Goal: Task Accomplishment & Management: Manage account settings

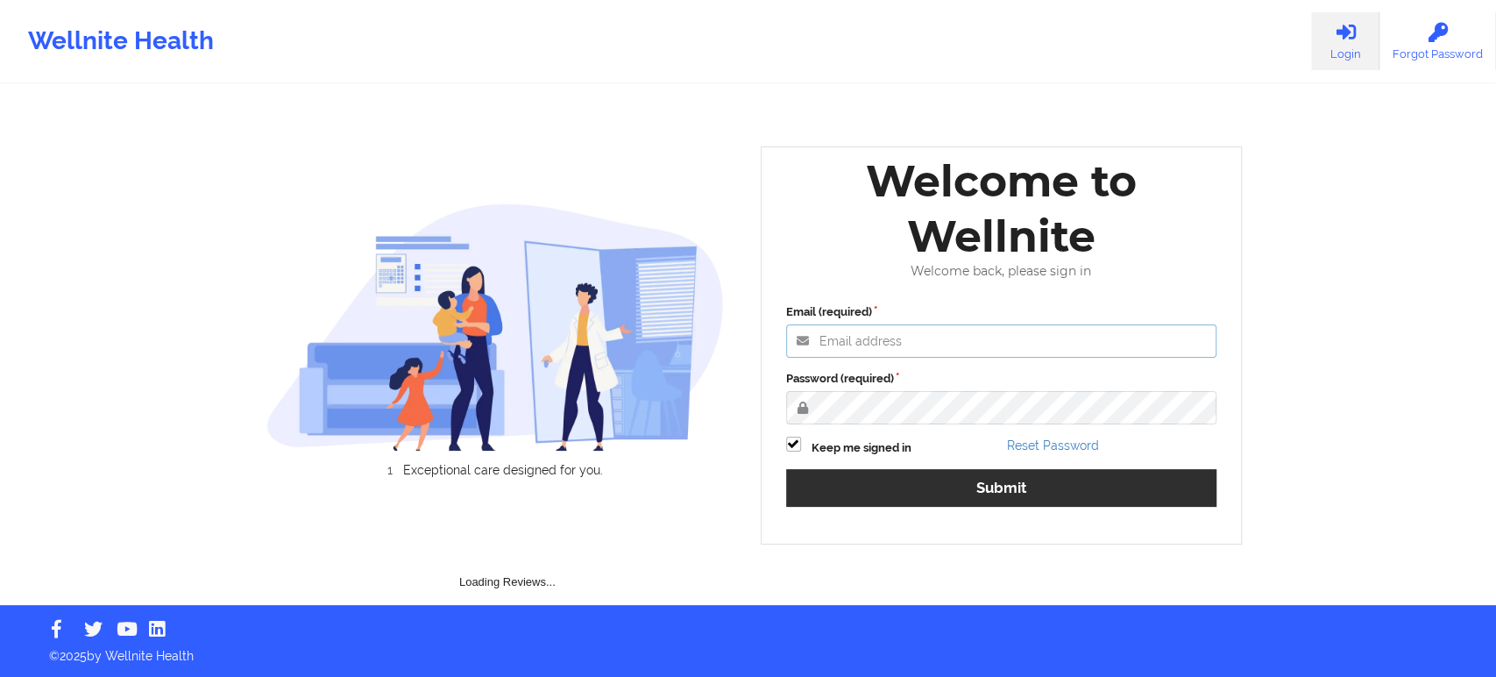
type input "[EMAIL_ADDRESS][DOMAIN_NAME]"
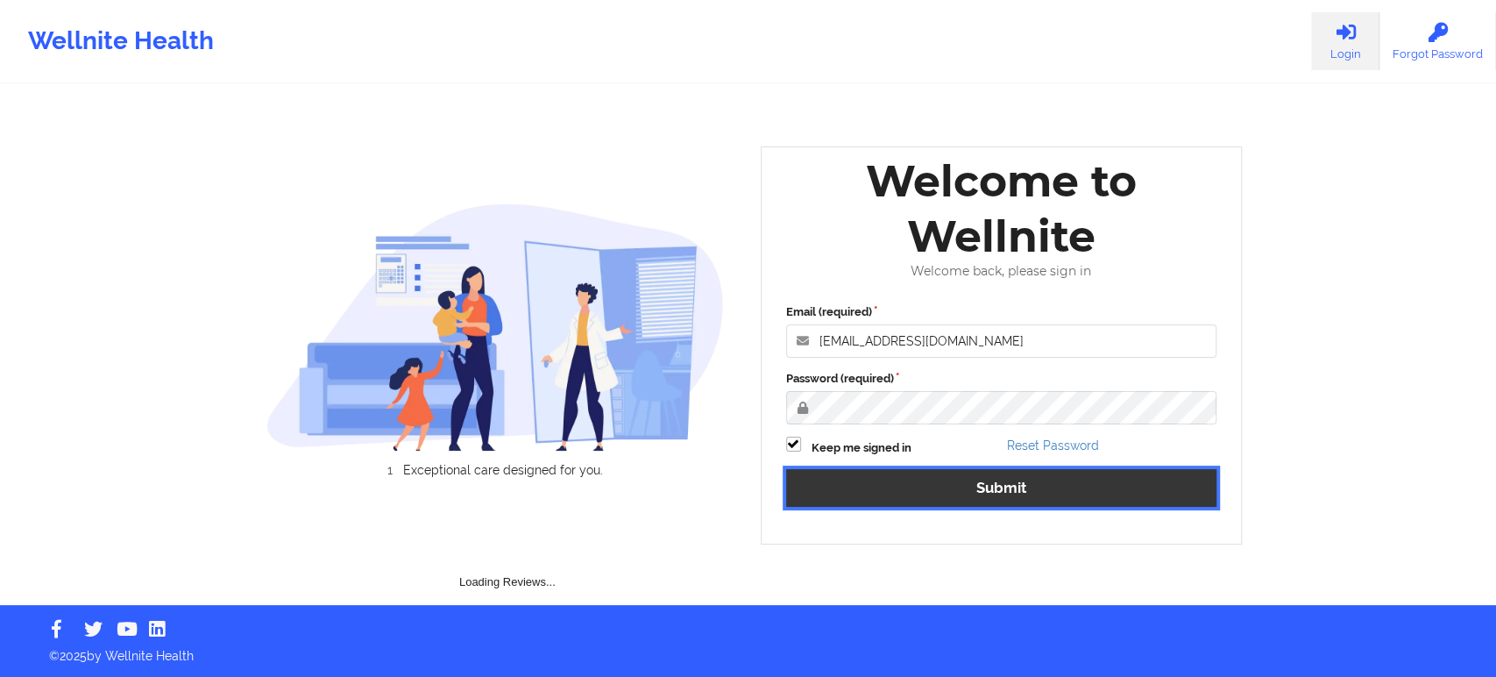
click at [930, 498] on button "Submit" at bounding box center [1001, 488] width 431 height 38
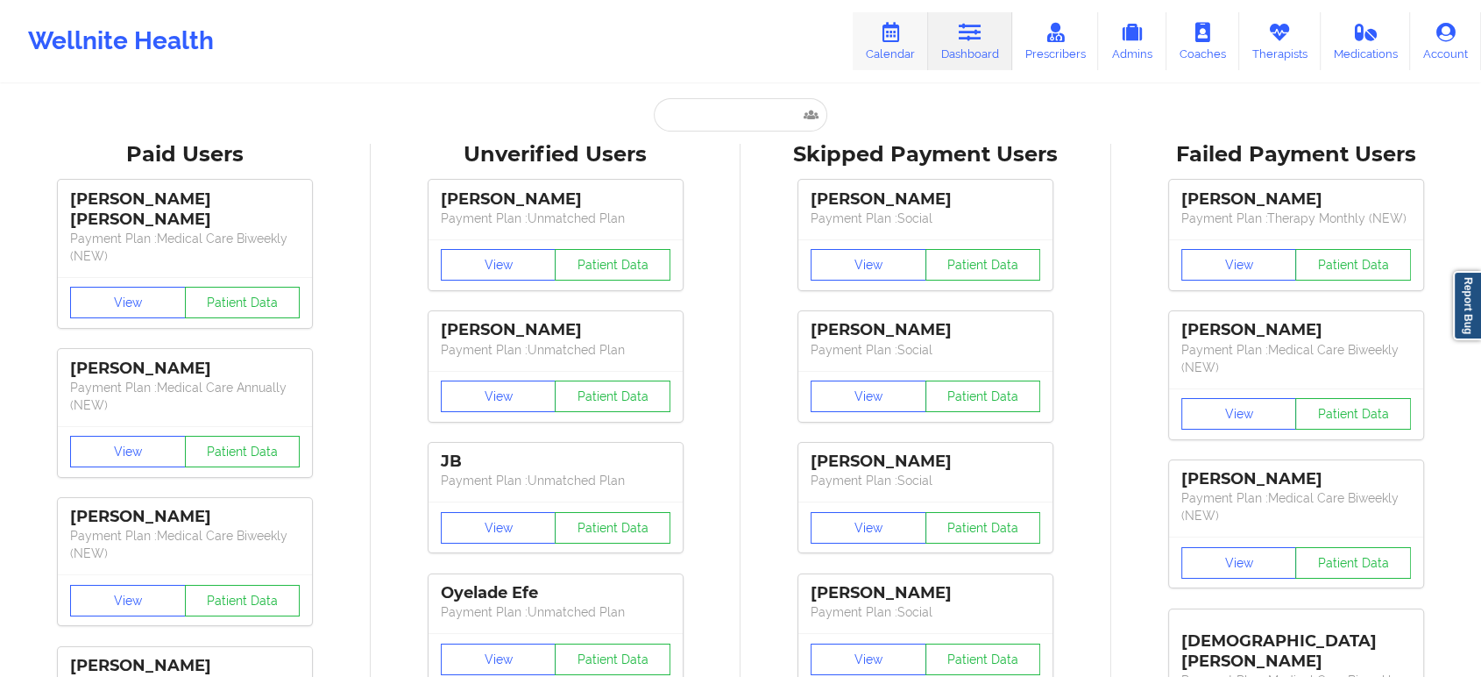
click at [887, 68] on link "Calendar" at bounding box center [890, 41] width 75 height 58
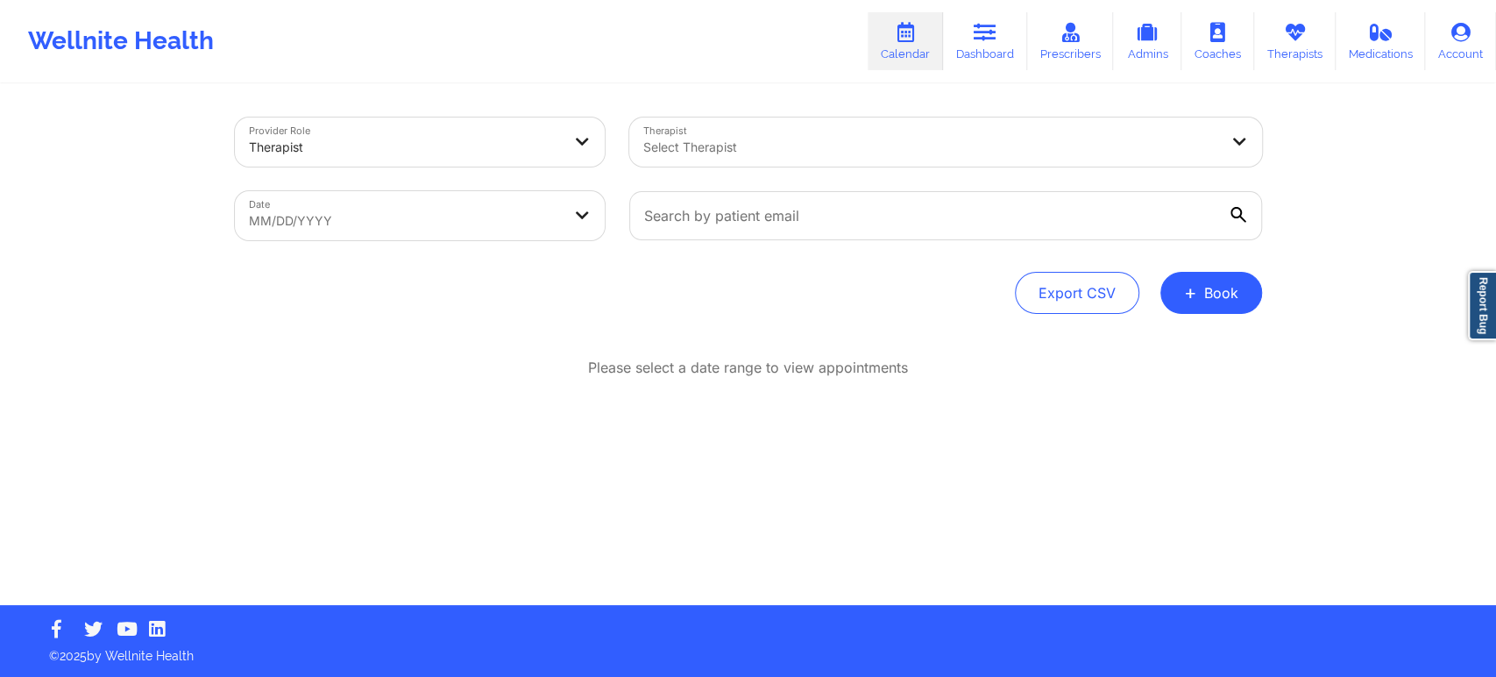
click at [484, 213] on body "Wellnite Health Calendar Dashboard Prescribers Admins Coaches Therapists Medica…" at bounding box center [748, 338] width 1496 height 677
select select "2025-8"
select select "2025-9"
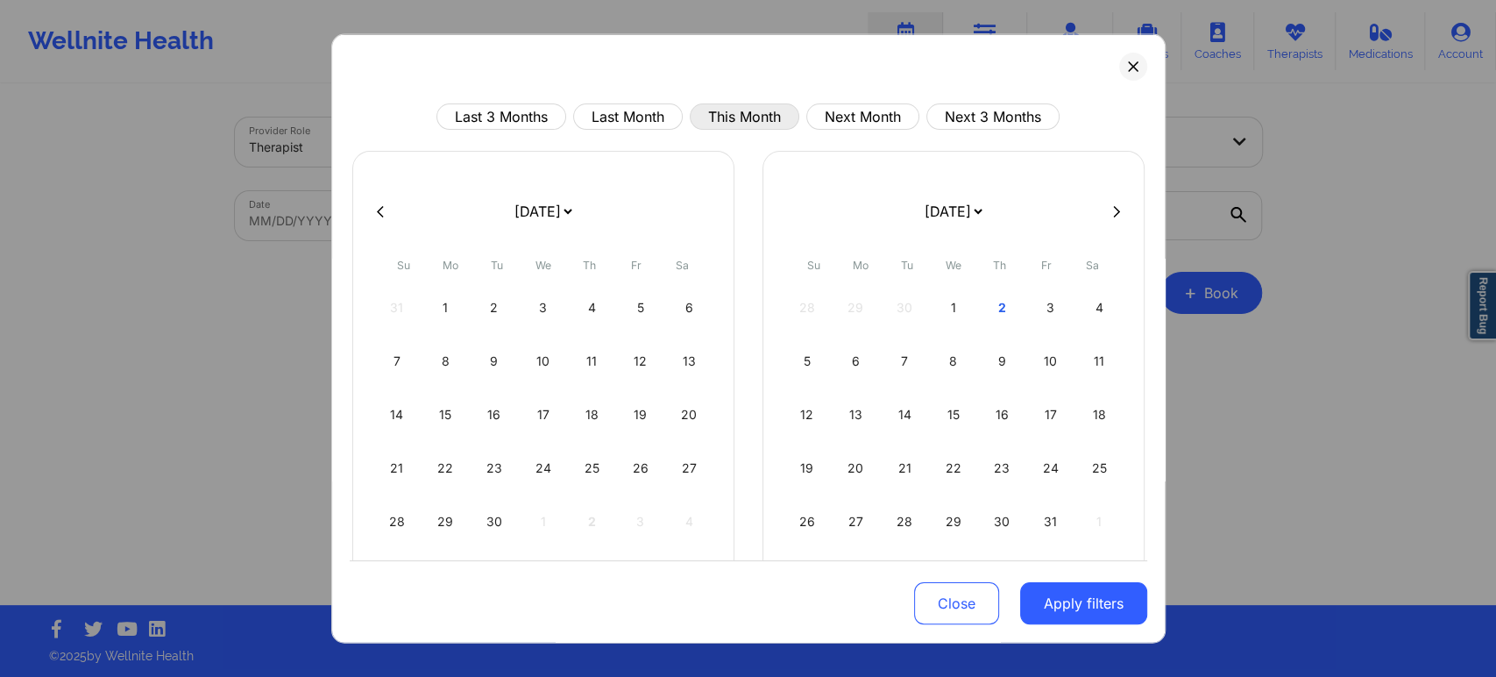
click at [700, 114] on button "This Month" at bounding box center [745, 116] width 110 height 26
select select "2025-9"
select select "2025-10"
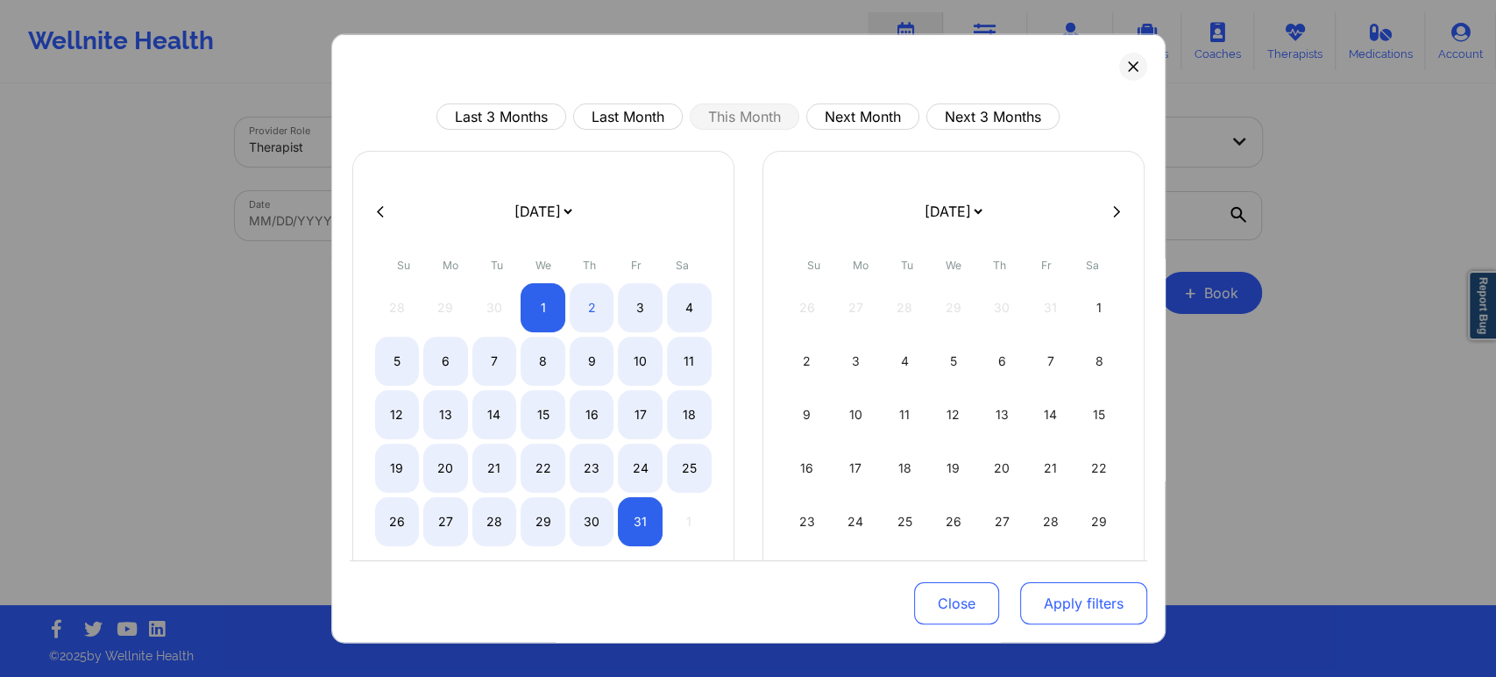
click at [1060, 596] on button "Apply filters" at bounding box center [1083, 603] width 127 height 42
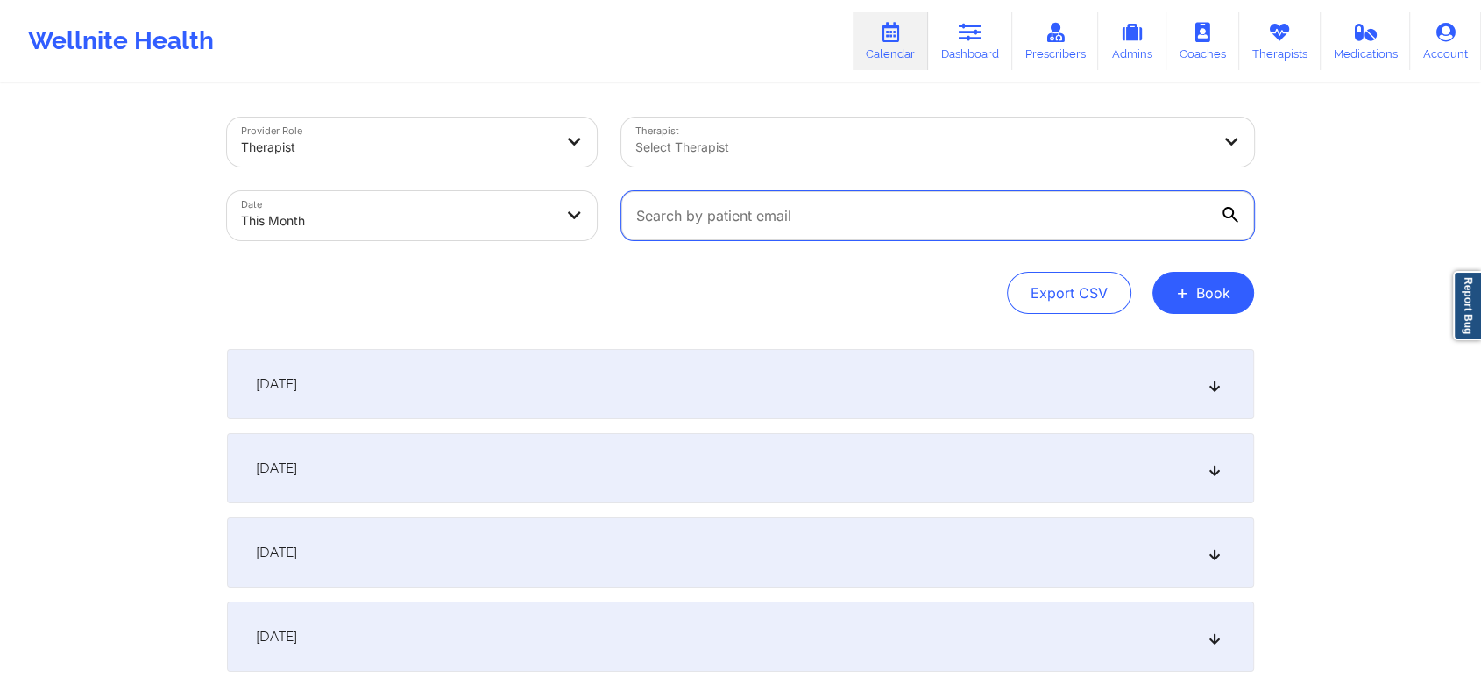
click at [693, 224] on input "text" at bounding box center [937, 215] width 633 height 49
paste input "[EMAIL_ADDRESS][DOMAIN_NAME]"
type input "[EMAIL_ADDRESS][DOMAIN_NAME]"
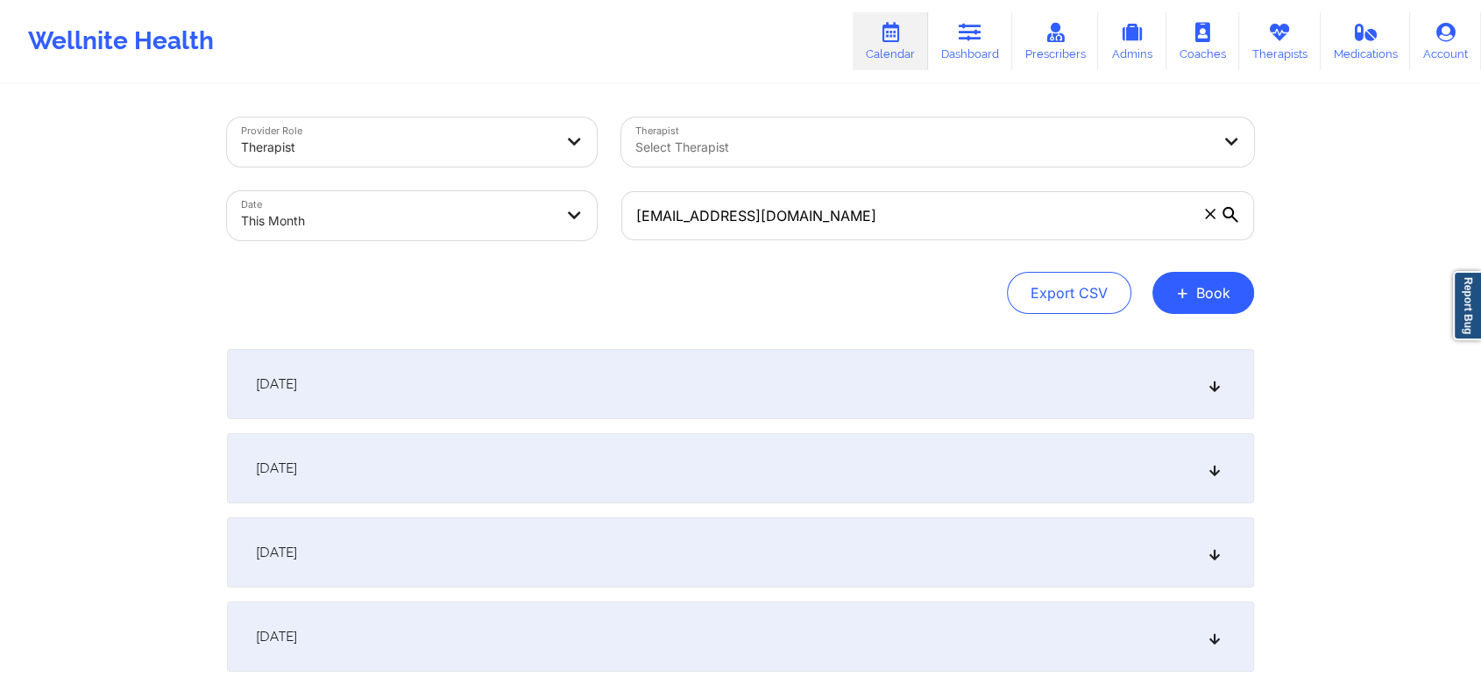
click at [916, 403] on div "October 1, 2025" at bounding box center [740, 384] width 1027 height 70
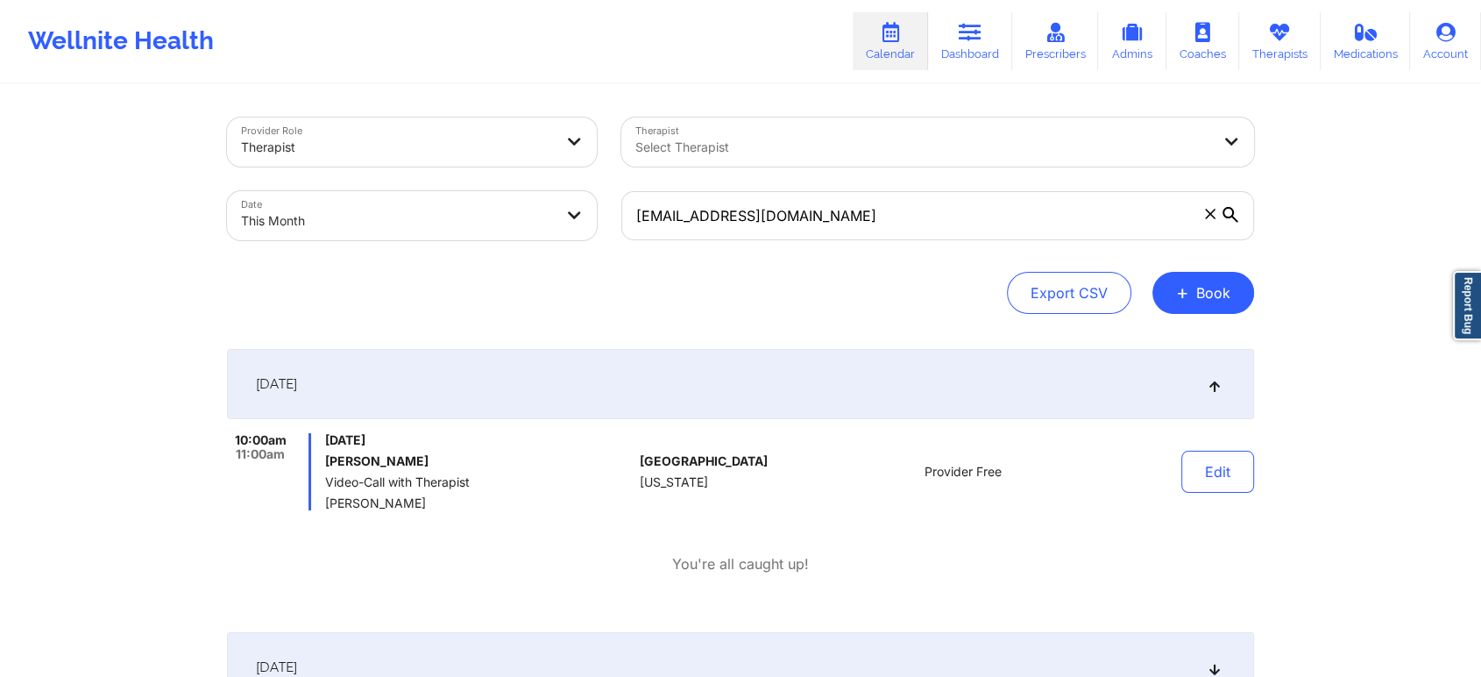
click at [476, 221] on body "Wellnite Health Calendar Dashboard Prescribers Admins Coaches Therapists Medica…" at bounding box center [740, 338] width 1481 height 677
select select "2025-9"
select select "2025-10"
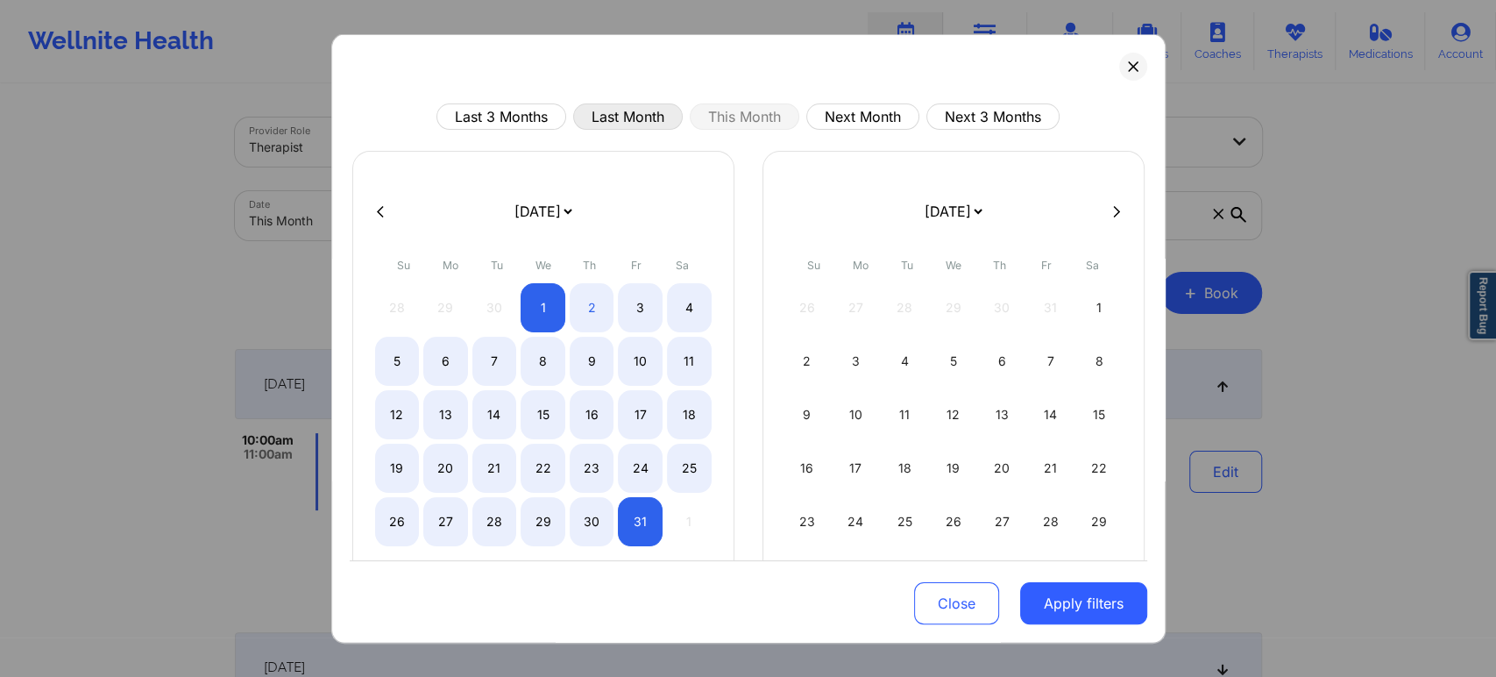
click at [646, 108] on button "Last Month" at bounding box center [628, 116] width 110 height 26
select select "2025-8"
select select "2025-9"
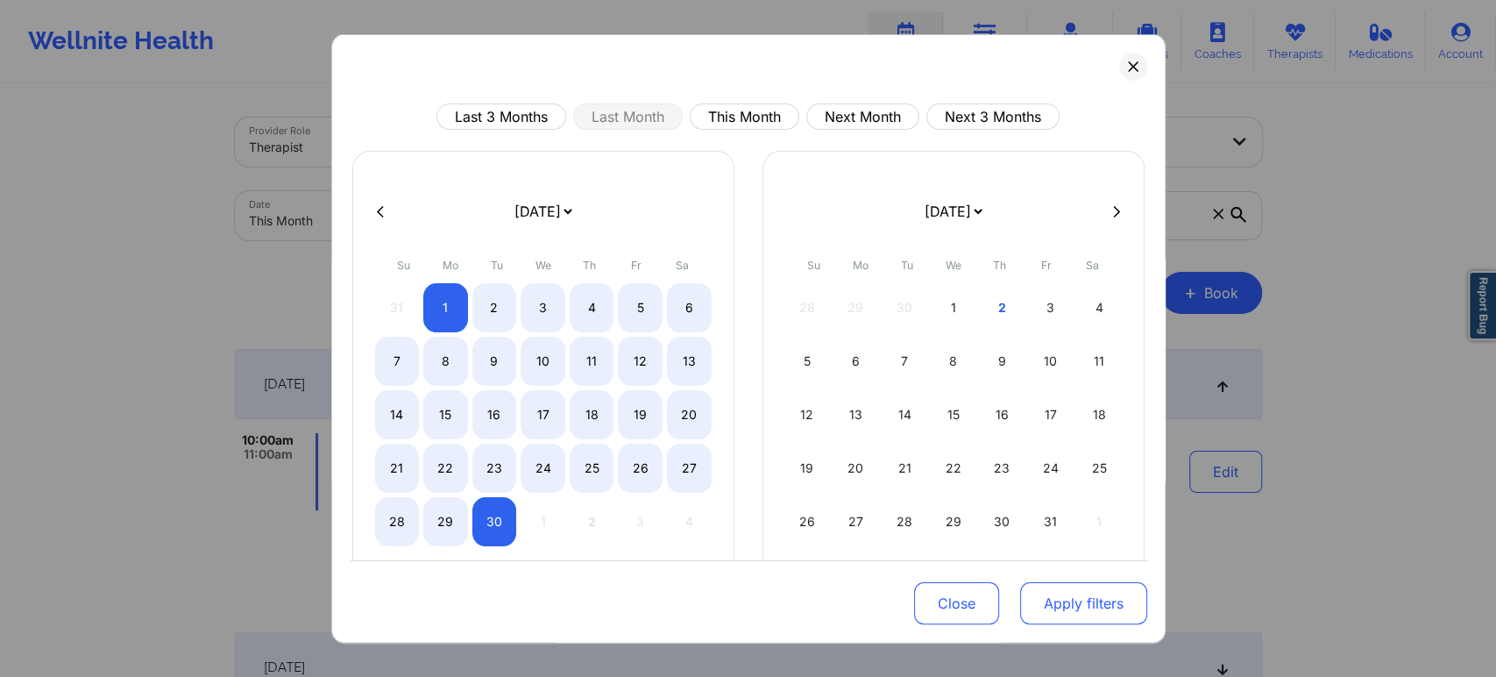
click at [1060, 601] on button "Apply filters" at bounding box center [1083, 603] width 127 height 42
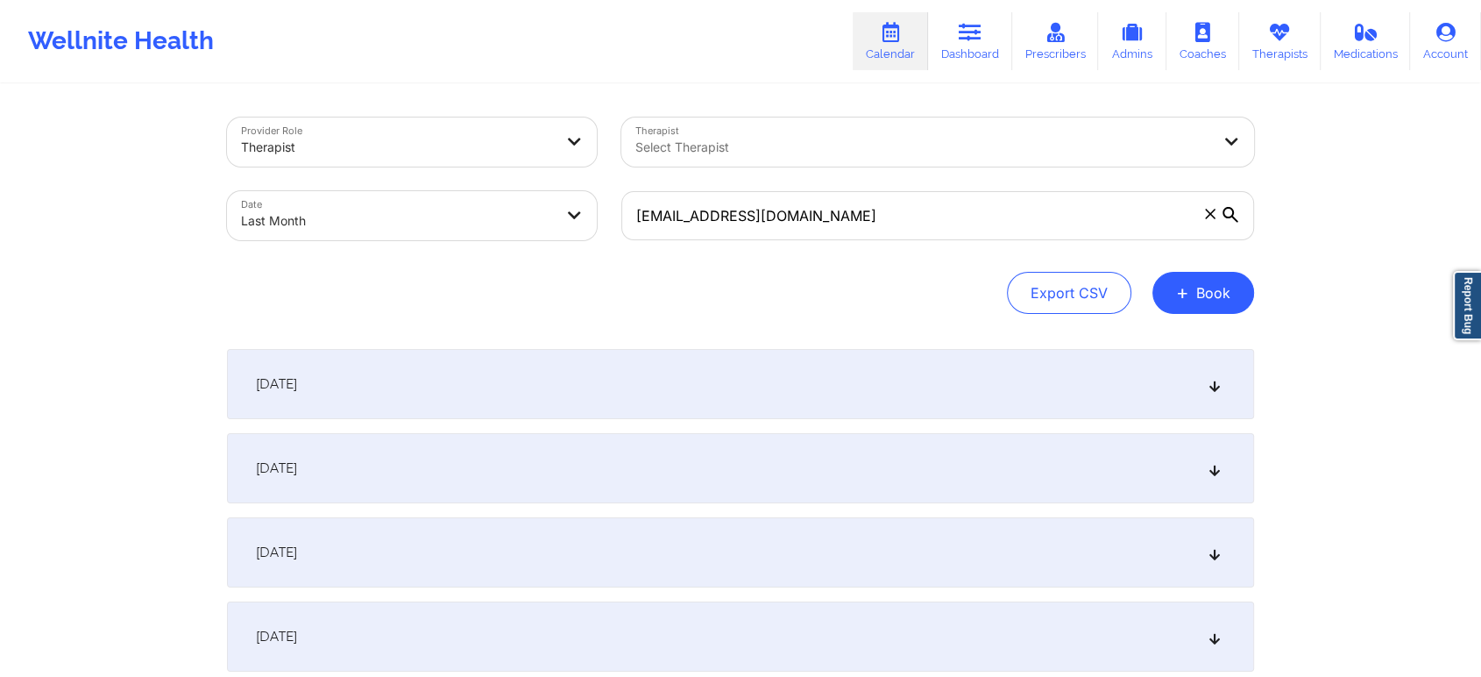
click at [920, 406] on div "September 1, 2025" at bounding box center [740, 384] width 1027 height 70
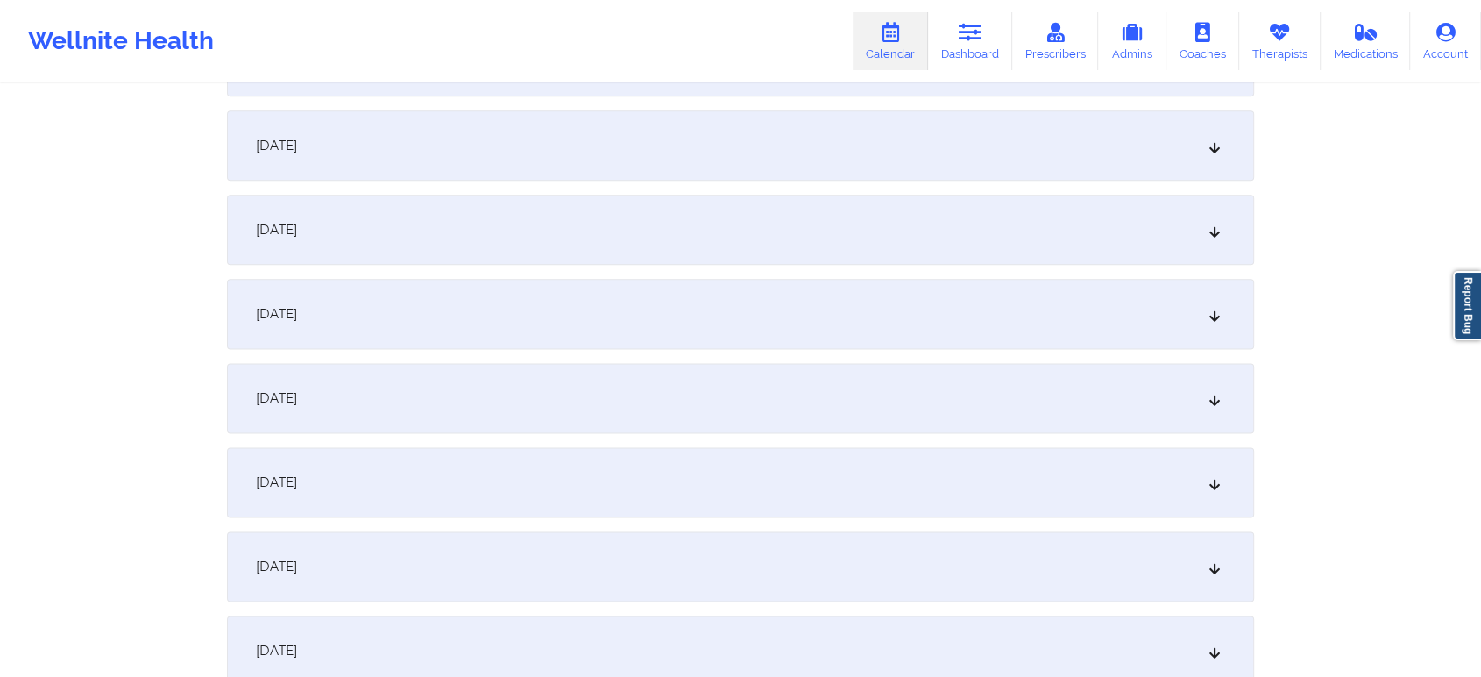
scroll to position [2522, 0]
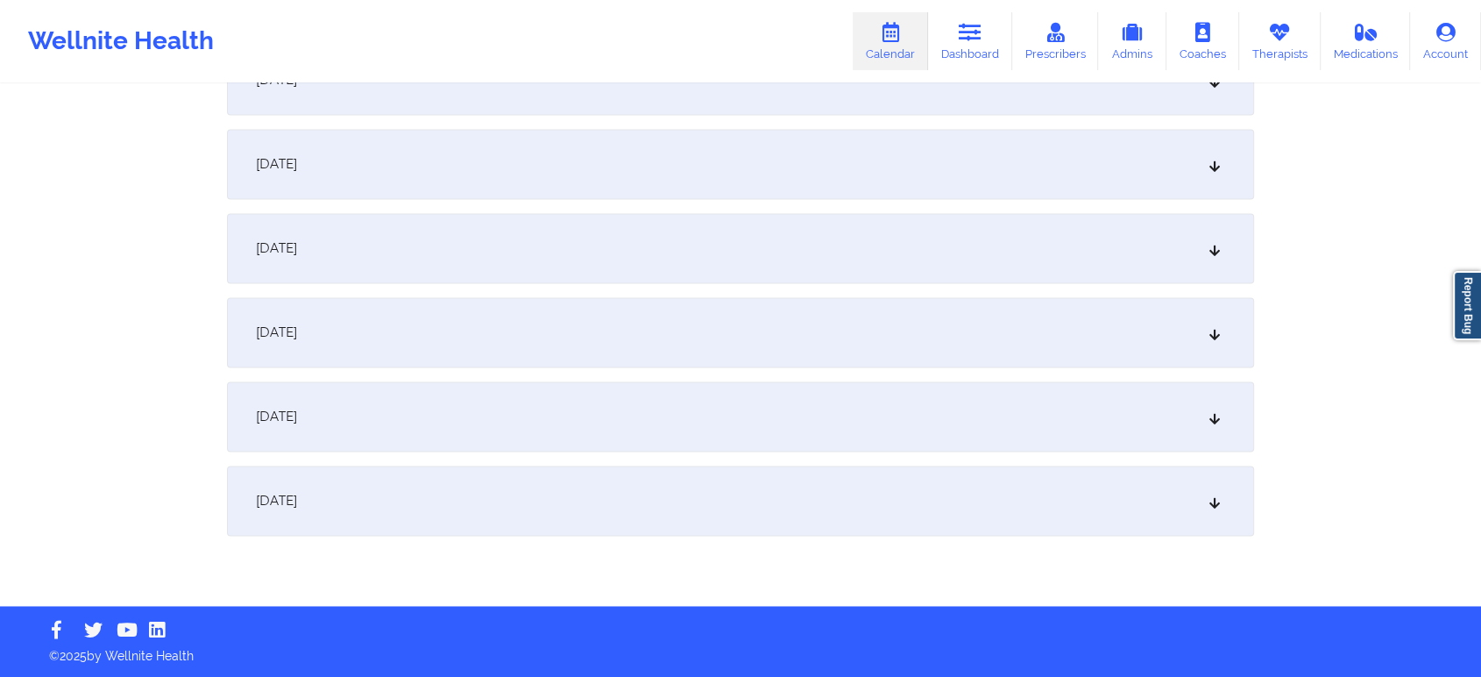
click at [1003, 507] on div "September 30, 2025" at bounding box center [740, 500] width 1027 height 70
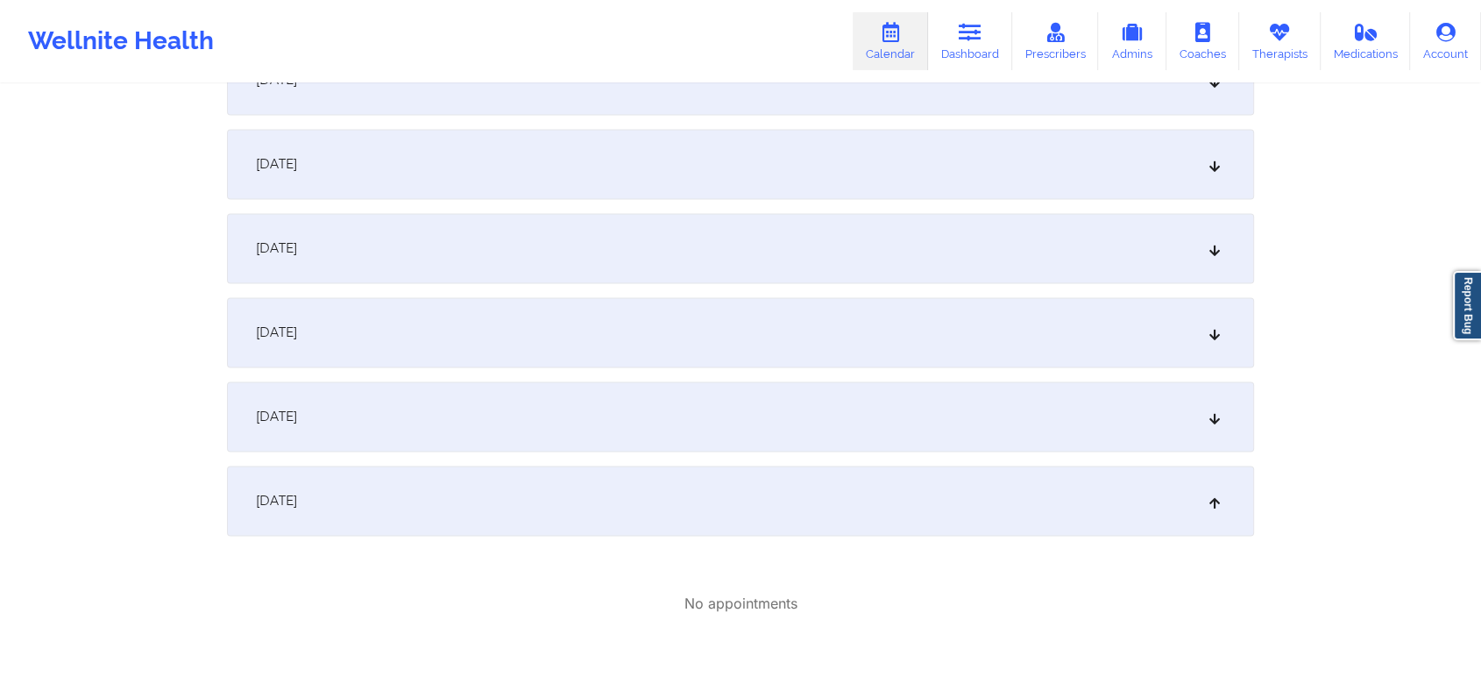
click at [834, 427] on div "September 29, 2025" at bounding box center [740, 416] width 1027 height 70
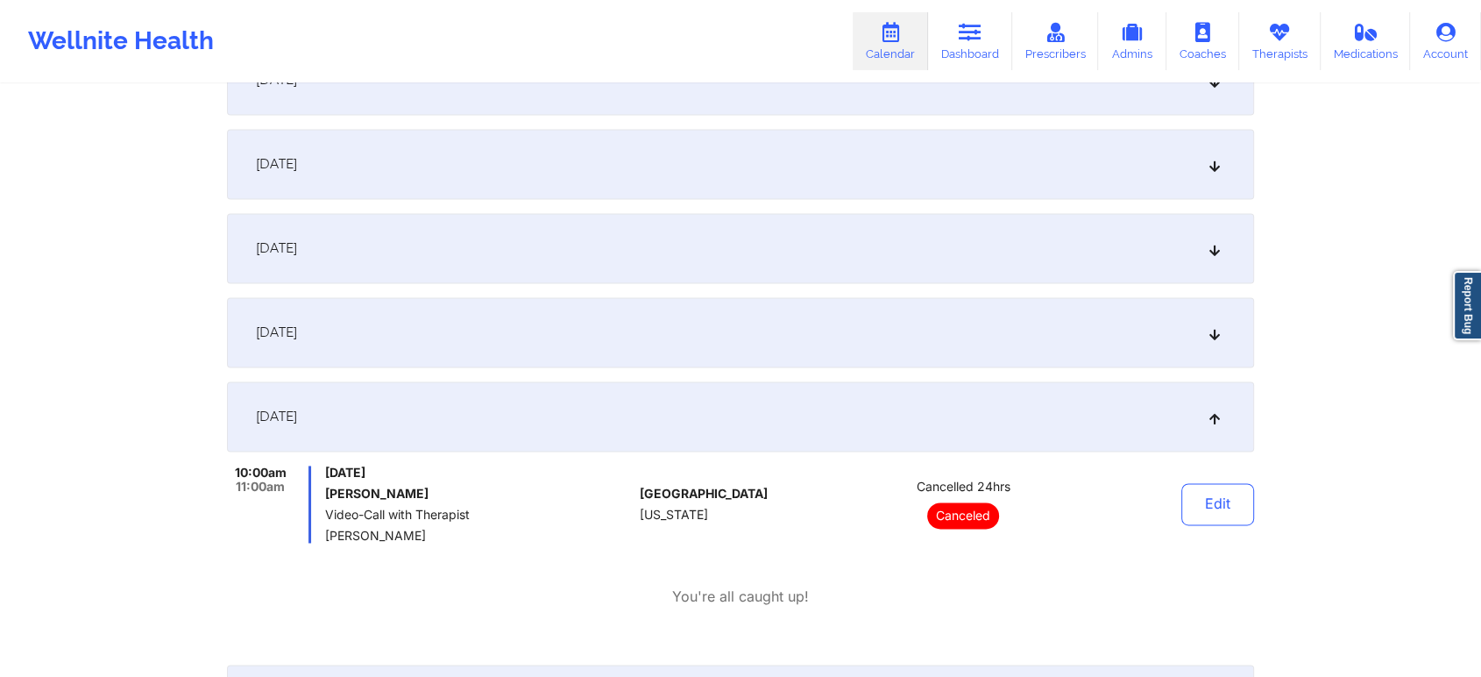
click at [811, 353] on div "September 28, 2025" at bounding box center [740, 332] width 1027 height 70
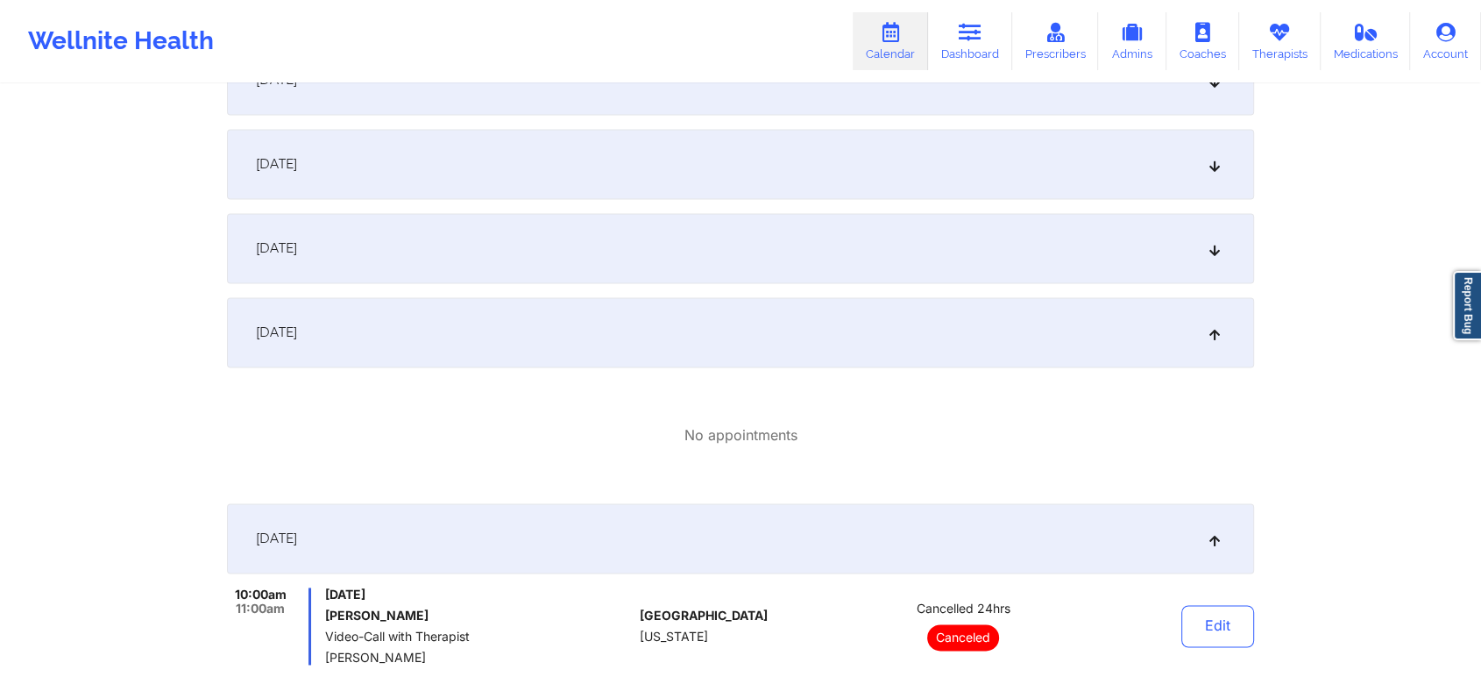
click at [793, 259] on div "September 27, 2025" at bounding box center [740, 248] width 1027 height 70
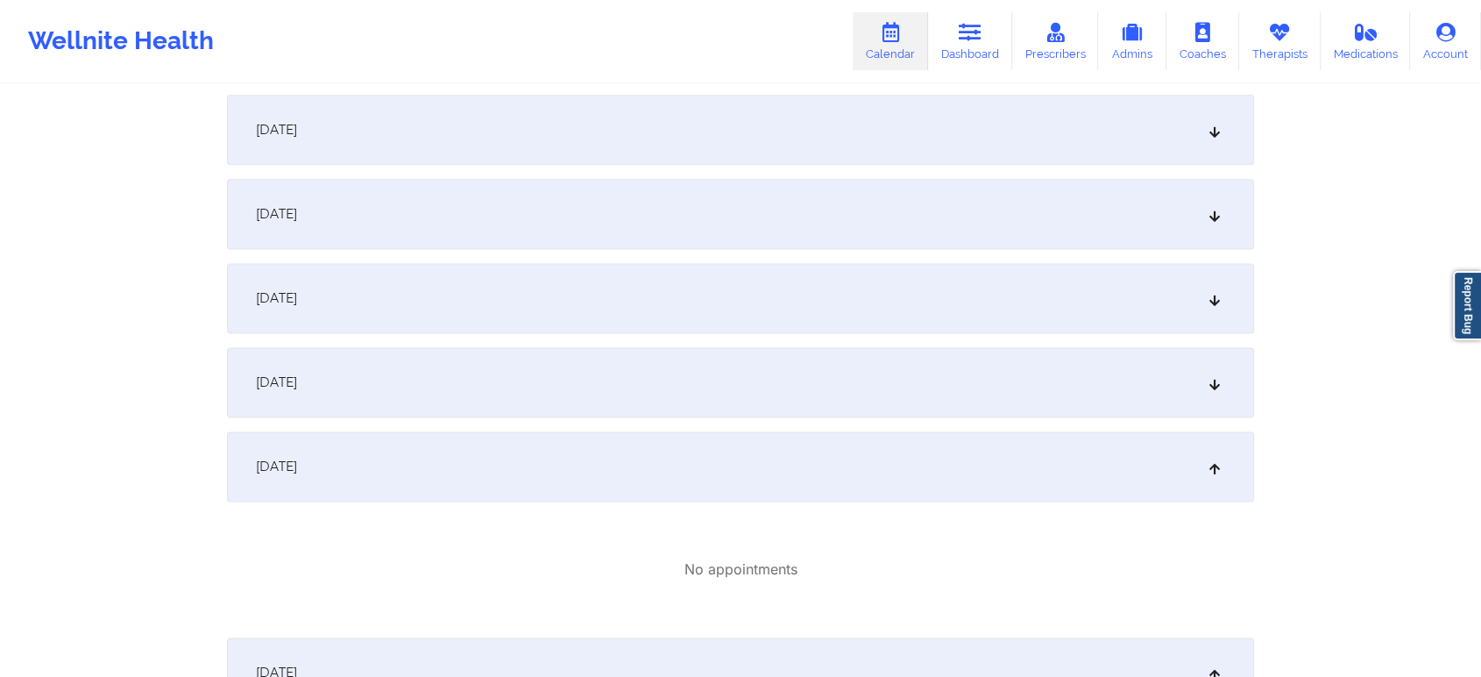
scroll to position [2290, 0]
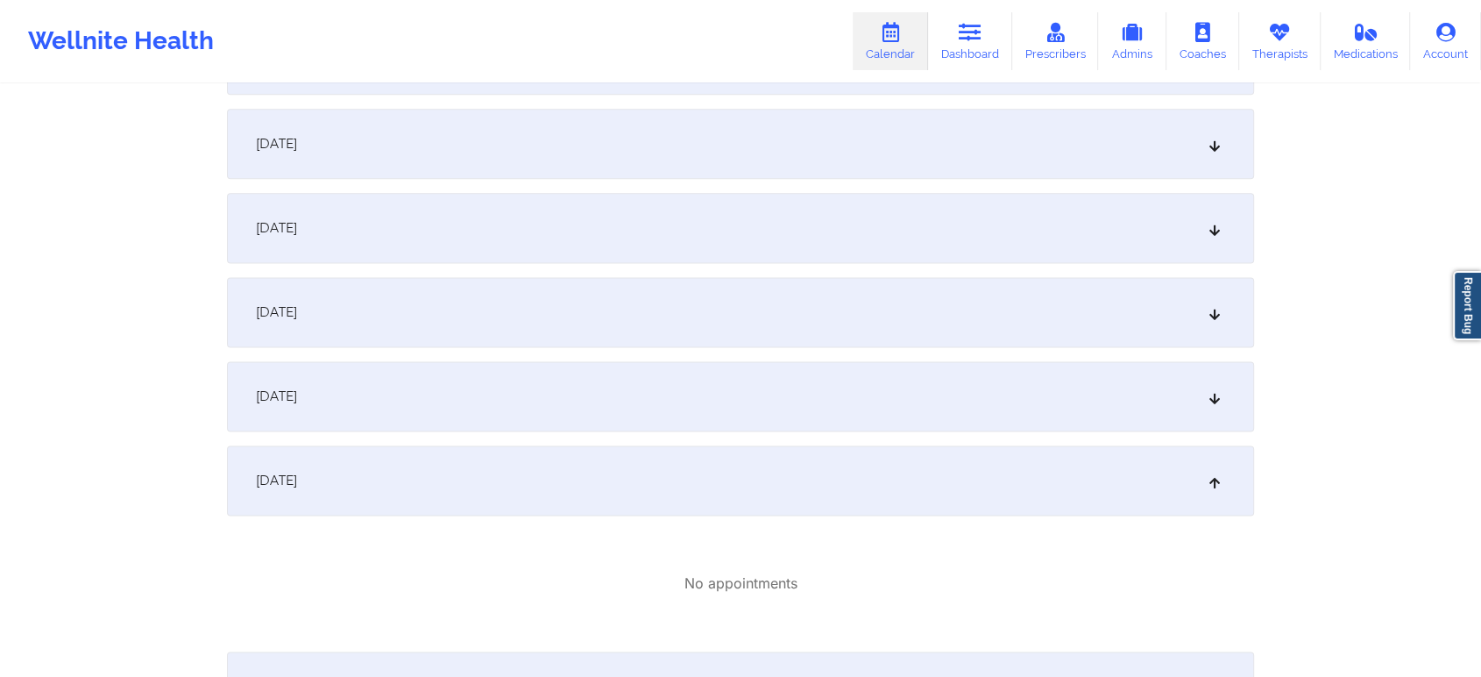
click at [882, 404] on div "September 26, 2025" at bounding box center [740, 396] width 1027 height 70
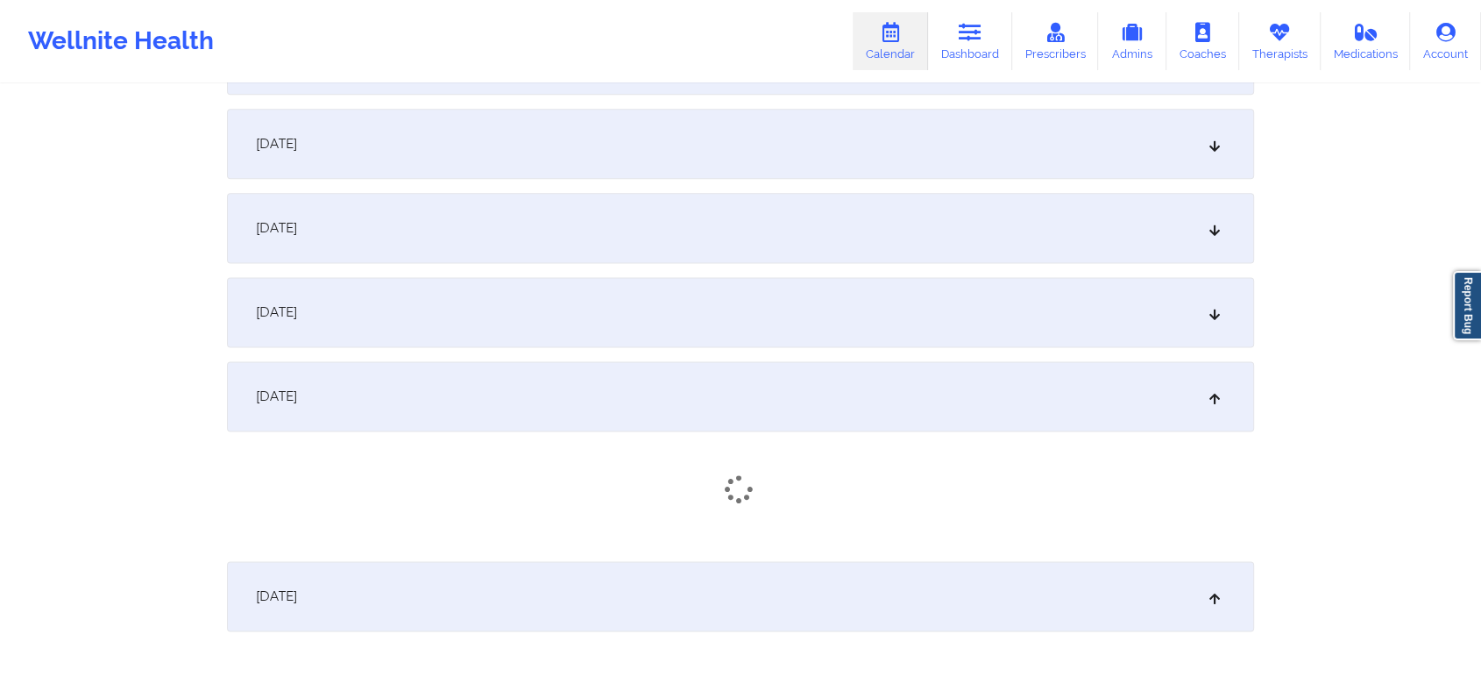
click at [774, 328] on div "September 25, 2025" at bounding box center [740, 312] width 1027 height 70
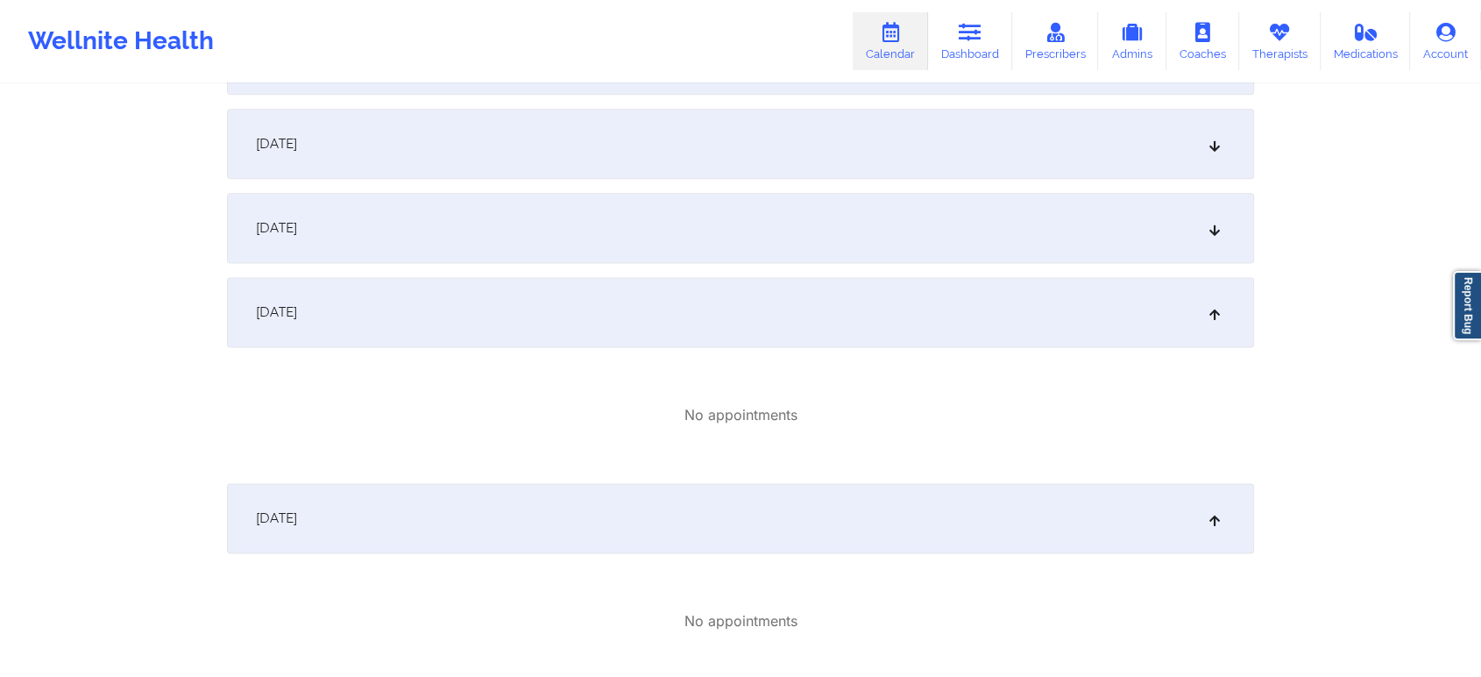
click at [888, 219] on div "September 24, 2025" at bounding box center [740, 228] width 1027 height 70
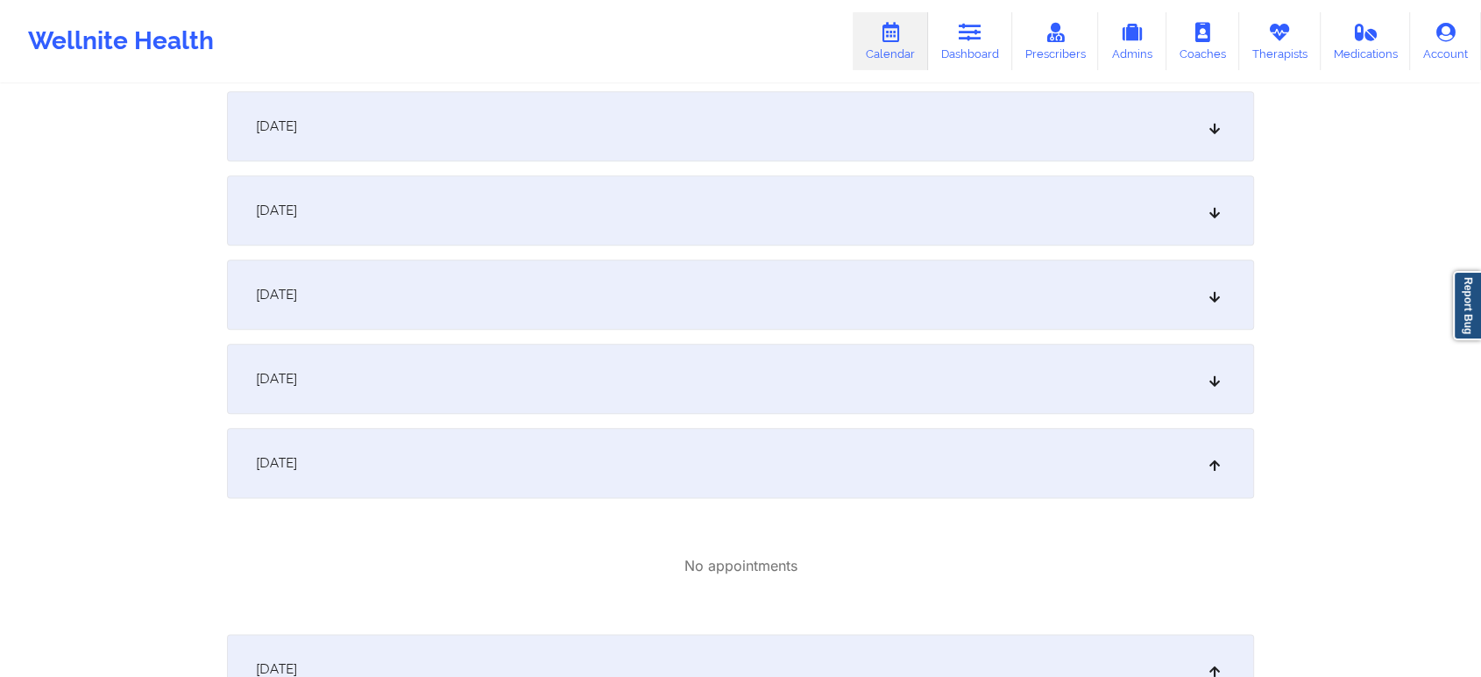
scroll to position [2045, 0]
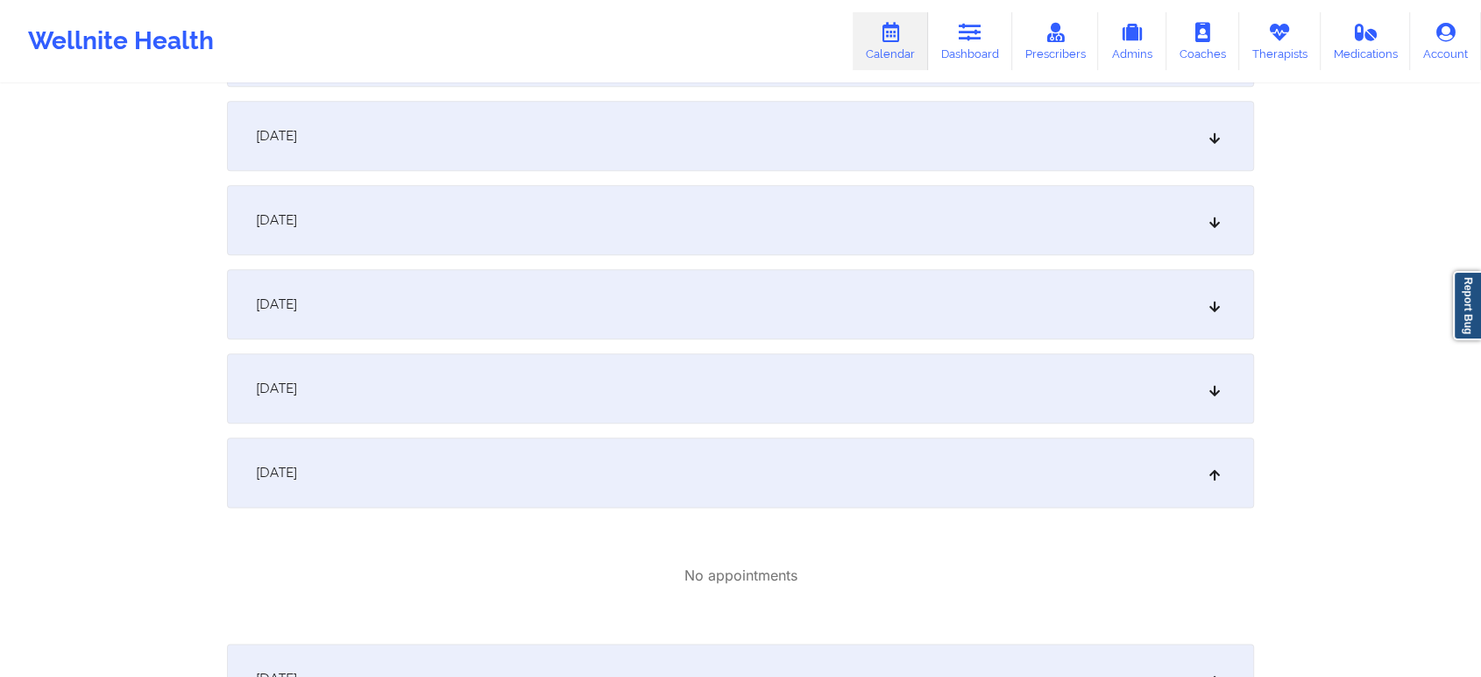
click at [712, 426] on div "September 1, 2025 10:00am 11:00am Monday, September 1, 2025 Alfonzo Hensley Vid…" at bounding box center [740, 122] width 1027 height 3638
click at [721, 422] on div "September 23, 2025" at bounding box center [740, 388] width 1027 height 70
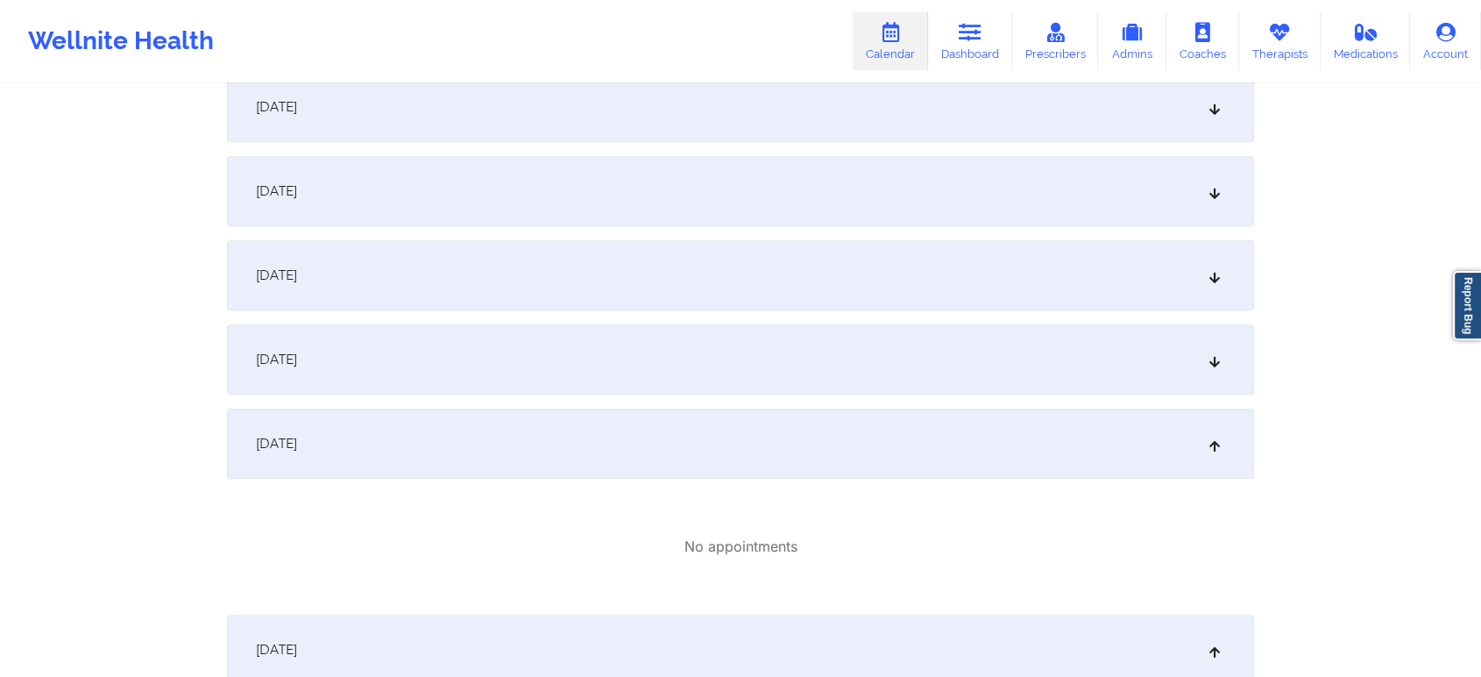
scroll to position [1974, 0]
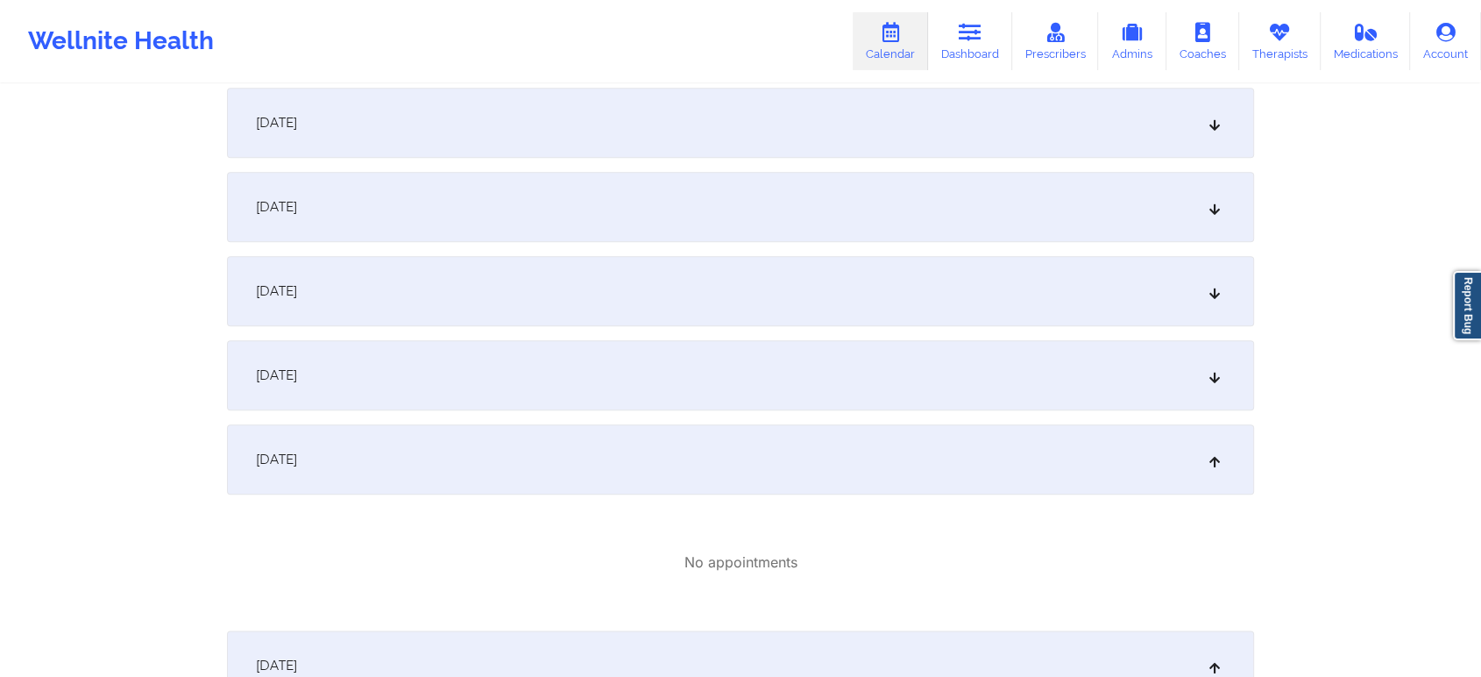
click at [861, 395] on div "September 22, 2025" at bounding box center [740, 375] width 1027 height 70
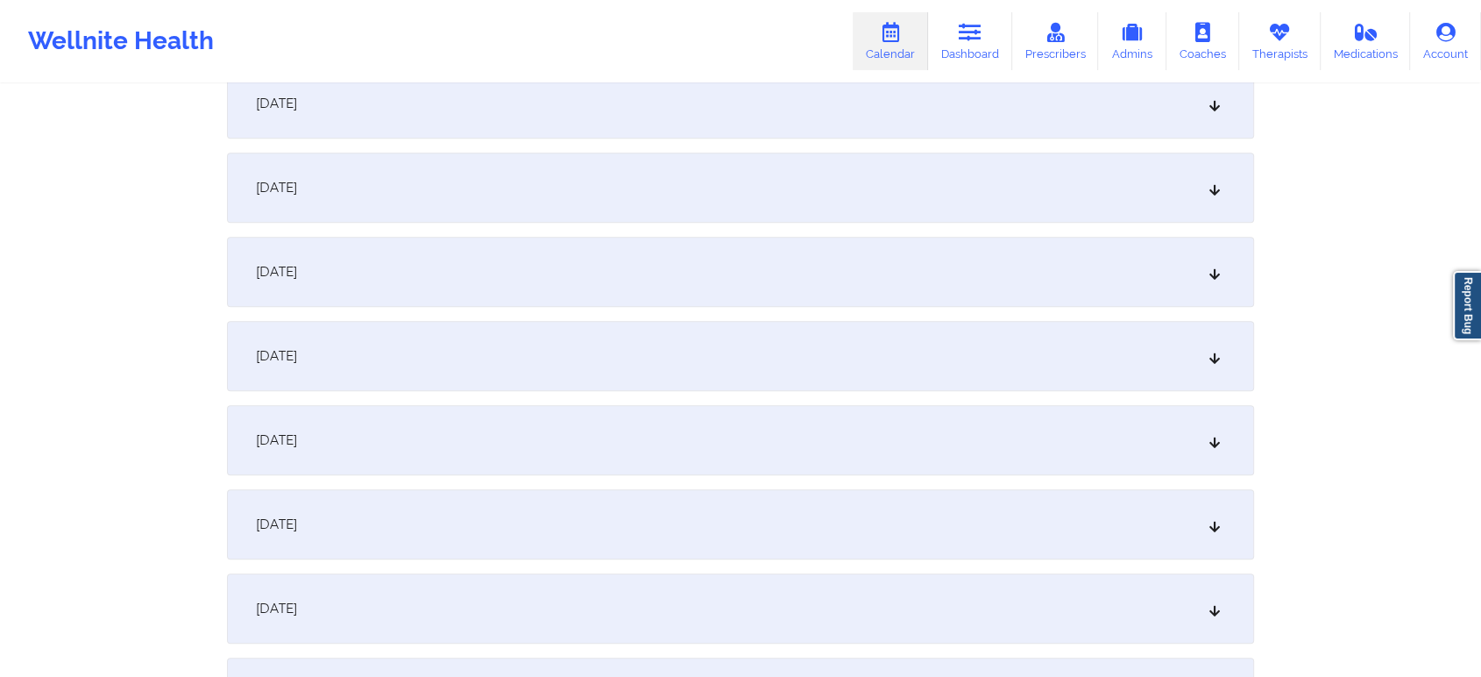
scroll to position [1570, 0]
click at [811, 215] on div "September 15, 2025" at bounding box center [740, 190] width 1027 height 70
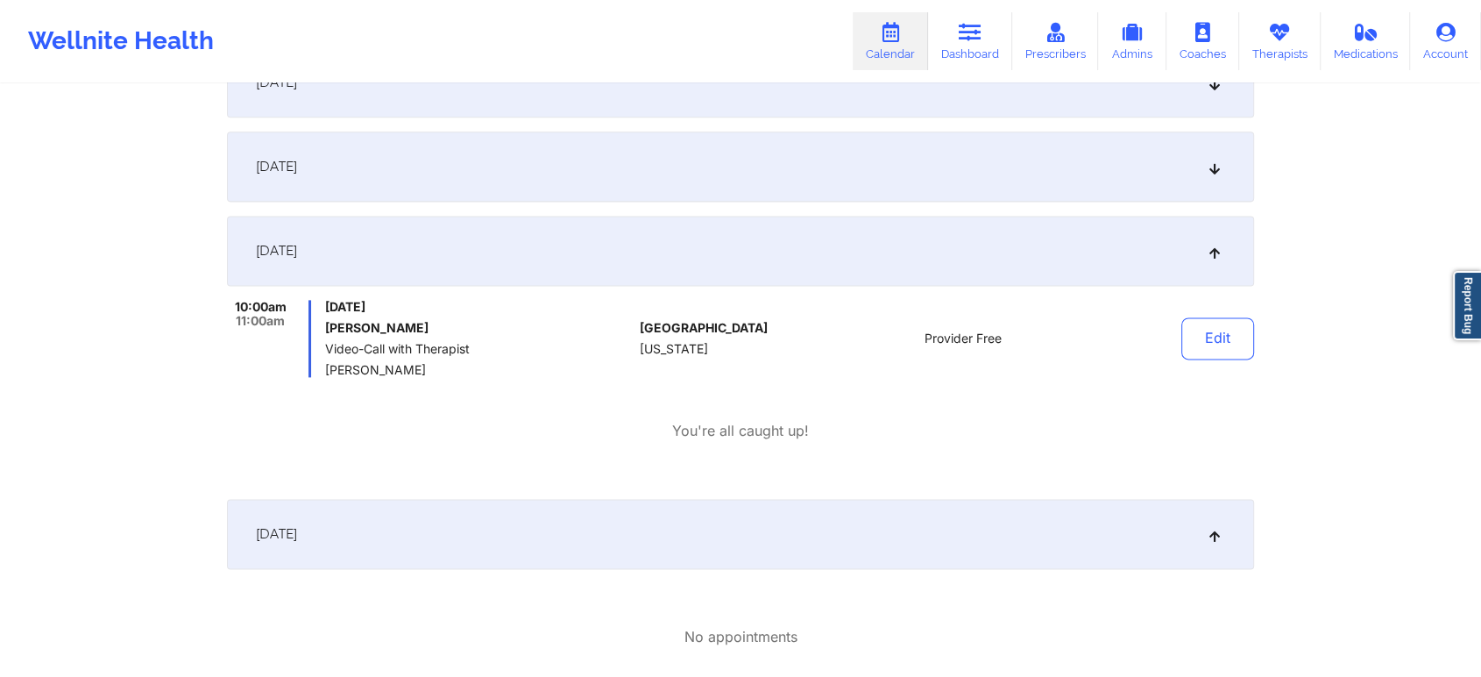
scroll to position [2326, 0]
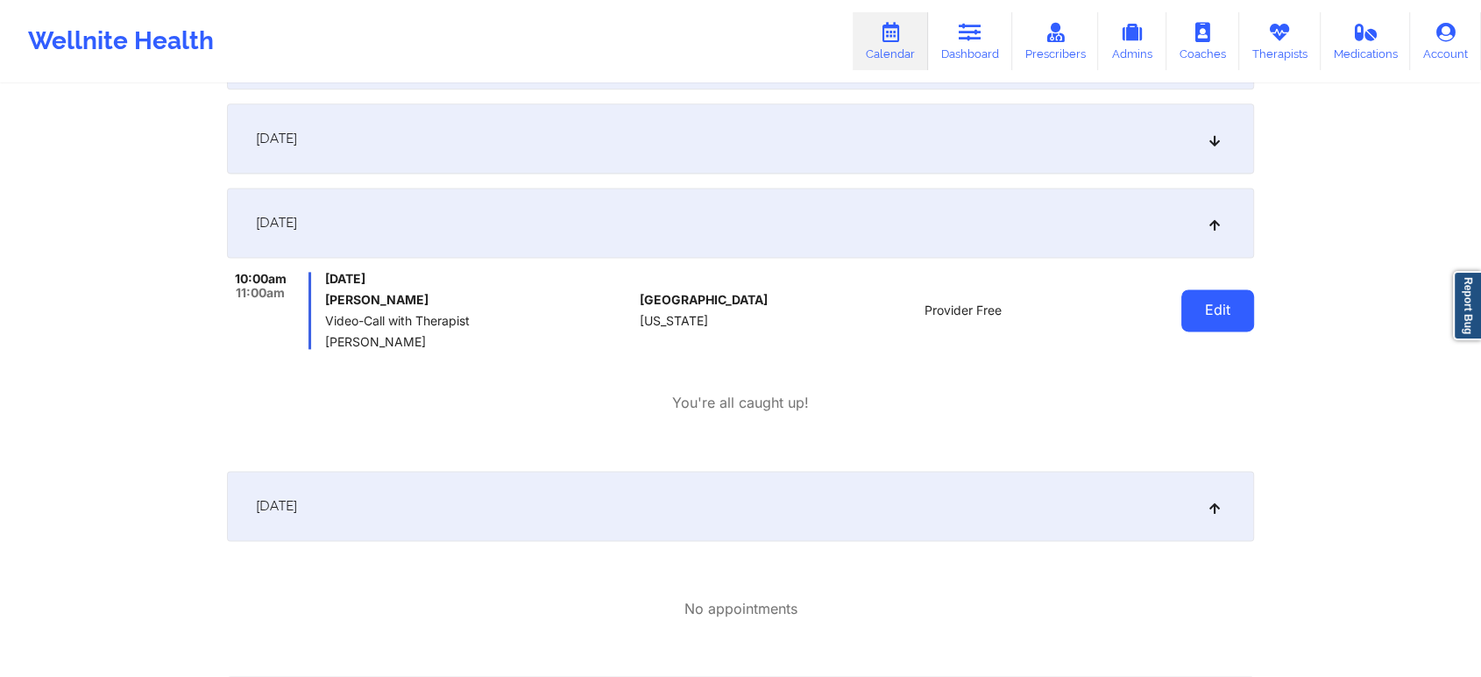
click at [1198, 306] on button "Edit" at bounding box center [1217, 310] width 73 height 42
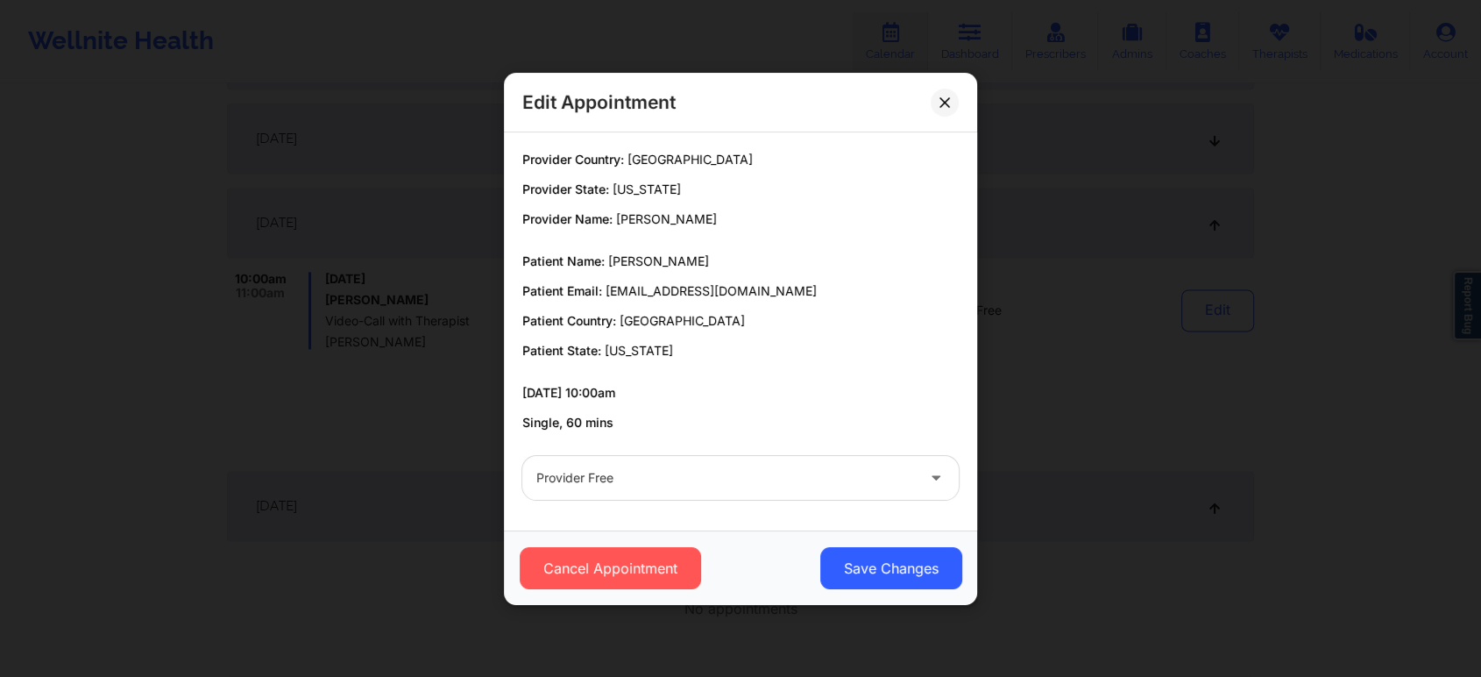
click at [718, 482] on div at bounding box center [725, 477] width 379 height 21
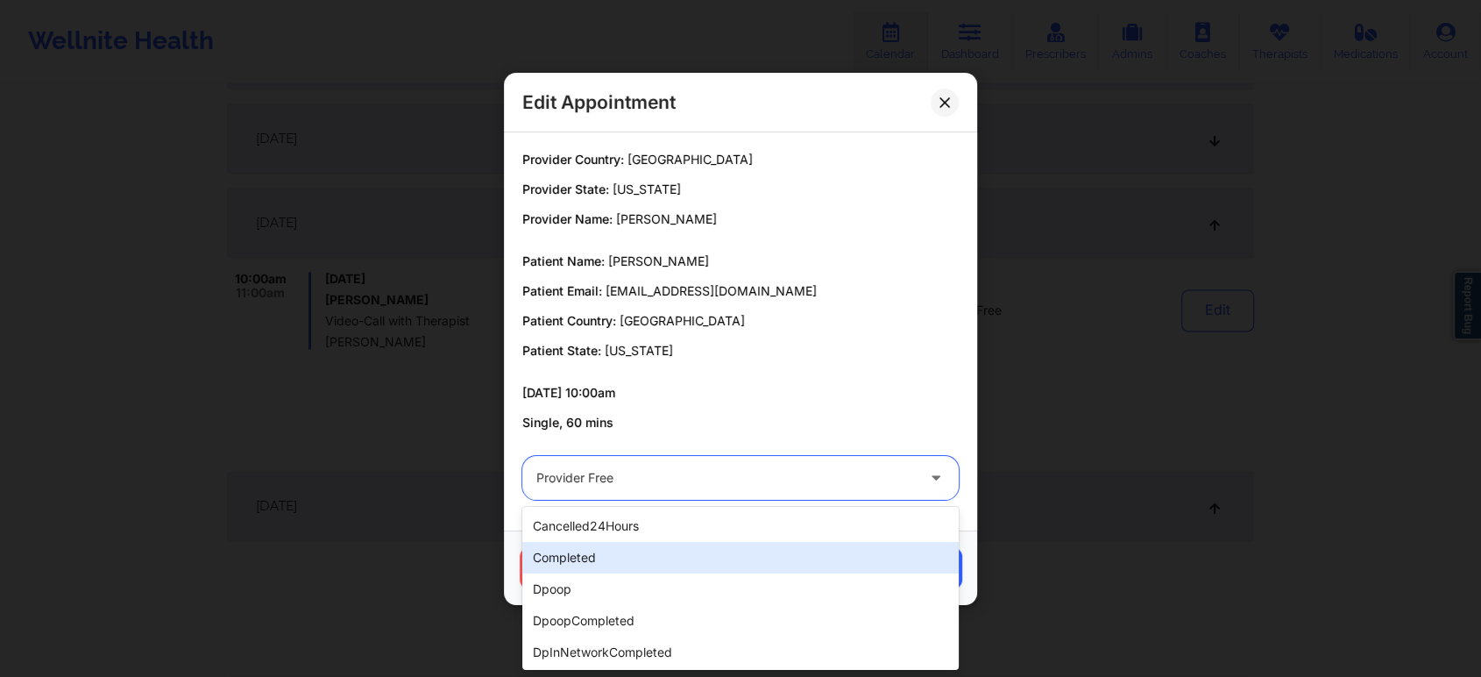
click at [628, 553] on div "completed" at bounding box center [740, 558] width 436 height 32
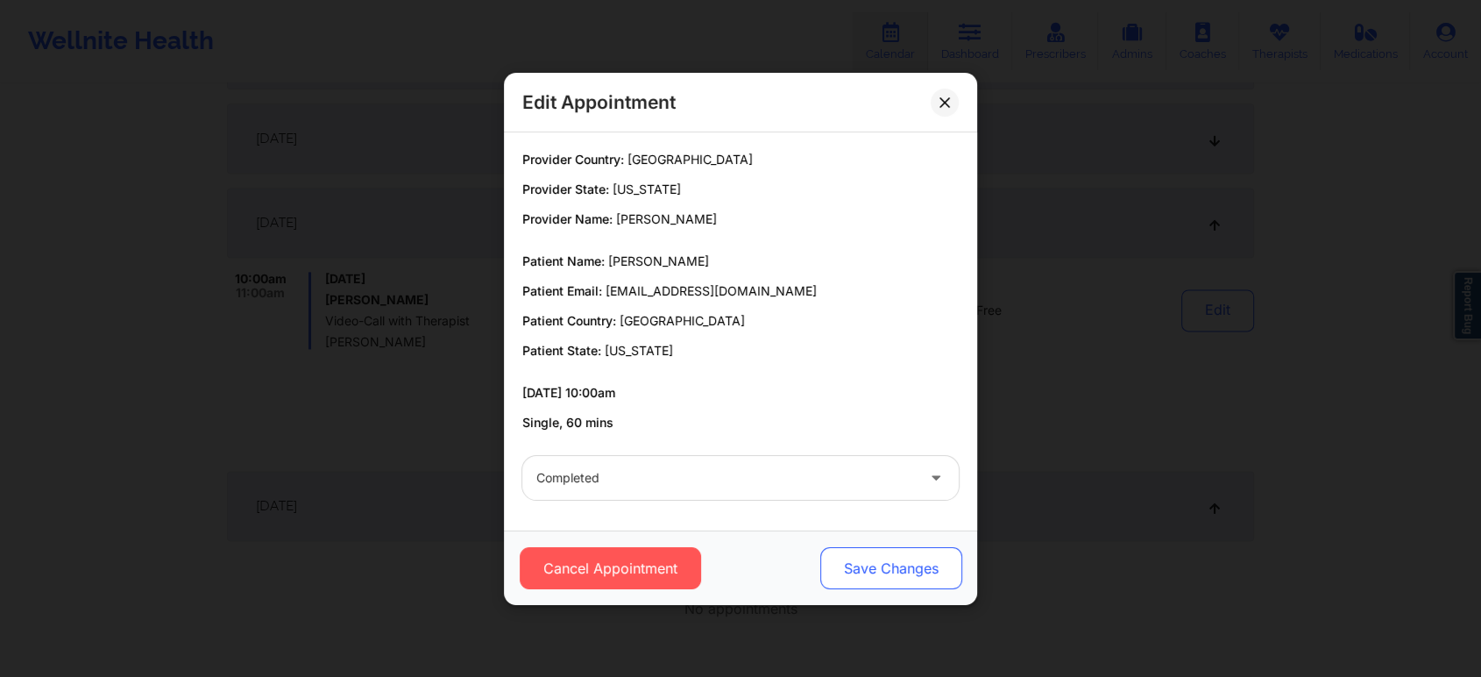
click at [888, 561] on button "Save Changes" at bounding box center [891, 568] width 142 height 42
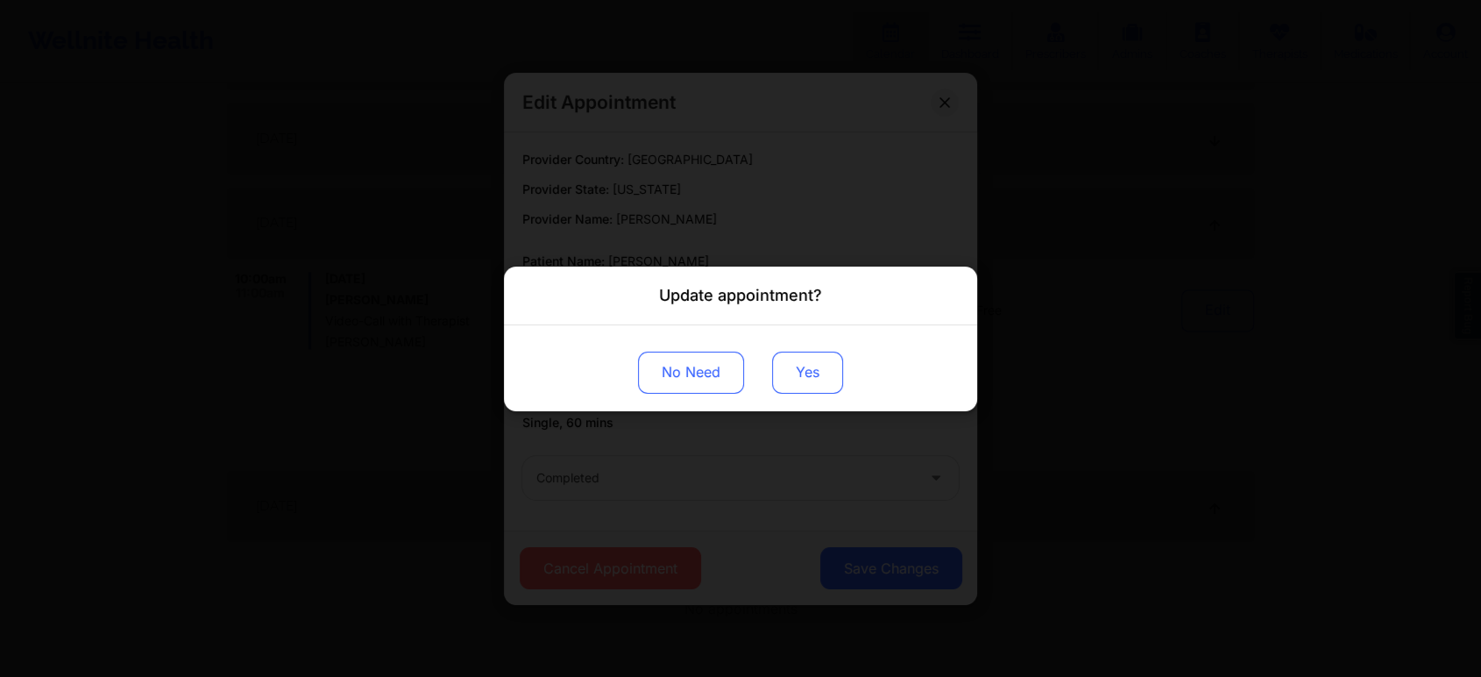
drag, startPoint x: 783, startPoint y: 349, endPoint x: 787, endPoint y: 359, distance: 11.1
click at [787, 359] on div "No Need Yes" at bounding box center [740, 367] width 473 height 86
click at [787, 359] on button "Yes" at bounding box center [807, 372] width 71 height 42
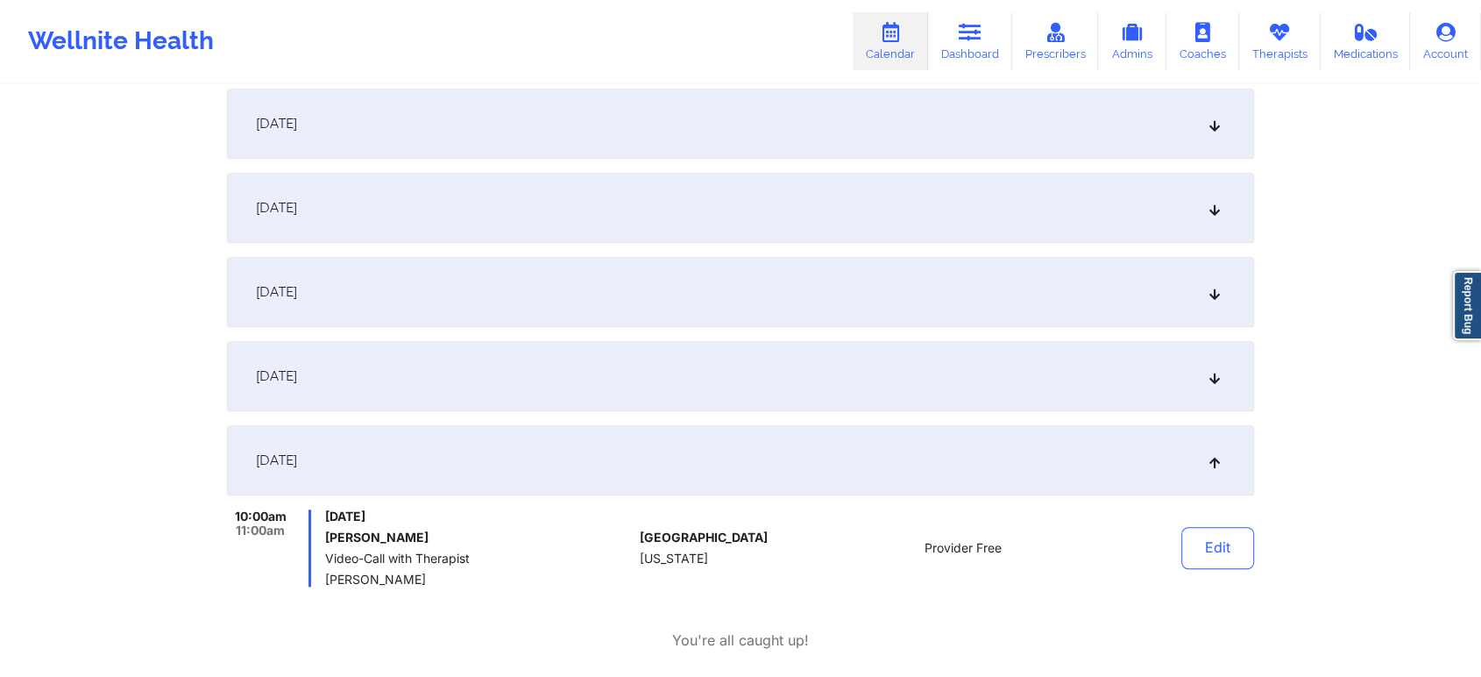
scroll to position [0, 0]
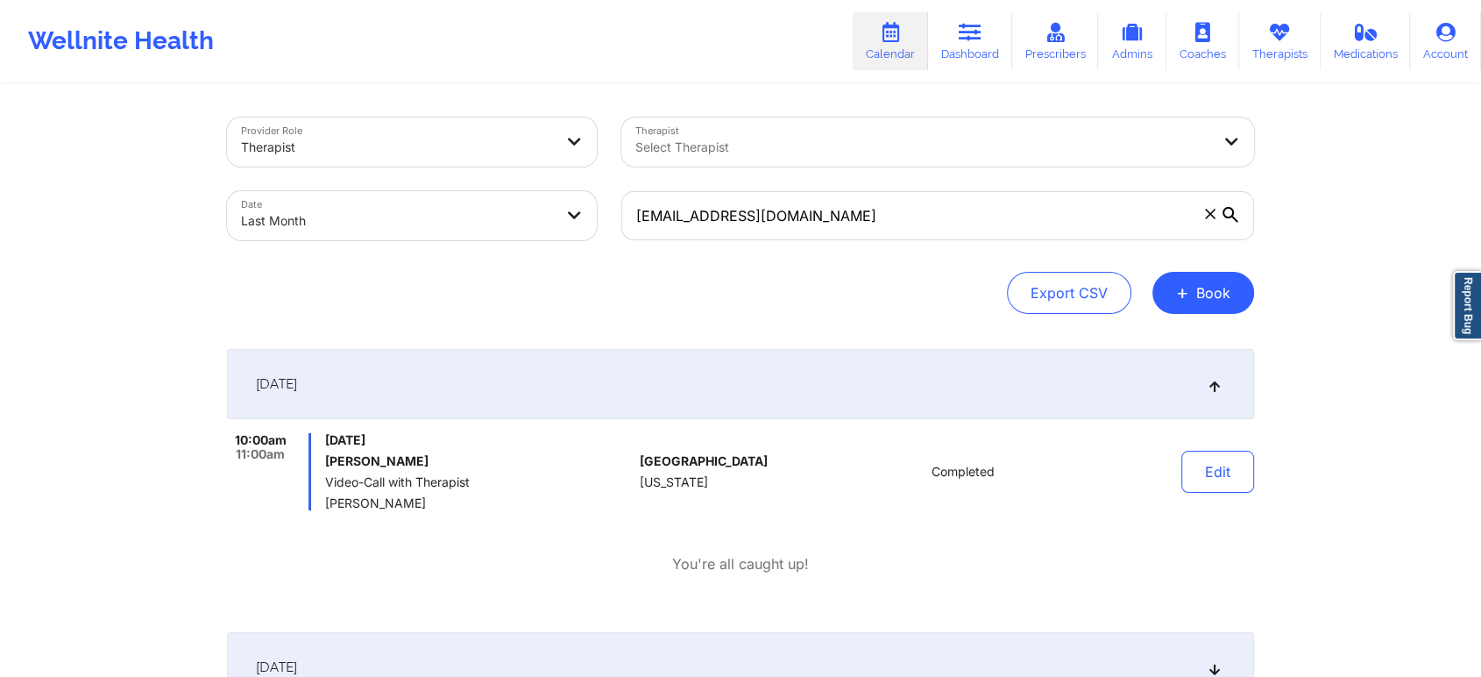
click at [491, 219] on body "Wellnite Health Calendar Dashboard Prescribers Admins Coaches Therapists Medica…" at bounding box center [740, 338] width 1481 height 677
select select "2025-8"
select select "2025-9"
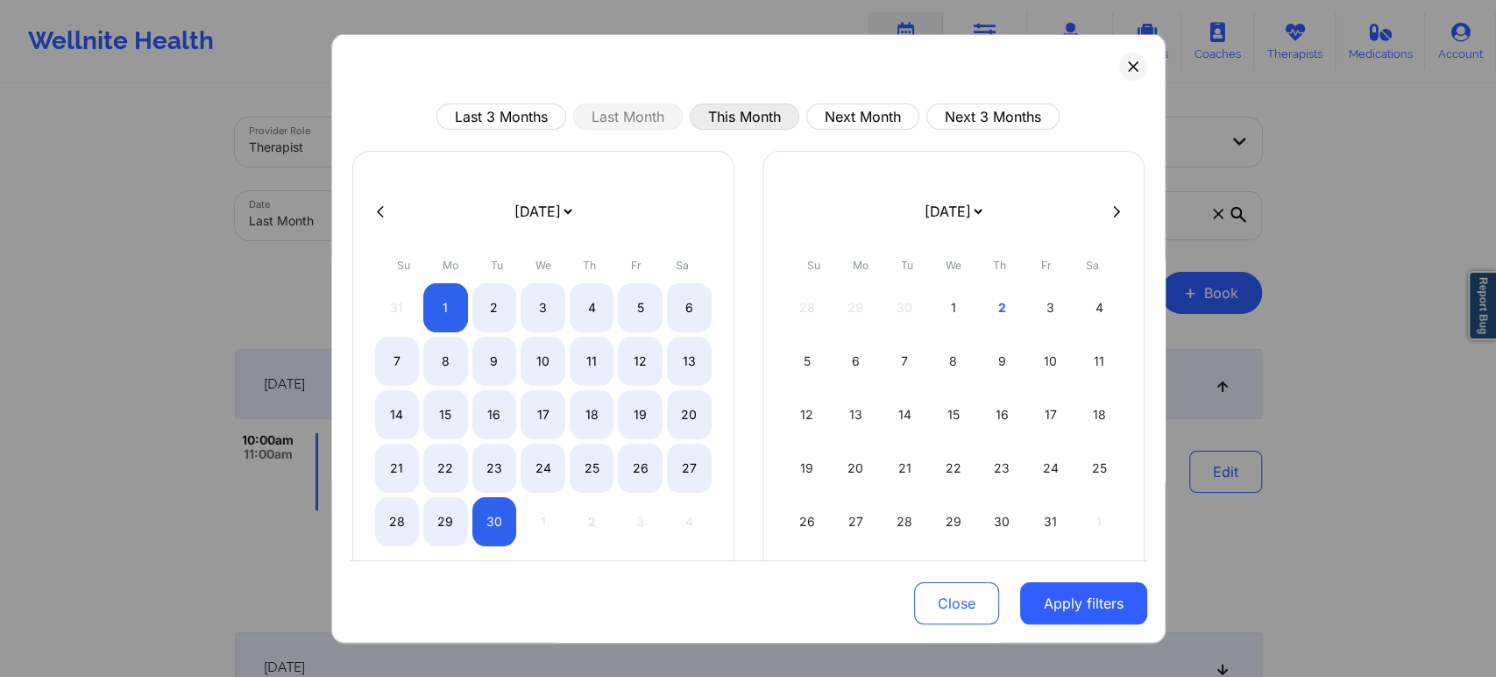
click at [741, 114] on button "This Month" at bounding box center [745, 116] width 110 height 26
select select "2025-9"
select select "2025-10"
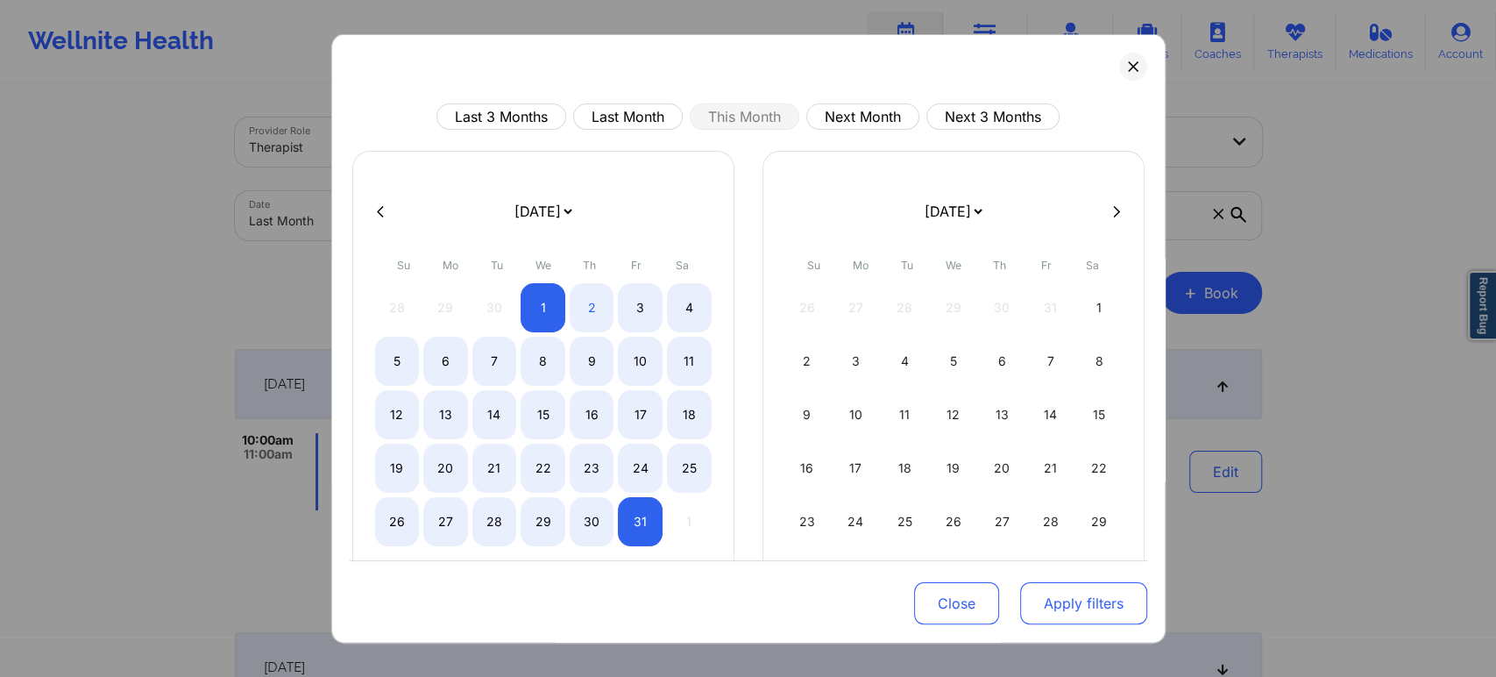
click at [1030, 601] on button "Apply filters" at bounding box center [1083, 603] width 127 height 42
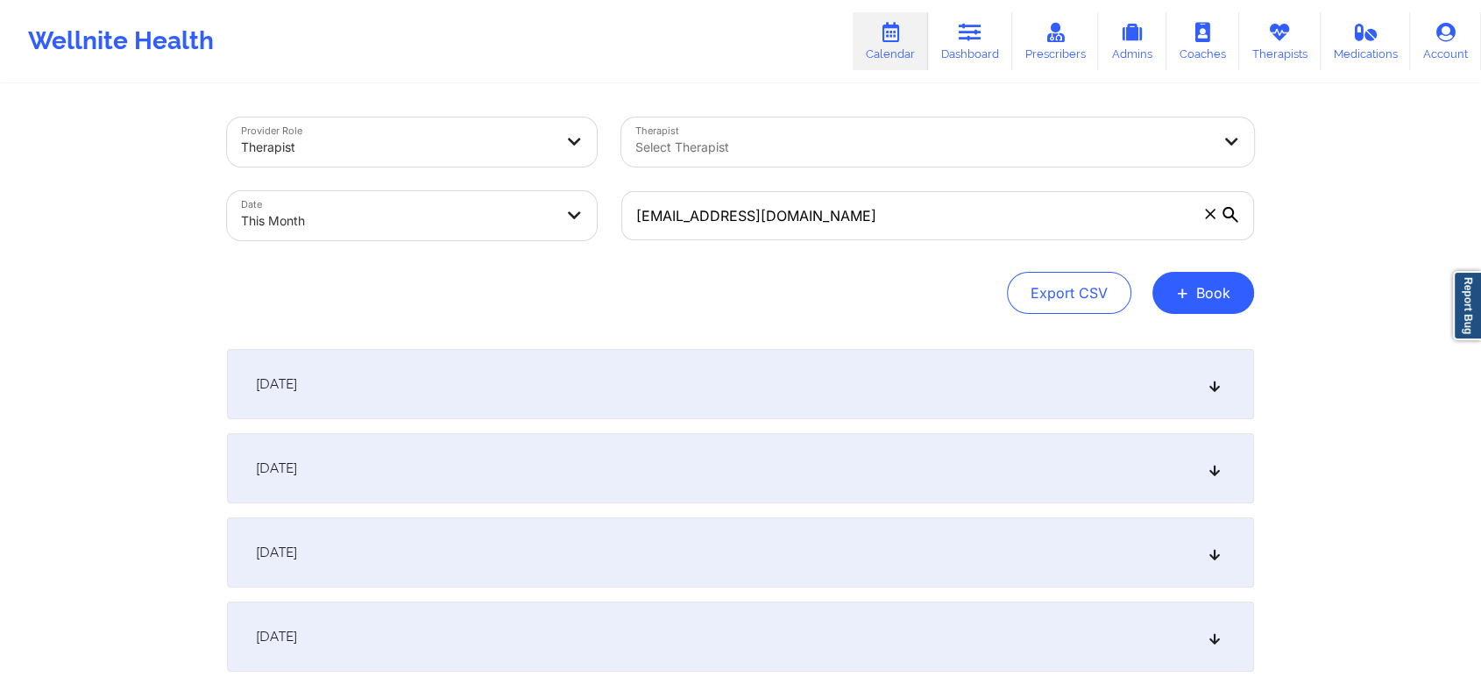
click at [873, 381] on div "October 1, 2025" at bounding box center [740, 384] width 1027 height 70
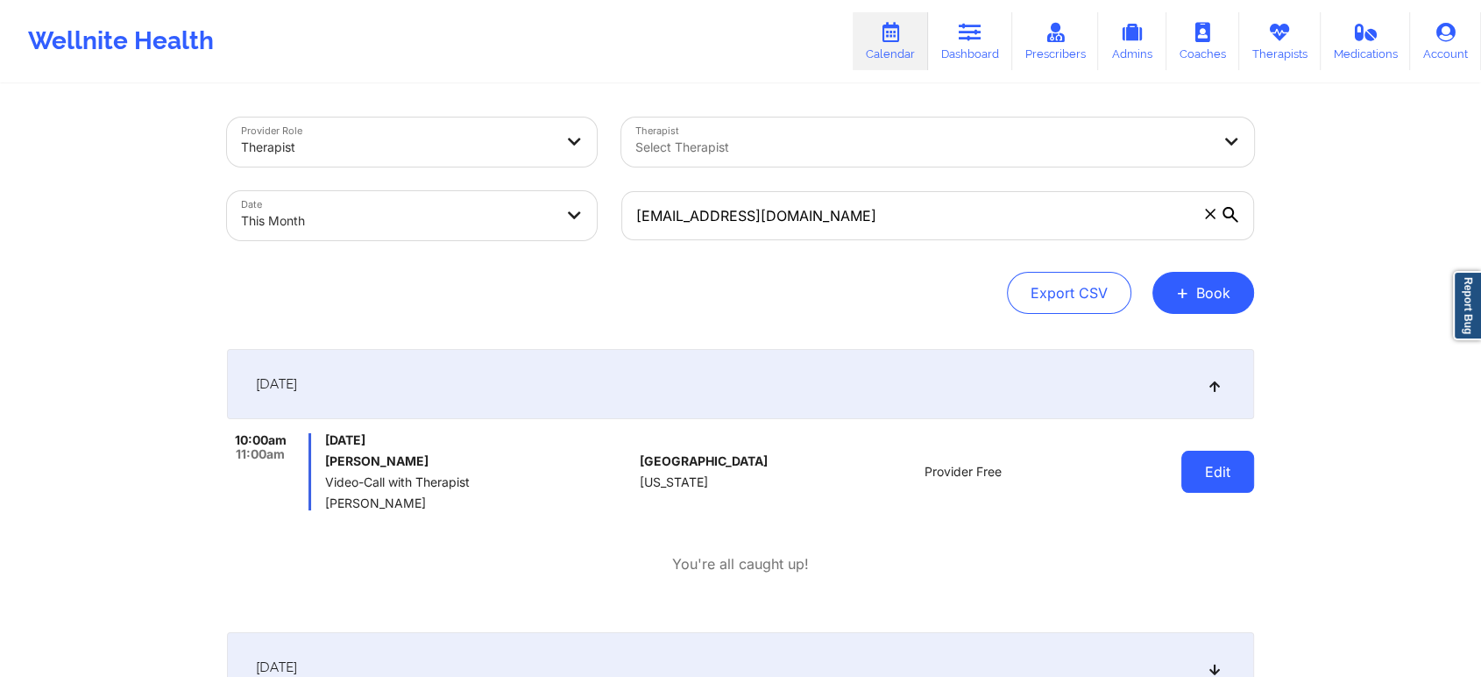
drag, startPoint x: 1177, startPoint y: 485, endPoint x: 1201, endPoint y: 478, distance: 25.5
click at [1201, 478] on div "Edit" at bounding box center [1173, 471] width 162 height 77
click at [1201, 478] on button "Edit" at bounding box center [1217, 471] width 73 height 42
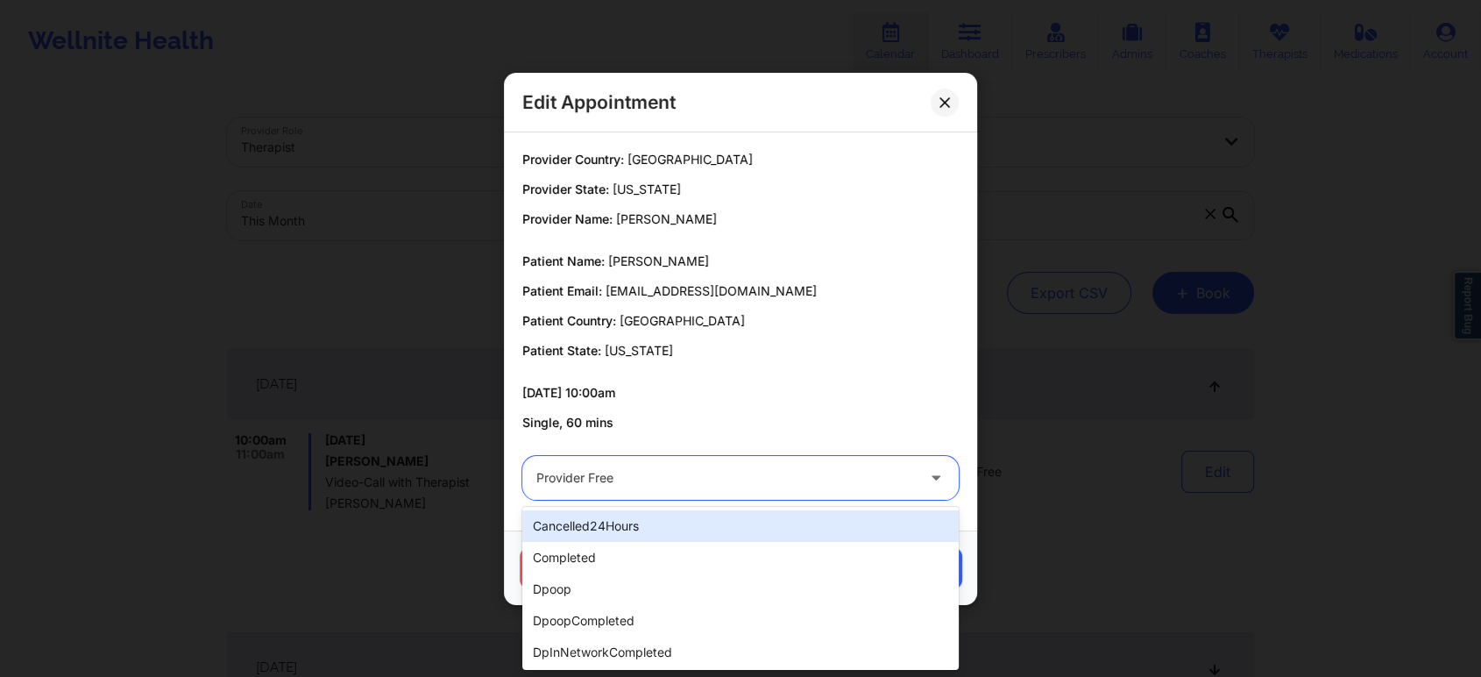
click at [778, 475] on div at bounding box center [725, 477] width 379 height 21
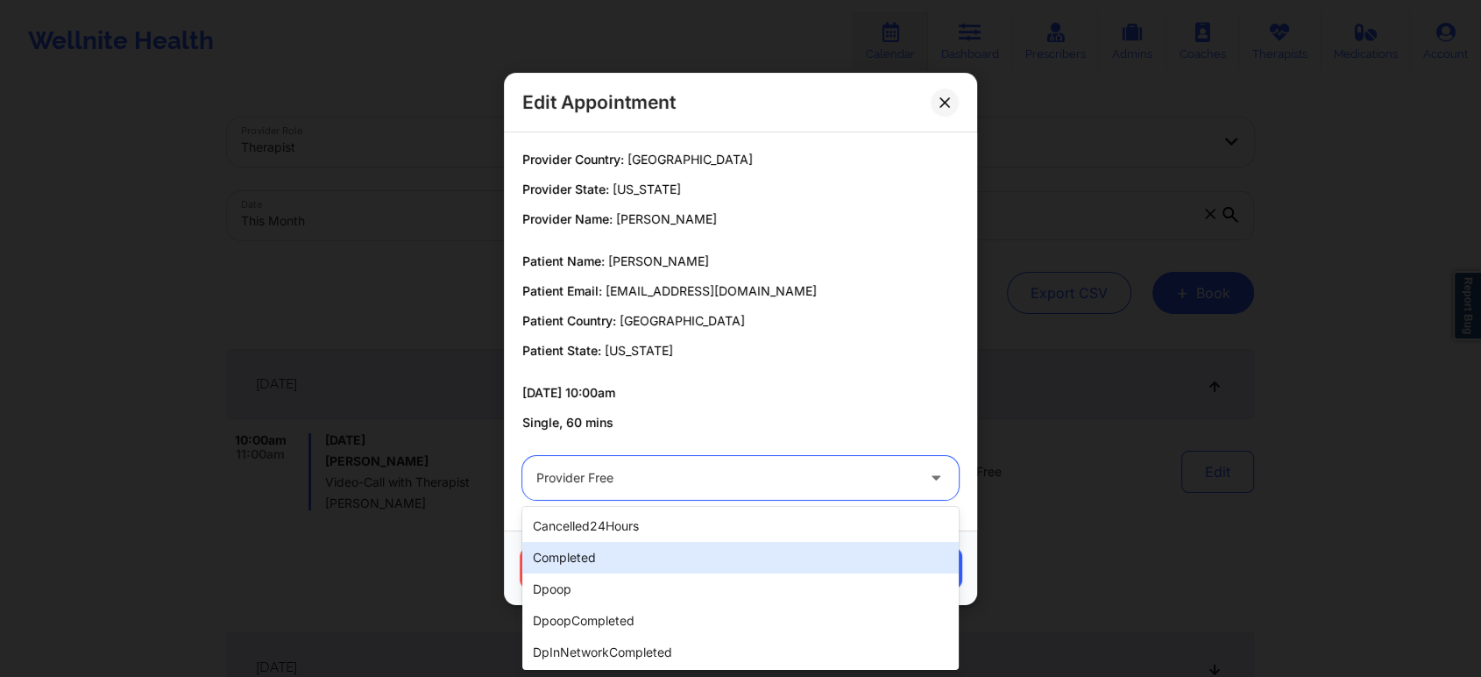
click at [671, 553] on div "completed" at bounding box center [740, 558] width 436 height 32
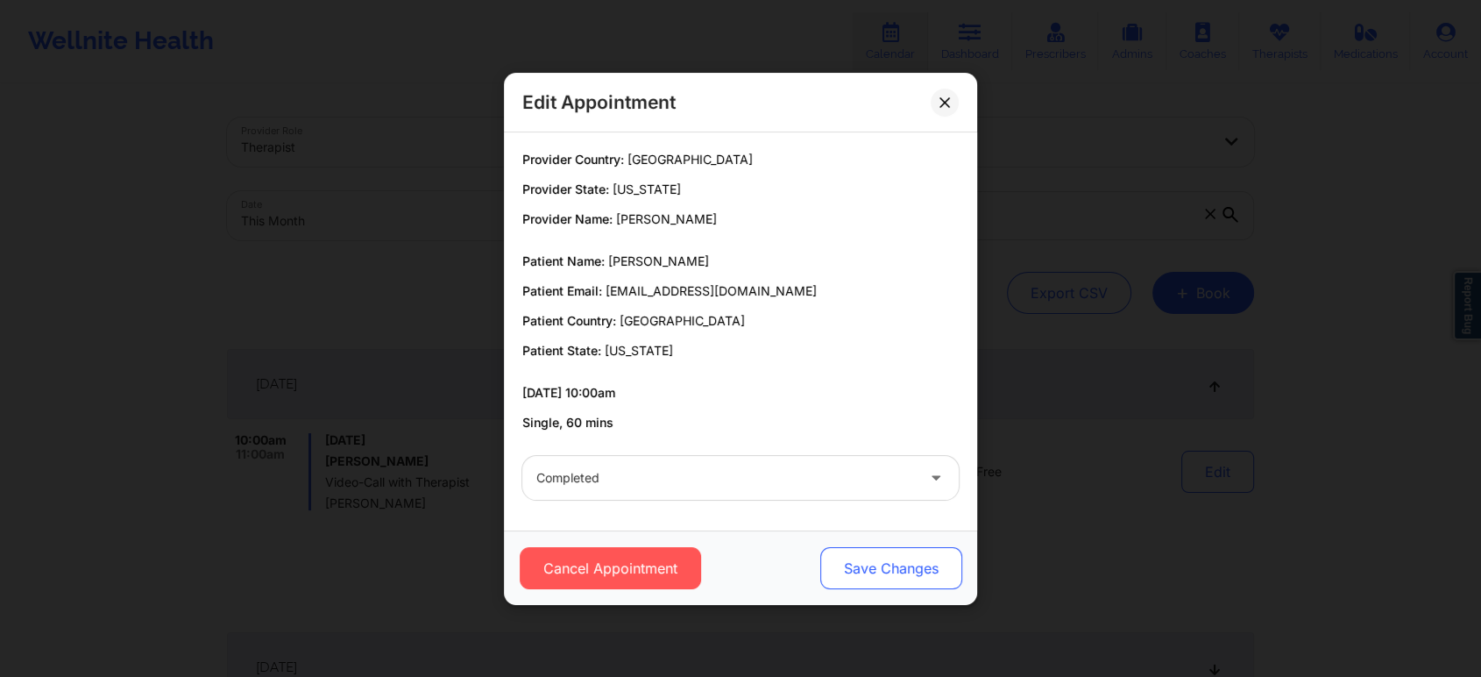
click at [882, 550] on button "Save Changes" at bounding box center [891, 568] width 142 height 42
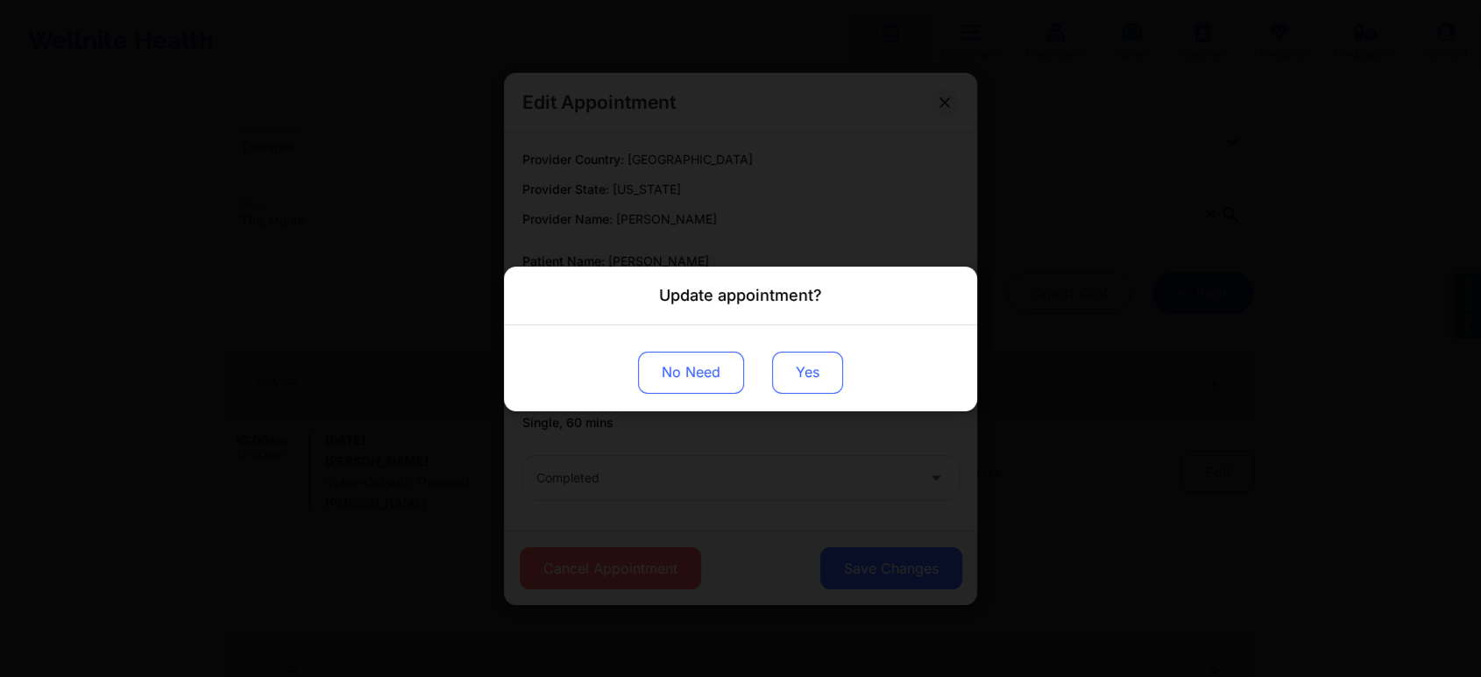
click at [816, 351] on button "Yes" at bounding box center [807, 372] width 71 height 42
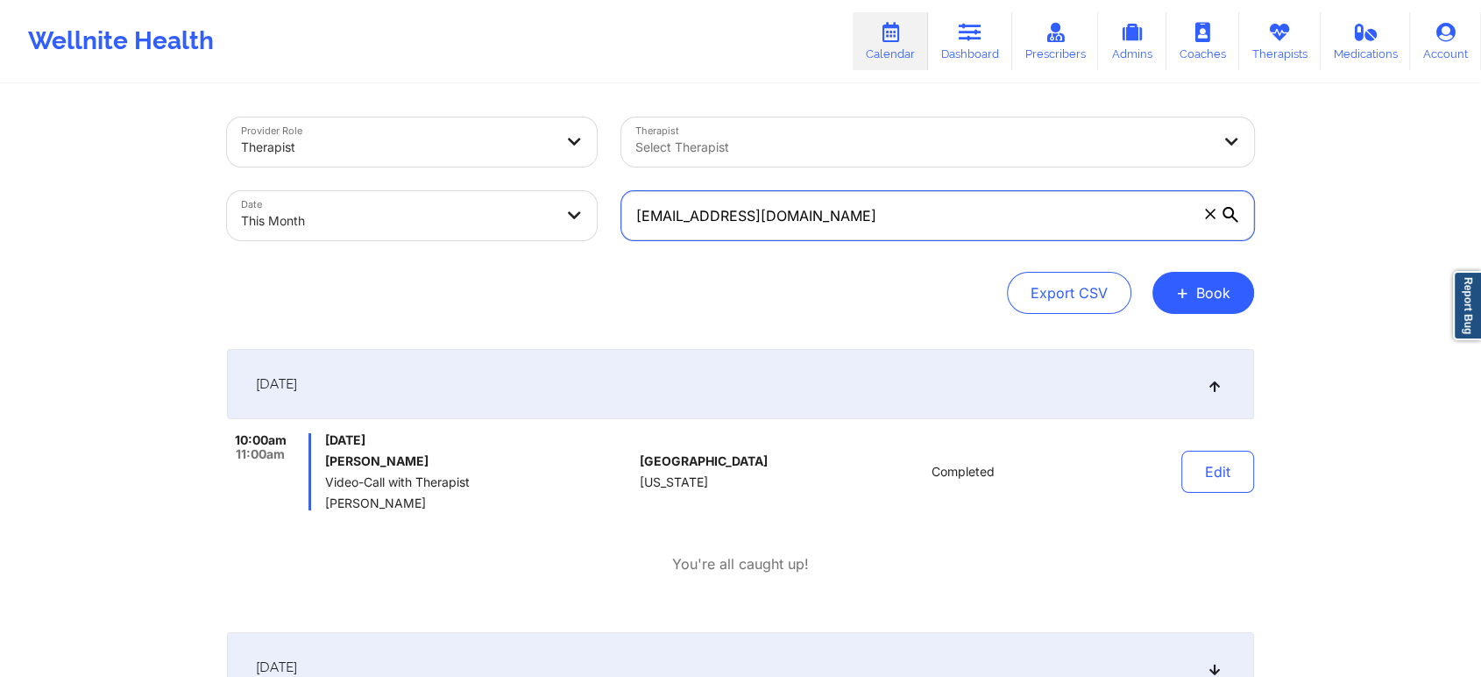
drag, startPoint x: 953, startPoint y: 197, endPoint x: 414, endPoint y: 210, distance: 540.0
click at [414, 210] on div "Provider Role Therapist Therapist Select Therapist Date This Month alfonzohensl…" at bounding box center [741, 178] width 1052 height 147
paste input "iviewit@iviewit.tv"
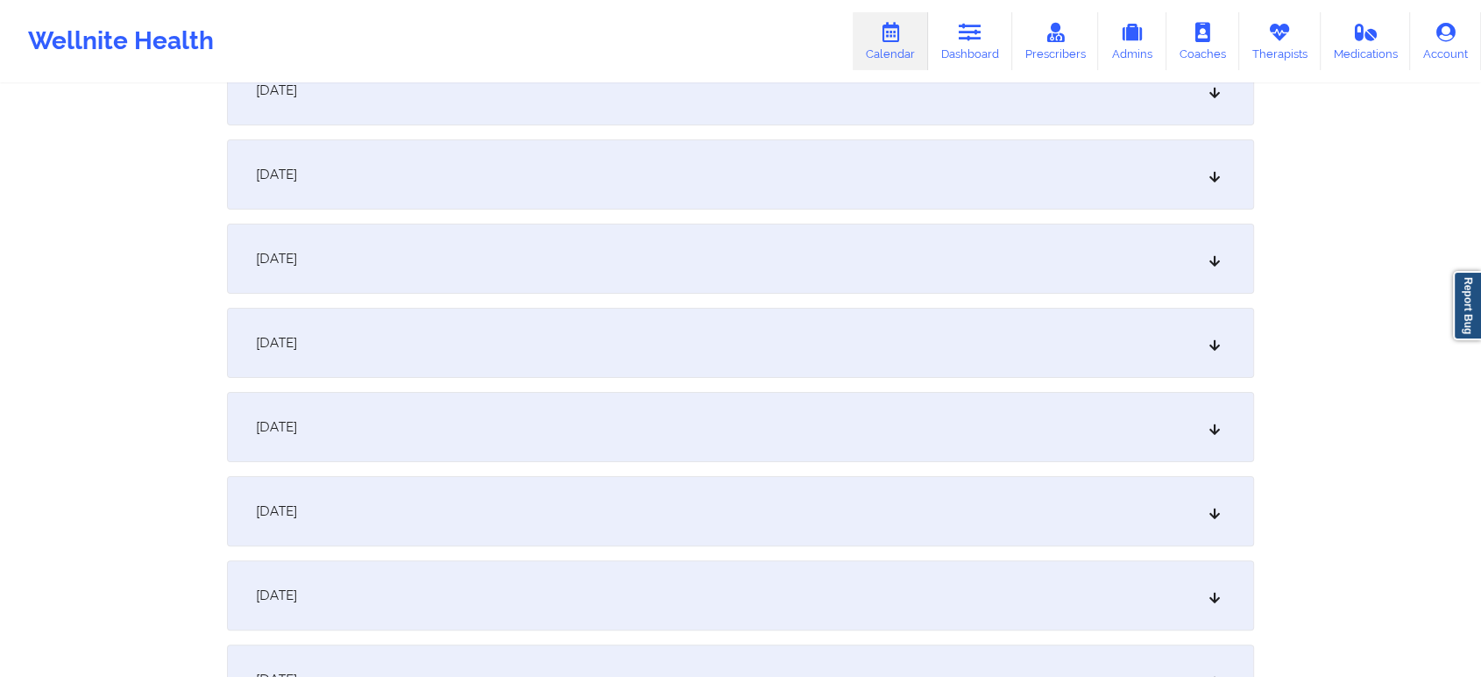
scroll to position [196, 0]
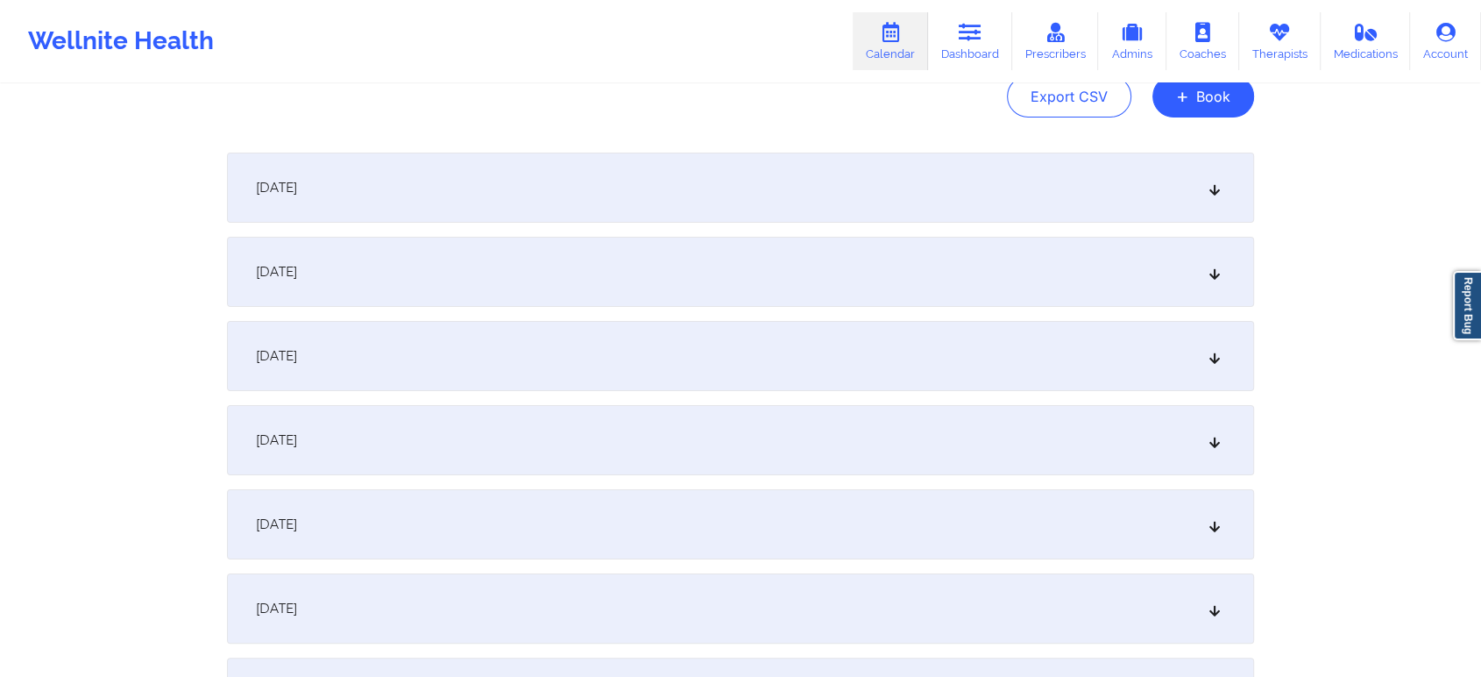
click at [873, 208] on div "October 1, 2025" at bounding box center [740, 187] width 1027 height 70
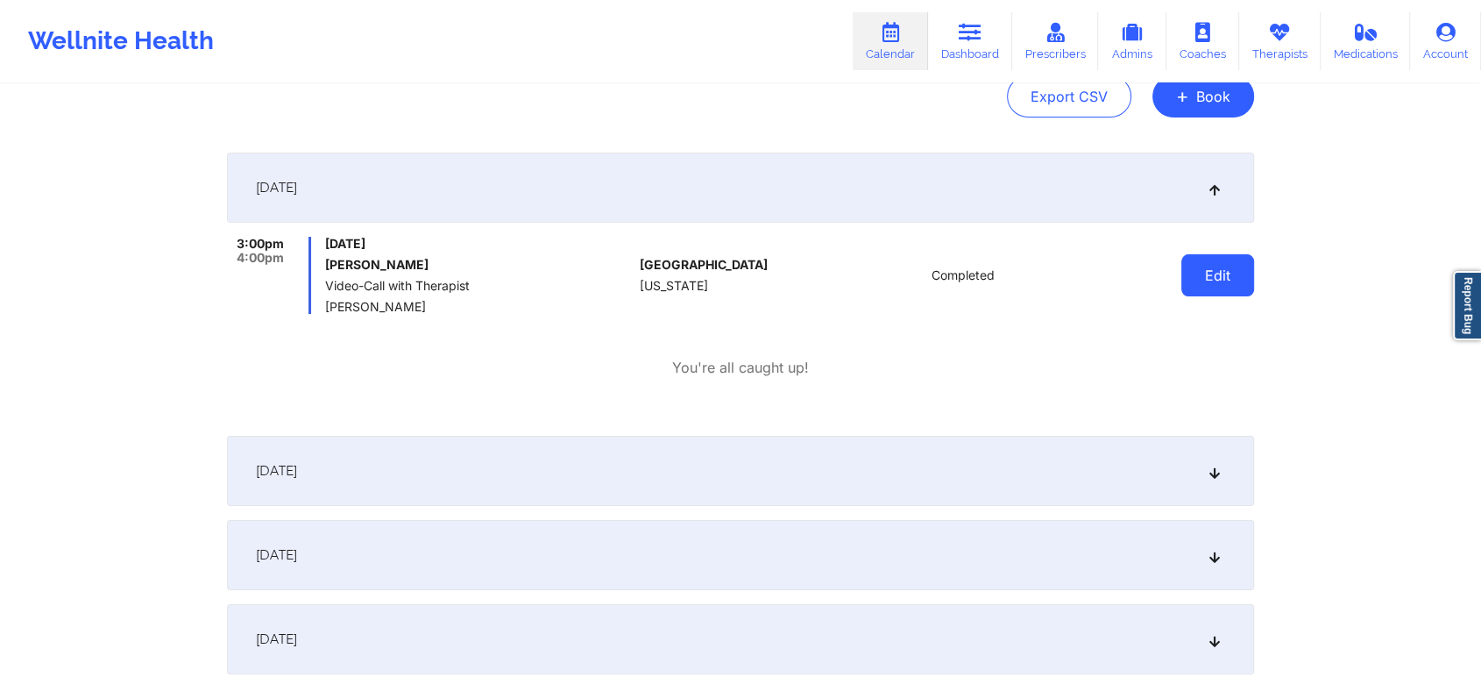
click at [1199, 269] on button "Edit" at bounding box center [1217, 275] width 73 height 42
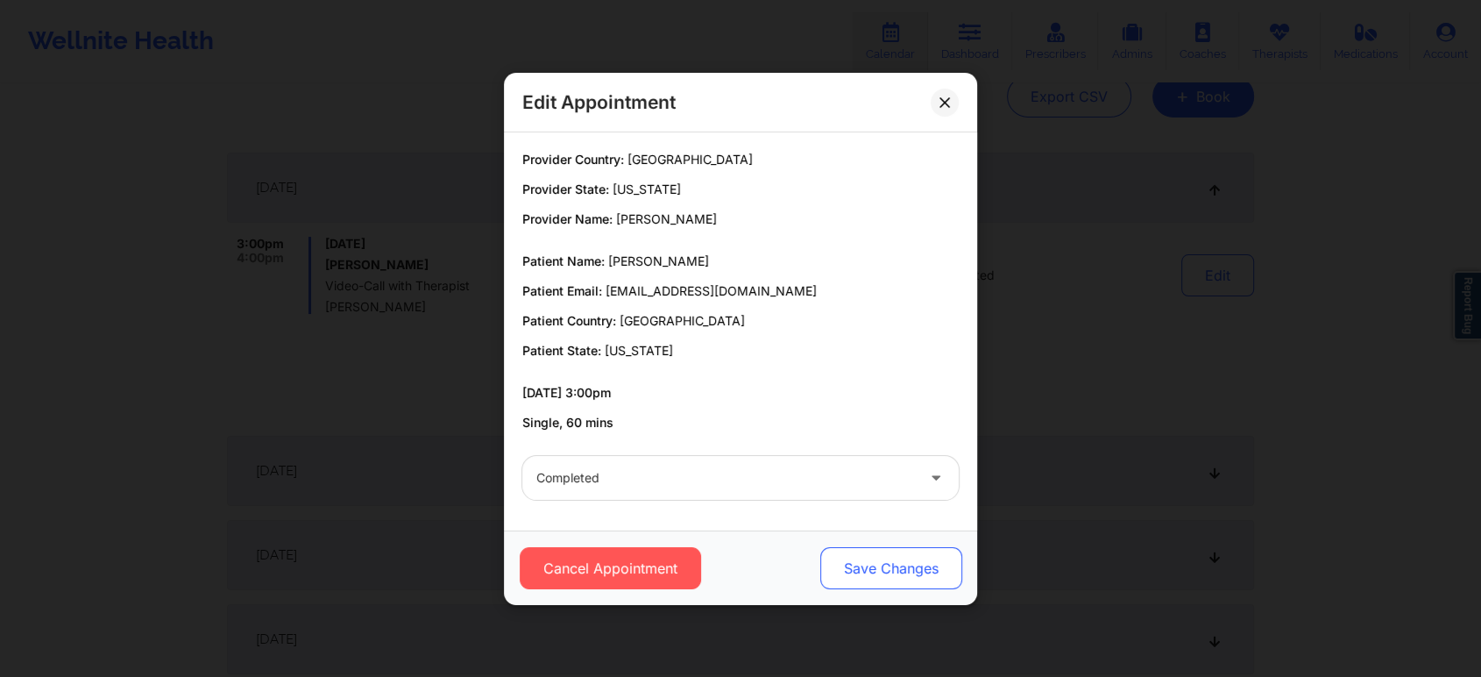
click at [856, 561] on button "Save Changes" at bounding box center [891, 568] width 142 height 42
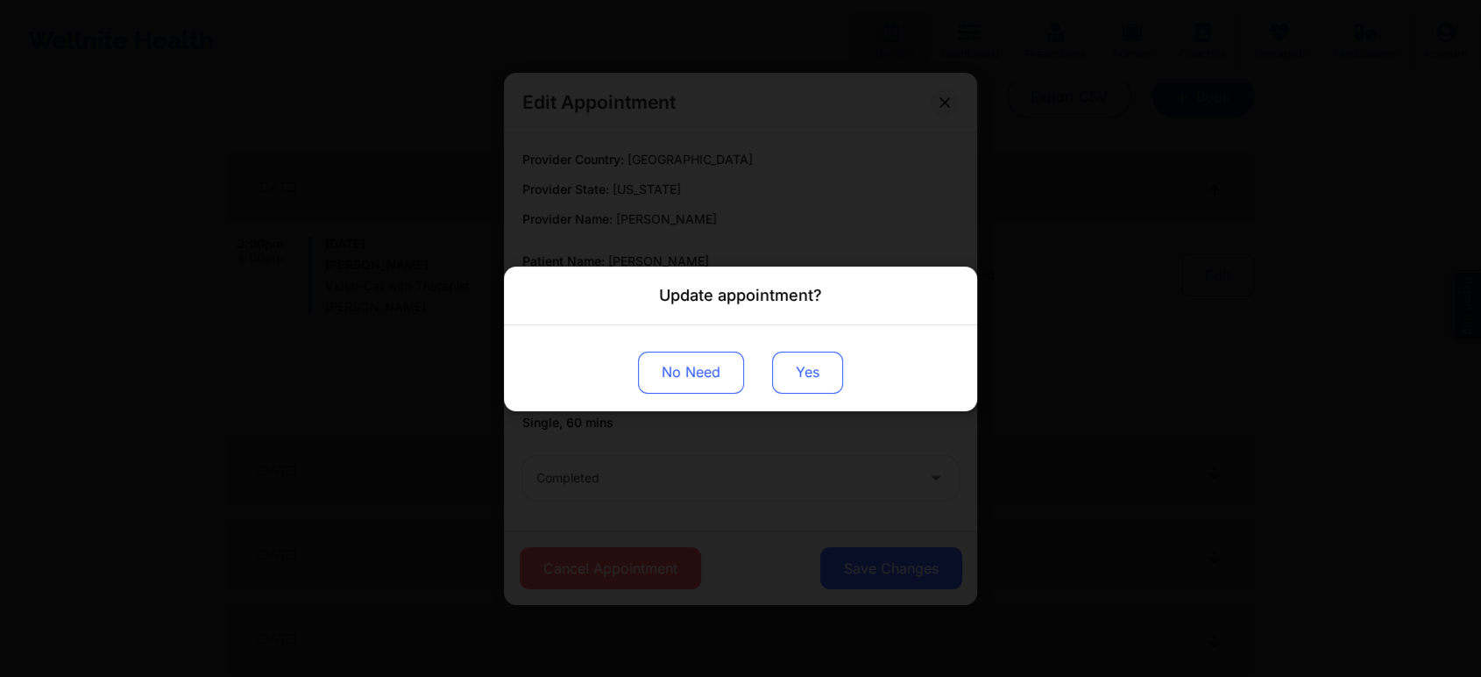
click at [800, 375] on button "Yes" at bounding box center [807, 372] width 71 height 42
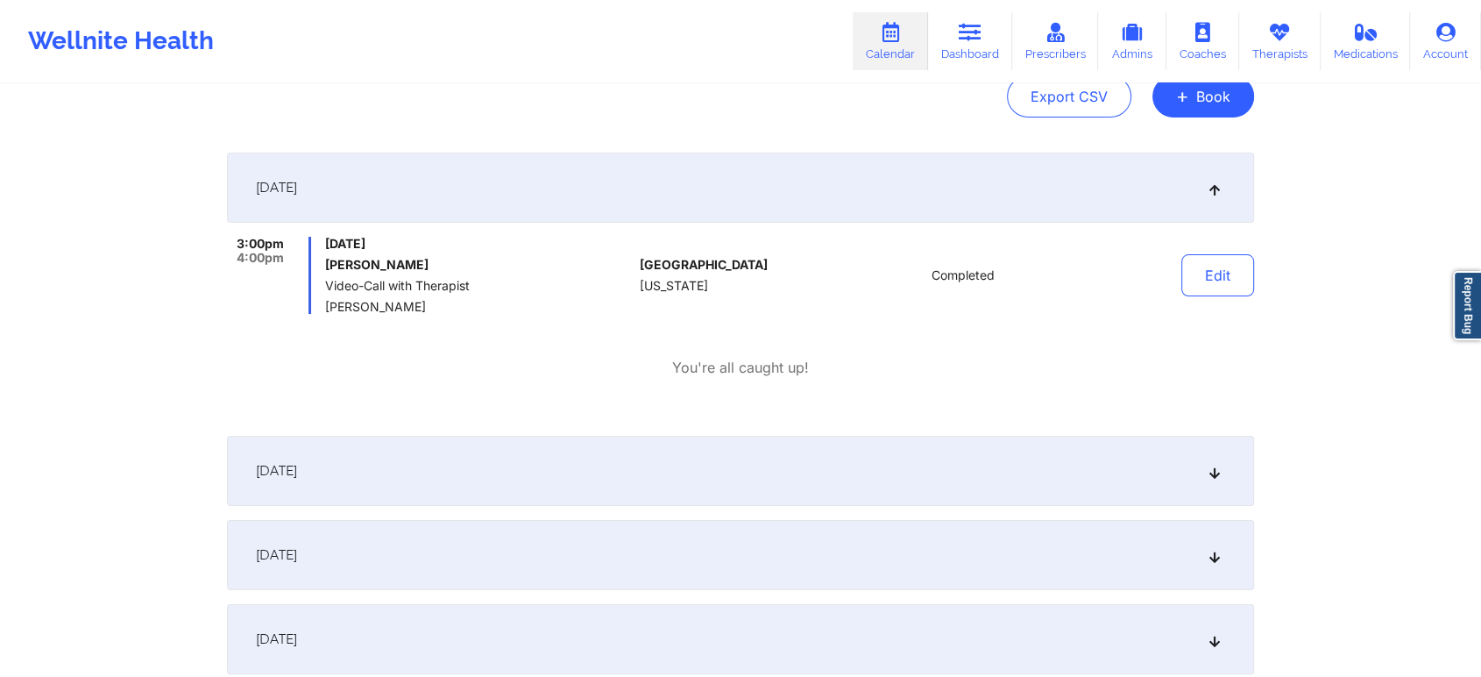
scroll to position [0, 0]
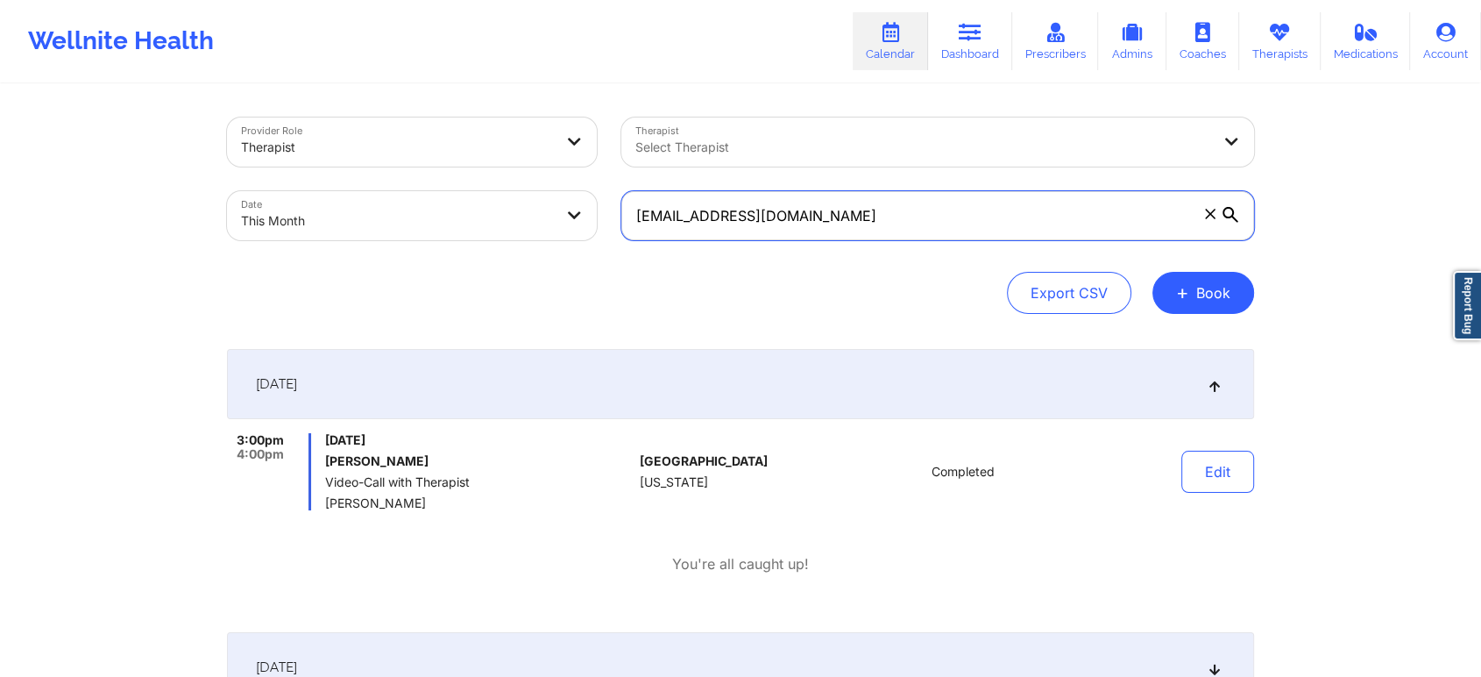
drag, startPoint x: 854, startPoint y: 216, endPoint x: 485, endPoint y: 206, distance: 369.1
click at [485, 206] on div "Provider Role Therapist Therapist Select Therapist Date This Month iviewit@ivie…" at bounding box center [741, 178] width 1052 height 147
paste input "betty@purdesfamily.com"
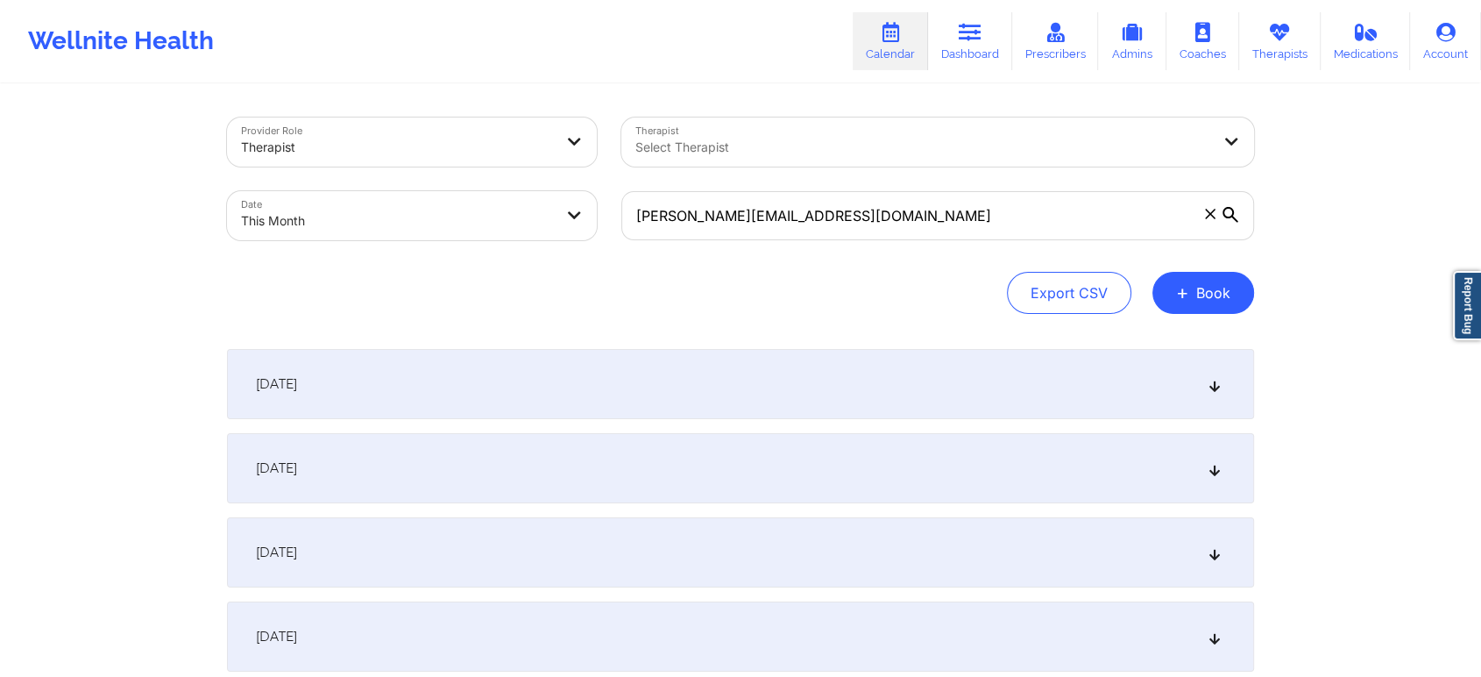
click at [804, 363] on div "October 1, 2025" at bounding box center [740, 384] width 1027 height 70
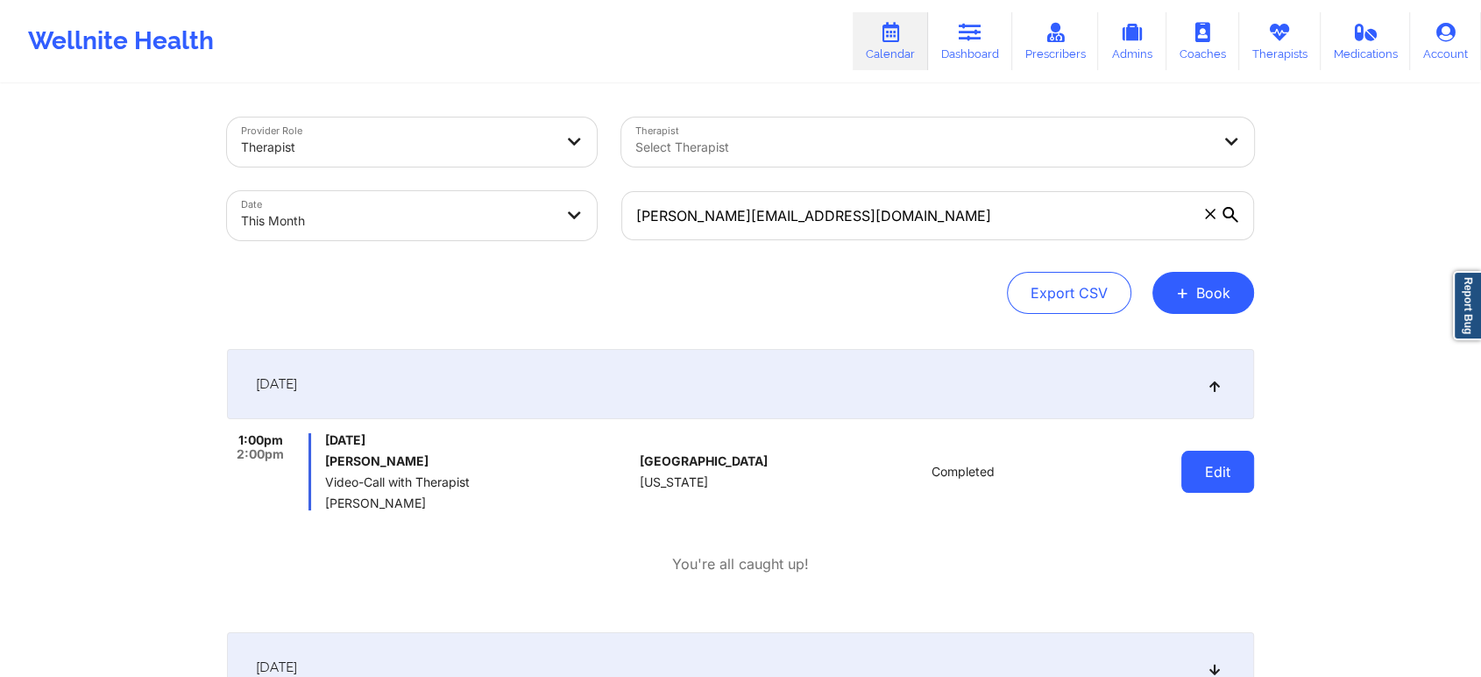
click at [1239, 471] on button "Edit" at bounding box center [1217, 471] width 73 height 42
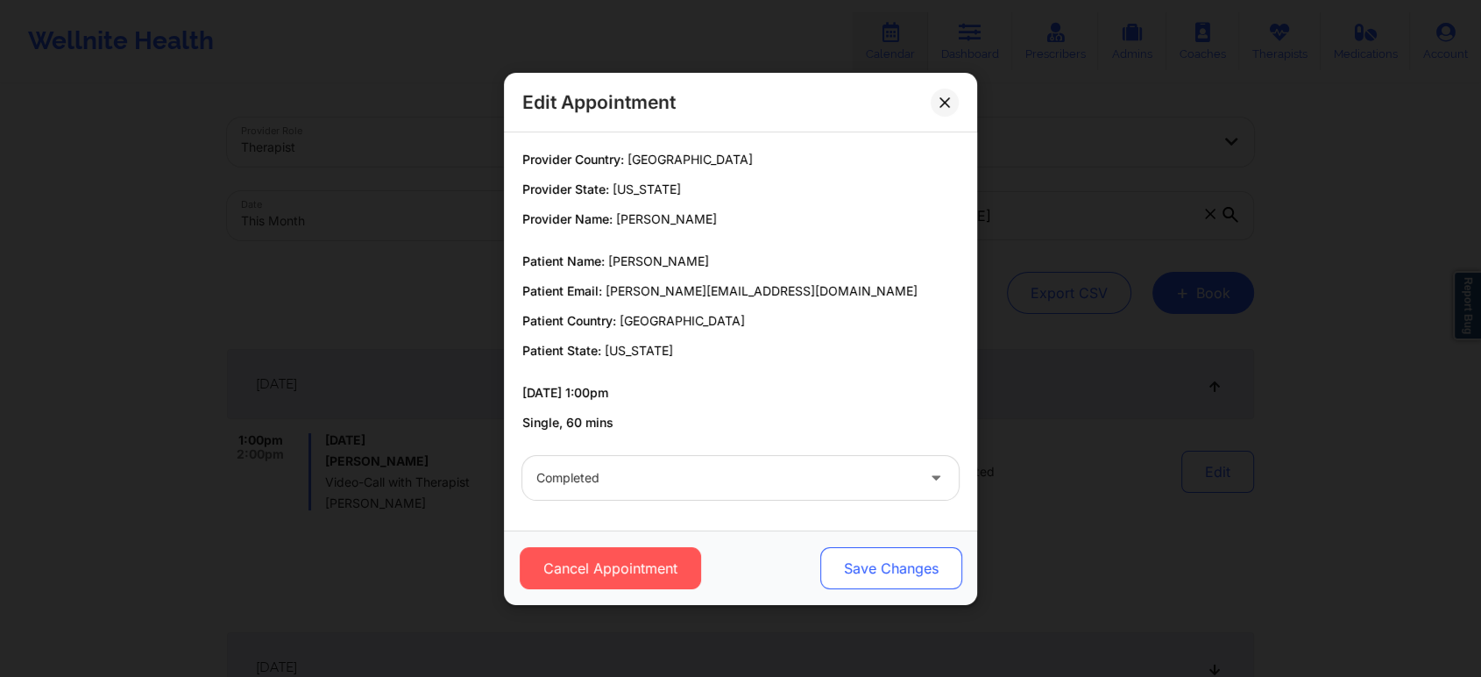
click at [897, 580] on button "Save Changes" at bounding box center [891, 568] width 142 height 42
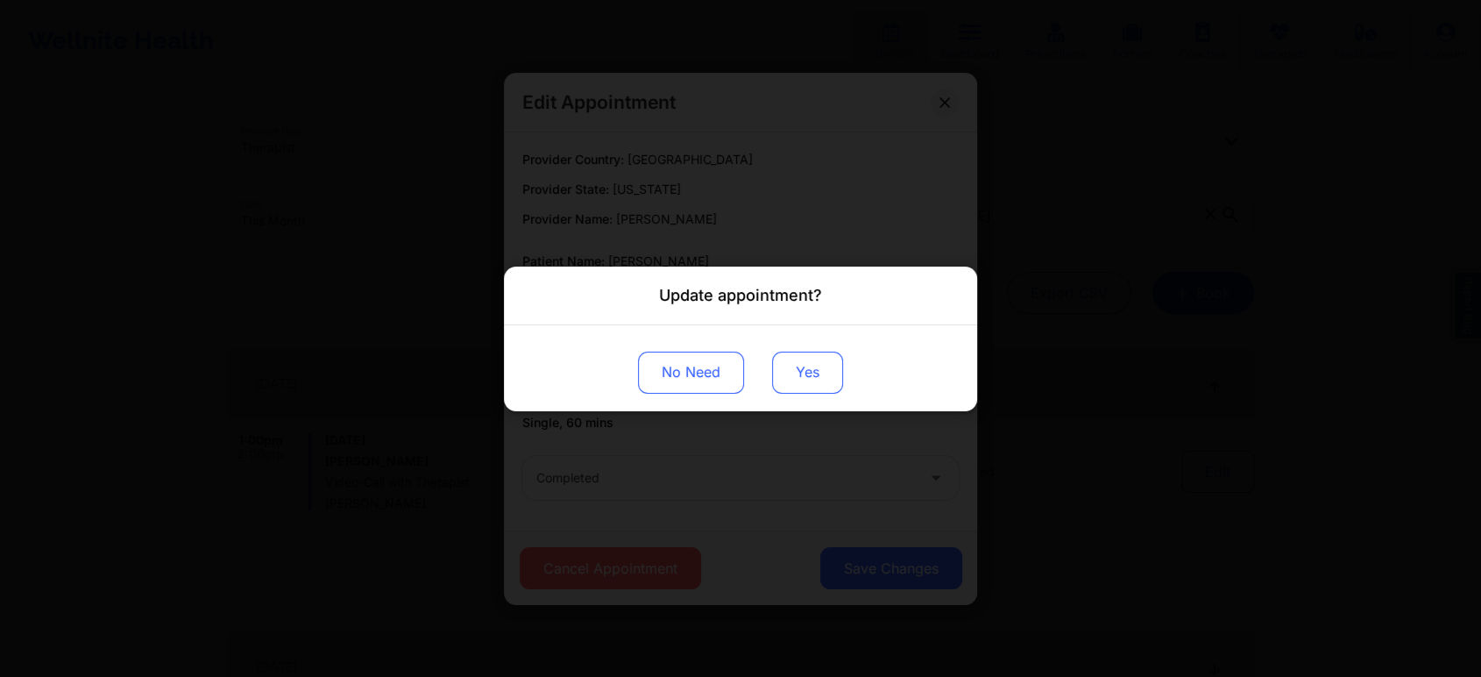
click at [792, 386] on button "Yes" at bounding box center [807, 372] width 71 height 42
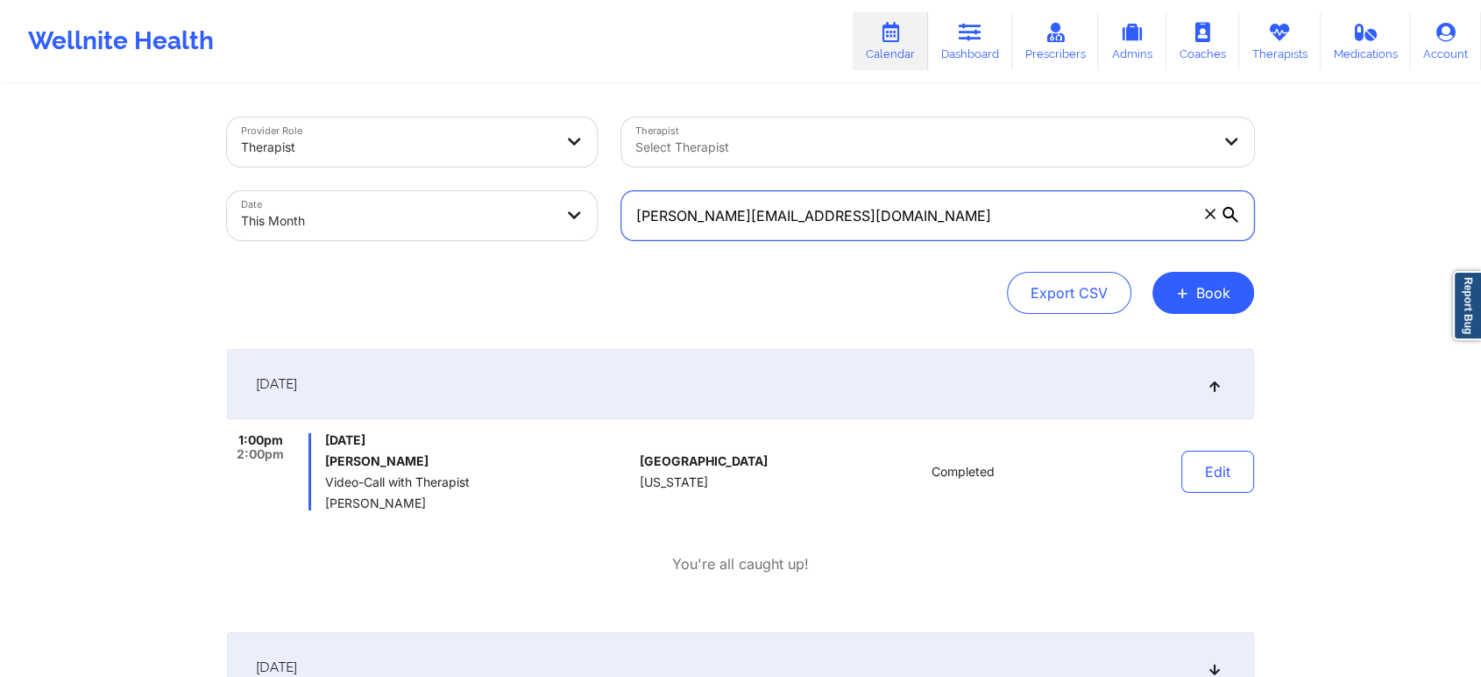
drag, startPoint x: 909, startPoint y: 221, endPoint x: 443, endPoint y: 227, distance: 466.3
click at [443, 227] on div "Provider Role Therapist Therapist Select Therapist Date This Month betty@purdes…" at bounding box center [741, 178] width 1052 height 147
paste input "roses63@aol"
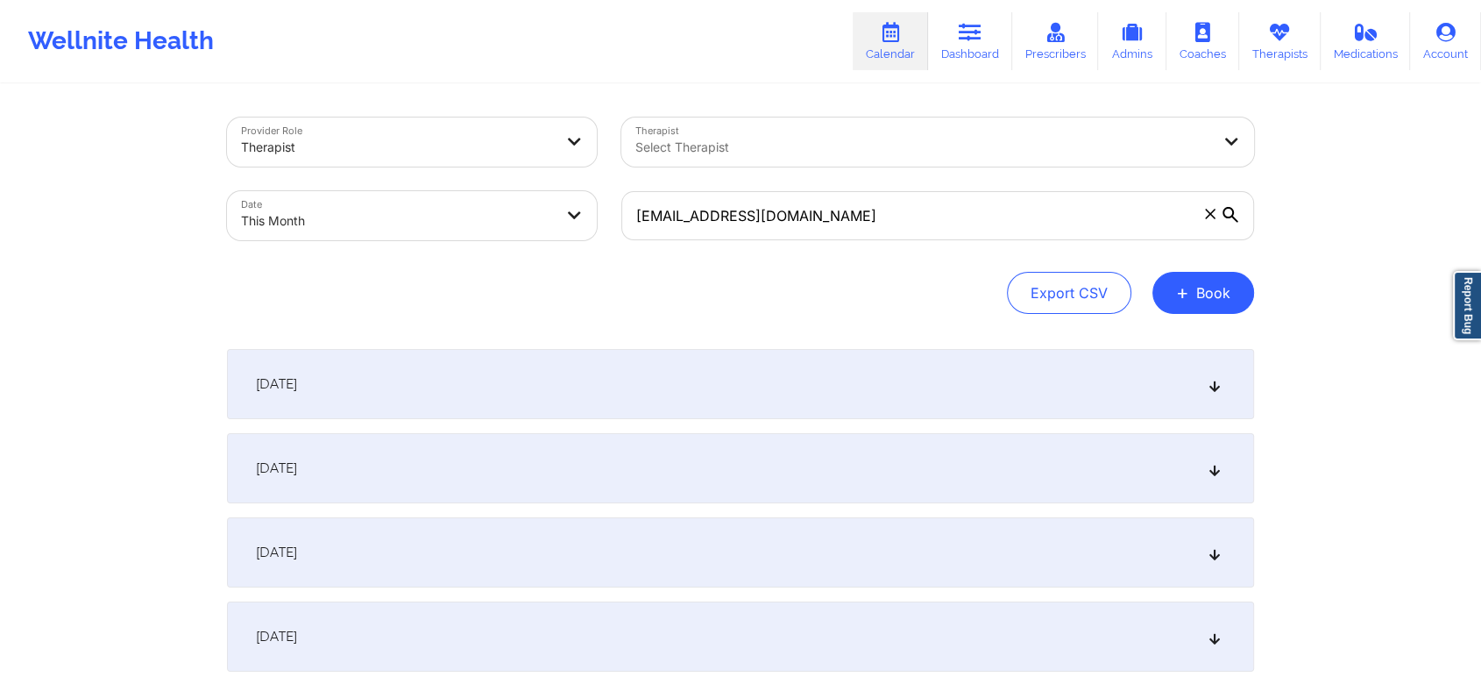
click at [780, 364] on div "October 1, 2025" at bounding box center [740, 384] width 1027 height 70
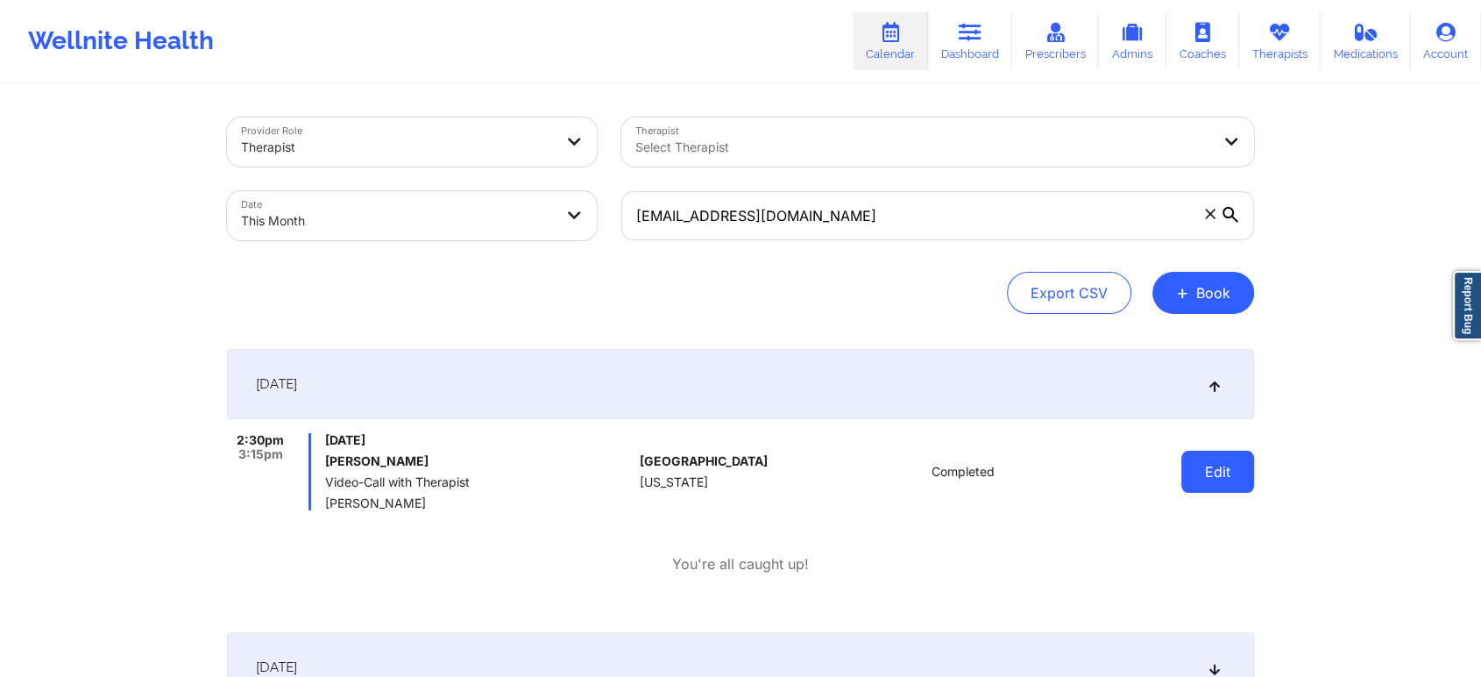
click at [1224, 468] on button "Edit" at bounding box center [1217, 471] width 73 height 42
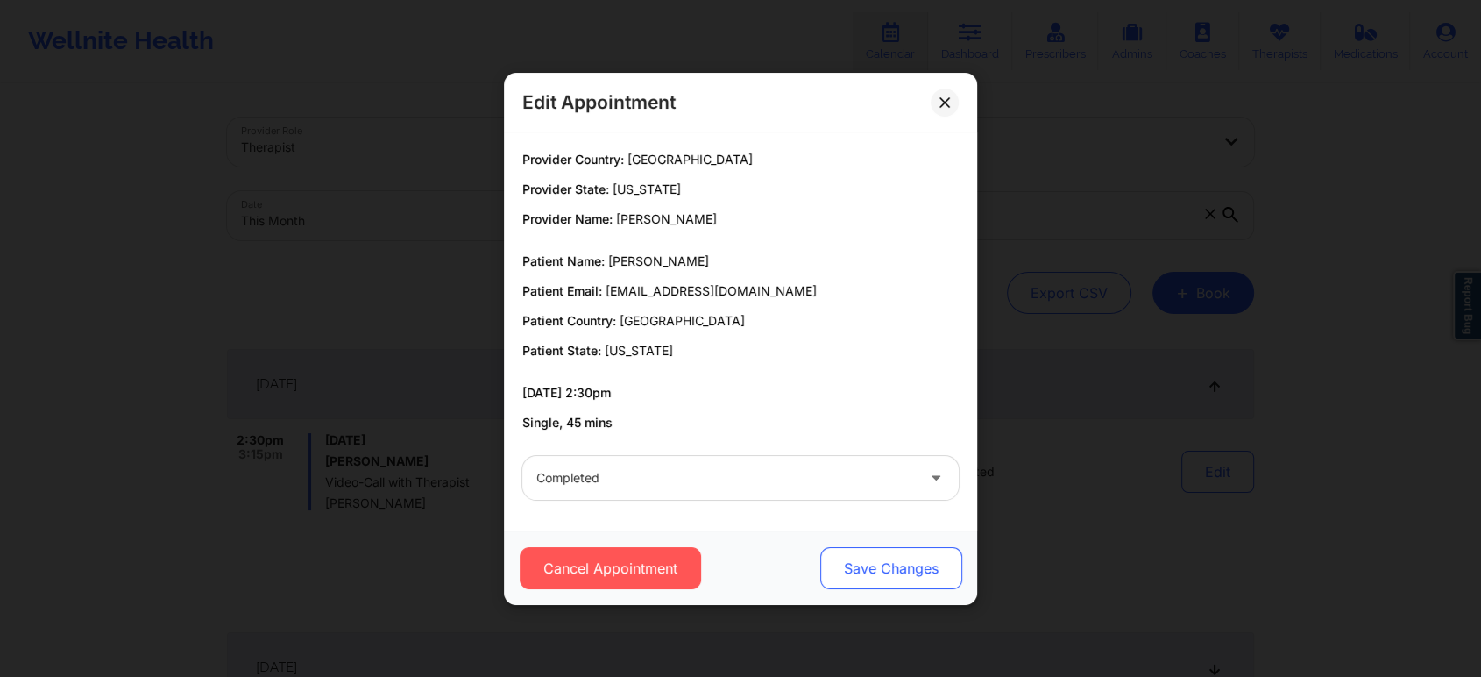
click at [869, 555] on button "Save Changes" at bounding box center [891, 568] width 142 height 42
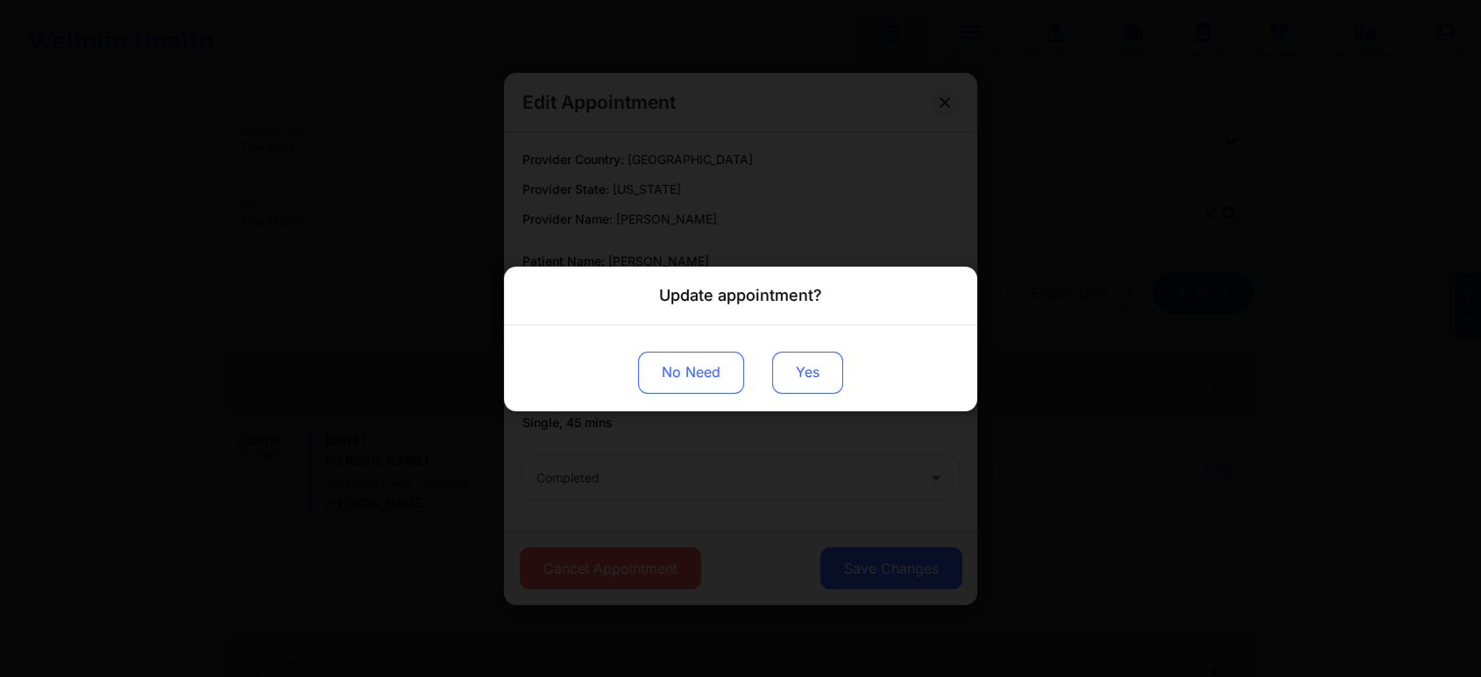
click at [808, 376] on button "Yes" at bounding box center [807, 372] width 71 height 42
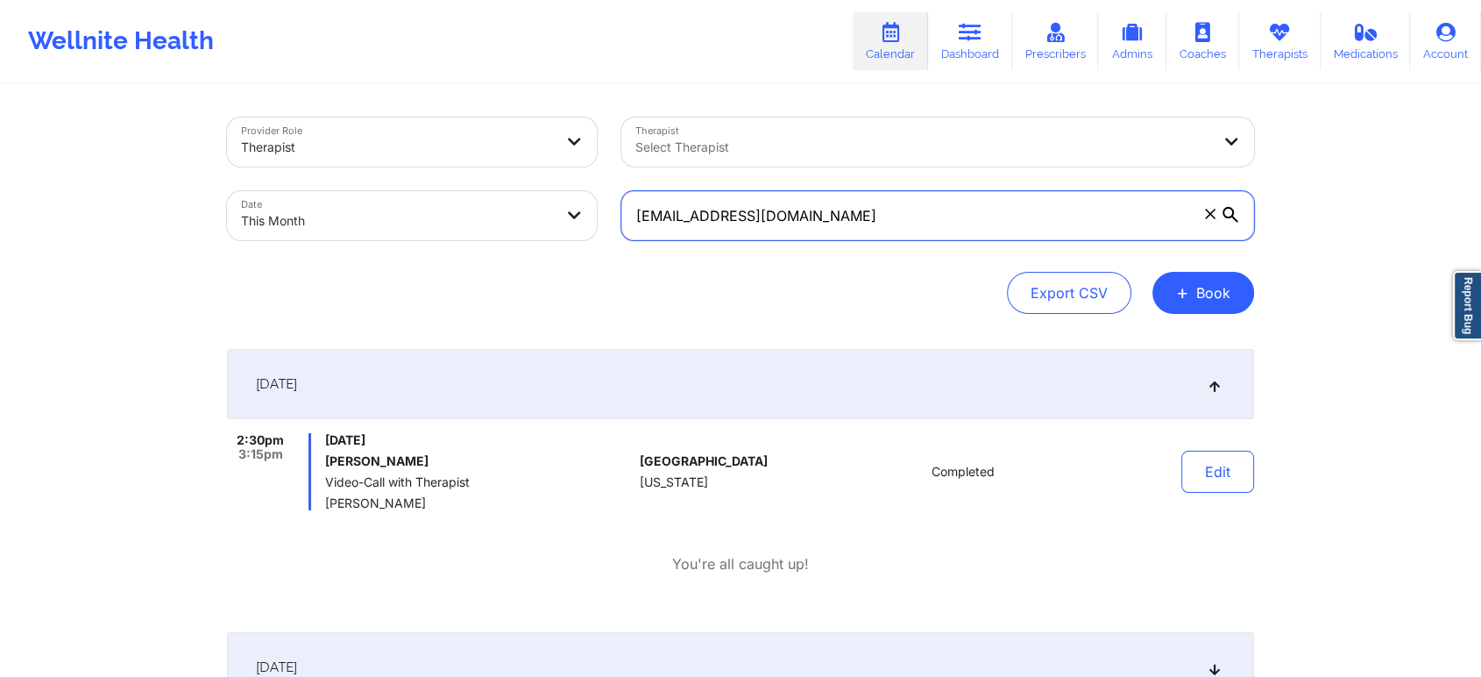
drag, startPoint x: 829, startPoint y: 238, endPoint x: 561, endPoint y: 213, distance: 269.4
click at [561, 213] on div "Provider Role Therapist Therapist Select Therapist Date This Month roses63@aol.…" at bounding box center [741, 178] width 1052 height 147
drag, startPoint x: 841, startPoint y: 204, endPoint x: 526, endPoint y: 259, distance: 320.3
click at [526, 259] on div "Provider Role Therapist Therapist Select Therapist Date This Month roses63@aol.…" at bounding box center [740, 215] width 1027 height 196
paste input "jeannie.gallego@gmai"
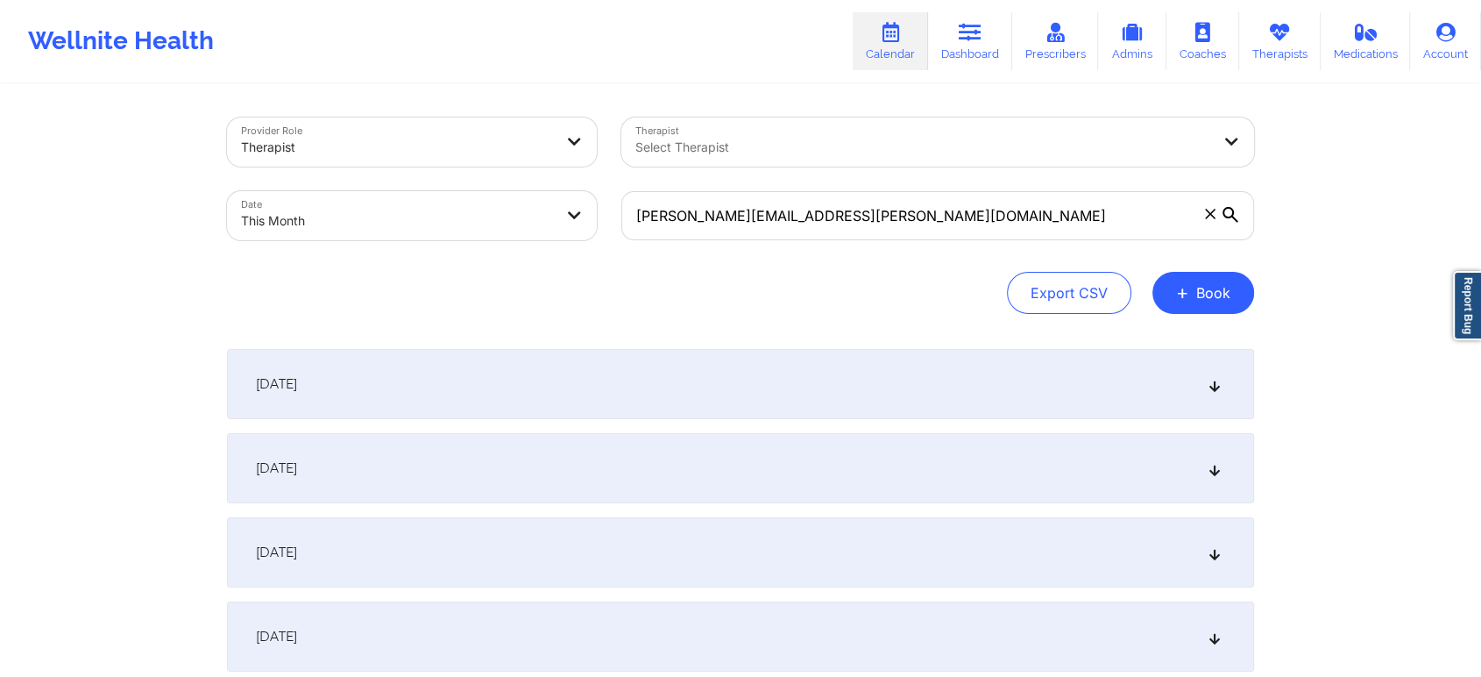
click at [708, 398] on div "October 1, 2025" at bounding box center [740, 384] width 1027 height 70
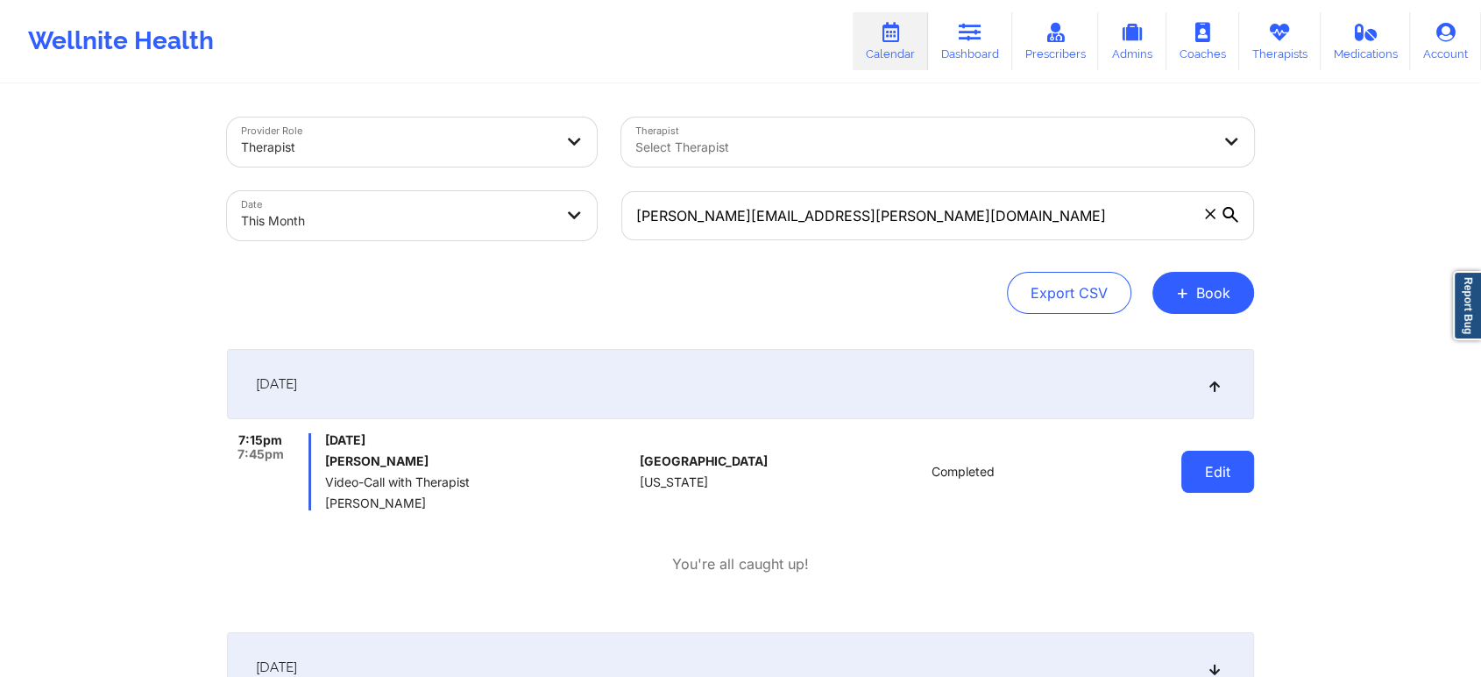
click at [1213, 460] on button "Edit" at bounding box center [1217, 471] width 73 height 42
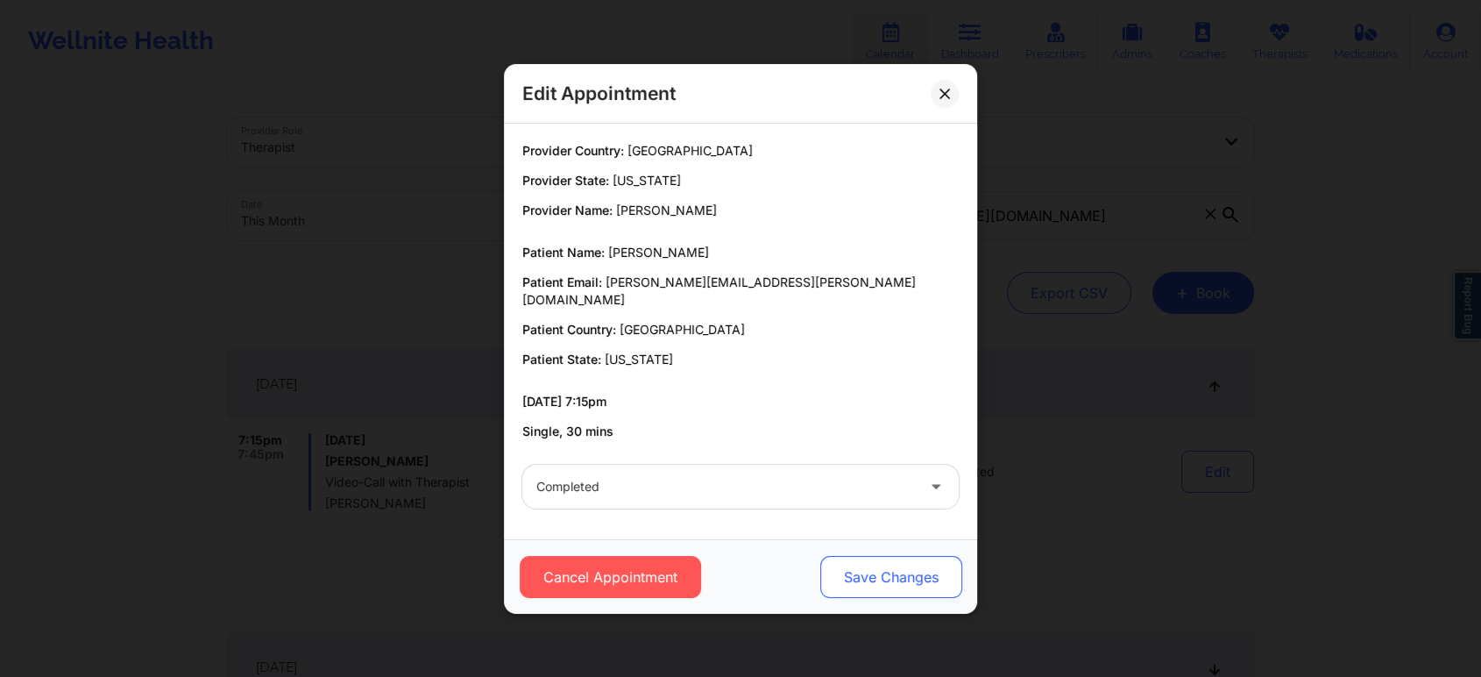
click at [876, 556] on button "Save Changes" at bounding box center [891, 577] width 142 height 42
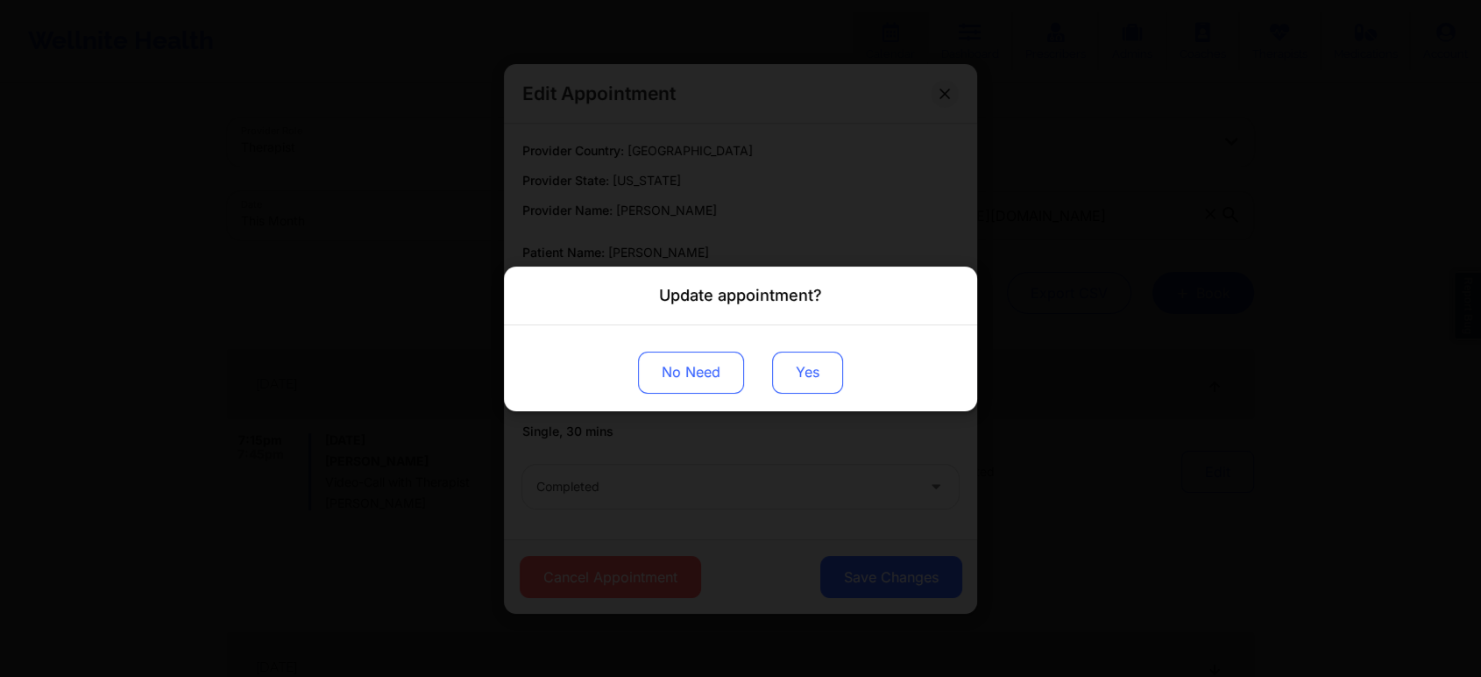
click at [787, 384] on button "Yes" at bounding box center [807, 372] width 71 height 42
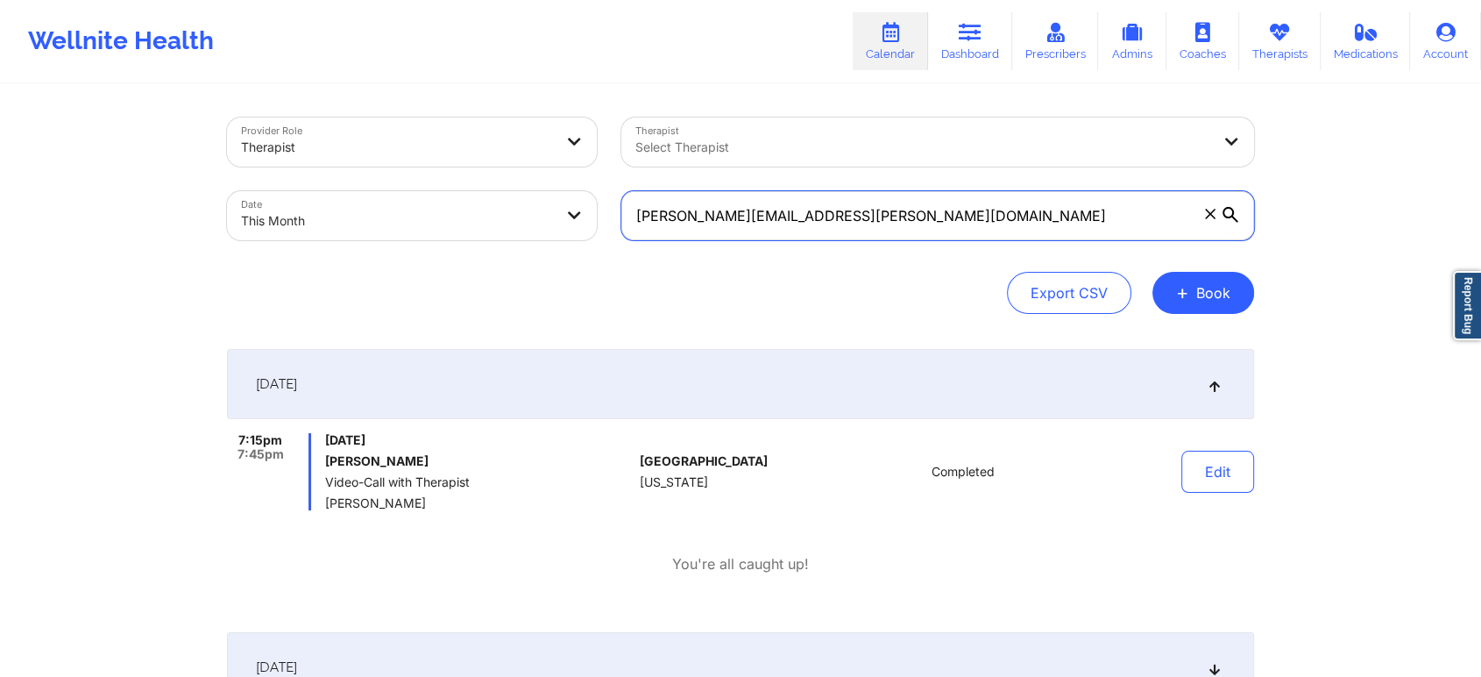
drag, startPoint x: 848, startPoint y: 223, endPoint x: 316, endPoint y: 174, distance: 534.3
click at [316, 174] on div "Provider Role Therapist Therapist Select Therapist Date This Month jeannie.gall…" at bounding box center [741, 178] width 1052 height 147
paste input "b.sandra.taylor"
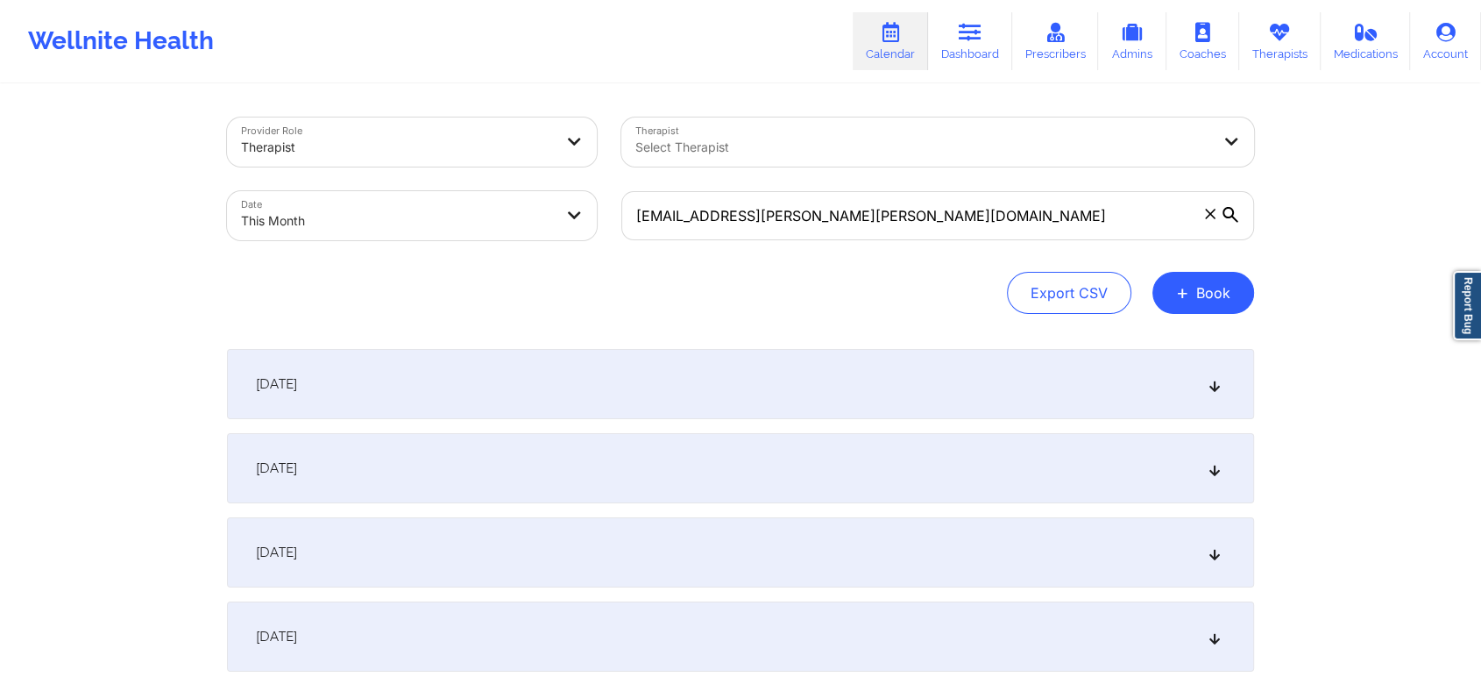
click at [358, 349] on div "October 1, 2025" at bounding box center [740, 384] width 1027 height 70
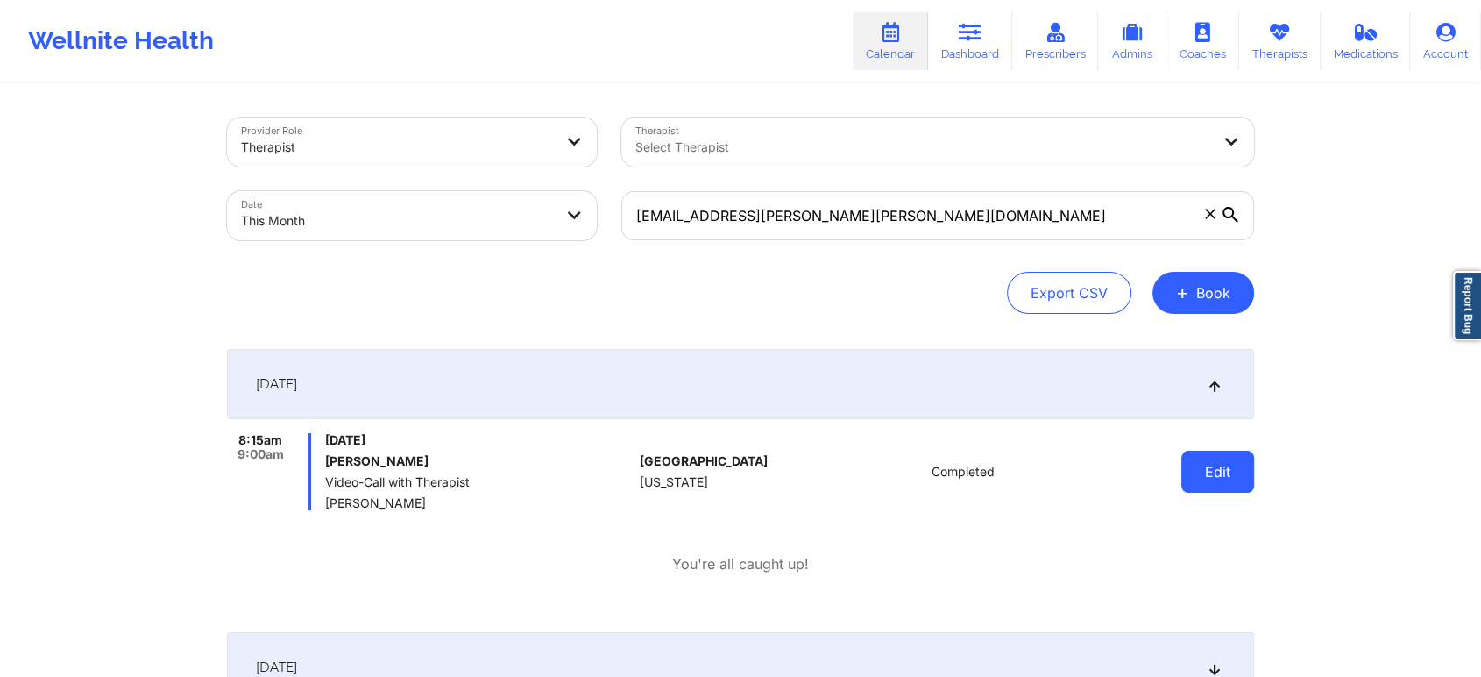
click at [1202, 461] on button "Edit" at bounding box center [1217, 471] width 73 height 42
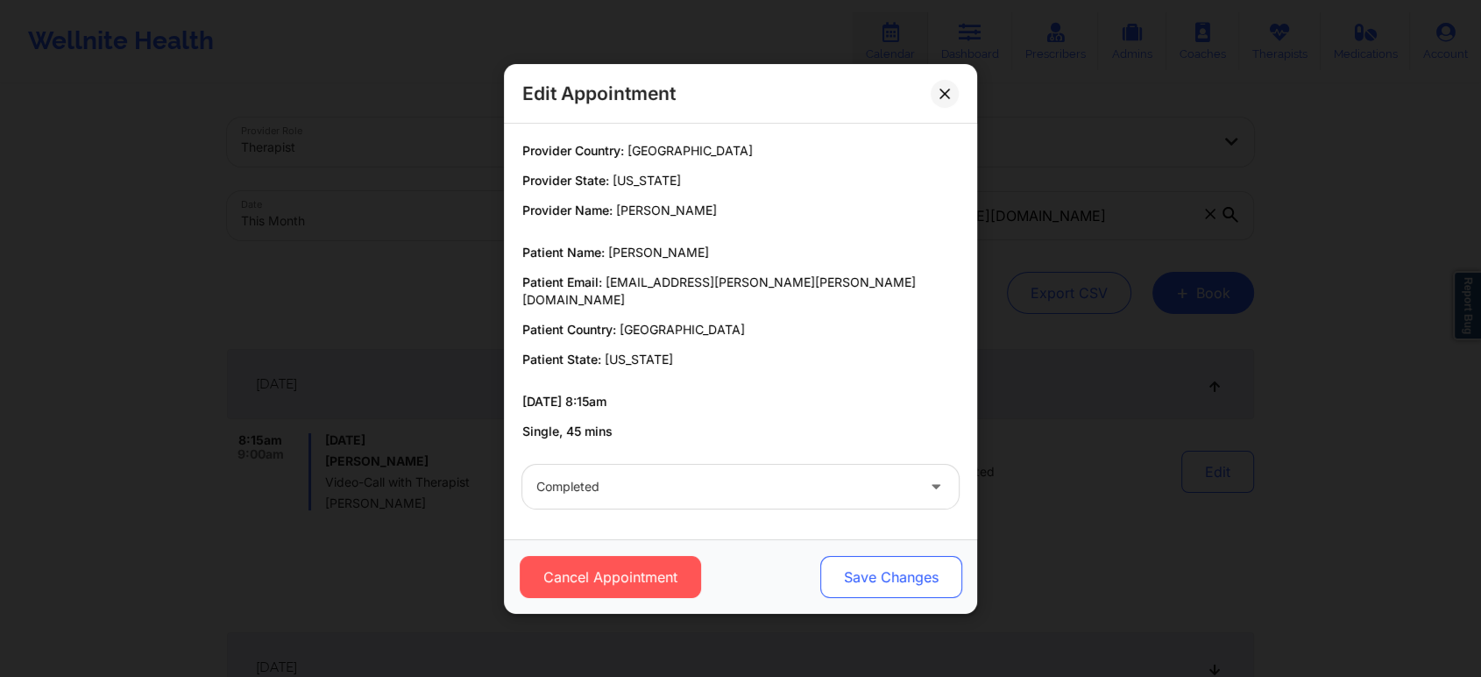
click at [910, 563] on button "Save Changes" at bounding box center [891, 577] width 142 height 42
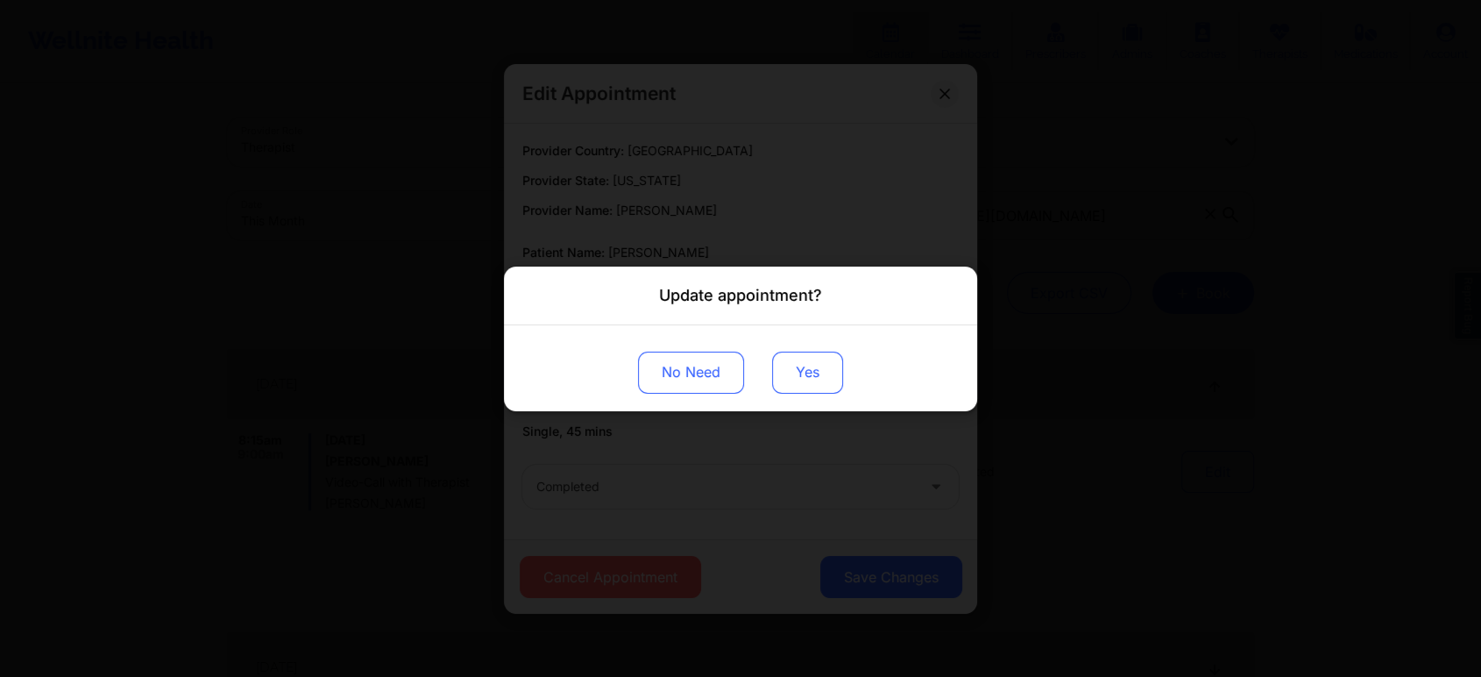
click at [799, 358] on button "Yes" at bounding box center [807, 372] width 71 height 42
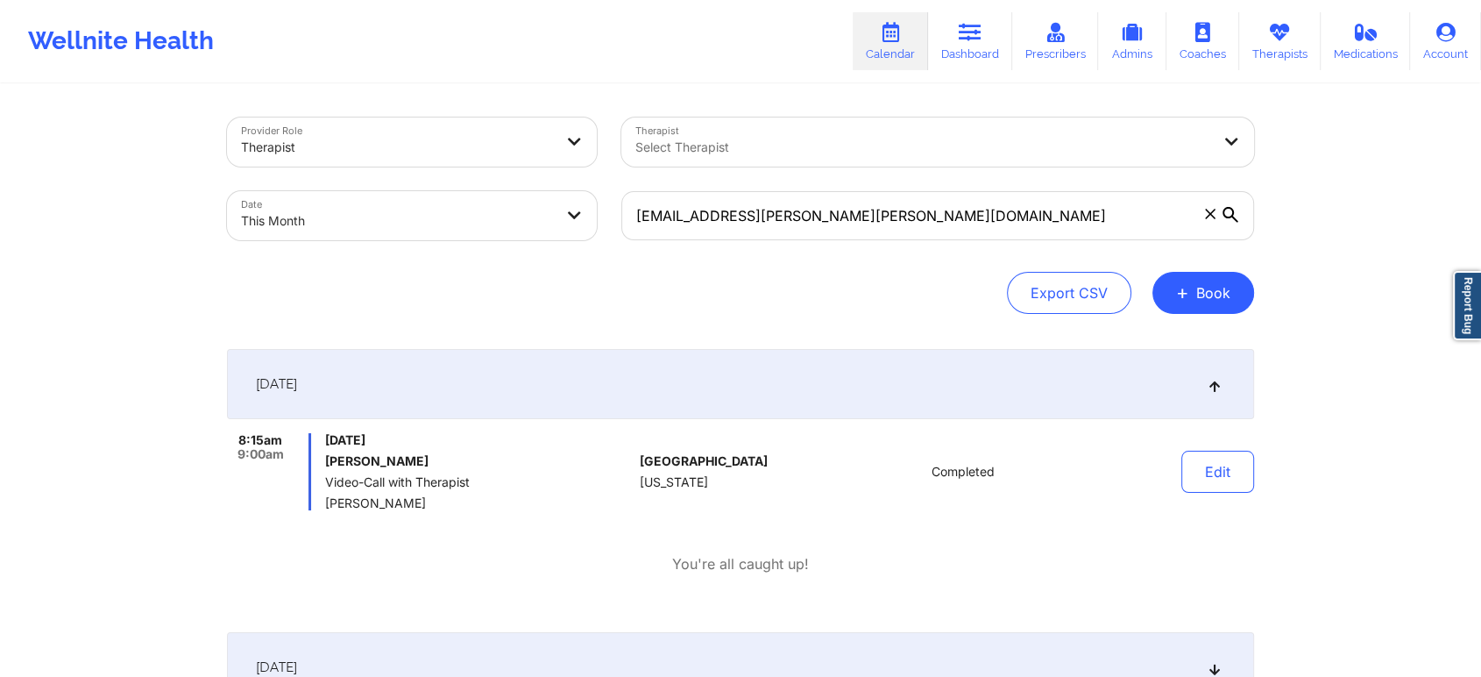
drag, startPoint x: 906, startPoint y: 243, endPoint x: 940, endPoint y: 217, distance: 42.6
click at [940, 217] on div "b.sandra.taylor@gmail.com" at bounding box center [937, 216] width 657 height 74
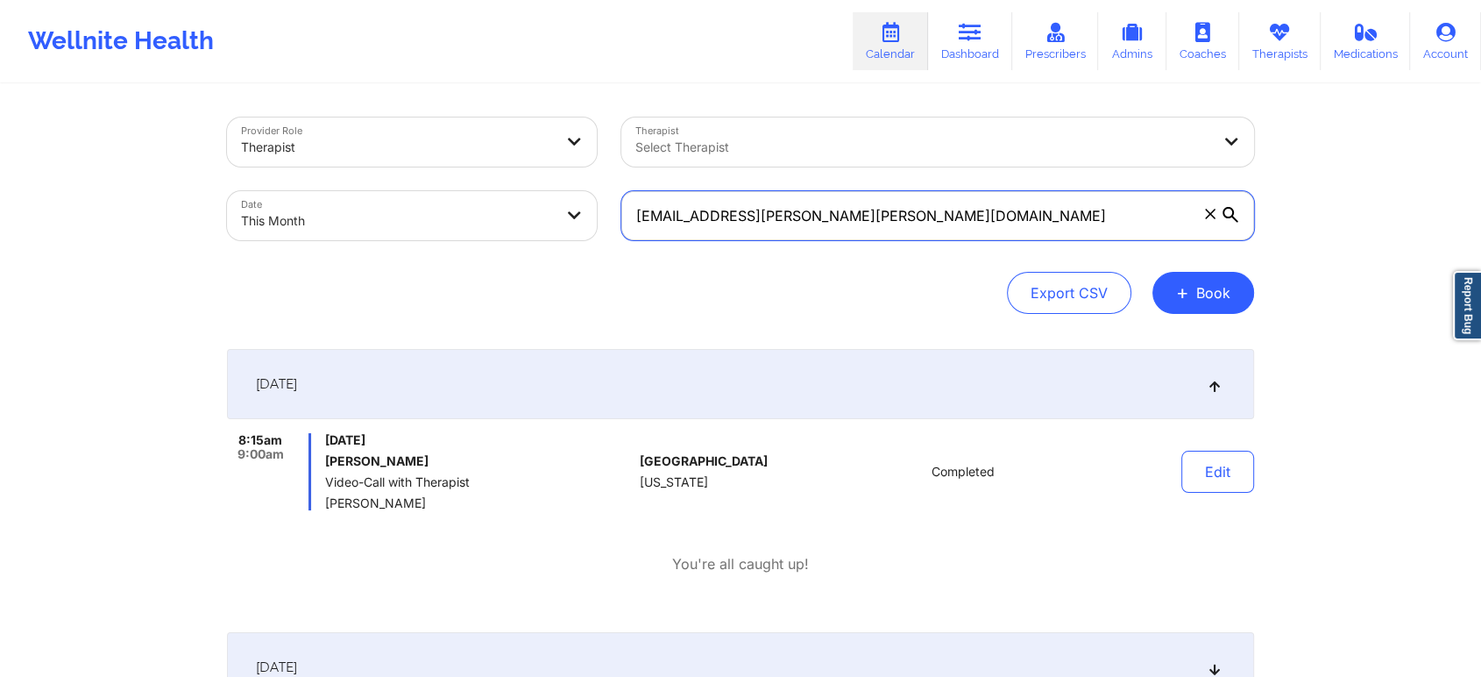
drag, startPoint x: 940, startPoint y: 217, endPoint x: 514, endPoint y: 223, distance: 426.8
click at [514, 223] on div "Provider Role Therapist Therapist Select Therapist Date This Month b.sandra.tay…" at bounding box center [741, 178] width 1052 height 147
paste input "r.frey94"
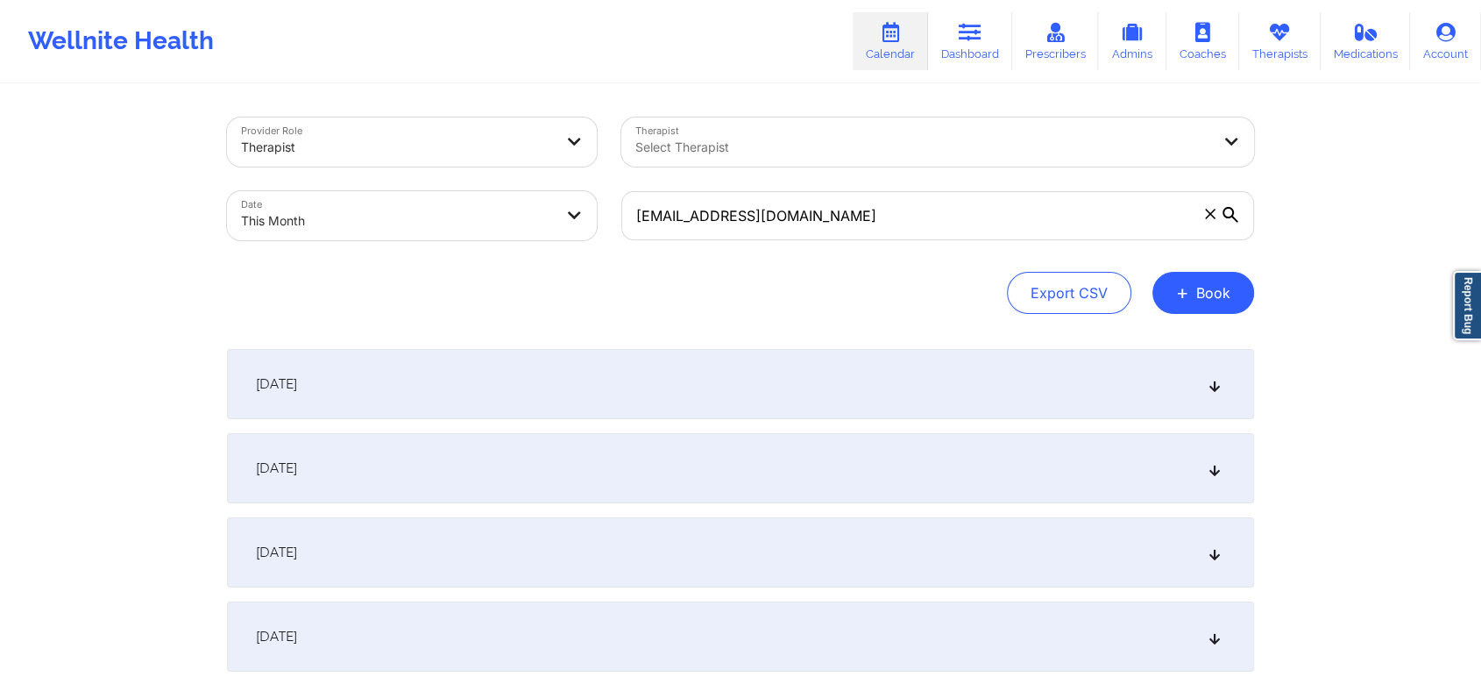
click at [561, 352] on div "October 1, 2025" at bounding box center [740, 384] width 1027 height 70
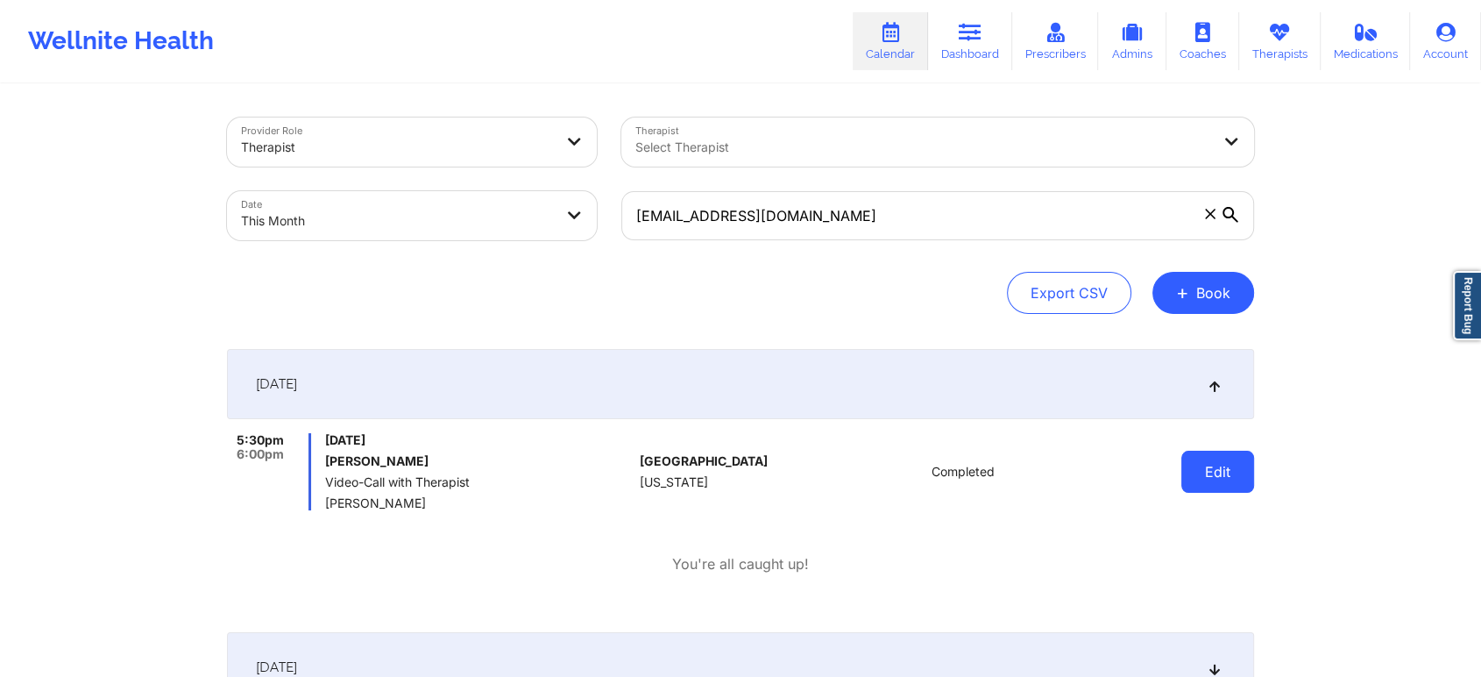
click at [1223, 482] on button "Edit" at bounding box center [1217, 471] width 73 height 42
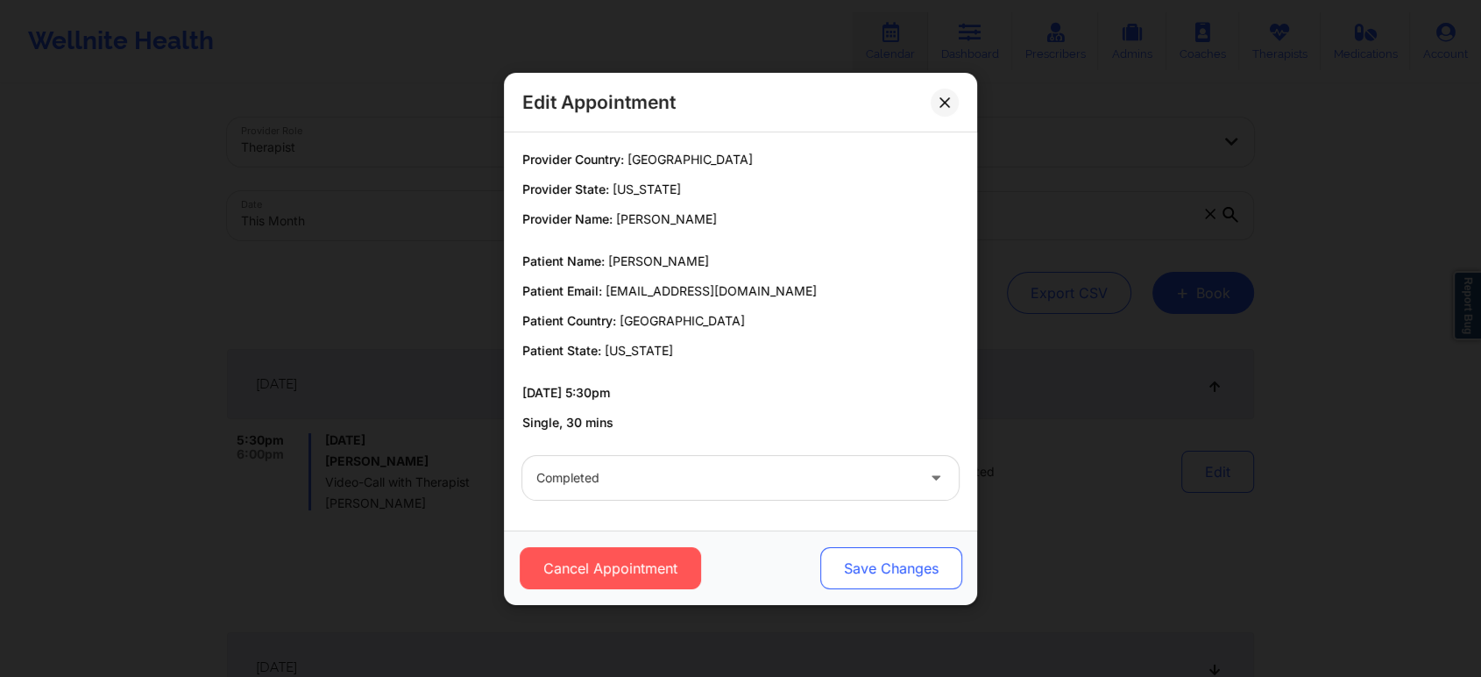
click at [916, 569] on button "Save Changes" at bounding box center [891, 568] width 142 height 42
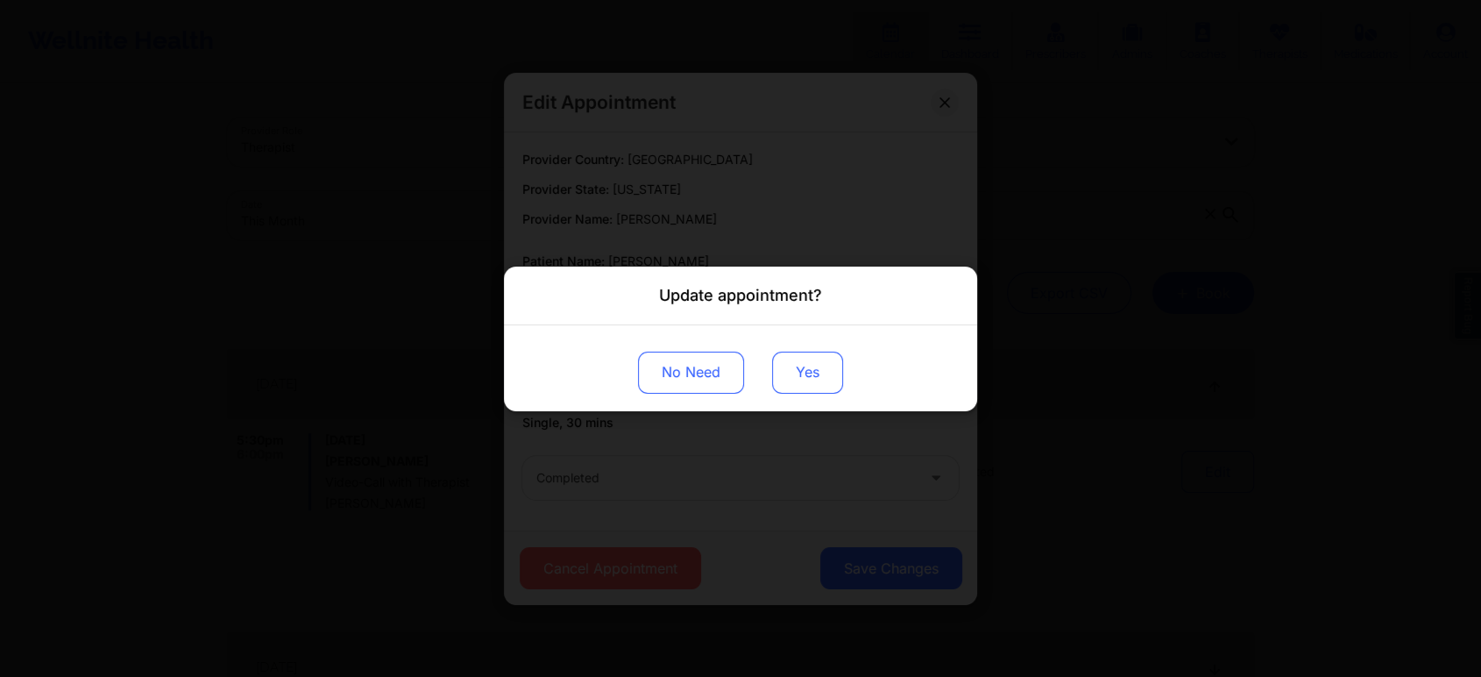
drag, startPoint x: 820, startPoint y: 395, endPoint x: 819, endPoint y: 366, distance: 29.0
click at [819, 366] on div "No Need Yes" at bounding box center [740, 367] width 473 height 86
click at [819, 366] on button "Yes" at bounding box center [807, 372] width 71 height 42
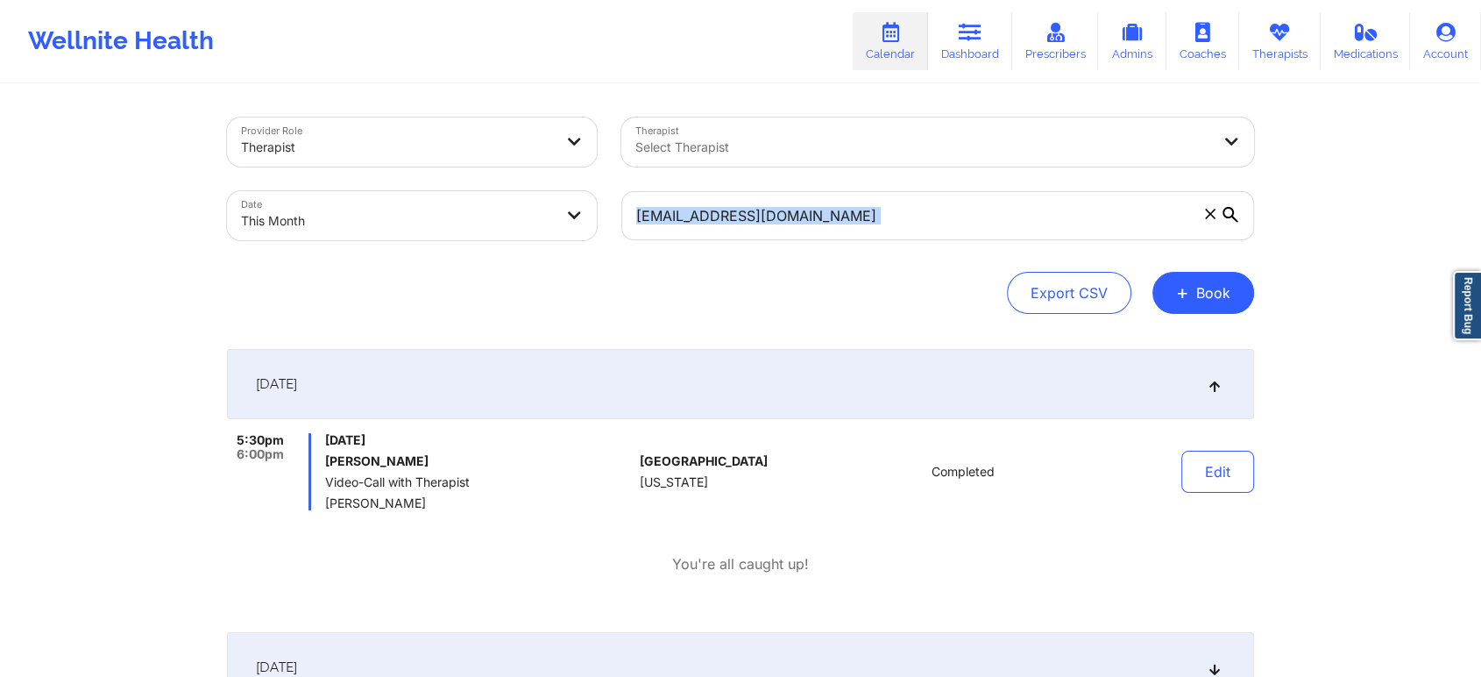
drag, startPoint x: 953, startPoint y: 265, endPoint x: 851, endPoint y: 217, distance: 112.1
click at [851, 217] on div "Provider Role Therapist Therapist Select Therapist Date This Month r.frey94@gma…" at bounding box center [740, 215] width 1027 height 196
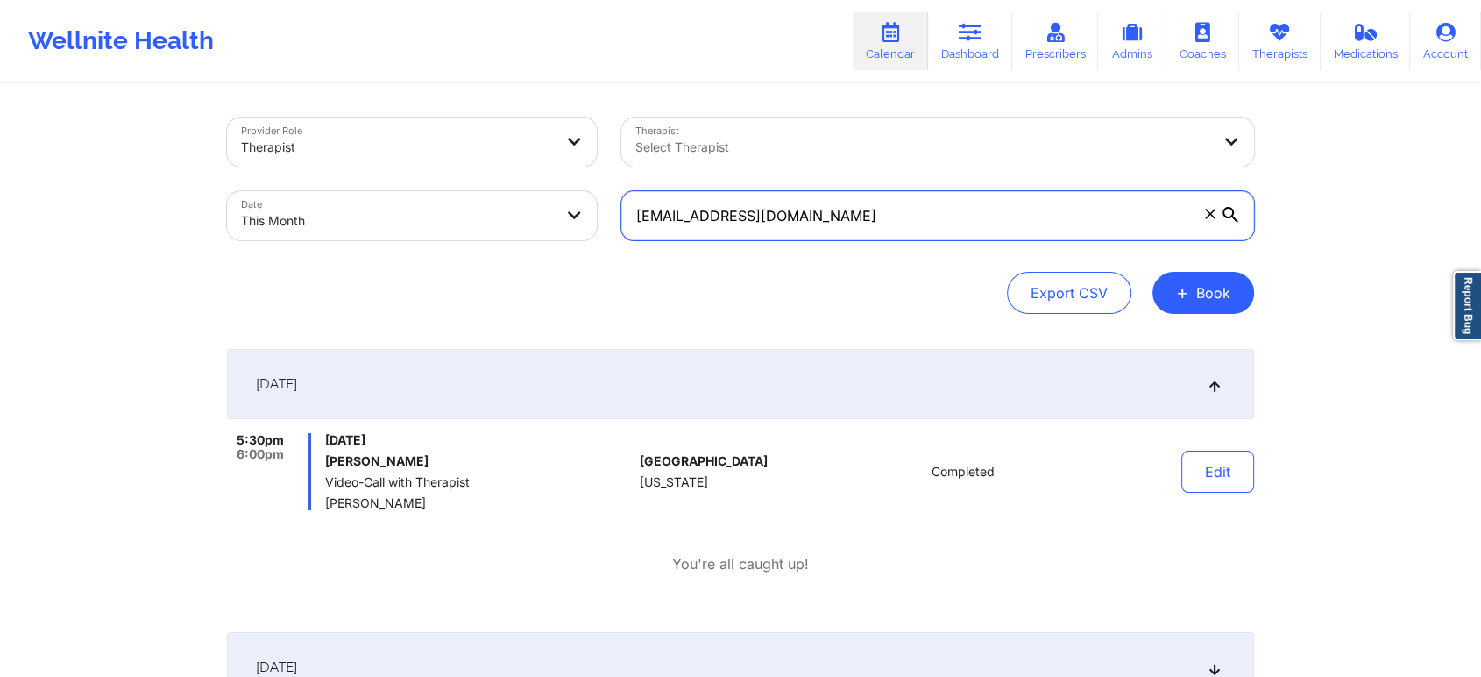
drag, startPoint x: 851, startPoint y: 217, endPoint x: 521, endPoint y: 160, distance: 334.4
click at [521, 160] on div "Provider Role Therapist Therapist Select Therapist Date This Month r.frey94@gma…" at bounding box center [741, 178] width 1052 height 147
paste input "bigboss01100"
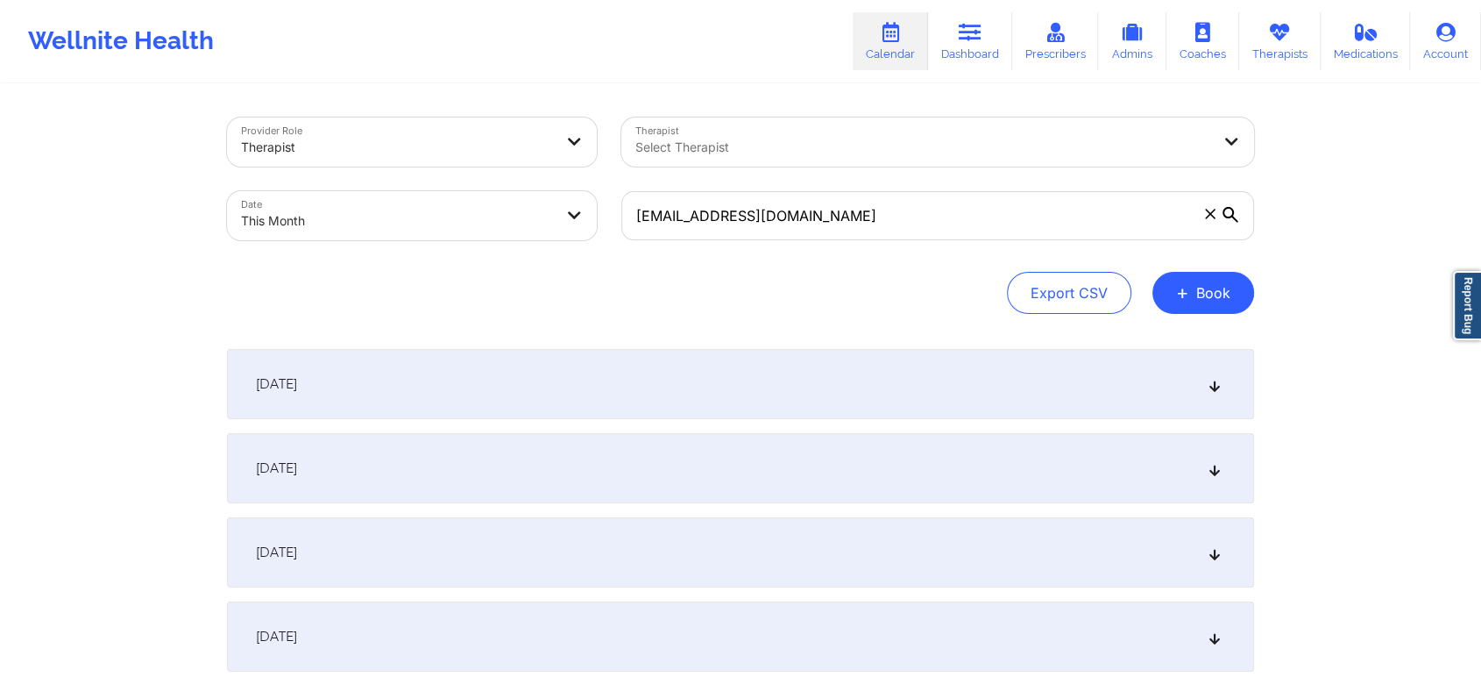
drag, startPoint x: 757, startPoint y: 377, endPoint x: 1045, endPoint y: 457, distance: 298.5
click at [1017, 407] on div "October 1, 2025" at bounding box center [740, 384] width 1027 height 70
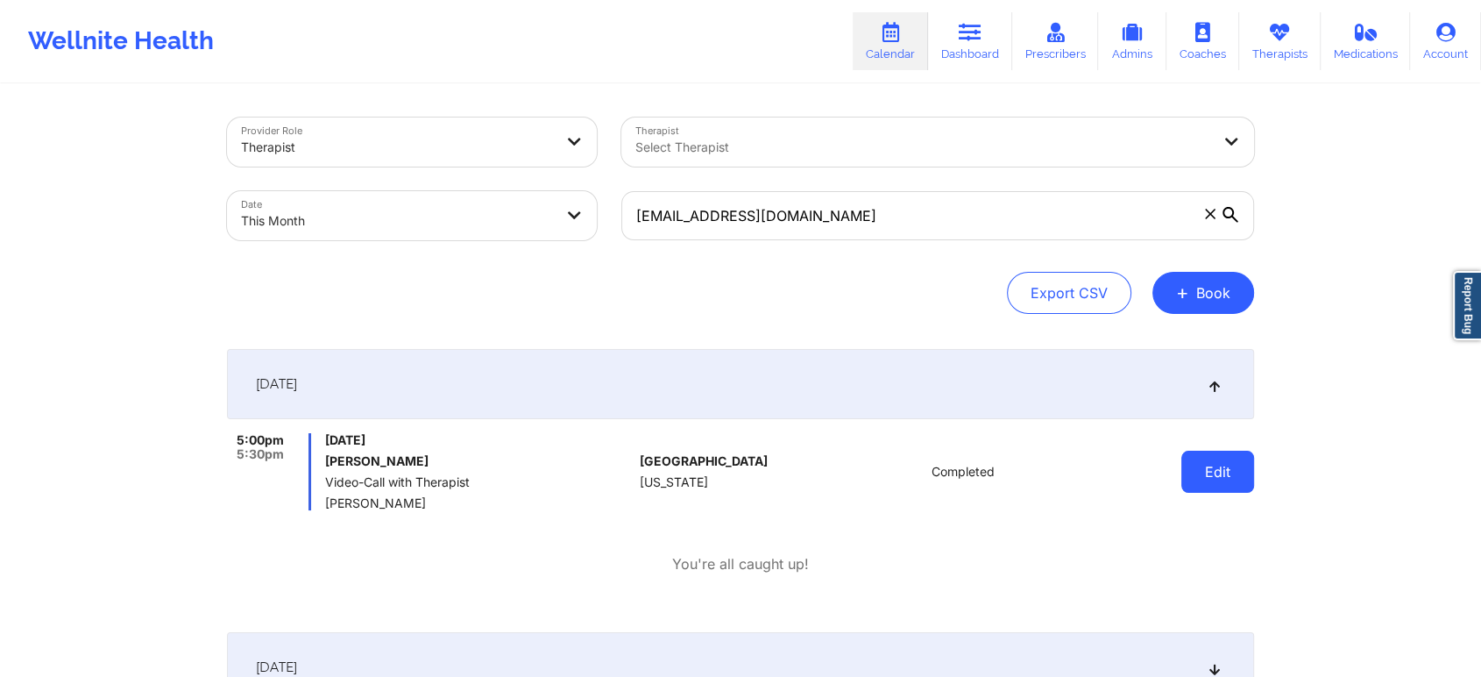
click at [1214, 471] on button "Edit" at bounding box center [1217, 471] width 73 height 42
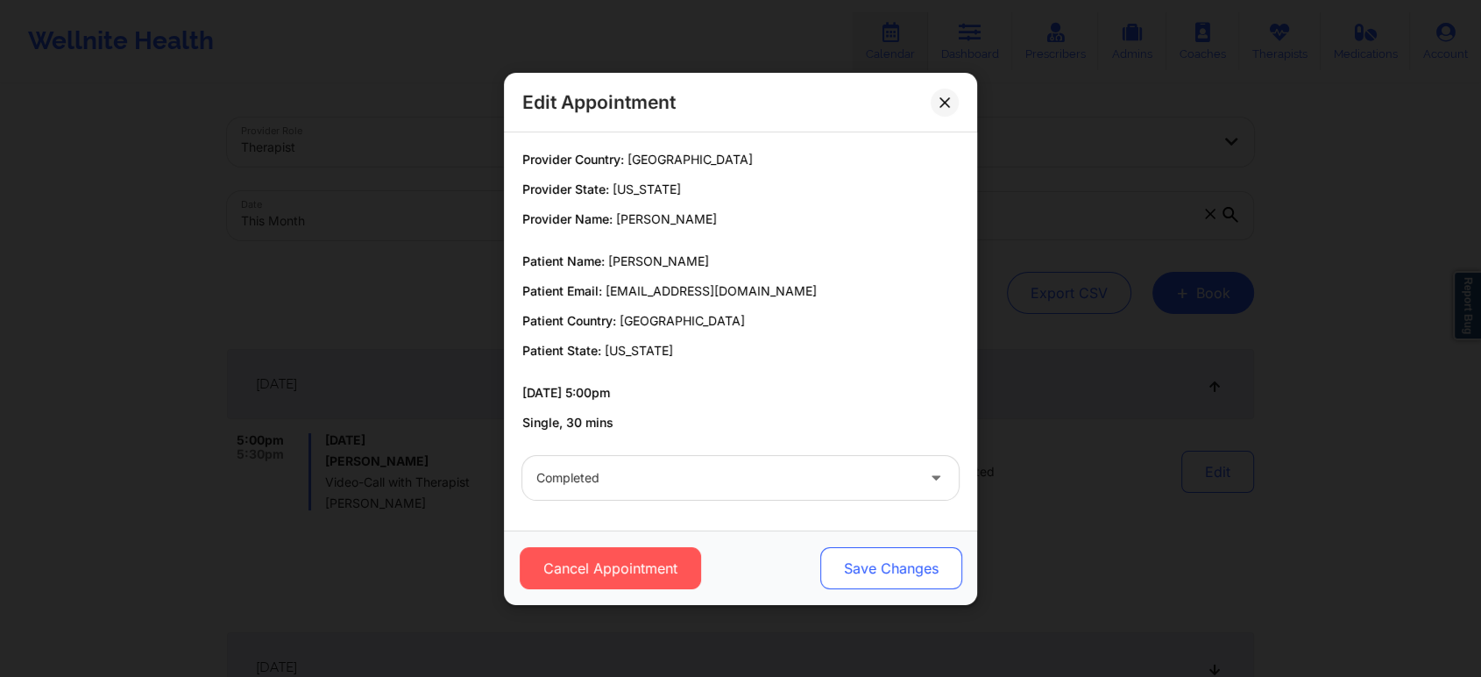
click at [906, 563] on button "Save Changes" at bounding box center [891, 568] width 142 height 42
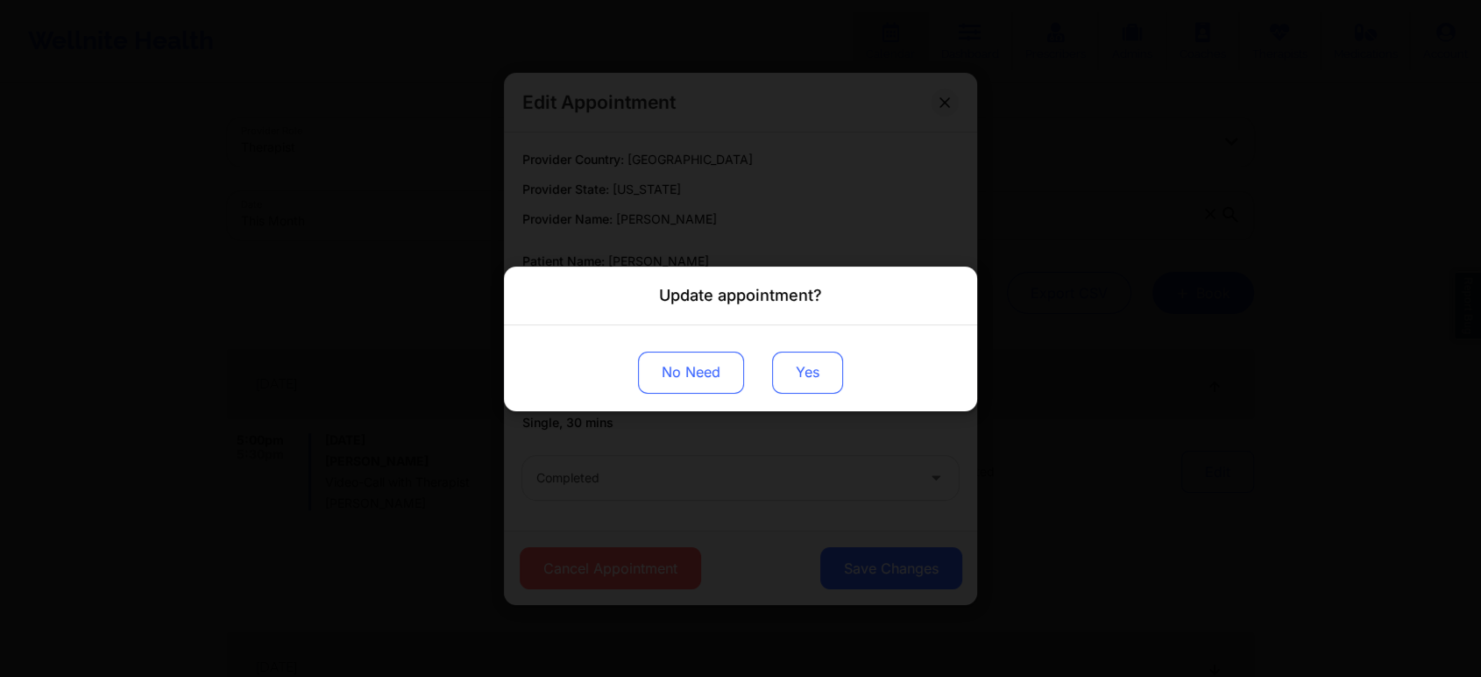
click at [778, 365] on button "Yes" at bounding box center [807, 372] width 71 height 42
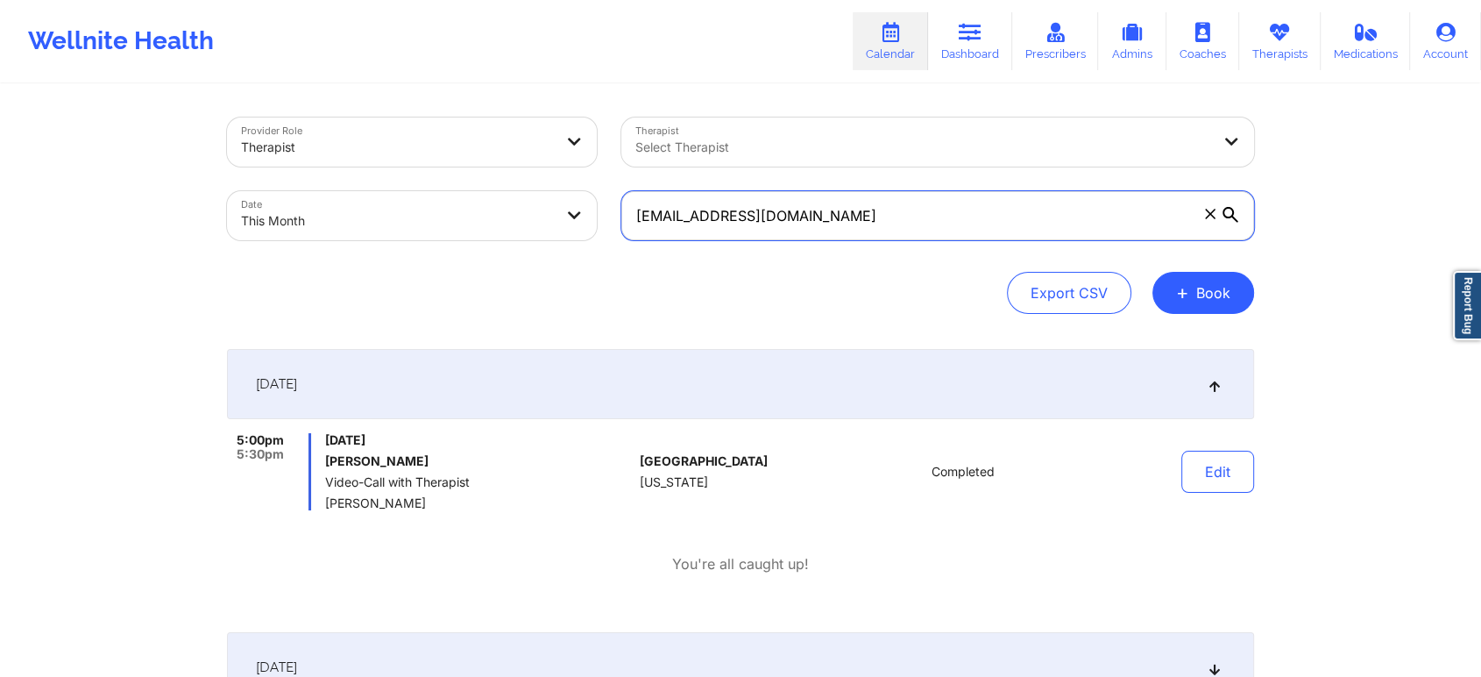
drag, startPoint x: 840, startPoint y: 234, endPoint x: 379, endPoint y: 214, distance: 461.4
click at [379, 214] on div "Provider Role Therapist Therapist Select Therapist Date This Month bigboss01100…" at bounding box center [741, 178] width 1052 height 147
paste input "raquelkosho"
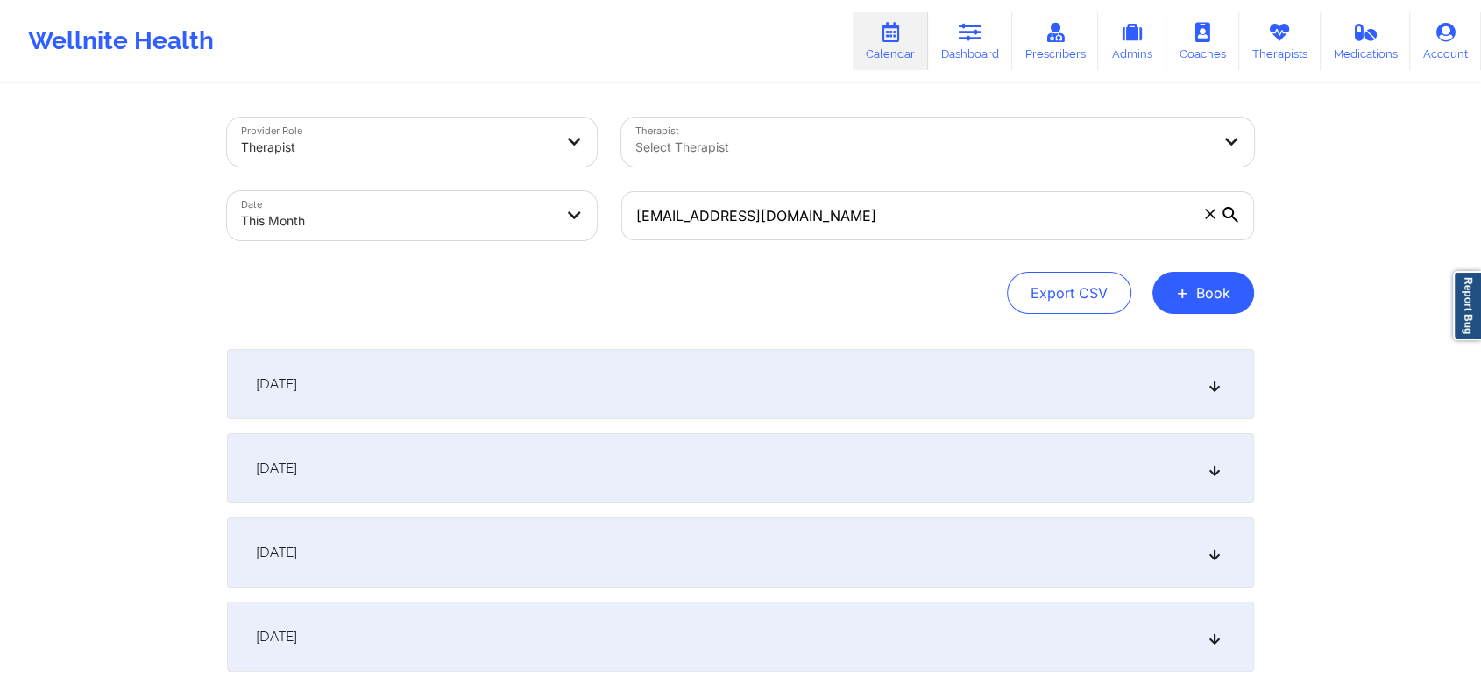
click at [756, 373] on div "October 1, 2025" at bounding box center [740, 384] width 1027 height 70
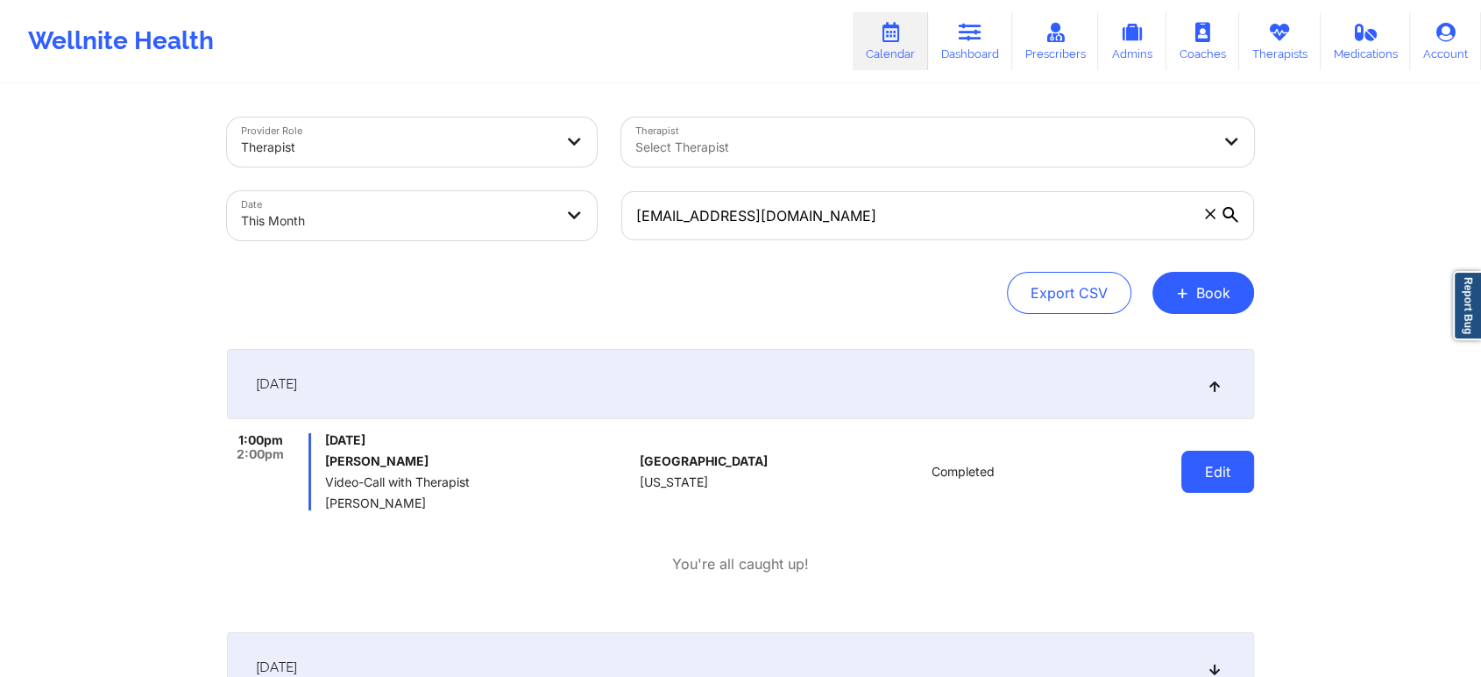
click at [1194, 490] on button "Edit" at bounding box center [1217, 471] width 73 height 42
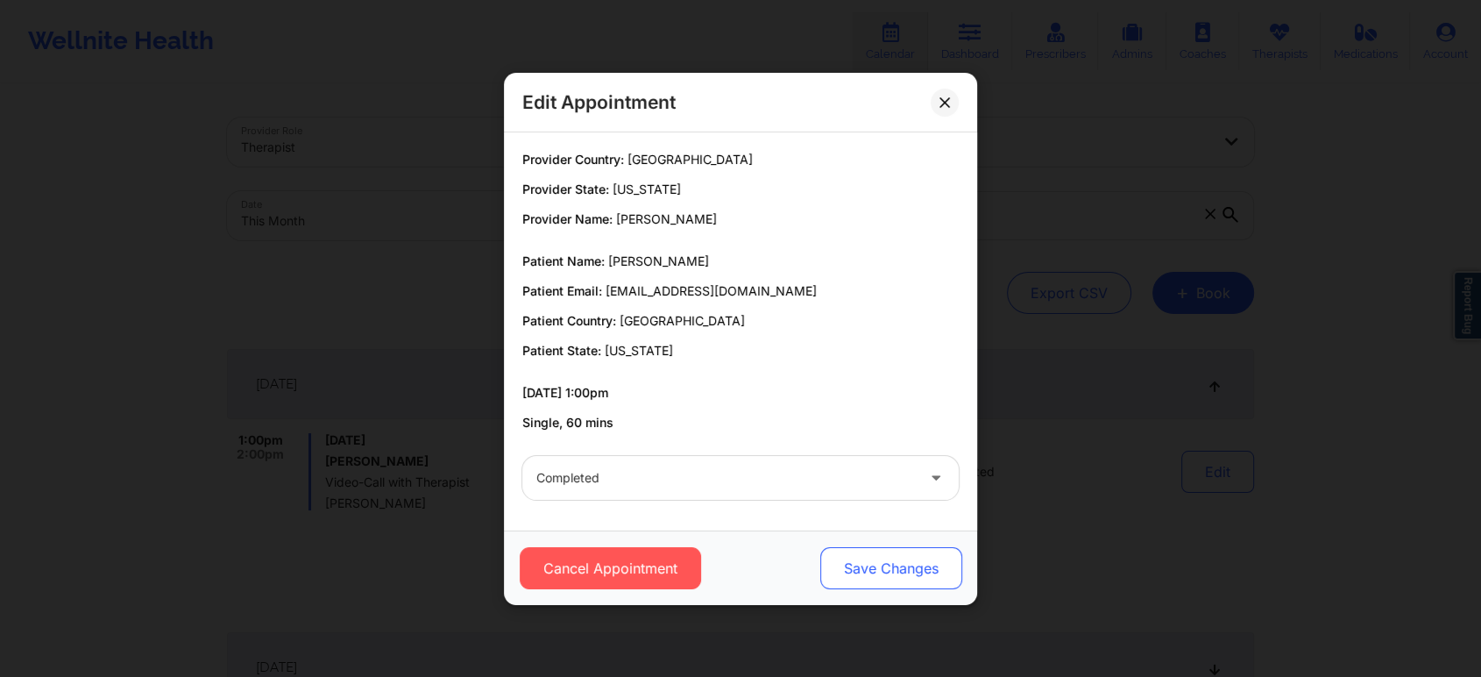
click at [925, 555] on button "Save Changes" at bounding box center [891, 568] width 142 height 42
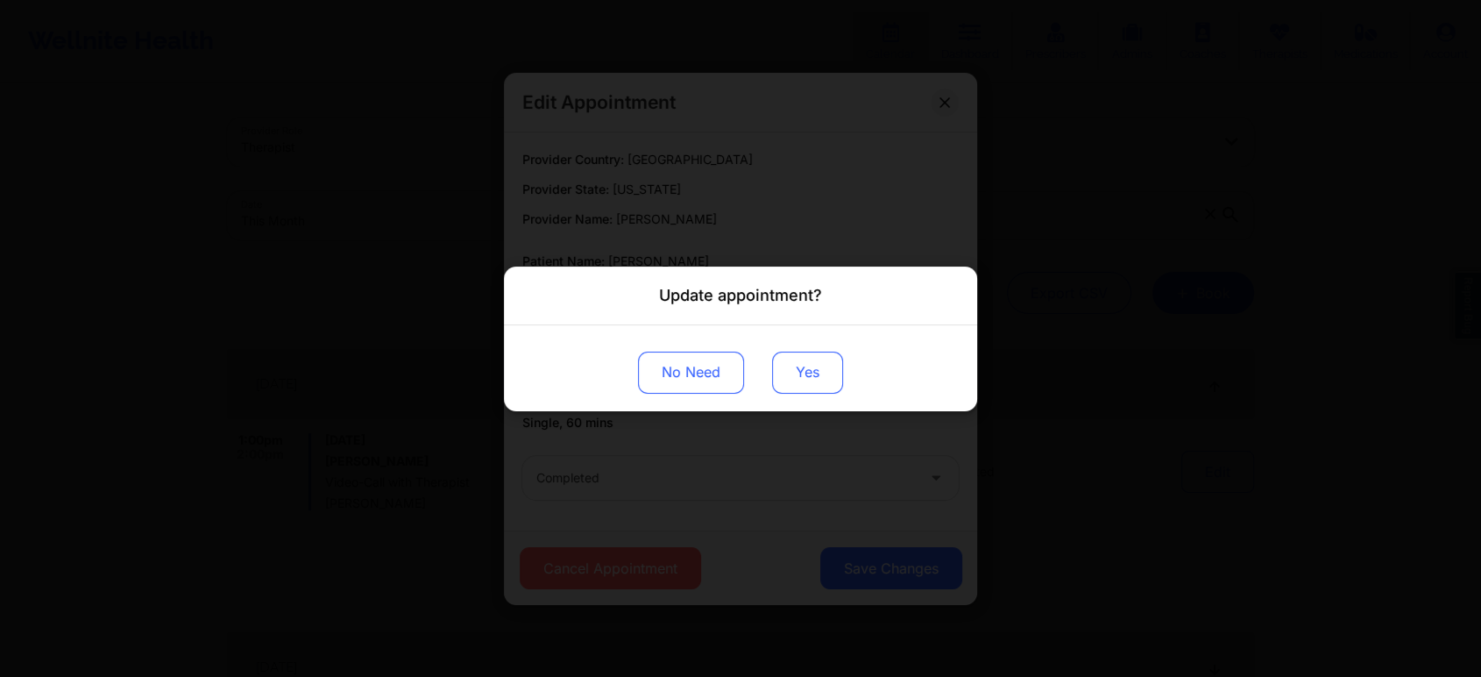
click at [811, 384] on button "Yes" at bounding box center [807, 372] width 71 height 42
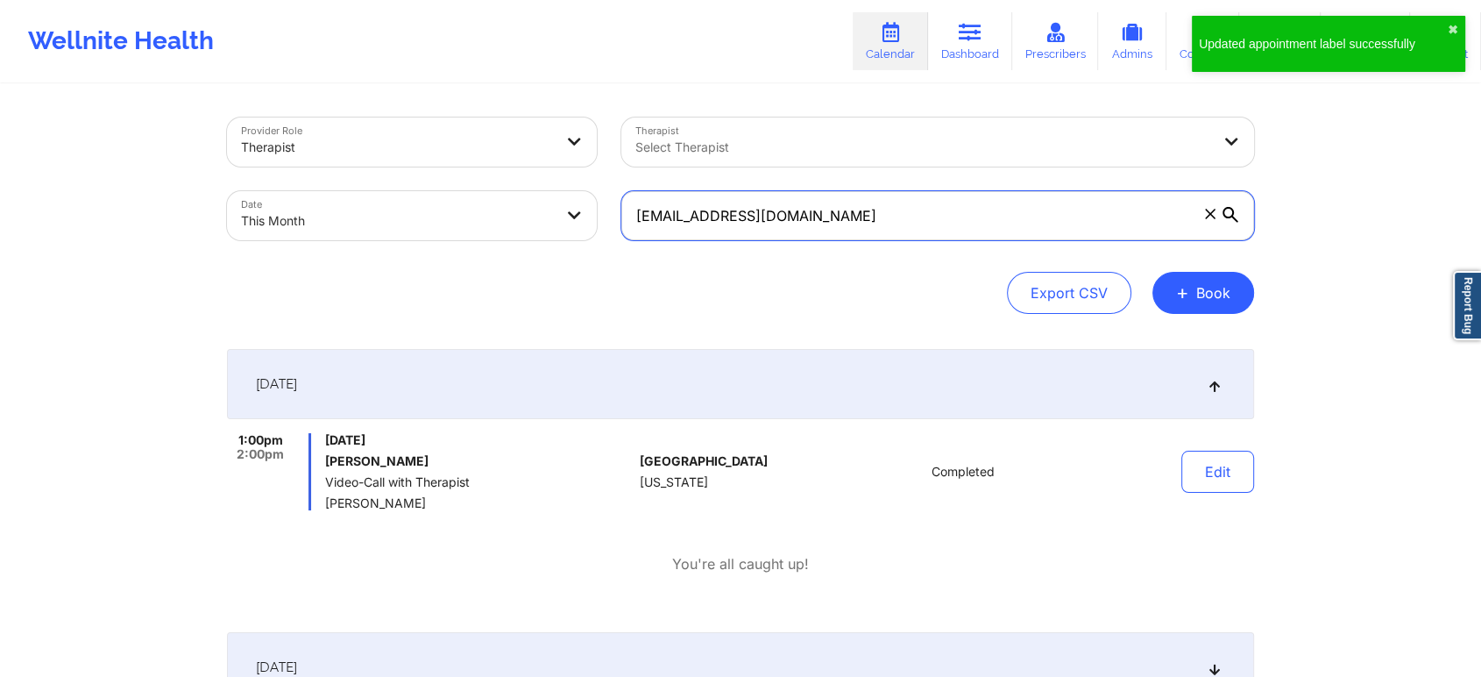
drag, startPoint x: 817, startPoint y: 216, endPoint x: 491, endPoint y: 207, distance: 326.1
click at [491, 207] on div "Provider Role Therapist Therapist Select Therapist Date This Month raquelkosho@…" at bounding box center [741, 178] width 1052 height 147
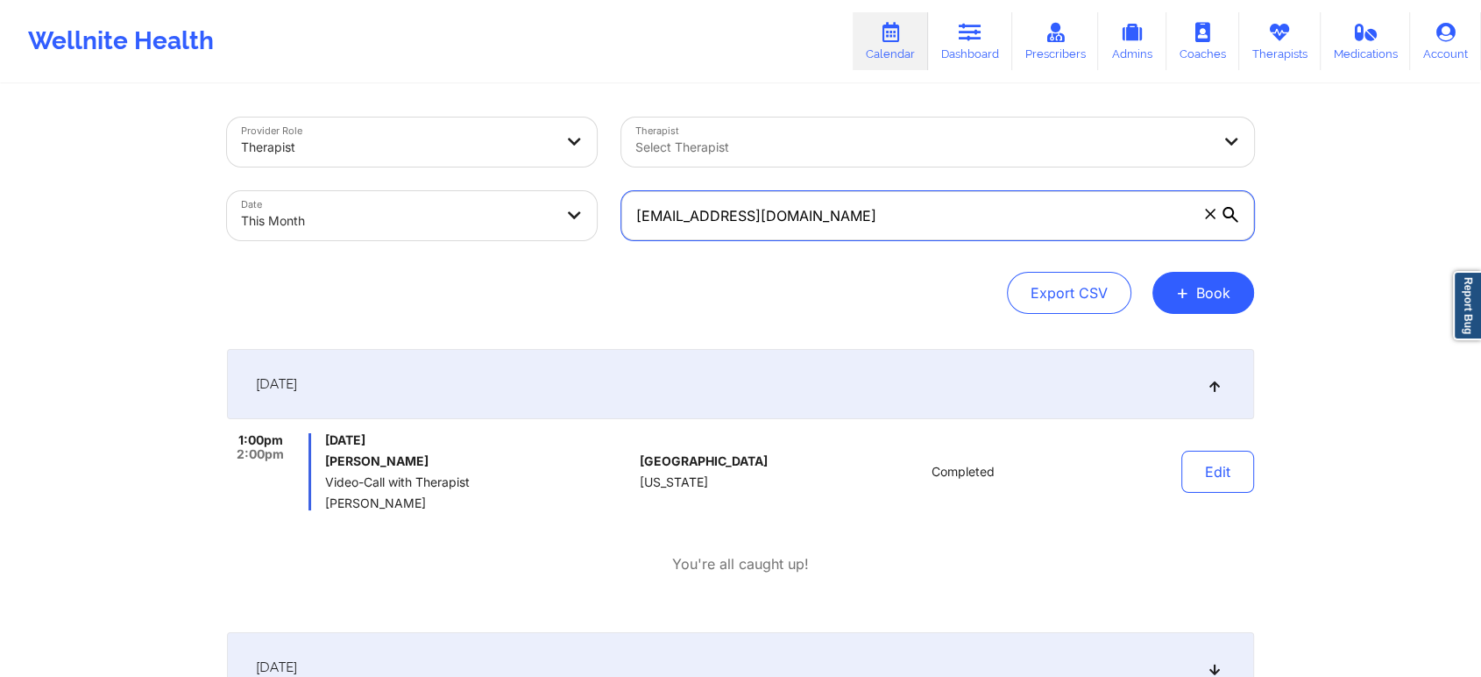
paste input "tiffaracampbell"
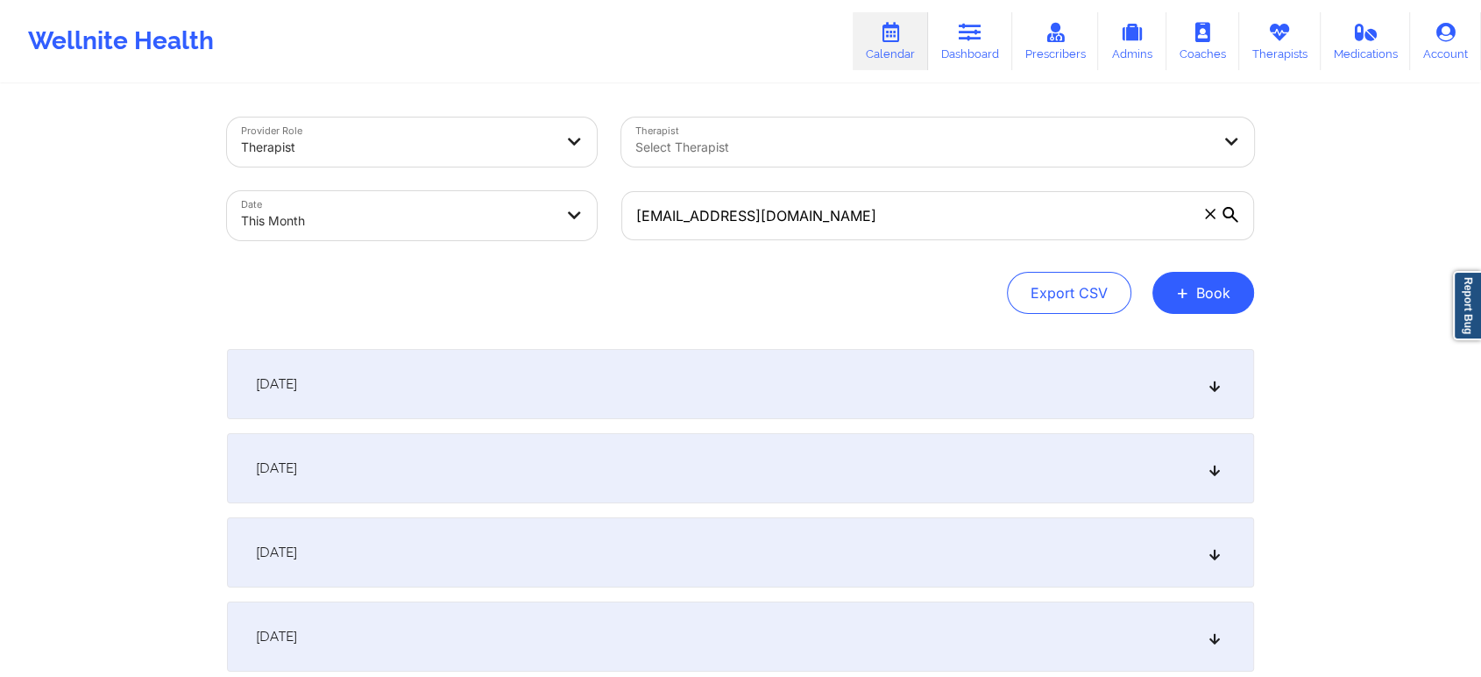
drag, startPoint x: 720, startPoint y: 425, endPoint x: 718, endPoint y: 404, distance: 21.2
click at [718, 404] on div "October 1, 2025" at bounding box center [740, 384] width 1027 height 70
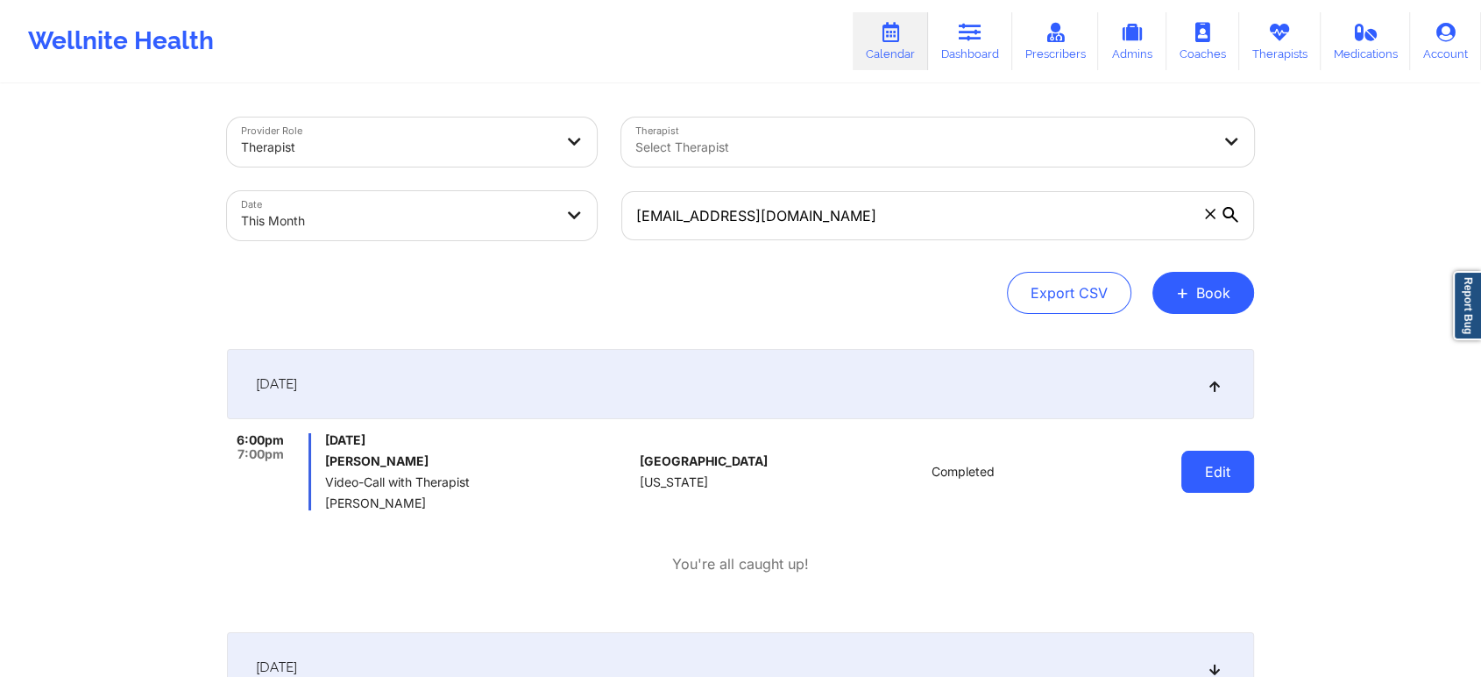
click at [1213, 482] on button "Edit" at bounding box center [1217, 471] width 73 height 42
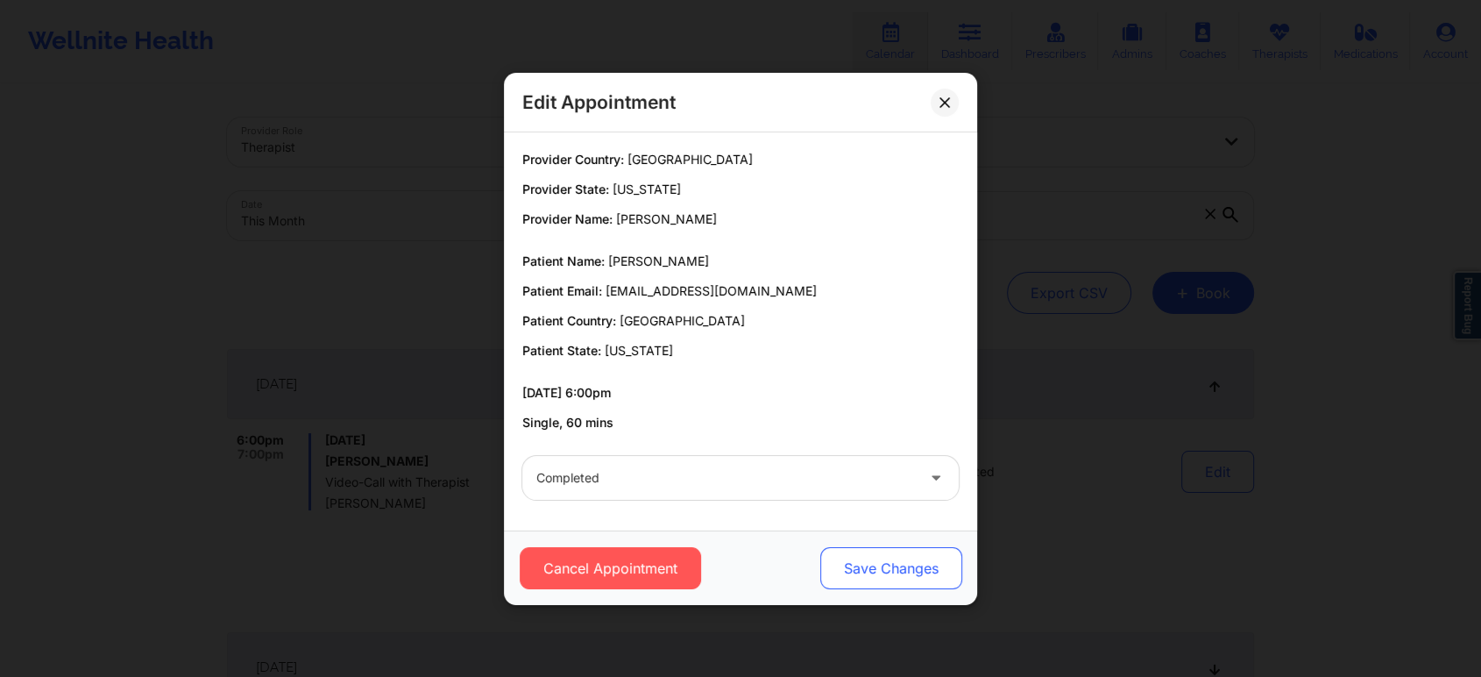
click at [918, 557] on button "Save Changes" at bounding box center [891, 568] width 142 height 42
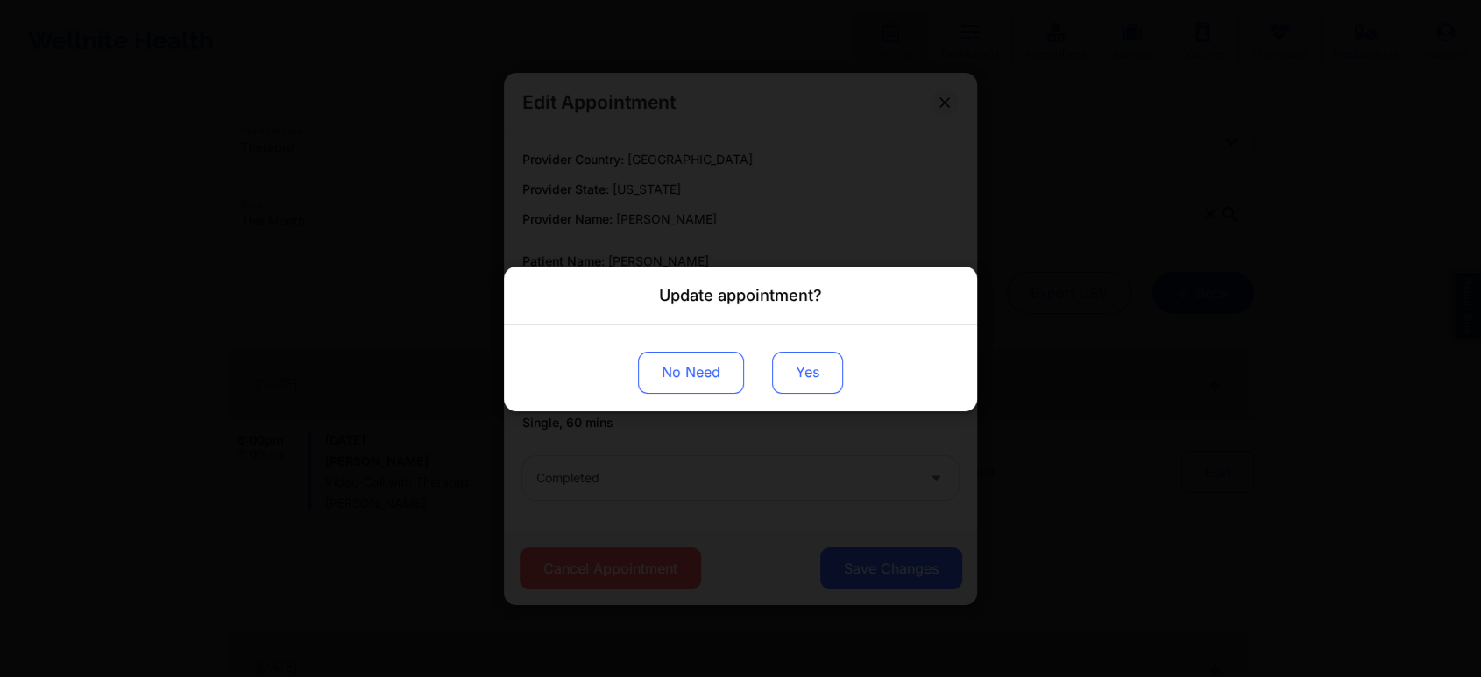
click at [792, 365] on button "Yes" at bounding box center [807, 372] width 71 height 42
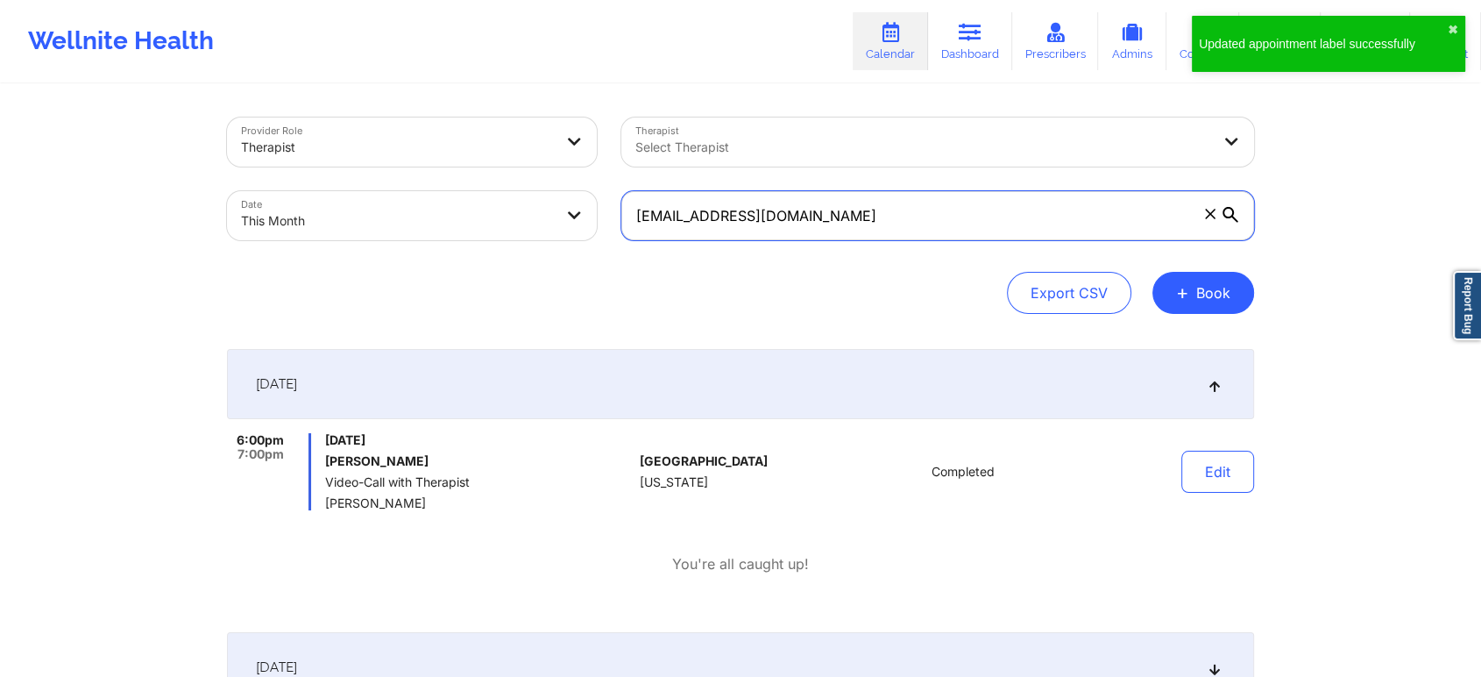
drag, startPoint x: 859, startPoint y: 236, endPoint x: 565, endPoint y: 242, distance: 293.6
click at [565, 242] on div "Provider Role Therapist Therapist Select Therapist Date This Month tiffaracampb…" at bounding box center [741, 178] width 1052 height 147
paste input "jocelynwhitfield8"
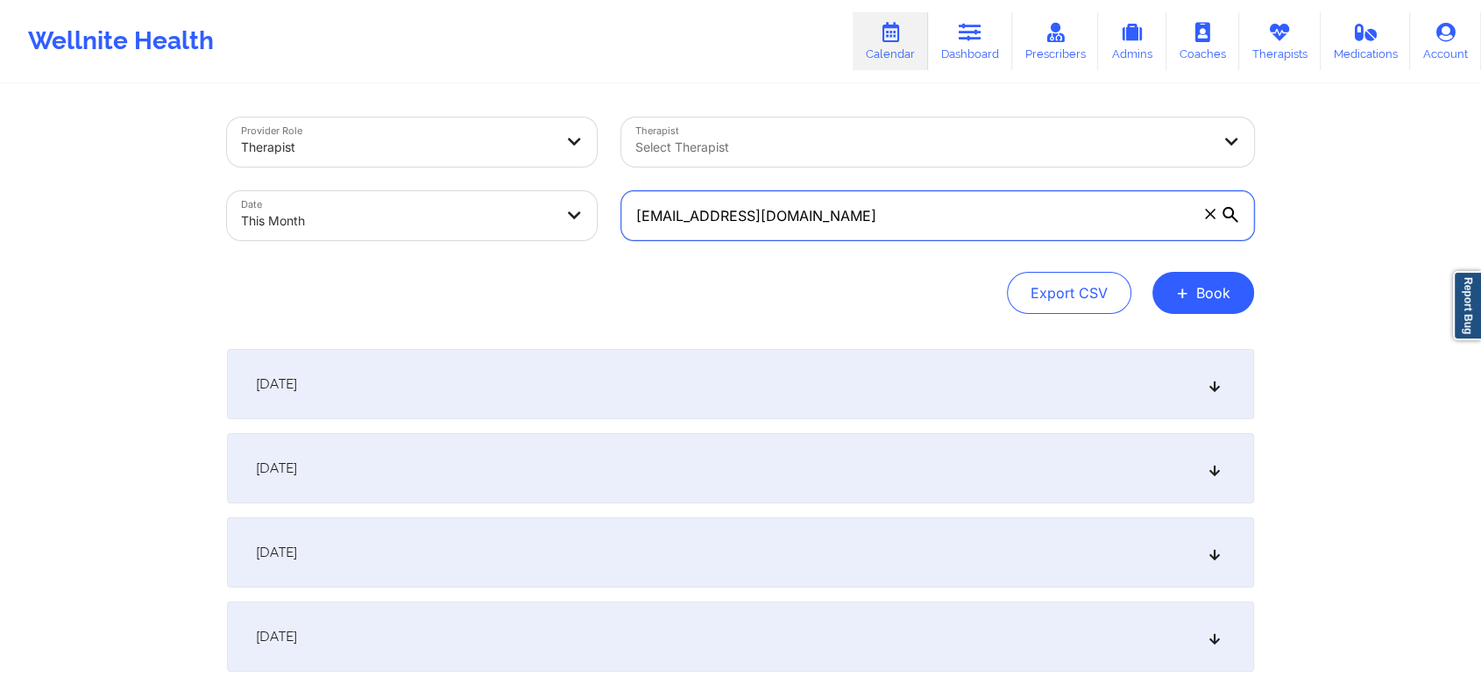
type input "jocelynwhitfield8@gmail.com"
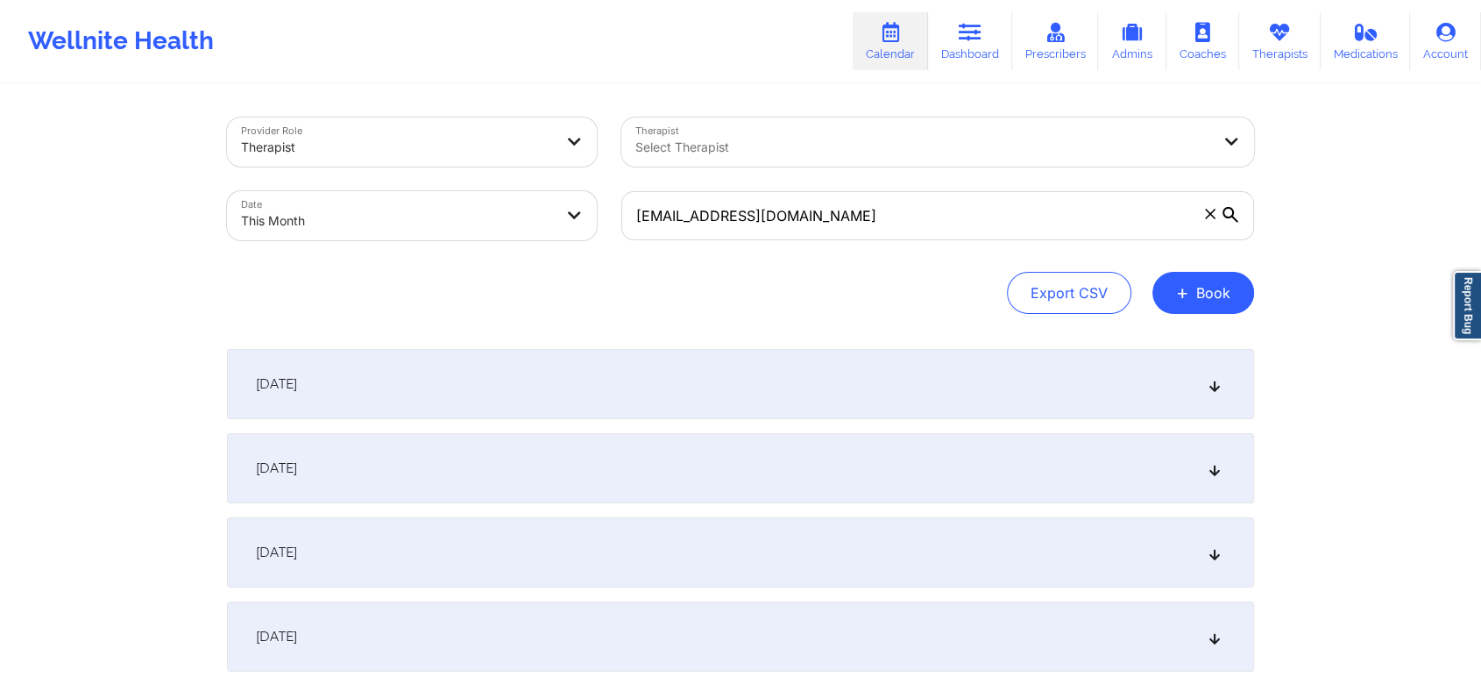
click at [802, 384] on div "October 1, 2025" at bounding box center [740, 384] width 1027 height 70
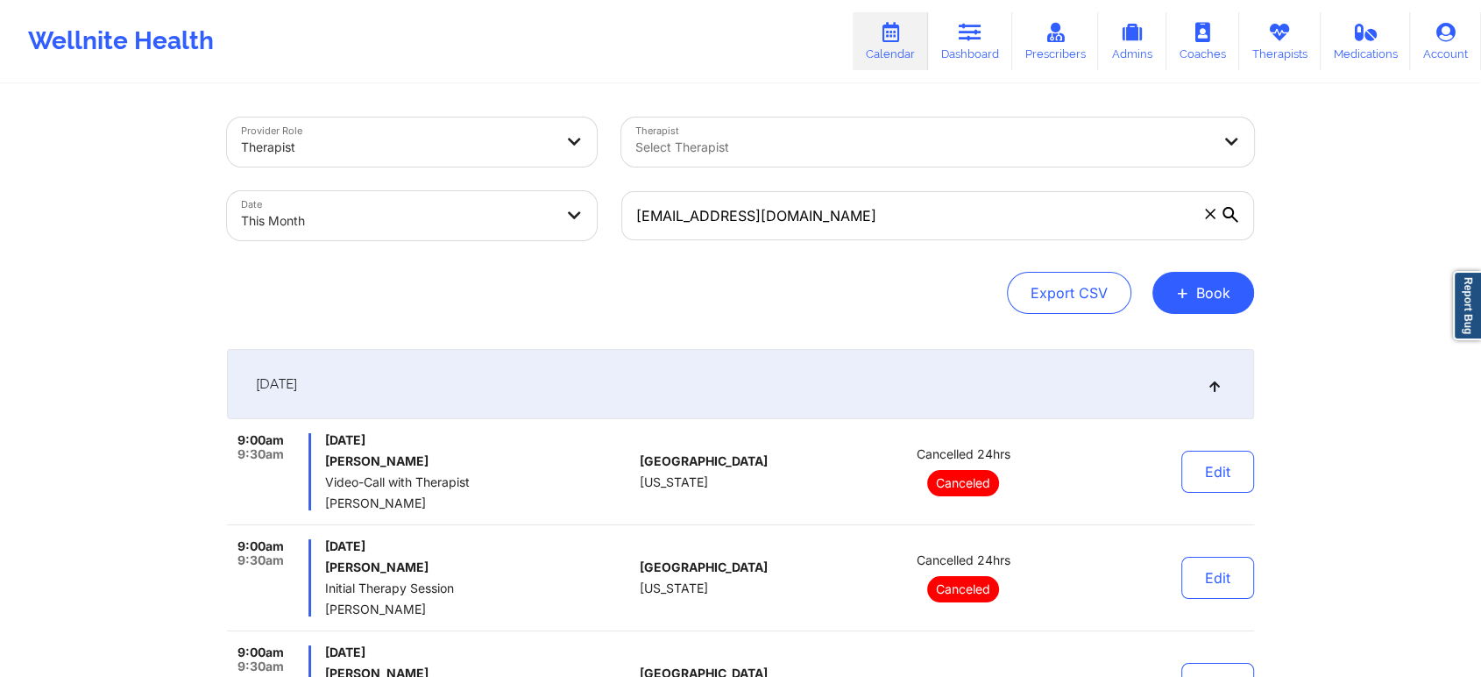
select select "2025-9"
select select "2025-10"
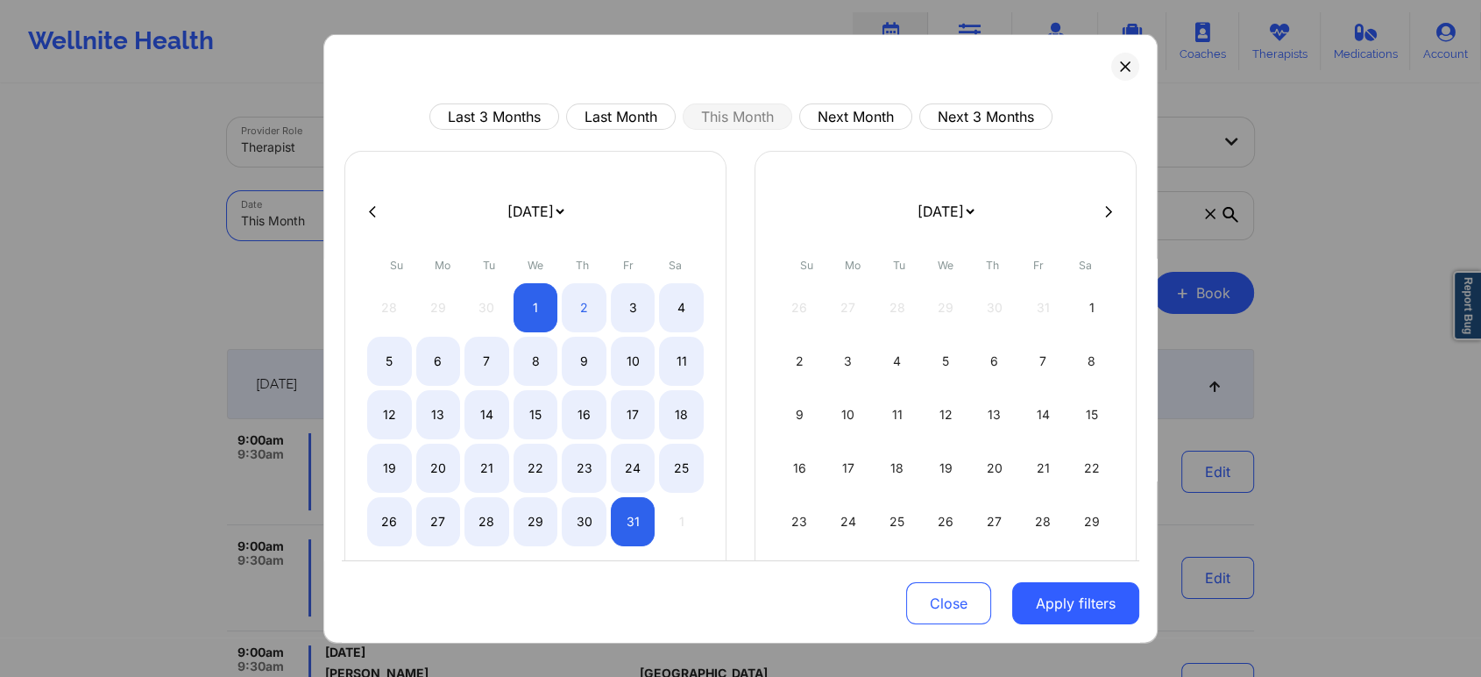
click at [562, 202] on body "Wellnite Health Calendar Dashboard Prescribers Admins Coaches Therapists Medica…" at bounding box center [740, 338] width 1481 height 677
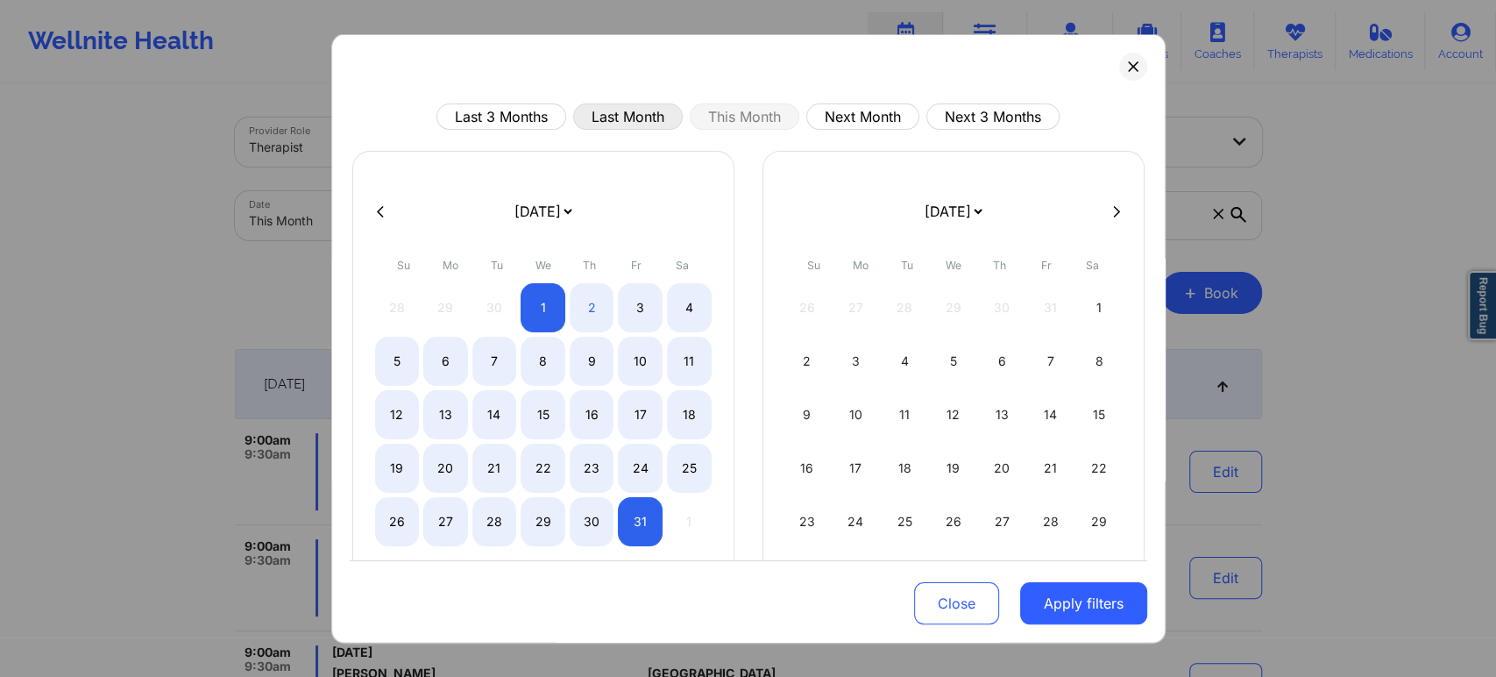
click at [658, 117] on button "Last Month" at bounding box center [628, 116] width 110 height 26
select select "2025-8"
select select "2025-9"
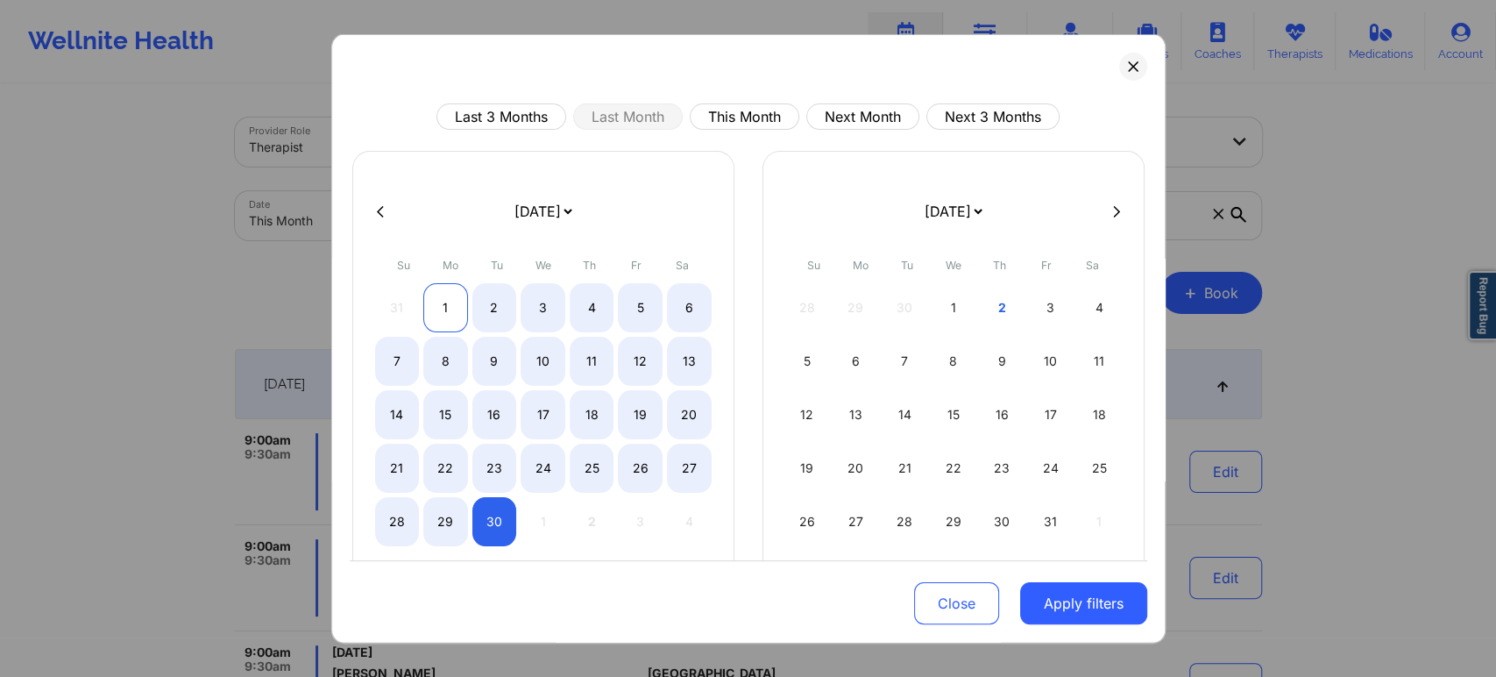
click at [443, 300] on div "1" at bounding box center [445, 307] width 45 height 49
select select "2025-8"
select select "2025-9"
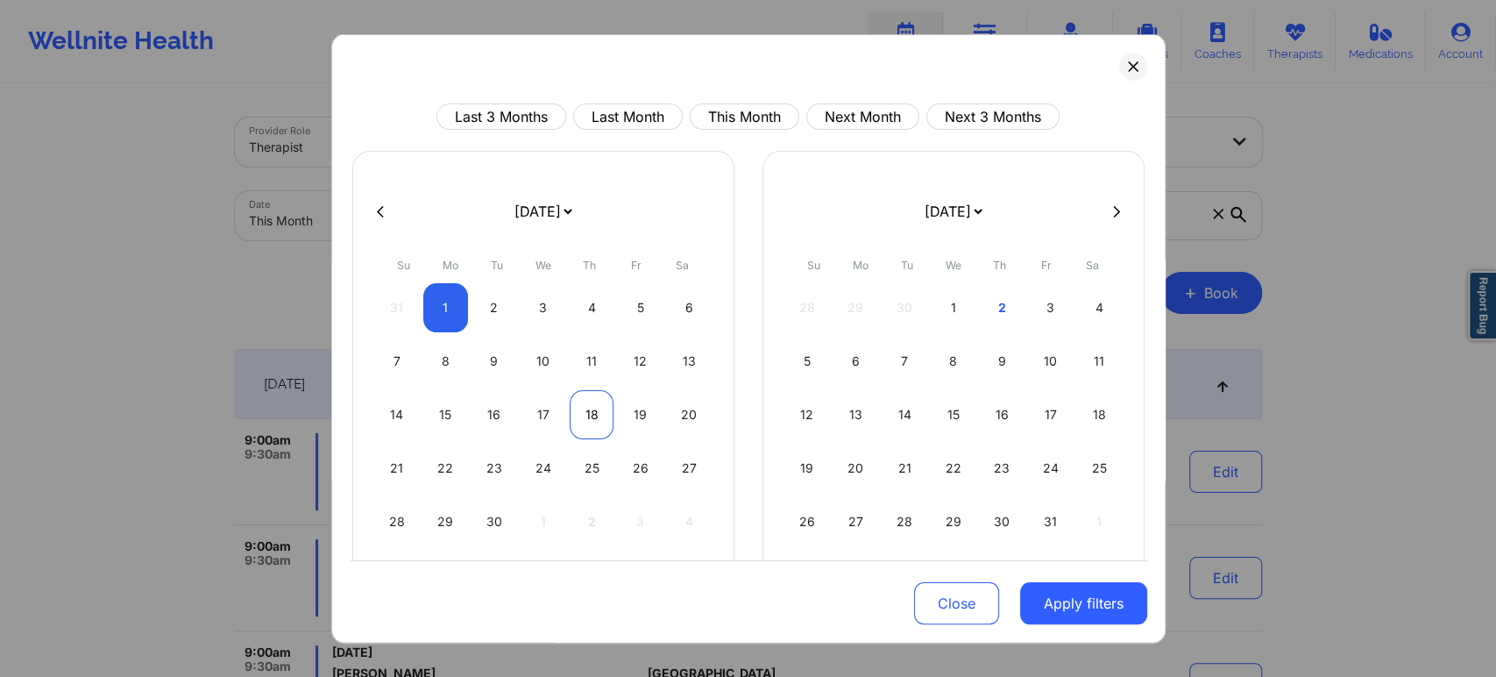
select select "2025-8"
select select "2025-9"
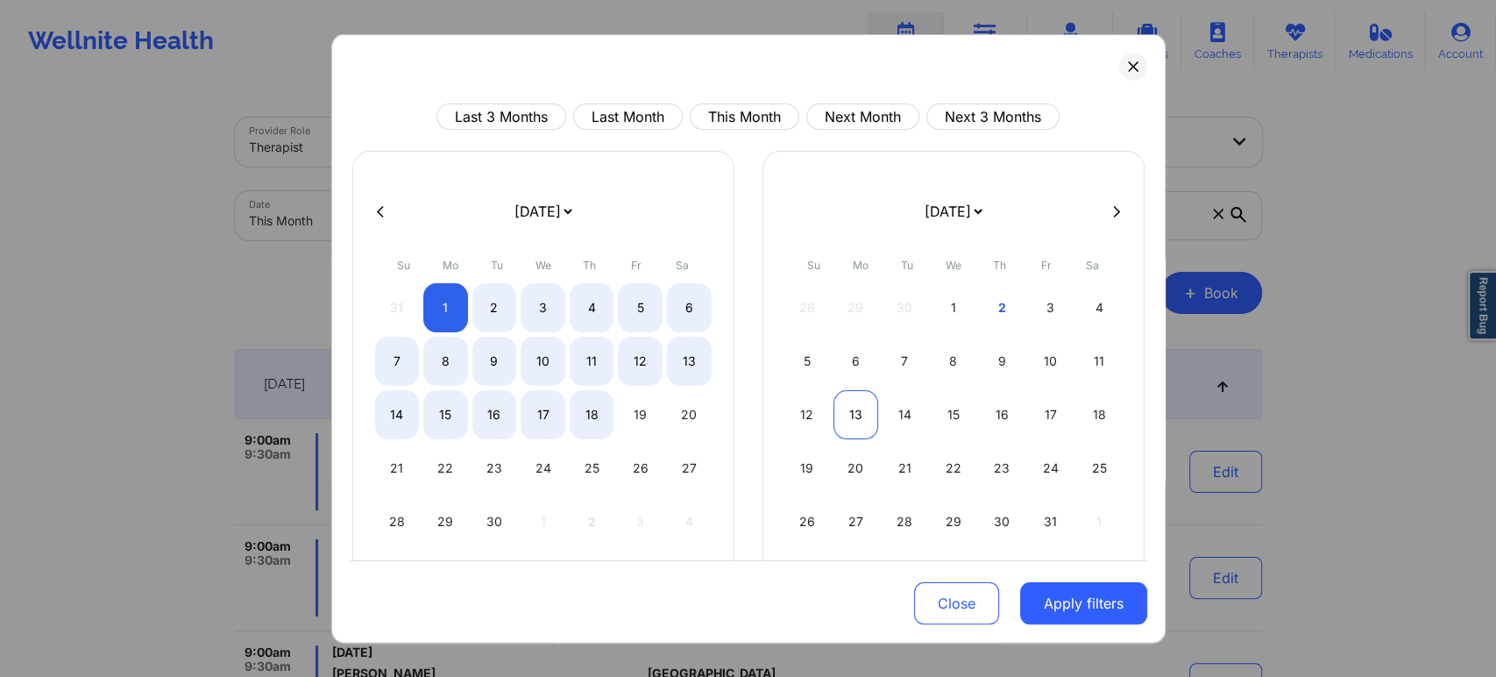
select select "2025-8"
select select "2025-9"
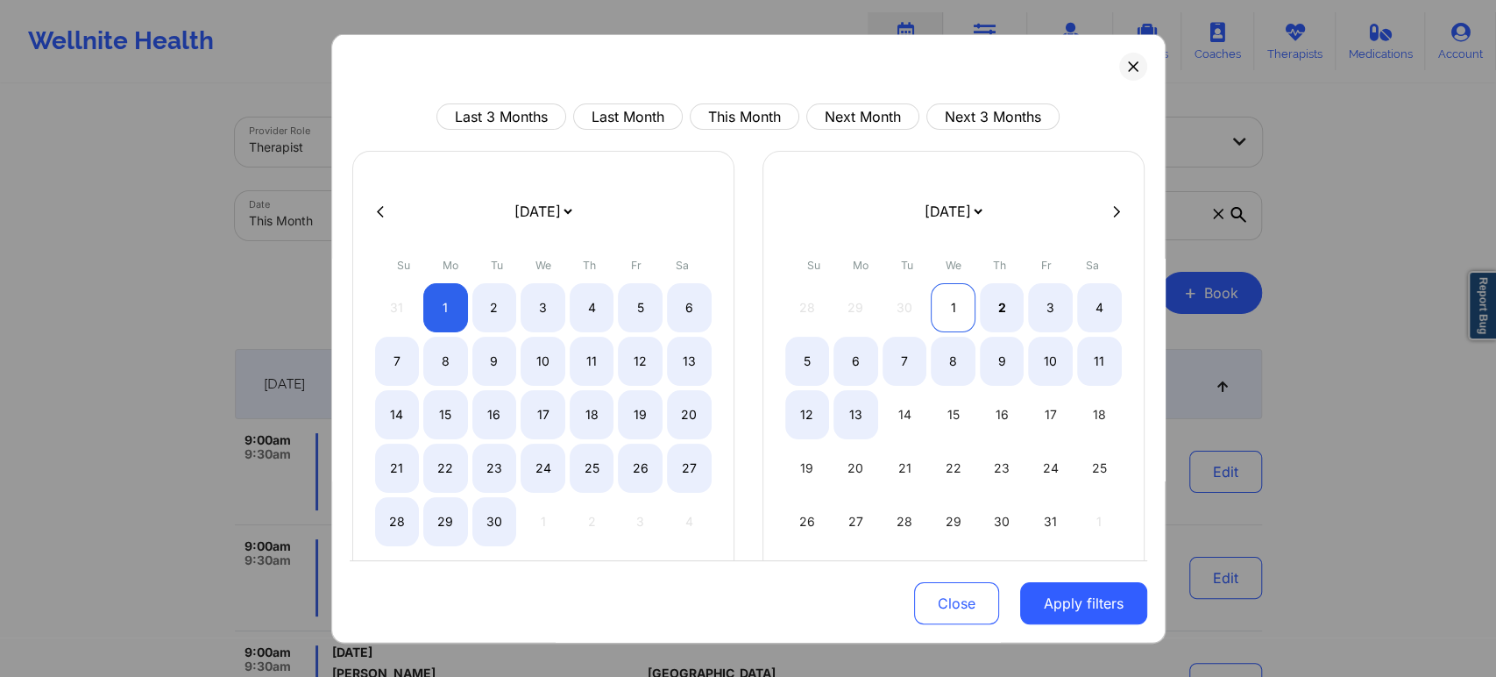
select select "2025-8"
select select "2025-9"
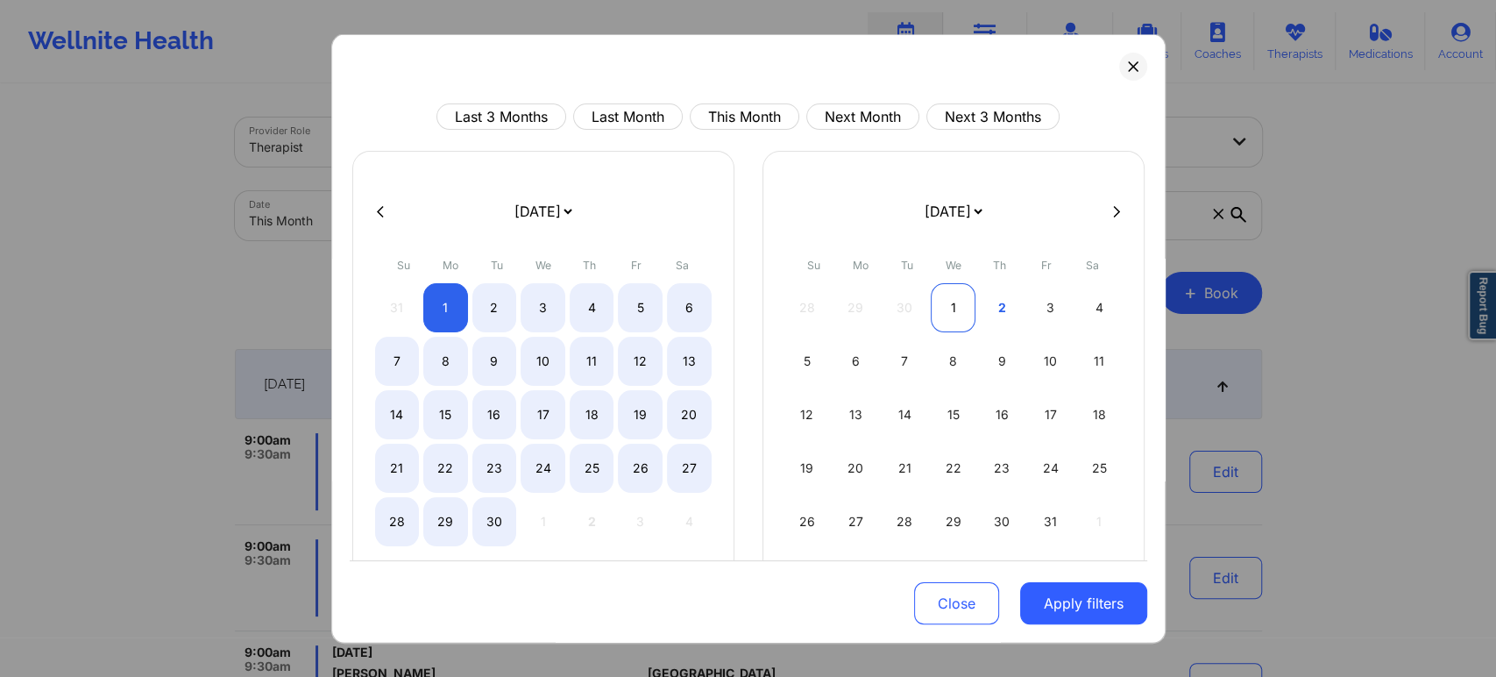
click at [946, 307] on div "1" at bounding box center [953, 307] width 45 height 49
select select "2025-8"
select select "2025-9"
click at [1060, 616] on button "Apply filters" at bounding box center [1083, 603] width 127 height 42
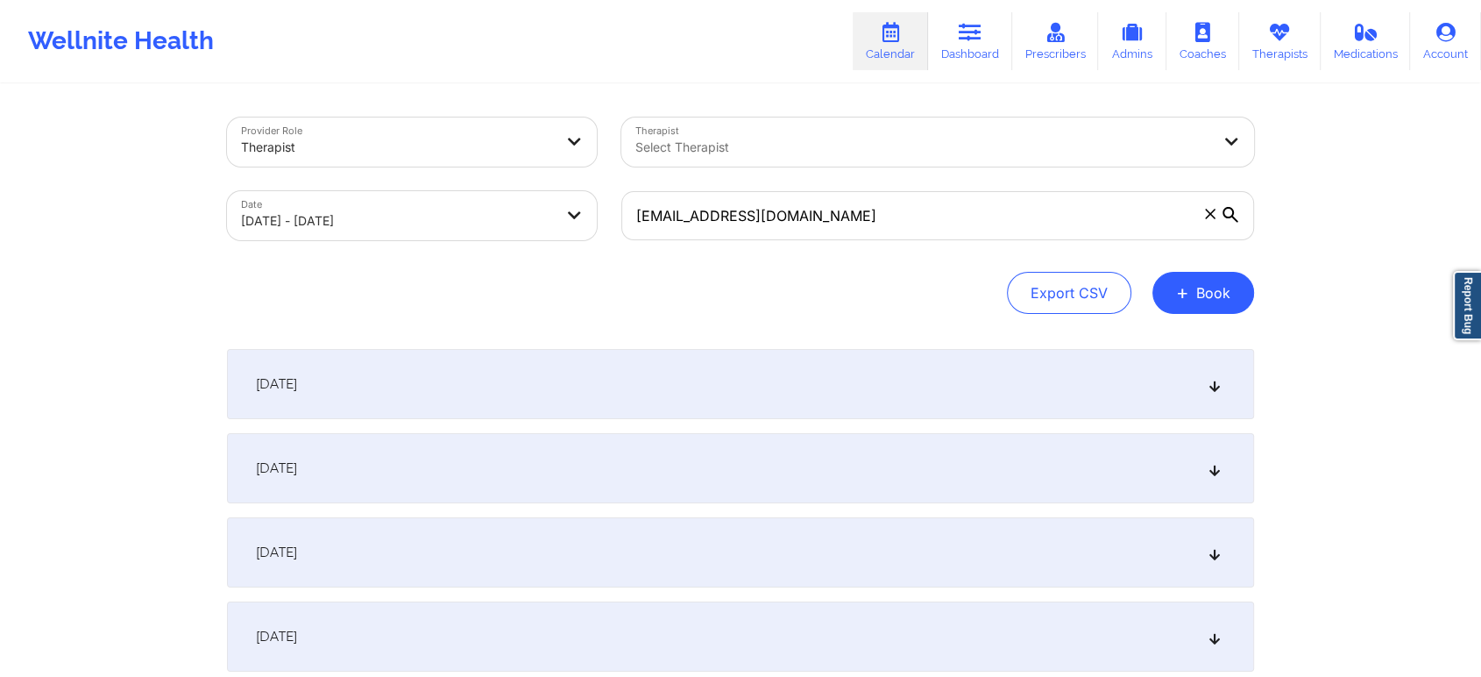
scroll to position [2407, 0]
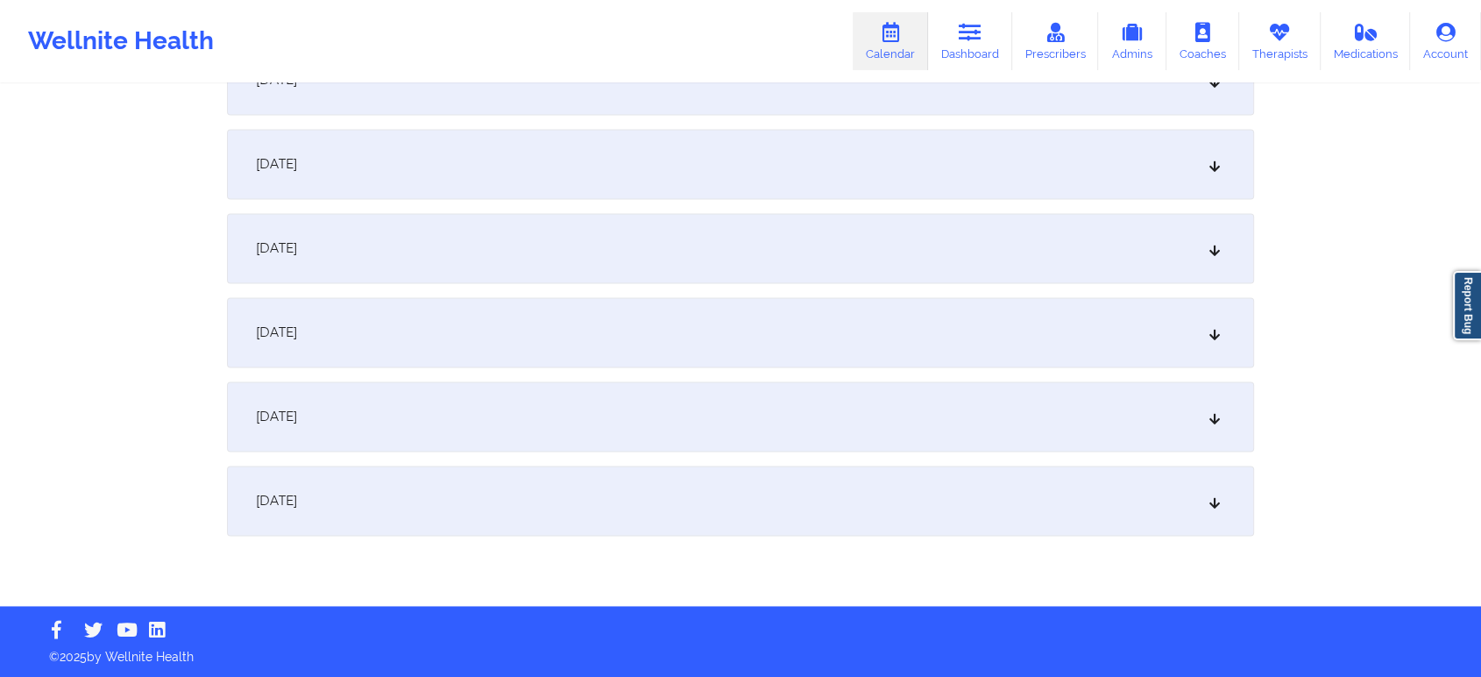
click at [858, 419] on div "September 30, 2025" at bounding box center [740, 416] width 1027 height 70
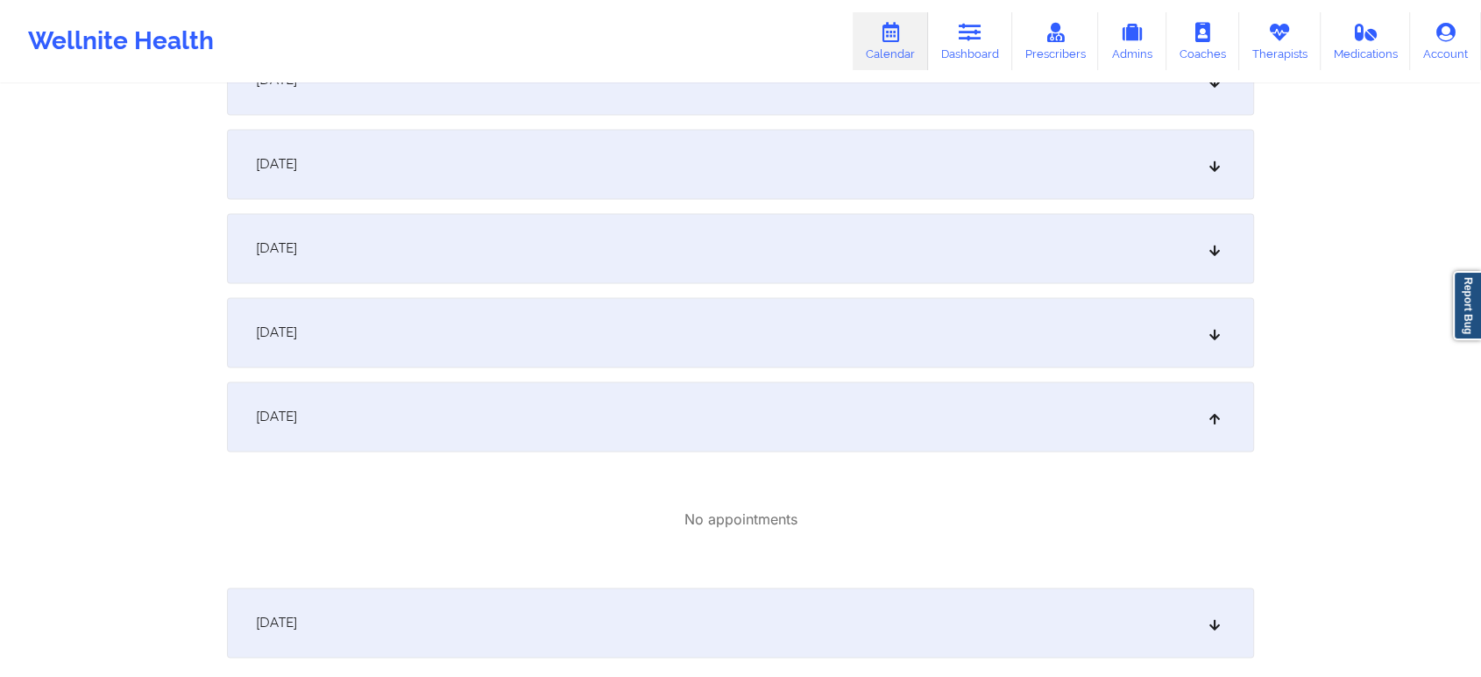
click at [776, 336] on div "September 29, 2025" at bounding box center [740, 332] width 1027 height 70
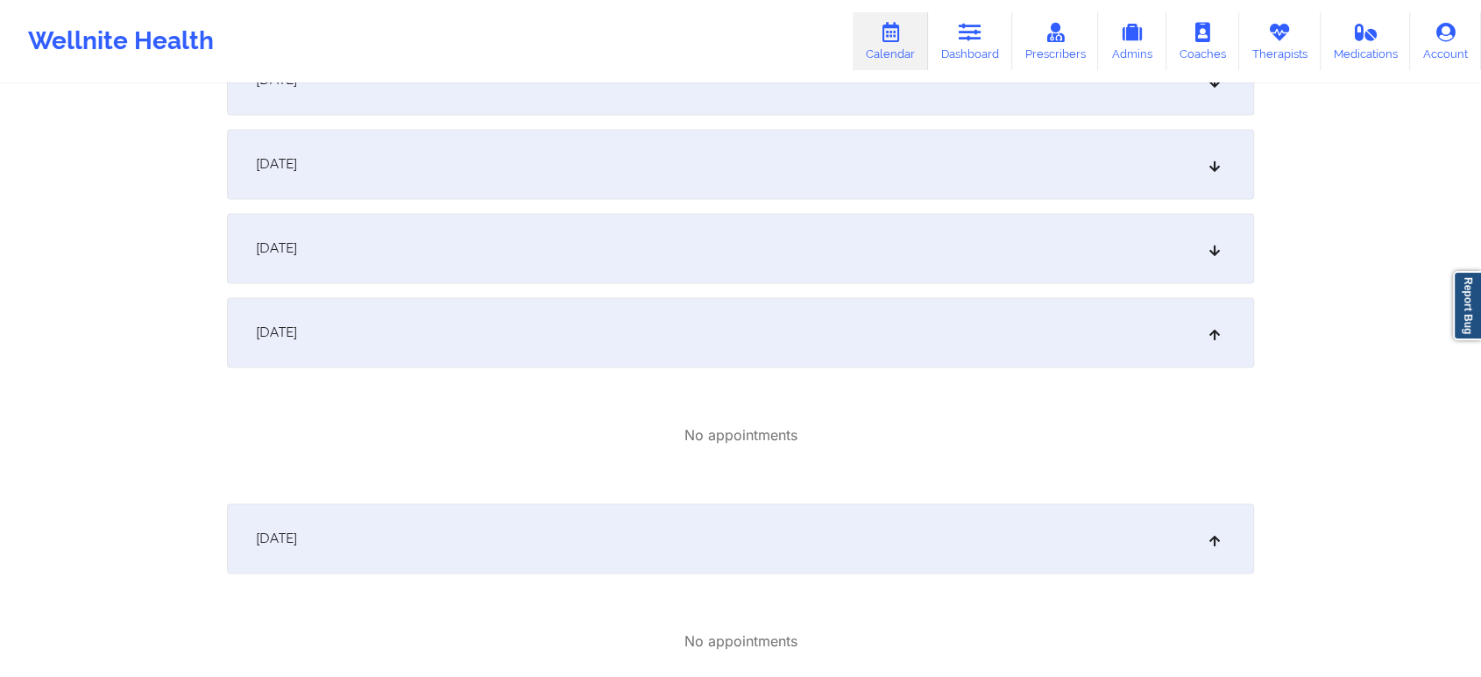
click at [801, 254] on div "September 28, 2025" at bounding box center [740, 248] width 1027 height 70
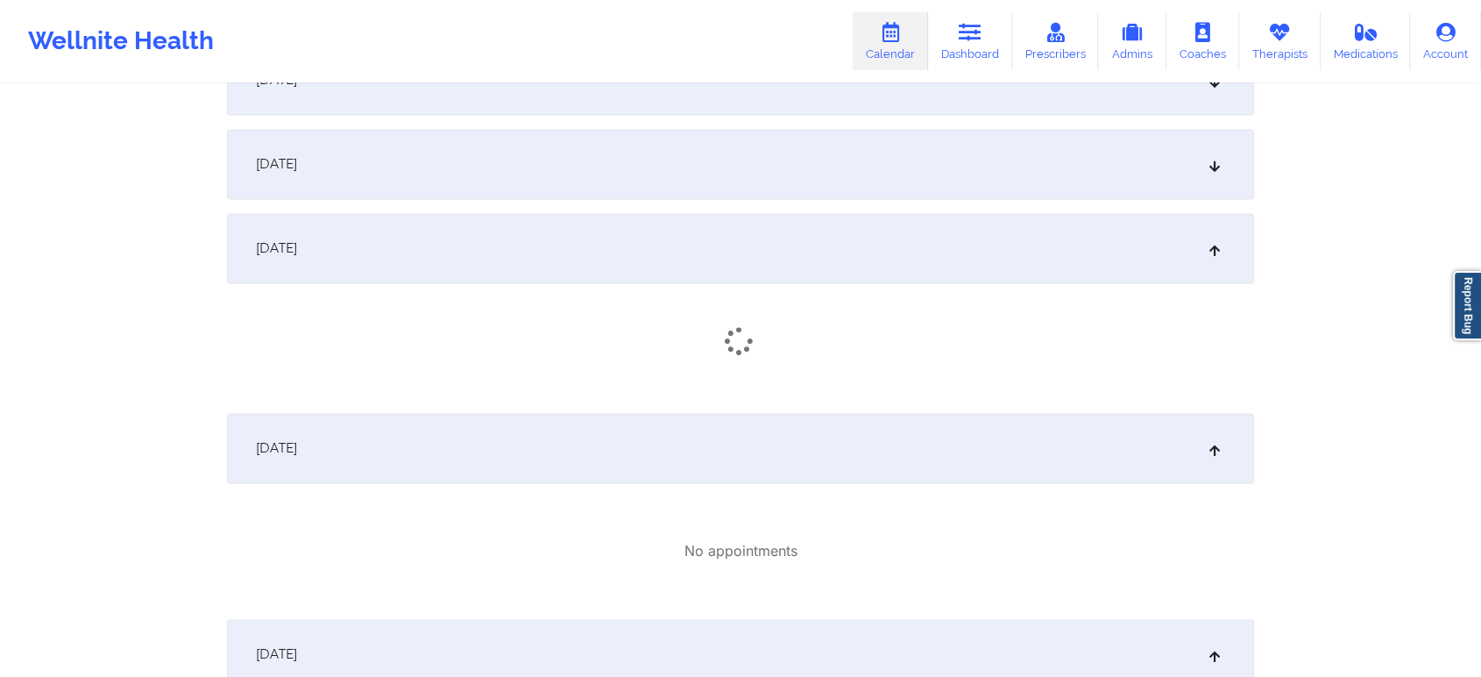
click at [849, 174] on div "September 27, 2025" at bounding box center [740, 164] width 1027 height 70
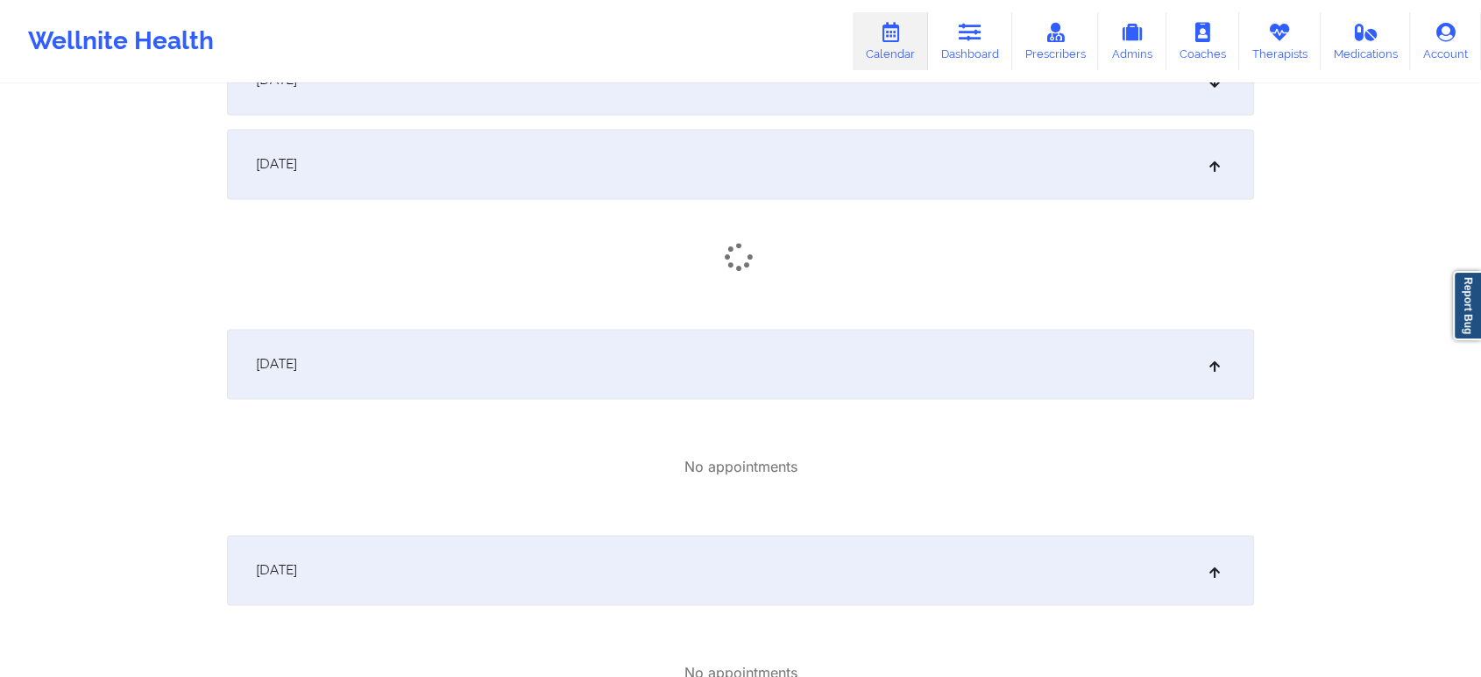
click at [849, 174] on div "September 27, 2025" at bounding box center [740, 164] width 1027 height 70
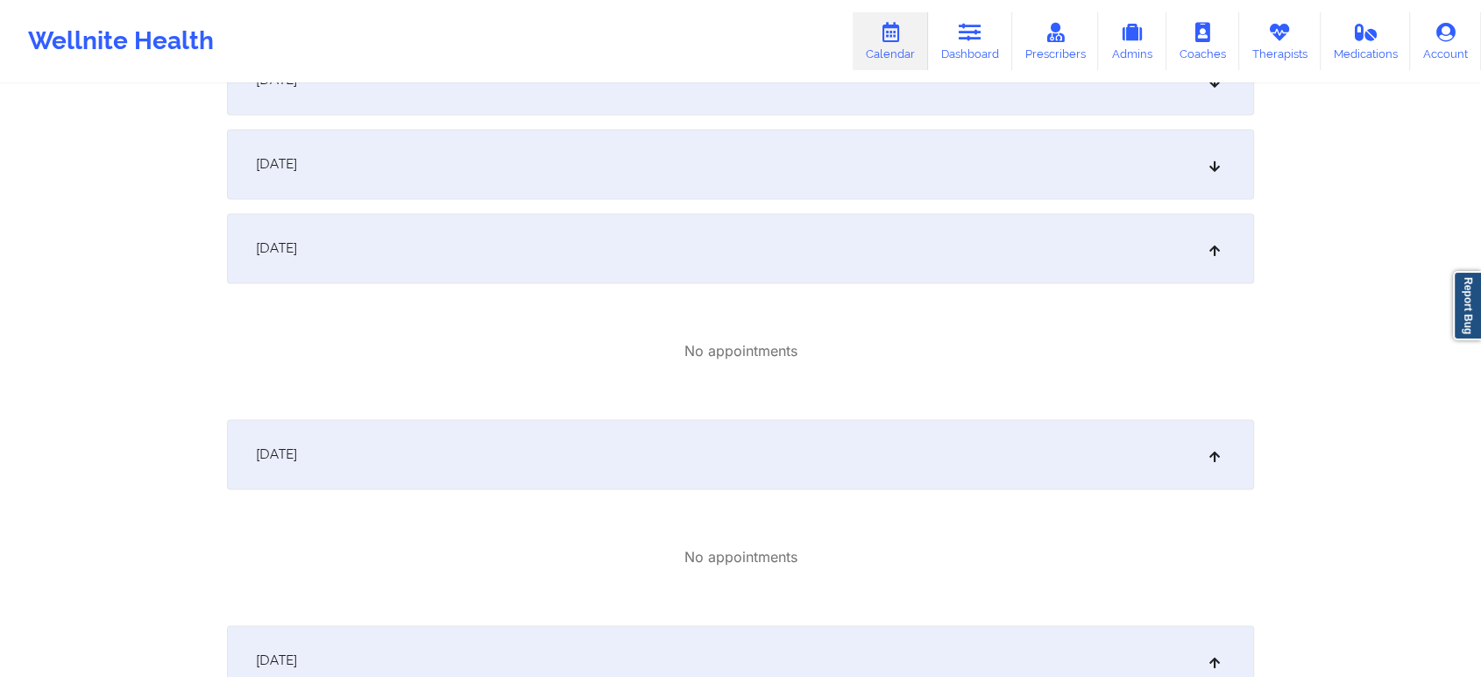
click at [887, 167] on div "September 27, 2025" at bounding box center [740, 164] width 1027 height 70
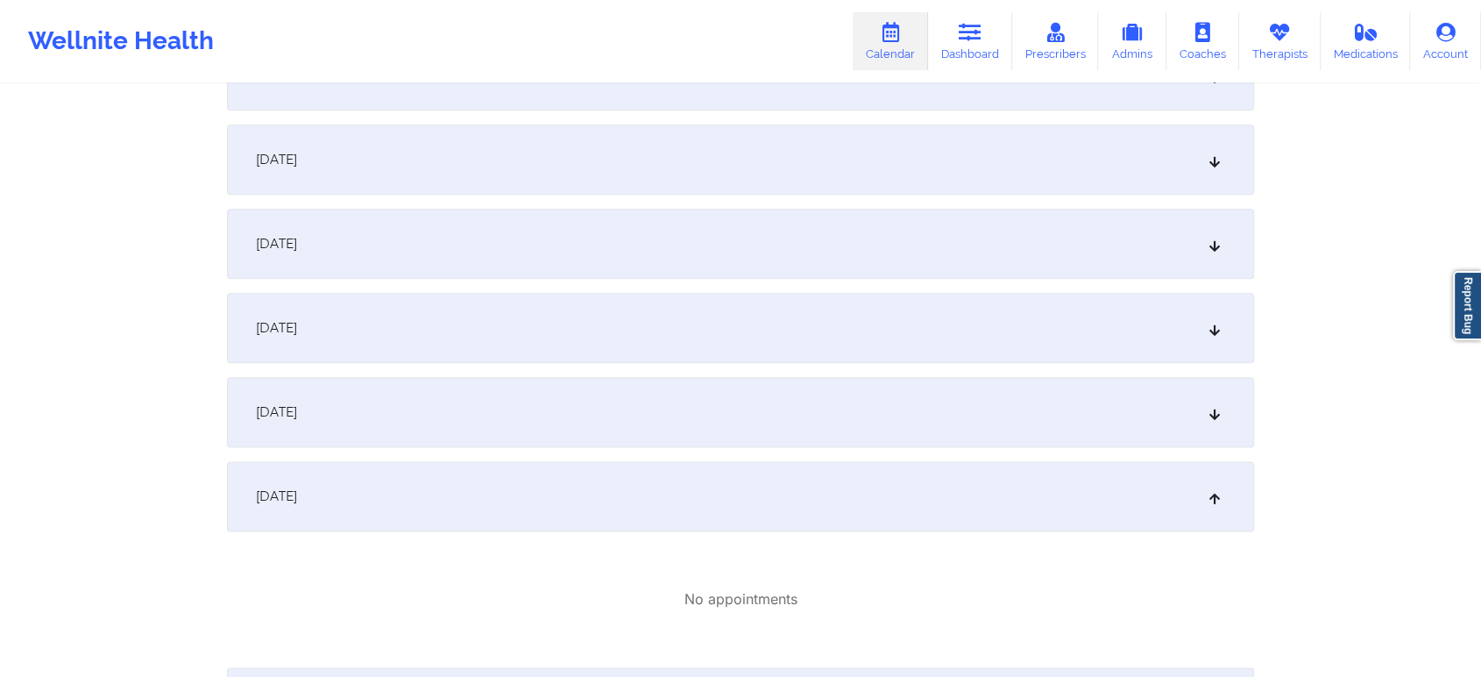
scroll to position [2057, 0]
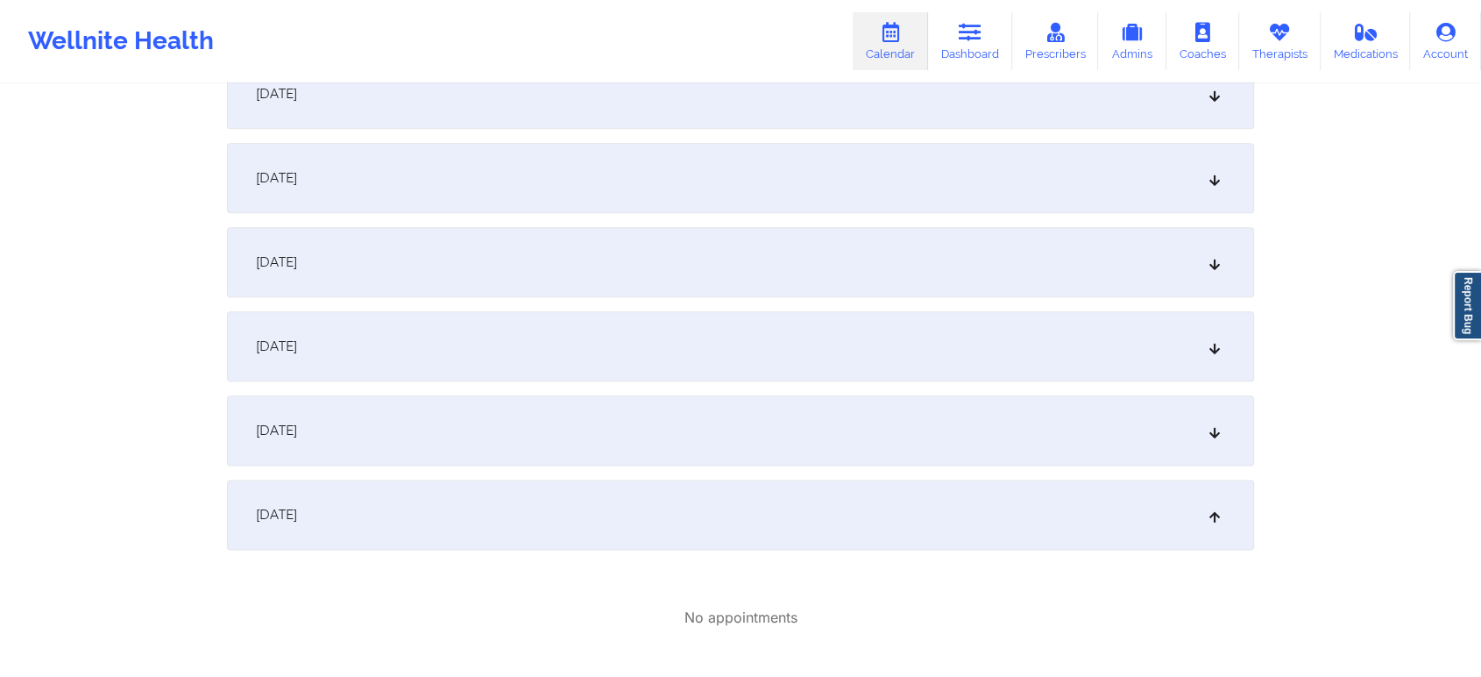
click at [724, 433] on div "September 26, 2025" at bounding box center [740, 430] width 1027 height 70
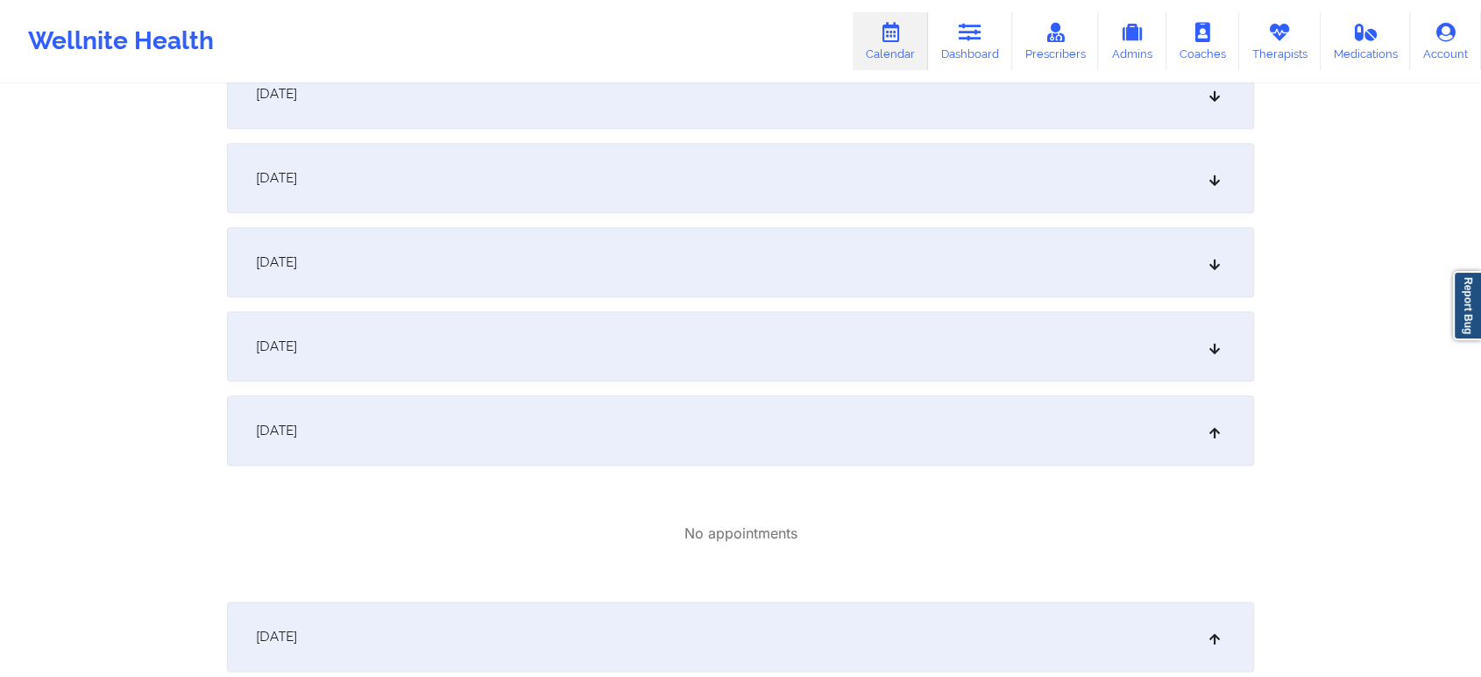
click at [629, 361] on div "September 25, 2025" at bounding box center [740, 346] width 1027 height 70
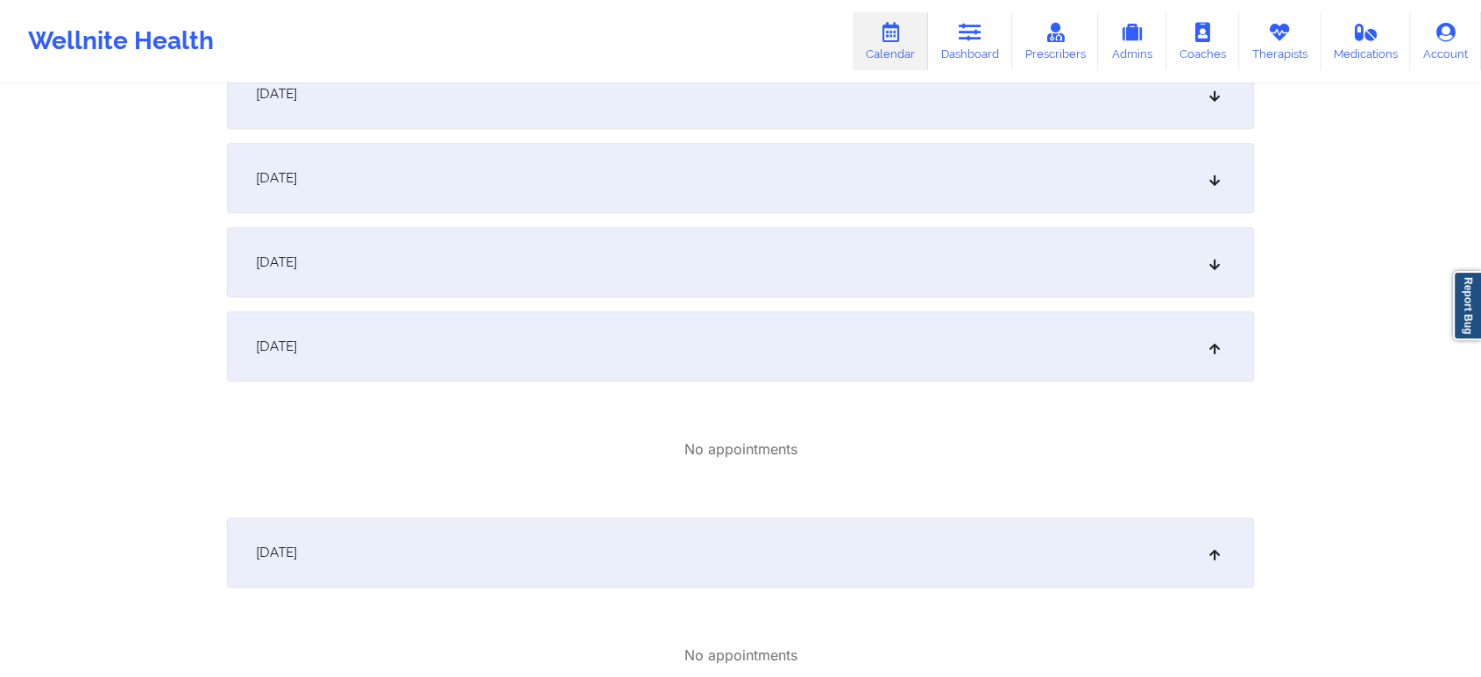
click at [761, 256] on div "September 24, 2025" at bounding box center [740, 262] width 1027 height 70
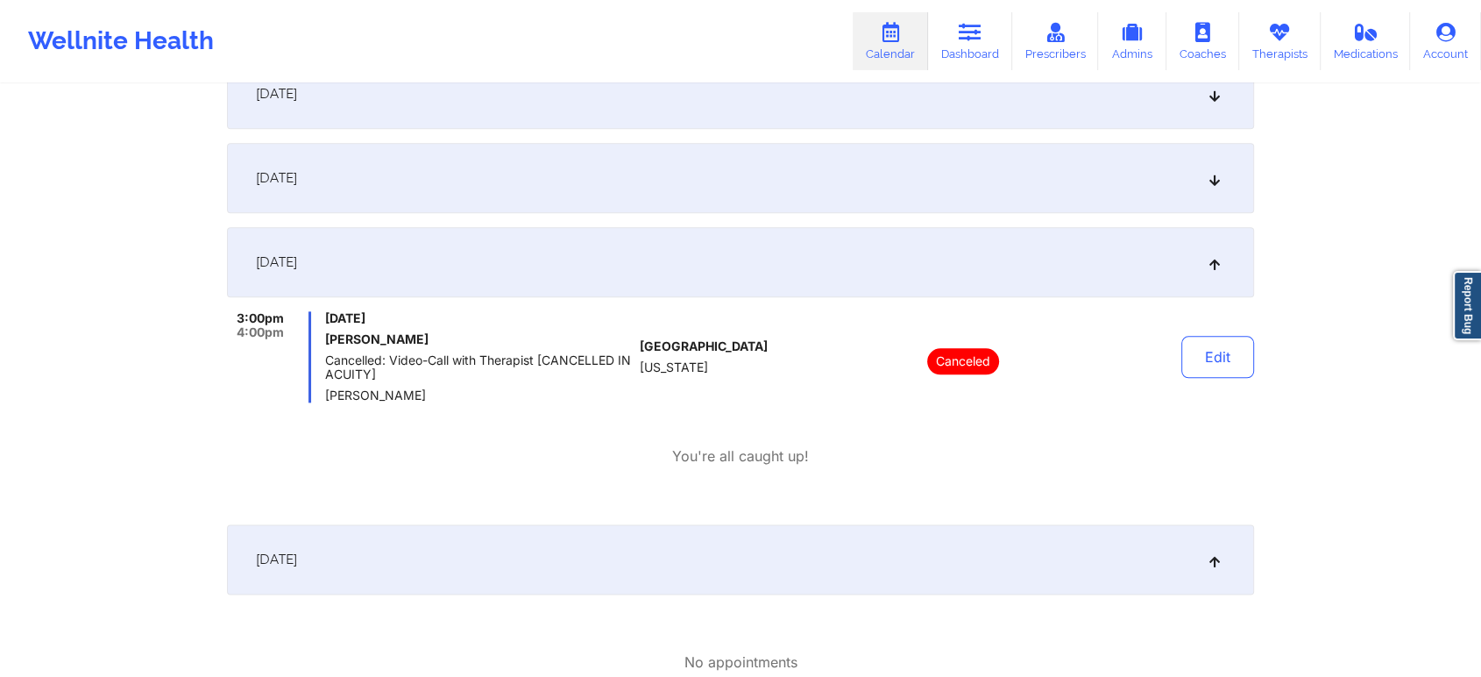
drag, startPoint x: 1479, startPoint y: 387, endPoint x: 1494, endPoint y: 385, distance: 15.1
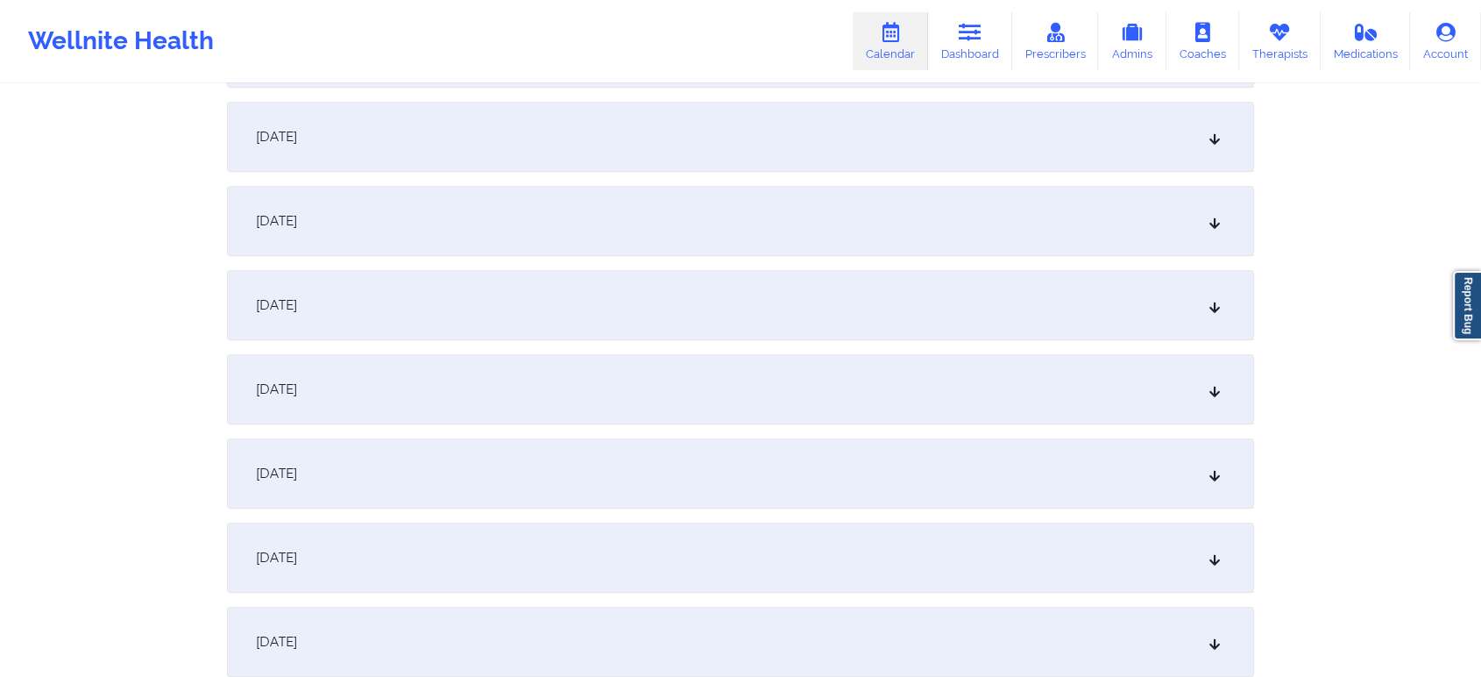
scroll to position [1530, 0]
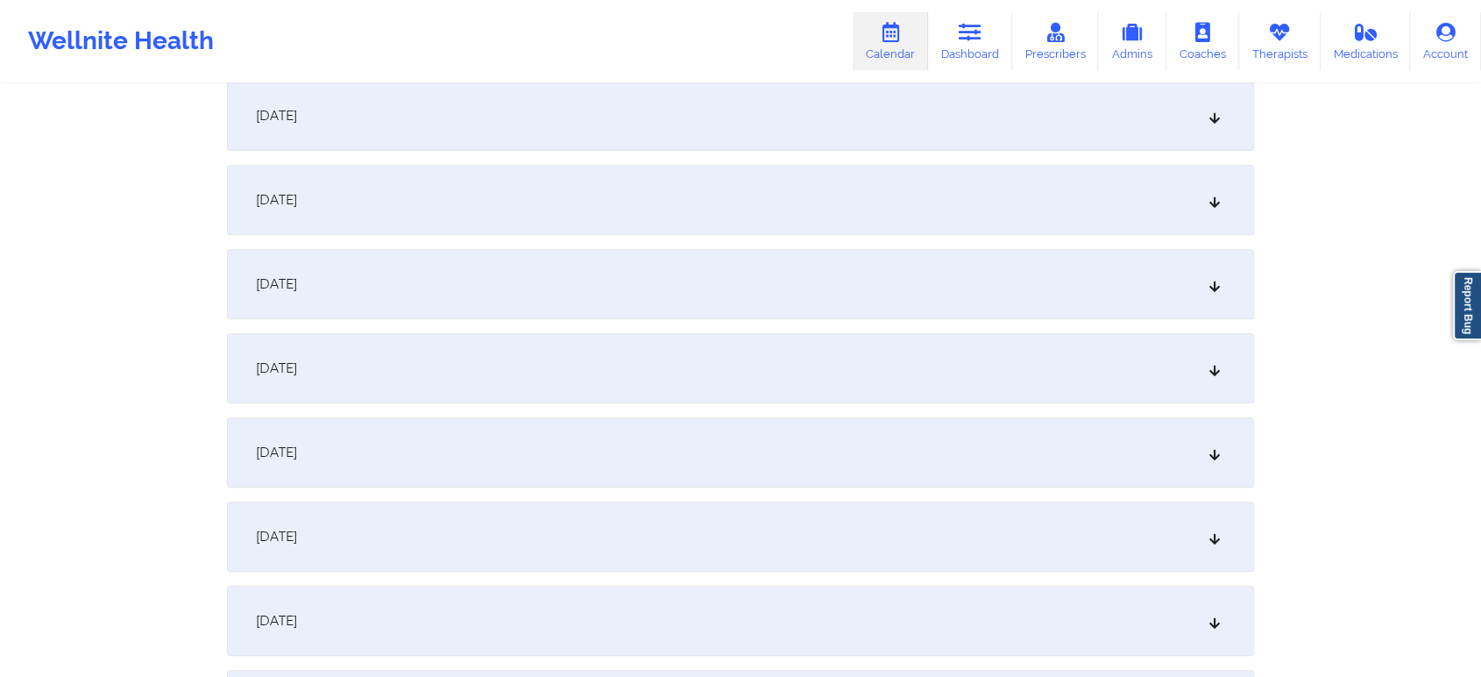
click at [985, 567] on div "September 21, 2025" at bounding box center [740, 536] width 1027 height 70
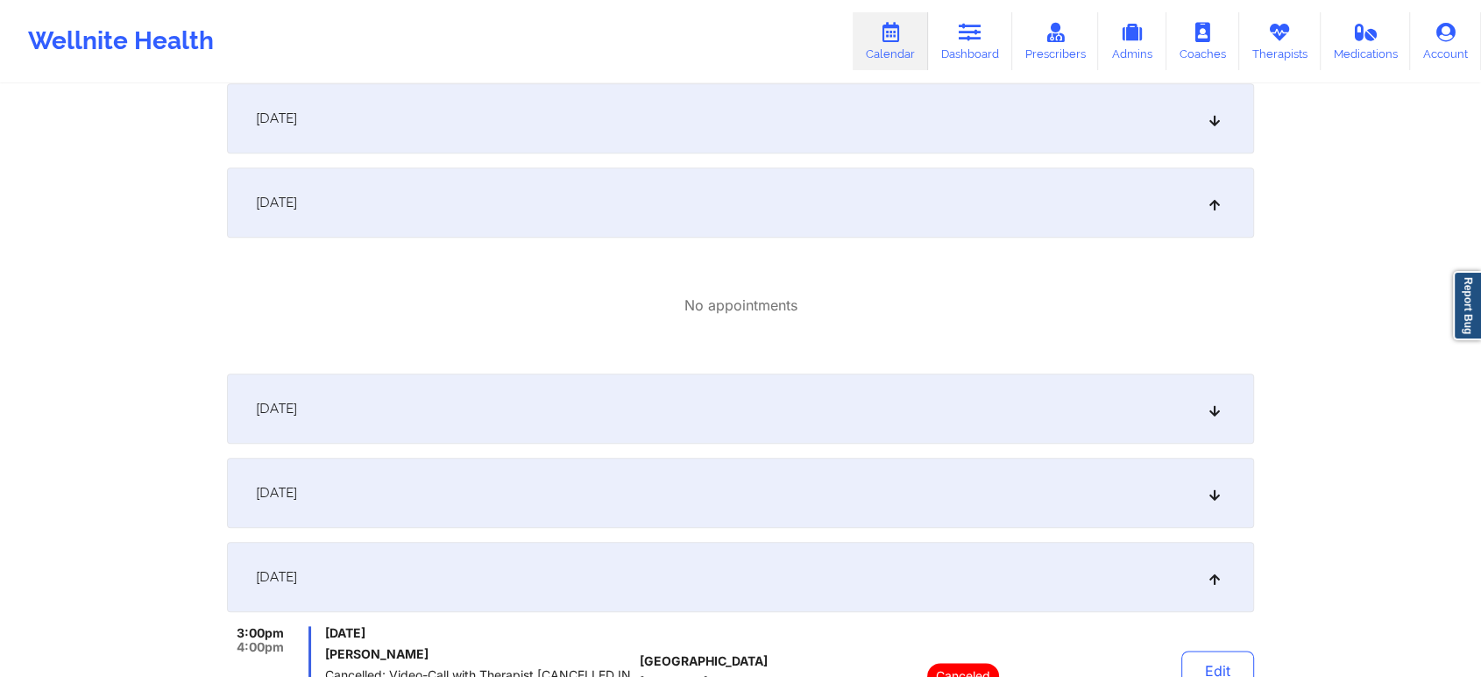
scroll to position [1874, 0]
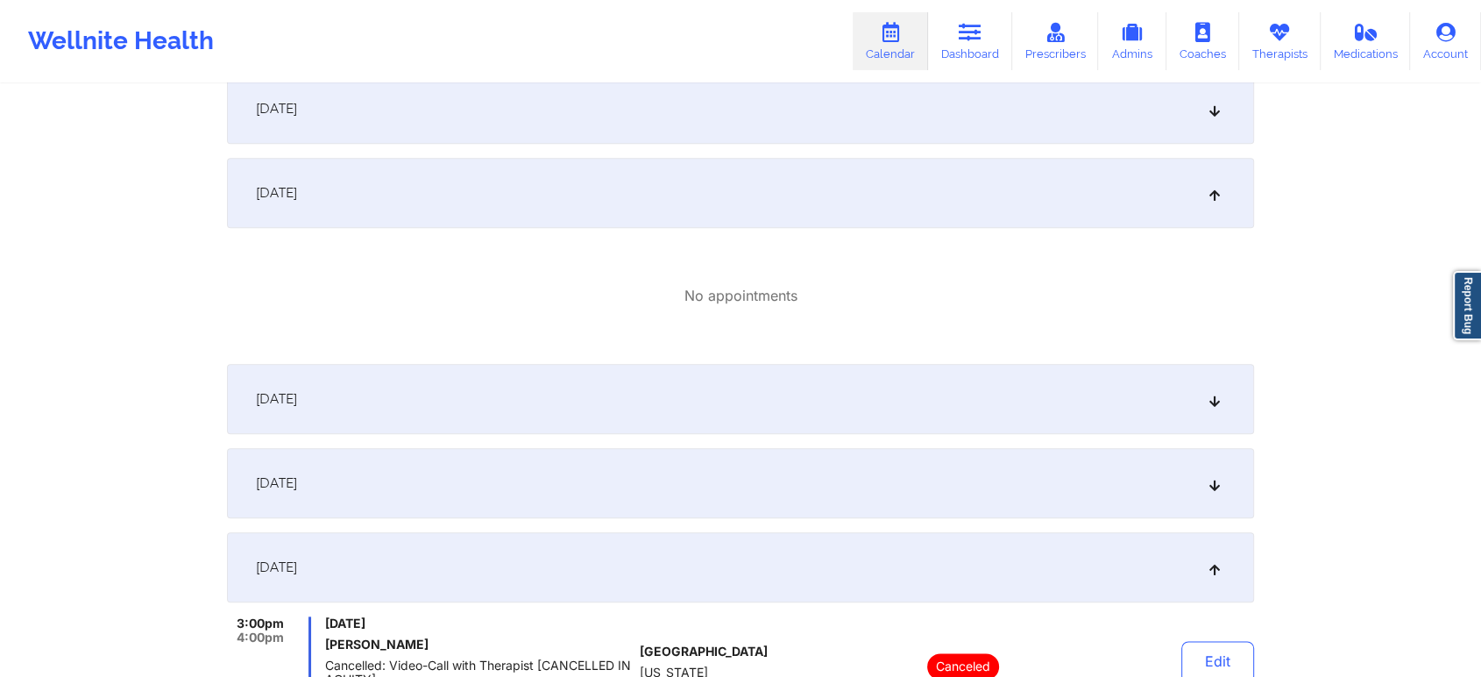
click at [1048, 453] on div "September 23, 2025" at bounding box center [740, 483] width 1027 height 70
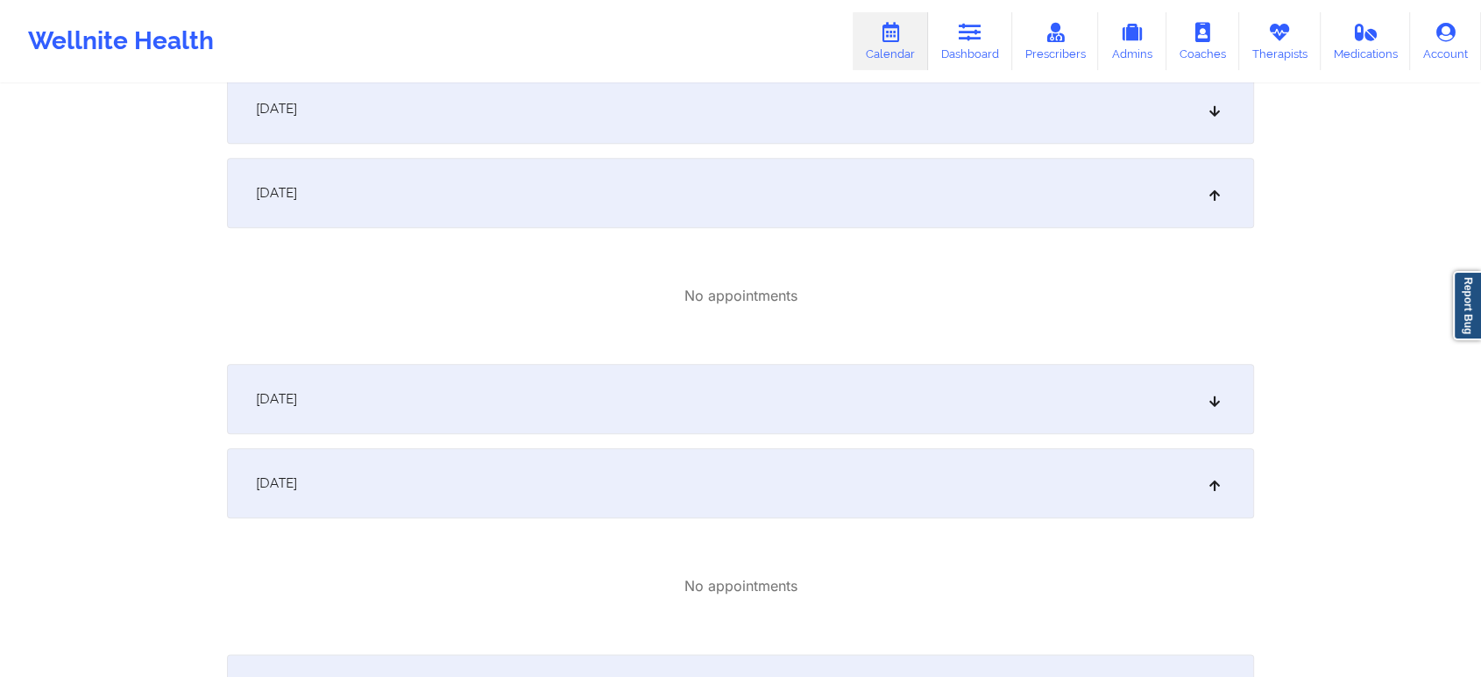
click at [1074, 390] on div "September 22, 2025" at bounding box center [740, 399] width 1027 height 70
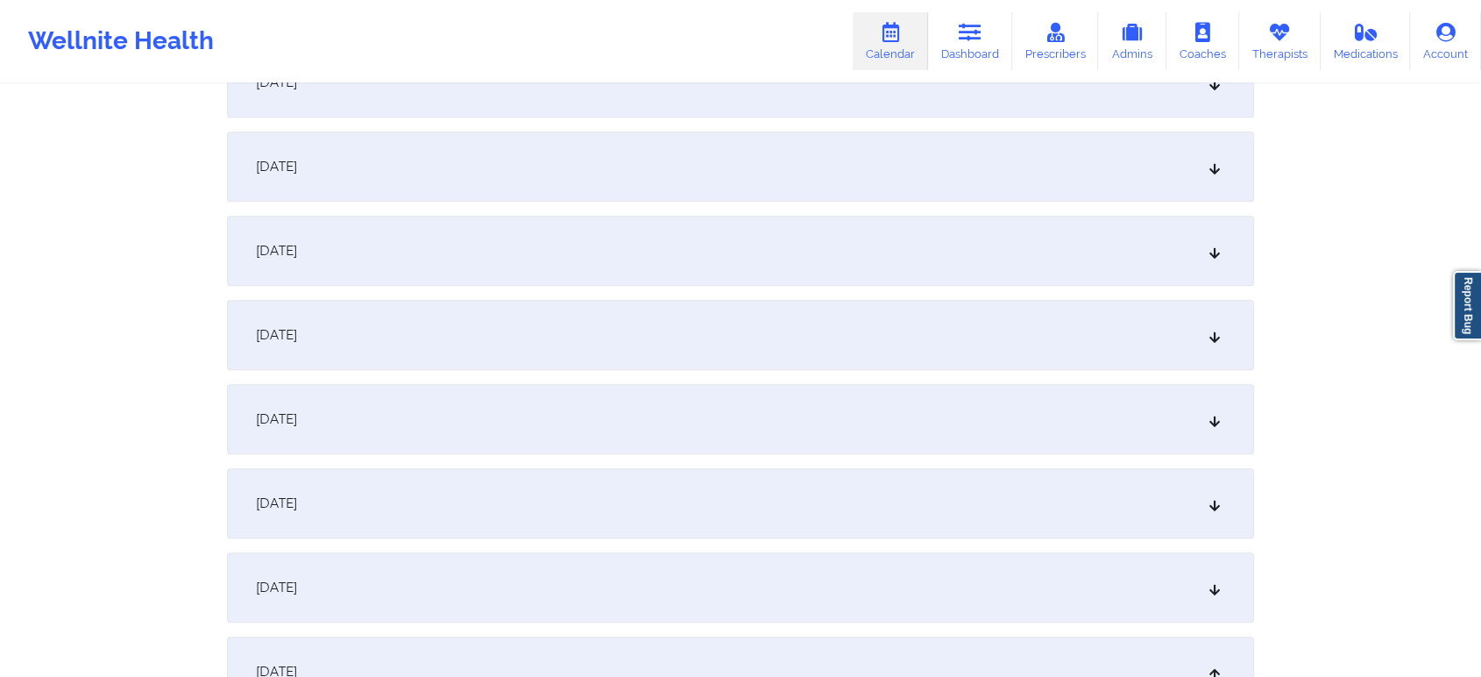
scroll to position [1368, 0]
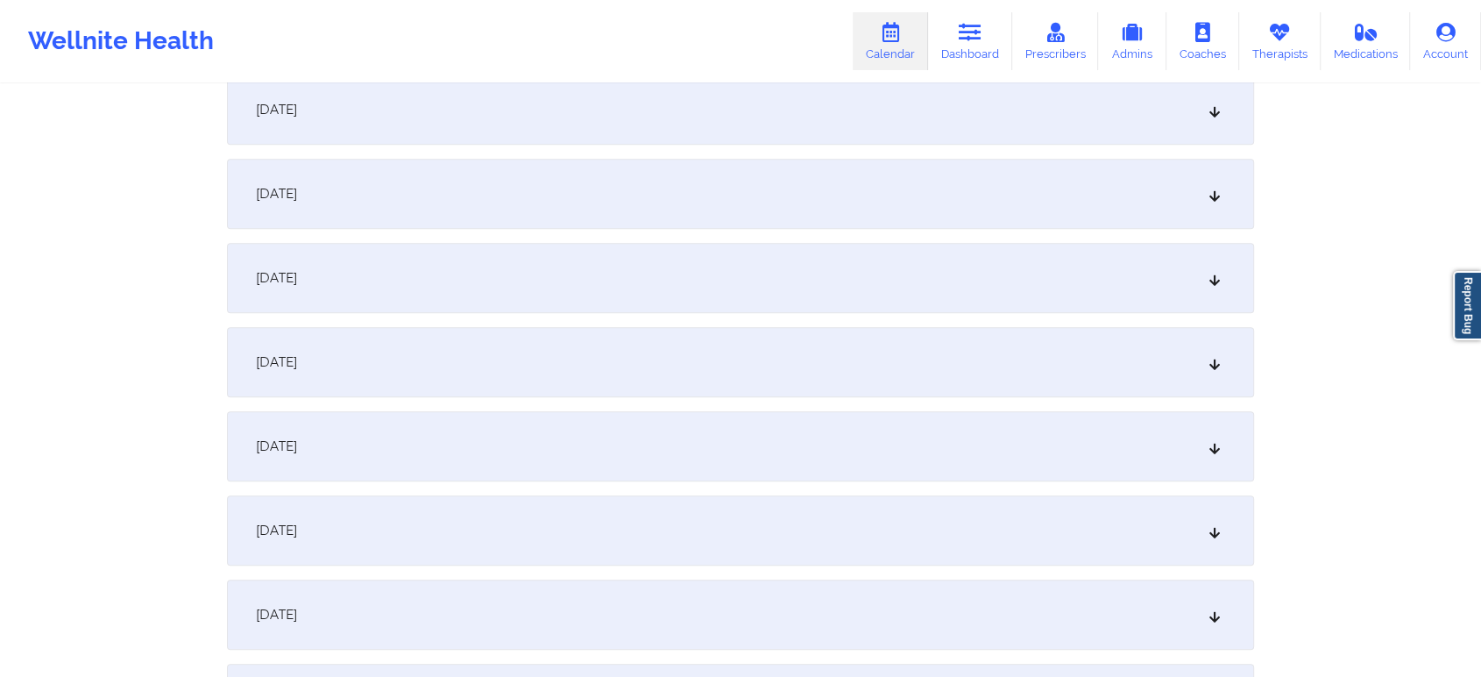
click at [883, 393] on div "September 17, 2025" at bounding box center [740, 362] width 1027 height 70
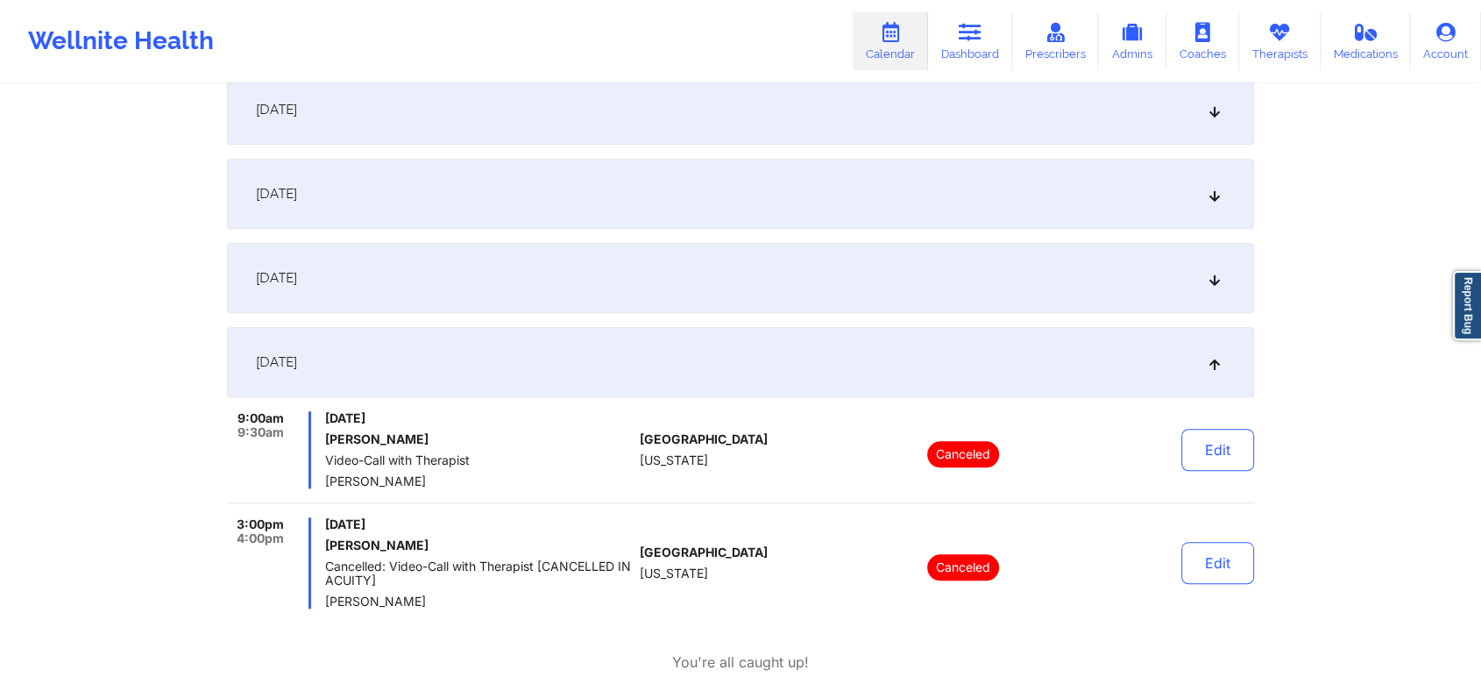
click at [817, 533] on div "United States Virginia" at bounding box center [737, 562] width 195 height 91
click at [697, 293] on div "September 16, 2025" at bounding box center [740, 278] width 1027 height 70
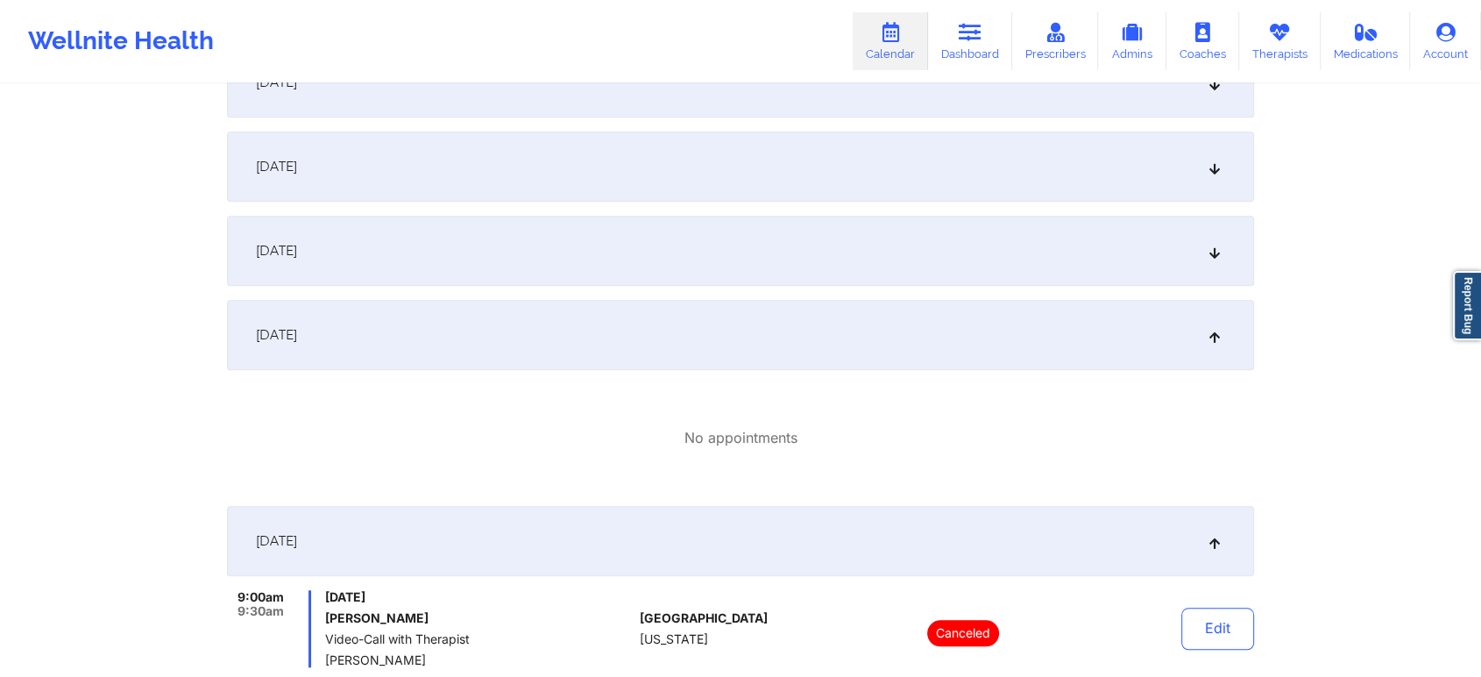
scroll to position [1299, 0]
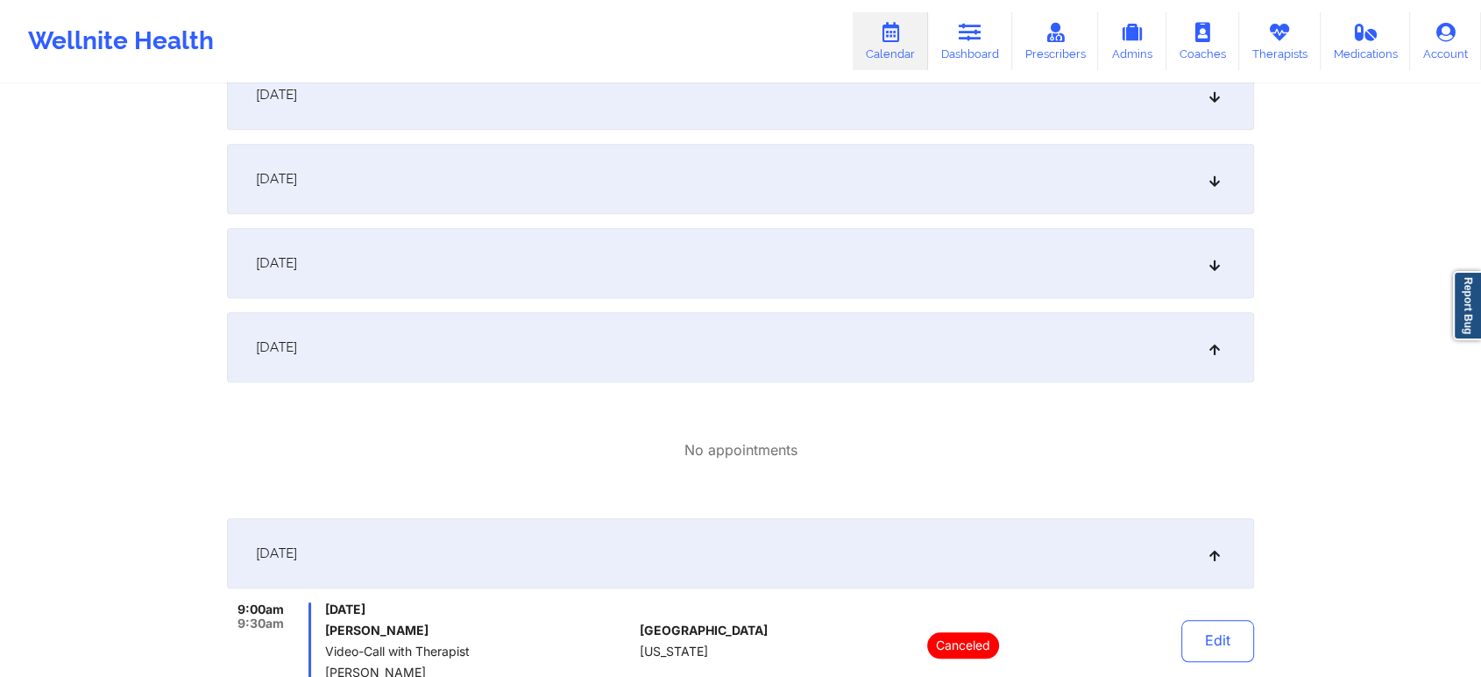
click at [1010, 253] on div "September 15, 2025" at bounding box center [740, 263] width 1027 height 70
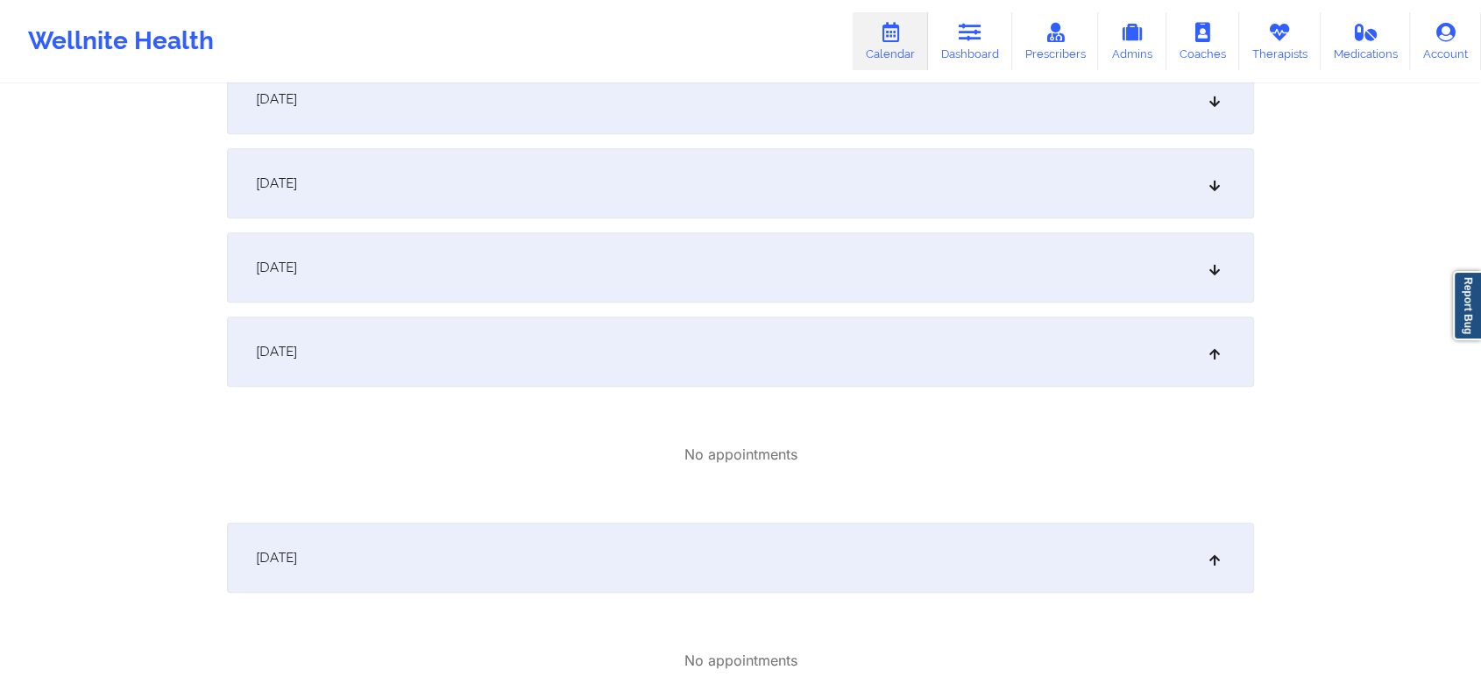
scroll to position [1090, 0]
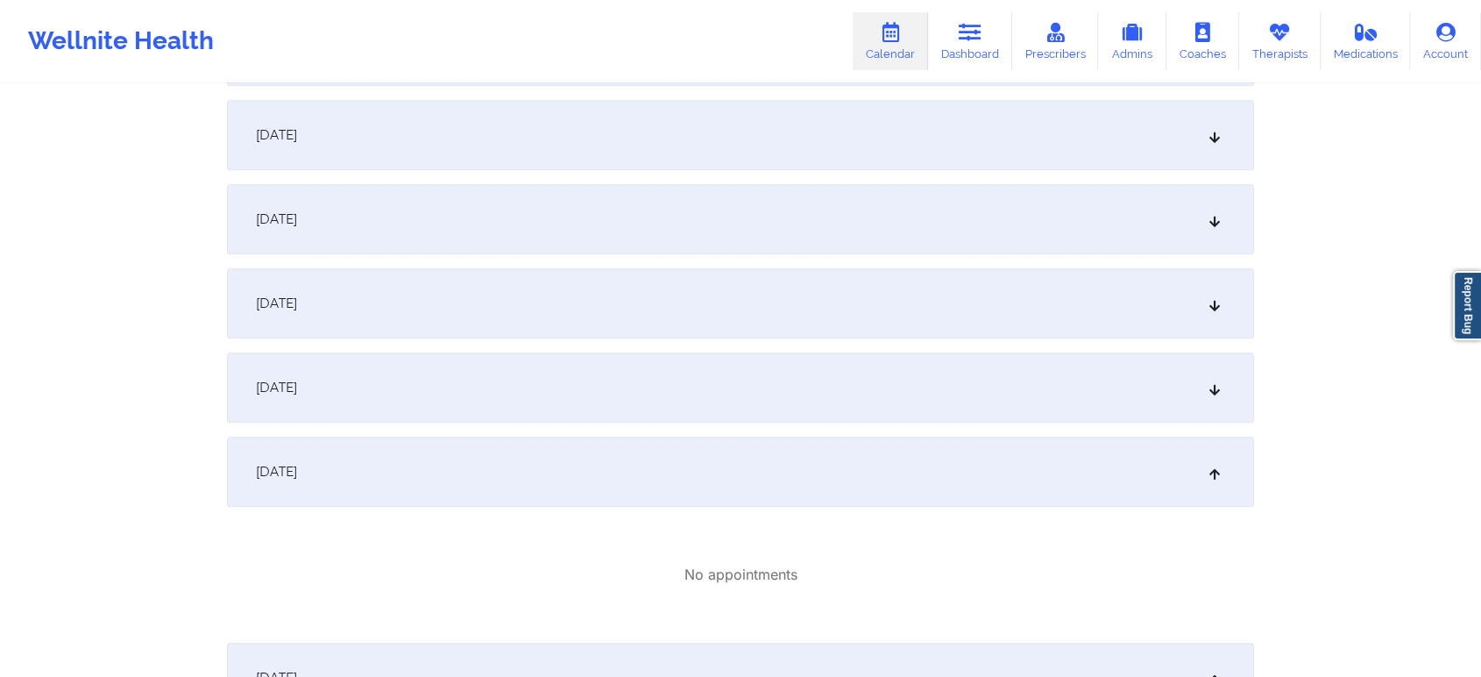
click at [652, 391] on div "September 14, 2025" at bounding box center [740, 387] width 1027 height 70
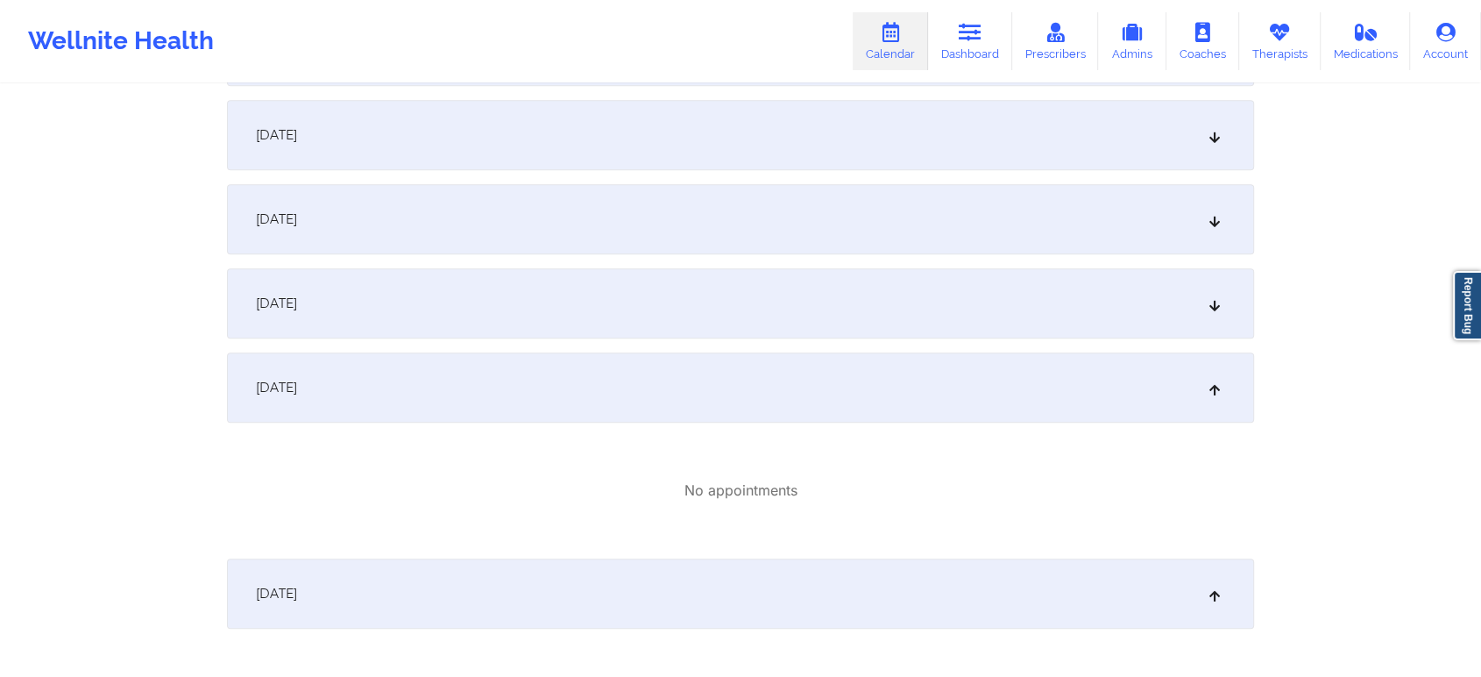
click at [499, 300] on div "September 13, 2025" at bounding box center [740, 303] width 1027 height 70
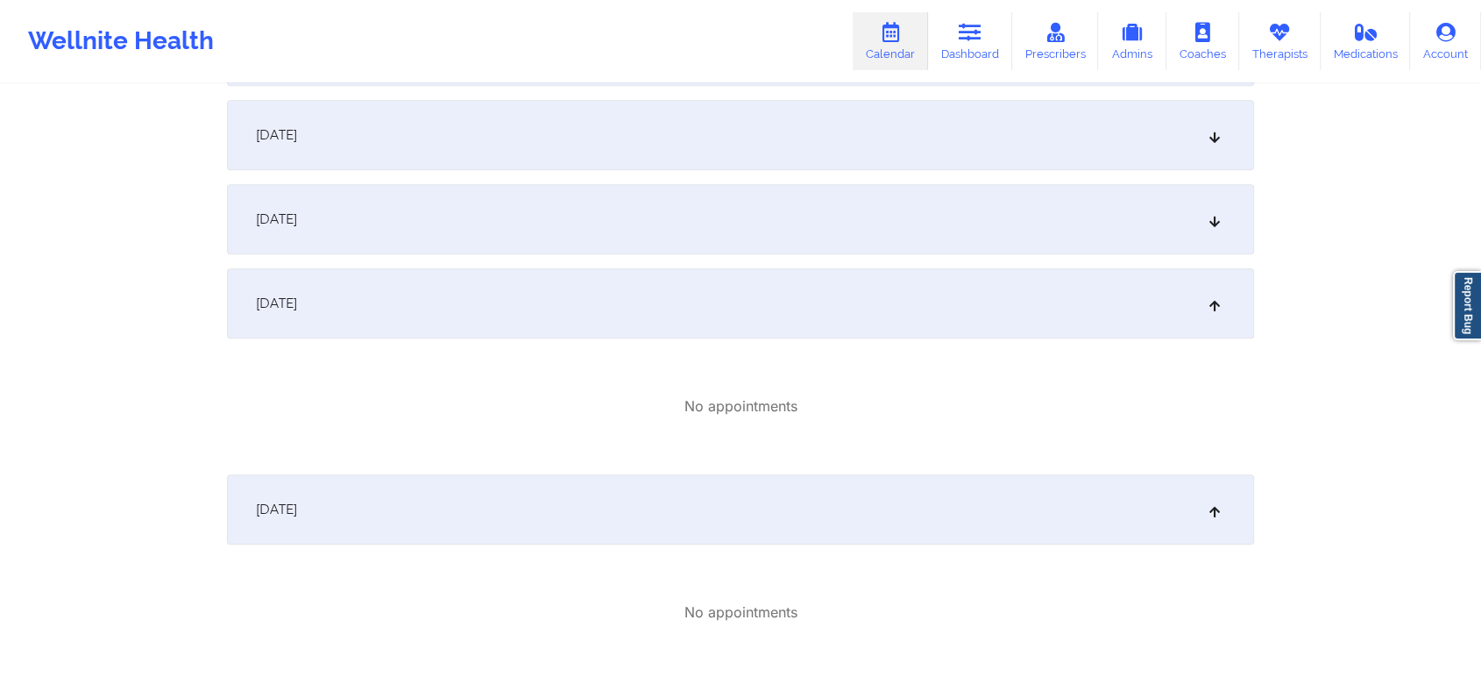
click at [533, 223] on div "September 12, 2025" at bounding box center [740, 219] width 1027 height 70
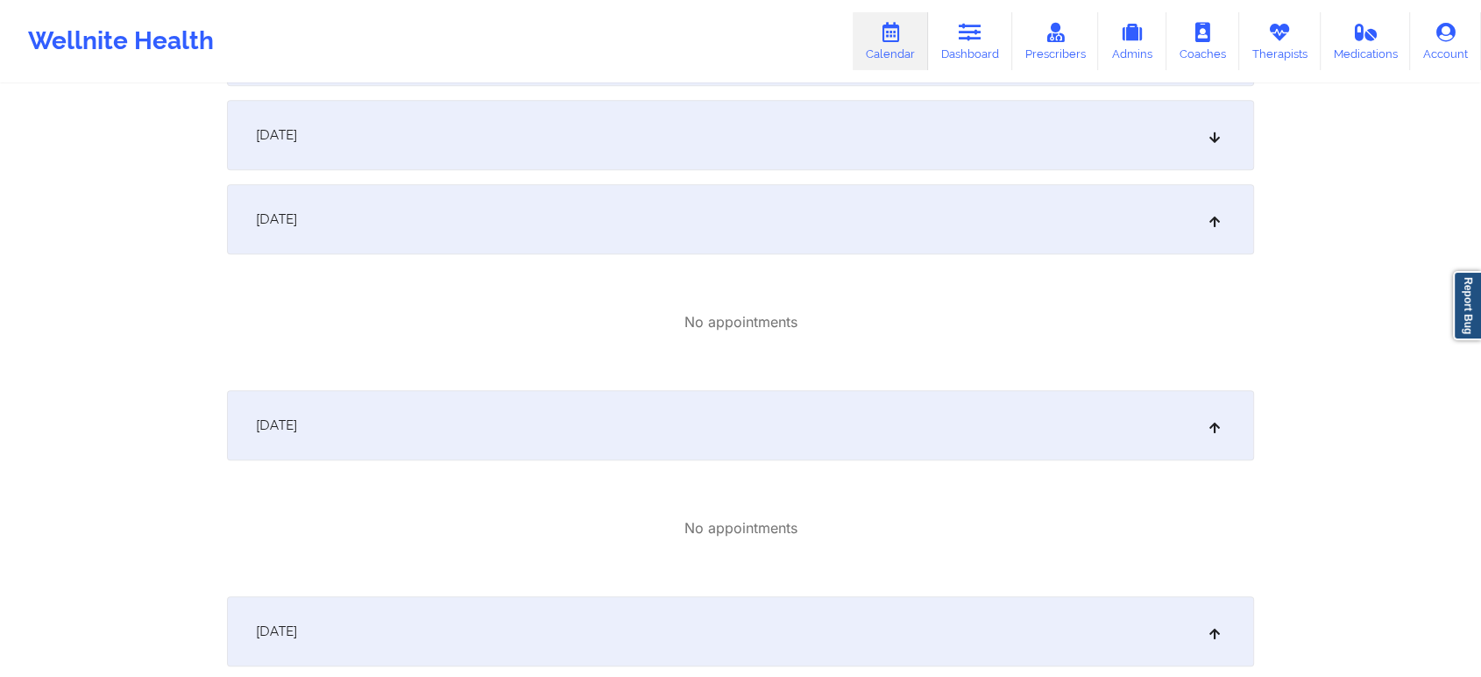
click at [730, 110] on div "September 11, 2025" at bounding box center [740, 135] width 1027 height 70
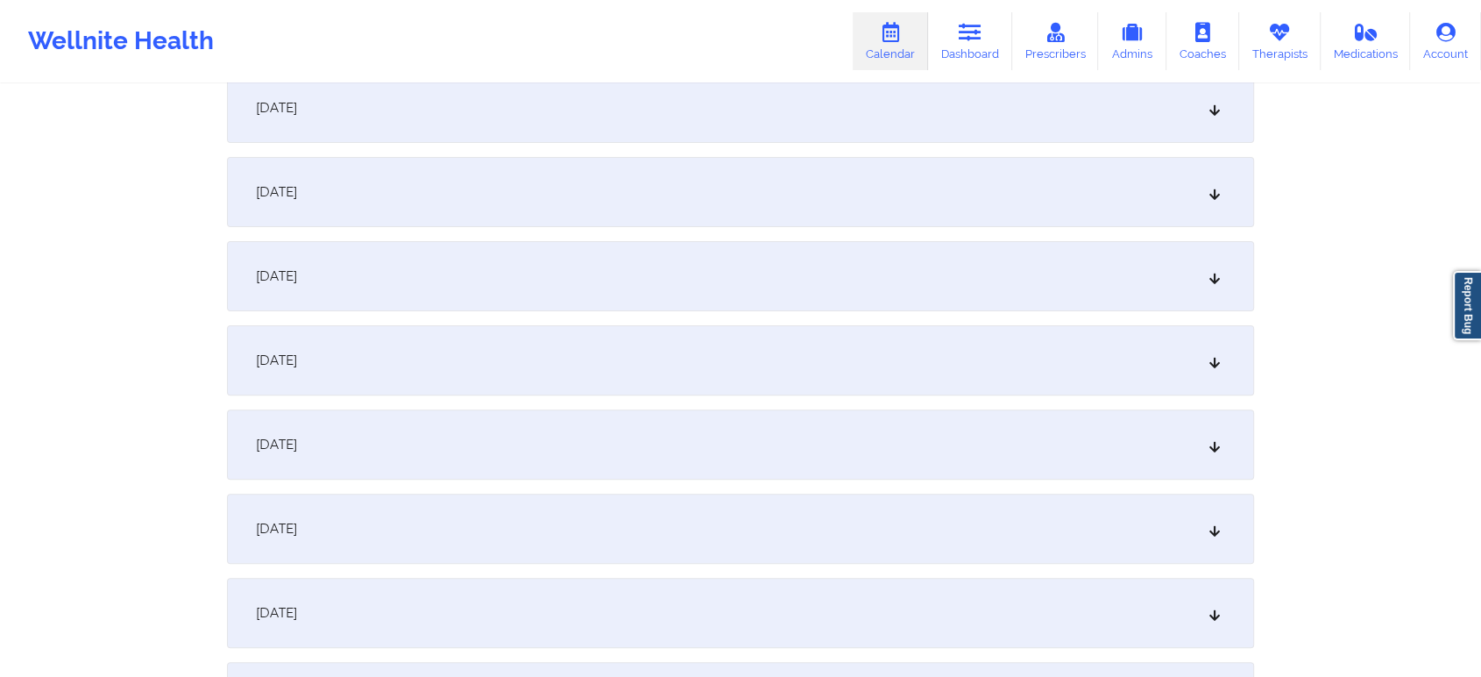
scroll to position [0, 0]
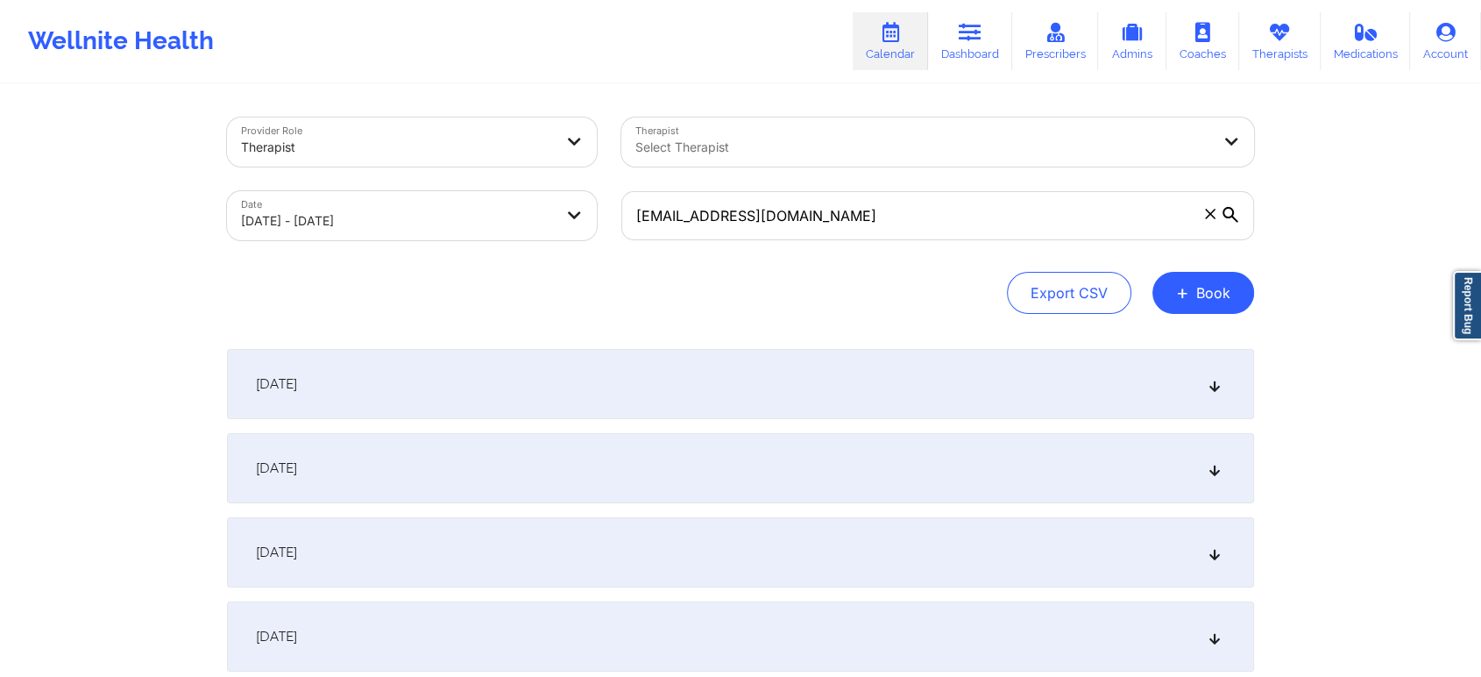
click at [1192, 471] on div "September 2, 2025" at bounding box center [740, 468] width 1027 height 70
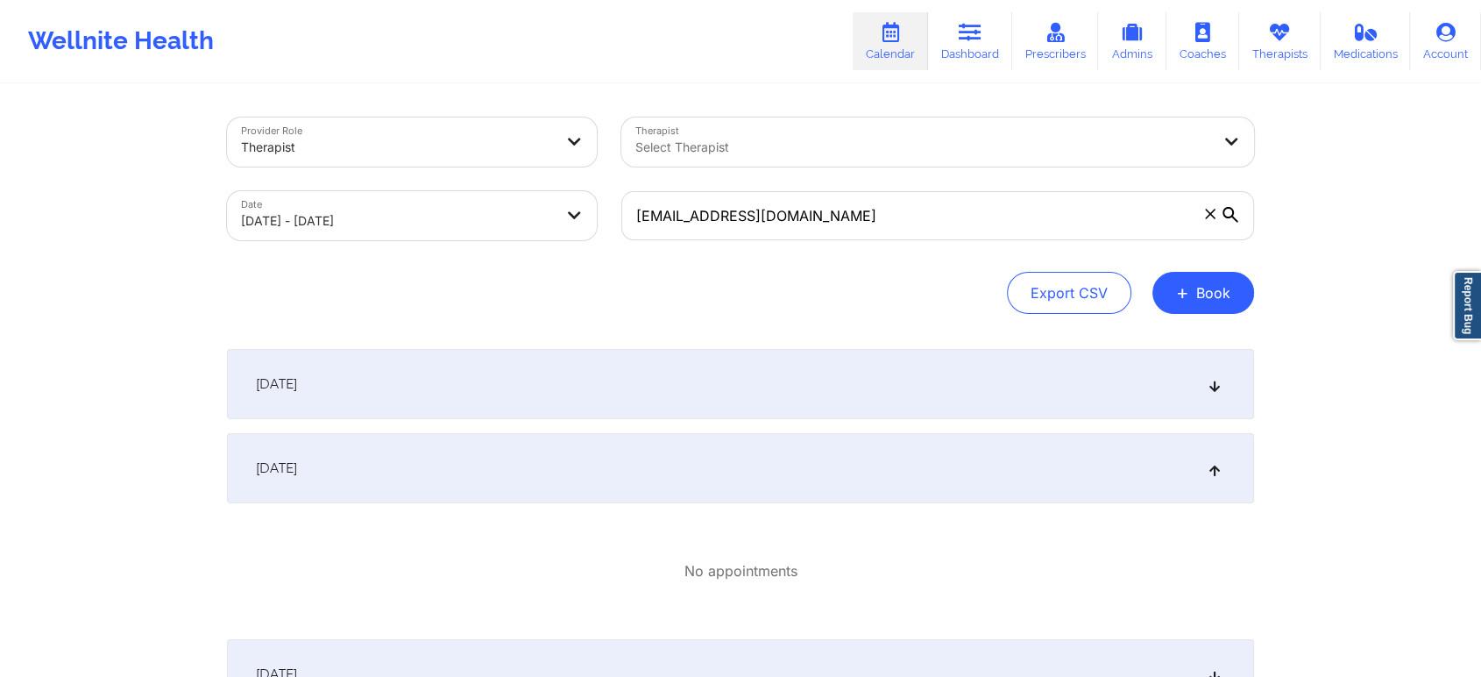
click at [1213, 409] on div "September 1, 2025" at bounding box center [740, 384] width 1027 height 70
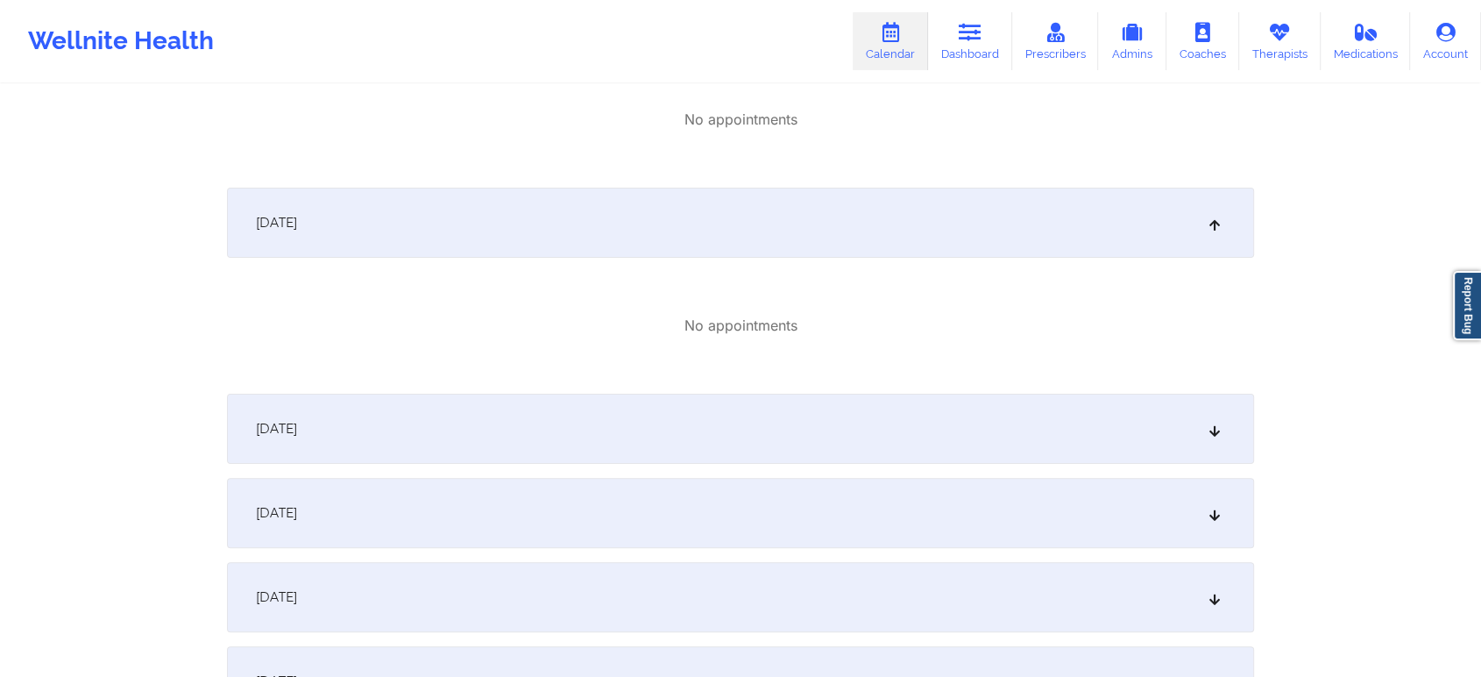
scroll to position [374, 0]
click at [1137, 436] on div "September 3, 2025" at bounding box center [740, 421] width 1027 height 70
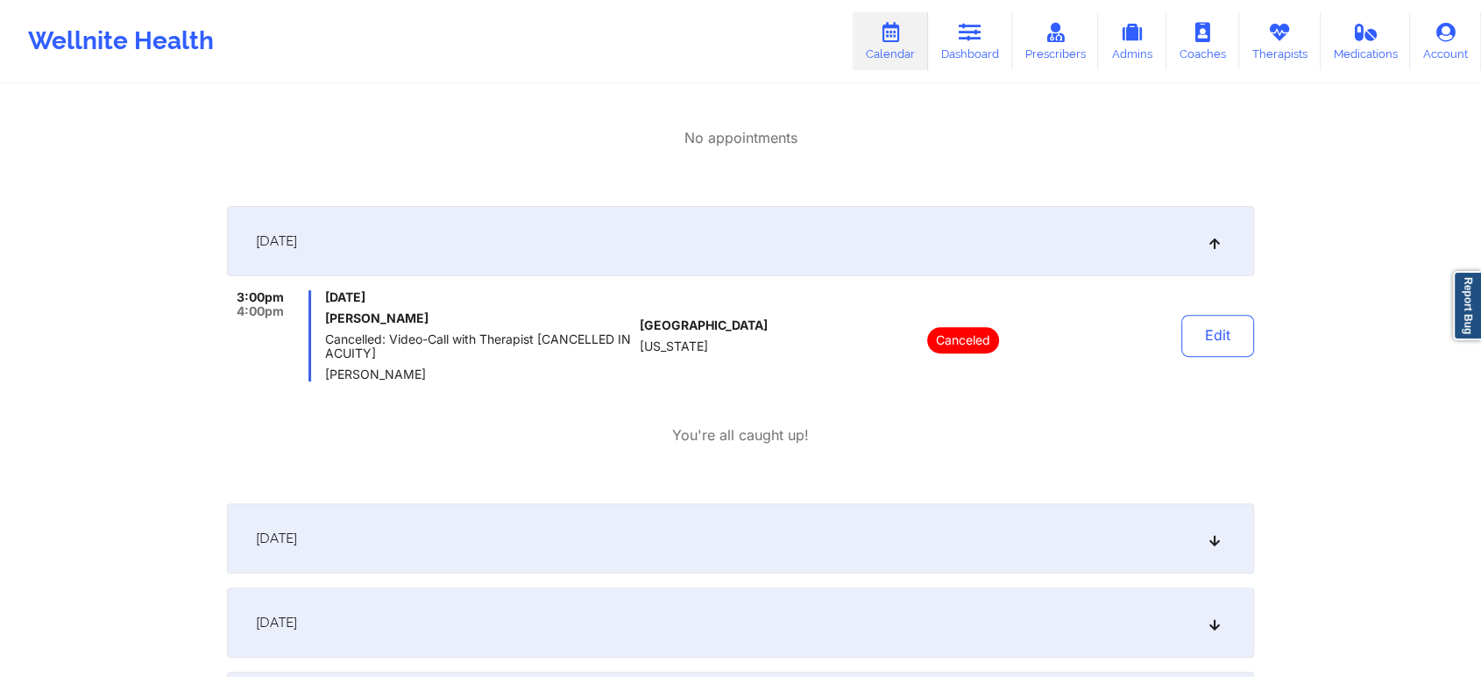
scroll to position [863, 0]
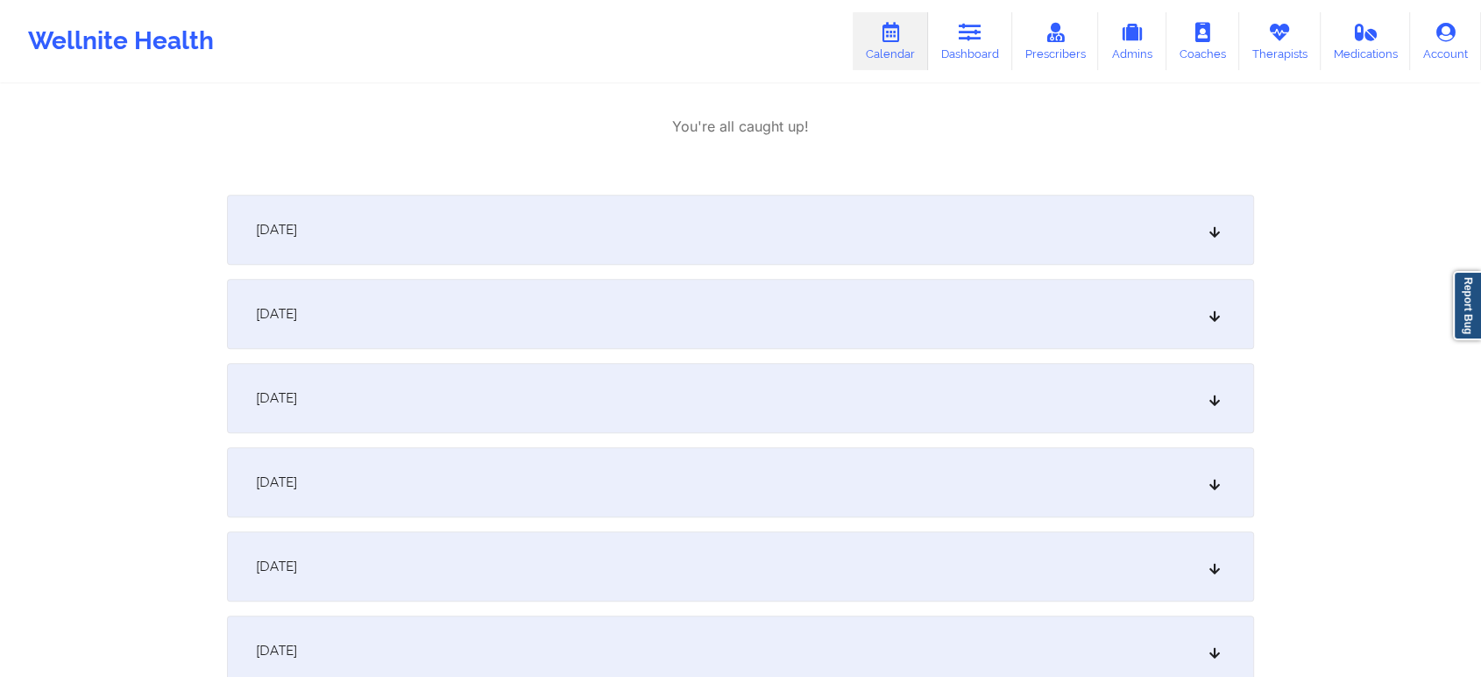
click at [1043, 107] on div "3:00pm 4:00pm Wednesday, September 3, 2025 Jocelyn D Whitfield Cancelled: Video…" at bounding box center [740, 59] width 1027 height 155
click at [1019, 221] on div "September 4, 2025" at bounding box center [740, 230] width 1027 height 70
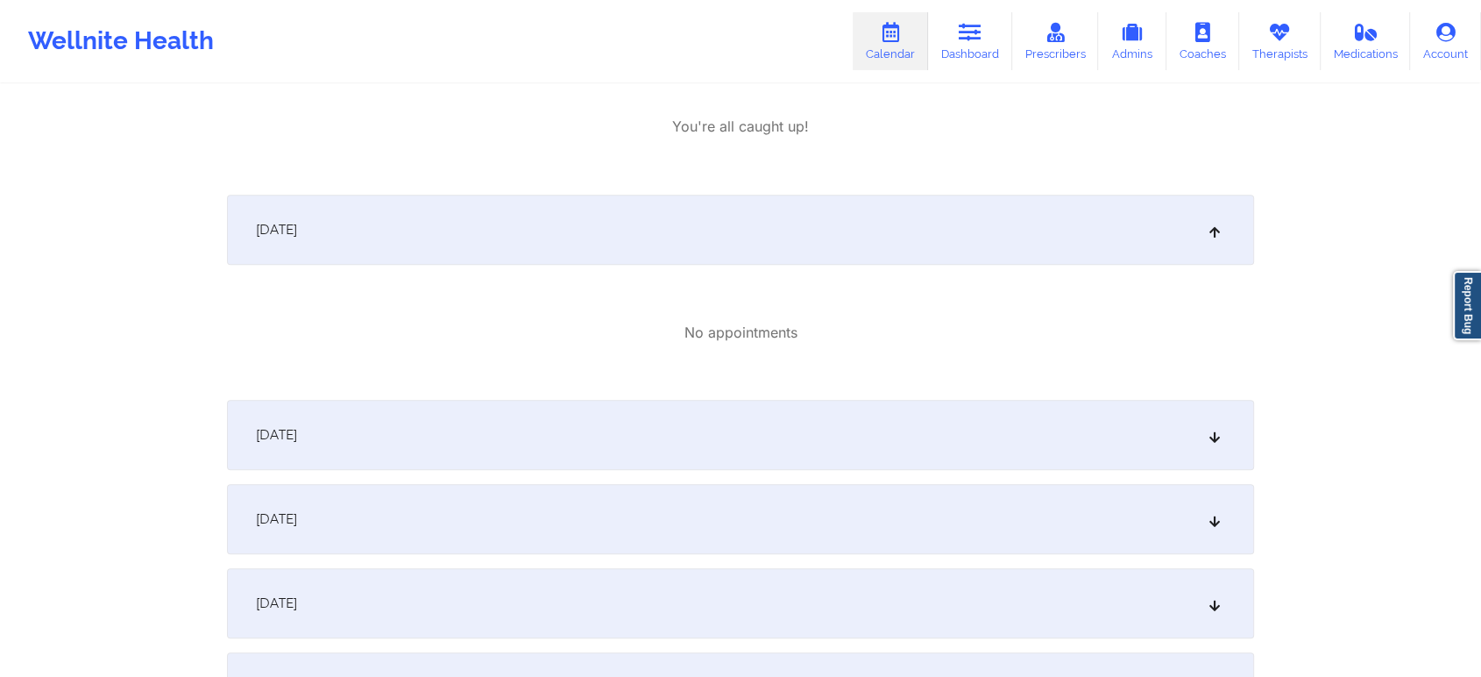
click at [1032, 452] on div "September 5, 2025" at bounding box center [740, 435] width 1027 height 70
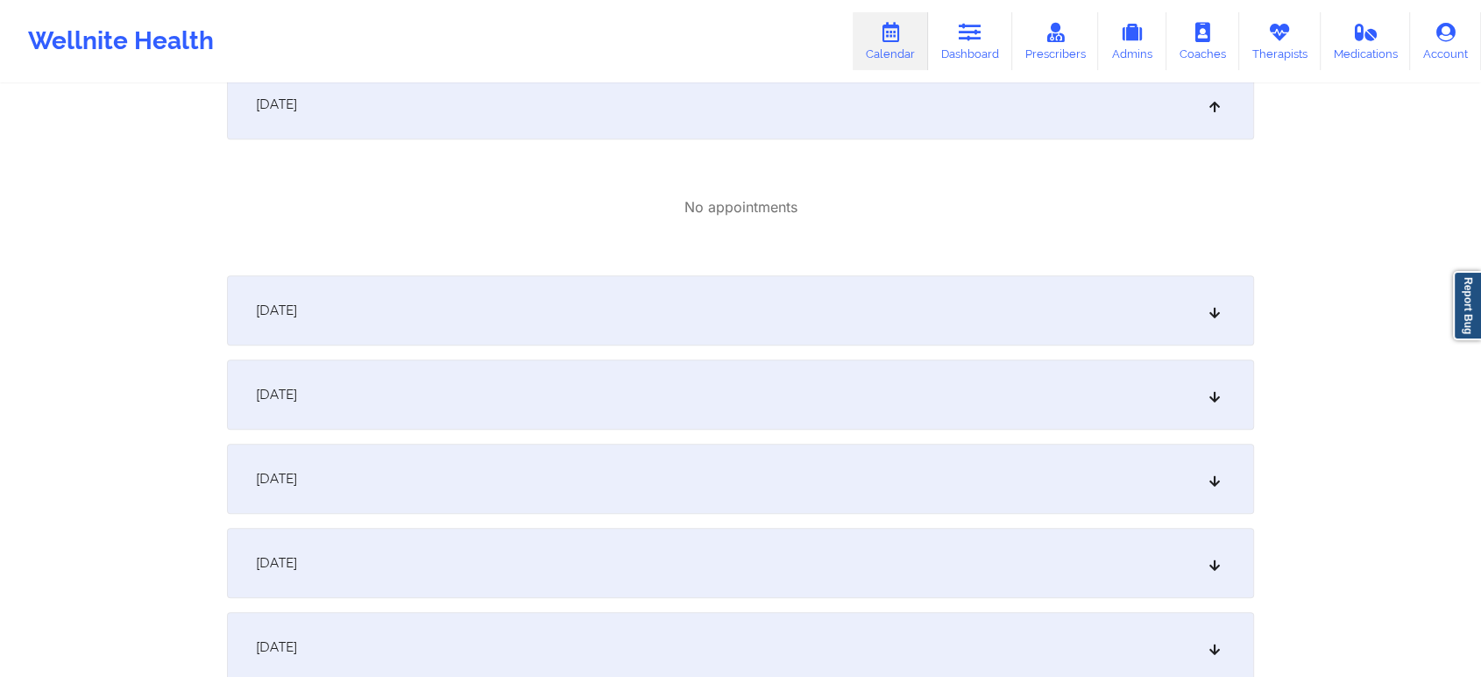
scroll to position [1261, 0]
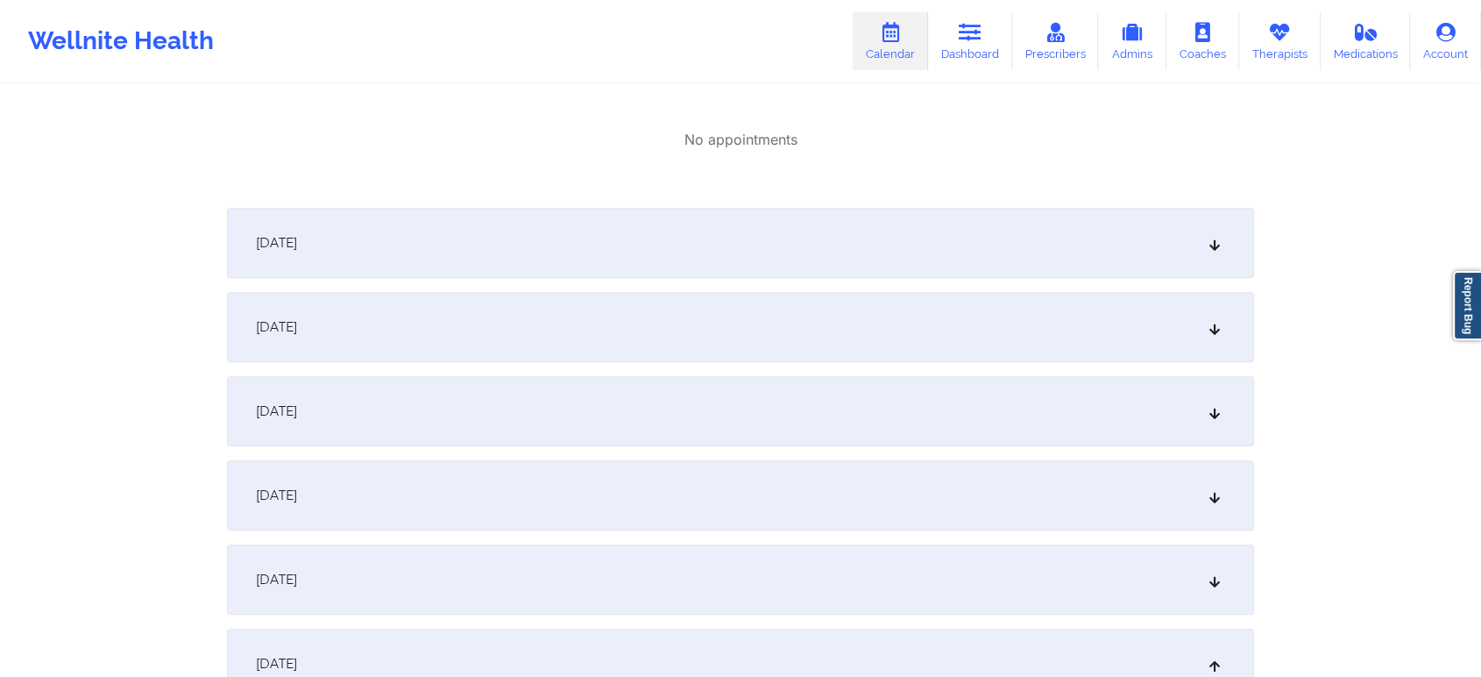
click at [1150, 246] on div "September 6, 2025" at bounding box center [740, 243] width 1027 height 70
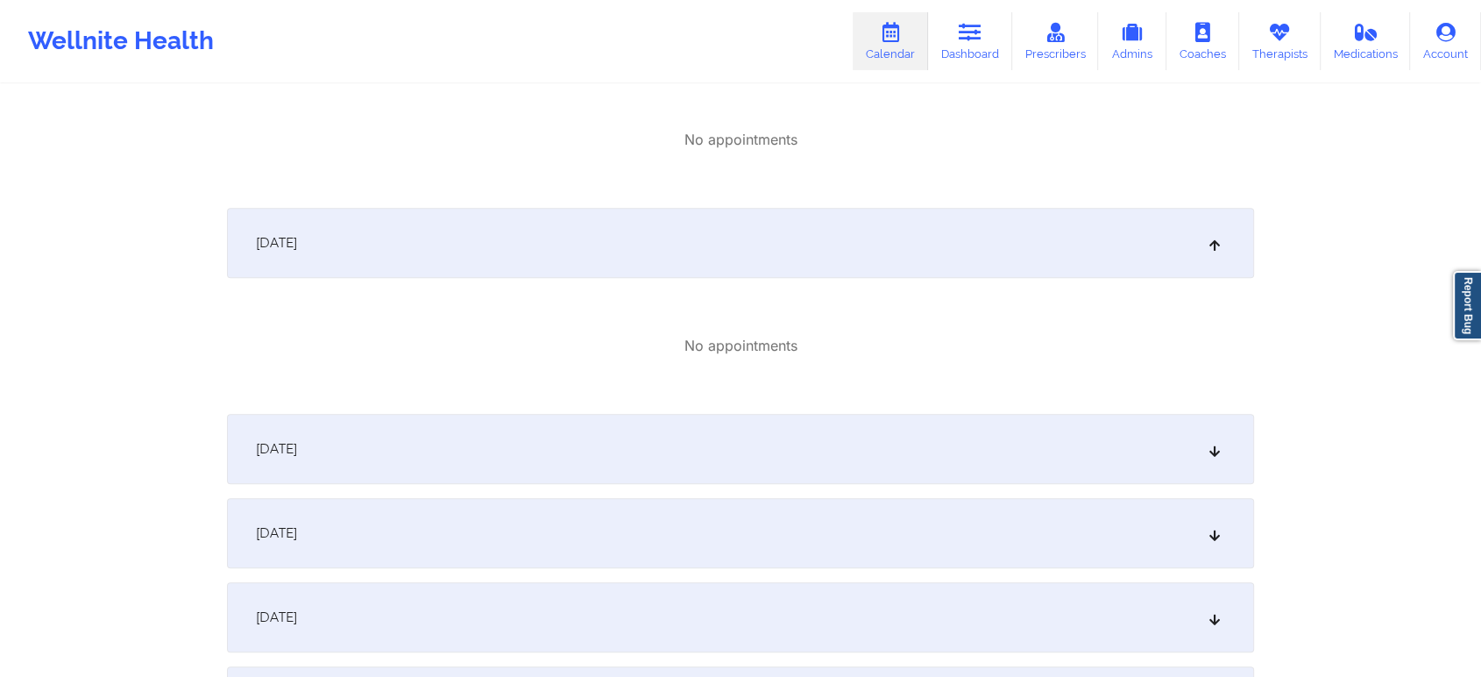
click at [986, 536] on div "September 8, 2025" at bounding box center [740, 533] width 1027 height 70
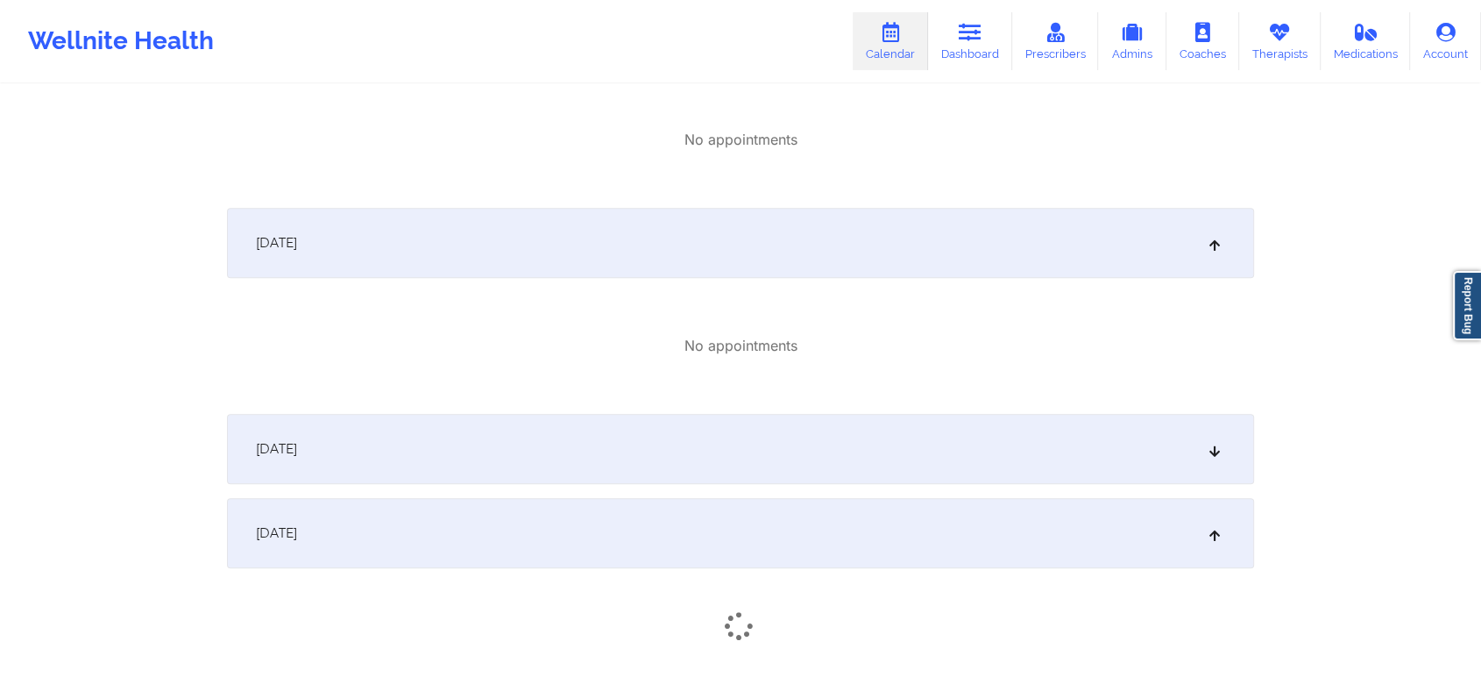
click at [1038, 464] on div "September 7, 2025" at bounding box center [740, 449] width 1027 height 70
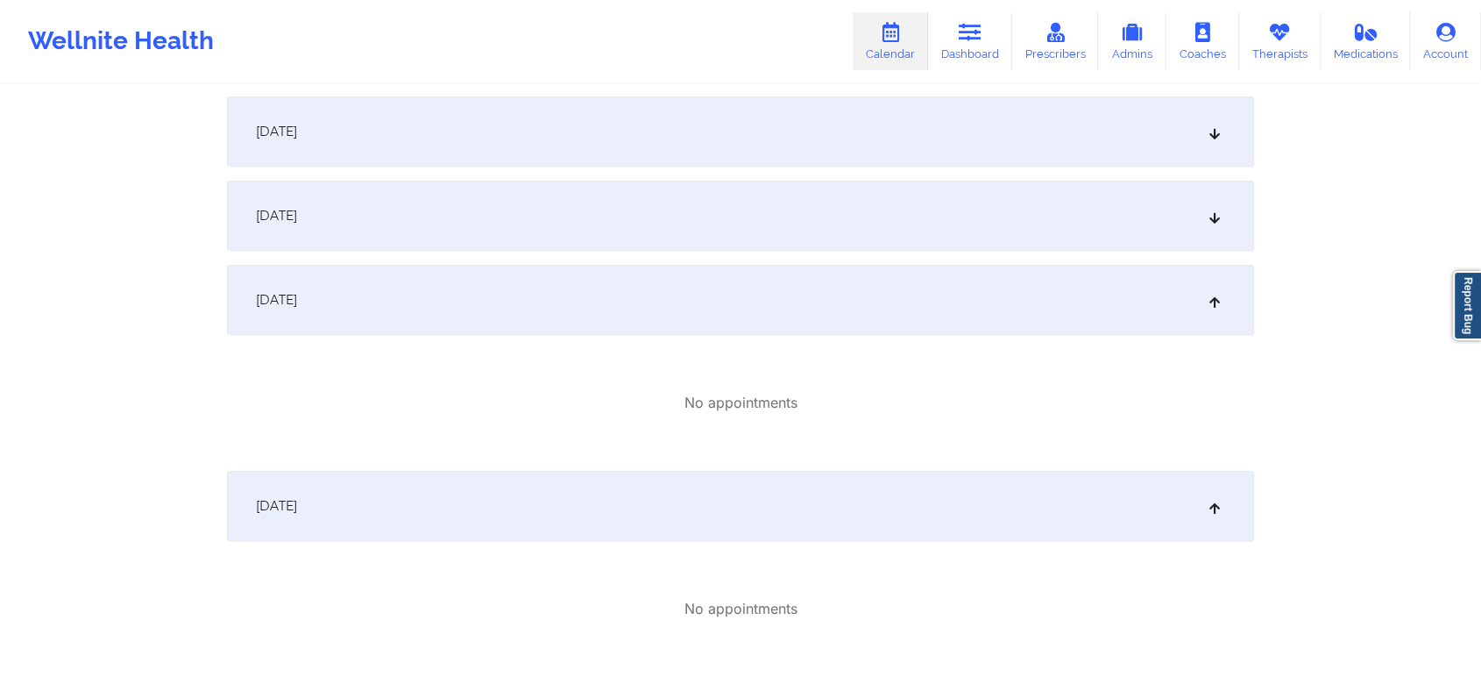
scroll to position [1998, 0]
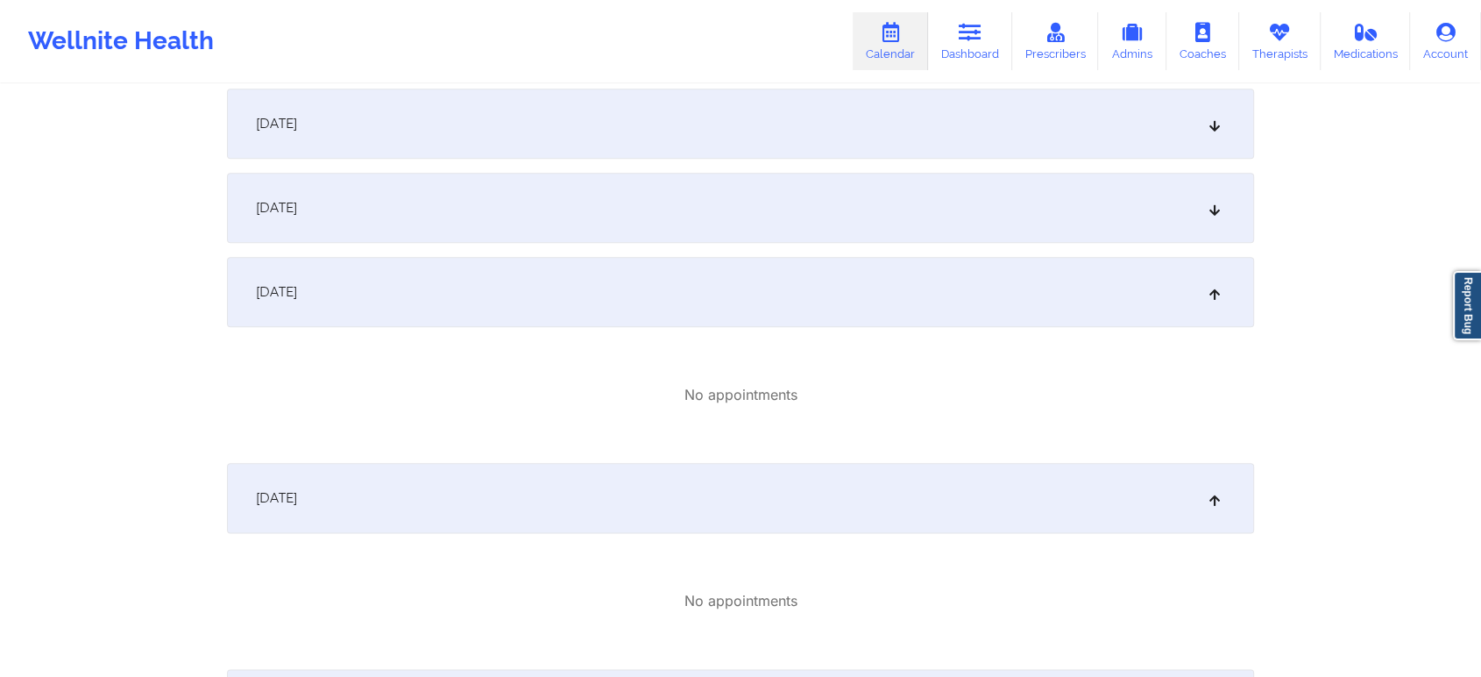
click at [1048, 192] on div "September 10, 2025" at bounding box center [740, 208] width 1027 height 70
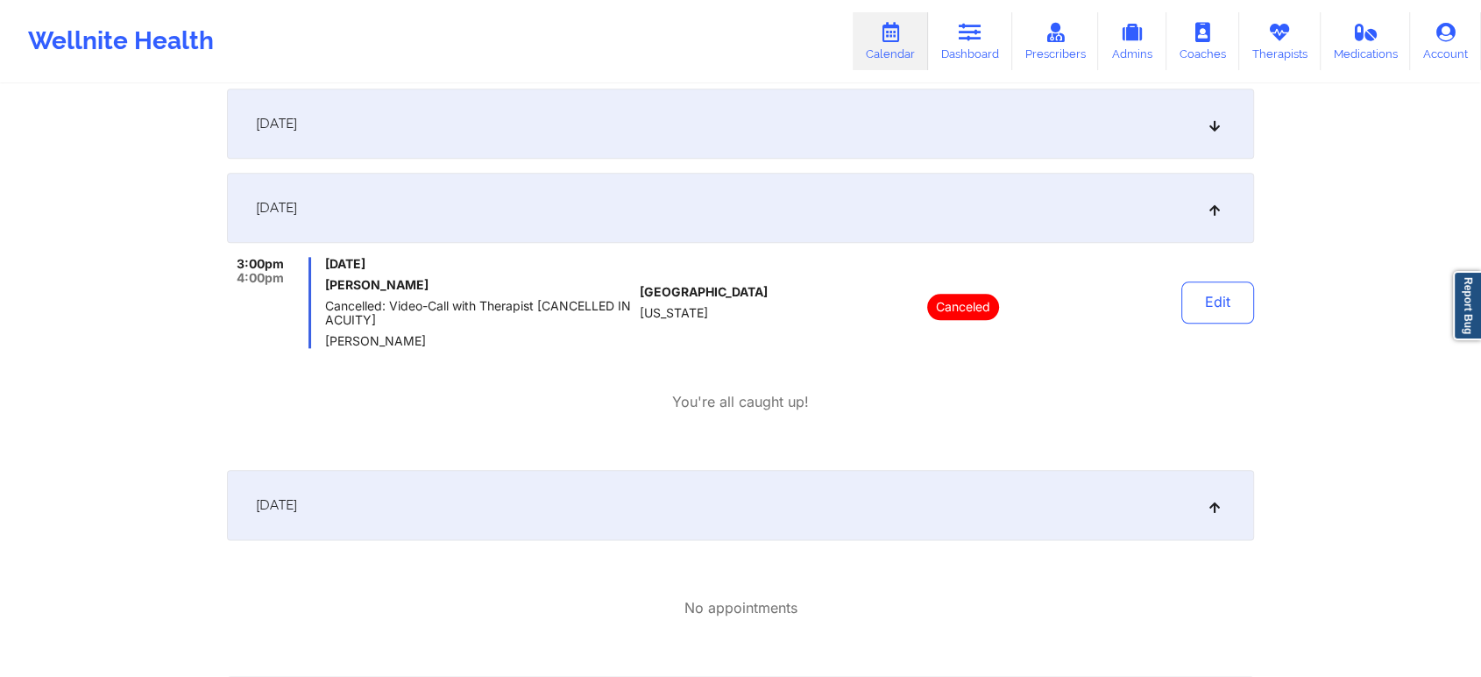
click at [1059, 125] on div "September 9, 2025" at bounding box center [740, 124] width 1027 height 70
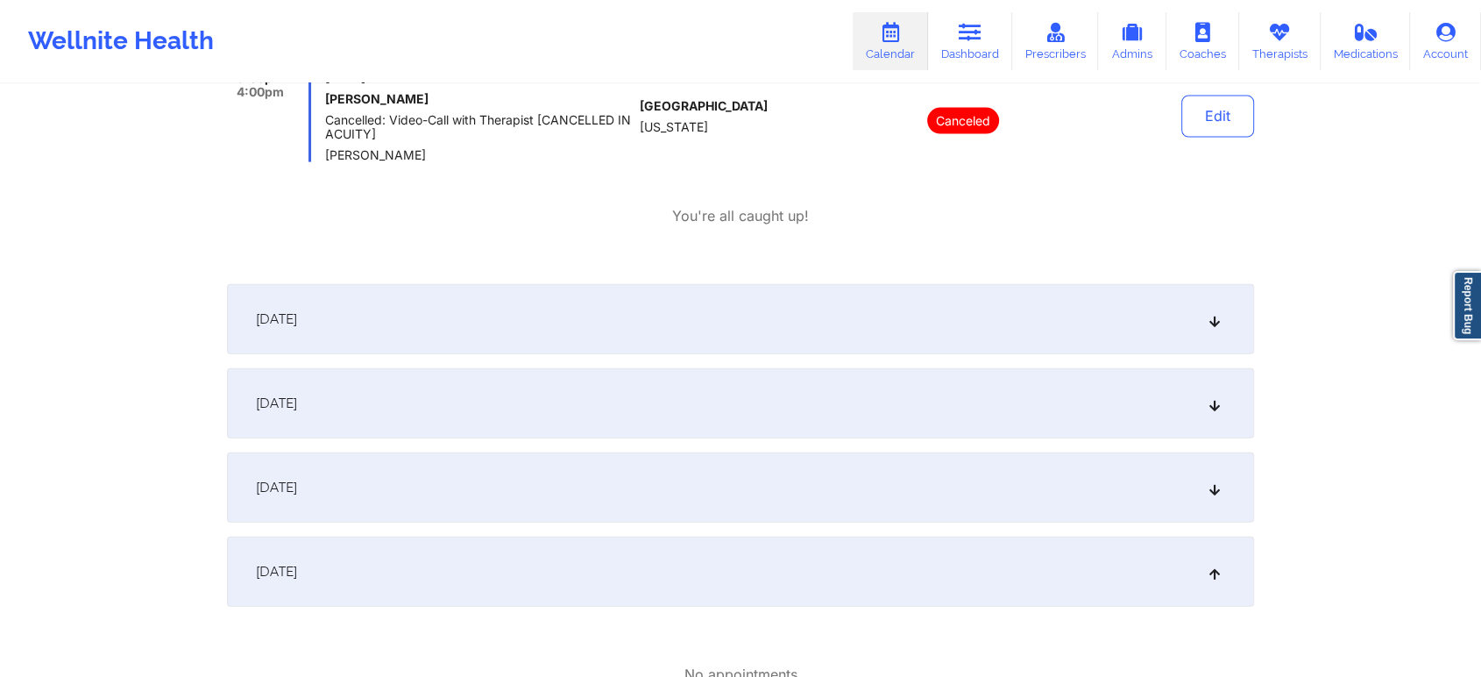
scroll to position [3961, 0]
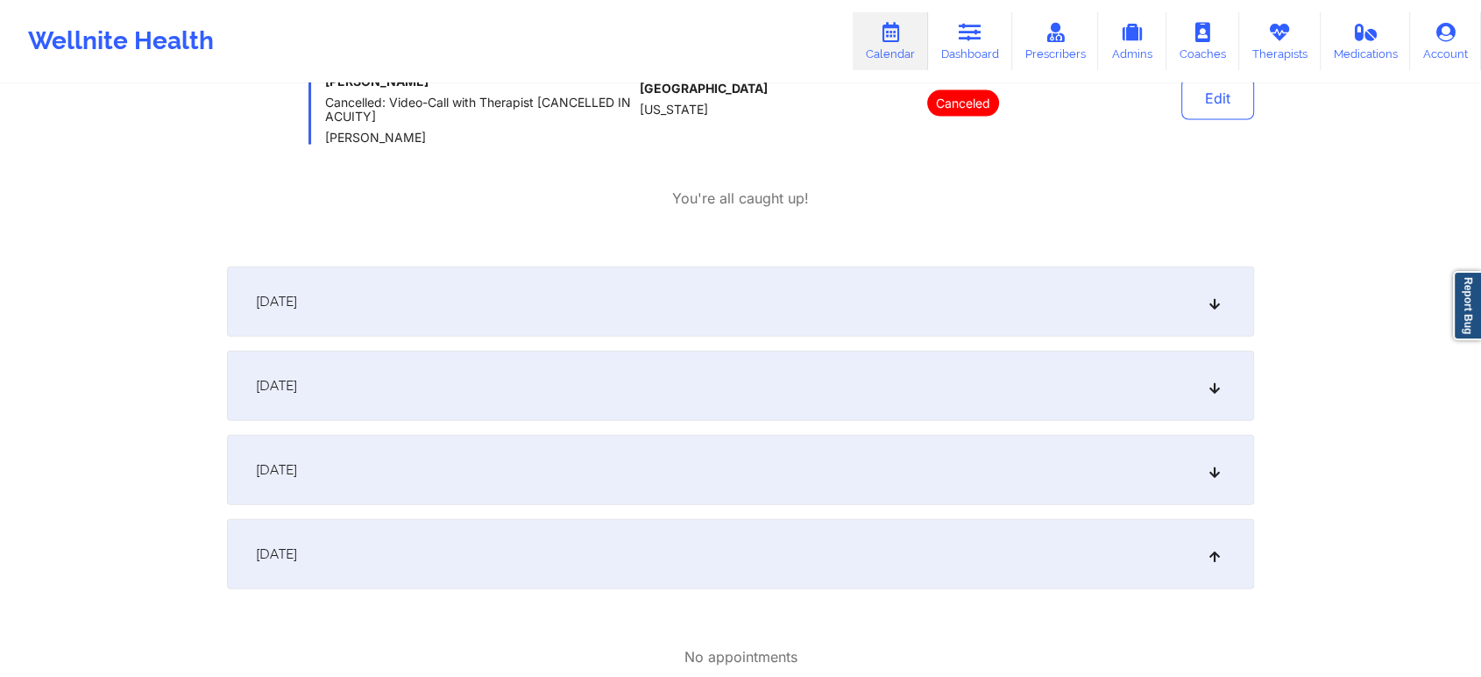
click at [1161, 364] on div "September 19, 2025" at bounding box center [740, 386] width 1027 height 70
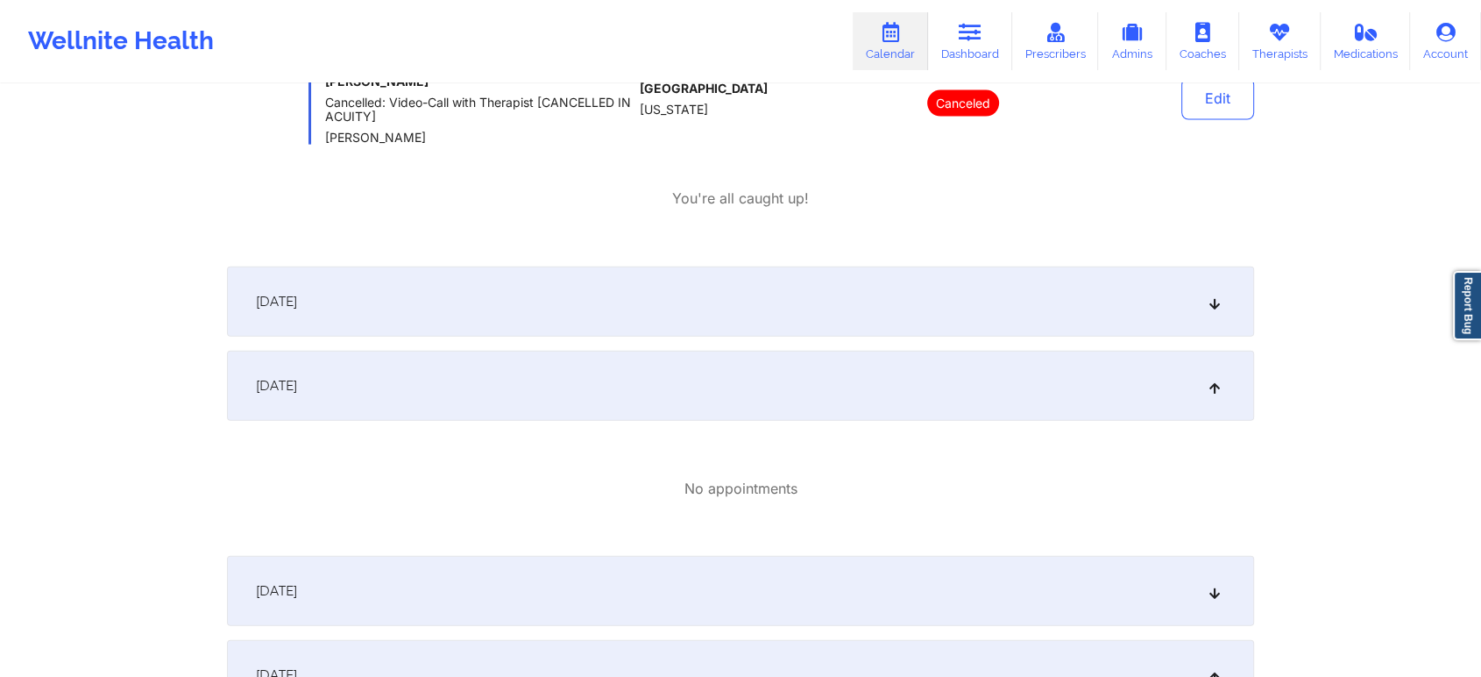
click at [982, 324] on div "September 18, 2025" at bounding box center [740, 301] width 1027 height 70
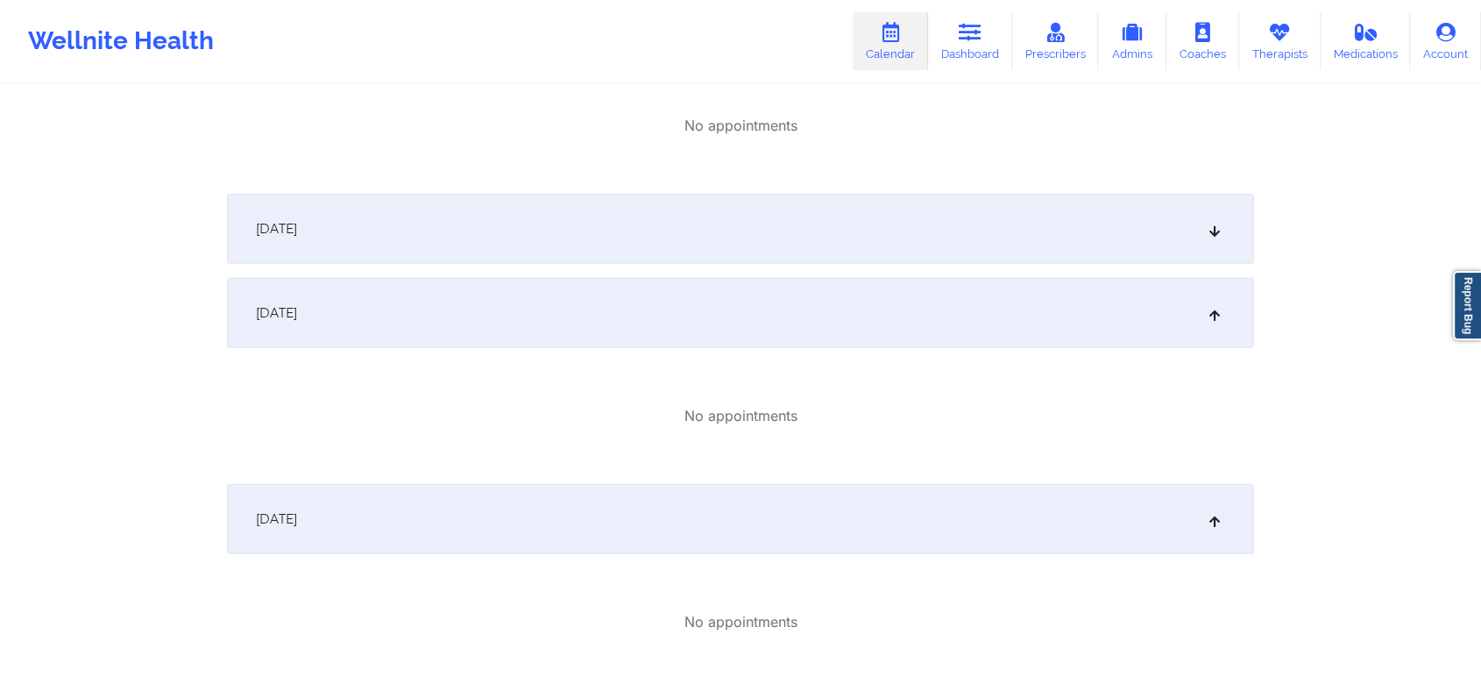
scroll to position [4454, 0]
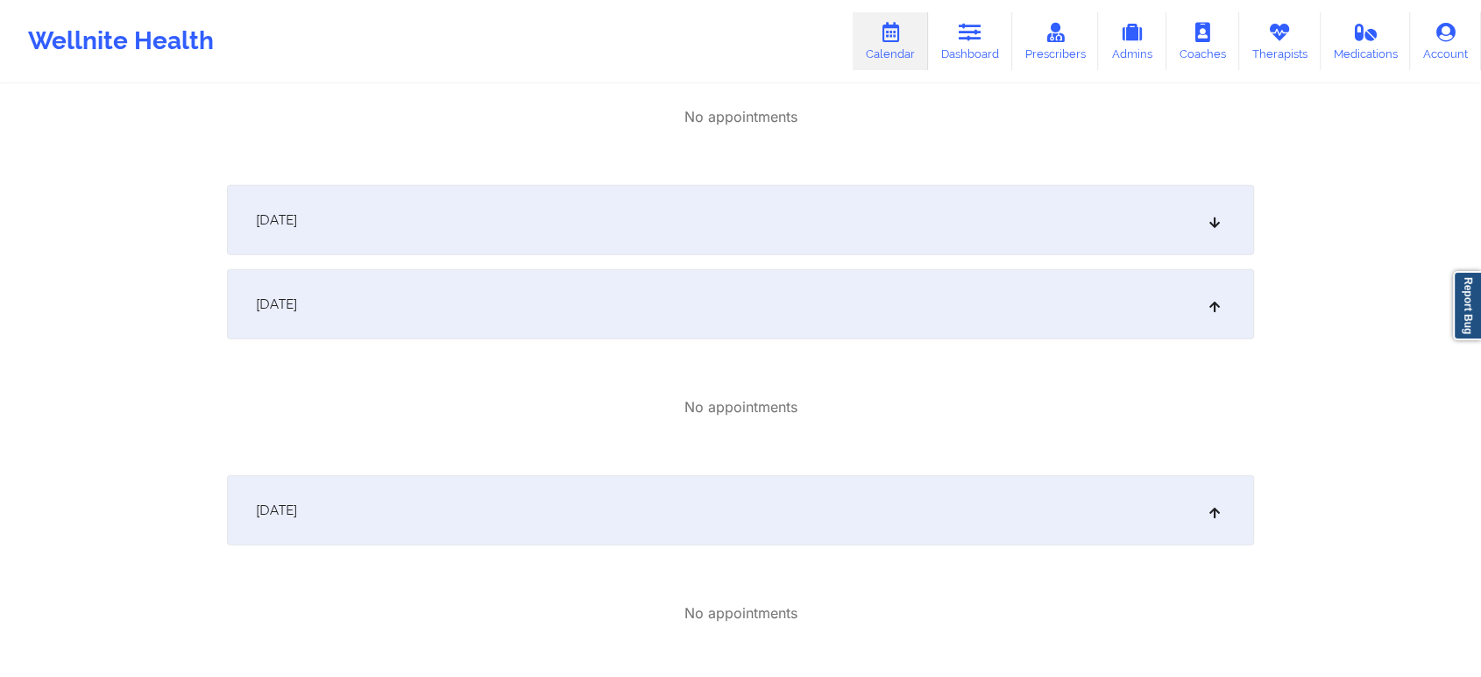
click at [946, 243] on div "September 20, 2025" at bounding box center [740, 220] width 1027 height 70
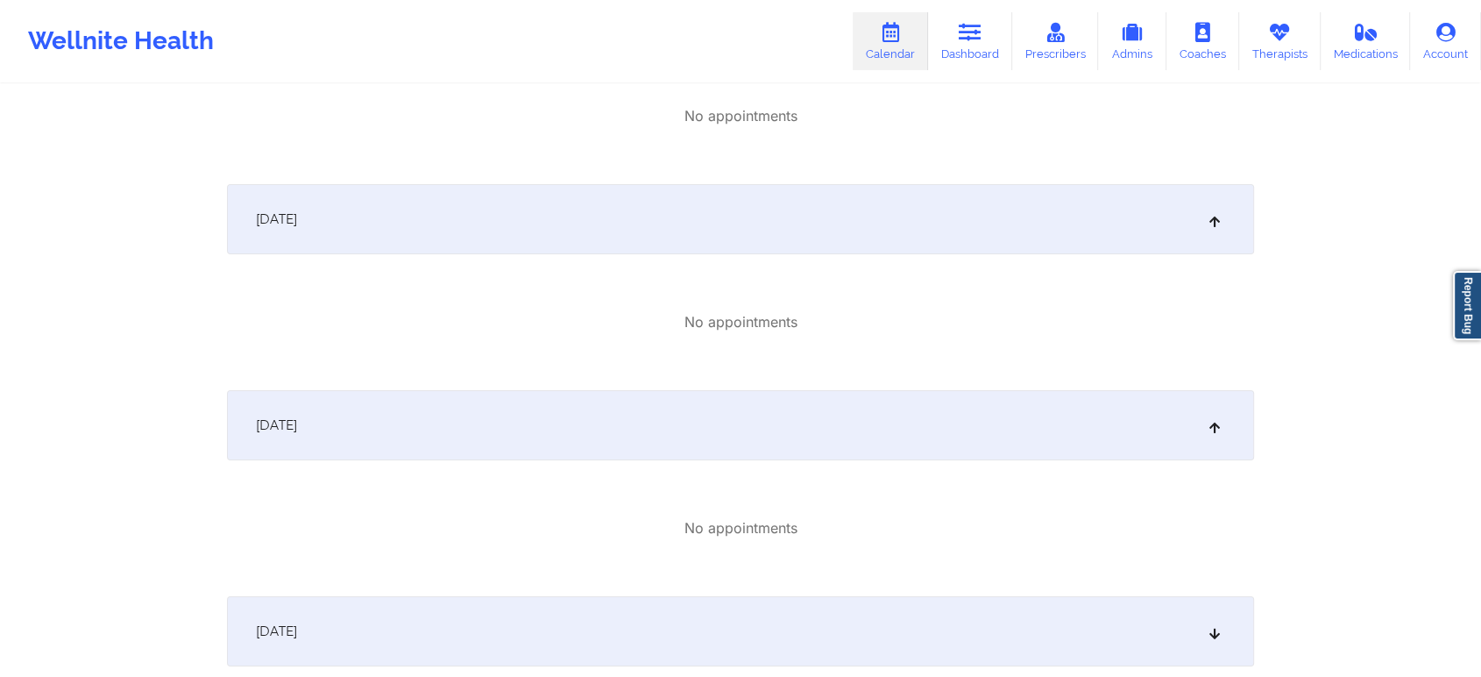
scroll to position [6528, 0]
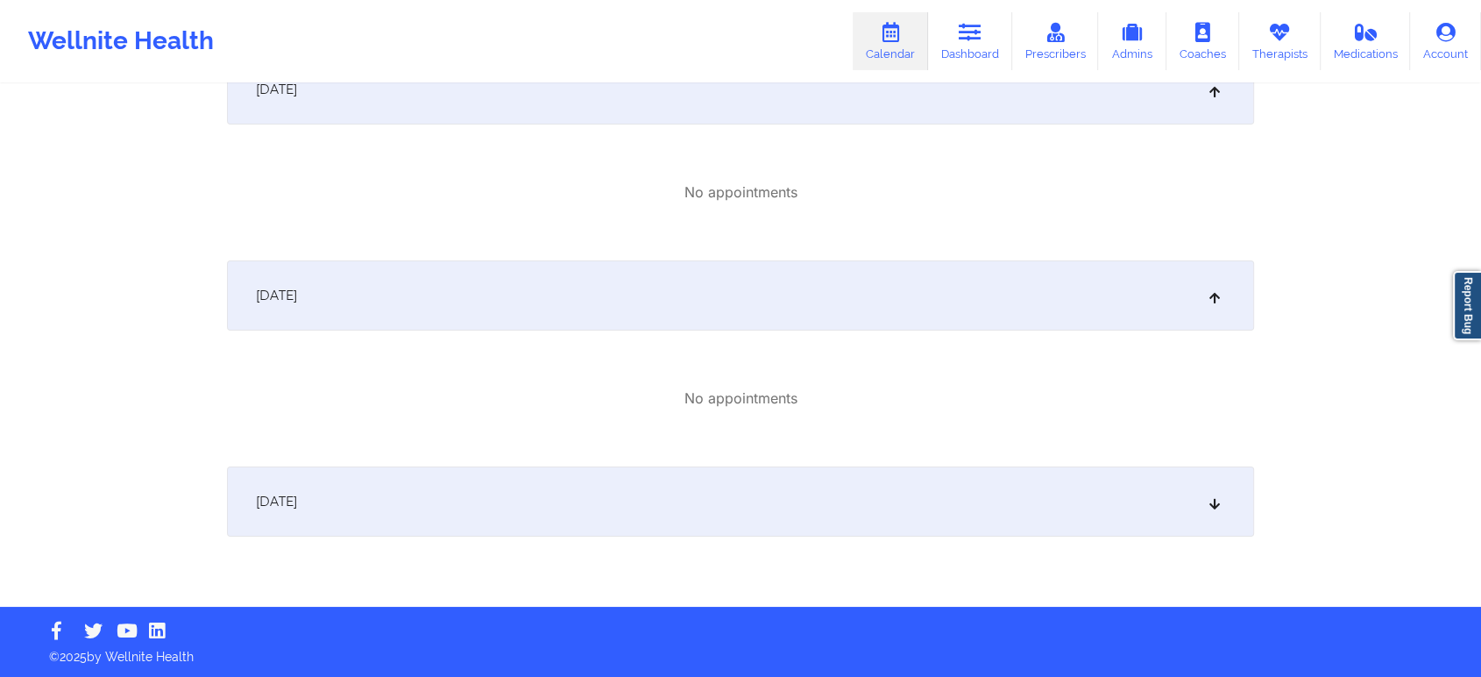
click at [1013, 489] on div "October 1, 2025" at bounding box center [740, 501] width 1027 height 70
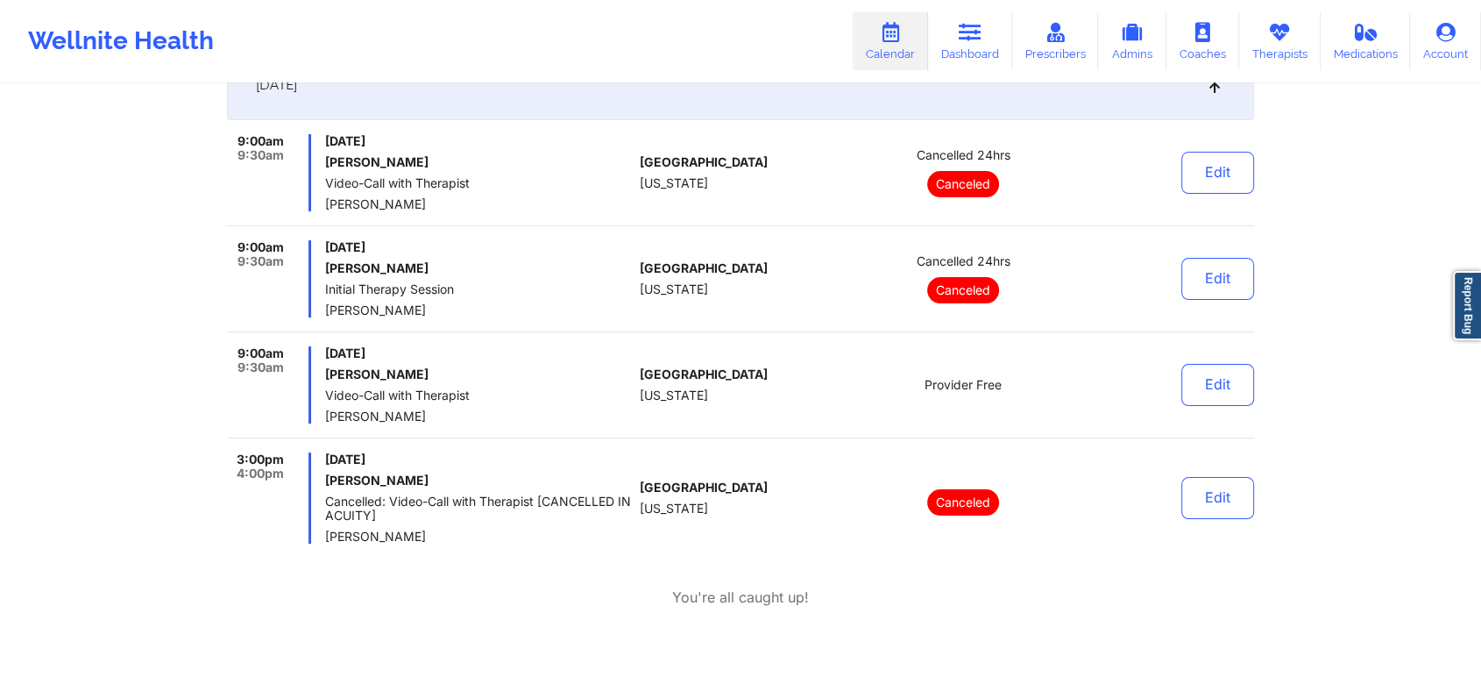
scroll to position [6954, 0]
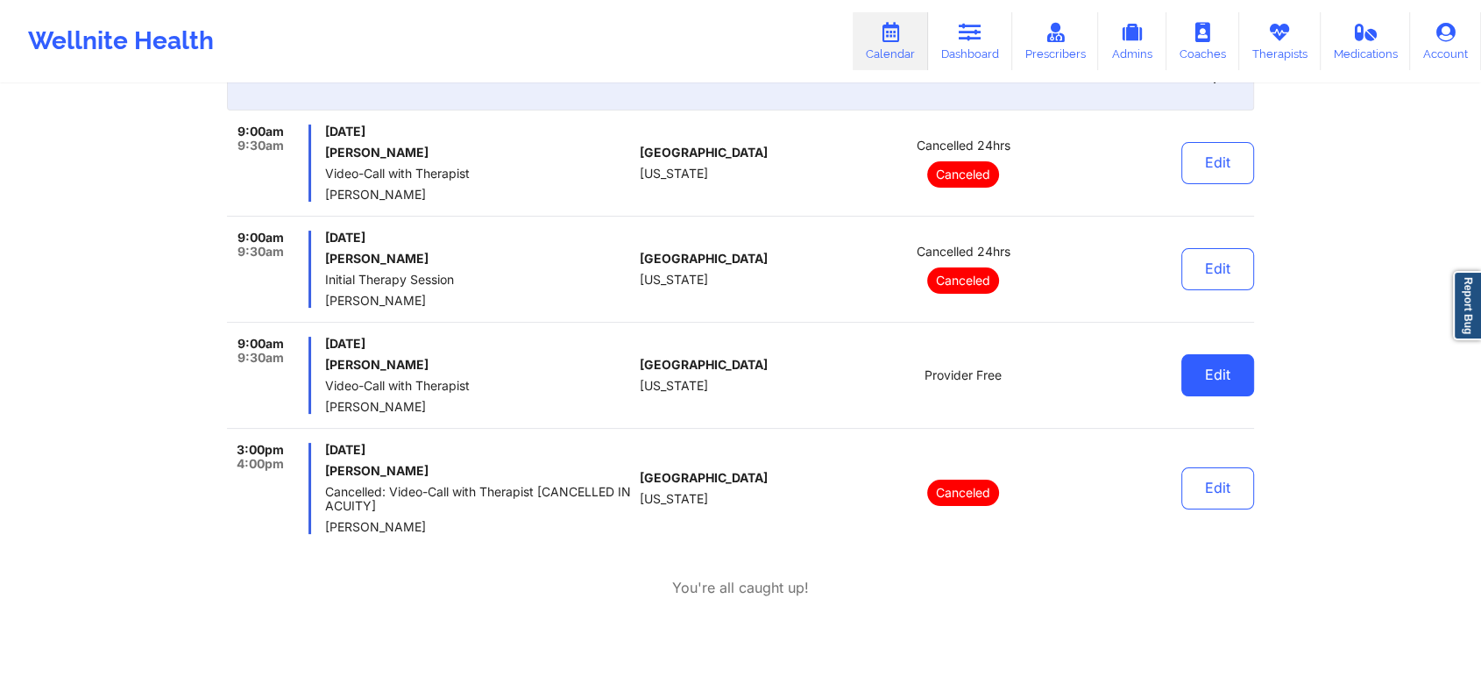
click at [1234, 370] on button "Edit" at bounding box center [1217, 375] width 73 height 42
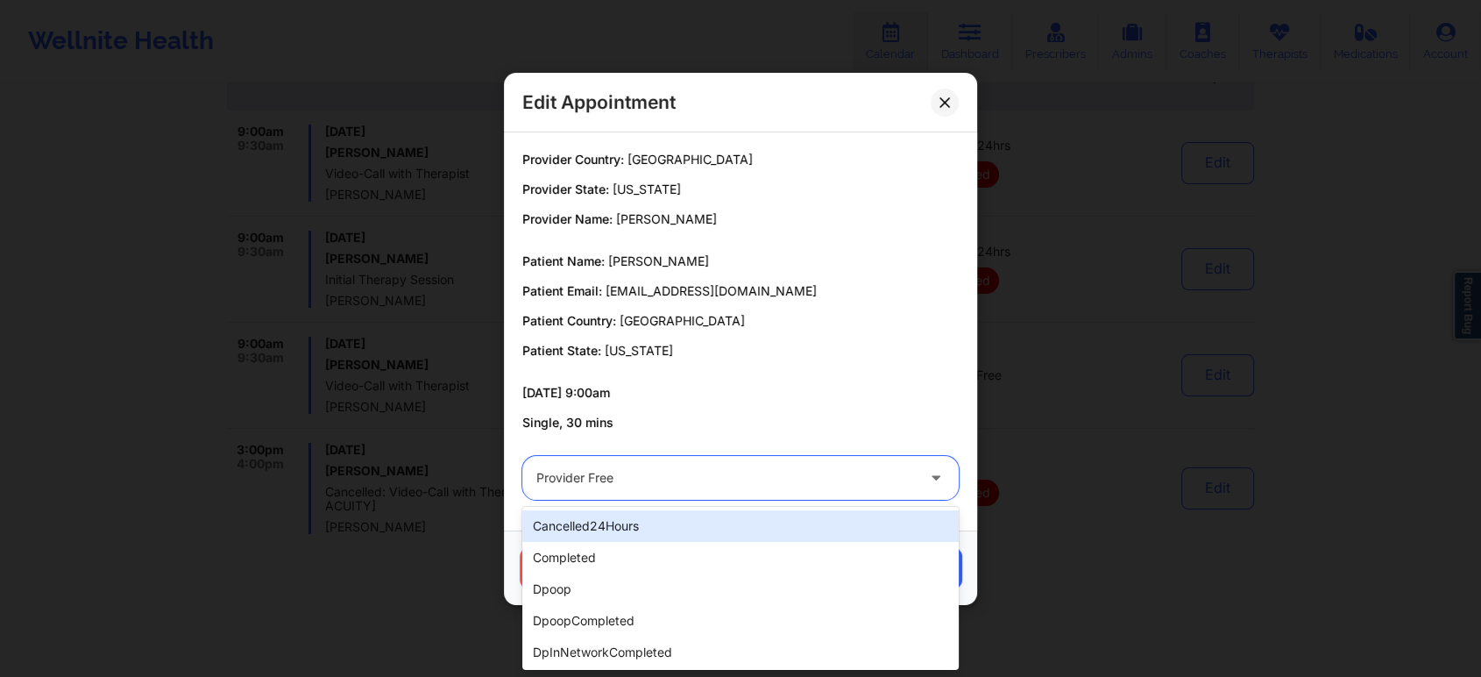
click at [697, 489] on div "Provider Free" at bounding box center [725, 478] width 379 height 44
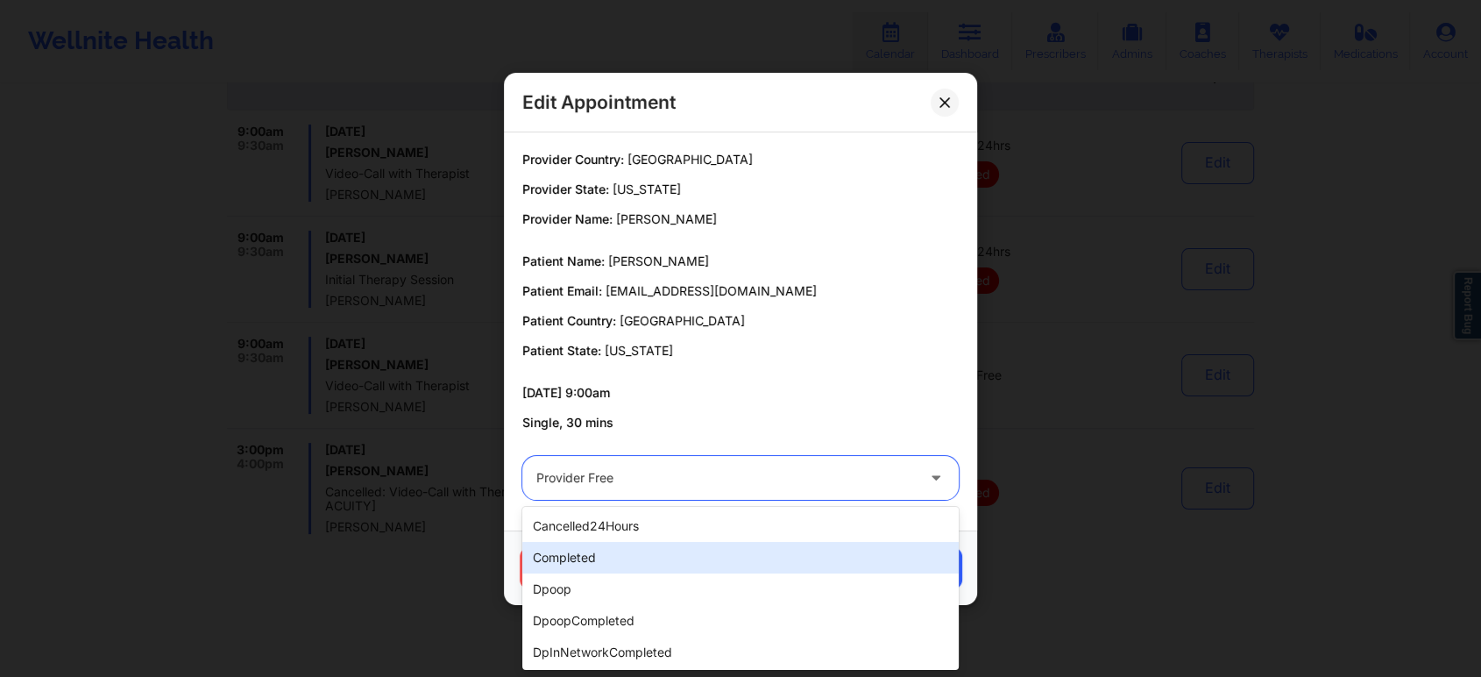
click at [620, 558] on div "completed" at bounding box center [740, 558] width 436 height 32
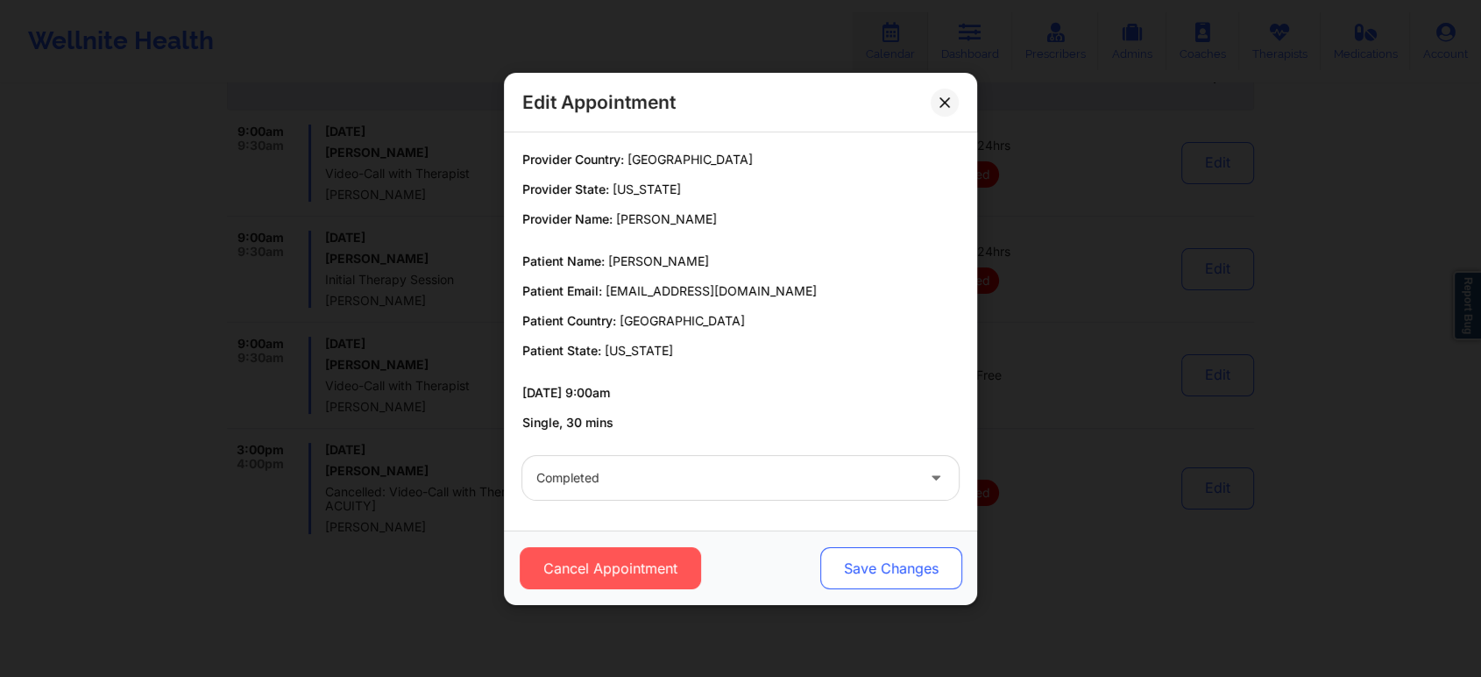
click at [865, 576] on button "Save Changes" at bounding box center [891, 568] width 142 height 42
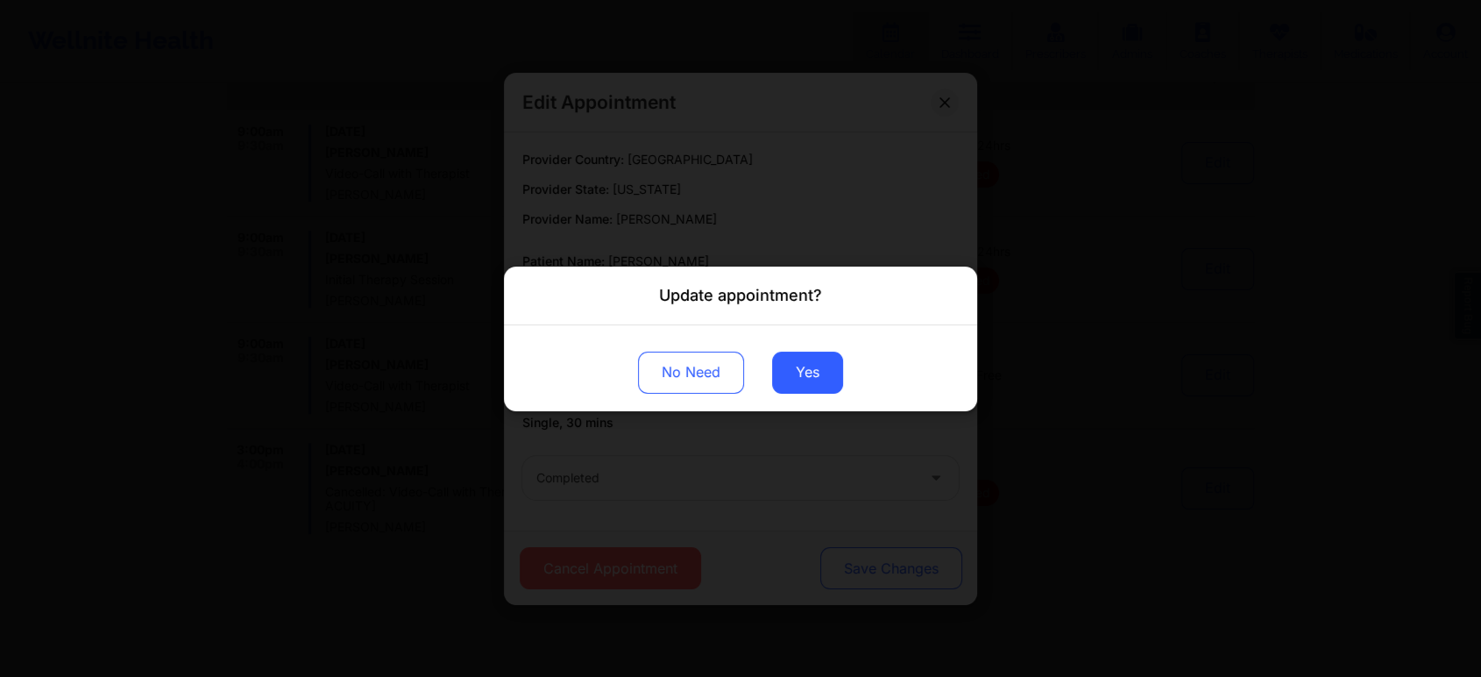
click at [865, 576] on div "Update appointment? No Need Yes" at bounding box center [740, 338] width 1481 height 677
click at [819, 367] on button "Yes" at bounding box center [807, 372] width 71 height 42
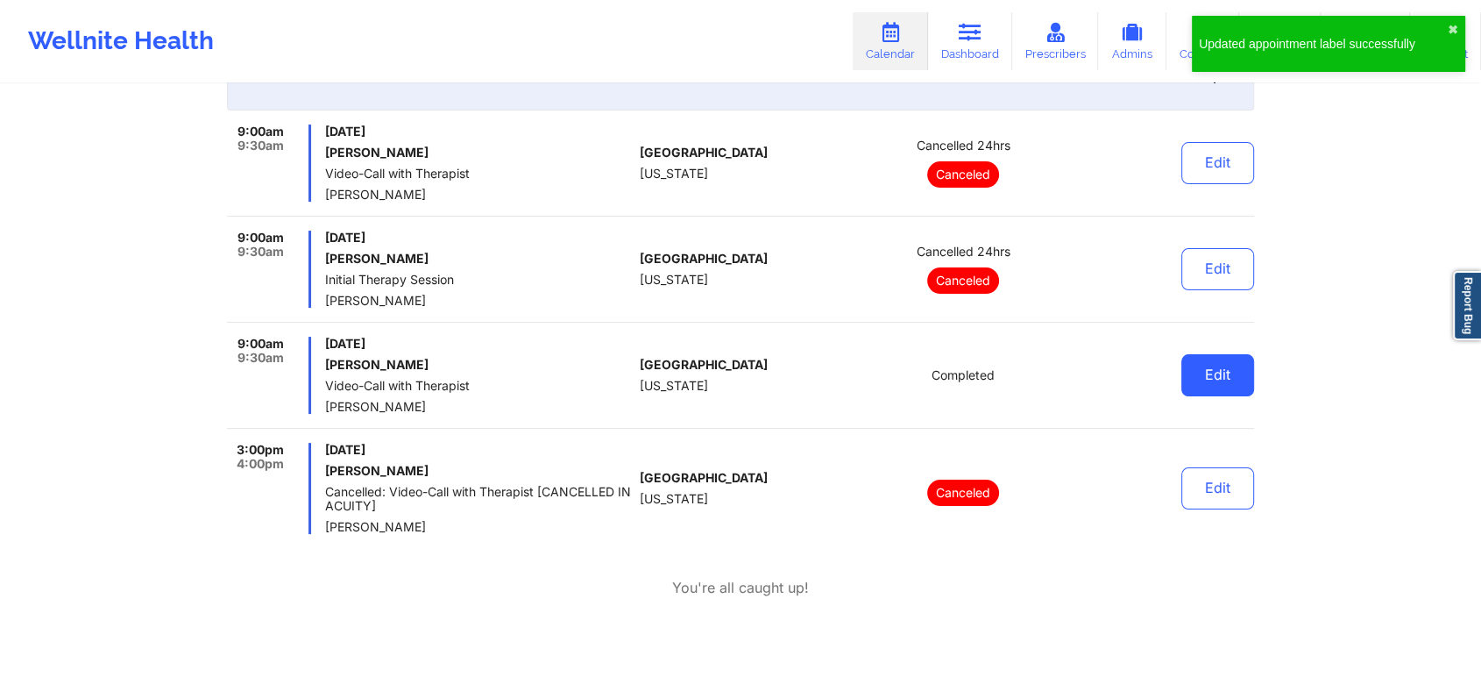
click at [1199, 375] on button "Edit" at bounding box center [1217, 375] width 73 height 42
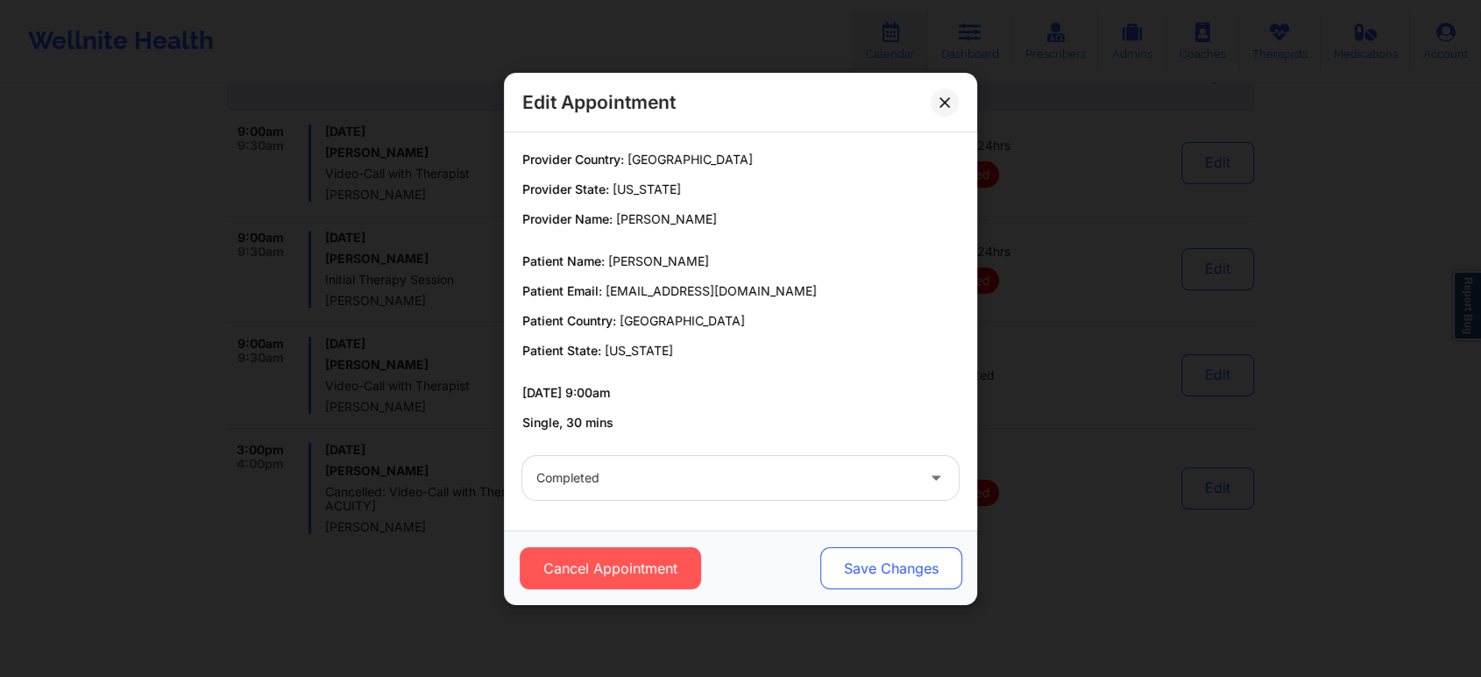
click at [904, 573] on button "Save Changes" at bounding box center [891, 568] width 142 height 42
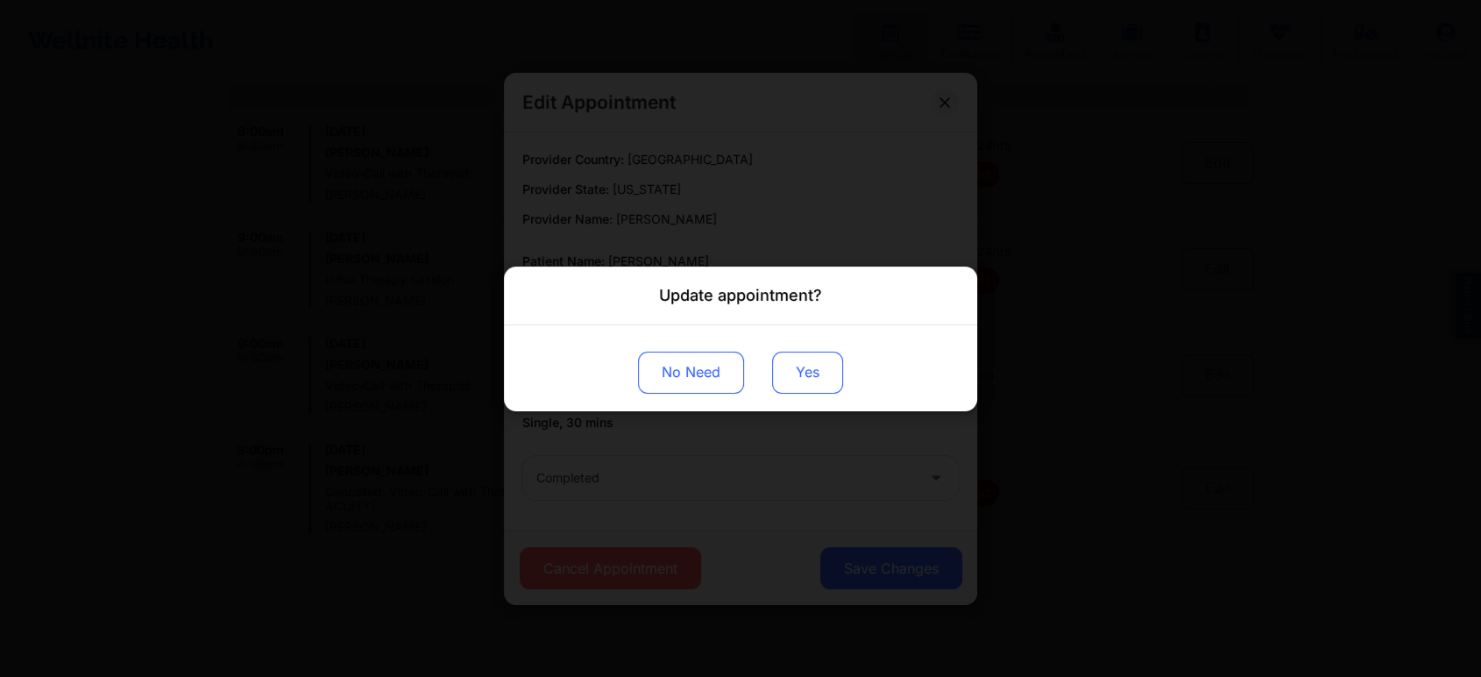
click at [811, 364] on button "Yes" at bounding box center [807, 372] width 71 height 42
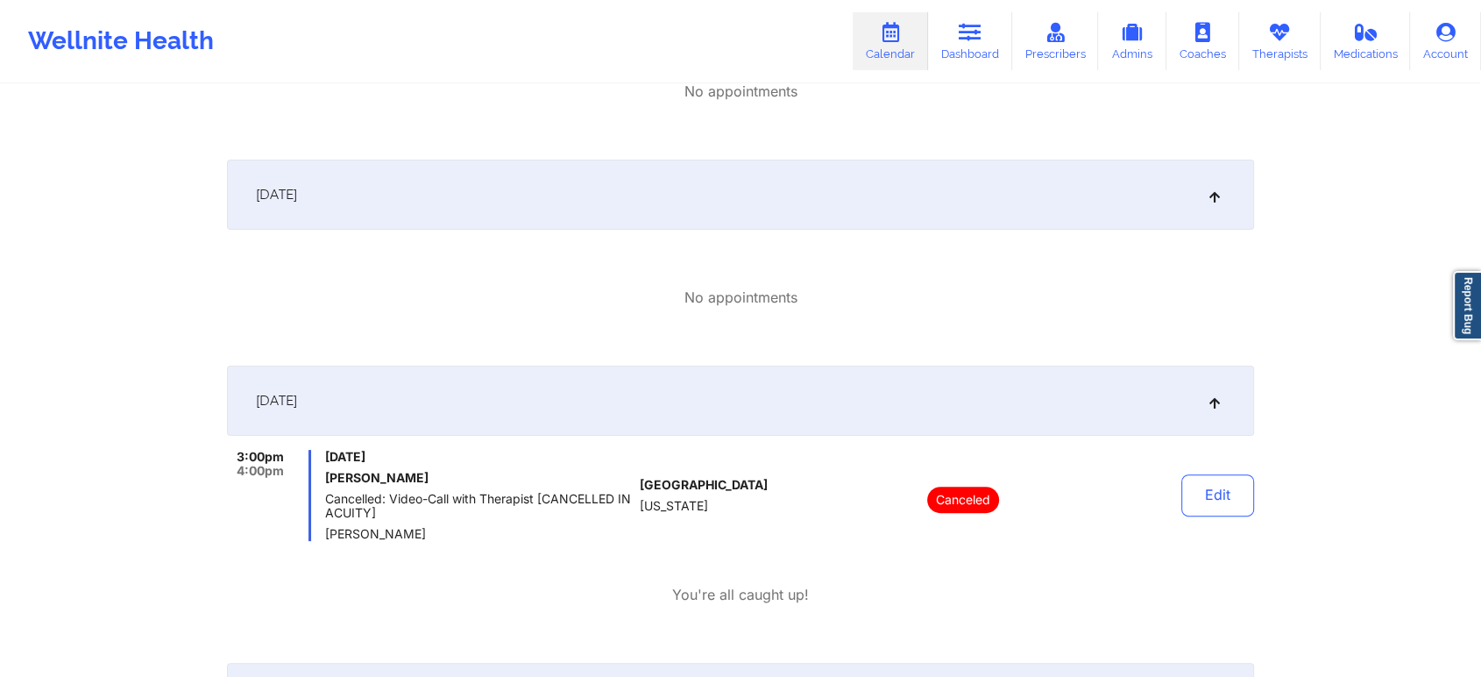
scroll to position [0, 0]
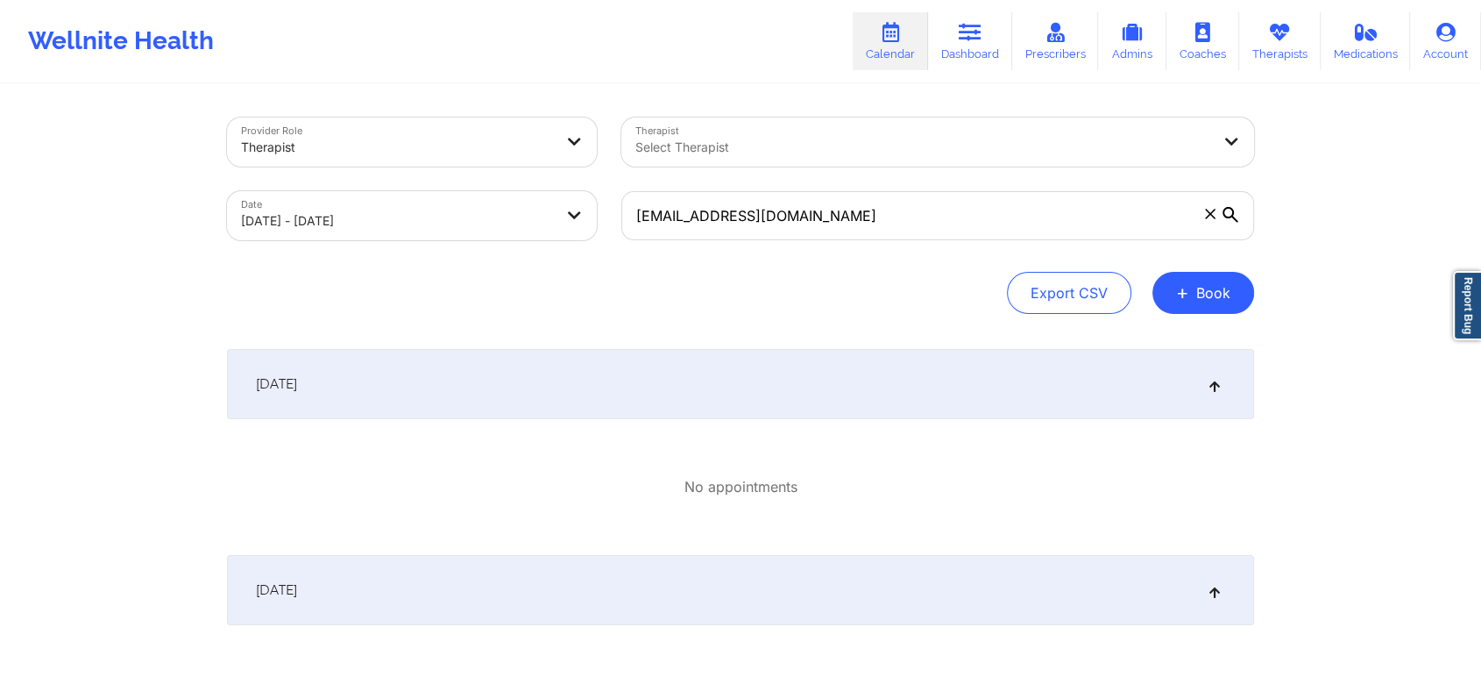
drag, startPoint x: 912, startPoint y: 243, endPoint x: 935, endPoint y: 209, distance: 41.1
click at [935, 209] on div "jocelynwhitfield8@gmail.com" at bounding box center [937, 216] width 657 height 74
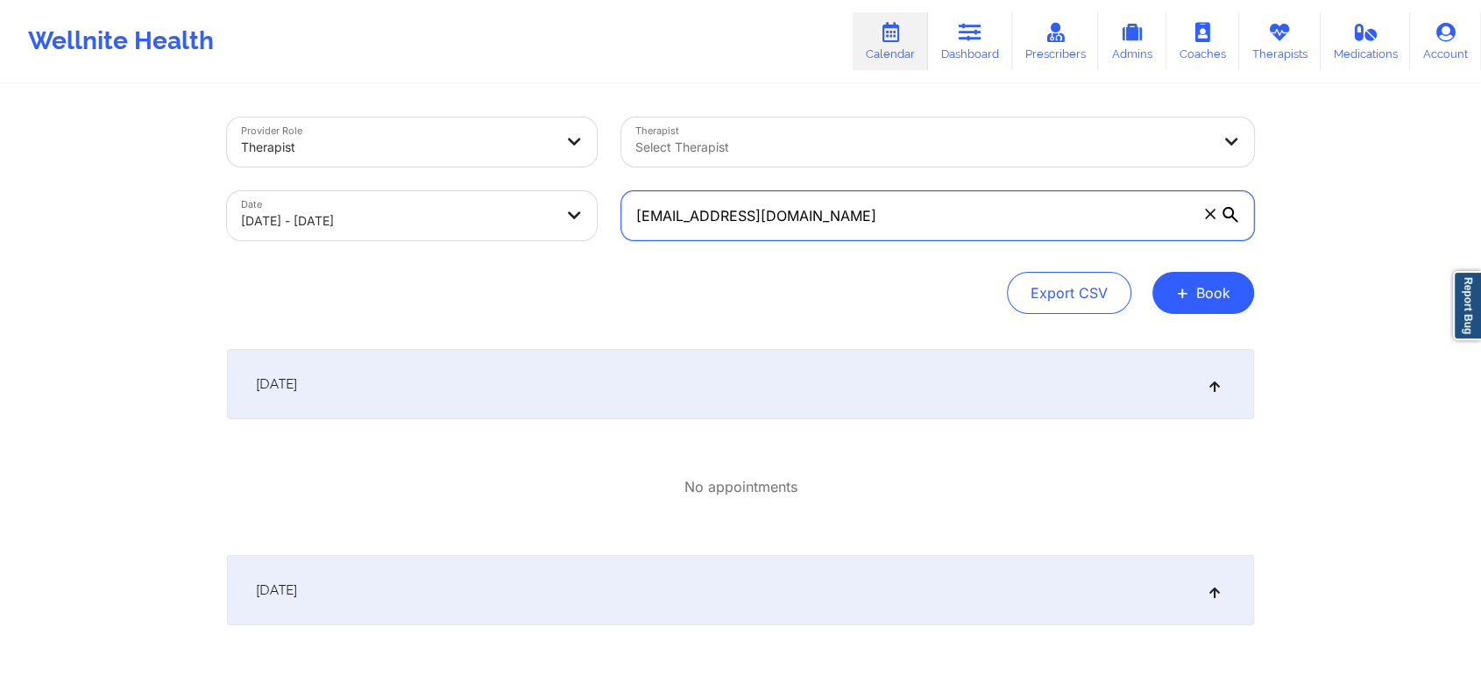
drag, startPoint x: 935, startPoint y: 209, endPoint x: 347, endPoint y: 188, distance: 588.4
click at [347, 188] on div "Provider Role Therapist Therapist Select Therapist Date 09/01/2025 - 10/01/2025…" at bounding box center [741, 178] width 1052 height 147
paste input "humanist.haddock"
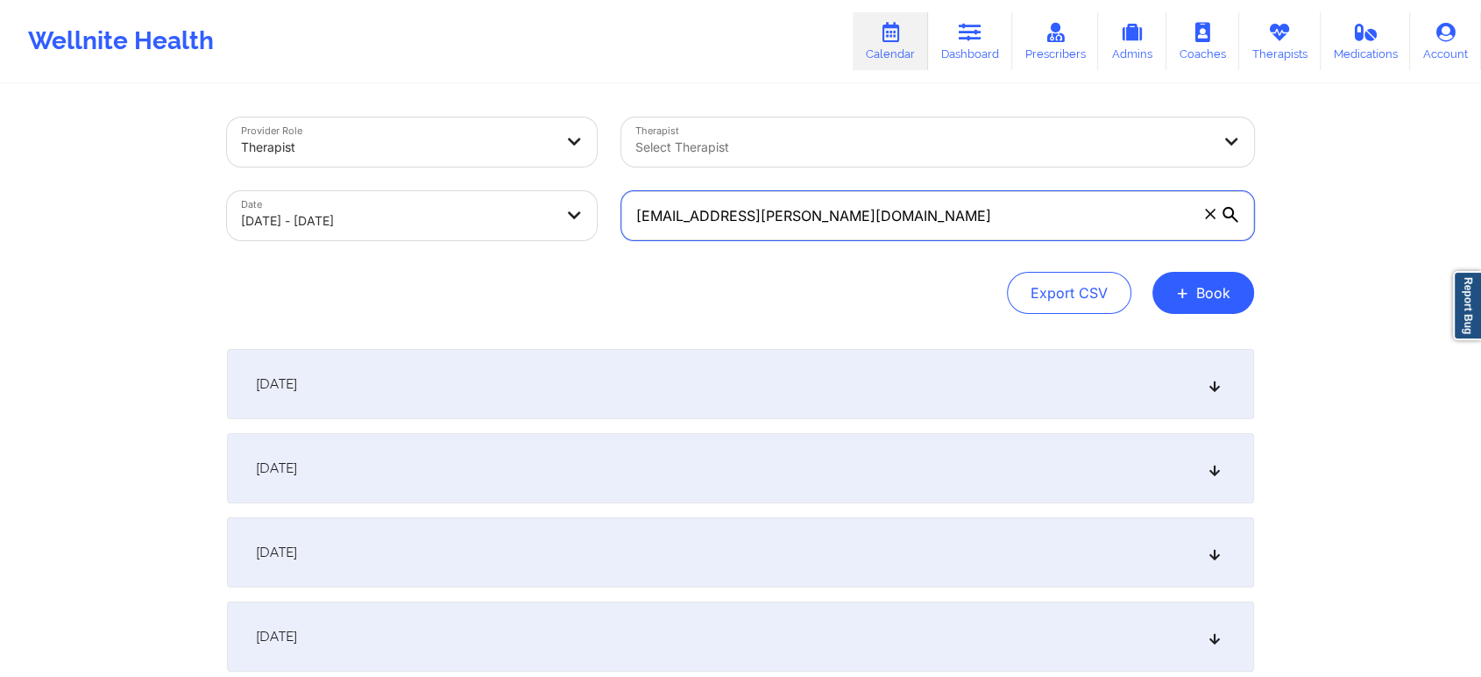
scroll to position [2407, 0]
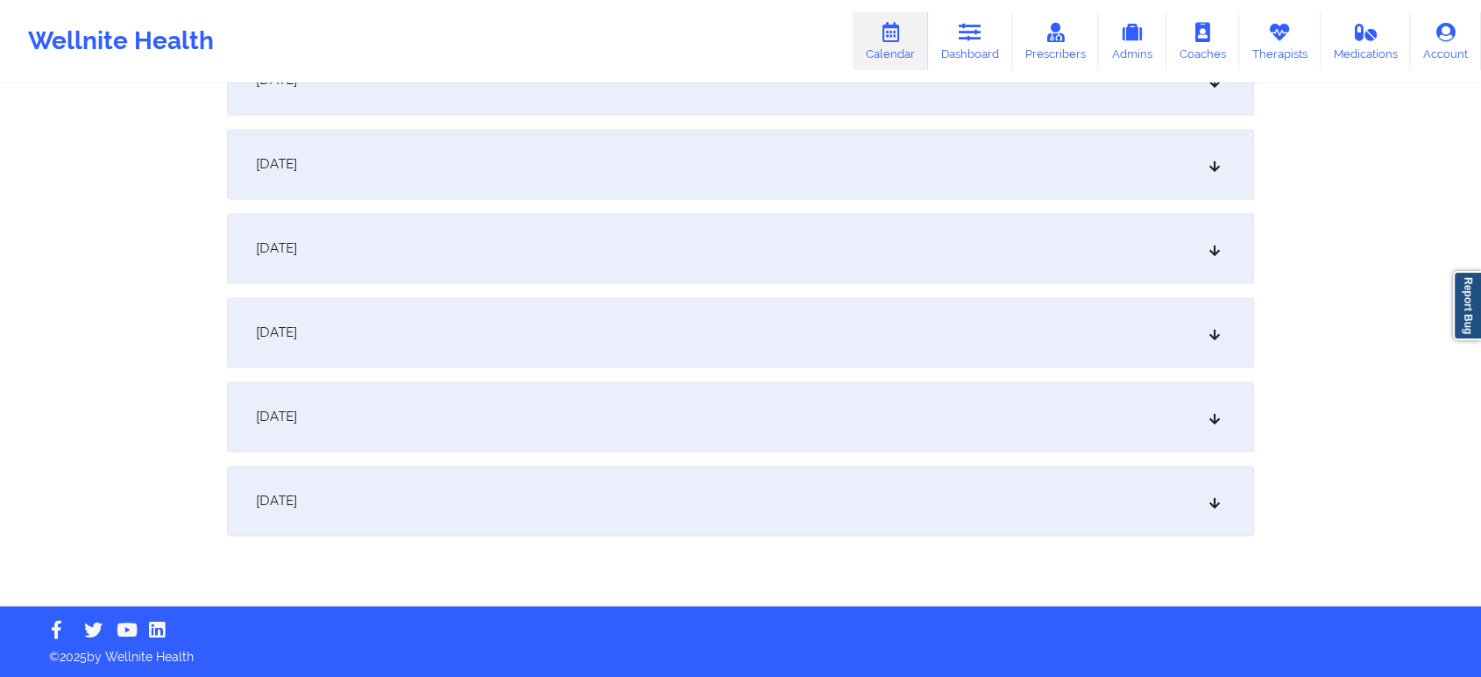
click at [877, 475] on div "October 1, 2025" at bounding box center [740, 500] width 1027 height 70
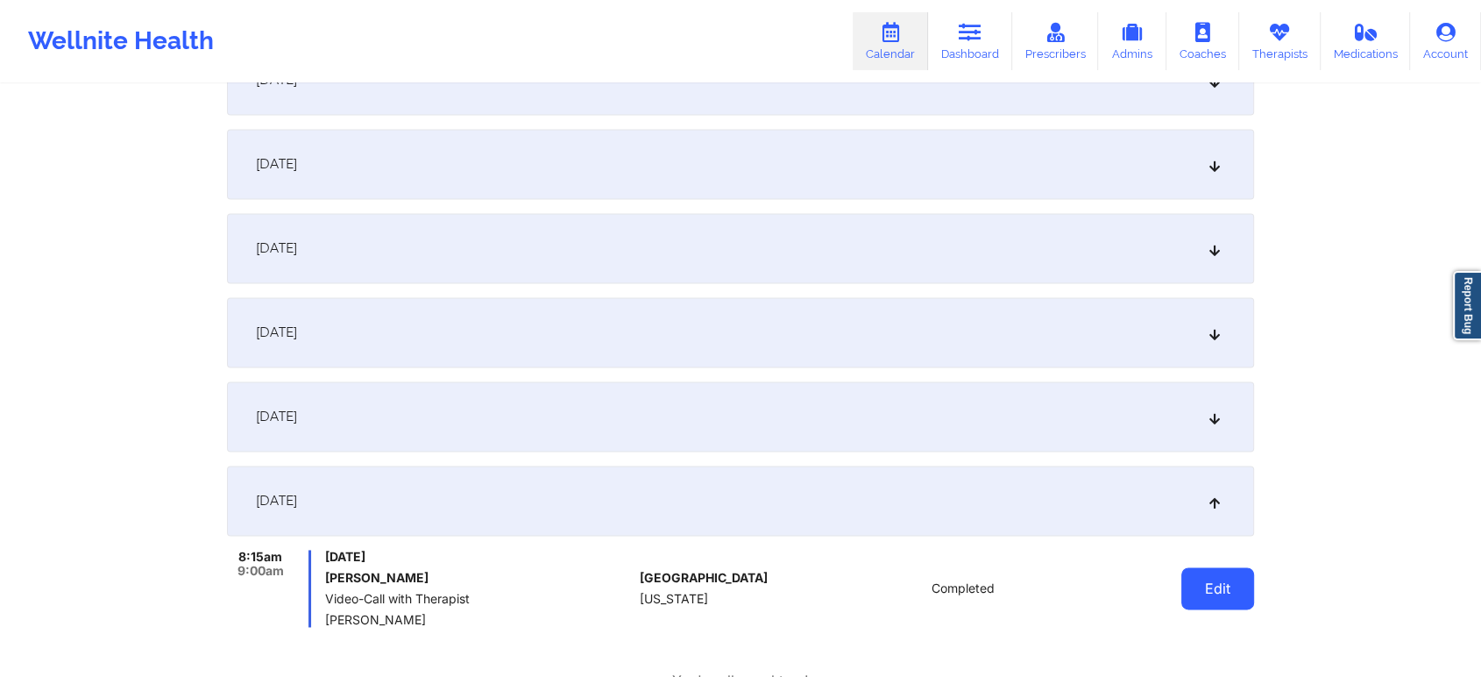
click at [1205, 597] on button "Edit" at bounding box center [1217, 588] width 73 height 42
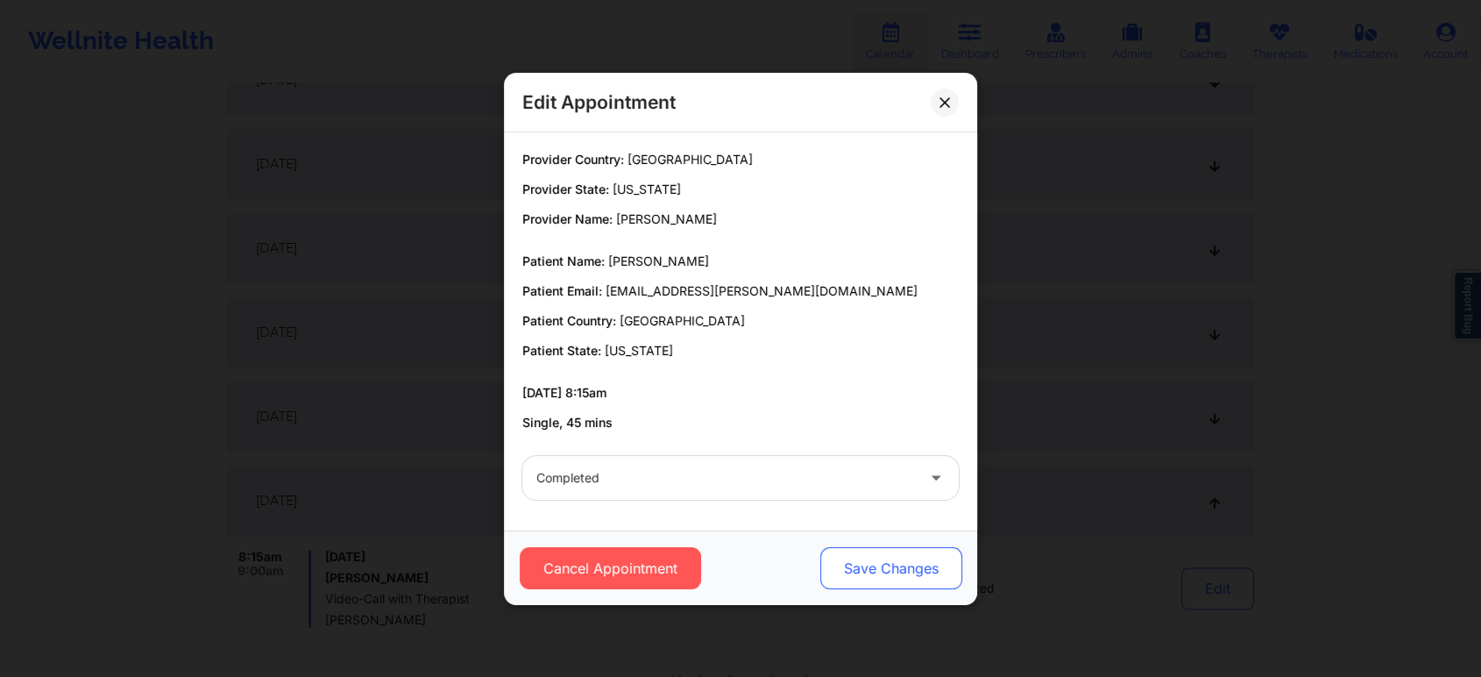
click at [884, 565] on button "Save Changes" at bounding box center [891, 568] width 142 height 42
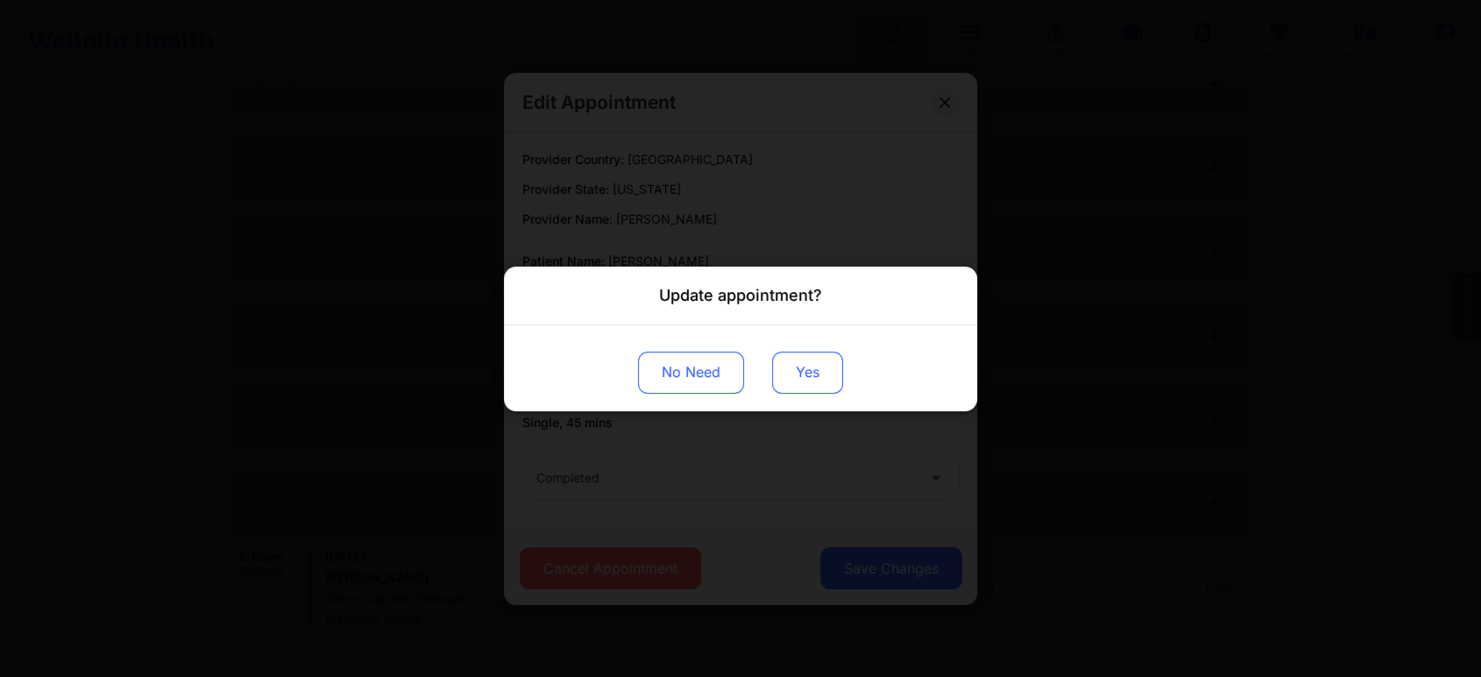
click at [790, 377] on button "Yes" at bounding box center [807, 372] width 71 height 42
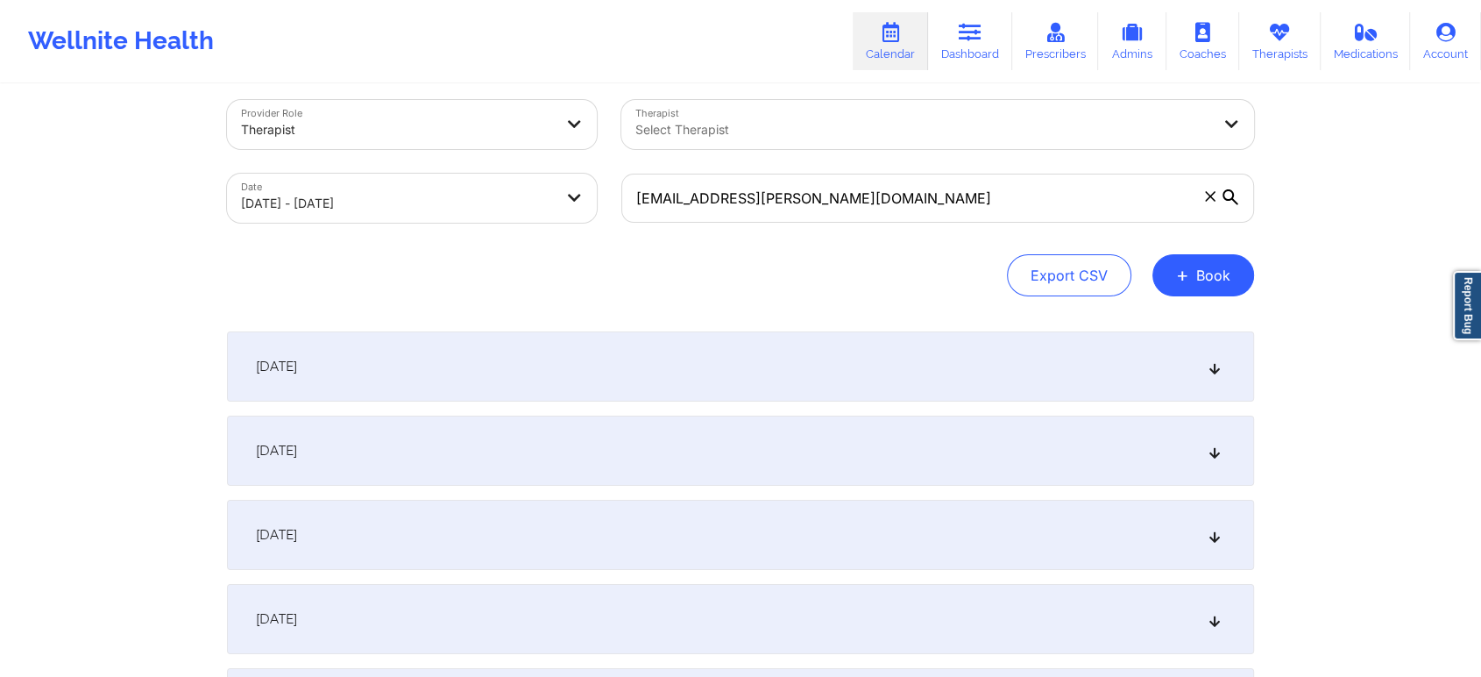
scroll to position [0, 0]
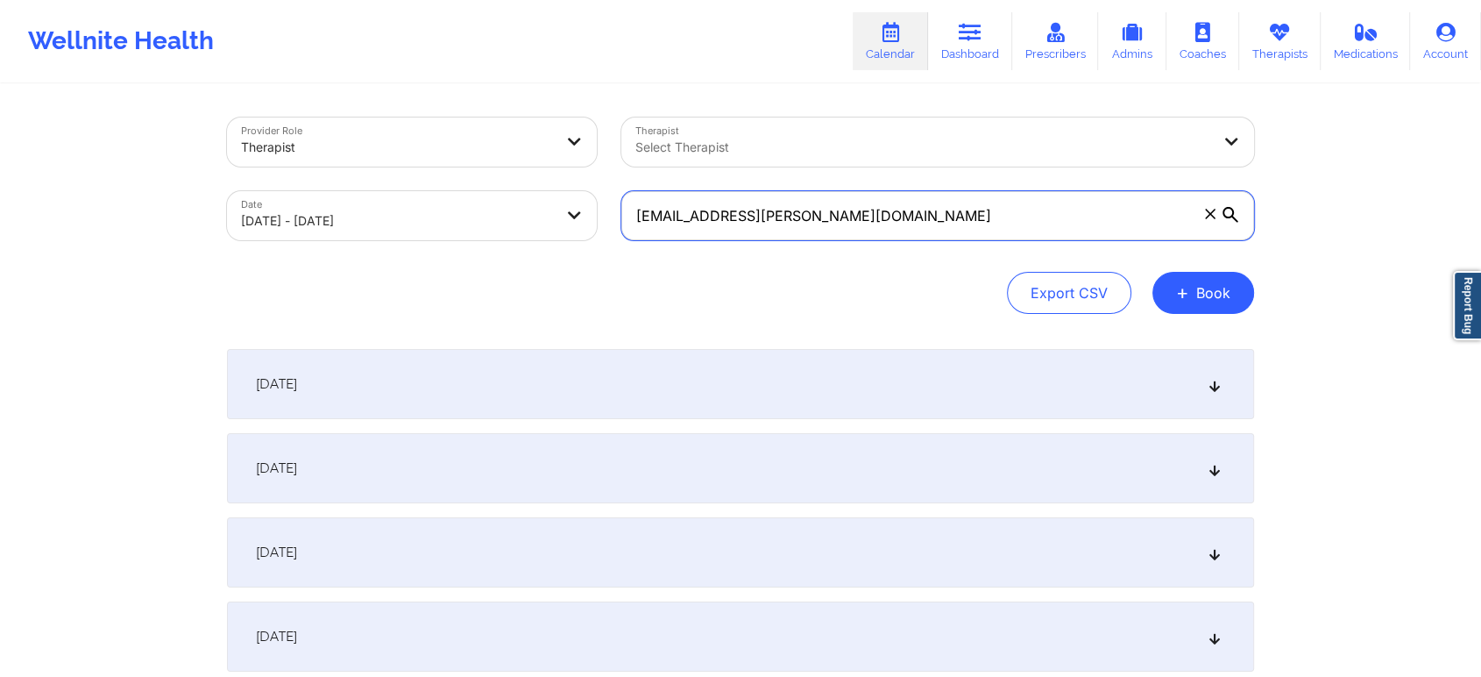
drag, startPoint x: 912, startPoint y: 206, endPoint x: 303, endPoint y: 237, distance: 609.8
click at [303, 237] on div "Provider Role Therapist Therapist Select Therapist Date 09/01/2025 - 10/01/2025…" at bounding box center [741, 178] width 1052 height 147
paste input "ashtontatedavila"
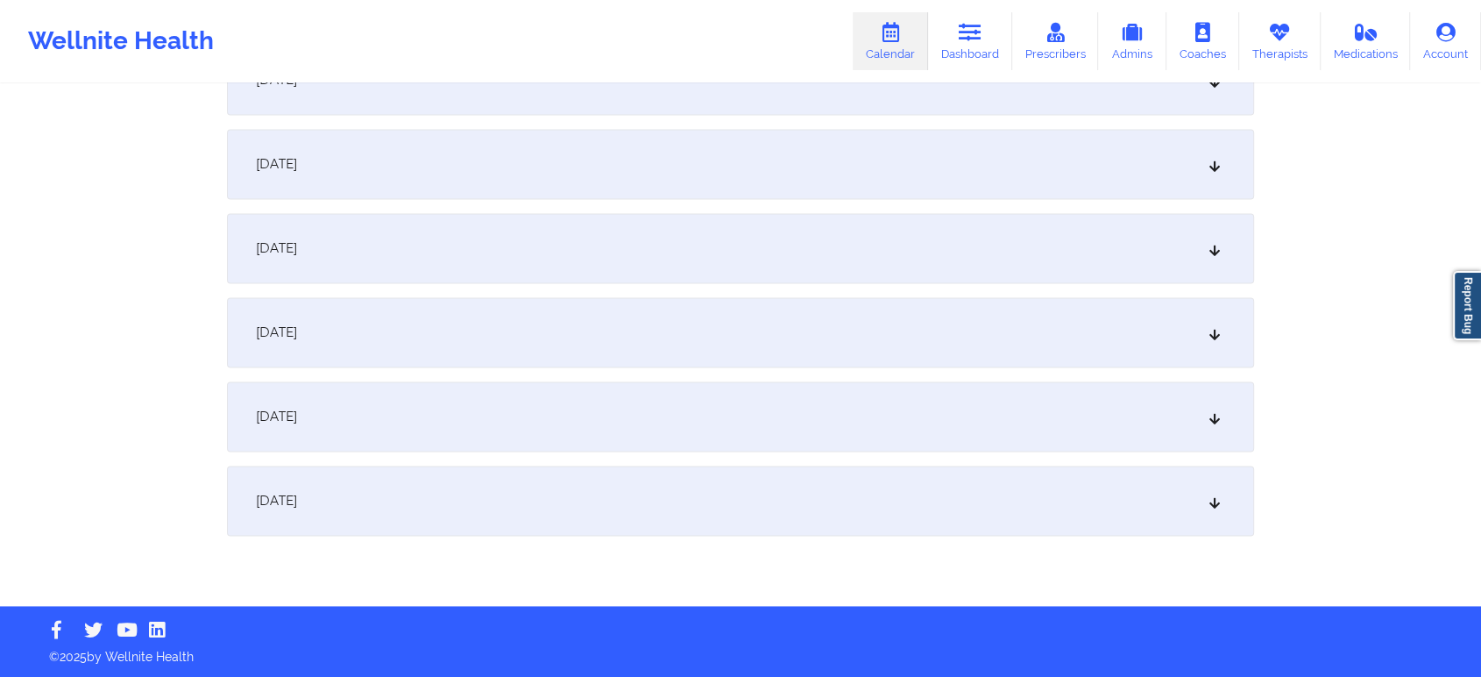
drag, startPoint x: 793, startPoint y: 494, endPoint x: 935, endPoint y: 471, distance: 143.8
click at [935, 471] on div "October 1, 2025" at bounding box center [740, 500] width 1027 height 70
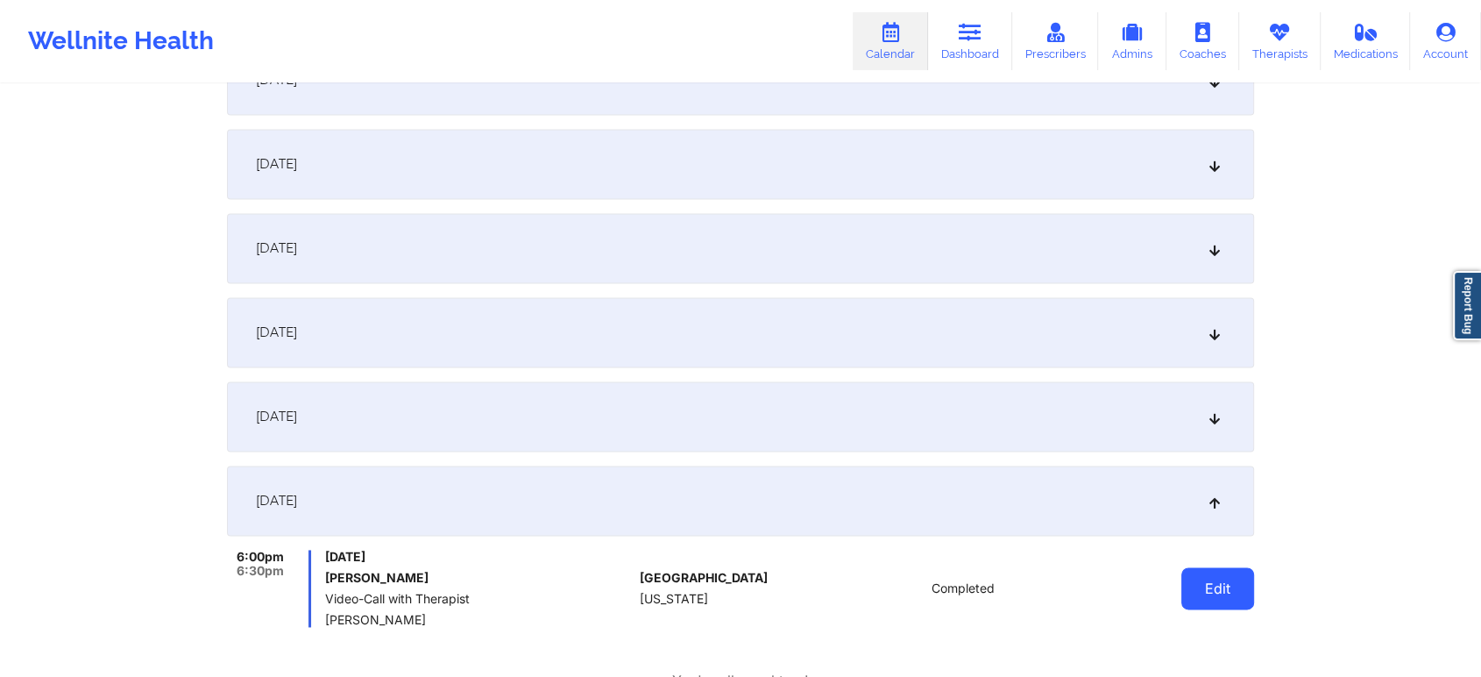
click at [1190, 582] on button "Edit" at bounding box center [1217, 588] width 73 height 42
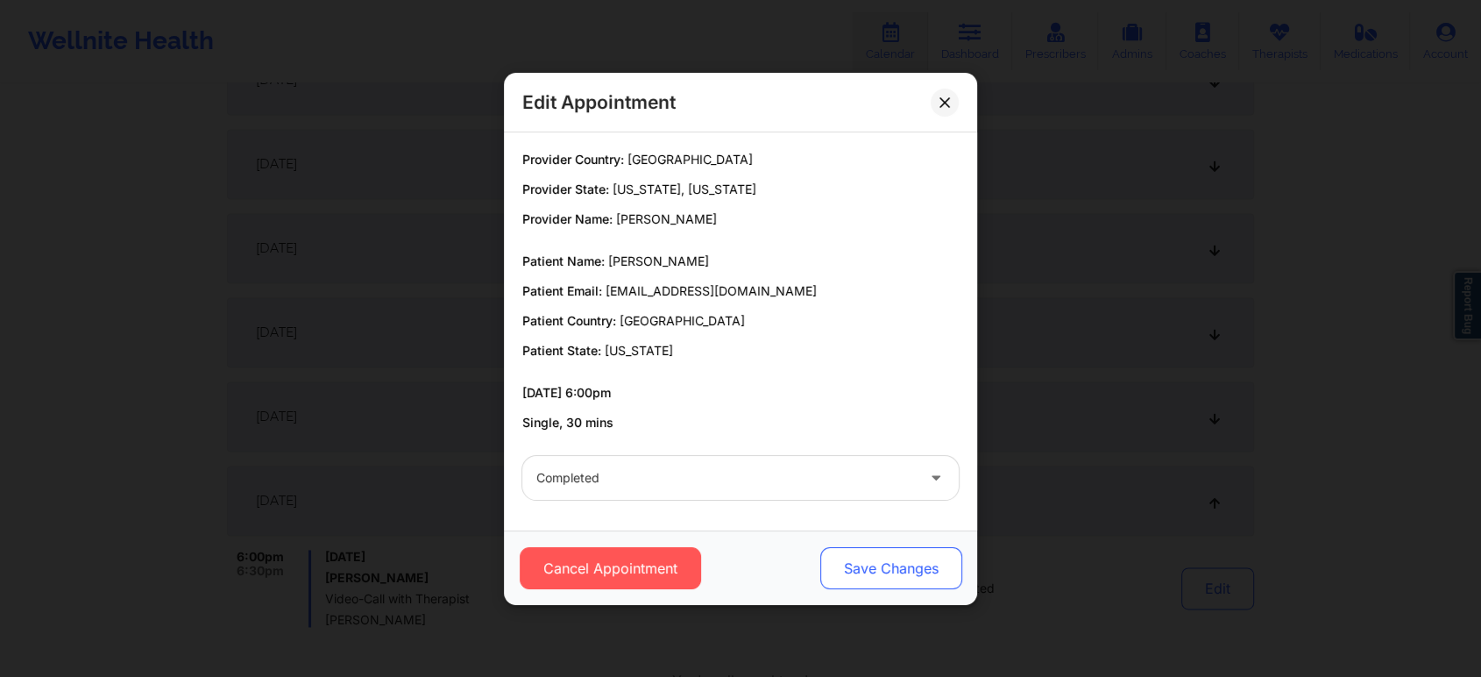
click at [872, 549] on button "Save Changes" at bounding box center [891, 568] width 142 height 42
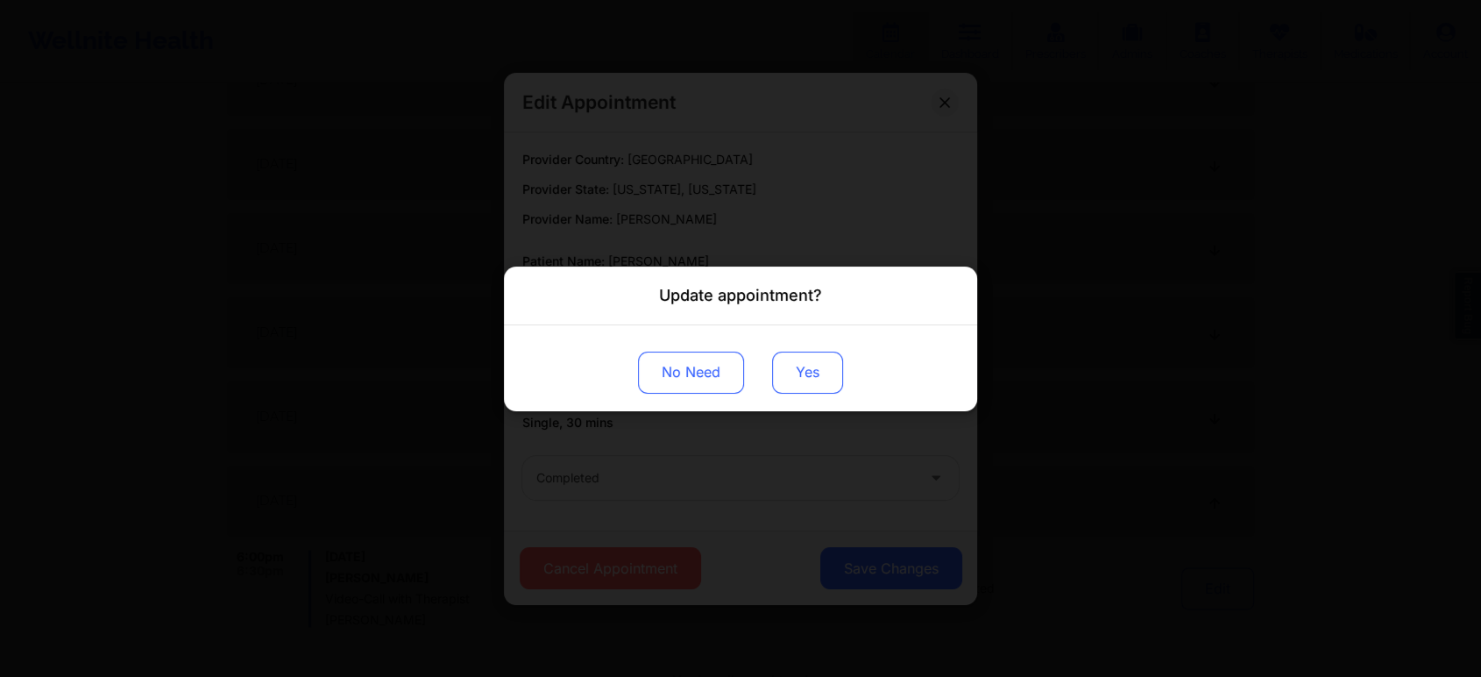
click at [815, 378] on button "Yes" at bounding box center [807, 372] width 71 height 42
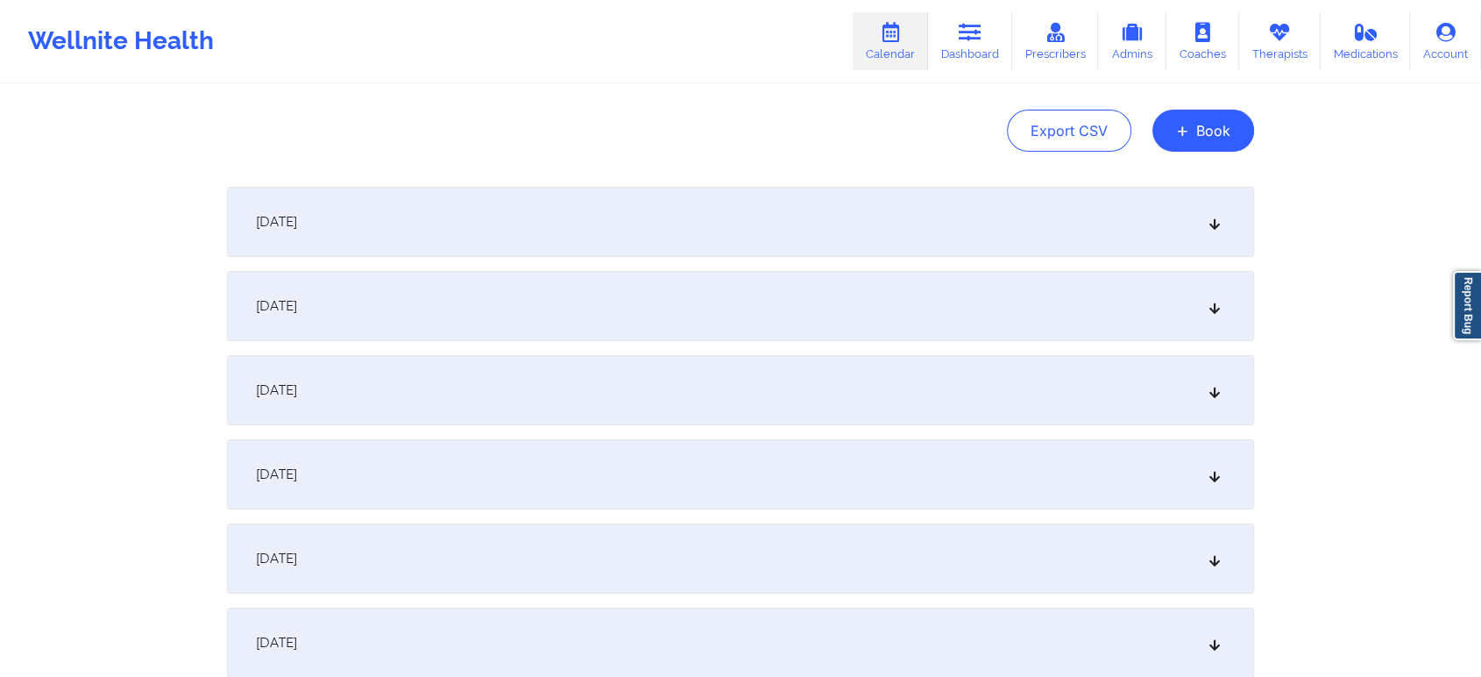
scroll to position [0, 0]
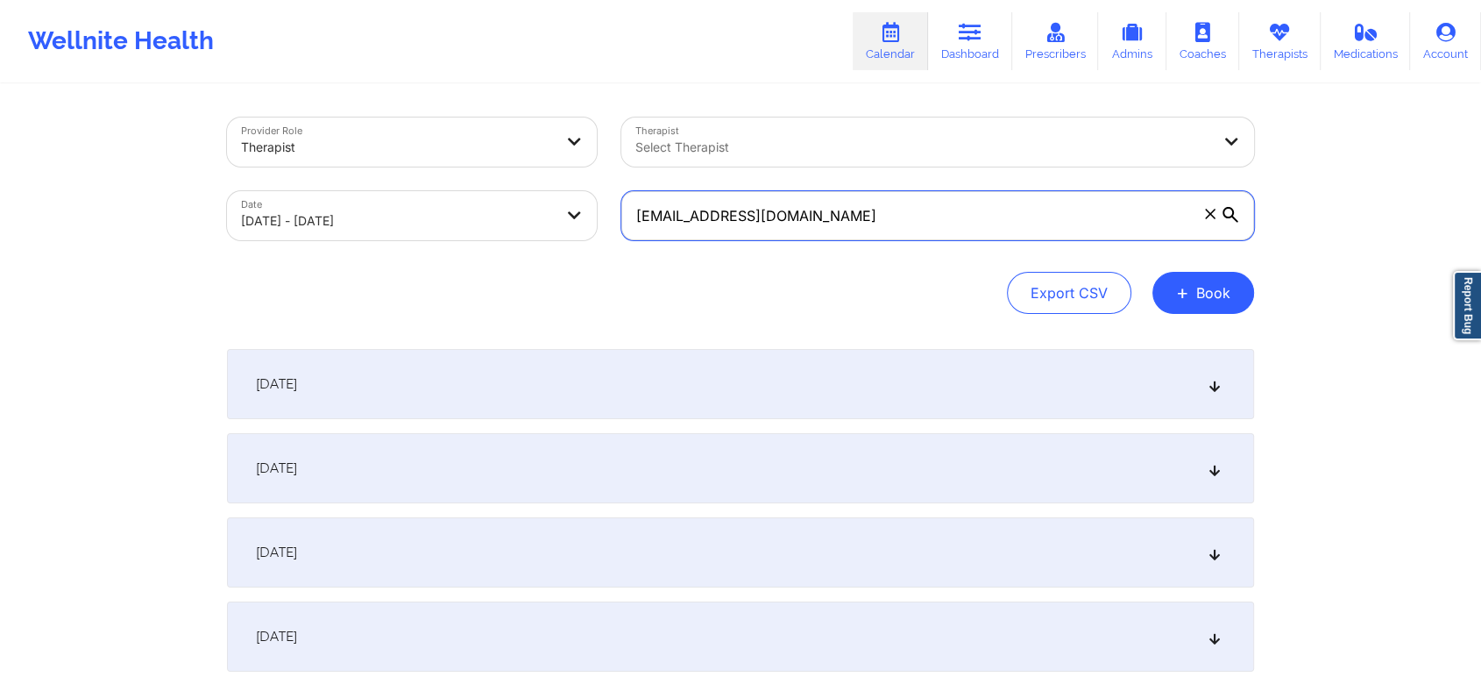
drag, startPoint x: 911, startPoint y: 205, endPoint x: 531, endPoint y: 240, distance: 381.9
click at [531, 240] on div "Provider Role Therapist Therapist Select Therapist Date 09/01/2025 - 10/01/2025…" at bounding box center [741, 178] width 1052 height 147
paste input "rcannon922"
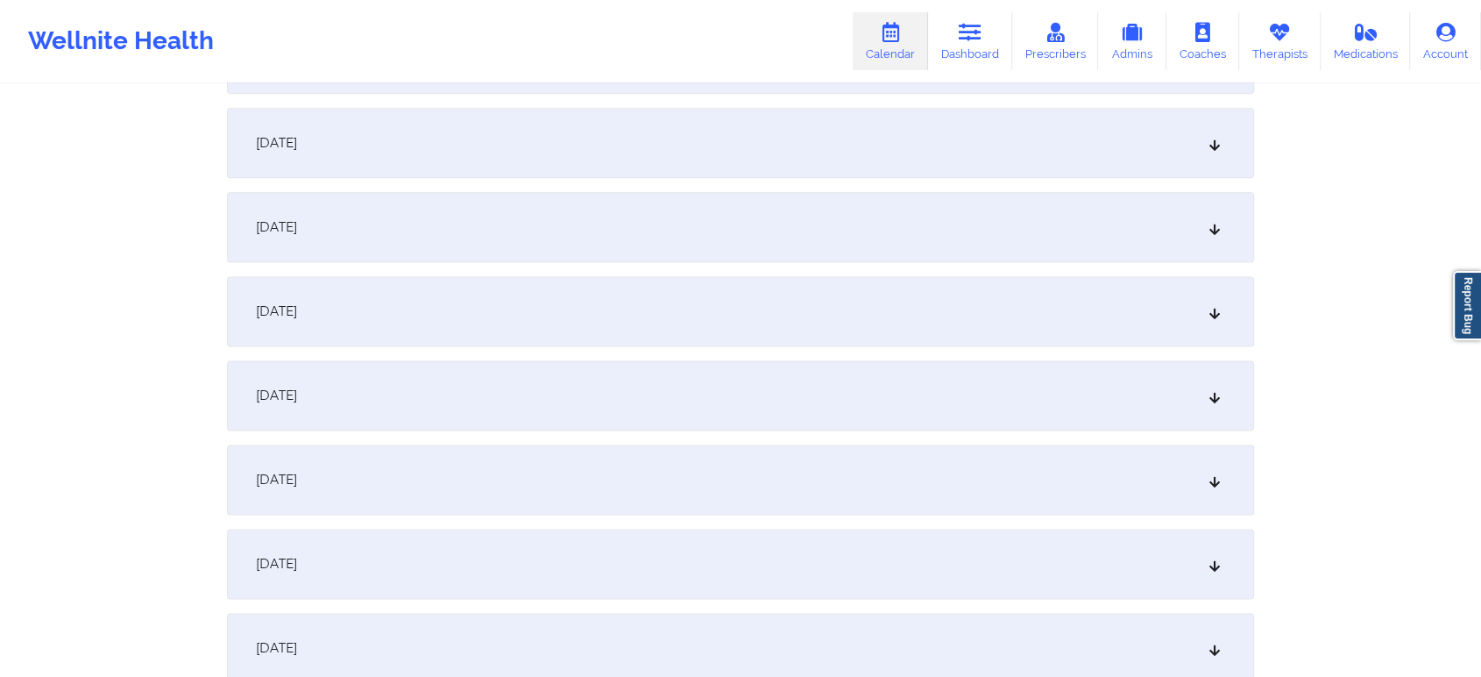
scroll to position [2407, 0]
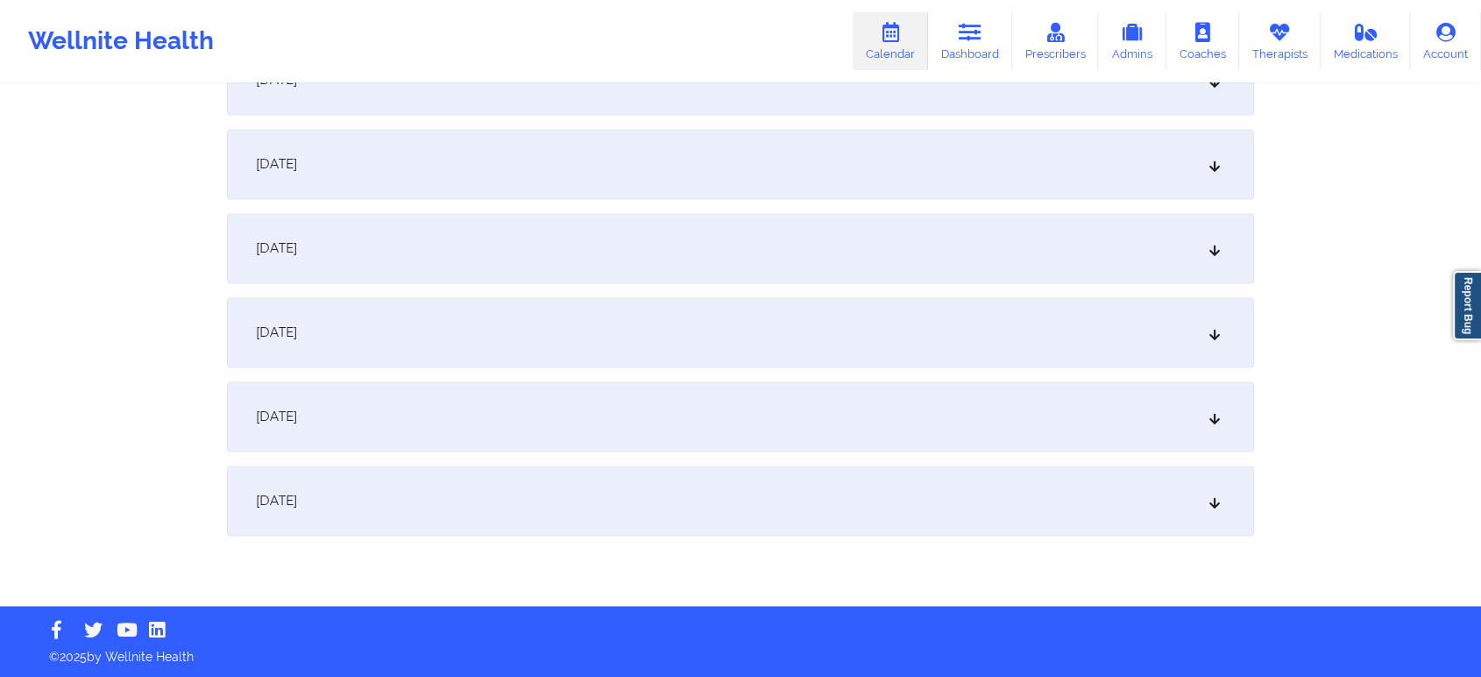
click at [993, 493] on div "October 1, 2025" at bounding box center [740, 500] width 1027 height 70
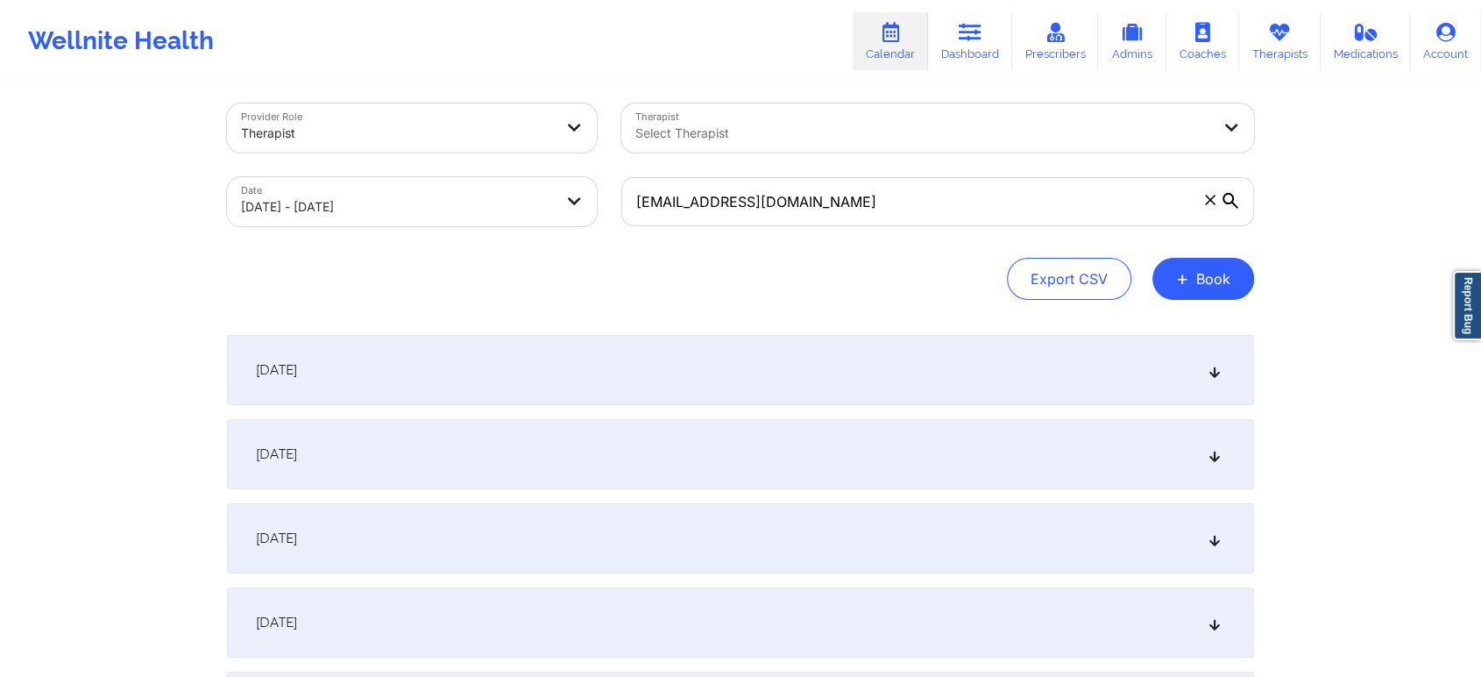
scroll to position [0, 0]
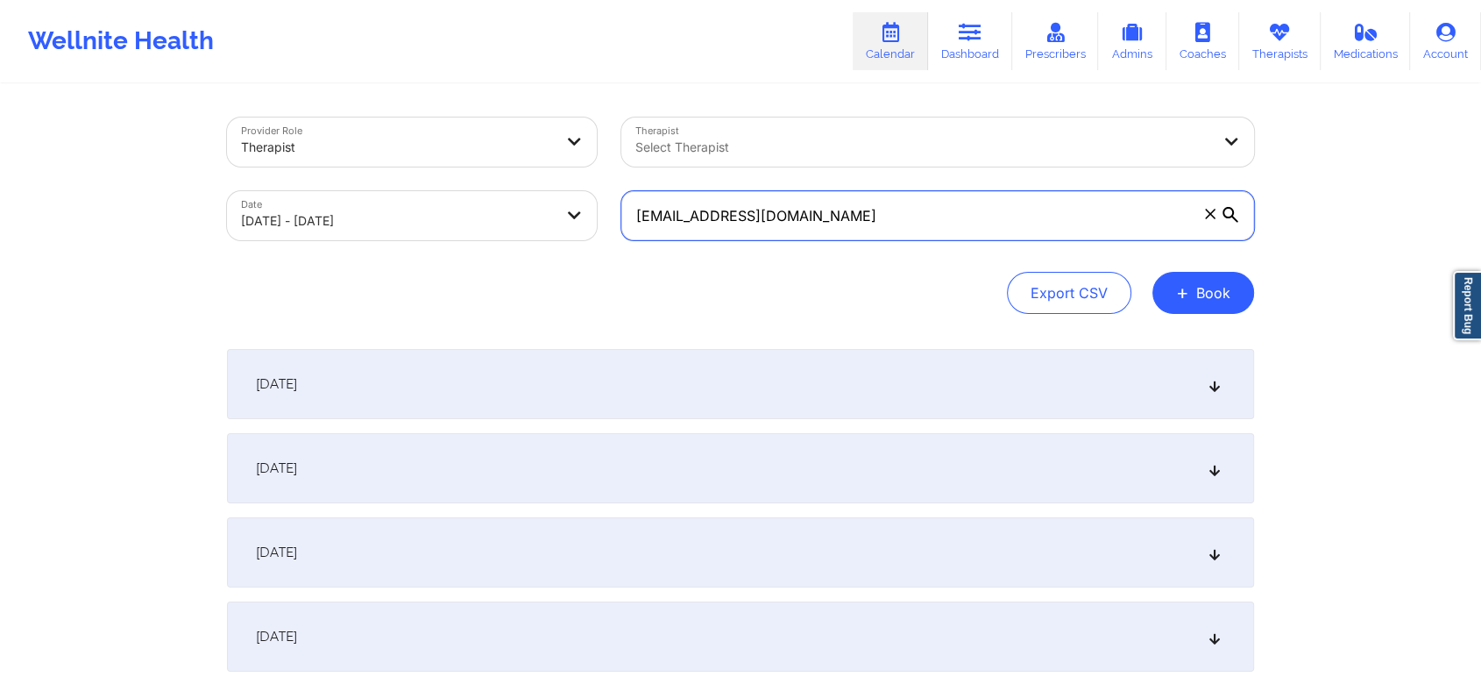
drag, startPoint x: 855, startPoint y: 230, endPoint x: 344, endPoint y: 238, distance: 511.8
click at [344, 238] on div "Provider Role Therapist Therapist Select Therapist Date 09/01/2025 - 10/01/2025…" at bounding box center [741, 178] width 1052 height 147
paste input "nedab69"
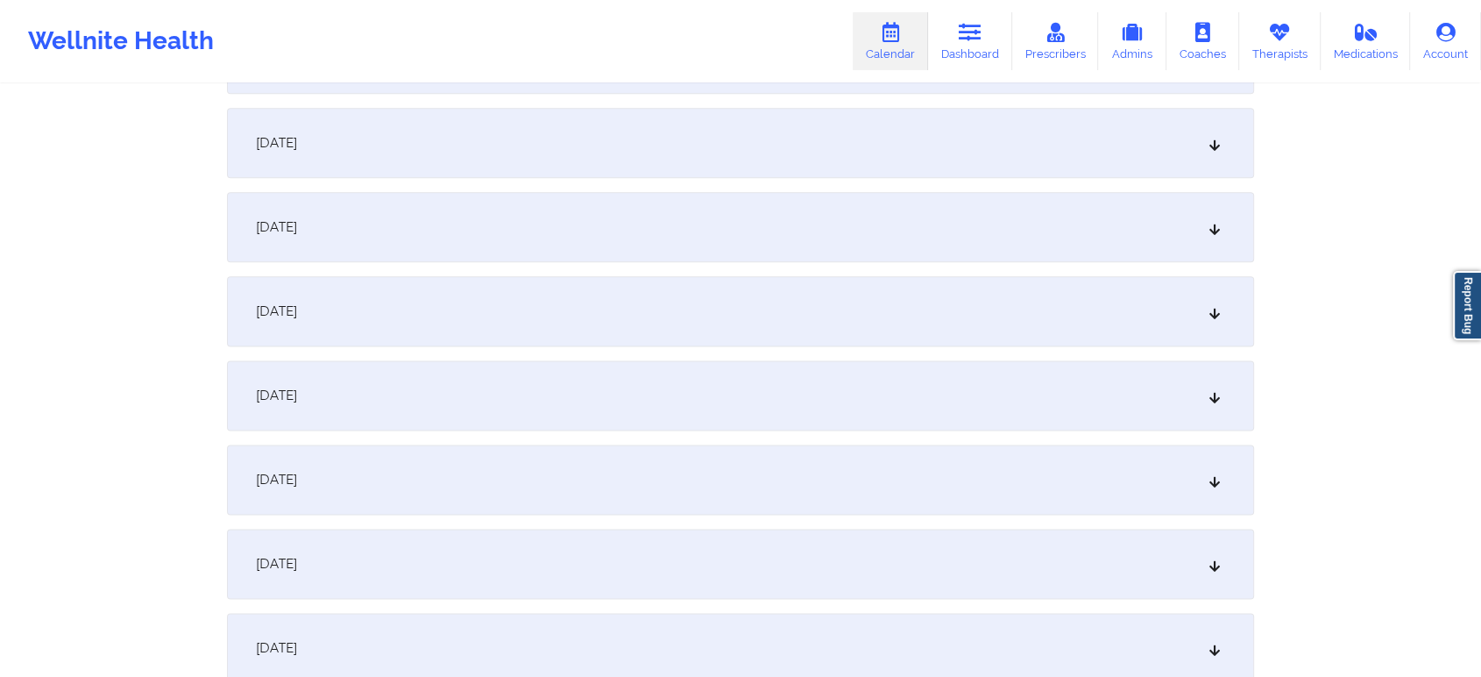
scroll to position [2407, 0]
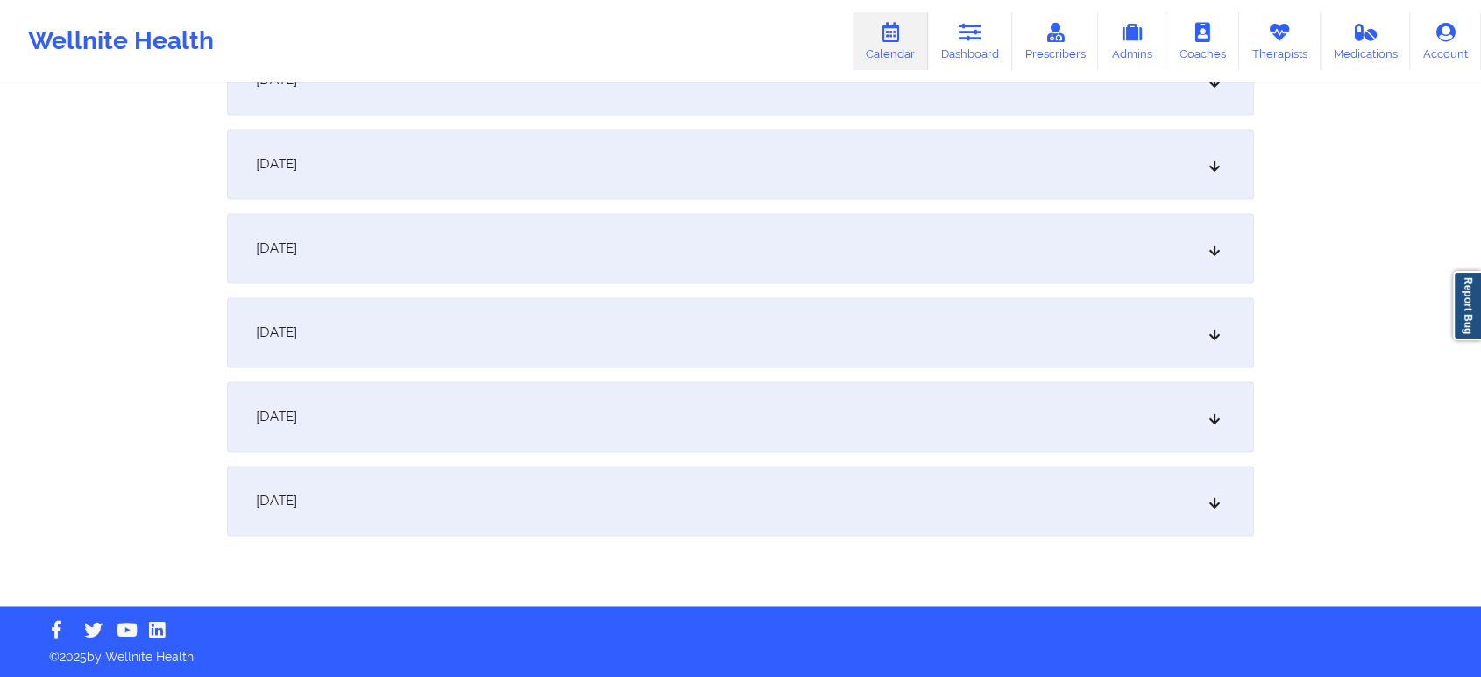
click at [871, 483] on div "October 1, 2025" at bounding box center [740, 500] width 1027 height 70
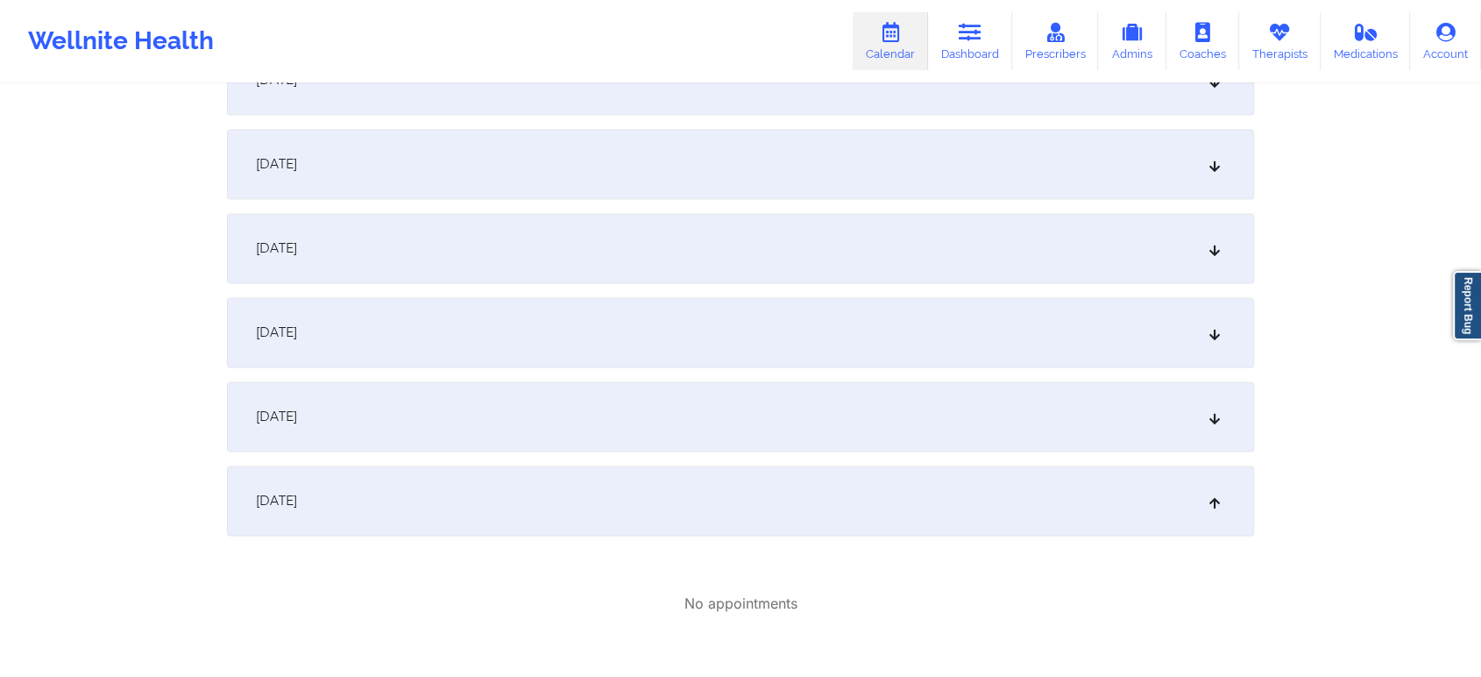
click at [833, 487] on div "October 1, 2025" at bounding box center [740, 500] width 1027 height 70
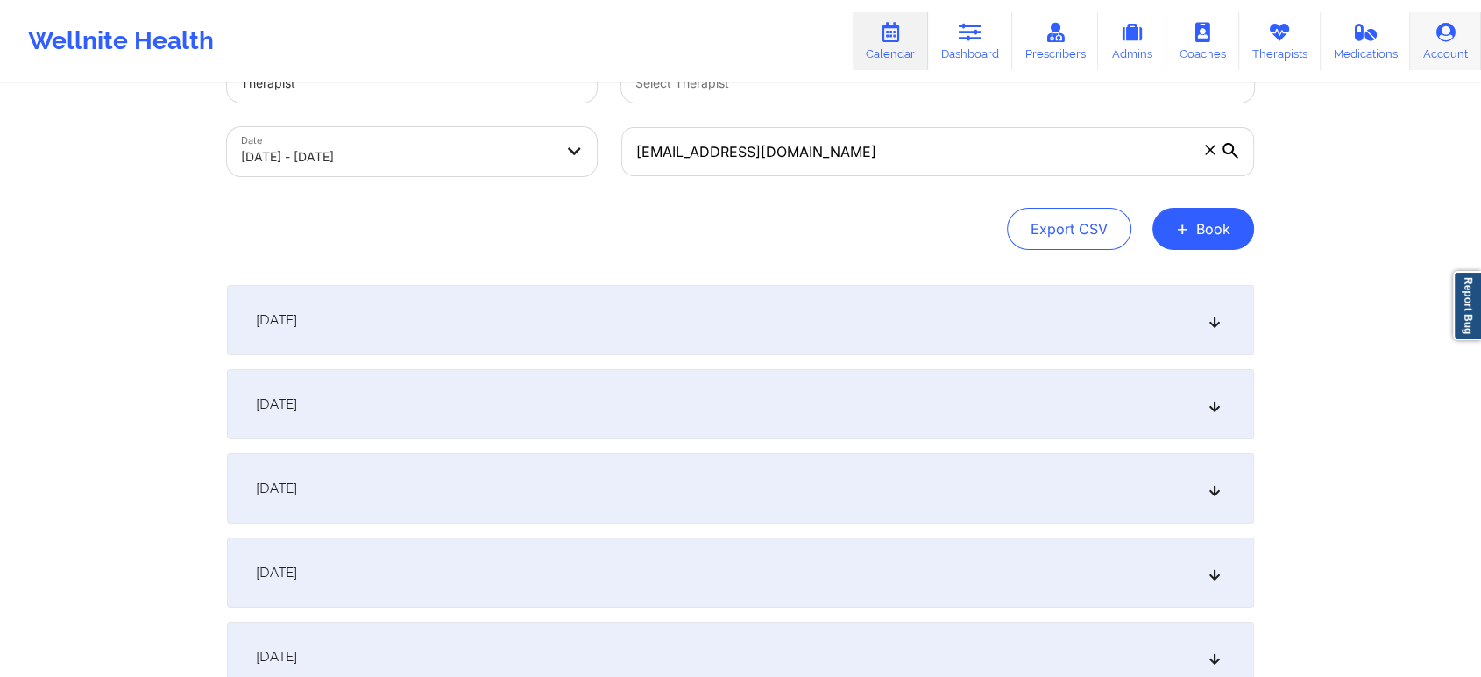
scroll to position [53, 0]
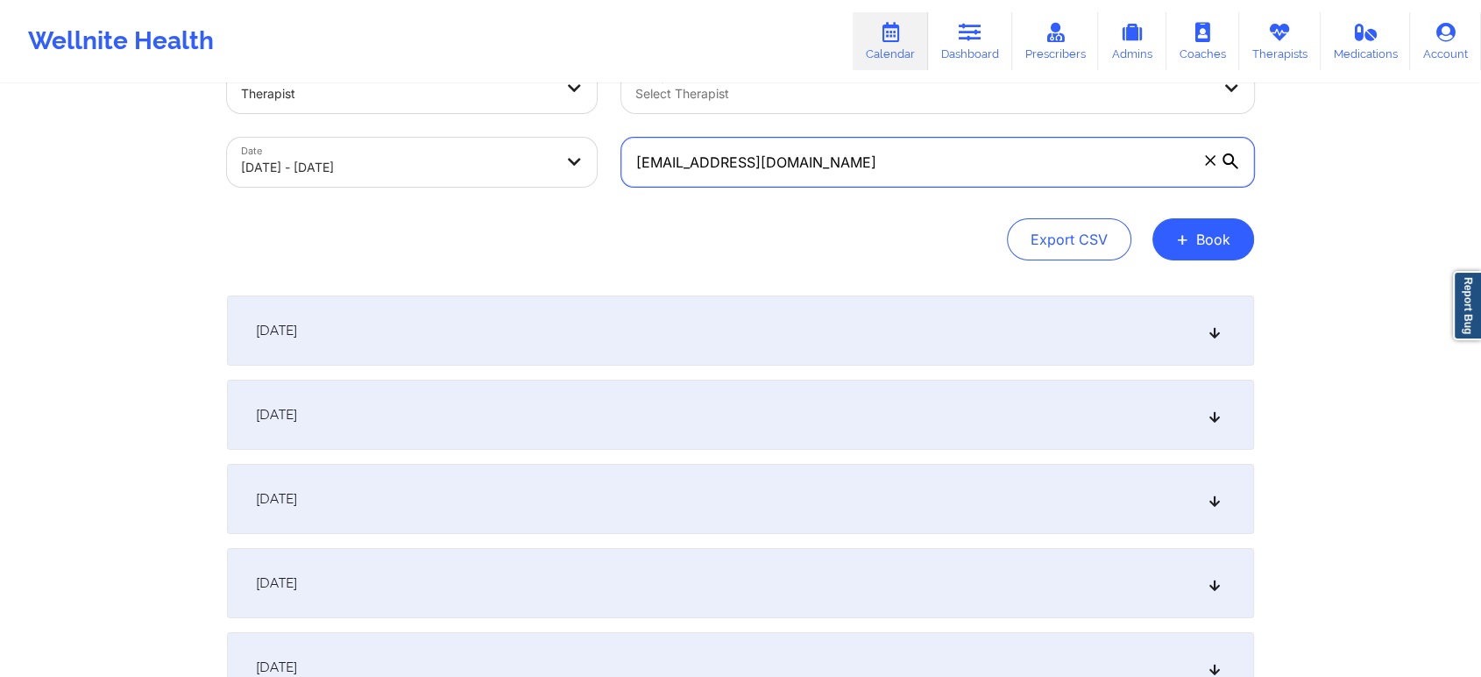
drag, startPoint x: 844, startPoint y: 159, endPoint x: 478, endPoint y: 144, distance: 366.7
click at [478, 144] on div "Provider Role Therapist Therapist Select Therapist Date 09/01/2025 - 10/01/2025…" at bounding box center [741, 125] width 1052 height 147
paste input "ugreenu@ao"
drag, startPoint x: 875, startPoint y: 162, endPoint x: 539, endPoint y: 190, distance: 336.8
click at [539, 190] on div "Provider Role Therapist Therapist Select Therapist Date 09/01/2025 - 10/01/2025…" at bounding box center [741, 125] width 1052 height 147
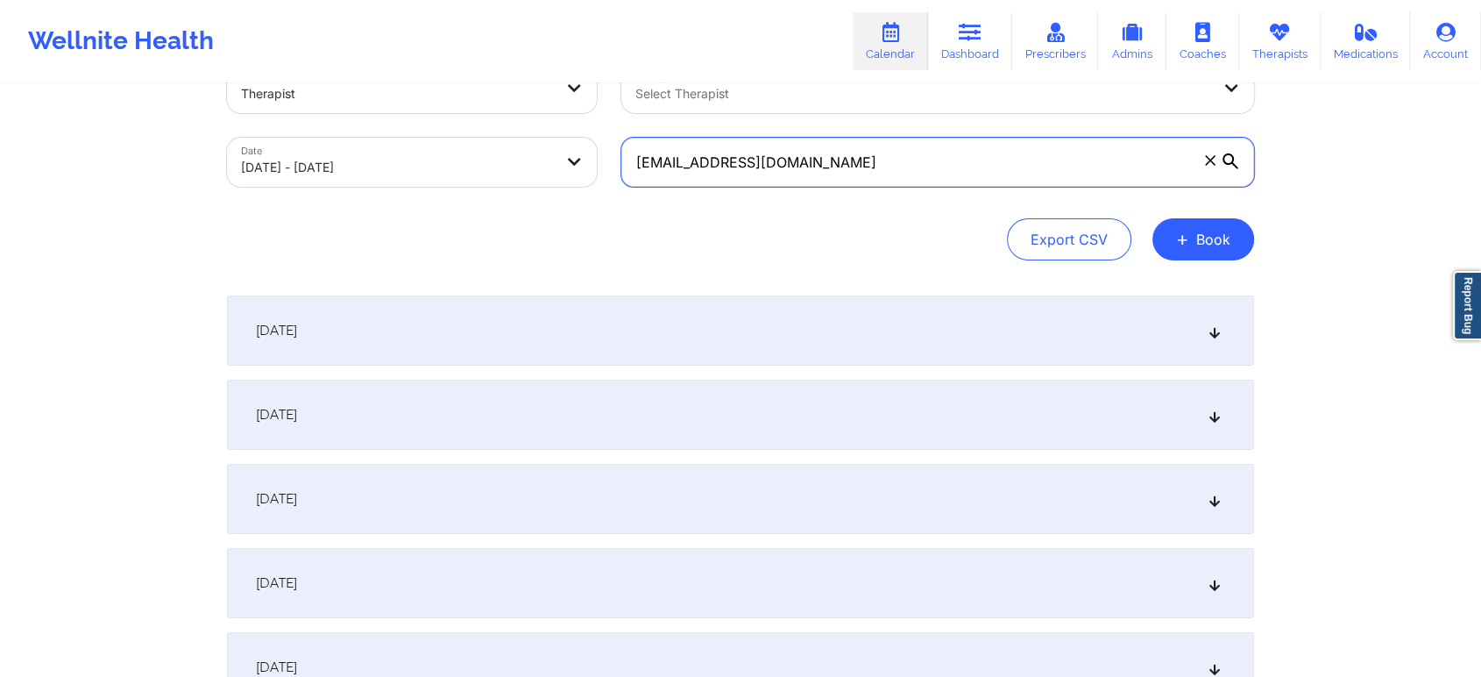
scroll to position [2407, 0]
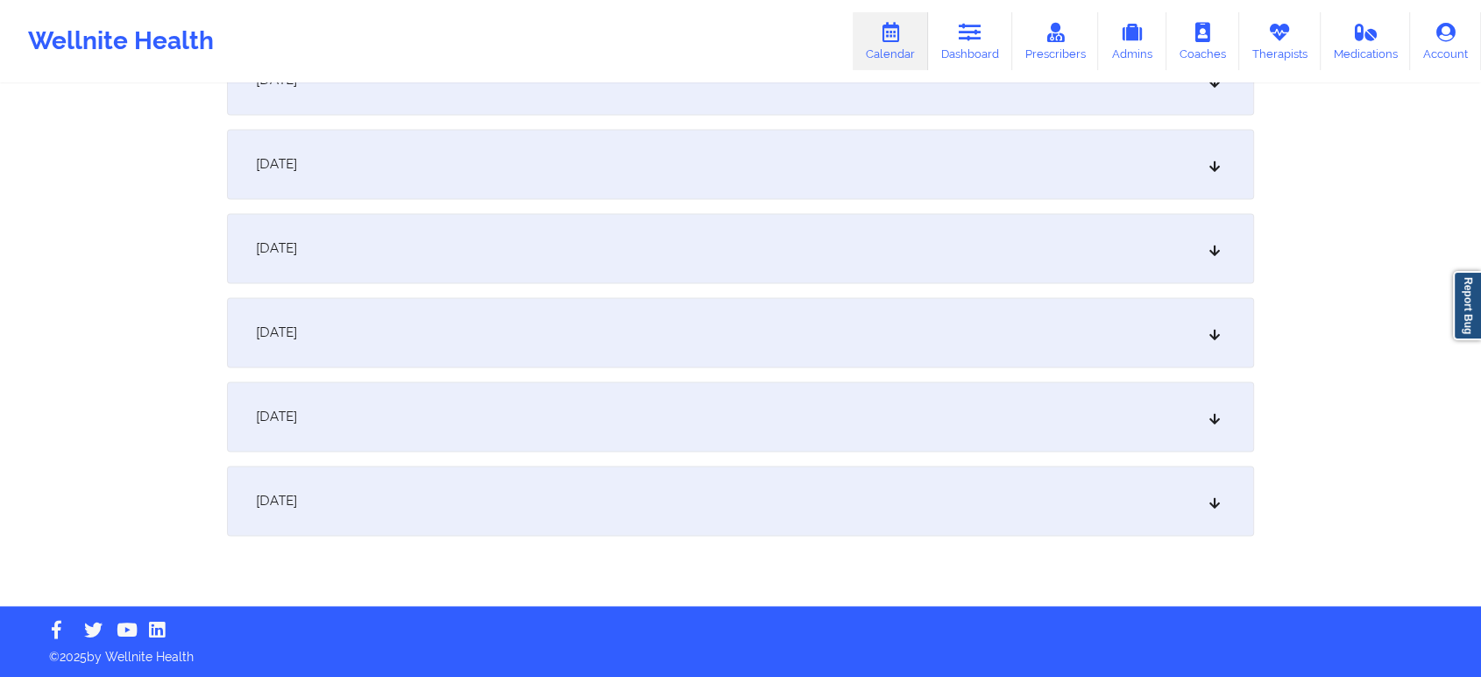
click at [1158, 481] on div "October 1, 2025" at bounding box center [740, 500] width 1027 height 70
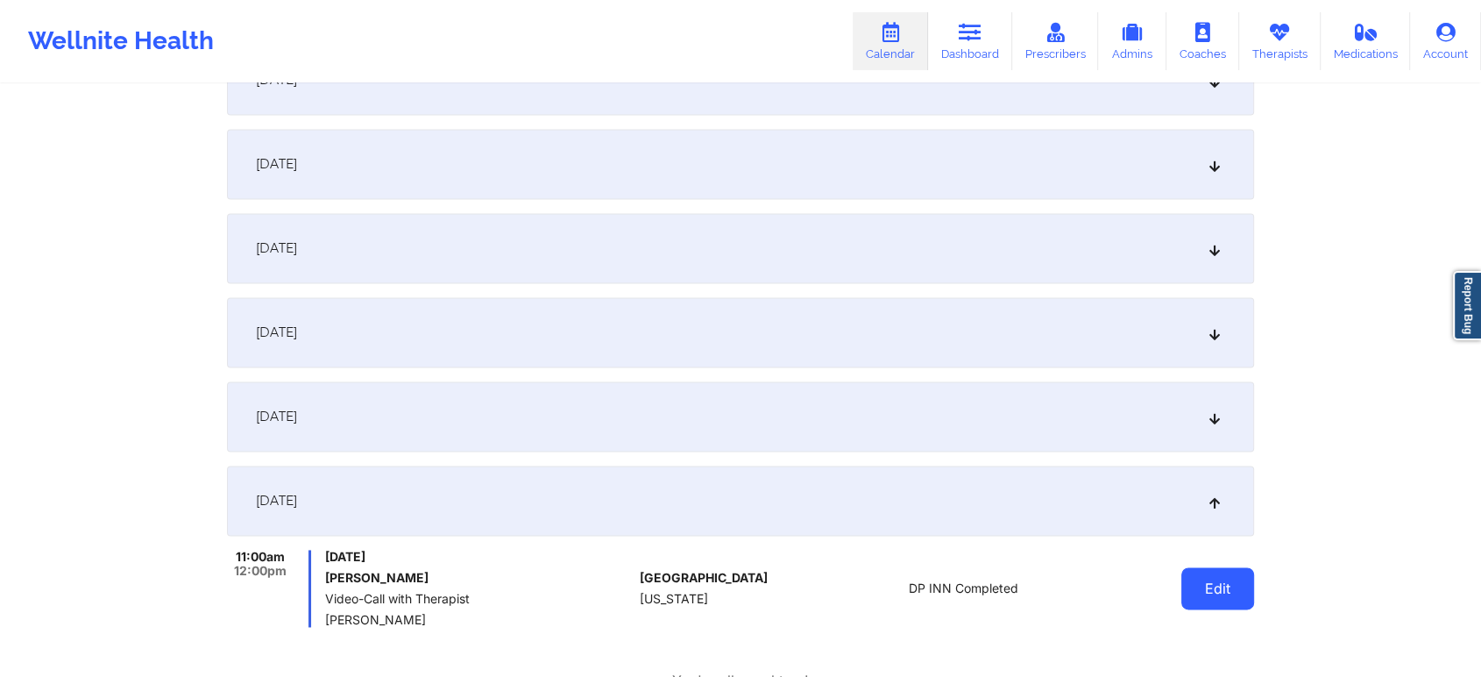
click at [1213, 593] on button "Edit" at bounding box center [1217, 588] width 73 height 42
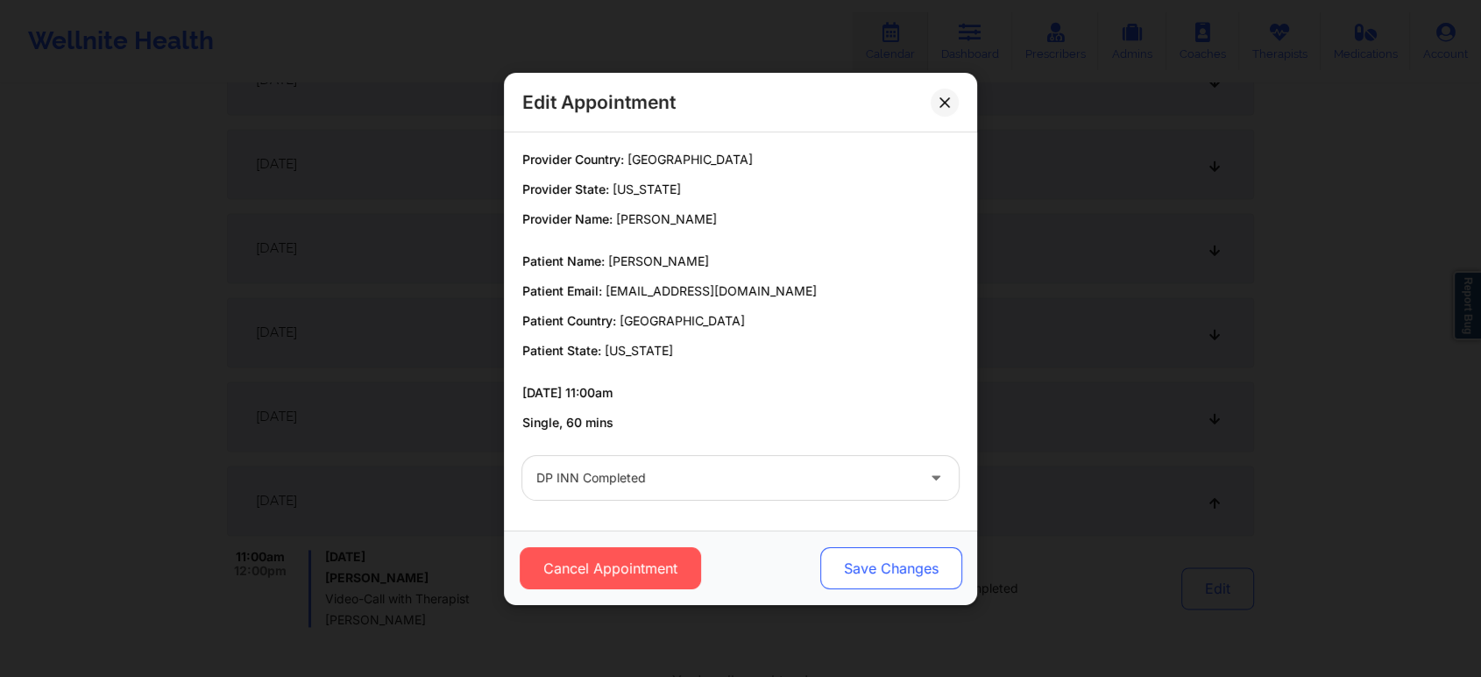
click at [875, 567] on button "Save Changes" at bounding box center [891, 568] width 142 height 42
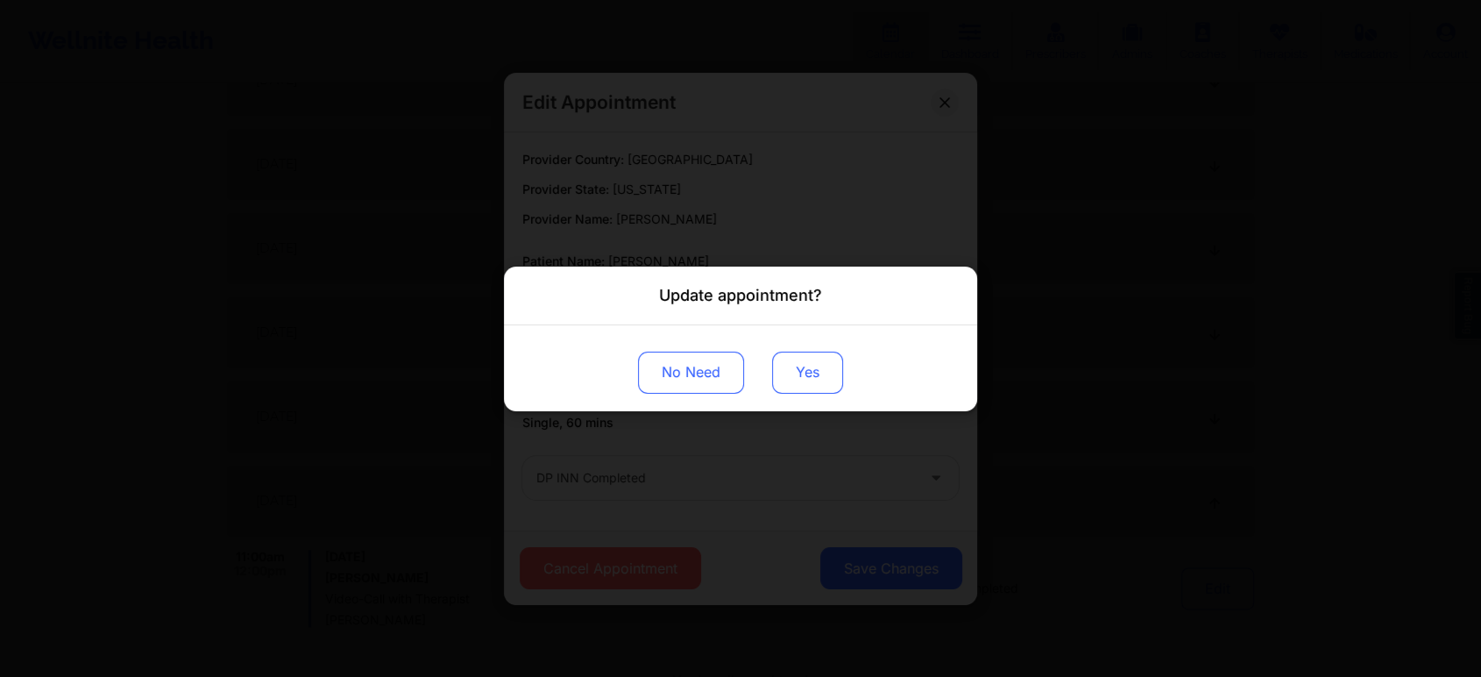
click at [790, 368] on button "Yes" at bounding box center [807, 372] width 71 height 42
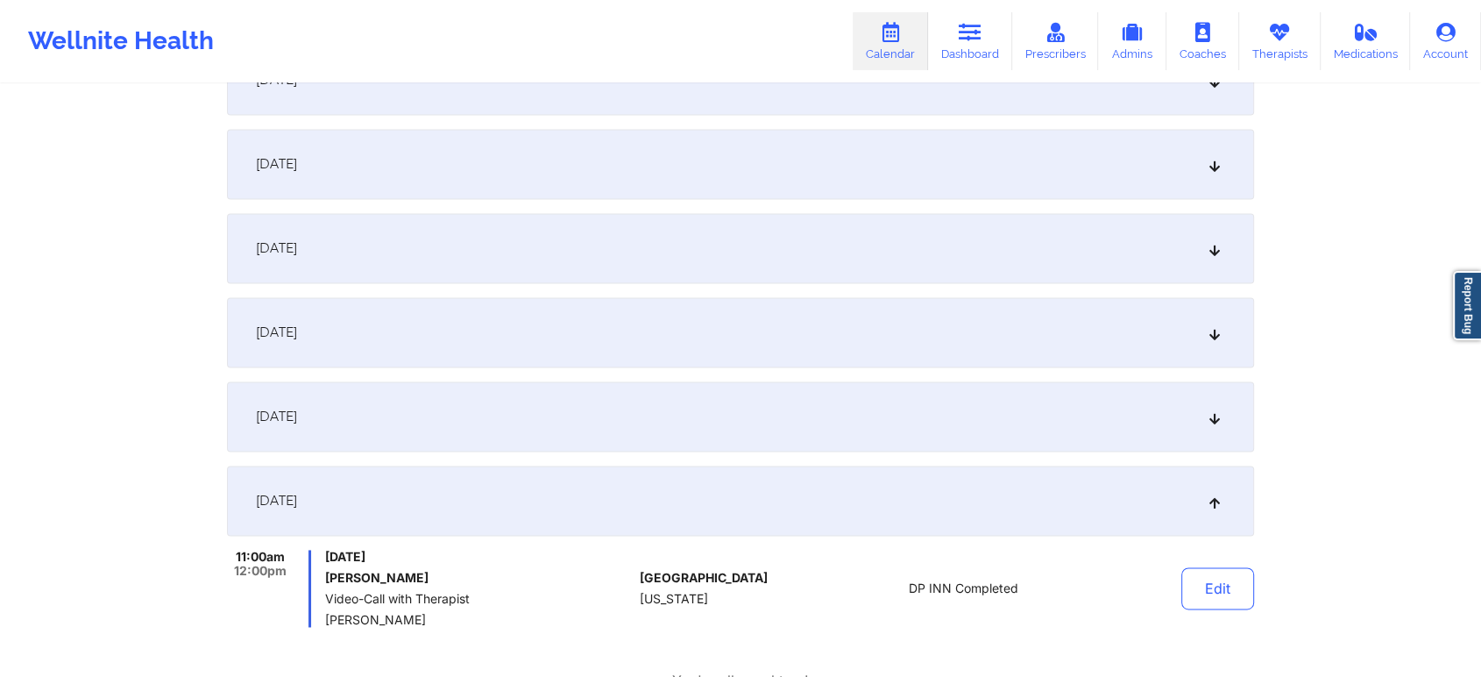
scroll to position [0, 0]
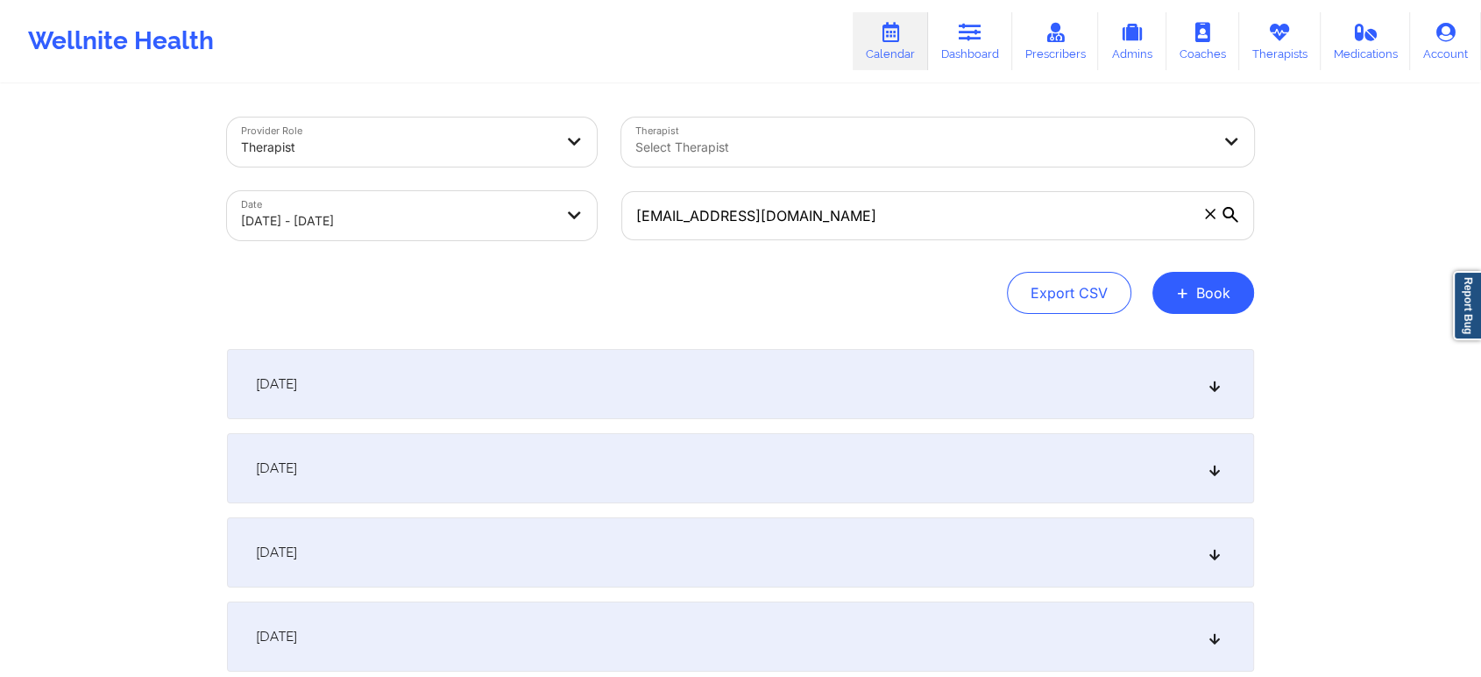
drag, startPoint x: 882, startPoint y: 242, endPoint x: 663, endPoint y: 186, distance: 226.2
click at [663, 186] on div "ugreenu@aol.com" at bounding box center [937, 216] width 657 height 74
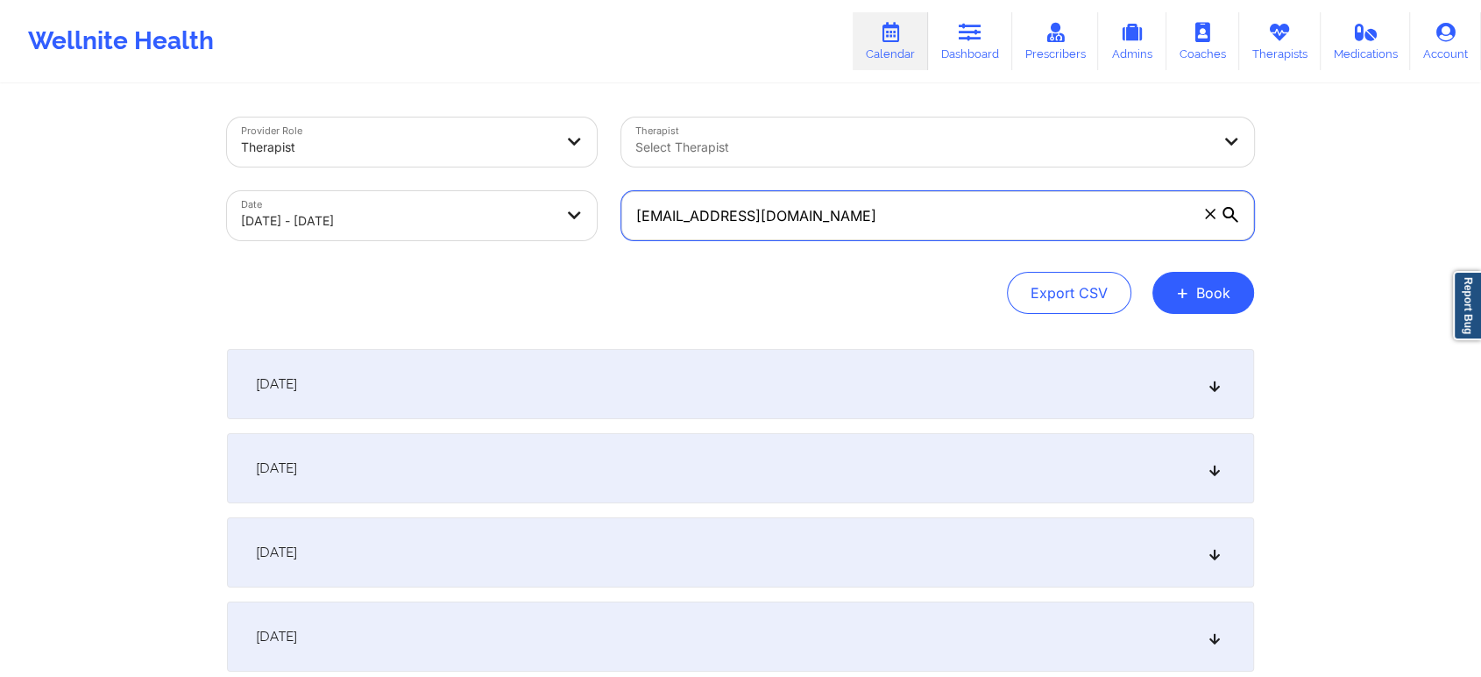
click at [827, 201] on input "ugreenu@aol.com" at bounding box center [937, 215] width 633 height 49
drag, startPoint x: 827, startPoint y: 201, endPoint x: 519, endPoint y: 218, distance: 309.0
click at [519, 218] on div "Provider Role Therapist Therapist Select Therapist Date 09/01/2025 - 10/01/2025…" at bounding box center [741, 178] width 1052 height 147
paste input "joecrash12@gmai"
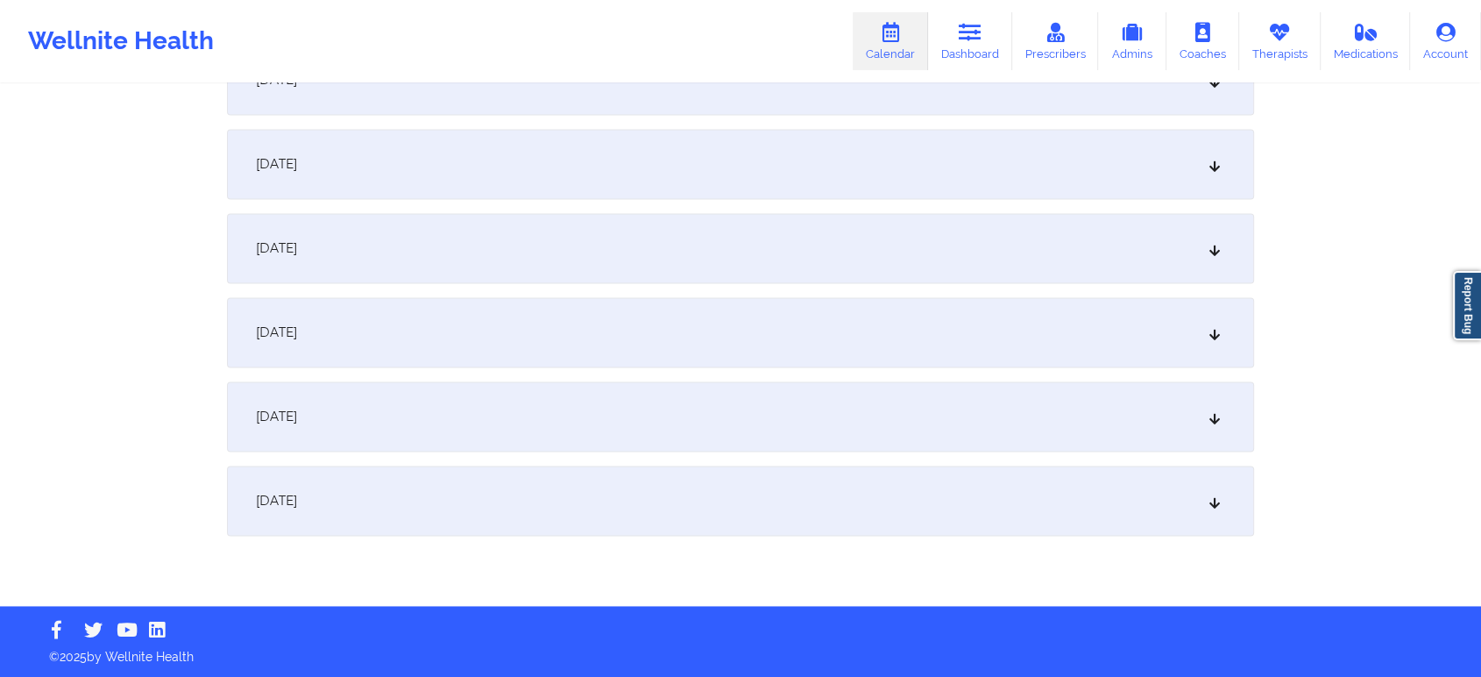
click at [913, 491] on div "October 1, 2025" at bounding box center [740, 500] width 1027 height 70
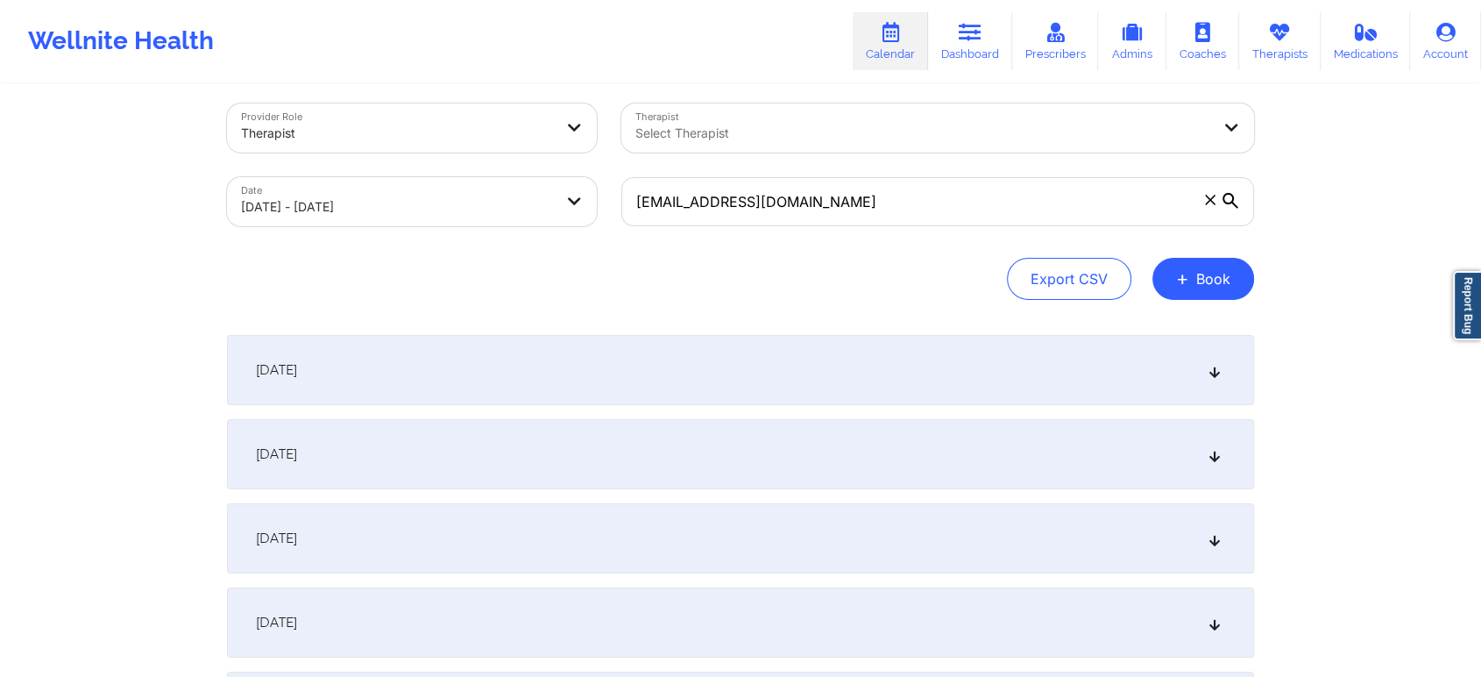
scroll to position [0, 0]
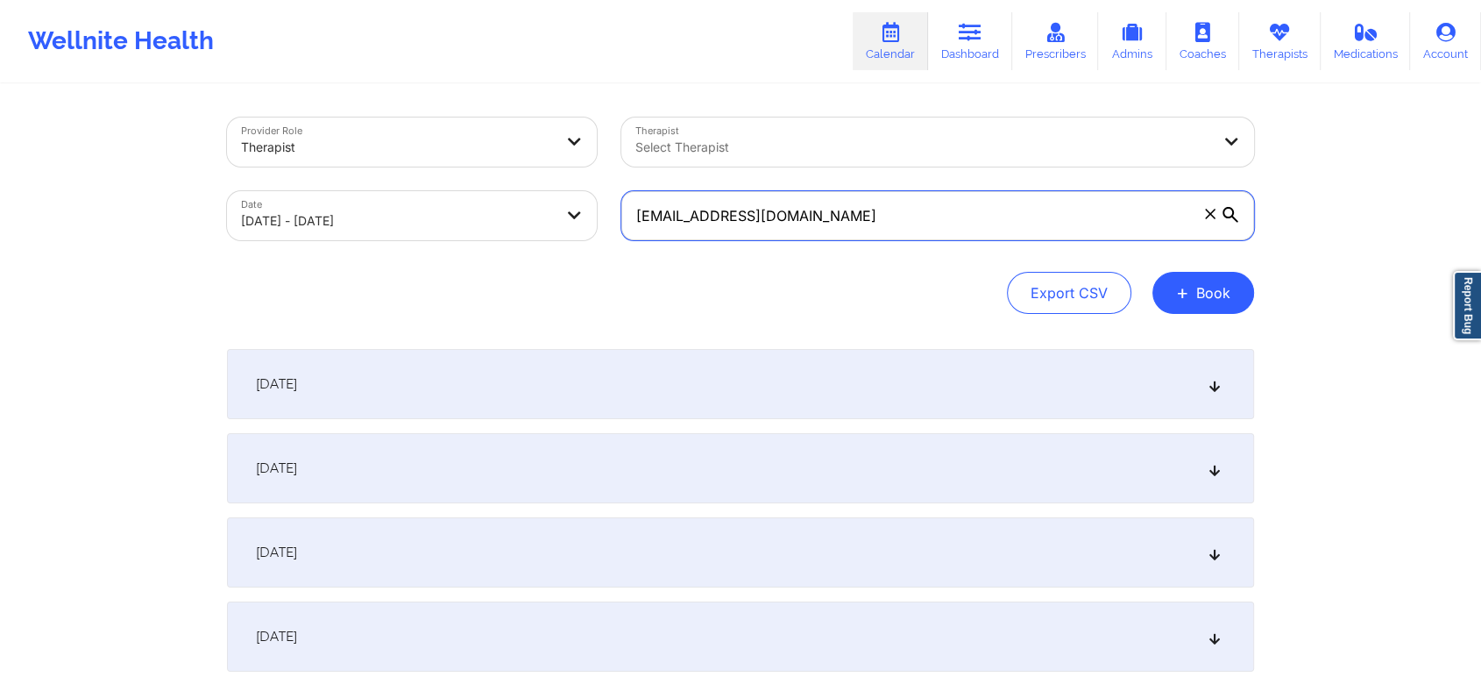
drag, startPoint x: 911, startPoint y: 218, endPoint x: 542, endPoint y: 265, distance: 371.9
click at [542, 265] on div "Provider Role Therapist Therapist Select Therapist Date 09/01/2025 - 10/01/2025…" at bounding box center [740, 215] width 1027 height 196
click at [925, 210] on input "[EMAIL_ADDRESS][DOMAIN_NAME]" at bounding box center [937, 215] width 633 height 49
drag, startPoint x: 829, startPoint y: 209, endPoint x: 548, endPoint y: 197, distance: 281.5
click at [548, 197] on div "Provider Role Therapist Therapist Select Therapist Date 09/01/2025 - 10/01/2025…" at bounding box center [741, 178] width 1052 height 147
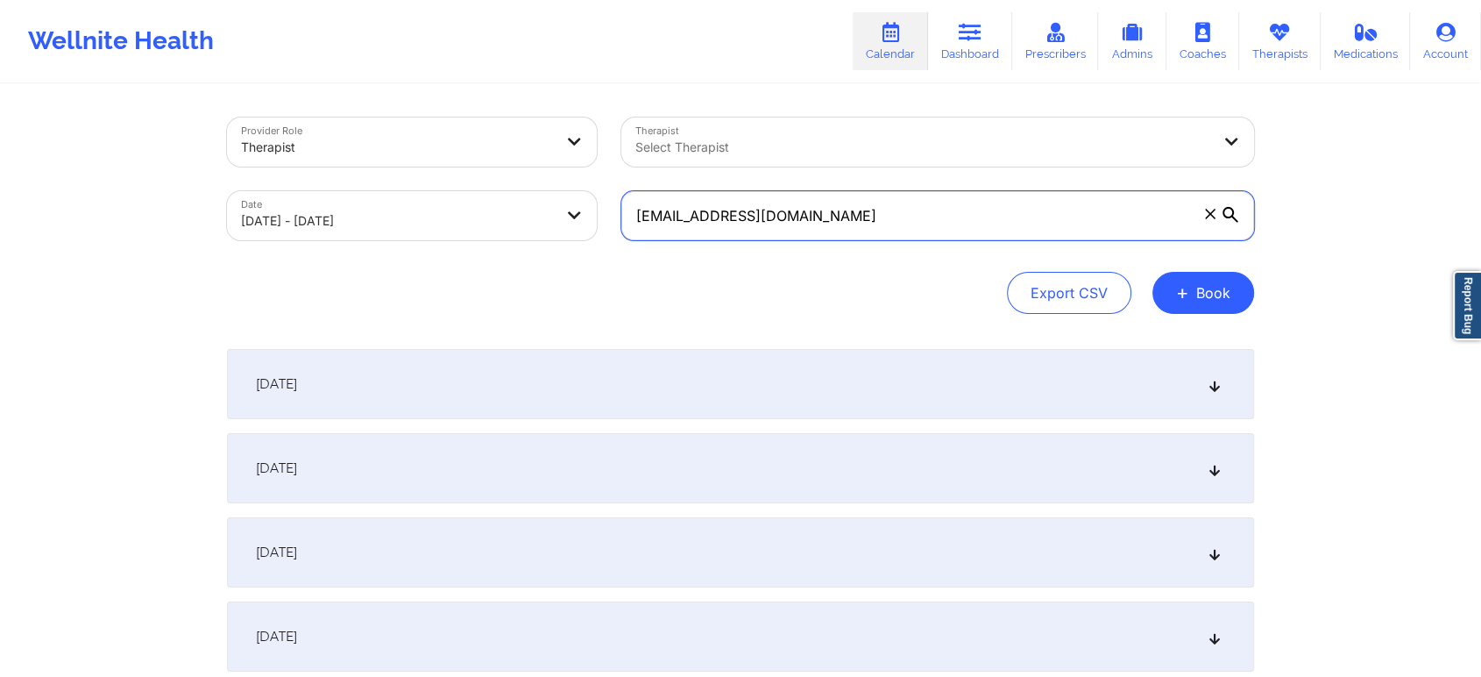
drag, startPoint x: 914, startPoint y: 216, endPoint x: 495, endPoint y: 200, distance: 419.2
click at [495, 200] on div "Provider Role Therapist Therapist Select Therapist Date 09/01/2025 - 10/01/2025…" at bounding box center [741, 178] width 1052 height 147
paste input "witthauer.hannah01"
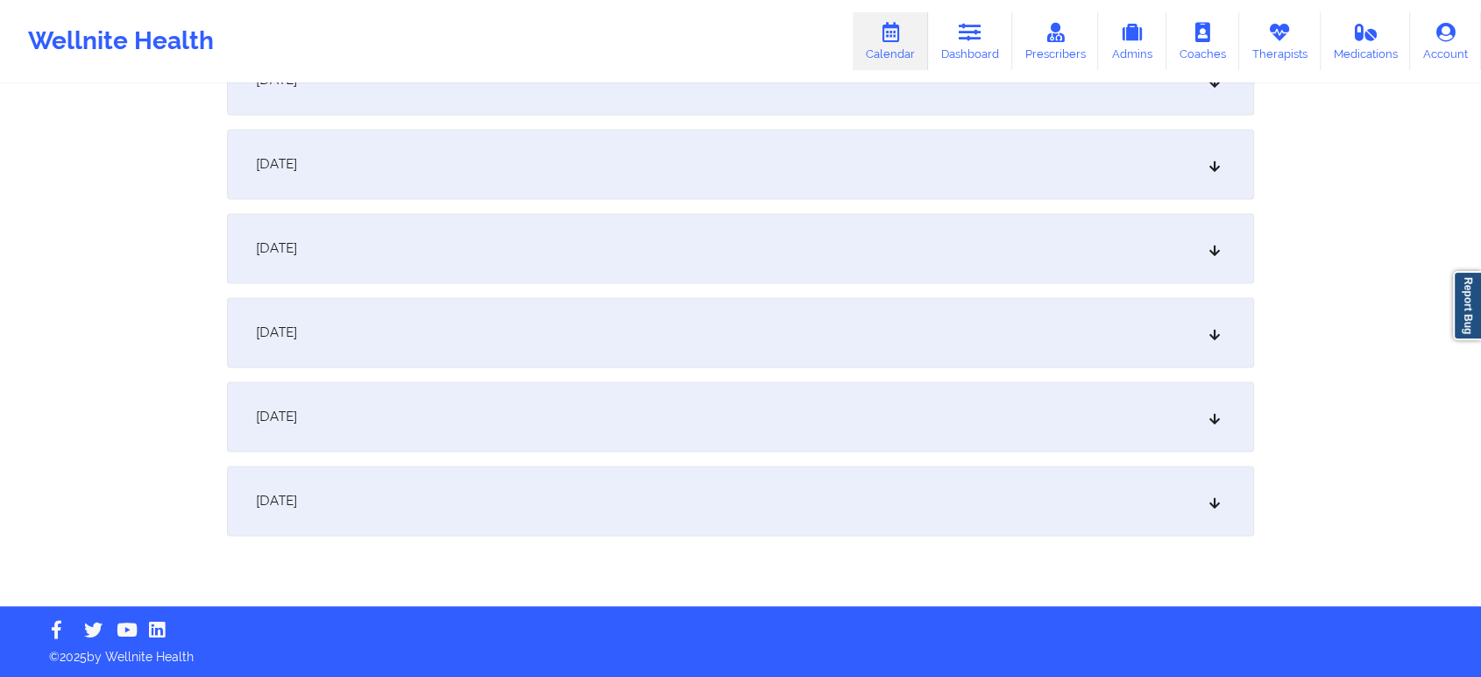
click at [882, 514] on div "October 1, 2025" at bounding box center [740, 500] width 1027 height 70
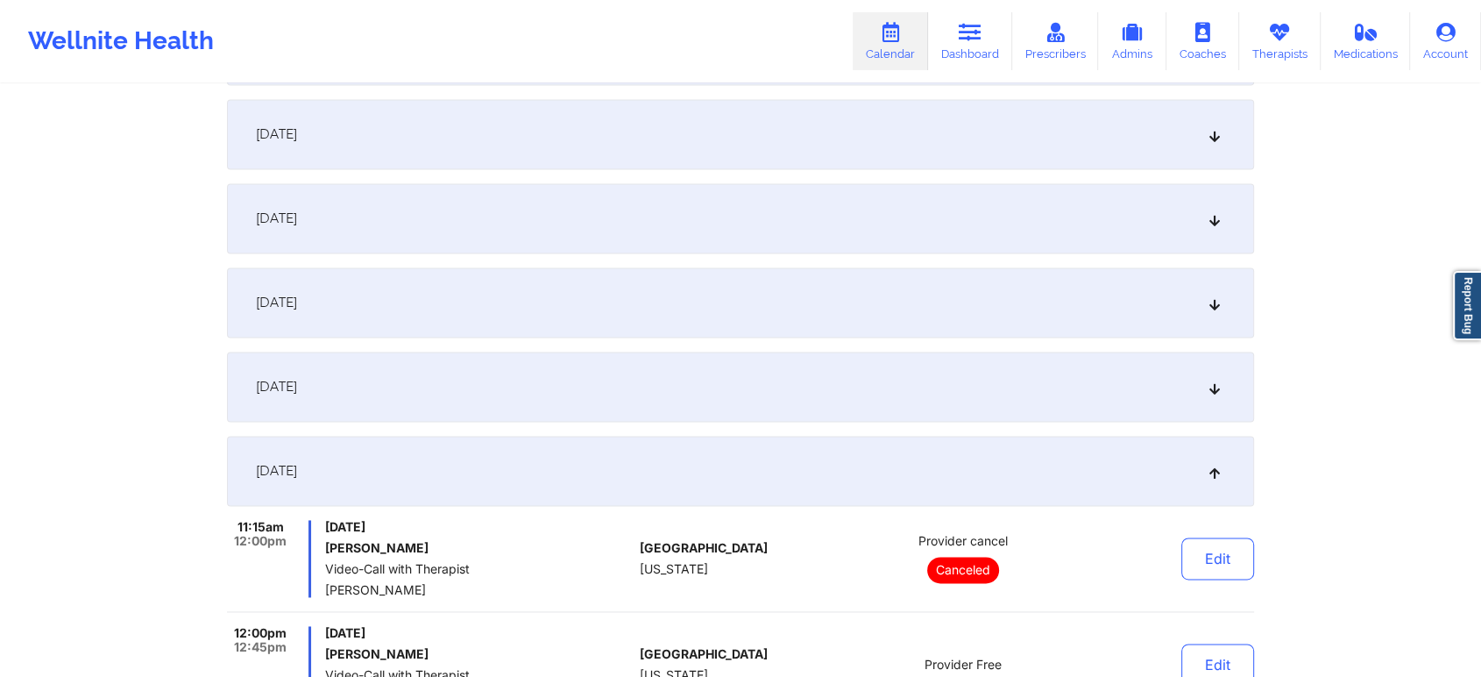
scroll to position [2712, 0]
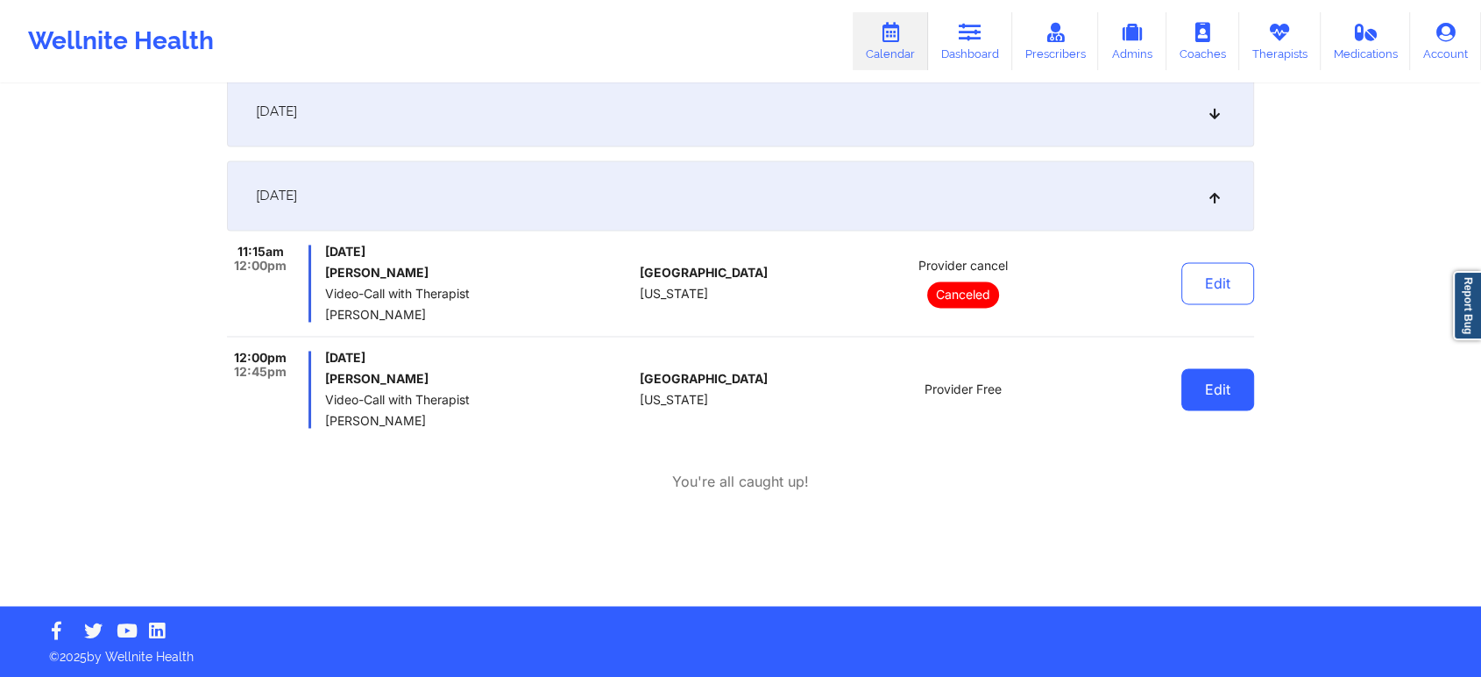
click at [1217, 403] on button "Edit" at bounding box center [1217, 389] width 73 height 42
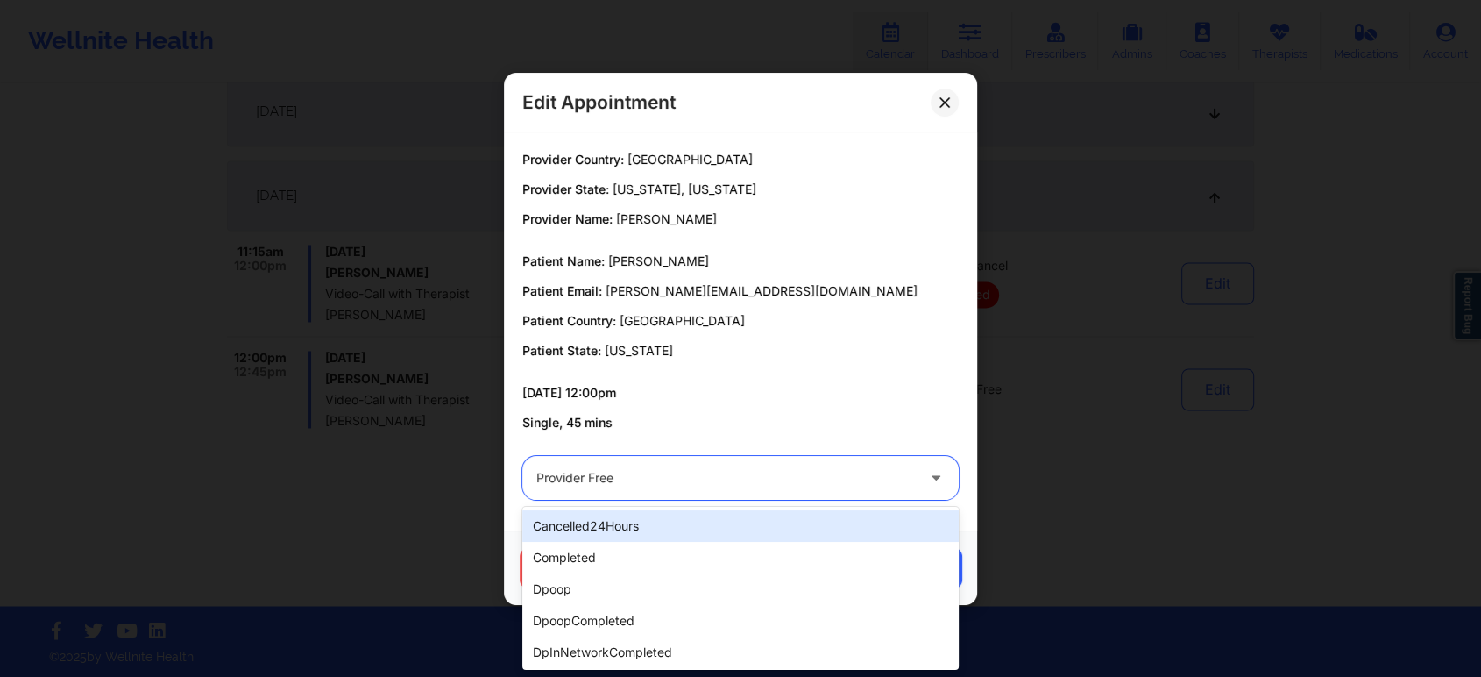
click at [655, 496] on div "Provider Free" at bounding box center [725, 478] width 379 height 44
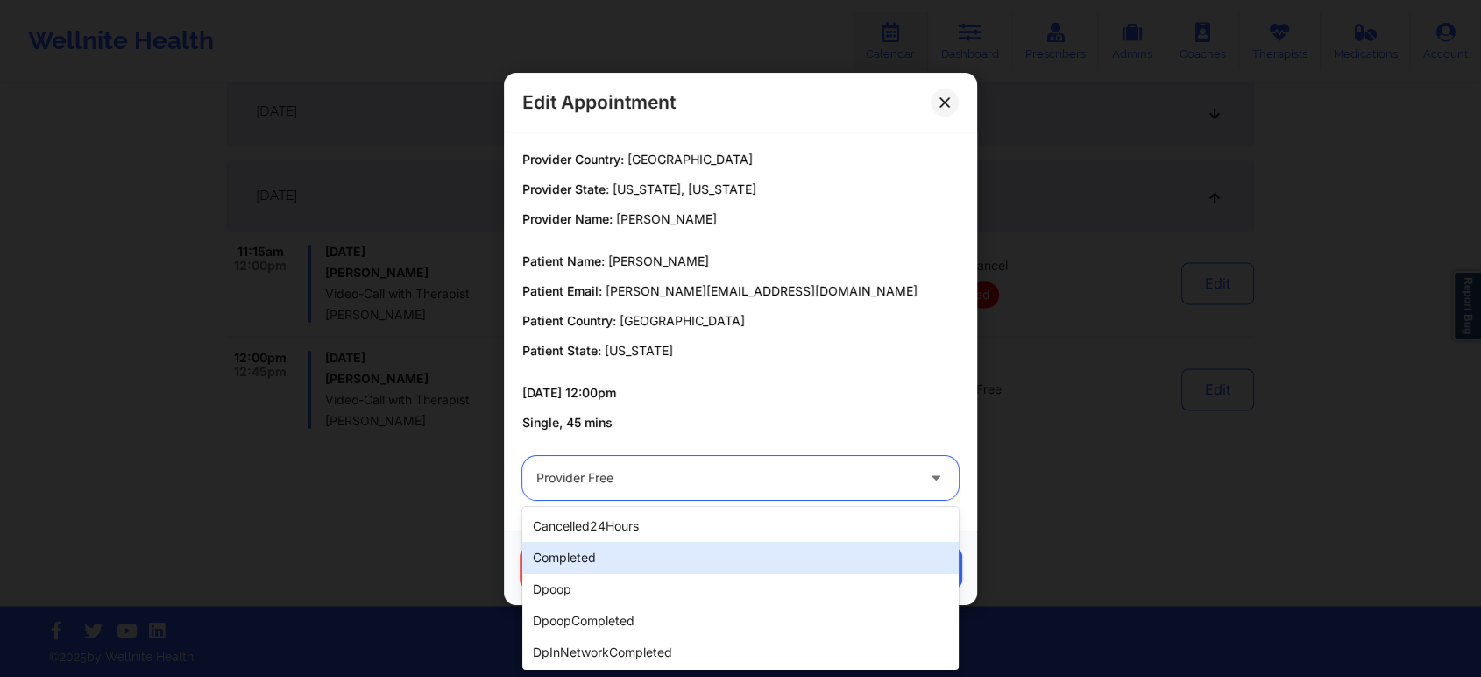
click at [606, 542] on div "completed" at bounding box center [740, 558] width 436 height 32
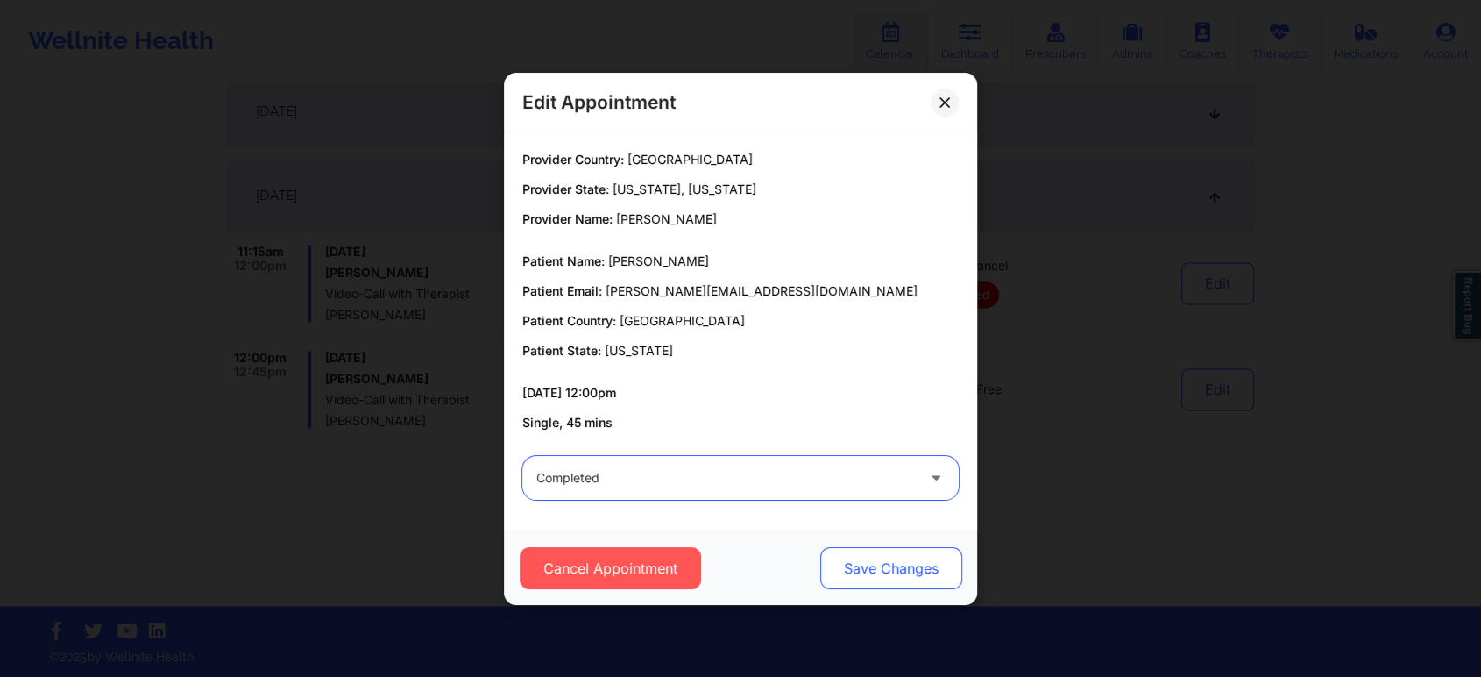
click at [878, 571] on button "Save Changes" at bounding box center [891, 568] width 142 height 42
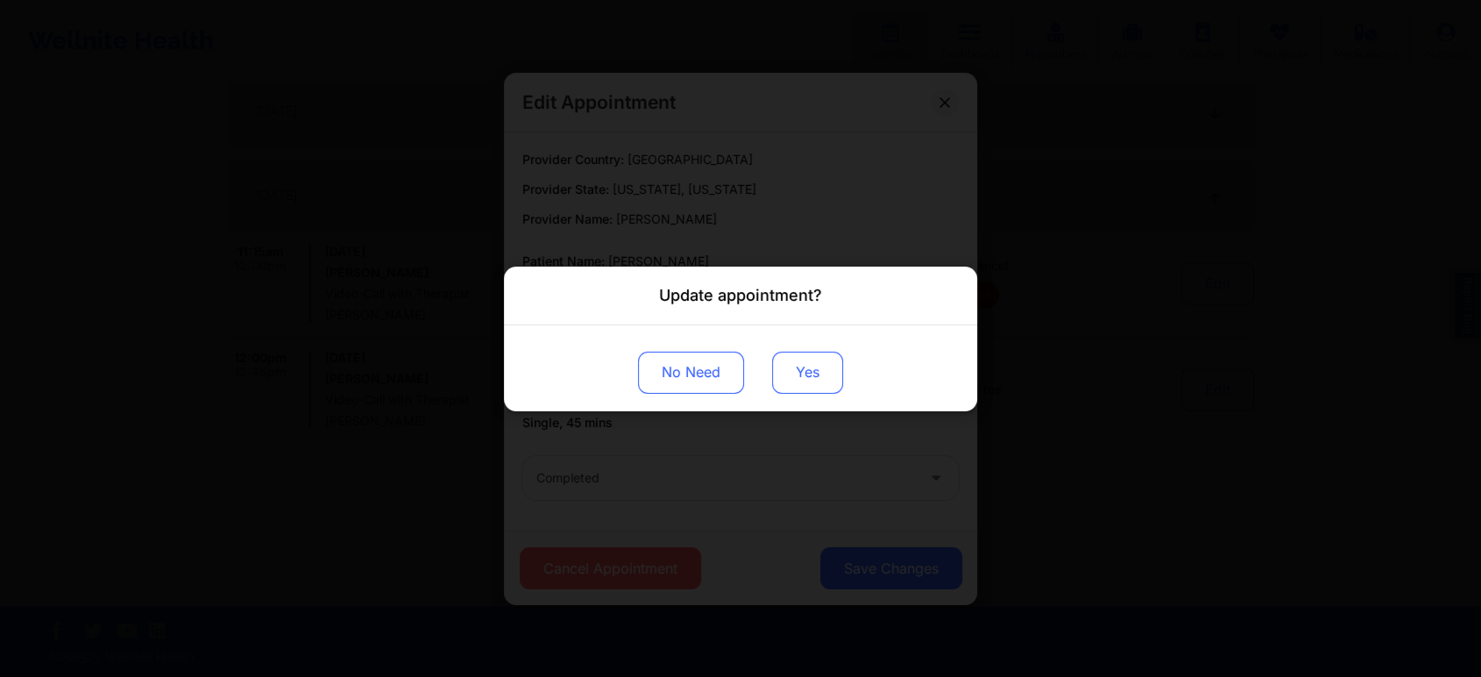
click at [782, 368] on button "Yes" at bounding box center [807, 372] width 71 height 42
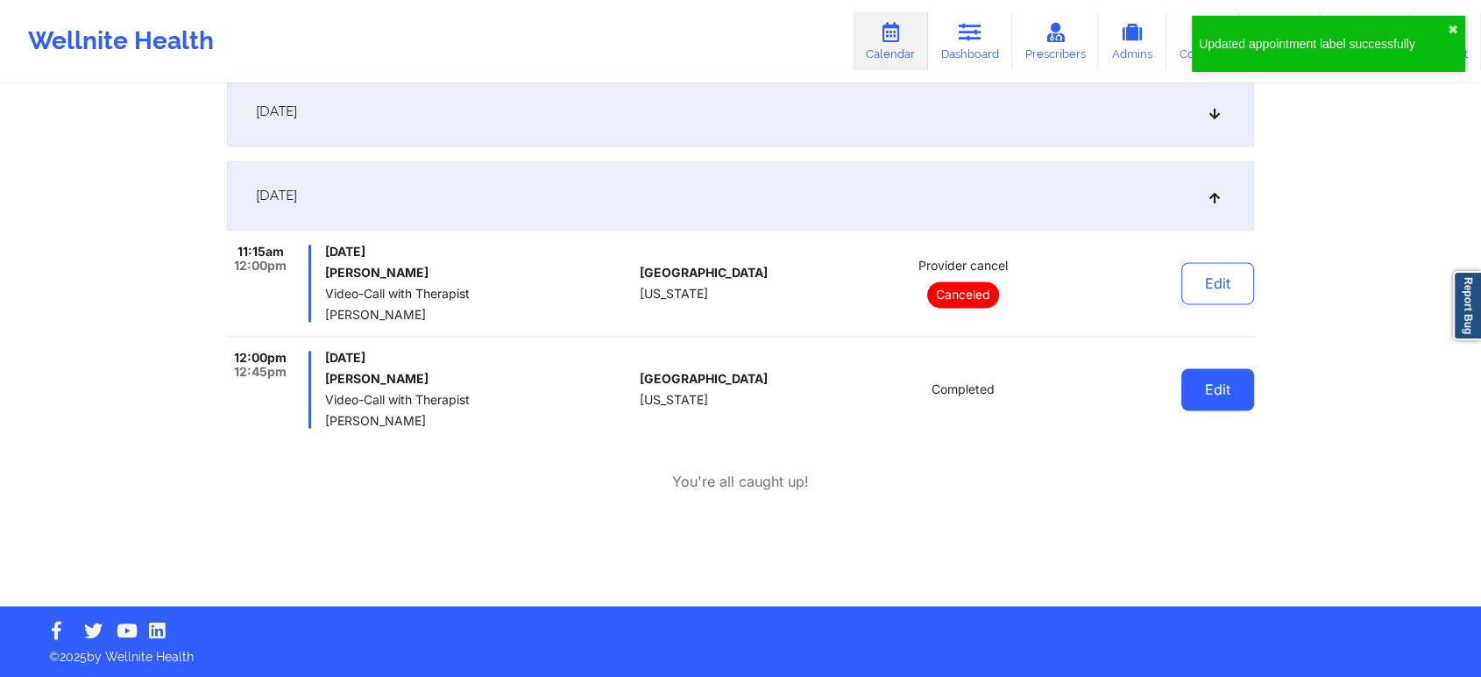
click at [1234, 391] on button "Edit" at bounding box center [1217, 389] width 73 height 42
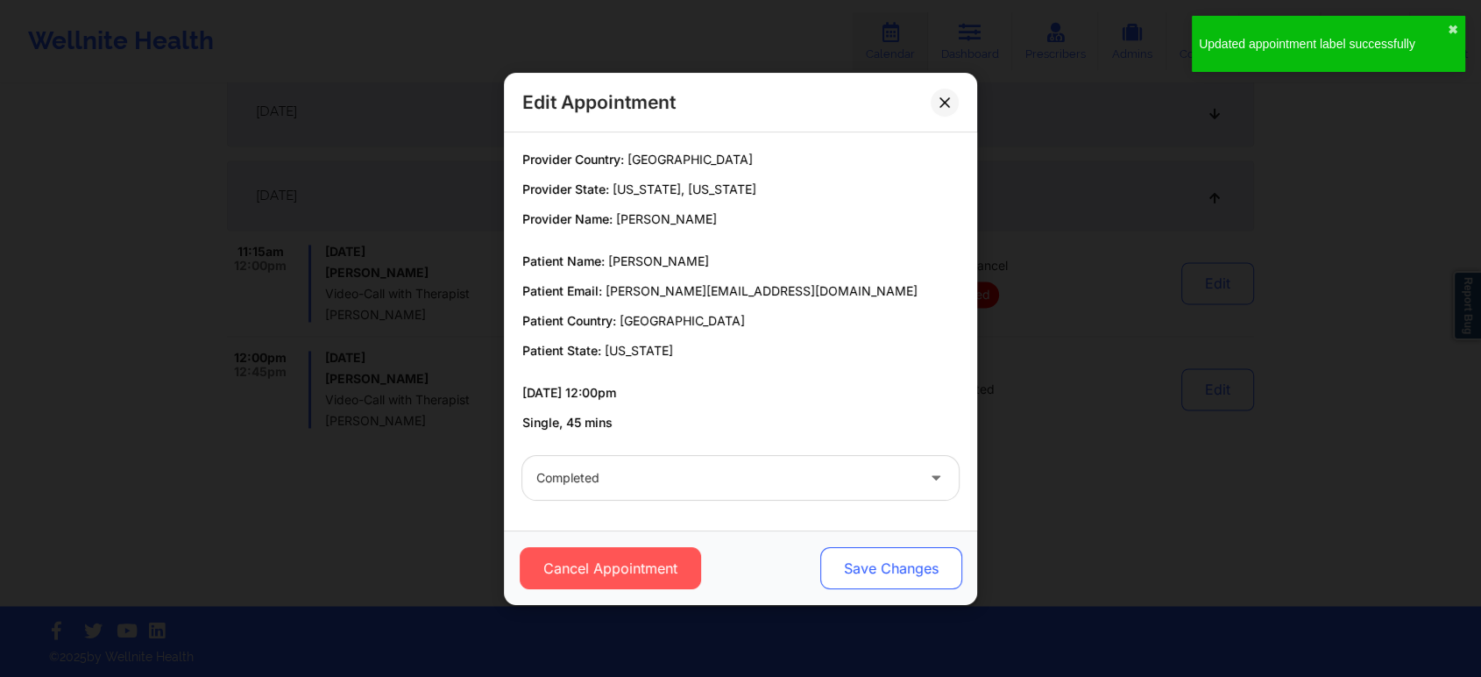
click at [878, 552] on button "Save Changes" at bounding box center [891, 568] width 142 height 42
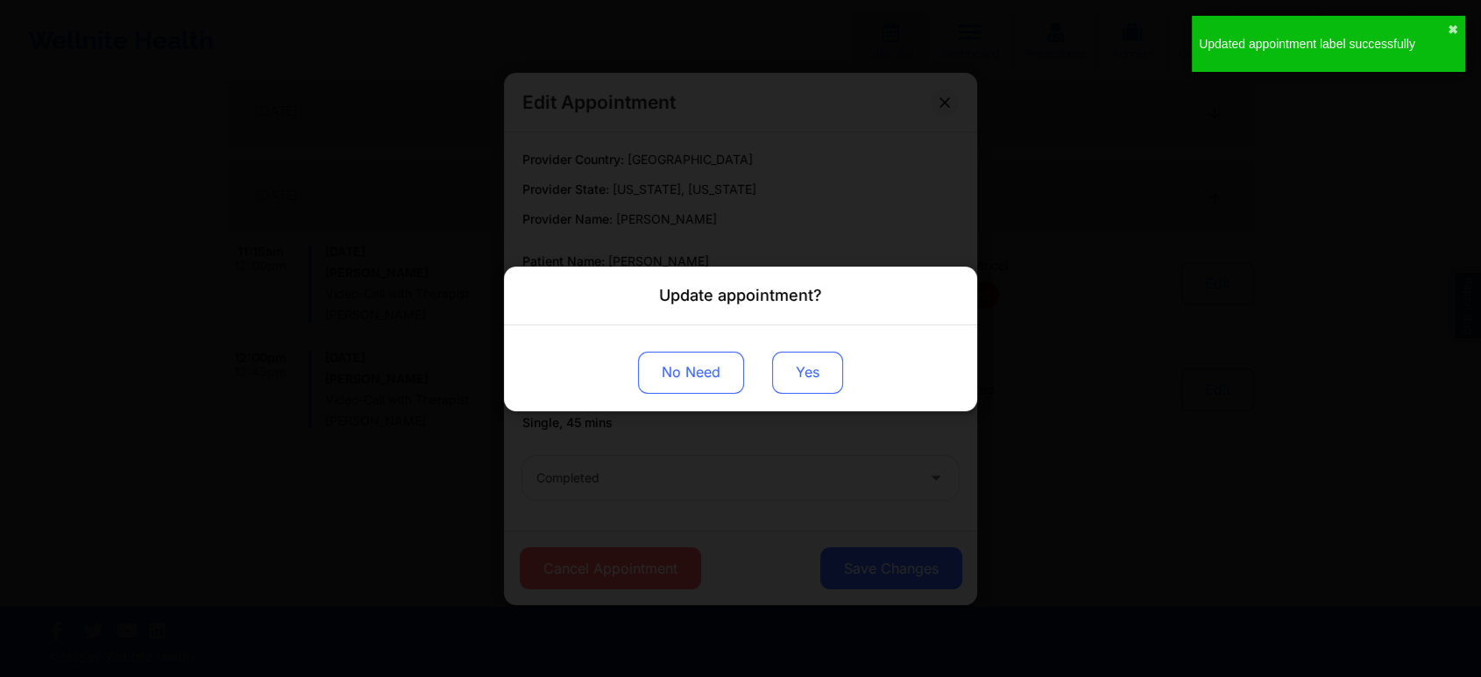
click at [813, 370] on button "Yes" at bounding box center [807, 372] width 71 height 42
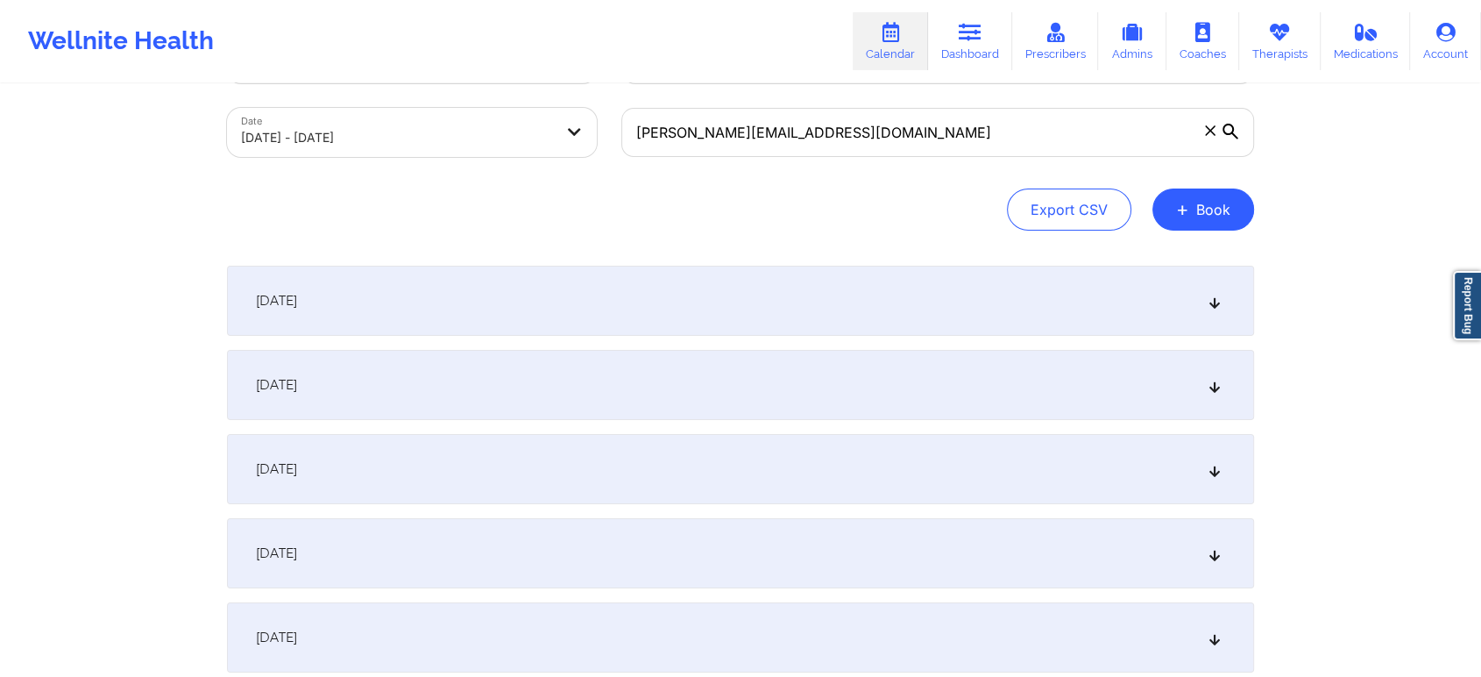
scroll to position [0, 0]
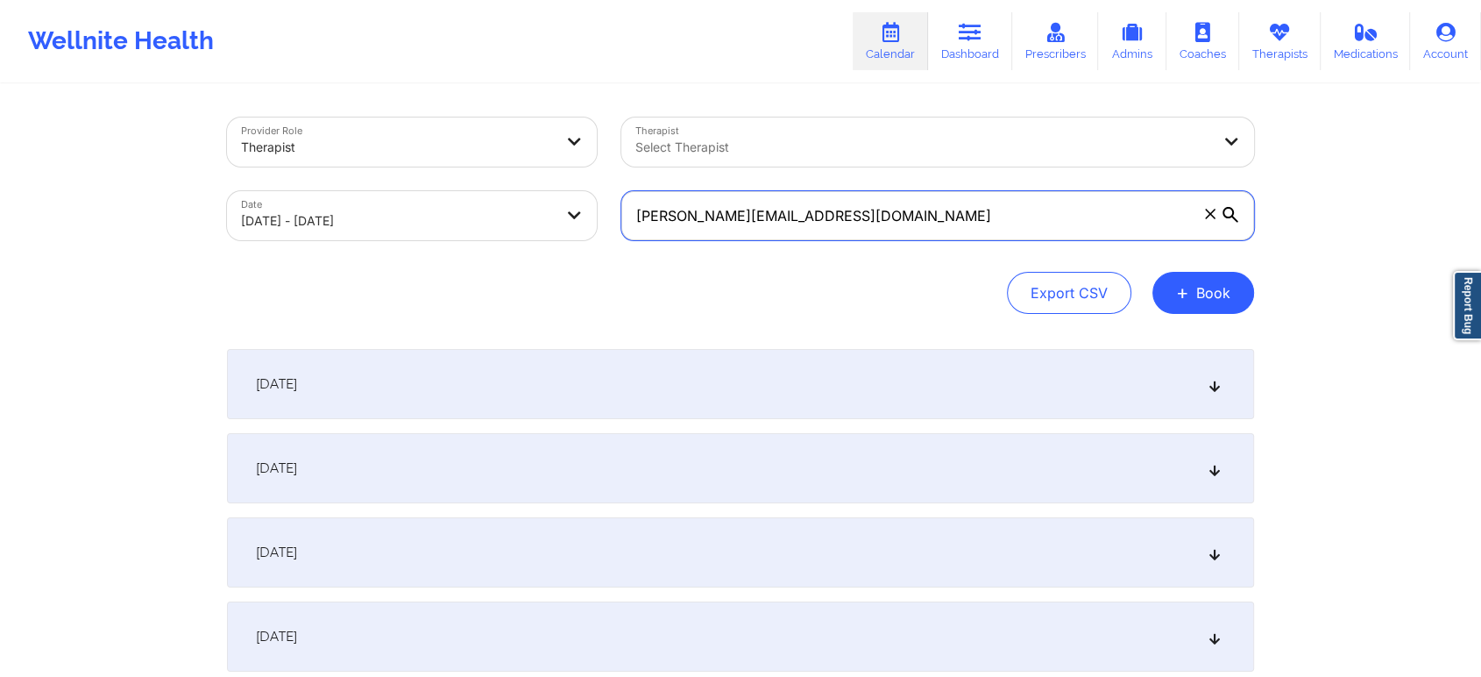
click at [897, 205] on input "witthauer.hannah01@gmail.com" at bounding box center [937, 215] width 633 height 49
click at [976, 221] on input "witthauer.hannah01@gmail.com" at bounding box center [937, 215] width 633 height 49
drag, startPoint x: 976, startPoint y: 221, endPoint x: 486, endPoint y: 188, distance: 491.0
click at [486, 188] on div "Provider Role Therapist Therapist Select Therapist Date 09/01/2025 - 10/01/2025…" at bounding box center [741, 178] width 1052 height 147
paste input "michygon1210@ao"
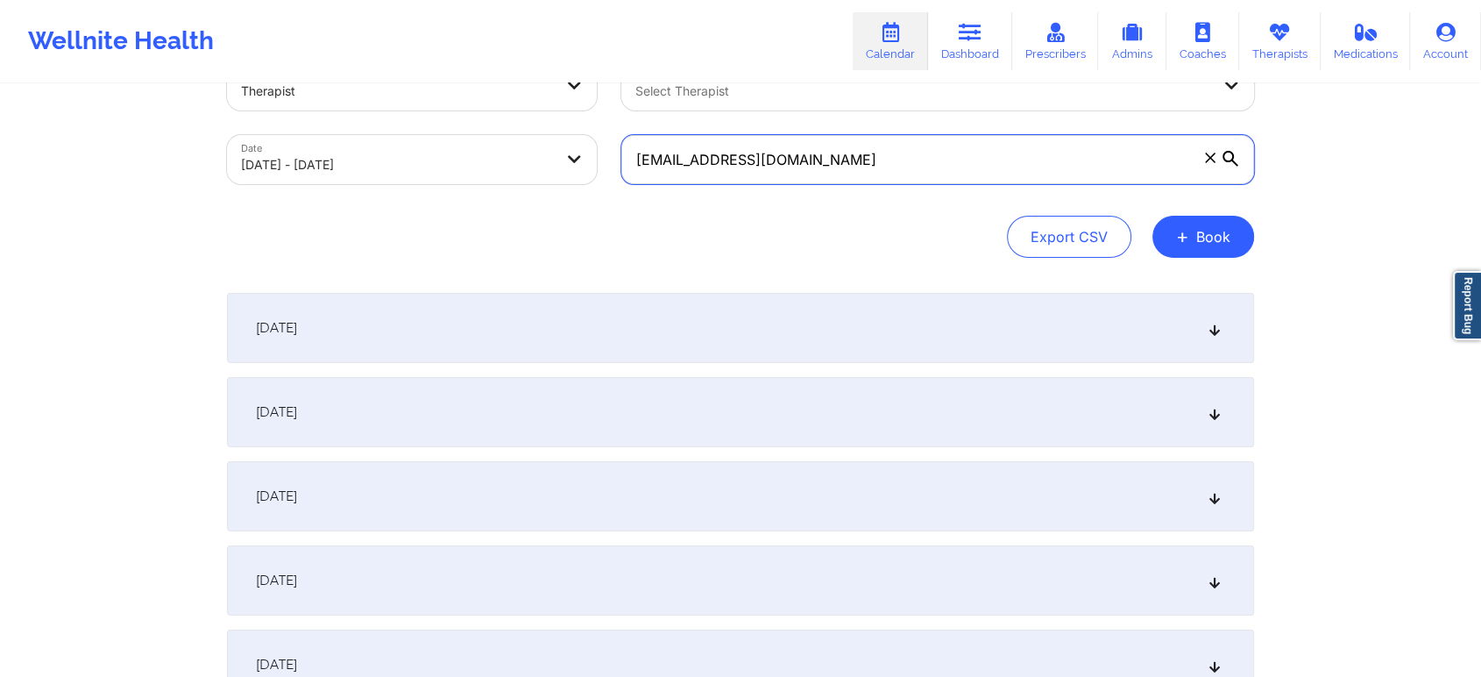
scroll to position [2407, 0]
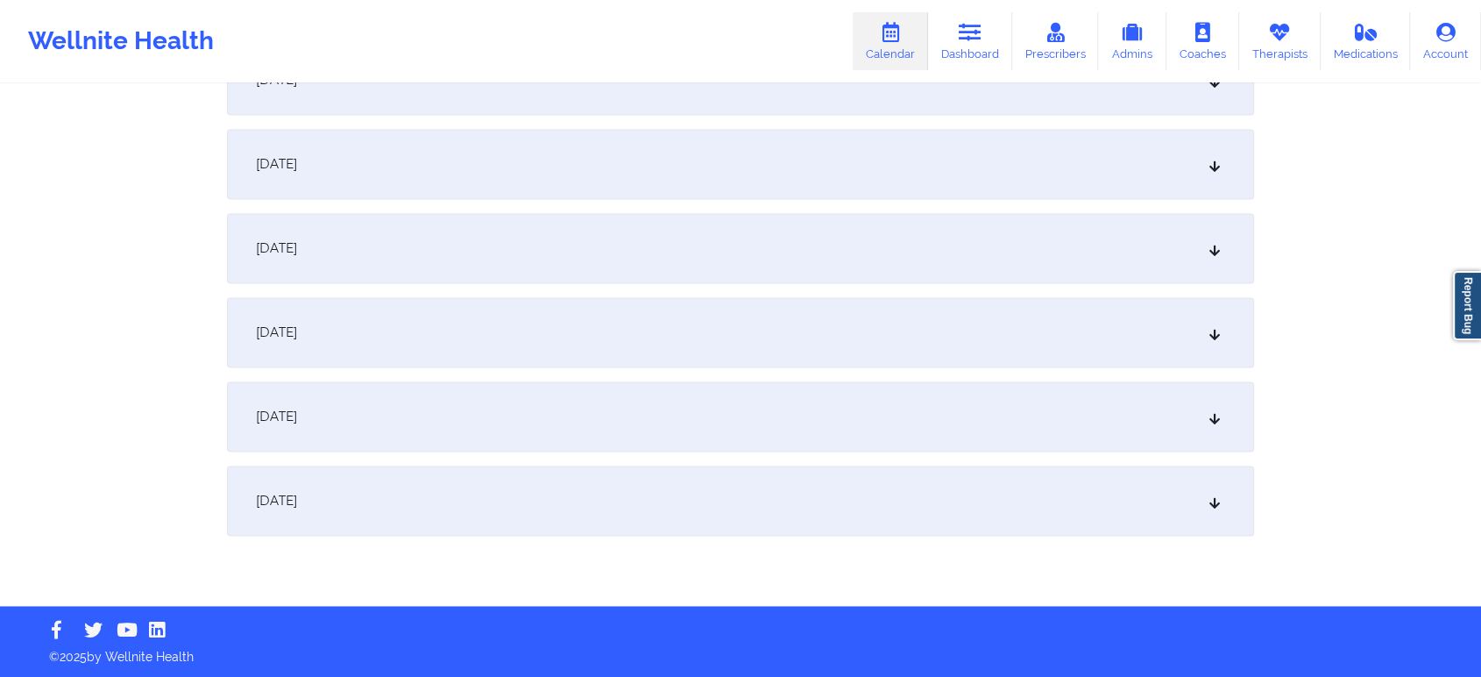
click at [851, 530] on div "October 1, 2025" at bounding box center [740, 500] width 1027 height 70
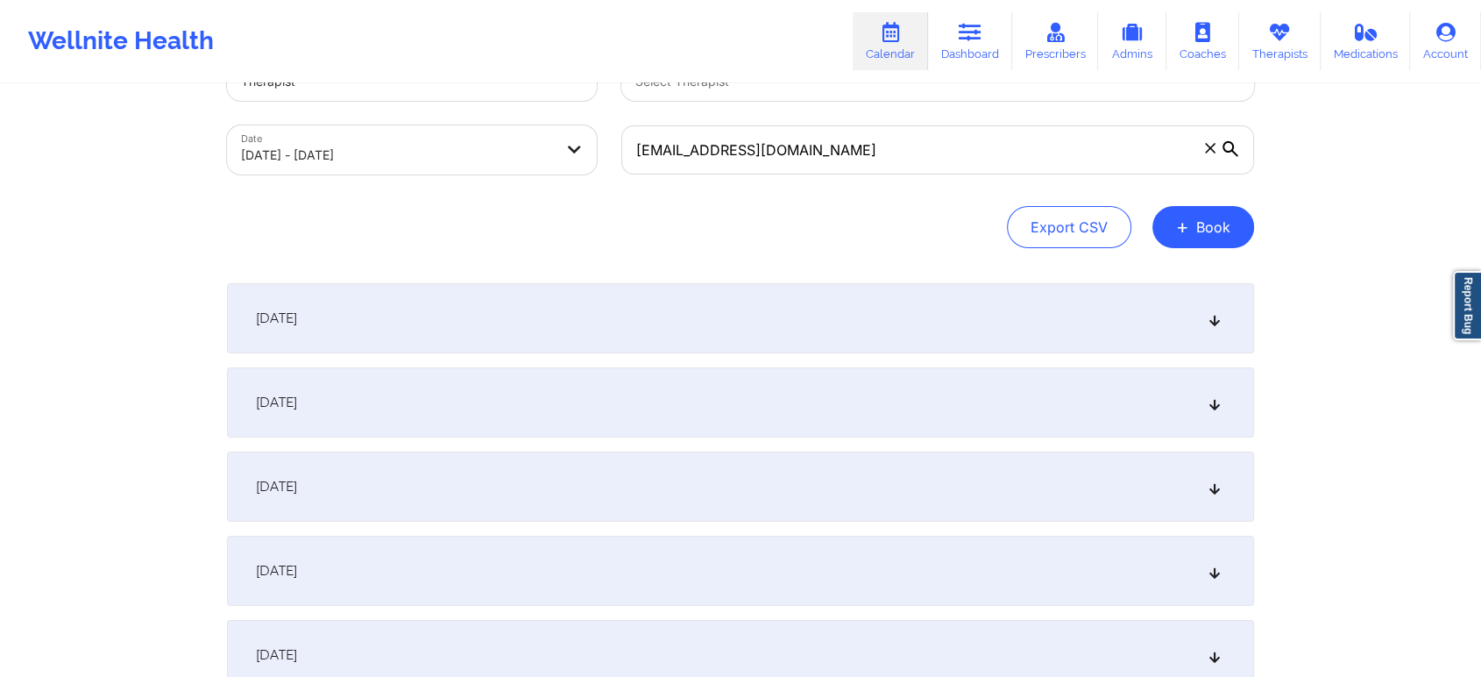
scroll to position [0, 0]
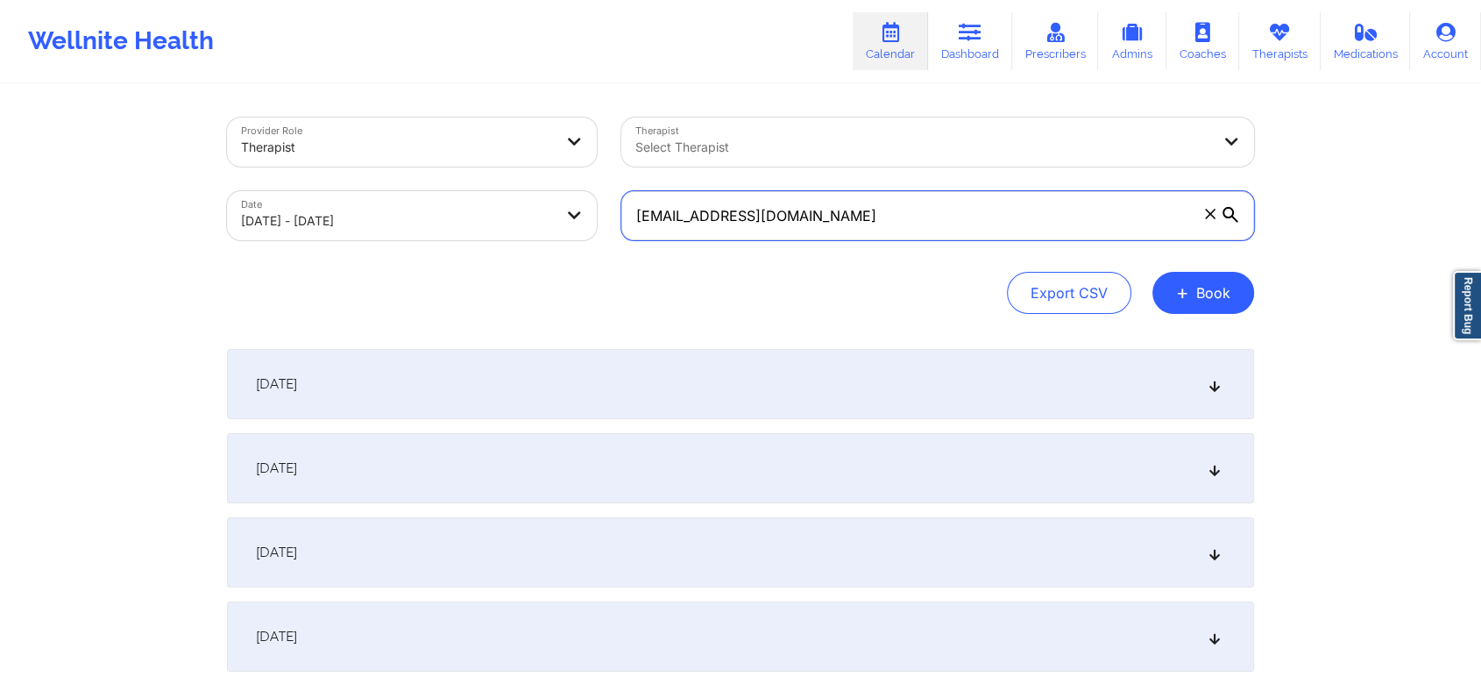
drag, startPoint x: 879, startPoint y: 195, endPoint x: 567, endPoint y: 150, distance: 315.2
click at [567, 150] on div "Provider Role Therapist Therapist Select Therapist Date 09/01/2025 - 10/01/2025…" at bounding box center [741, 178] width 1052 height 147
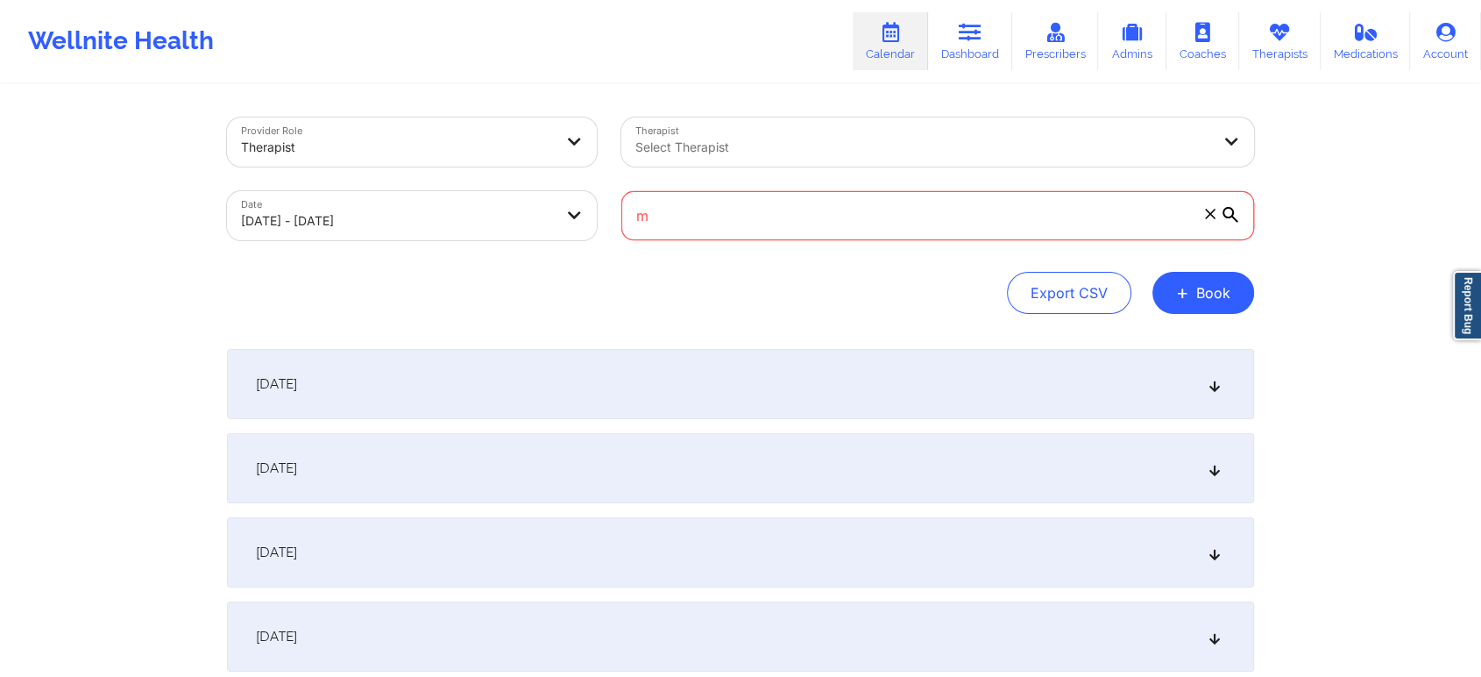
type input "m"
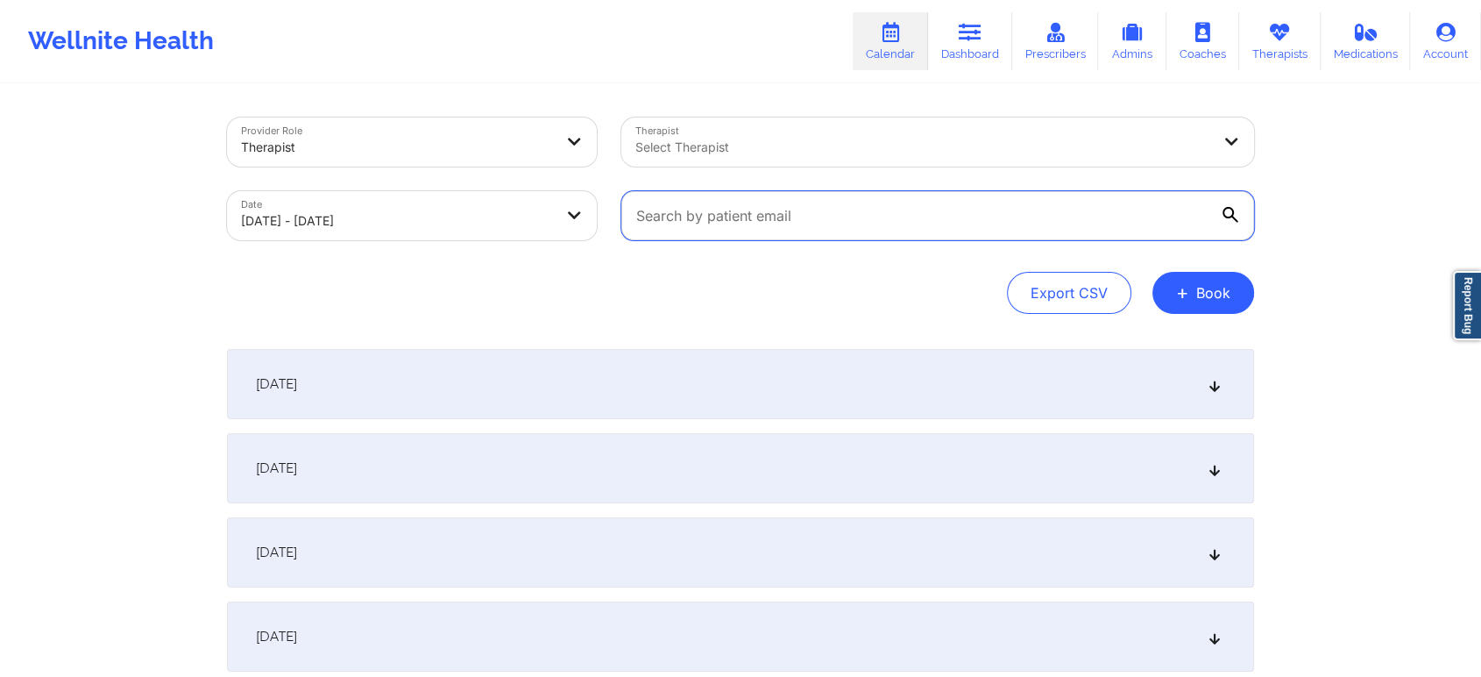
paste input "yasminesot15@gmail.com"
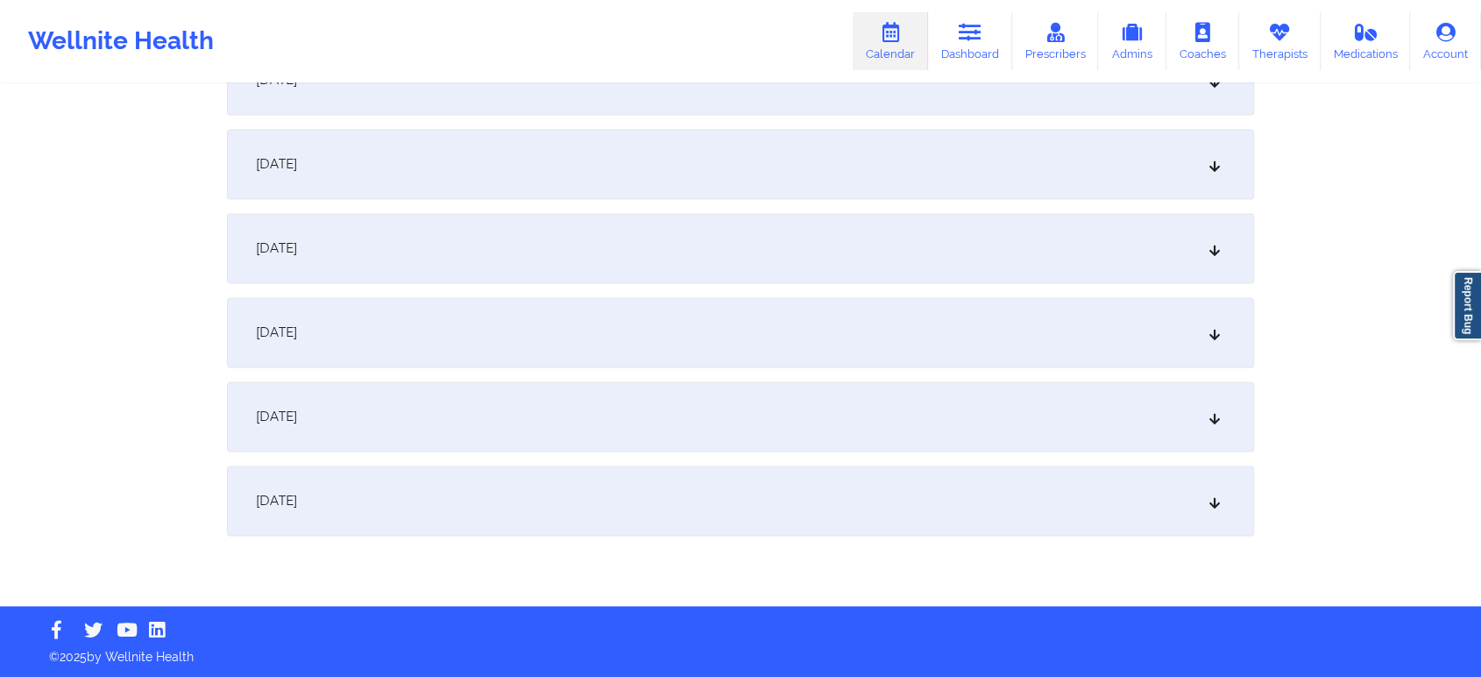
click at [843, 472] on div "October 1, 2025" at bounding box center [740, 500] width 1027 height 70
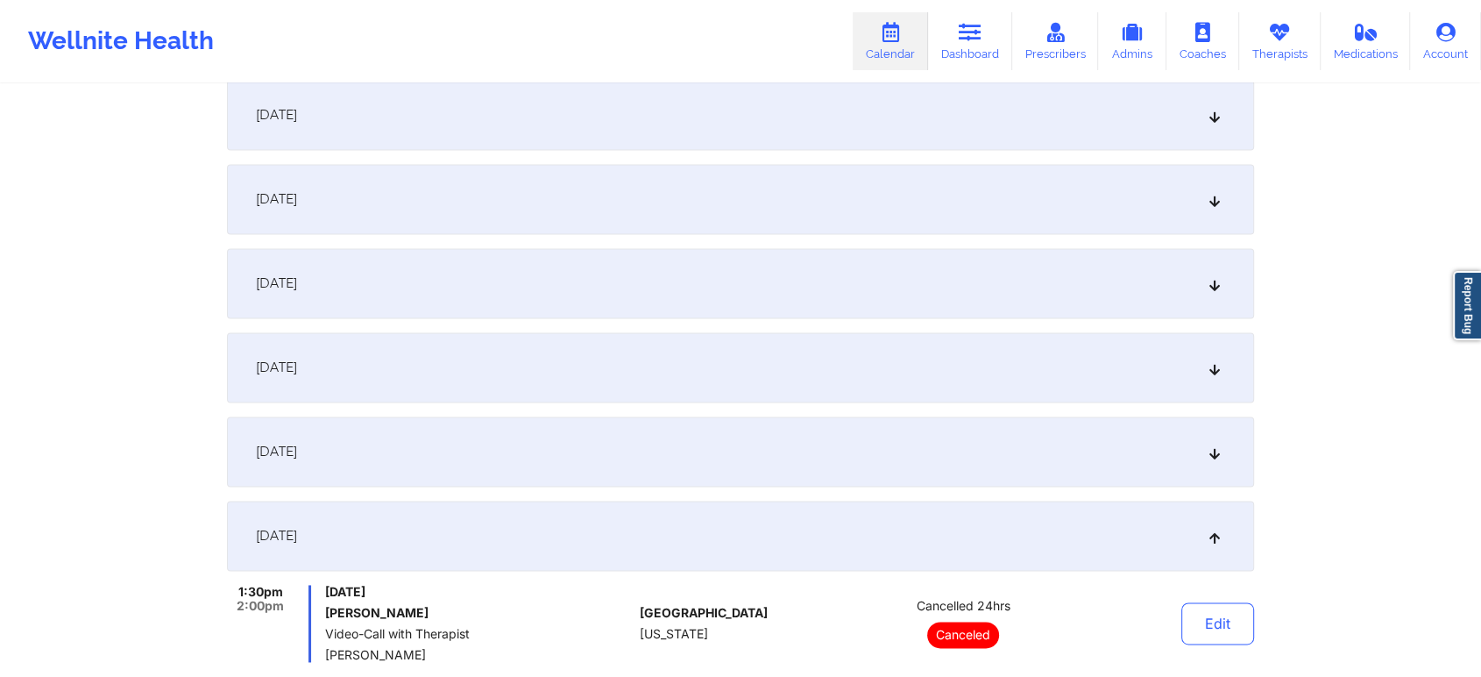
scroll to position [0, 0]
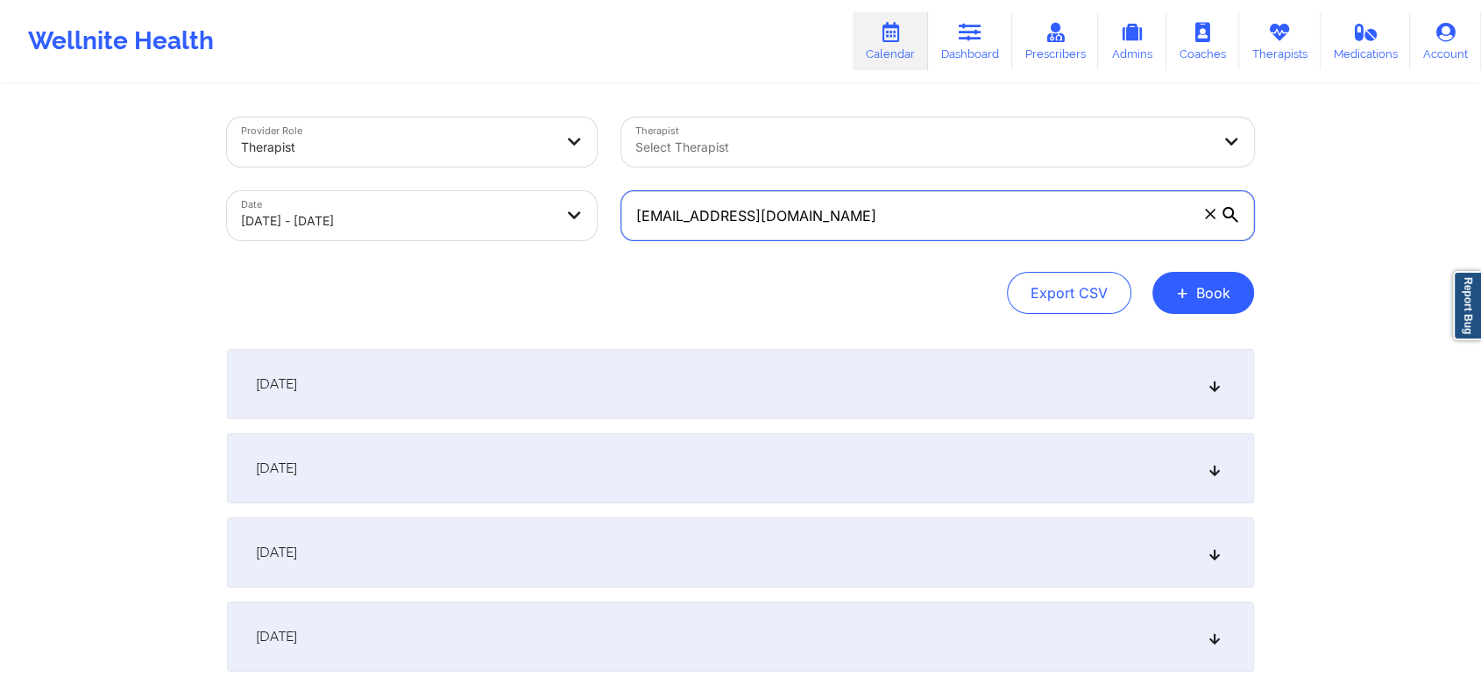
drag, startPoint x: 974, startPoint y: 216, endPoint x: 587, endPoint y: 216, distance: 386.5
click at [587, 216] on div "Provider Role Therapist Therapist Select Therapist Date 09/01/2025 - 10/01/2025…" at bounding box center [741, 178] width 1052 height 147
paste input "s.brown.gibbs"
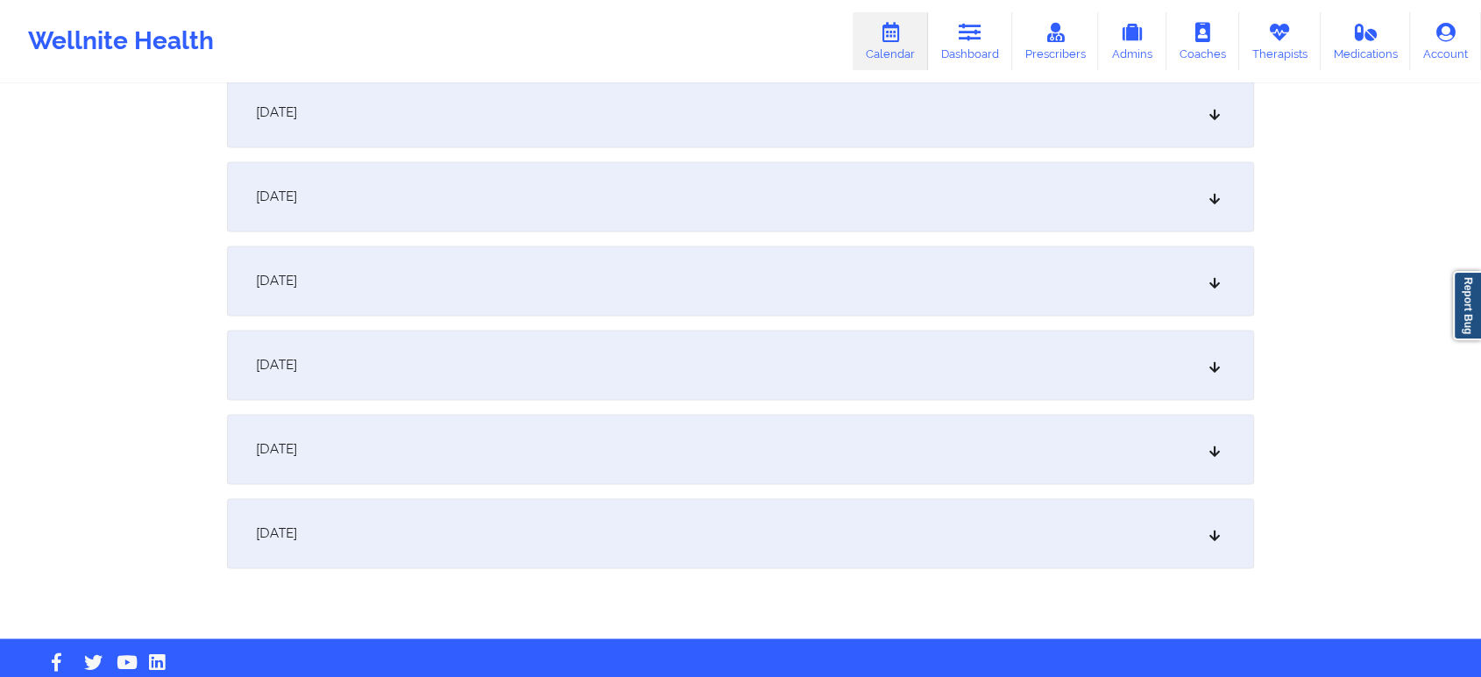
scroll to position [2407, 0]
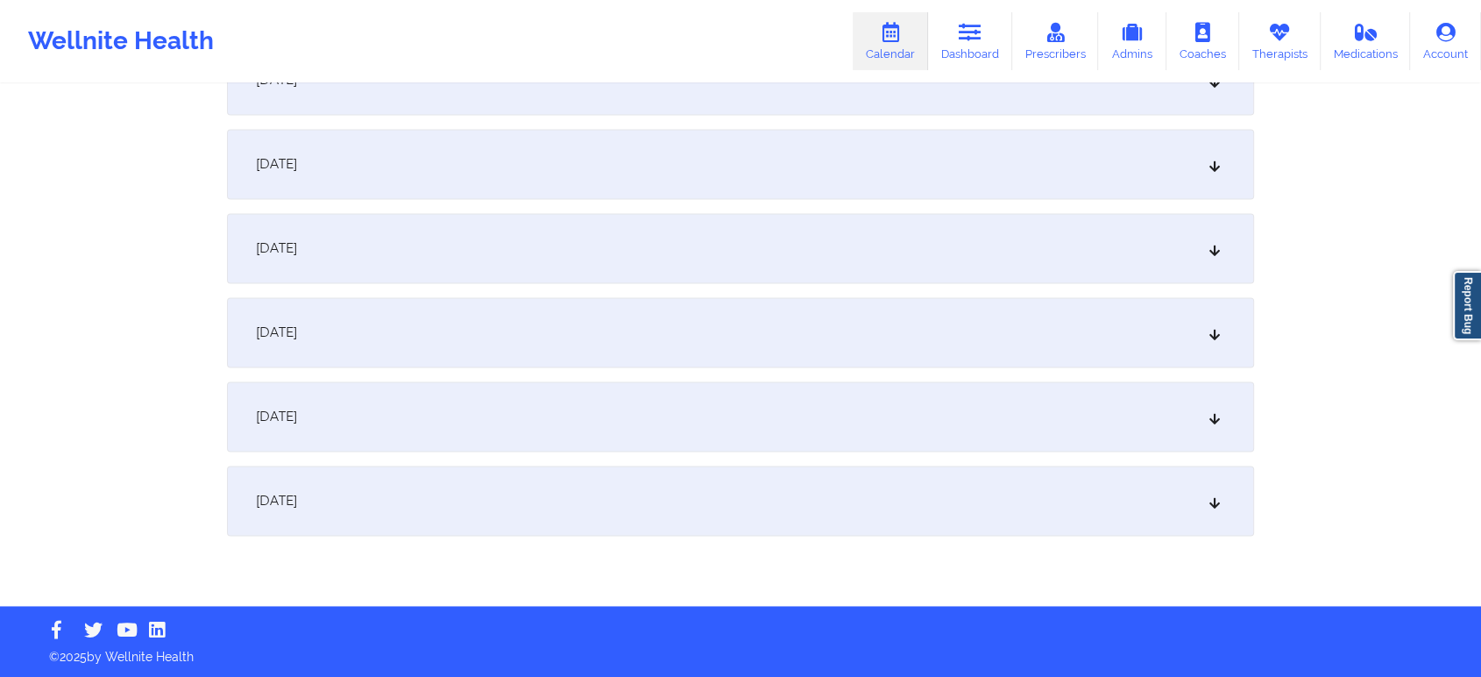
click at [735, 487] on div "October 1, 2025" at bounding box center [740, 500] width 1027 height 70
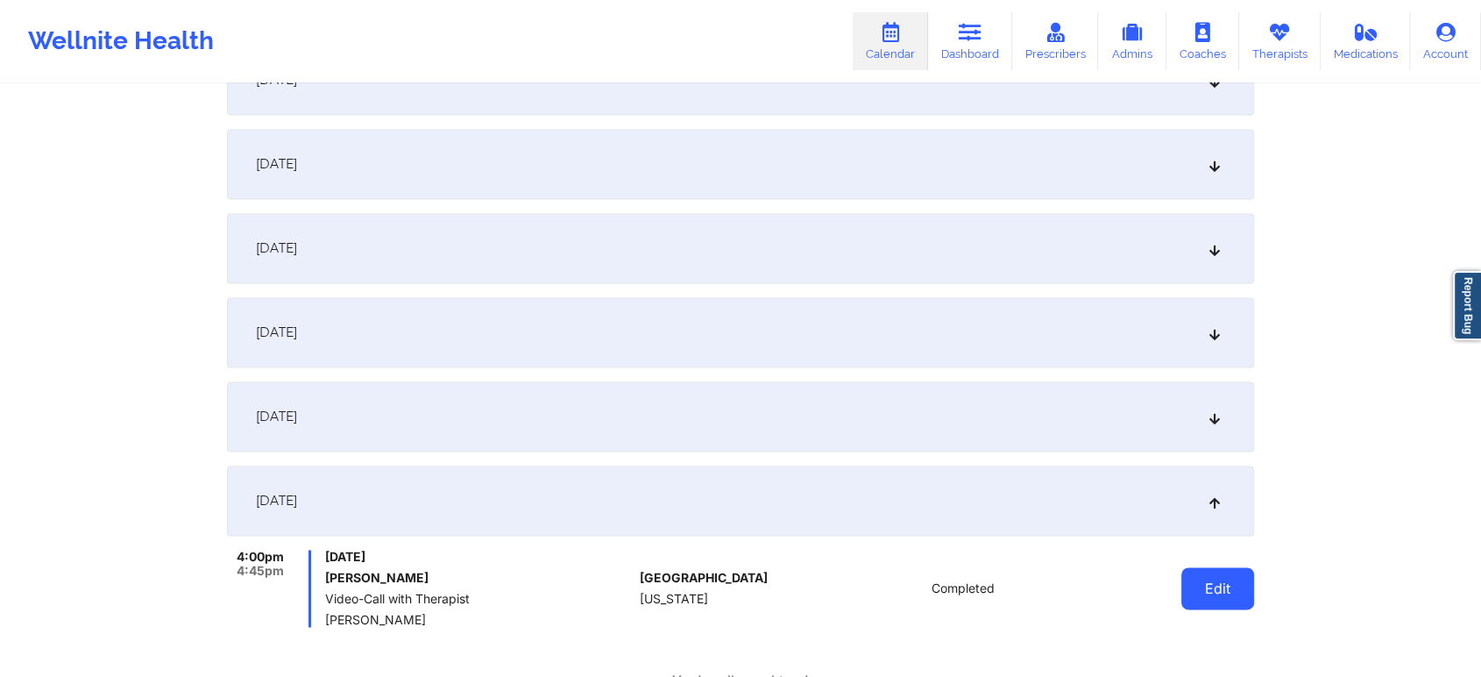
click at [1227, 583] on button "Edit" at bounding box center [1217, 588] width 73 height 42
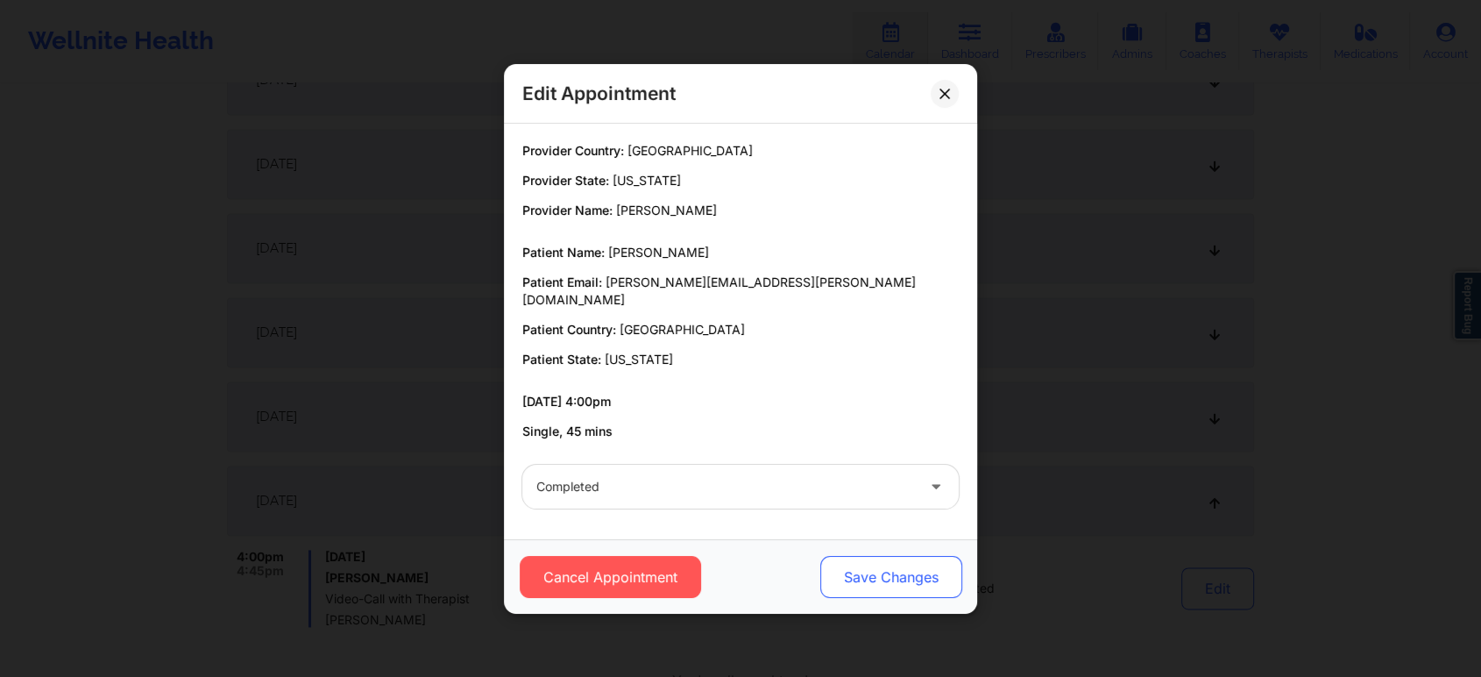
click at [906, 556] on button "Save Changes" at bounding box center [891, 577] width 142 height 42
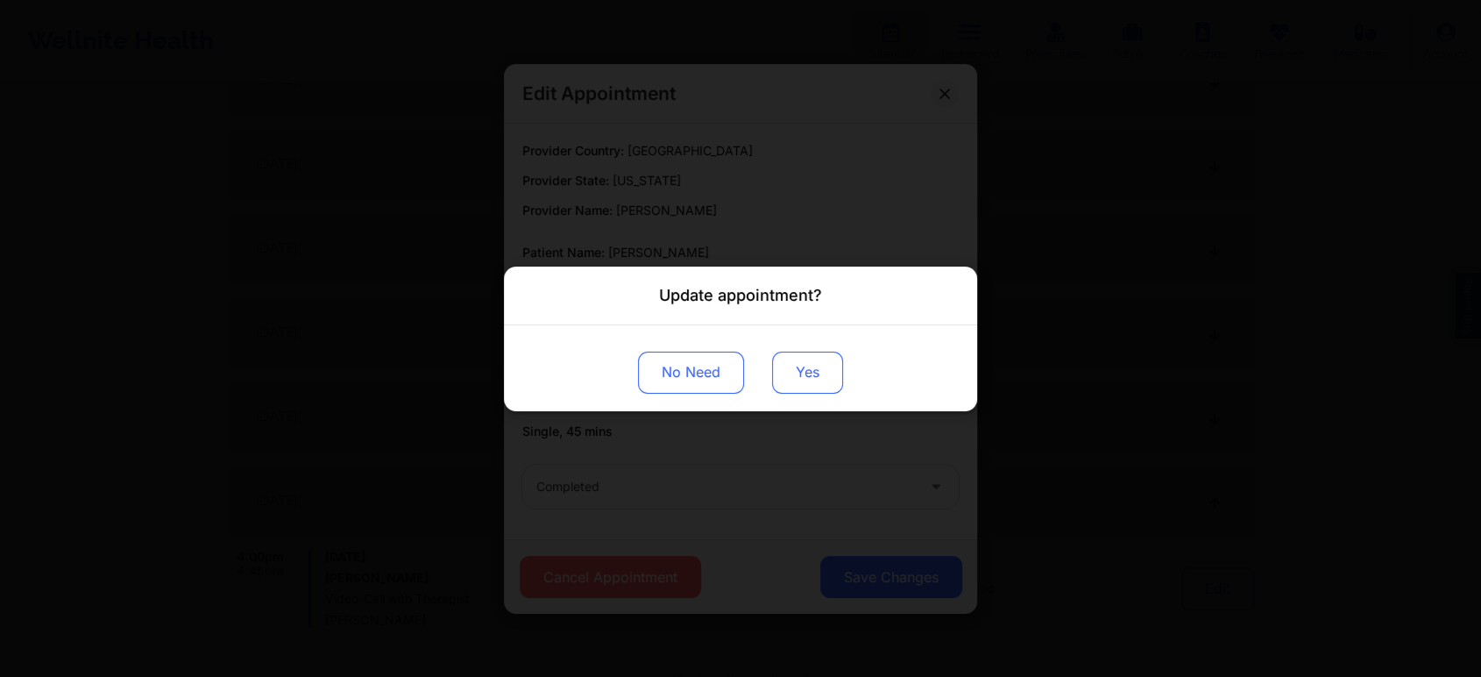
click at [801, 379] on button "Yes" at bounding box center [807, 372] width 71 height 42
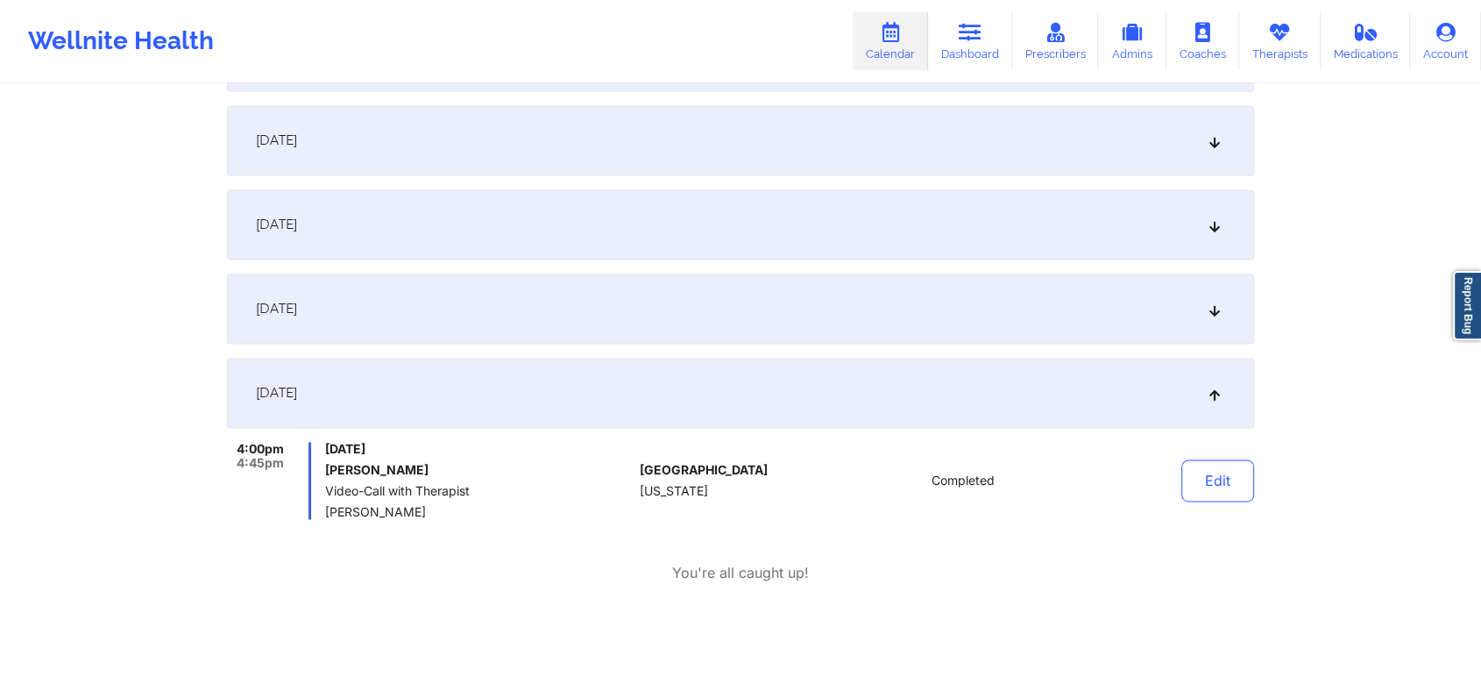
scroll to position [2606, 0]
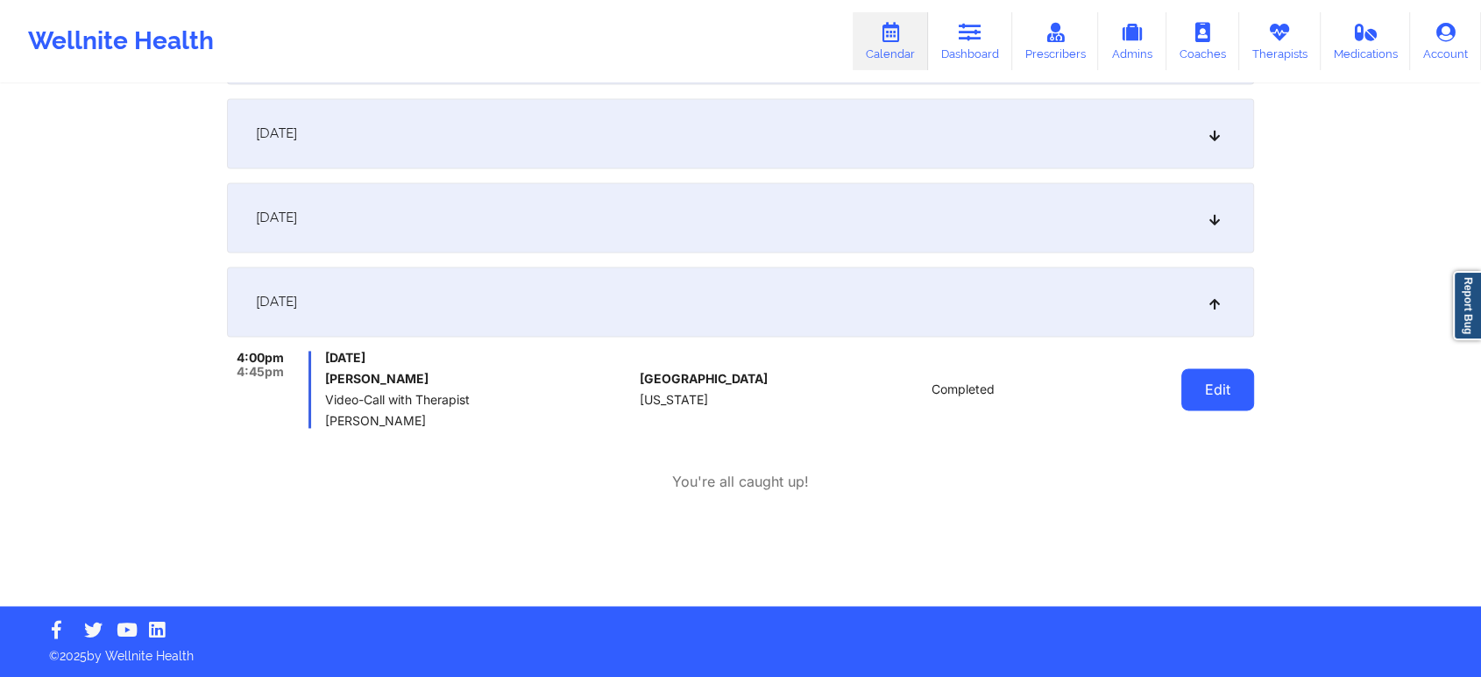
click at [1222, 406] on button "Edit" at bounding box center [1217, 389] width 73 height 42
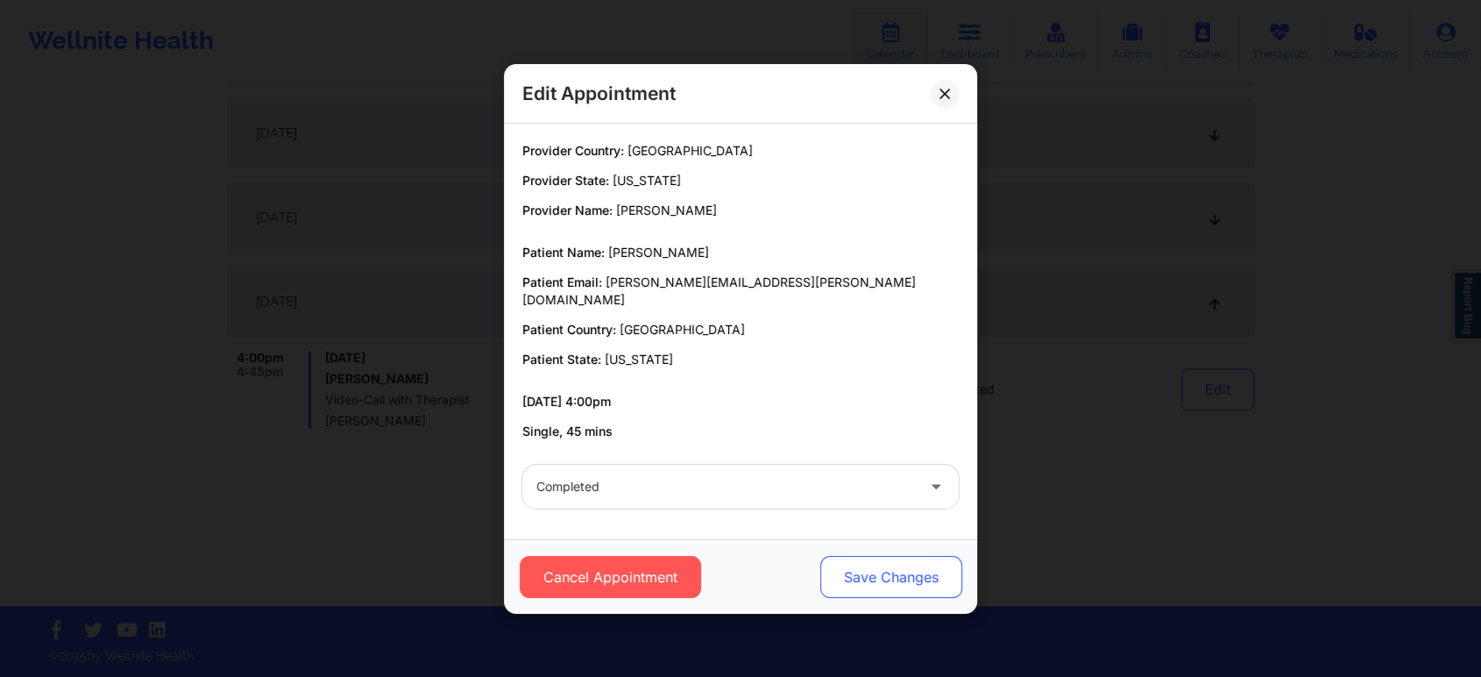
click at [879, 575] on button "Save Changes" at bounding box center [891, 577] width 142 height 42
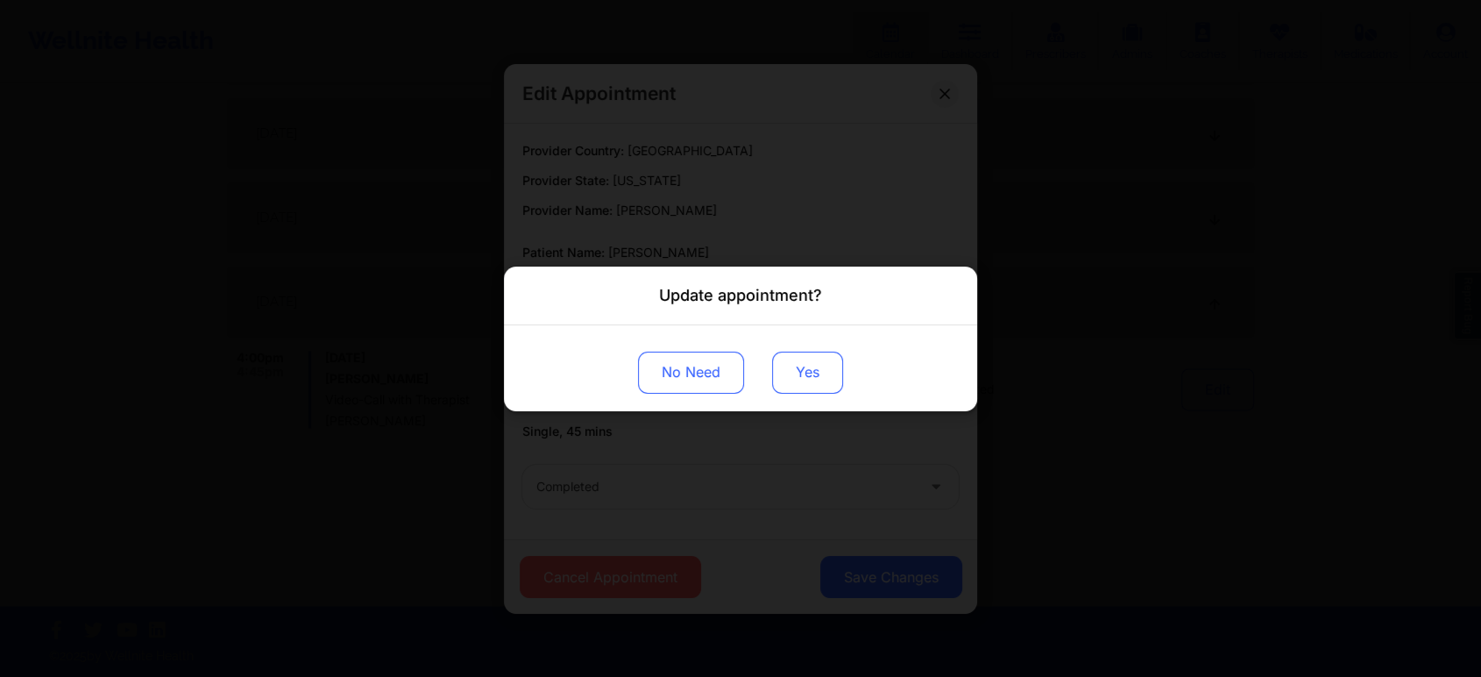
click at [797, 353] on button "Yes" at bounding box center [807, 372] width 71 height 42
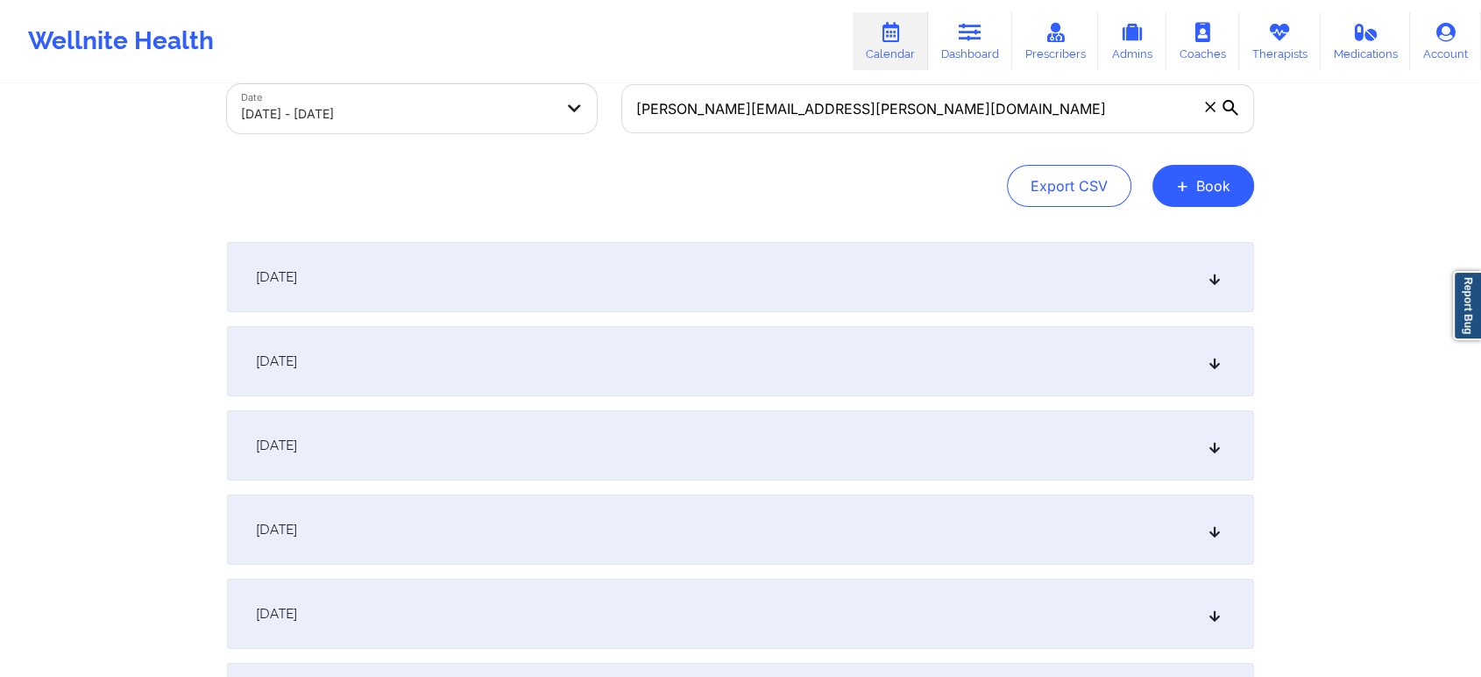
scroll to position [0, 0]
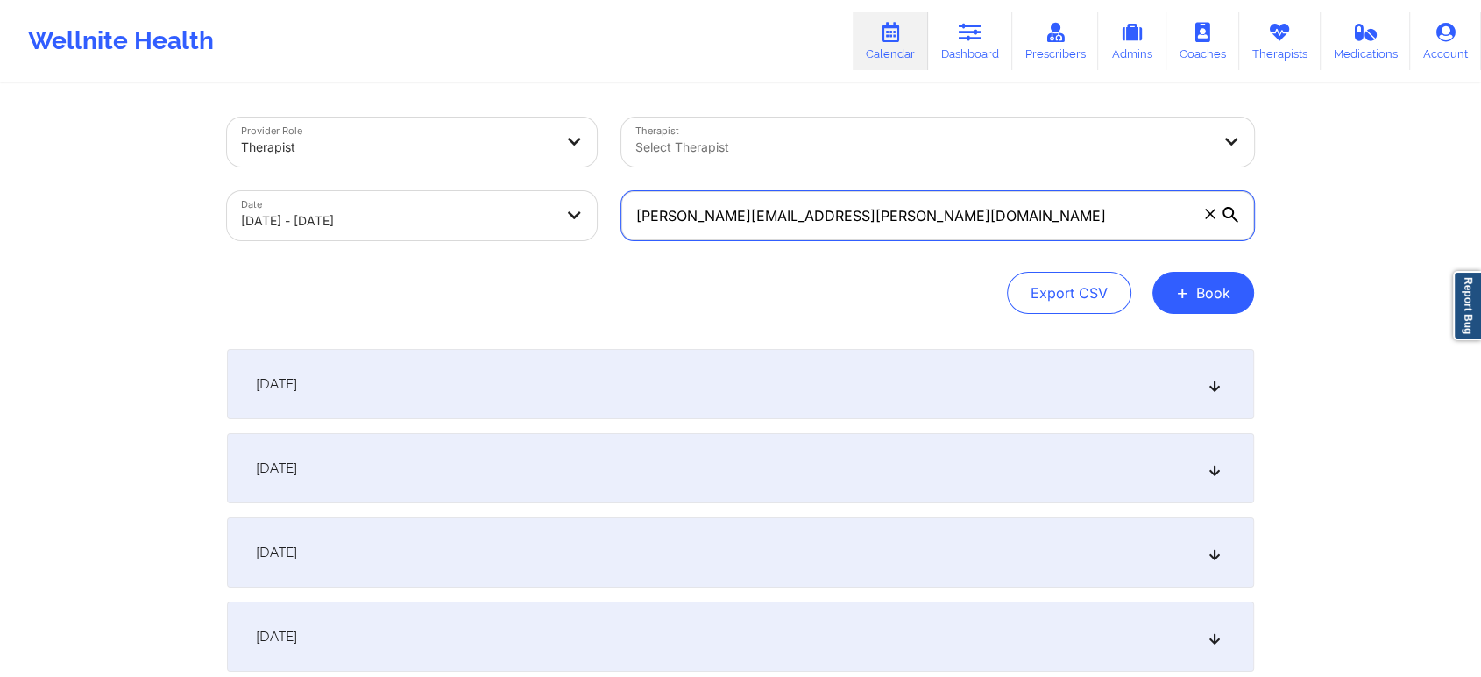
drag, startPoint x: 869, startPoint y: 219, endPoint x: 464, endPoint y: 230, distance: 405.9
click at [464, 230] on div "Provider Role Therapist Therapist Select Therapist Date 09/01/2025 - 10/01/2025…" at bounding box center [741, 178] width 1052 height 147
type input "V"
paste input "thahanatasha@gmail.com"
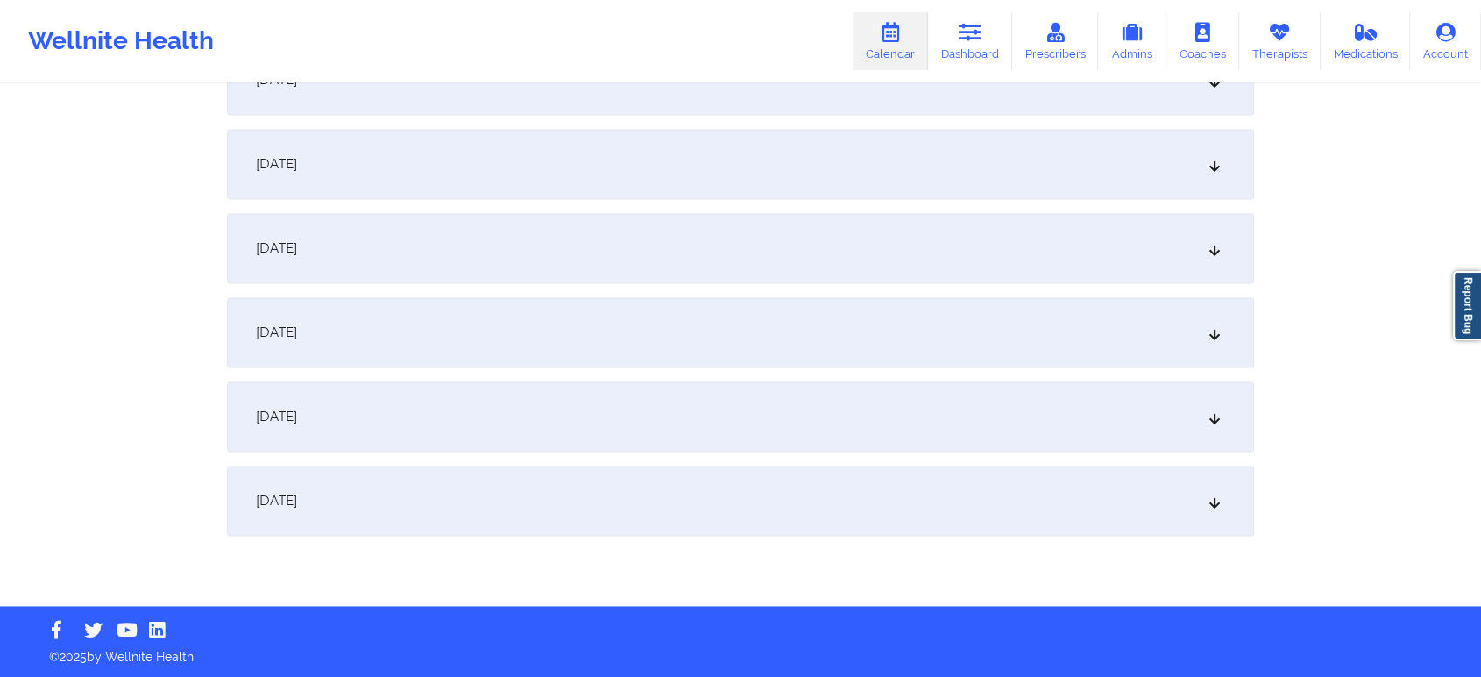
click at [889, 500] on div "October 1, 2025" at bounding box center [740, 500] width 1027 height 70
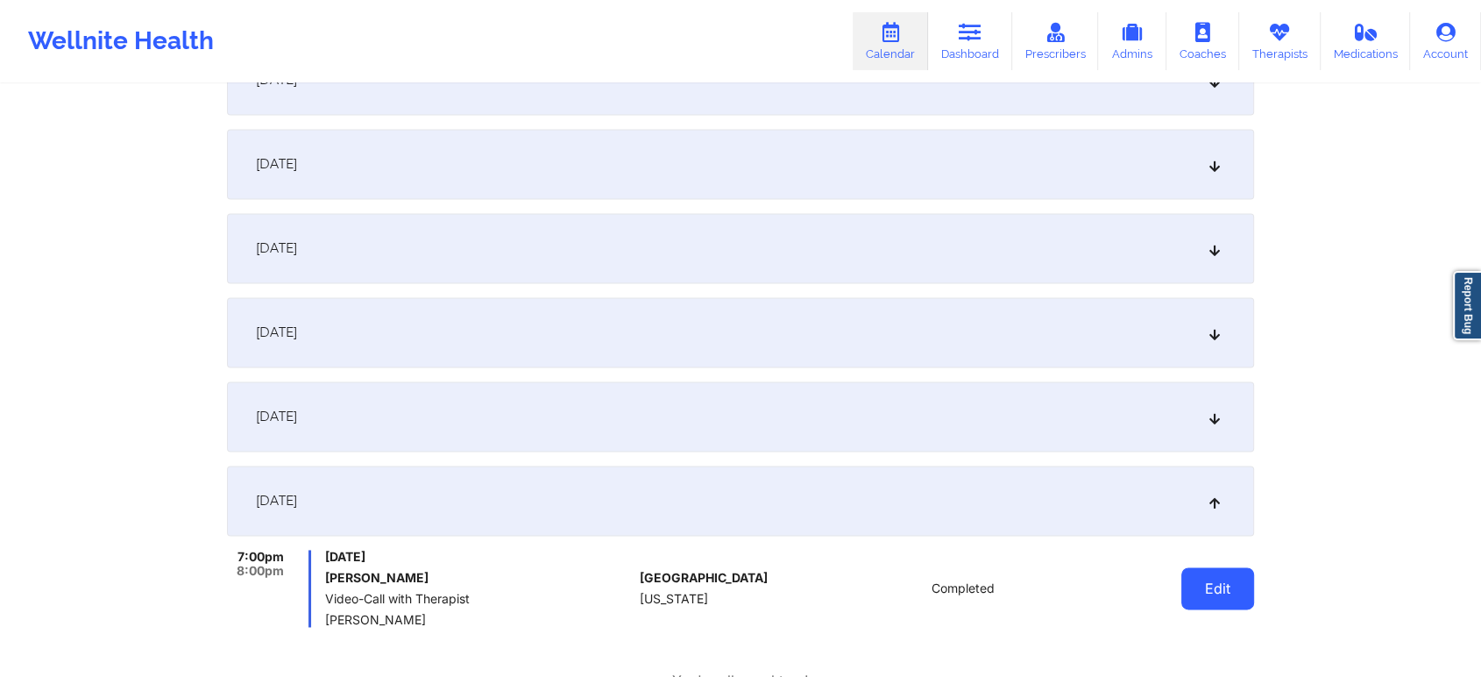
click at [1192, 579] on button "Edit" at bounding box center [1217, 588] width 73 height 42
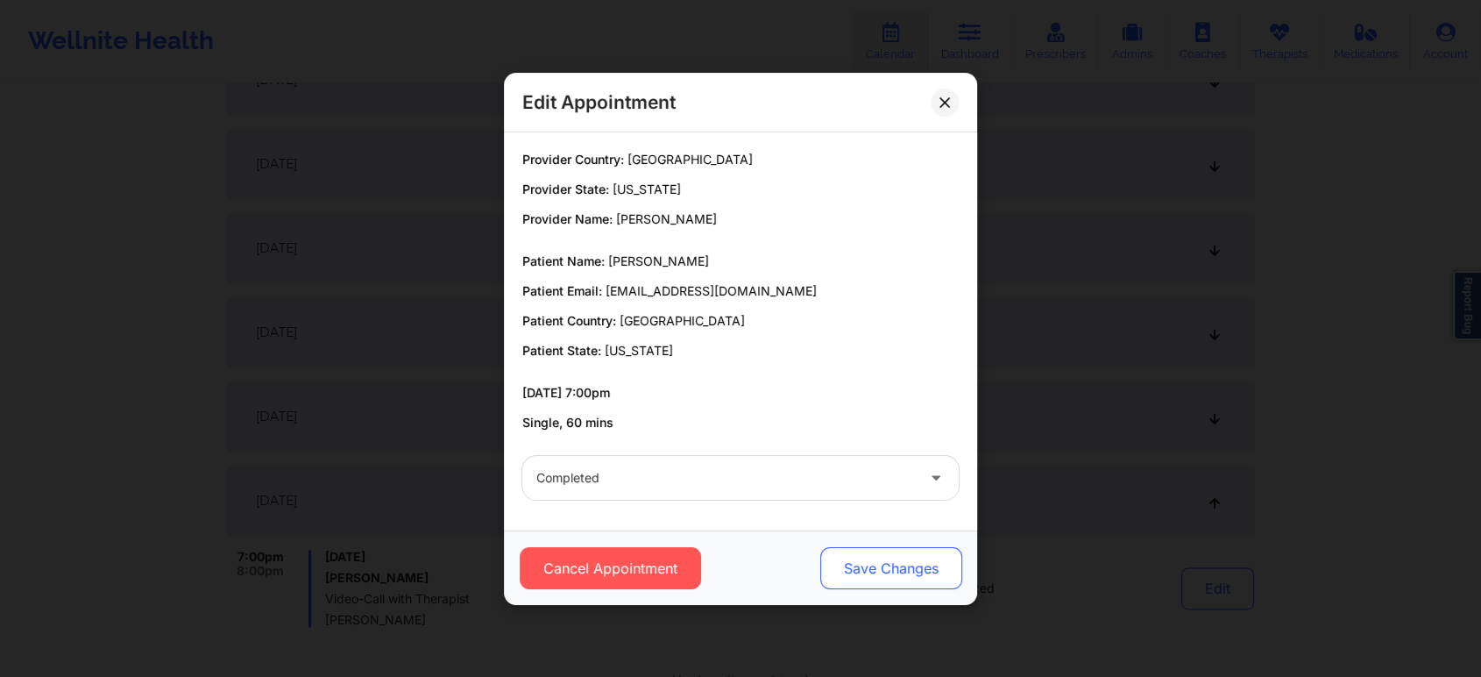
click at [908, 575] on button "Save Changes" at bounding box center [891, 568] width 142 height 42
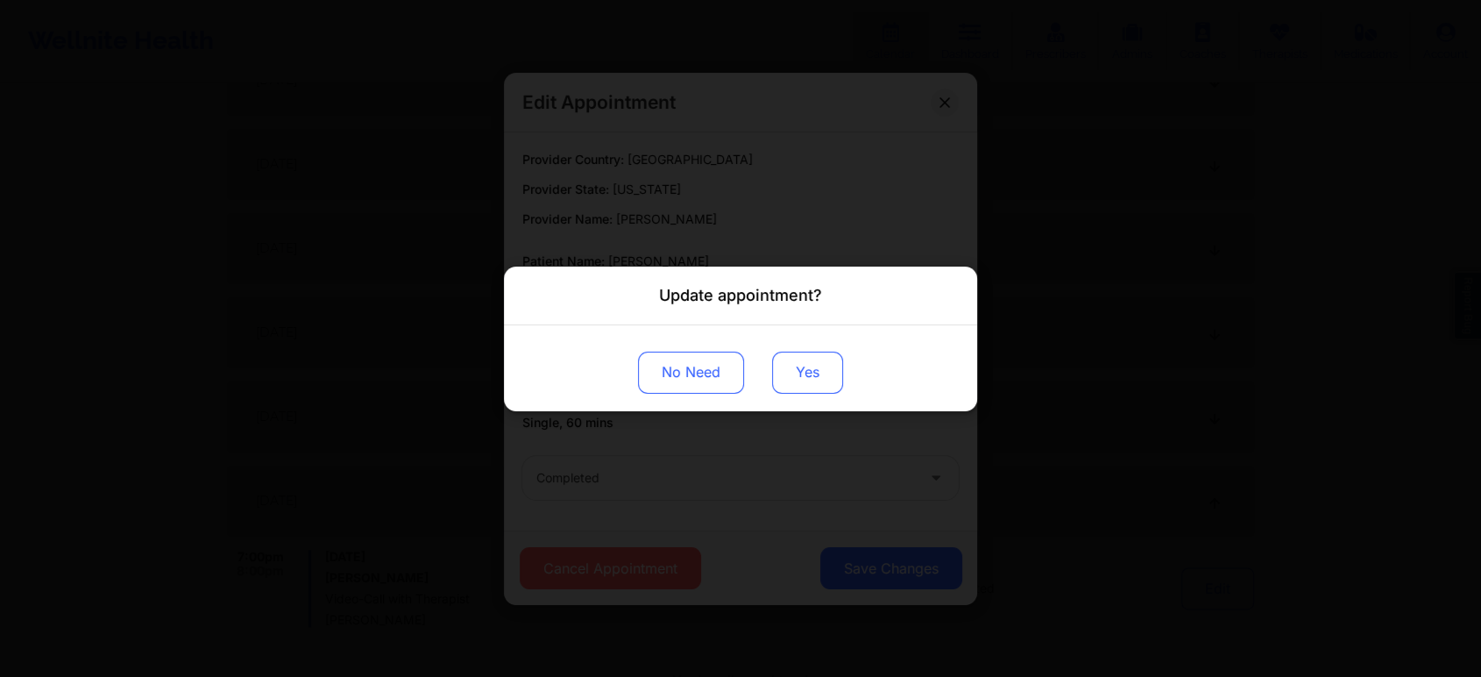
click at [794, 376] on button "Yes" at bounding box center [807, 372] width 71 height 42
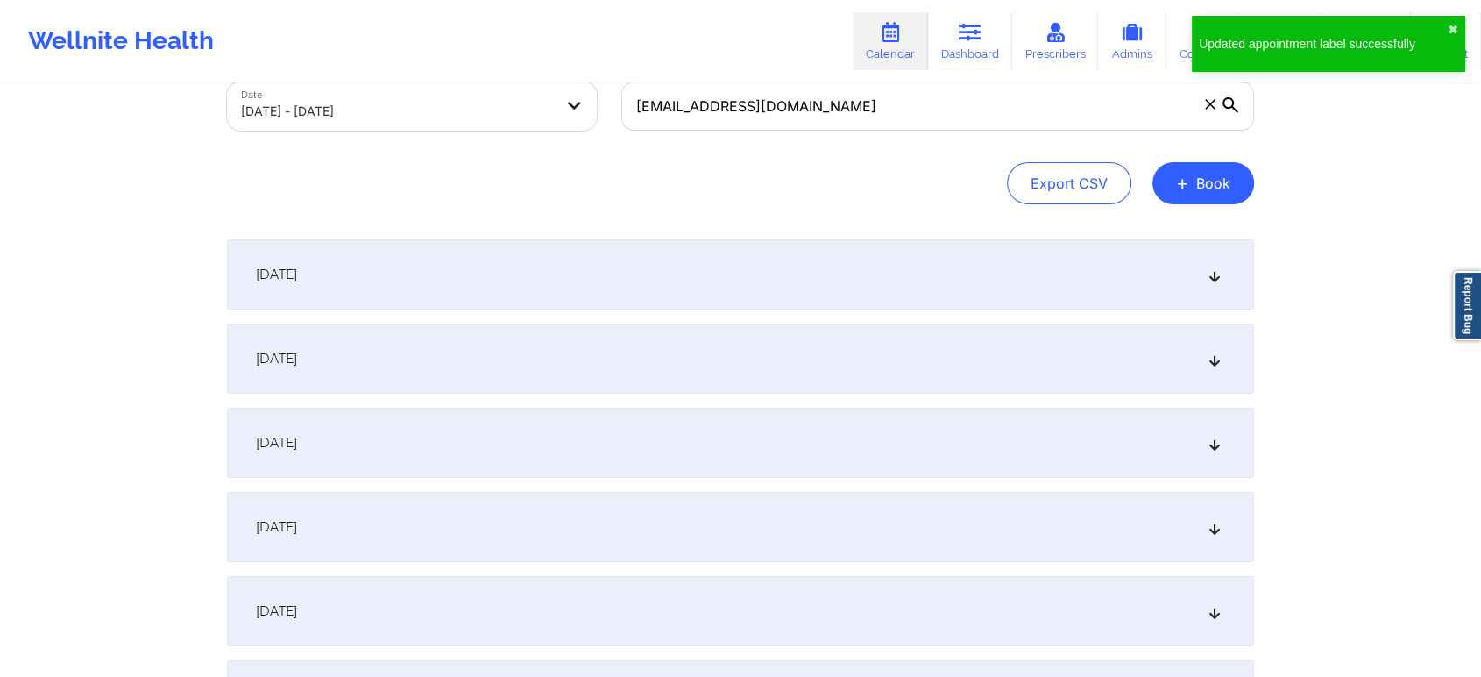
scroll to position [0, 0]
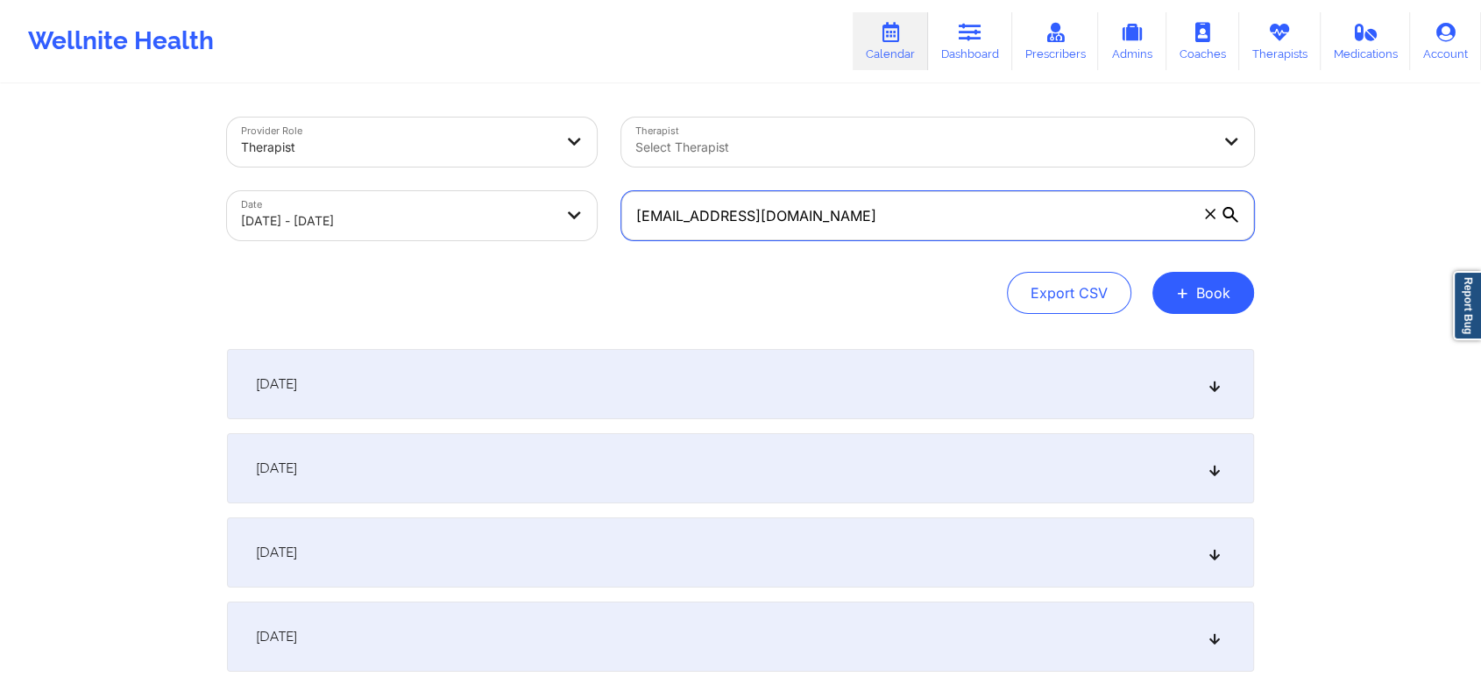
drag, startPoint x: 891, startPoint y: 201, endPoint x: 567, endPoint y: 181, distance: 324.9
click at [567, 181] on div "Provider Role Therapist Therapist Select Therapist Date 09/01/2025 - 10/01/2025…" at bounding box center [741, 178] width 1052 height 147
paste input "klene10"
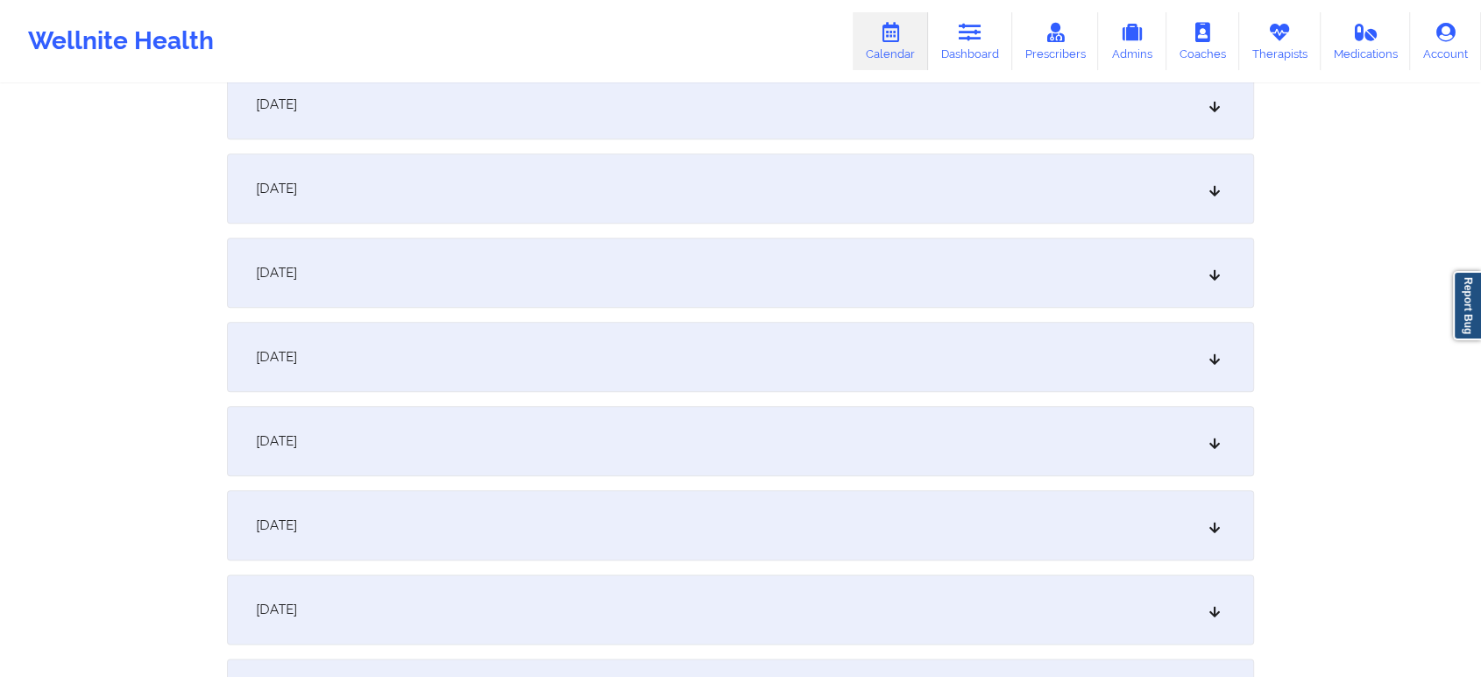
scroll to position [2407, 0]
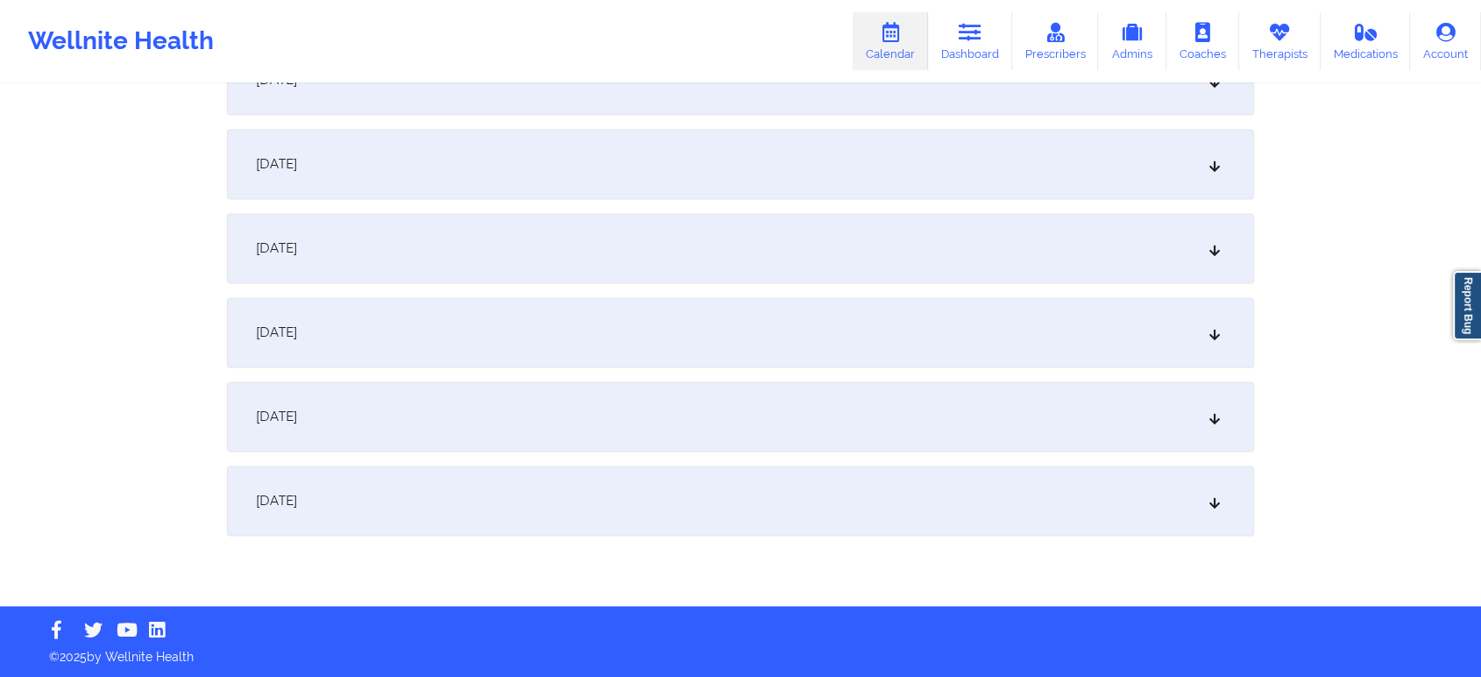
click at [802, 523] on div "October 1, 2025" at bounding box center [740, 500] width 1027 height 70
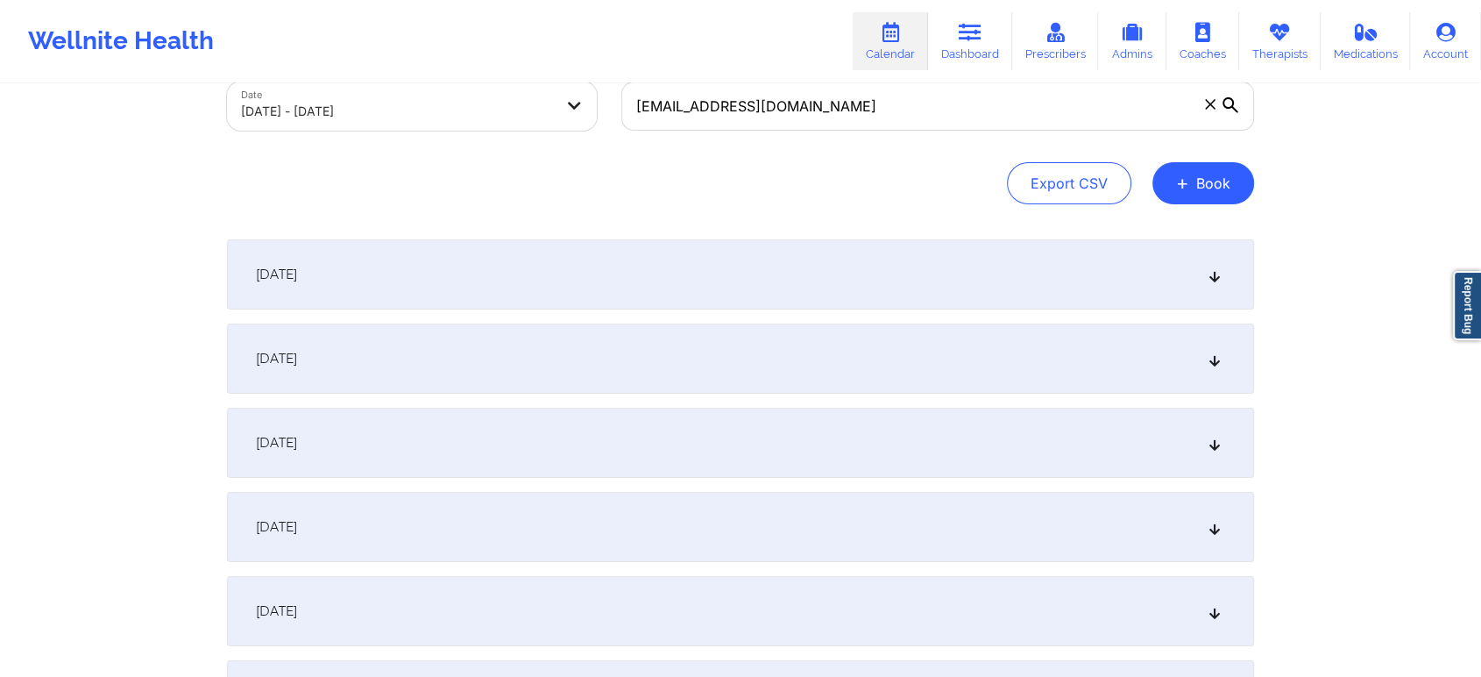
scroll to position [0, 0]
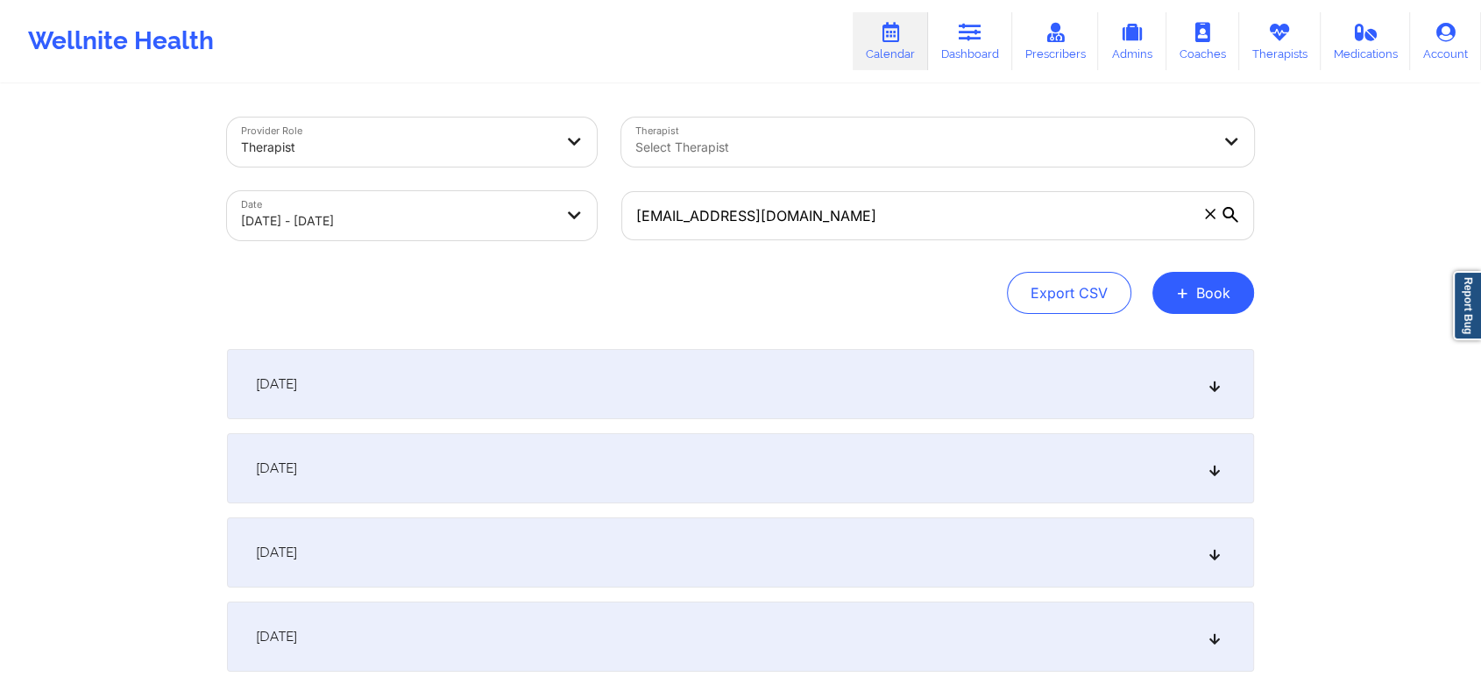
drag, startPoint x: 832, startPoint y: 185, endPoint x: 811, endPoint y: 205, distance: 29.1
click at [811, 205] on div "klene10@gmail.com" at bounding box center [937, 216] width 657 height 74
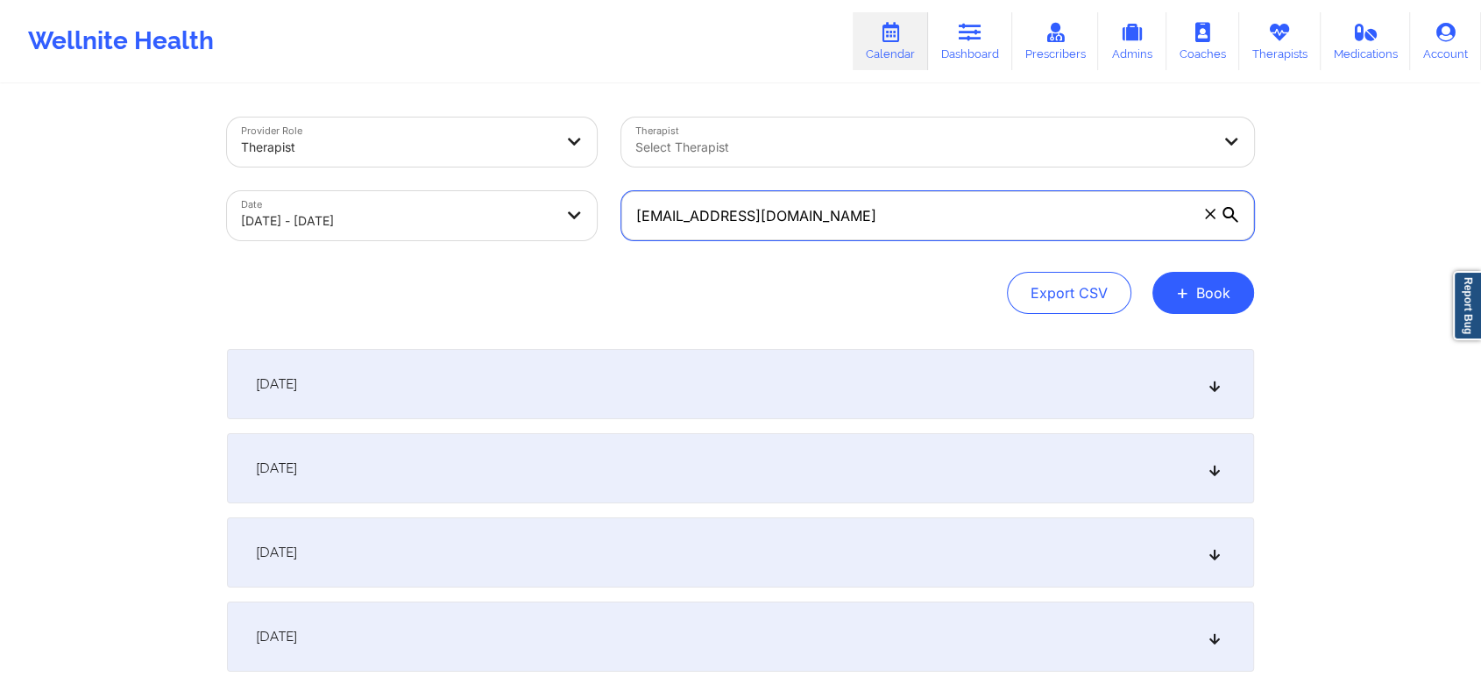
drag, startPoint x: 811, startPoint y: 205, endPoint x: 507, endPoint y: 259, distance: 308.0
click at [507, 259] on div "Provider Role Therapist Therapist Select Therapist Date 09/01/2025 - 10/01/2025…" at bounding box center [740, 215] width 1027 height 196
paste input "manniechapa1508"
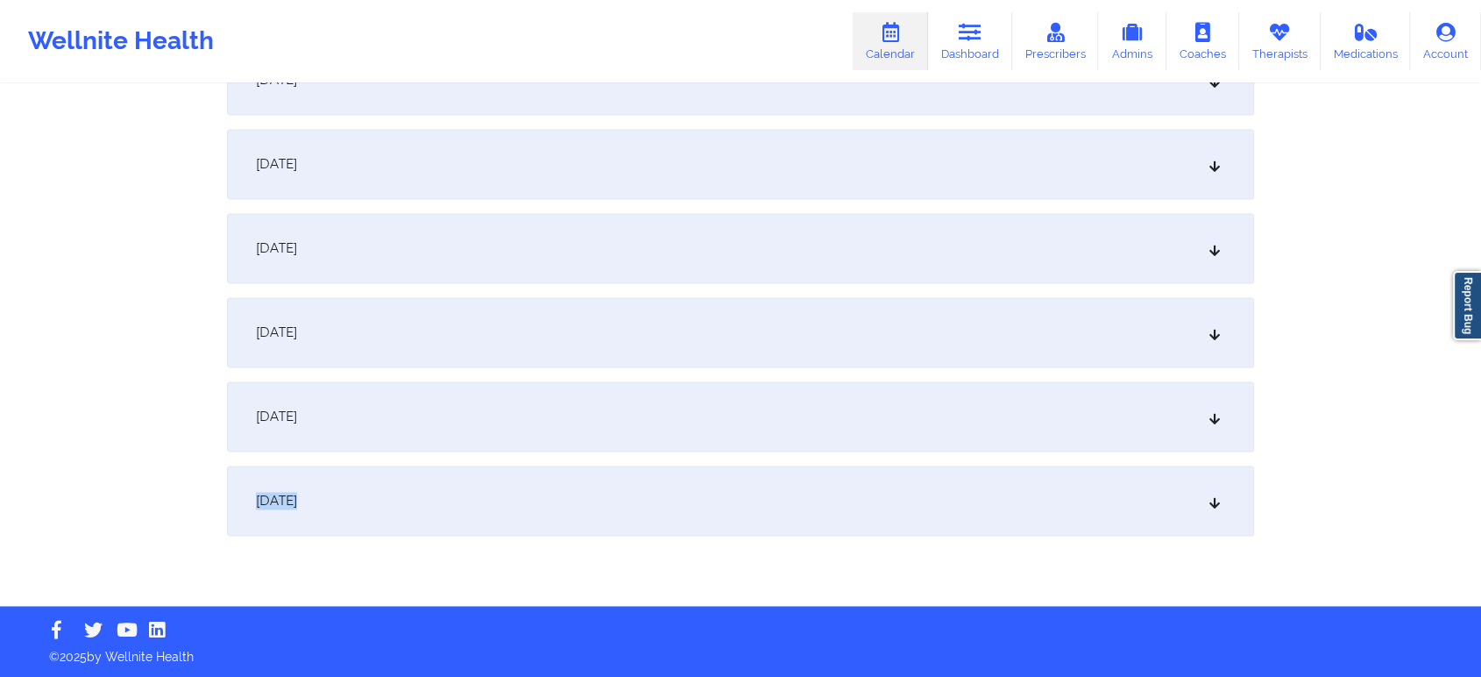
drag, startPoint x: 911, startPoint y: 448, endPoint x: 906, endPoint y: 501, distance: 53.7
click at [906, 501] on div "October 1, 2025" at bounding box center [740, 500] width 1027 height 70
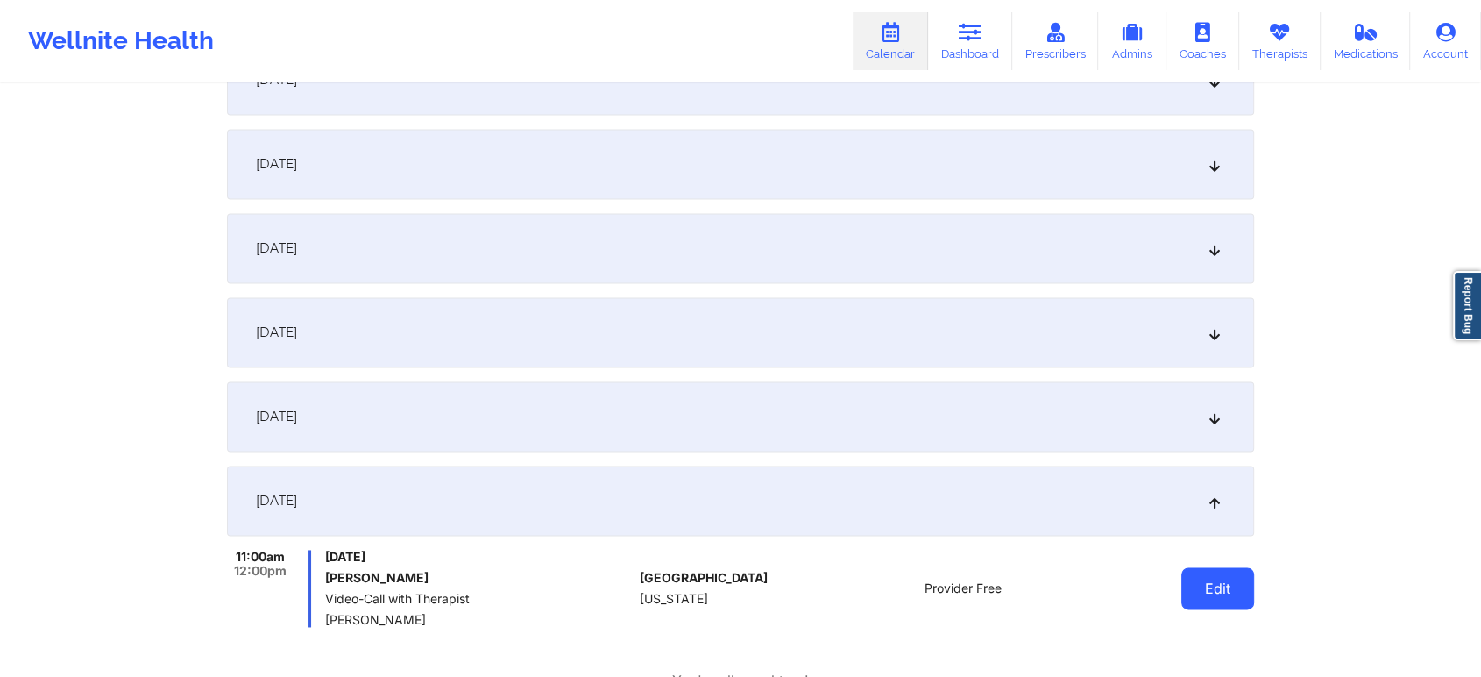
click at [1228, 584] on button "Edit" at bounding box center [1217, 588] width 73 height 42
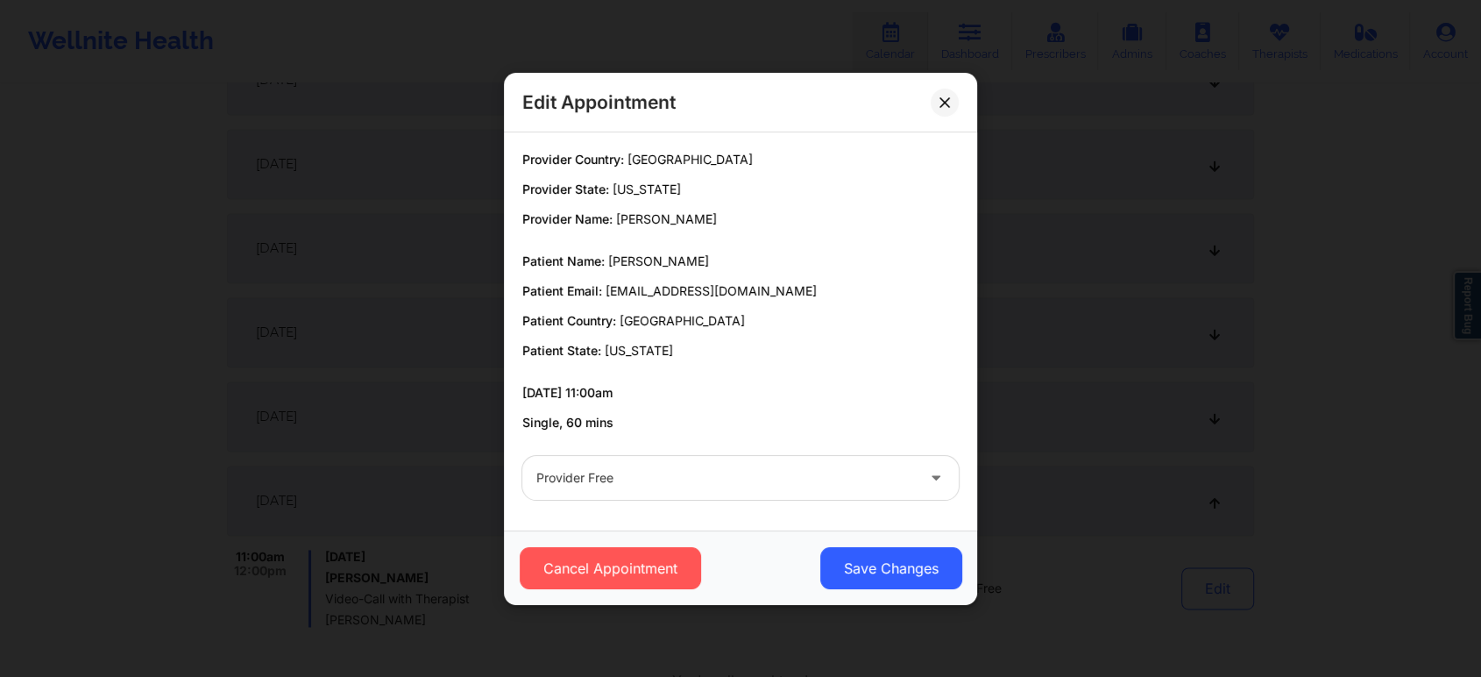
click at [723, 456] on div "Provider Free" at bounding box center [725, 478] width 379 height 44
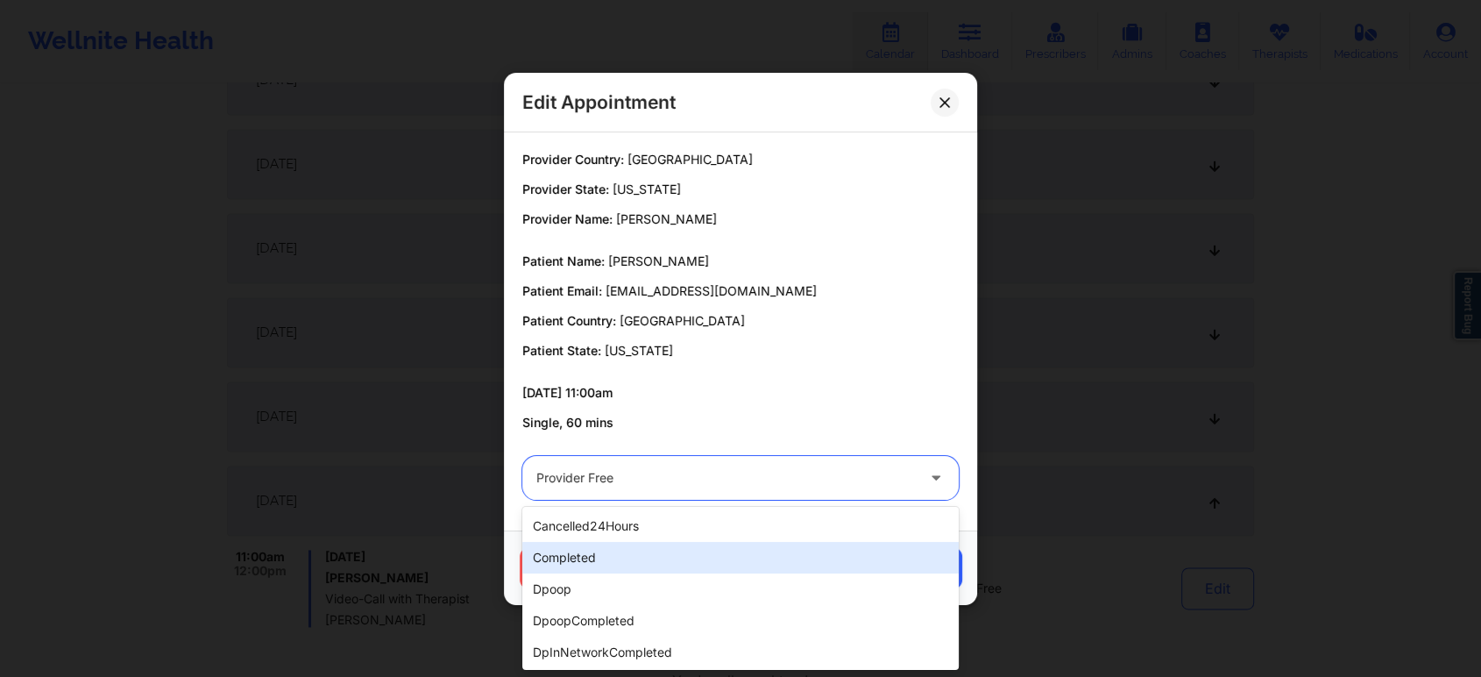
click at [603, 556] on div "completed" at bounding box center [740, 558] width 436 height 32
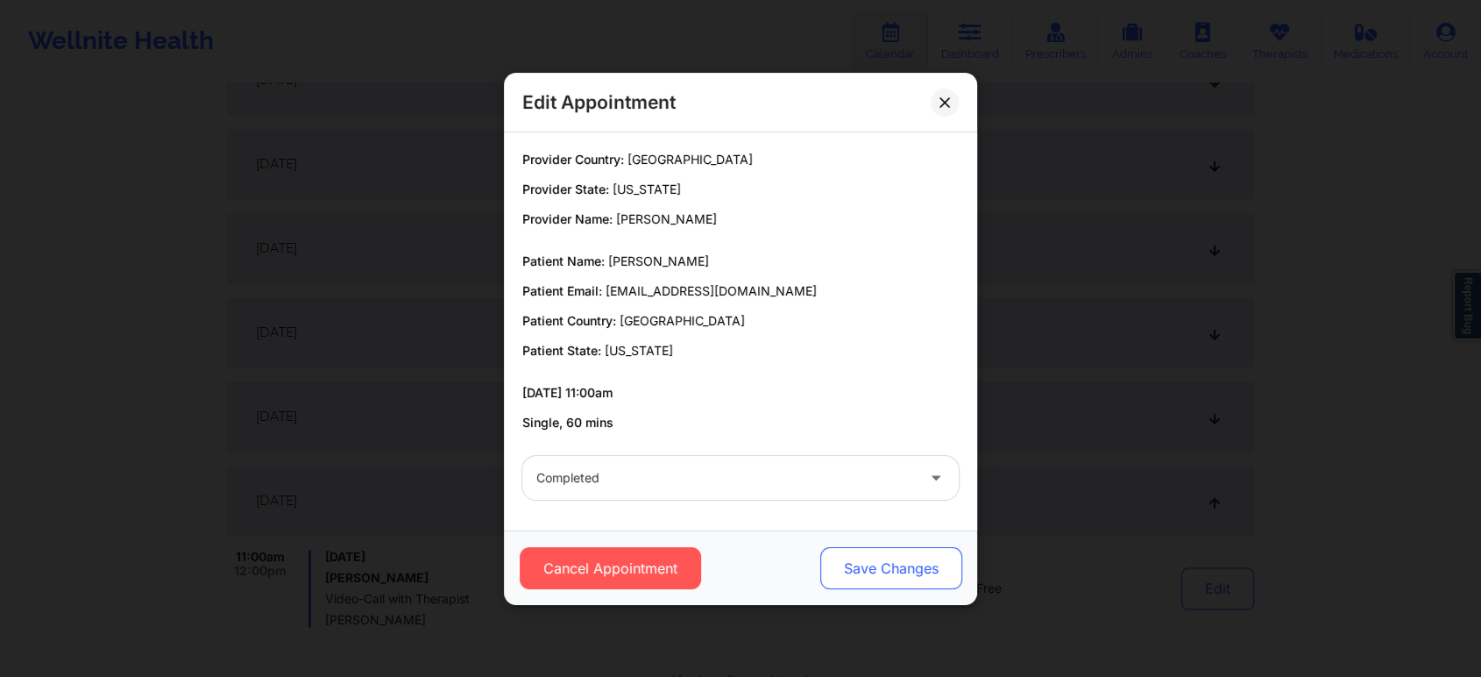
click at [904, 573] on button "Save Changes" at bounding box center [891, 568] width 142 height 42
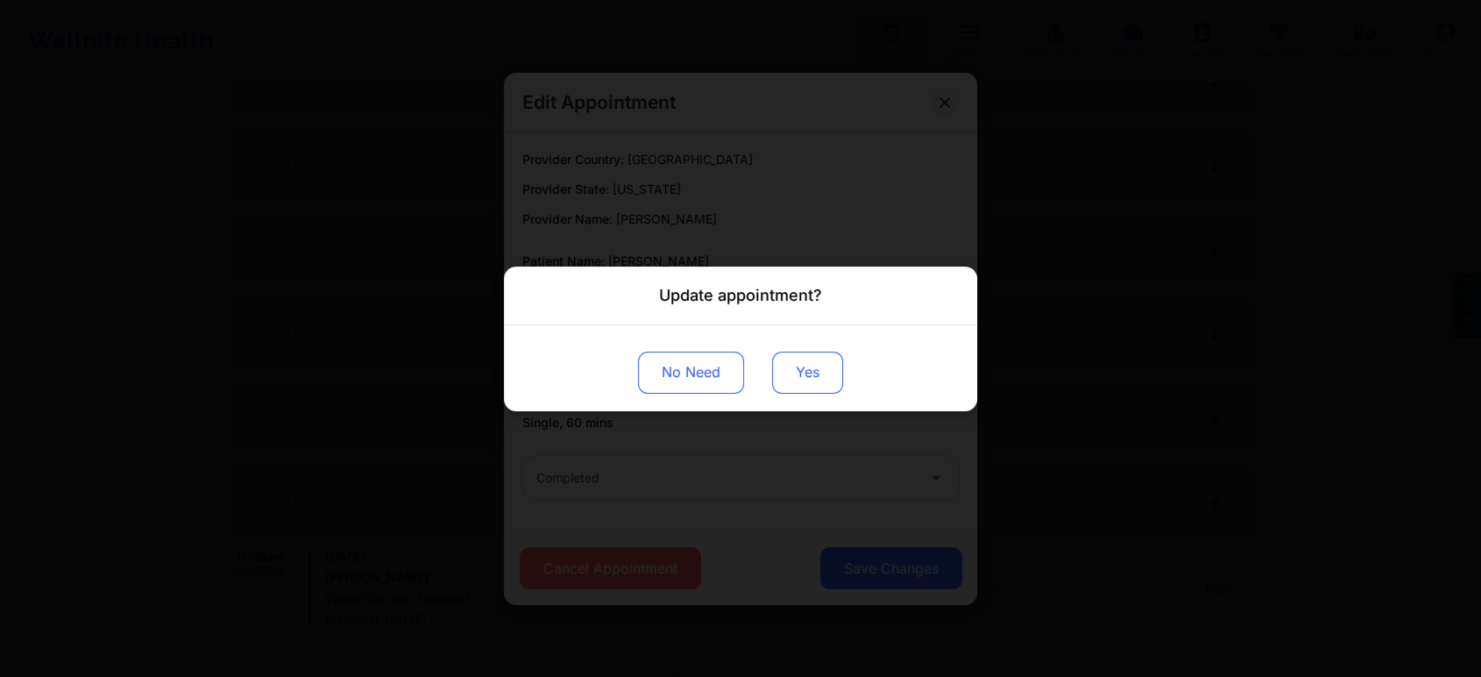
click at [804, 377] on button "Yes" at bounding box center [807, 372] width 71 height 42
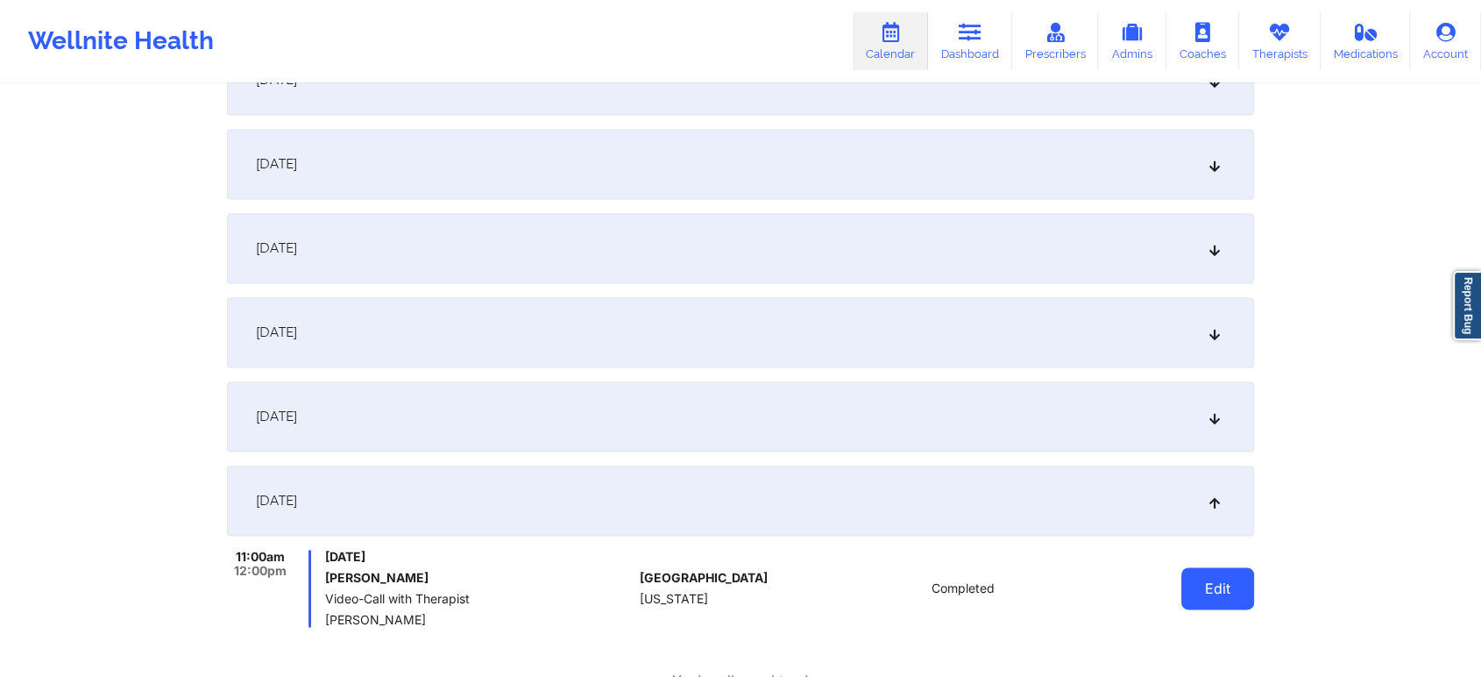
click at [1205, 573] on button "Edit" at bounding box center [1217, 588] width 73 height 42
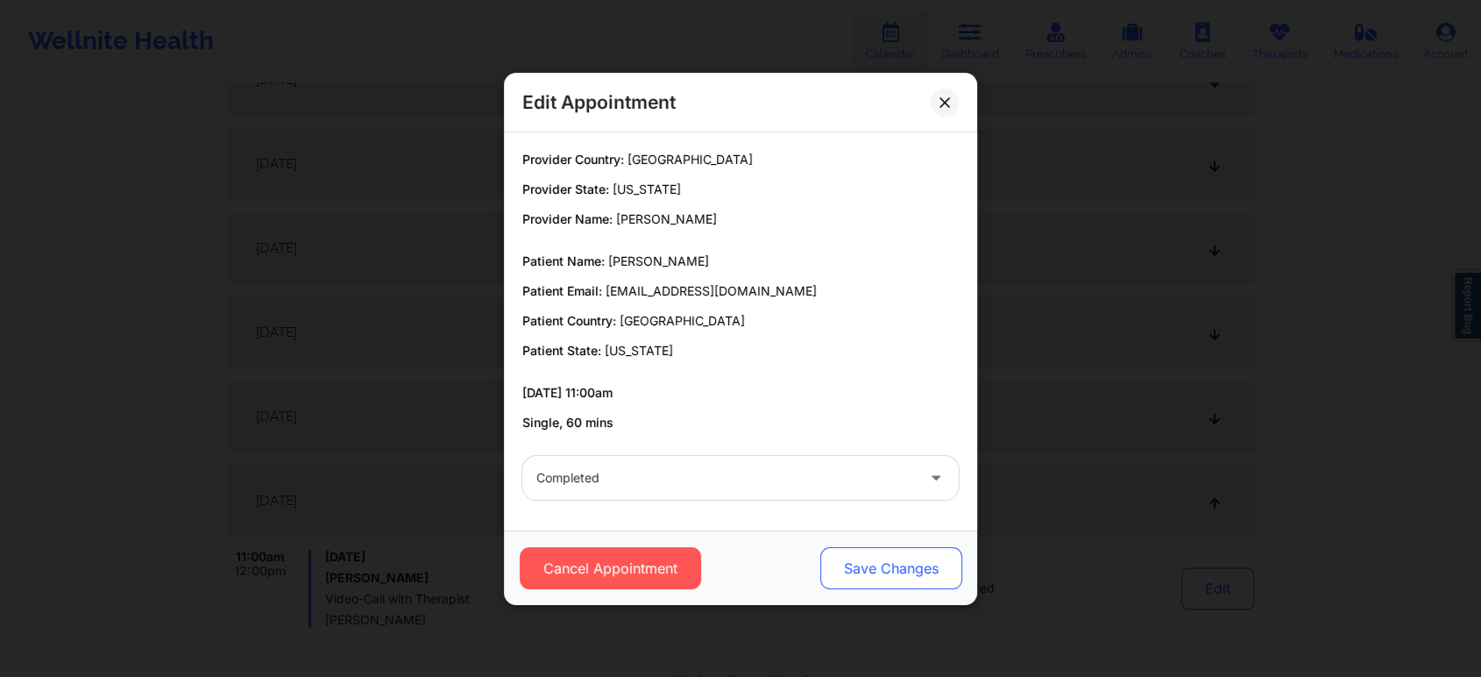
click at [861, 559] on button "Save Changes" at bounding box center [891, 568] width 142 height 42
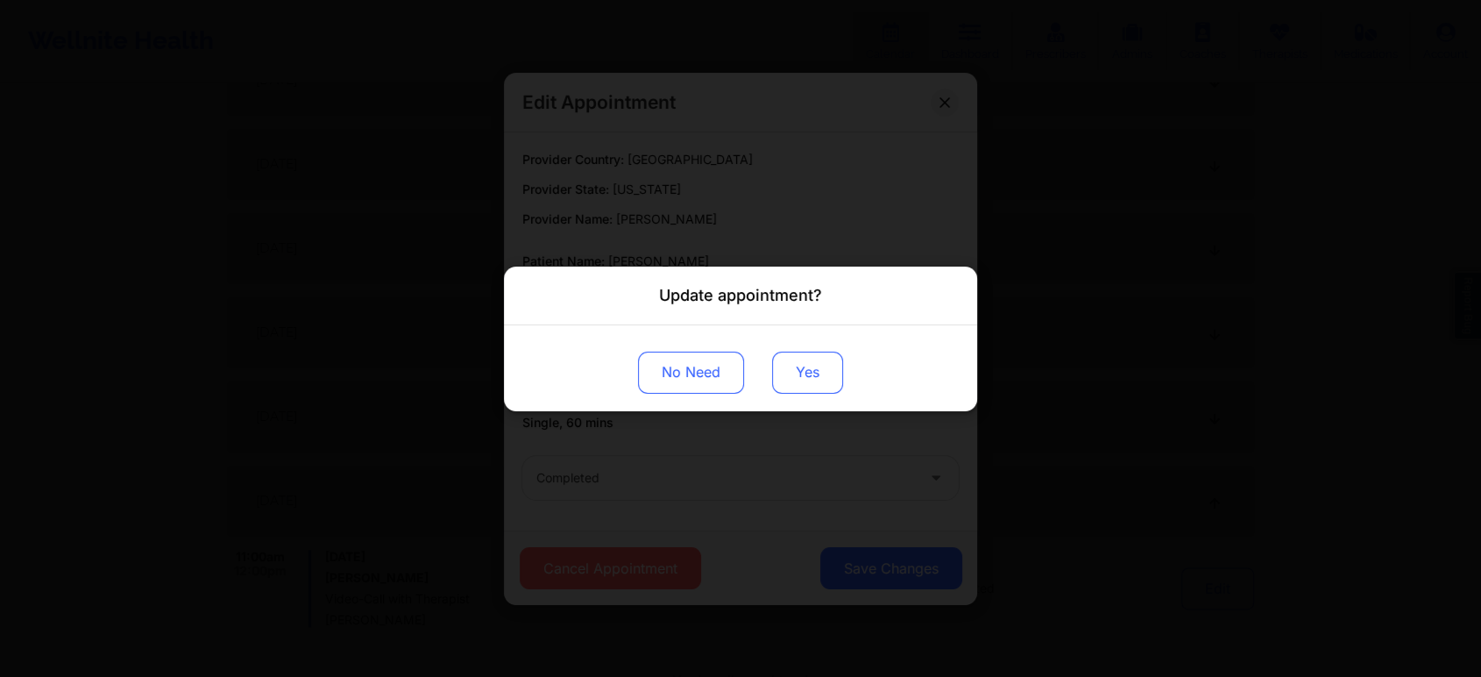
click at [788, 364] on button "Yes" at bounding box center [807, 372] width 71 height 42
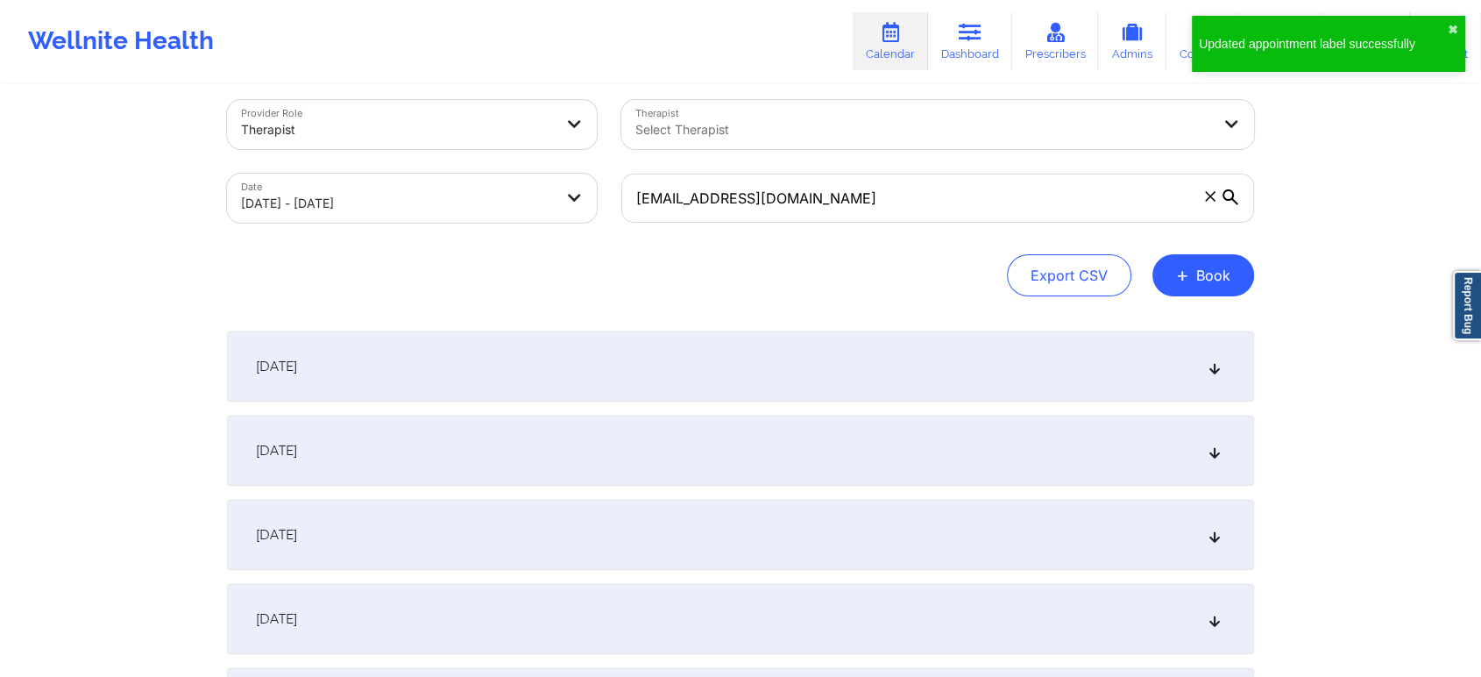
scroll to position [0, 0]
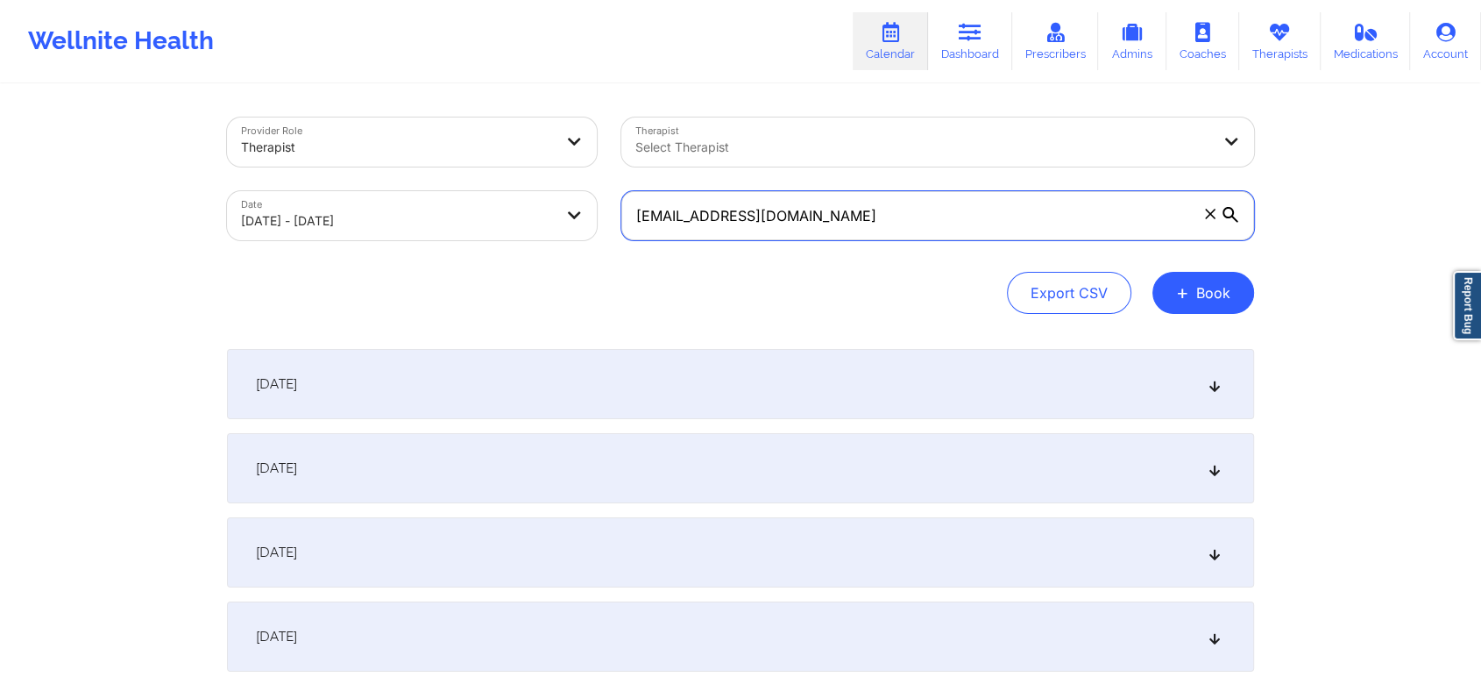
drag, startPoint x: 983, startPoint y: 206, endPoint x: 519, endPoint y: 237, distance: 465.5
click at [519, 237] on div "Provider Role Therapist Therapist Select Therapist Date 09/01/2025 - 10/01/2025…" at bounding box center [741, 178] width 1052 height 147
paste input "derekray3"
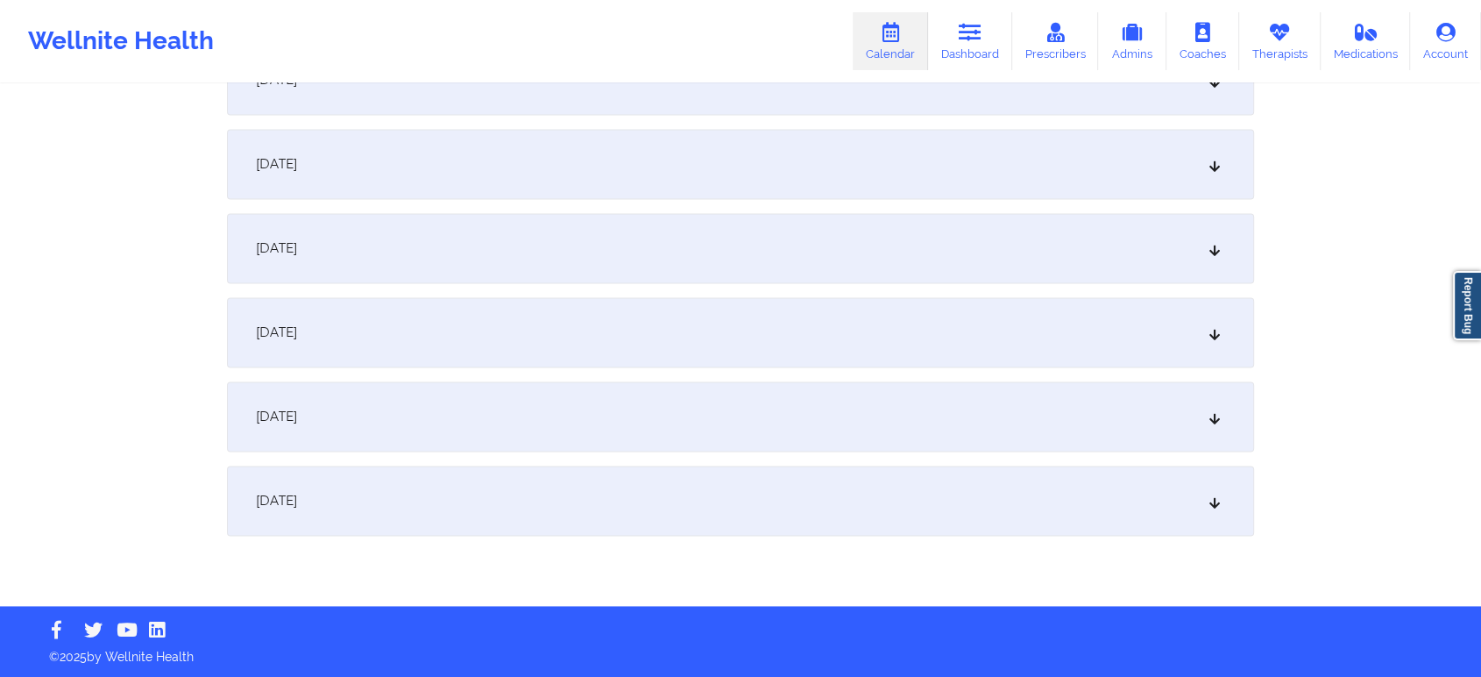
click at [869, 501] on div "October 1, 2025" at bounding box center [740, 500] width 1027 height 70
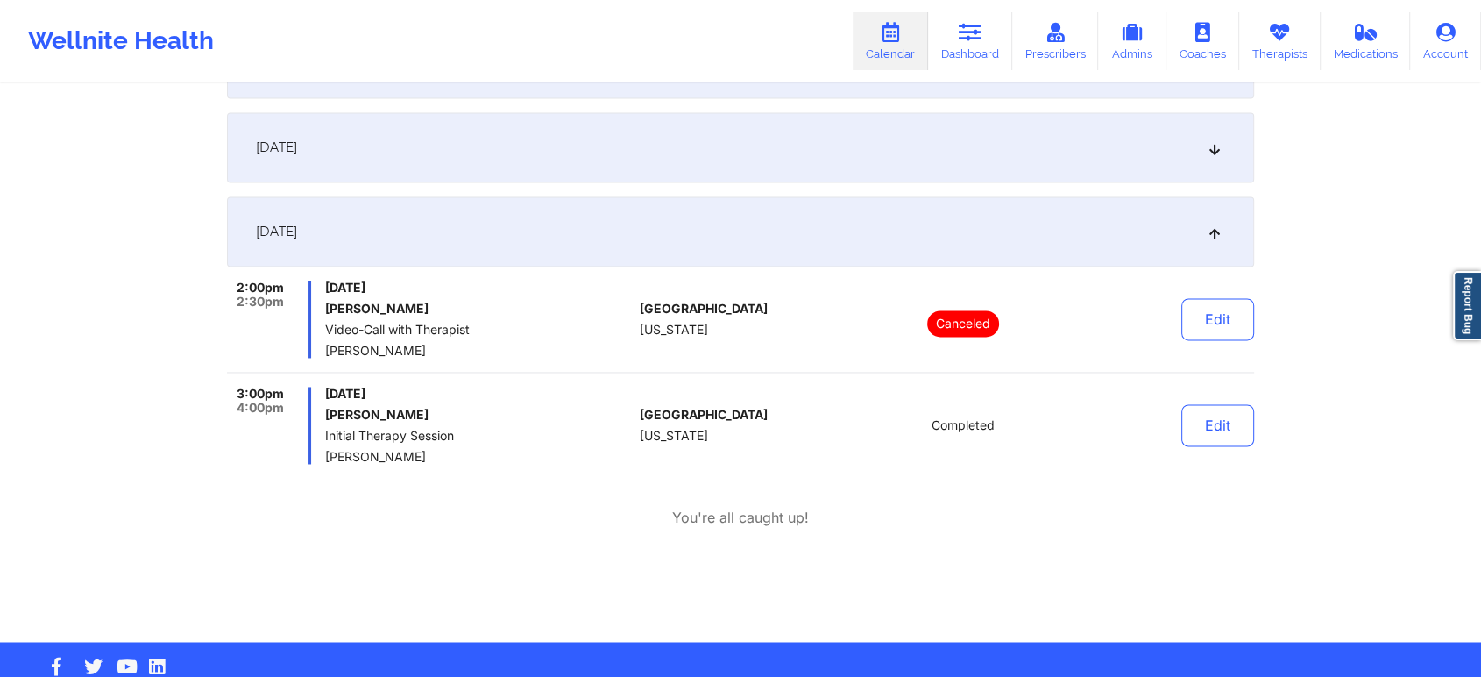
scroll to position [2680, 0]
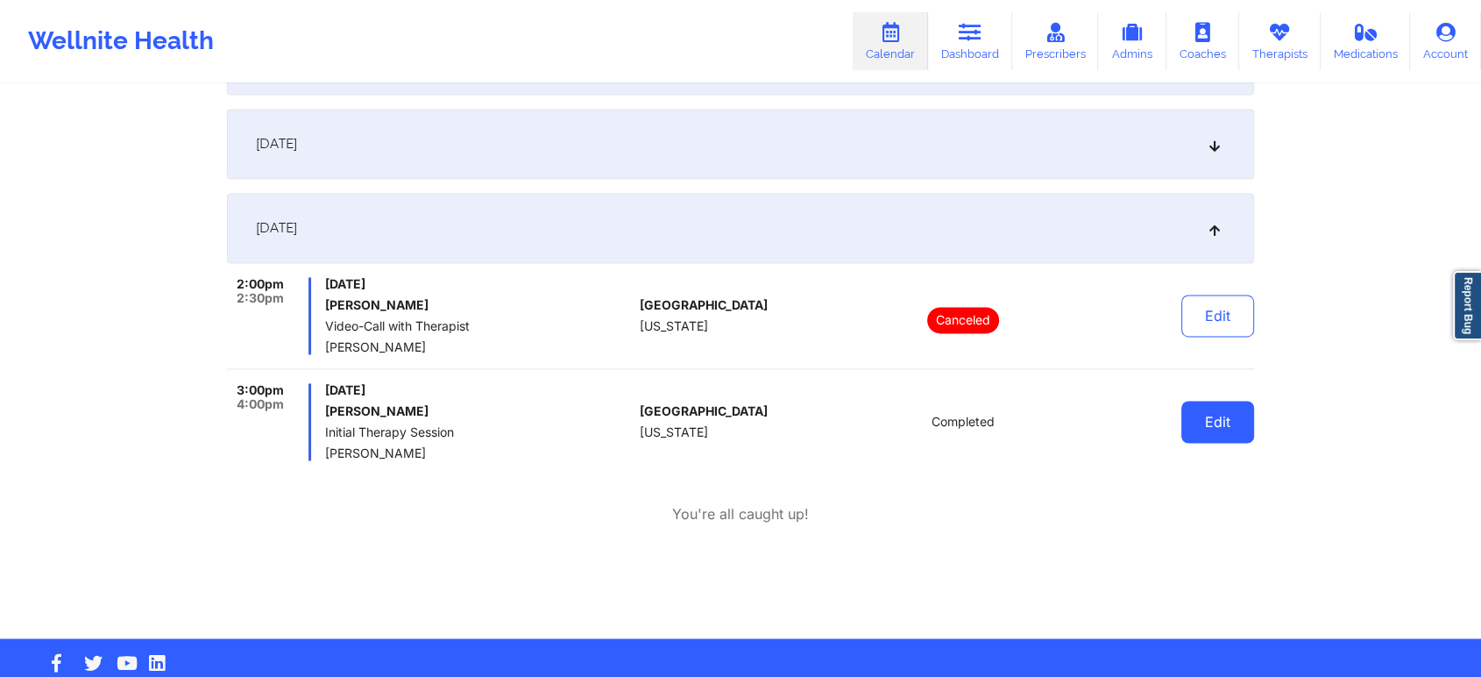
click at [1205, 410] on button "Edit" at bounding box center [1217, 421] width 73 height 42
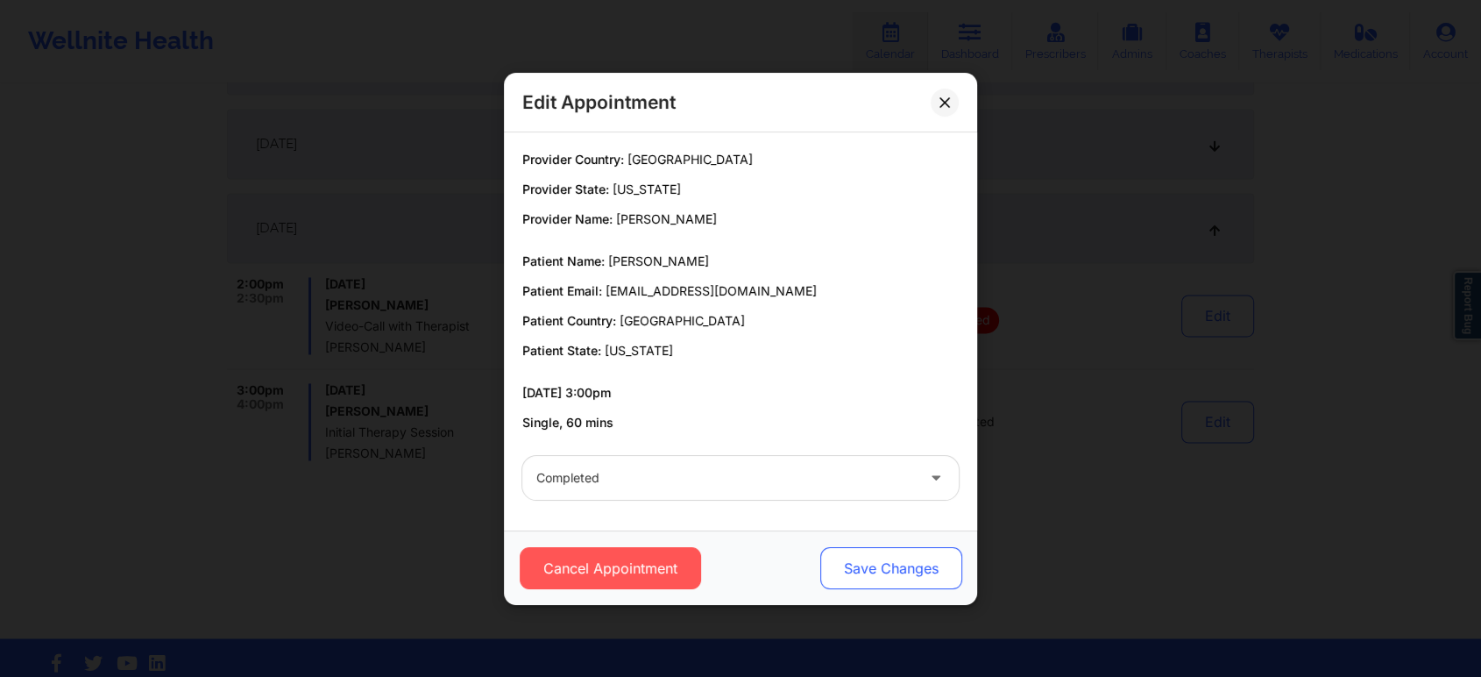
click at [828, 563] on button "Save Changes" at bounding box center [891, 568] width 142 height 42
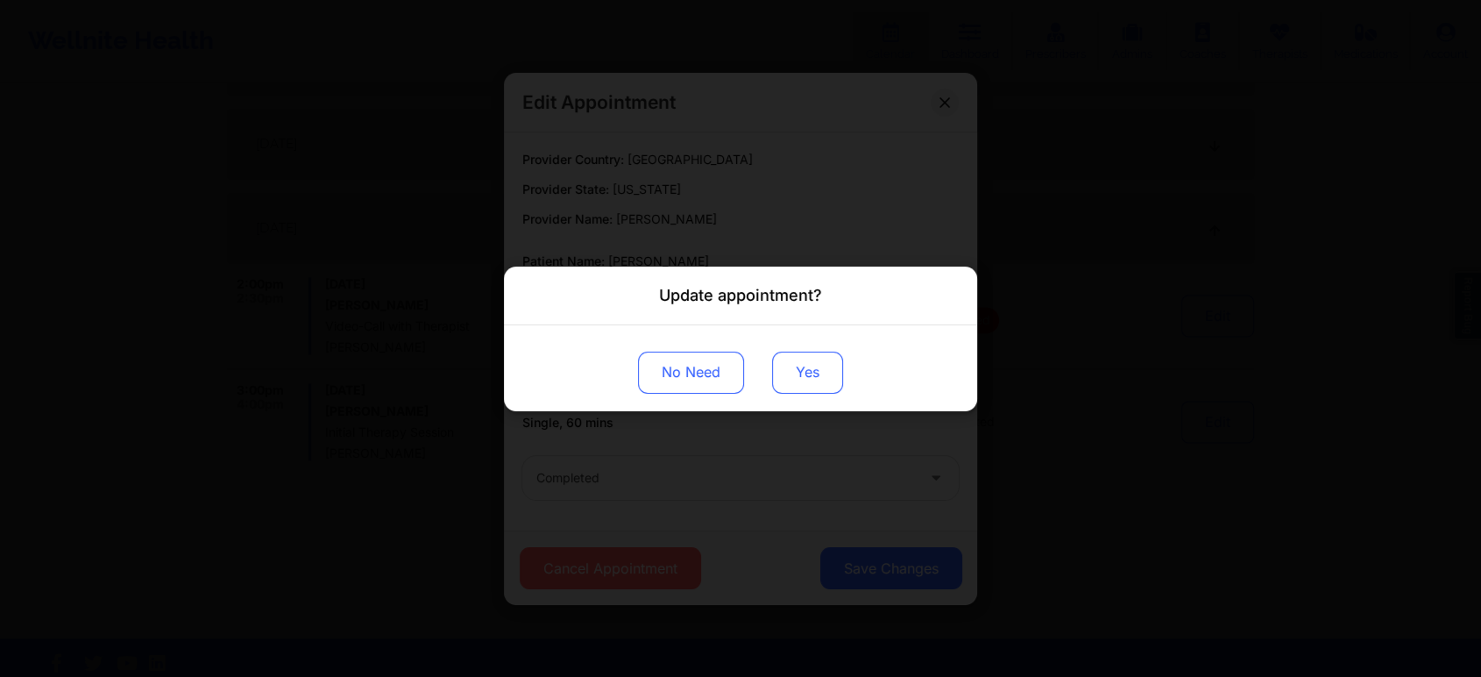
click at [818, 366] on button "Yes" at bounding box center [807, 372] width 71 height 42
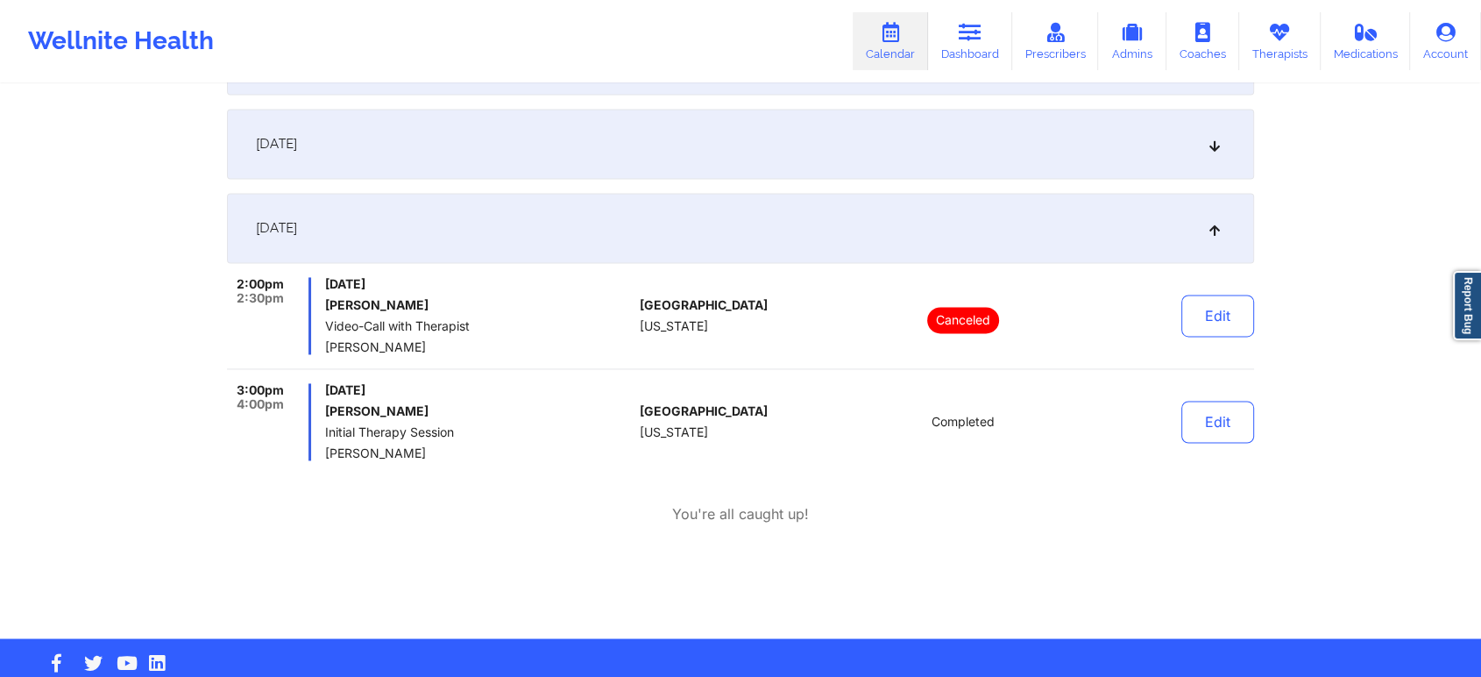
scroll to position [0, 0]
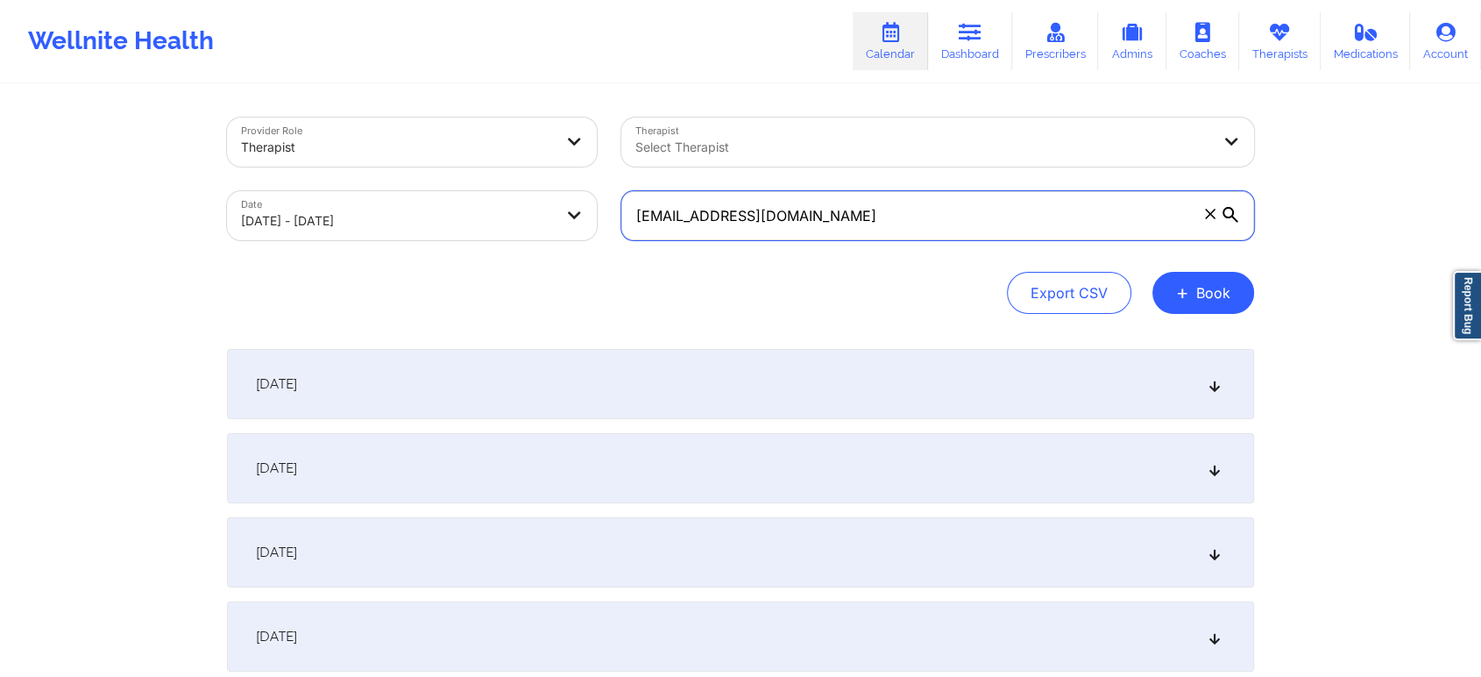
click at [893, 202] on input "derekray3@gmail.com" at bounding box center [937, 215] width 633 height 49
drag, startPoint x: 841, startPoint y: 211, endPoint x: 498, endPoint y: 216, distance: 343.6
click at [498, 216] on div "Provider Role Therapist Therapist Select Therapist Date 09/01/2025 - 10/01/2025…" at bounding box center [741, 178] width 1052 height 147
paste input "mheitman@ssclawfirm"
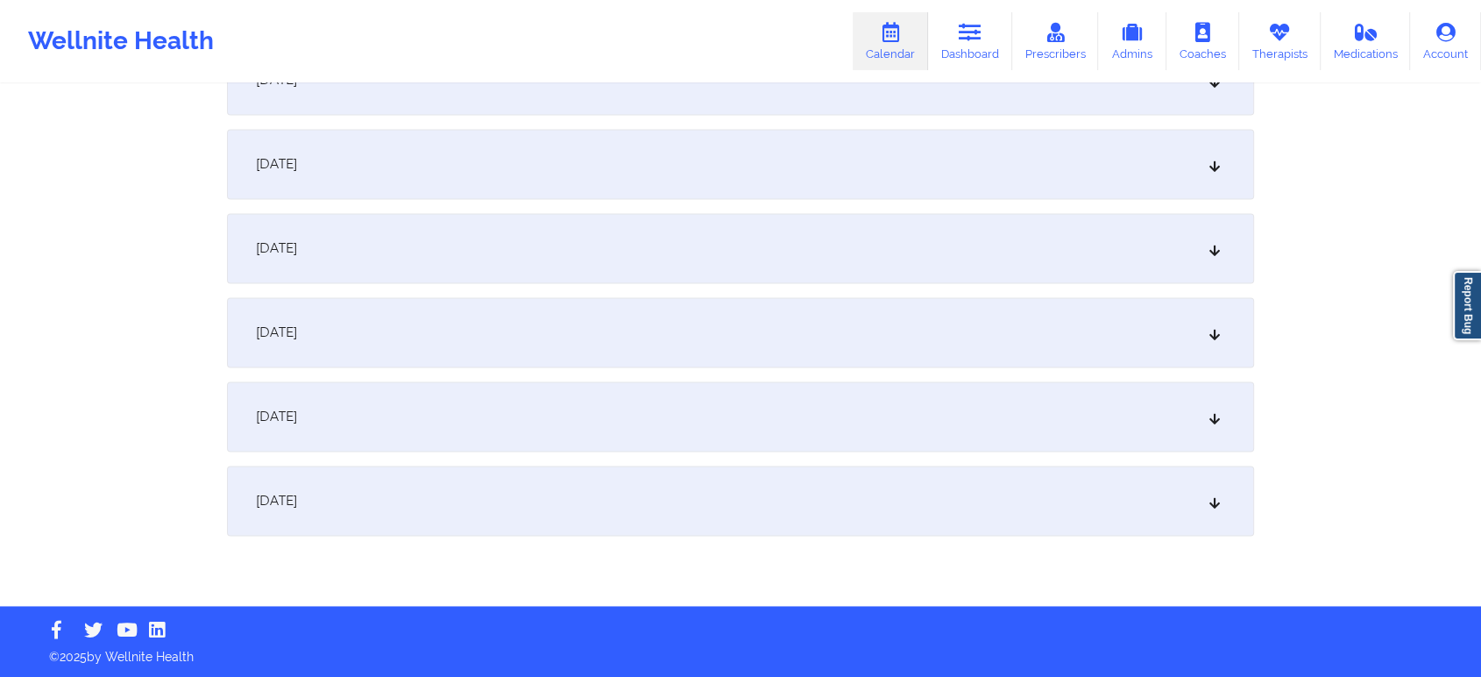
type input "mheitman@ssclawfirm.com"
click at [812, 509] on div "October 1, 2025" at bounding box center [740, 500] width 1027 height 70
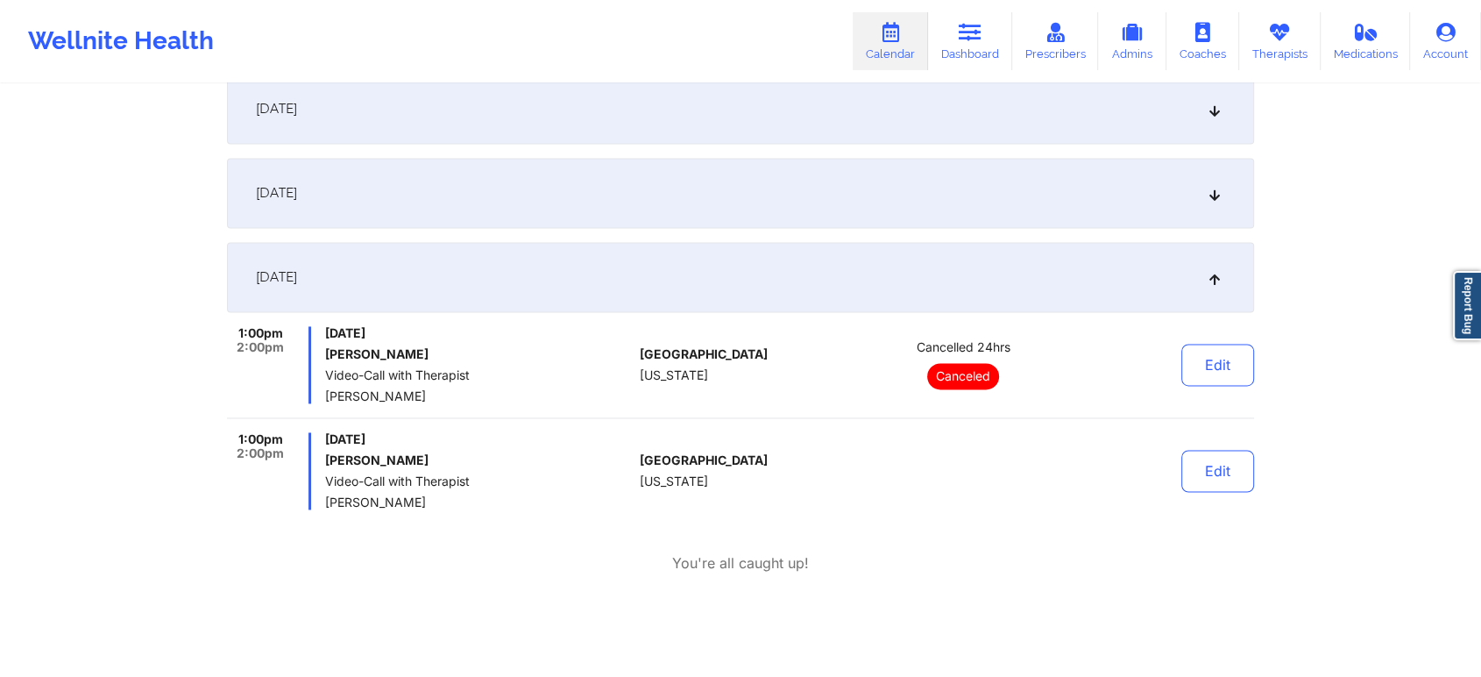
scroll to position [2664, 0]
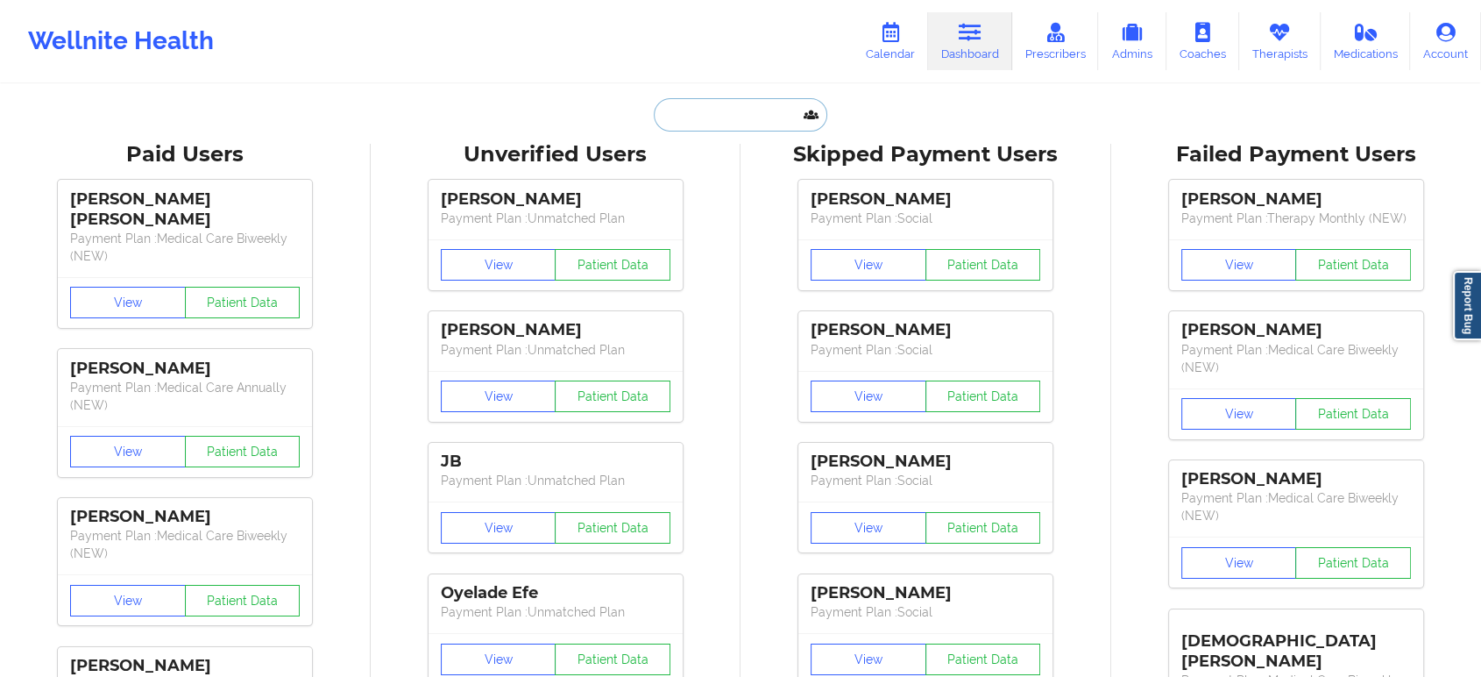
click at [747, 113] on input "text" at bounding box center [741, 114] width 174 height 33
paste input "[EMAIL_ADDRESS][DOMAIN_NAME]"
type input "[EMAIL_ADDRESS][DOMAIN_NAME]"
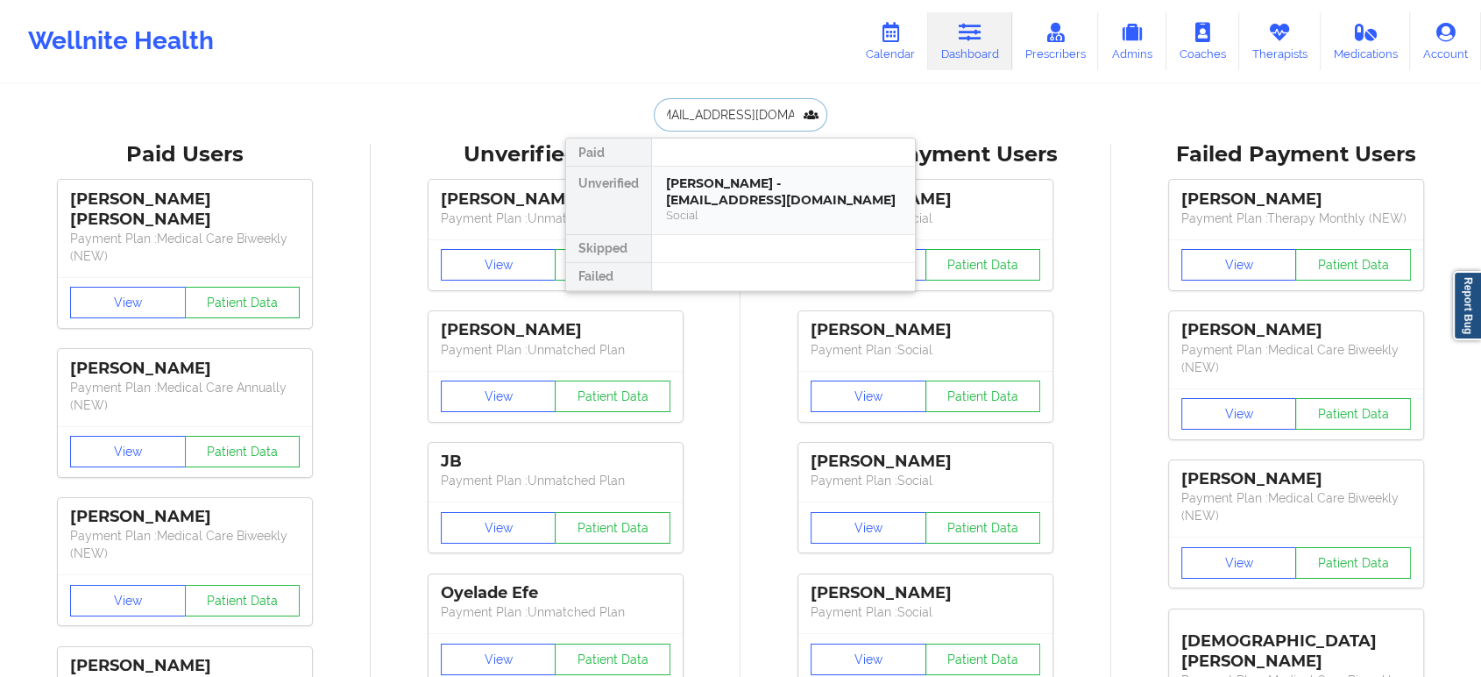
click at [764, 176] on div "[PERSON_NAME] - [EMAIL_ADDRESS][DOMAIN_NAME]" at bounding box center [783, 191] width 235 height 32
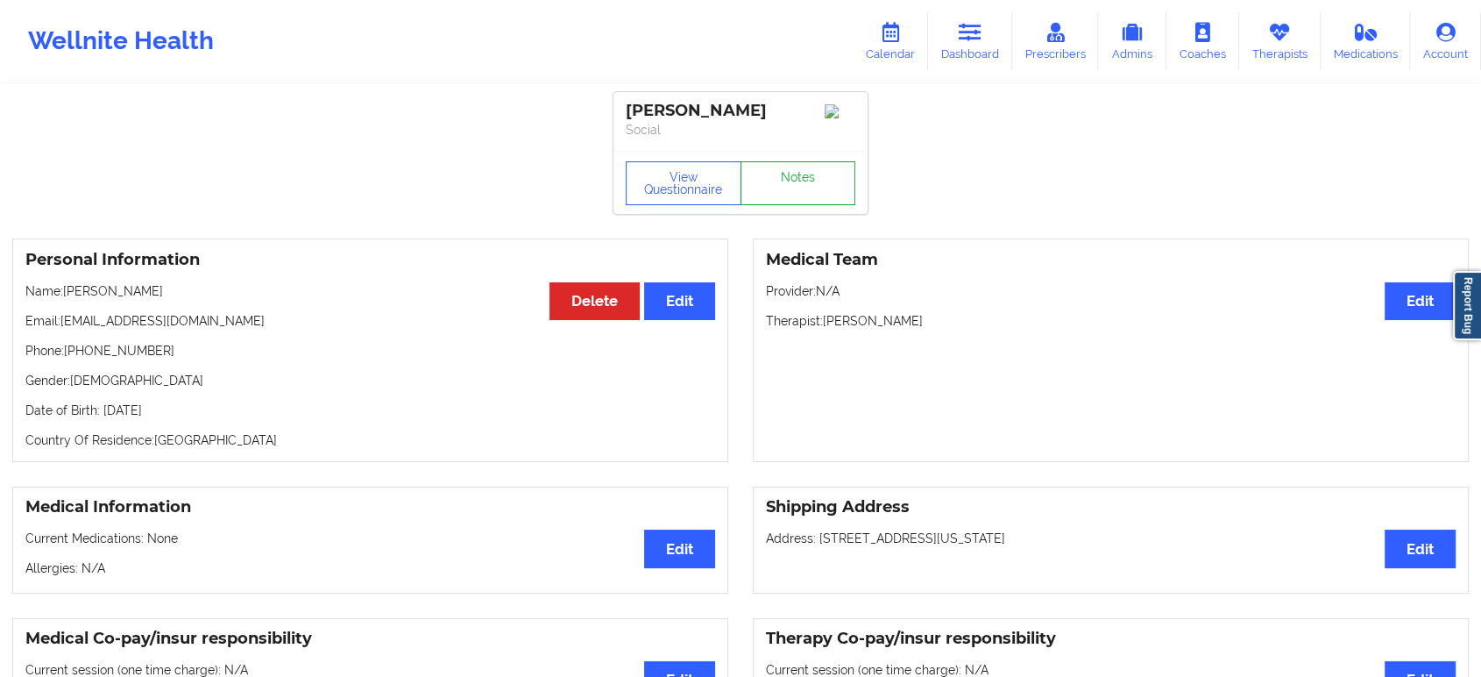
click at [764, 176] on link "Notes" at bounding box center [799, 183] width 116 height 44
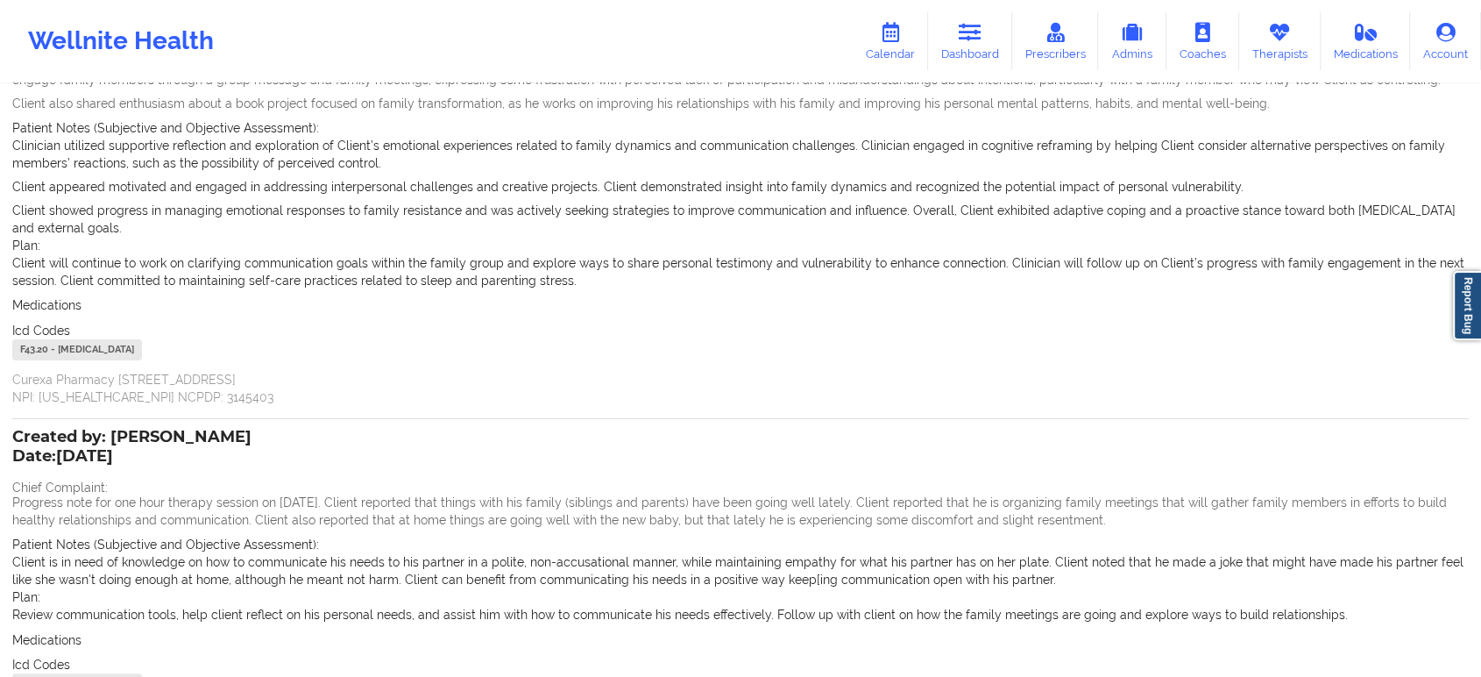
scroll to position [411, 0]
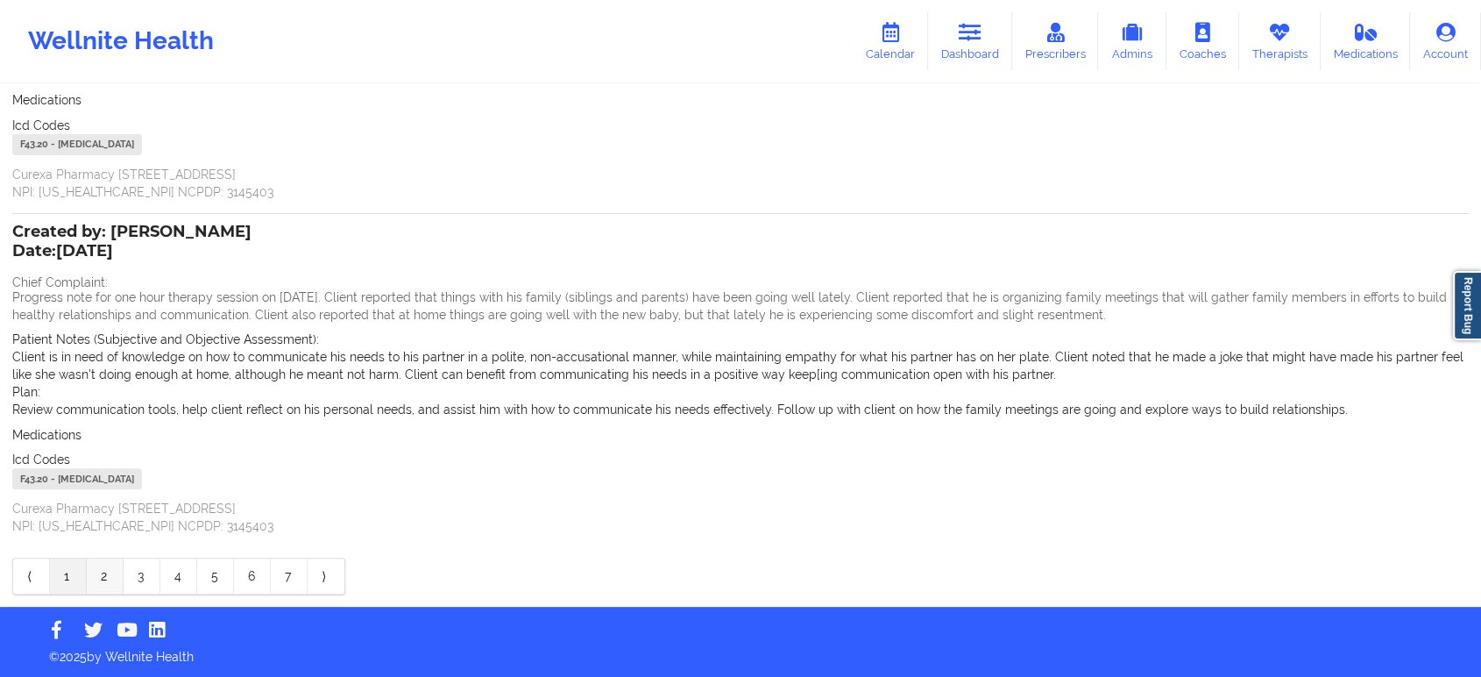
click at [98, 578] on link "2" at bounding box center [105, 575] width 37 height 35
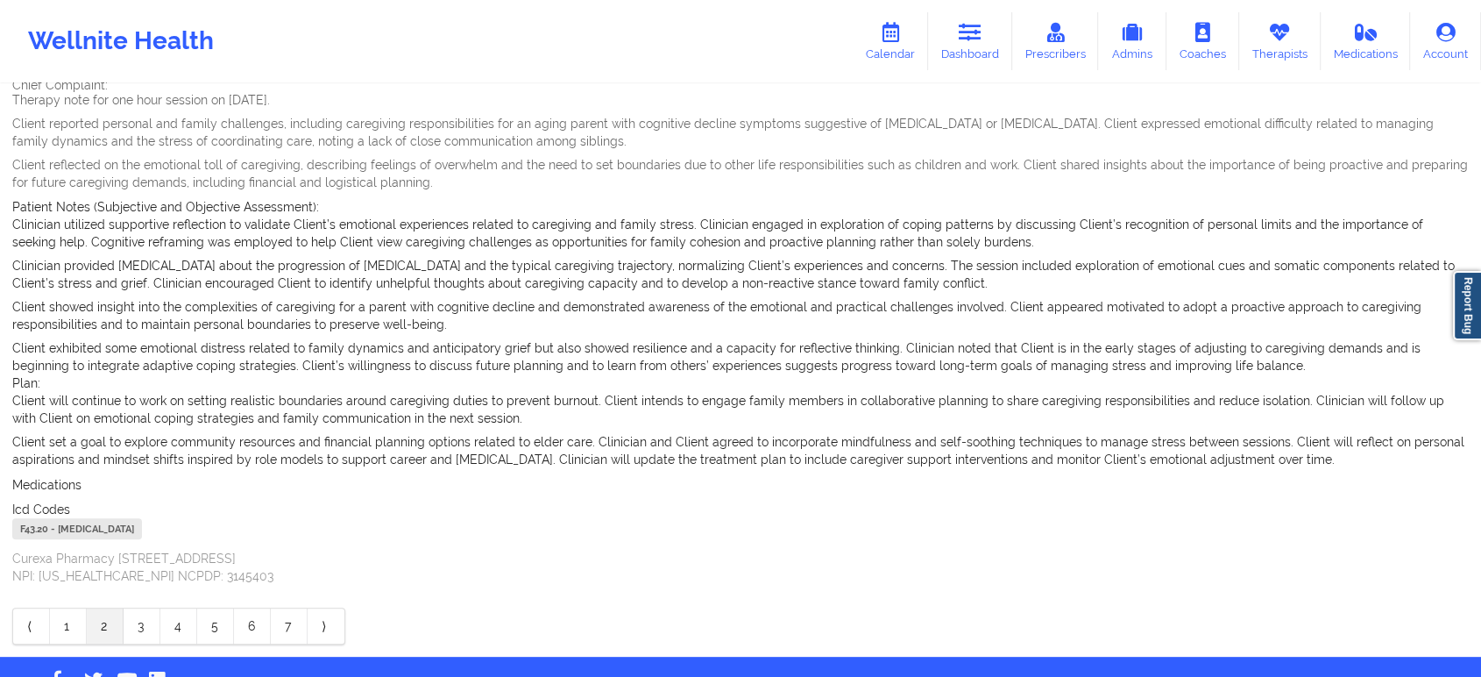
scroll to position [482, 0]
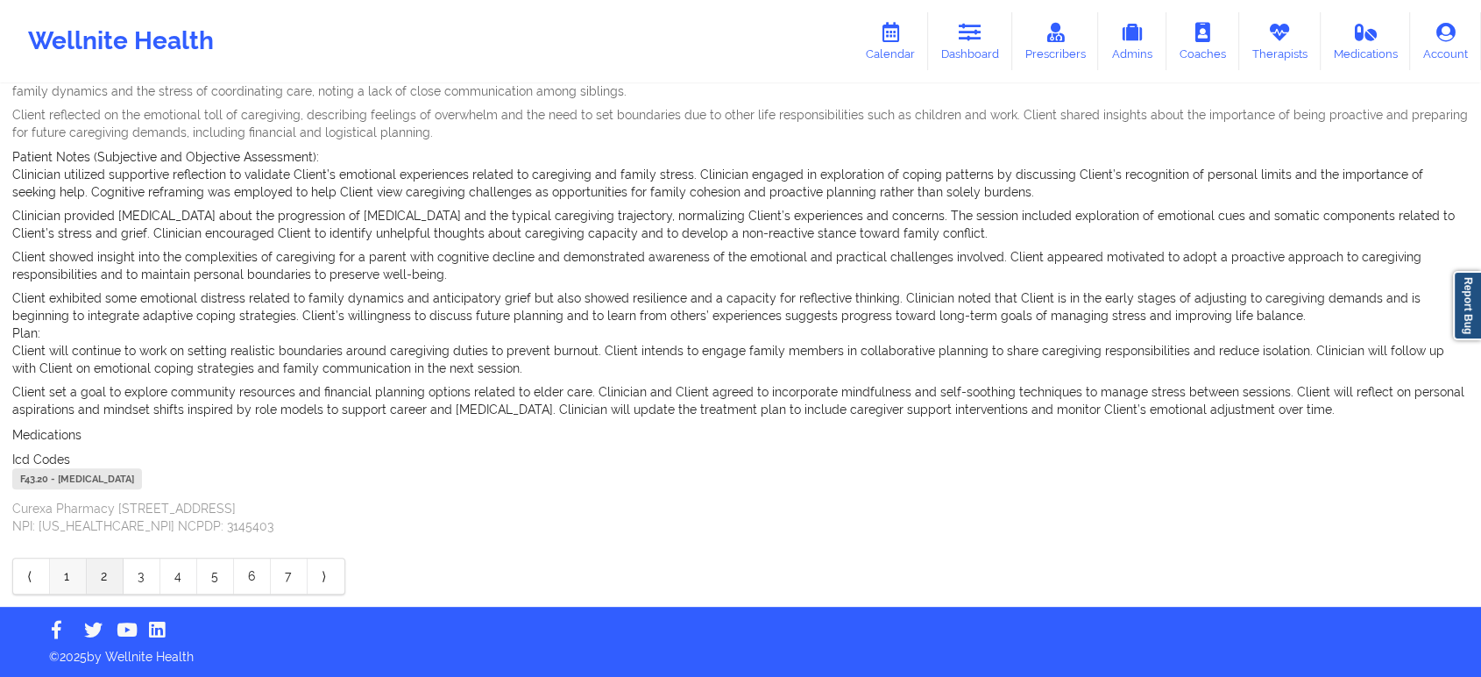
click at [74, 563] on link "1" at bounding box center [68, 575] width 37 height 35
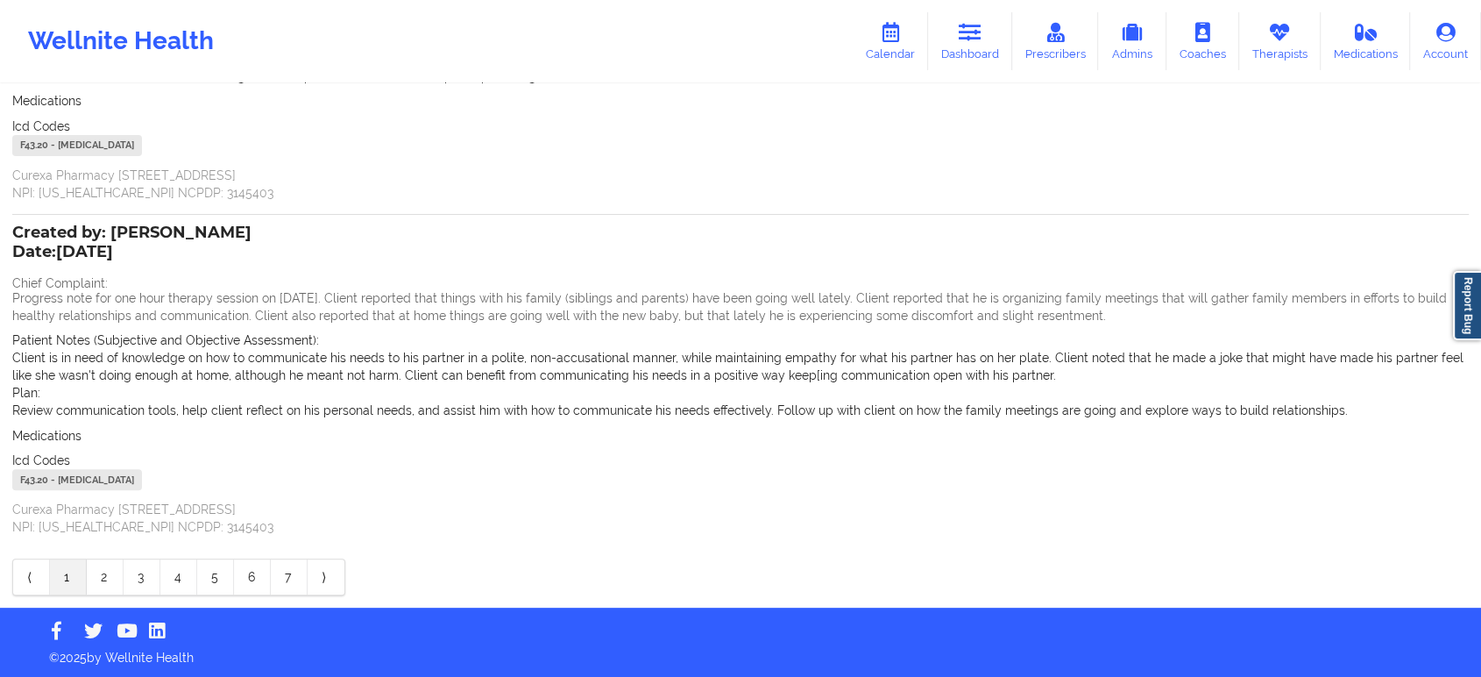
scroll to position [0, 0]
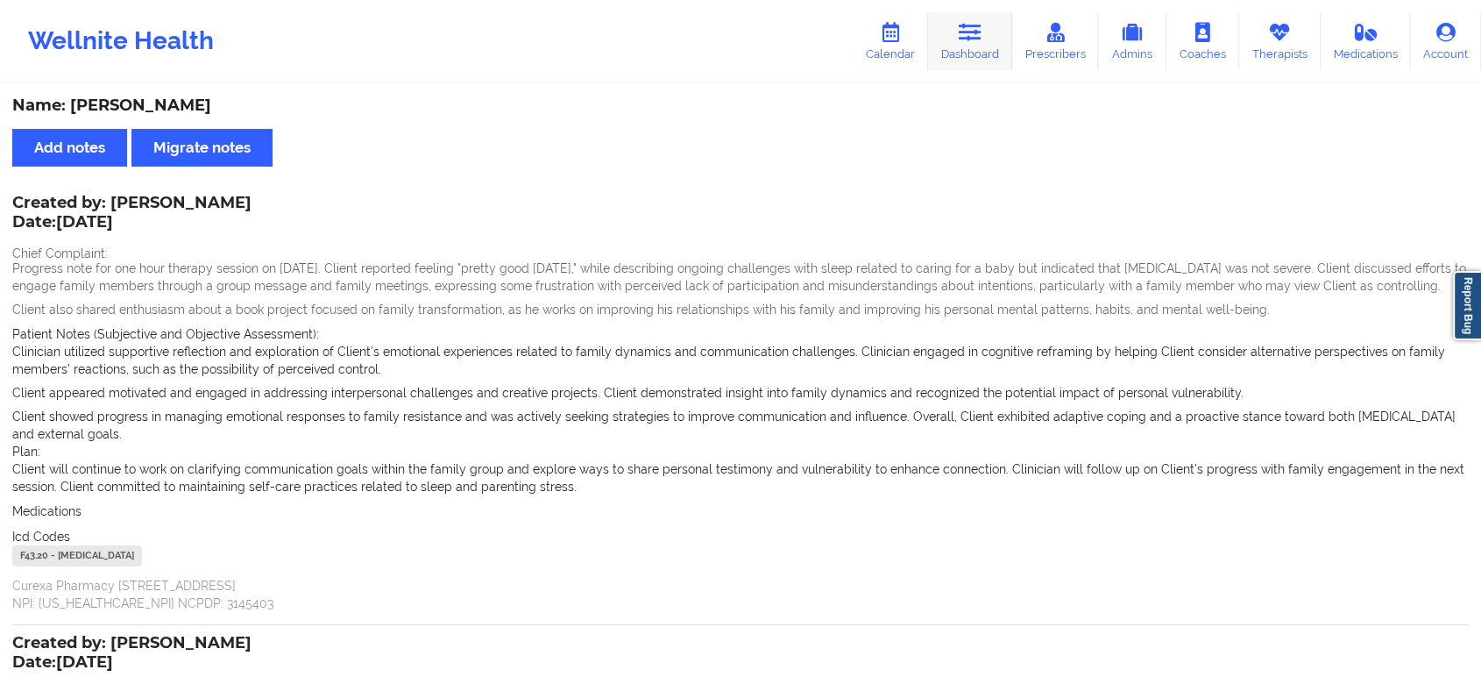
click at [959, 43] on link "Dashboard" at bounding box center [970, 41] width 84 height 58
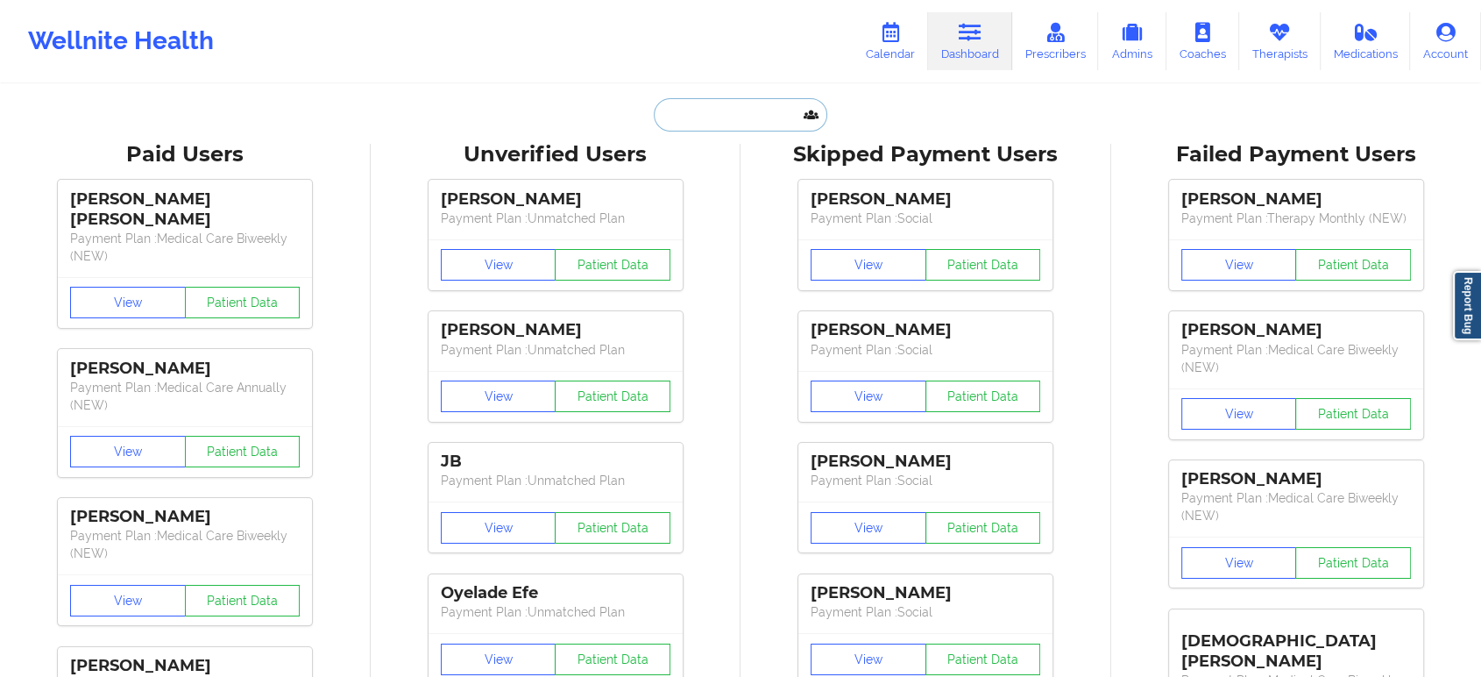
click at [685, 99] on input "text" at bounding box center [741, 114] width 174 height 33
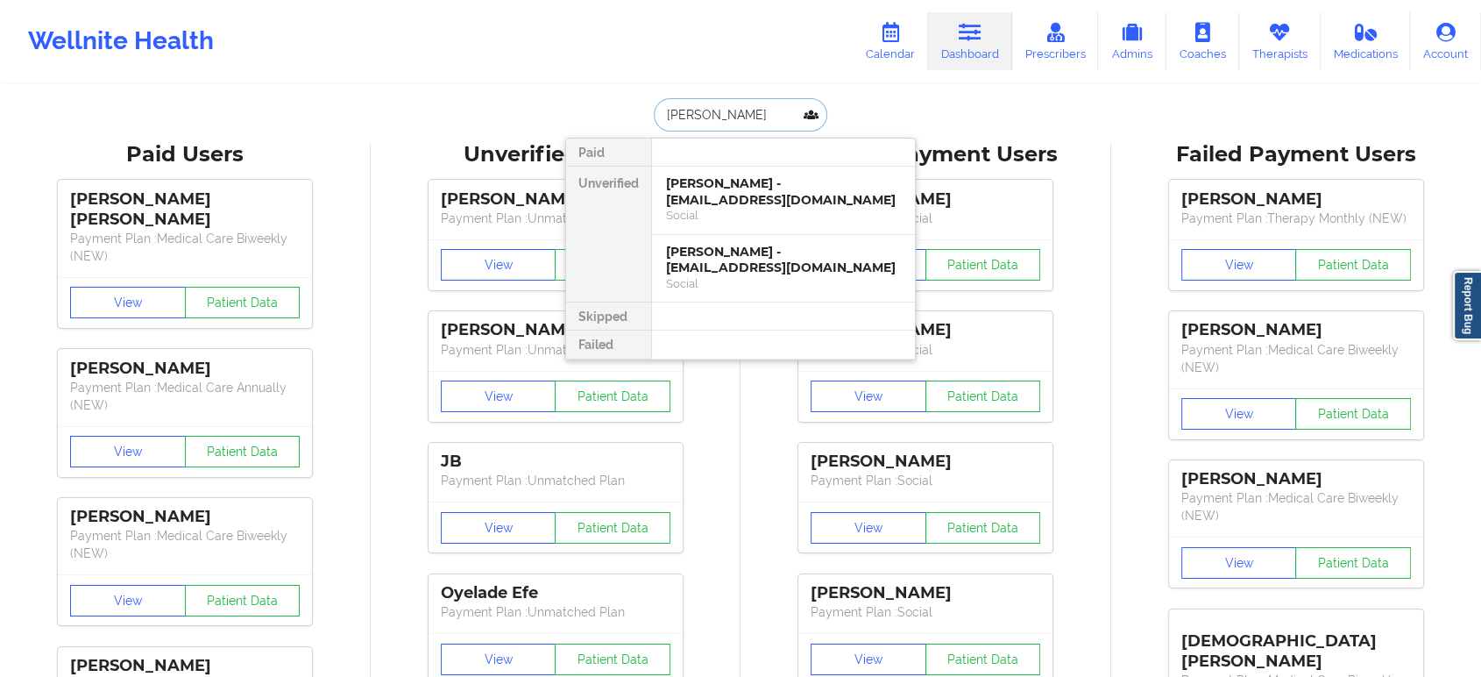
type input "[PERSON_NAME]"
click at [809, 188] on div "[PERSON_NAME] - [EMAIL_ADDRESS][DOMAIN_NAME]" at bounding box center [783, 191] width 235 height 32
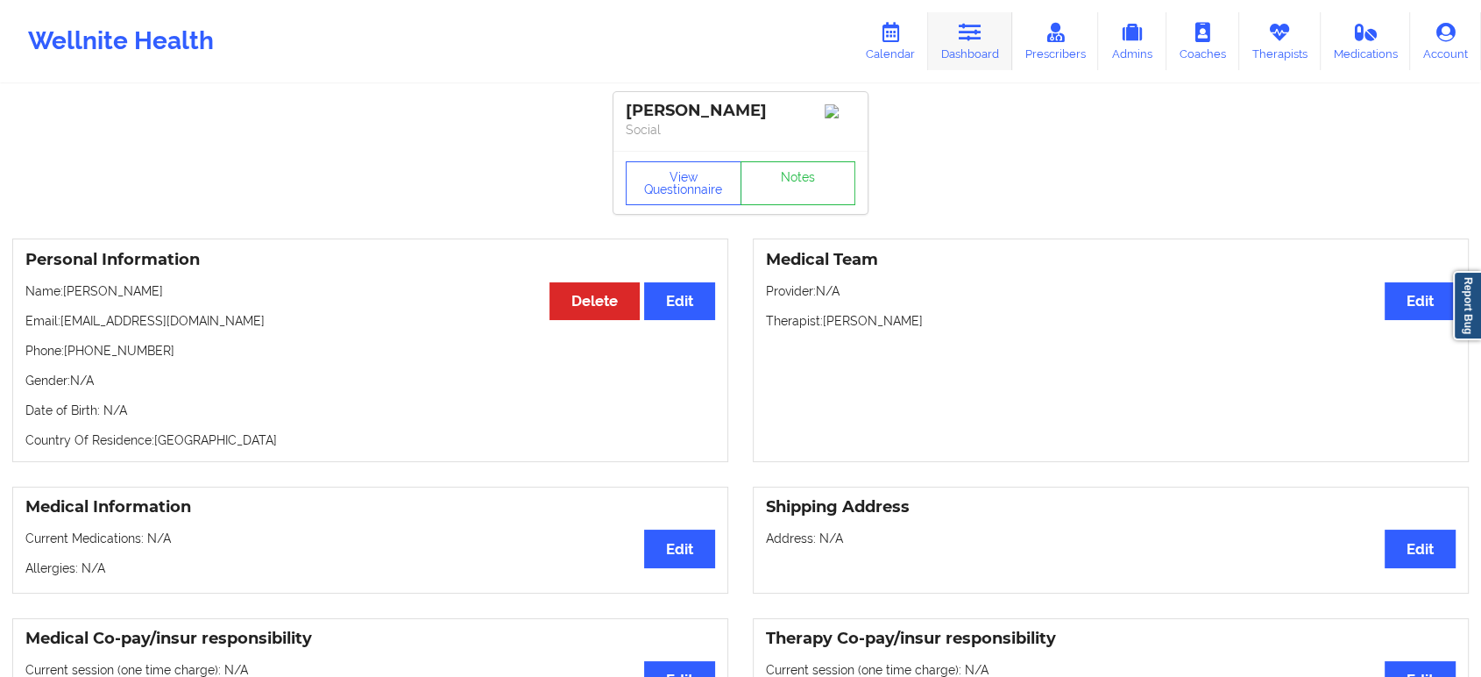
click at [952, 52] on link "Dashboard" at bounding box center [970, 41] width 84 height 58
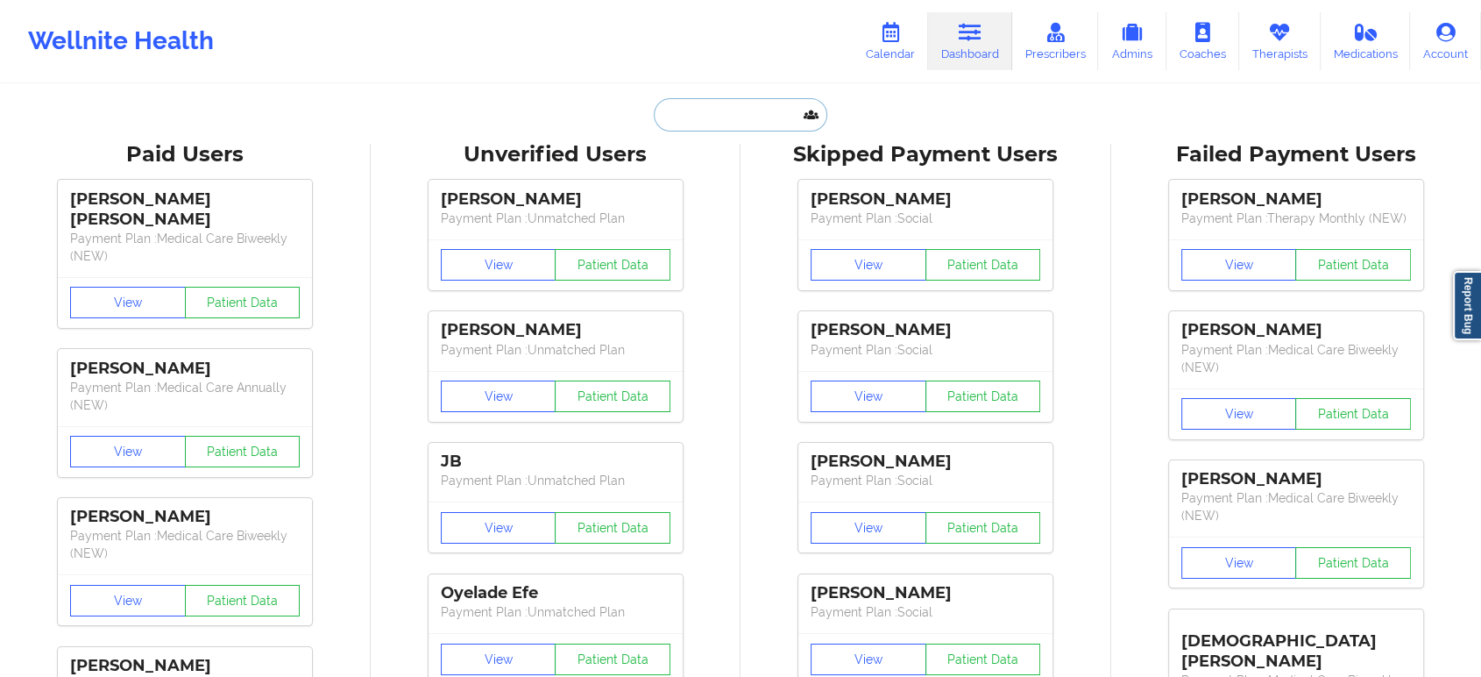
click at [762, 121] on input "text" at bounding box center [741, 114] width 174 height 33
type input "v"
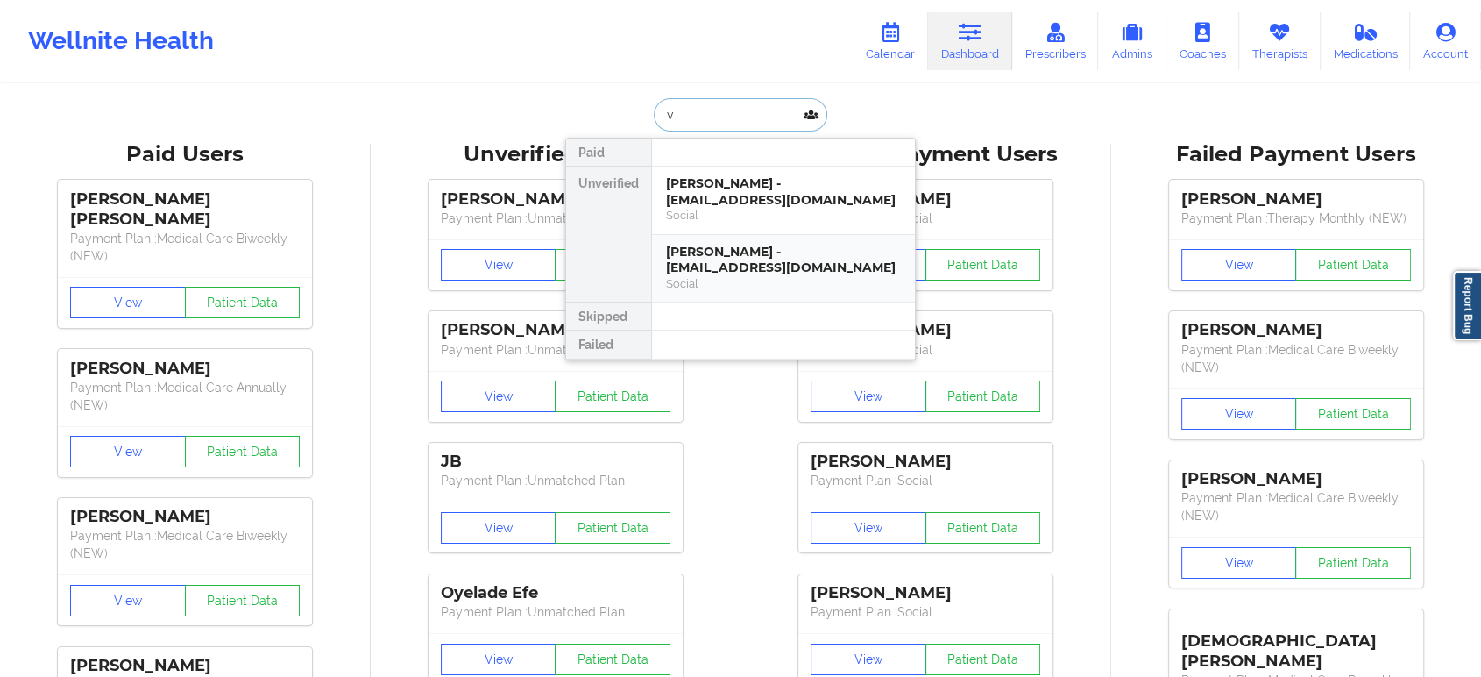
click at [824, 244] on div "[PERSON_NAME] - [EMAIL_ADDRESS][DOMAIN_NAME]" at bounding box center [783, 260] width 235 height 32
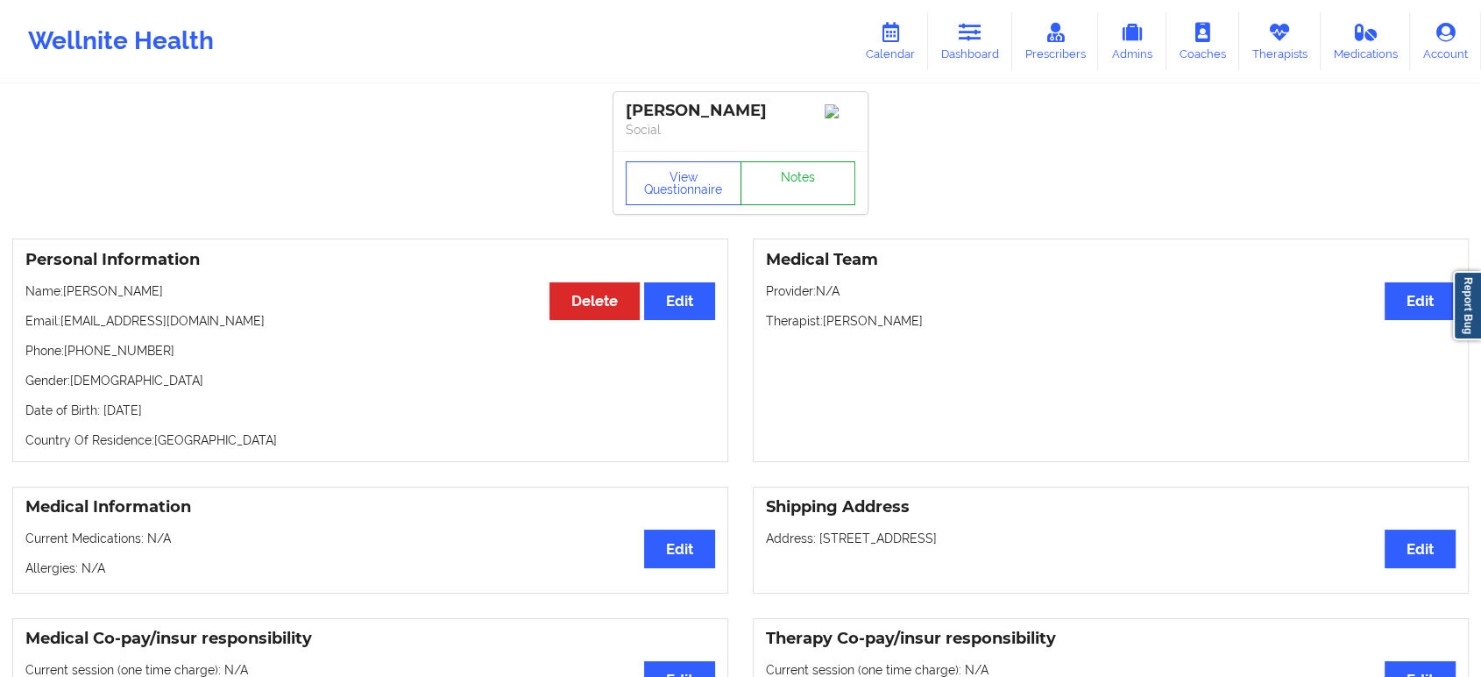
click at [785, 205] on link "Notes" at bounding box center [799, 183] width 116 height 44
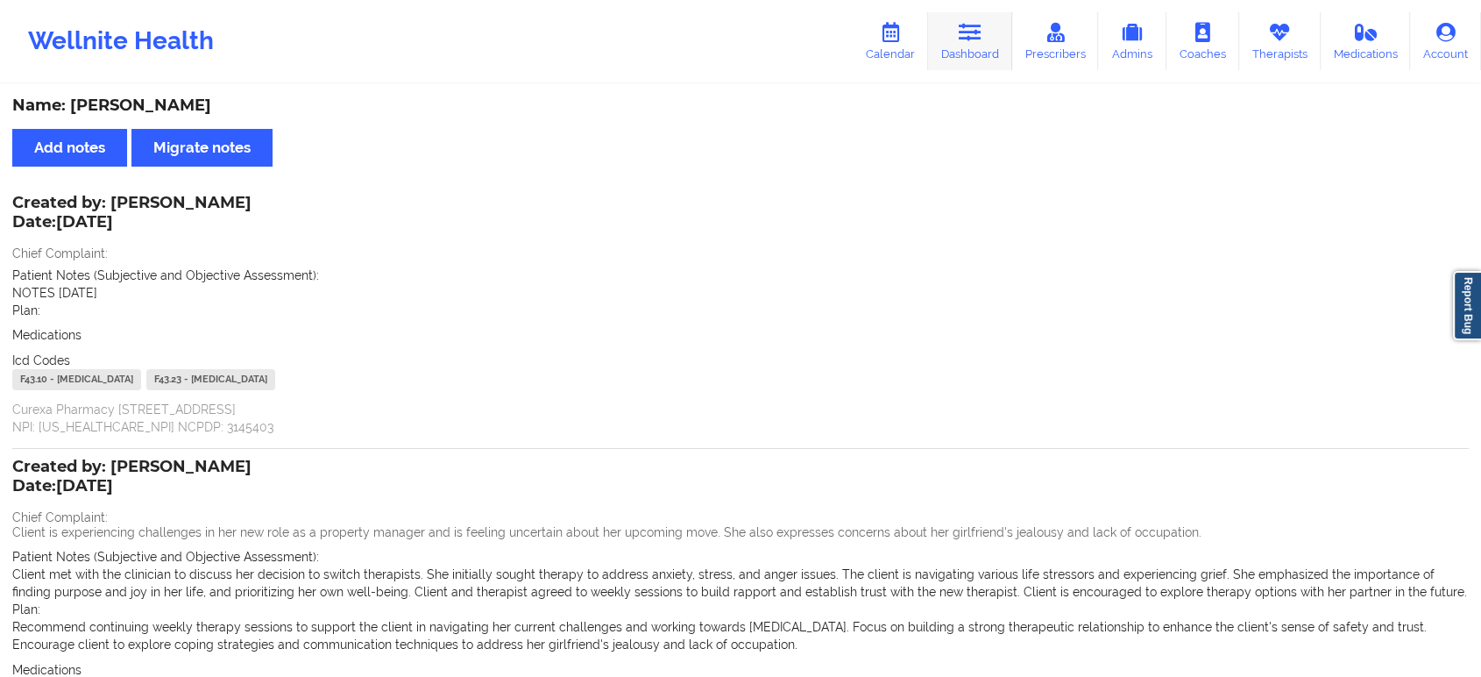
click at [982, 53] on link "Dashboard" at bounding box center [970, 41] width 84 height 58
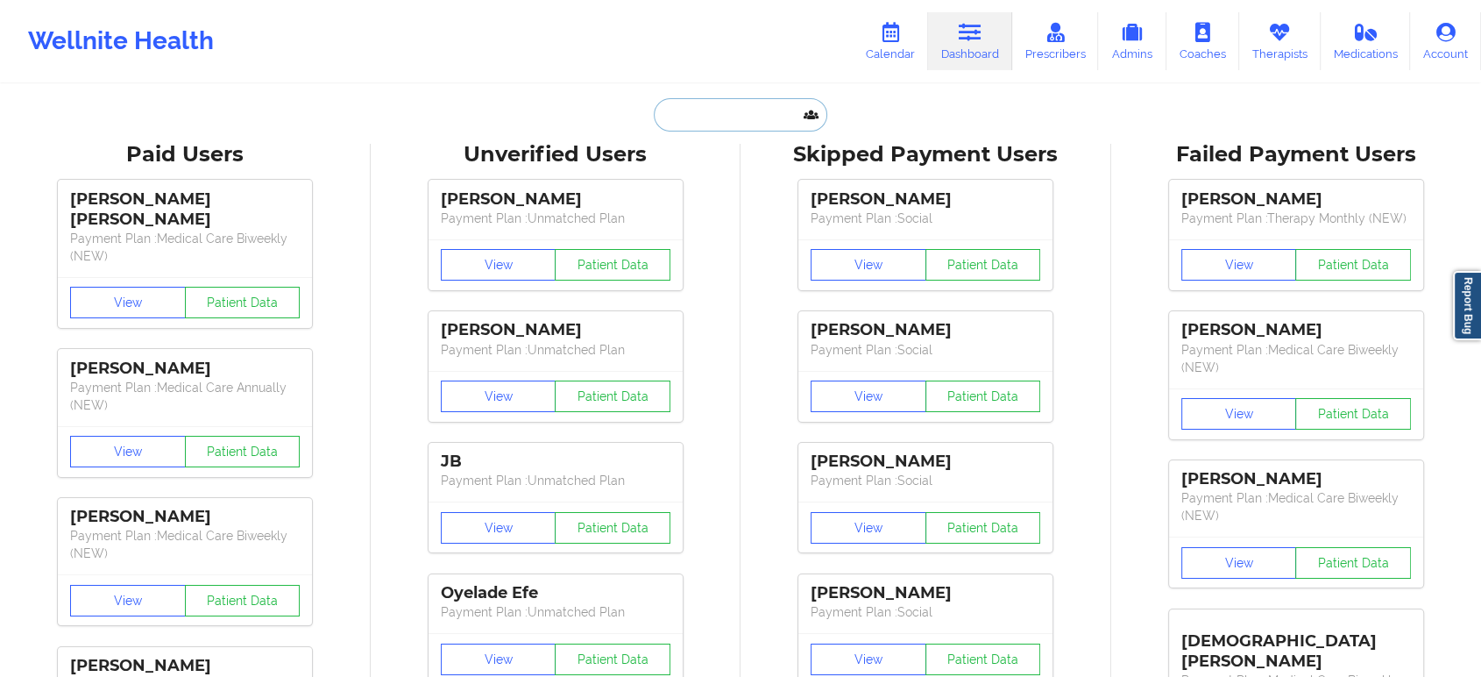
click at [669, 119] on input "text" at bounding box center [741, 114] width 174 height 33
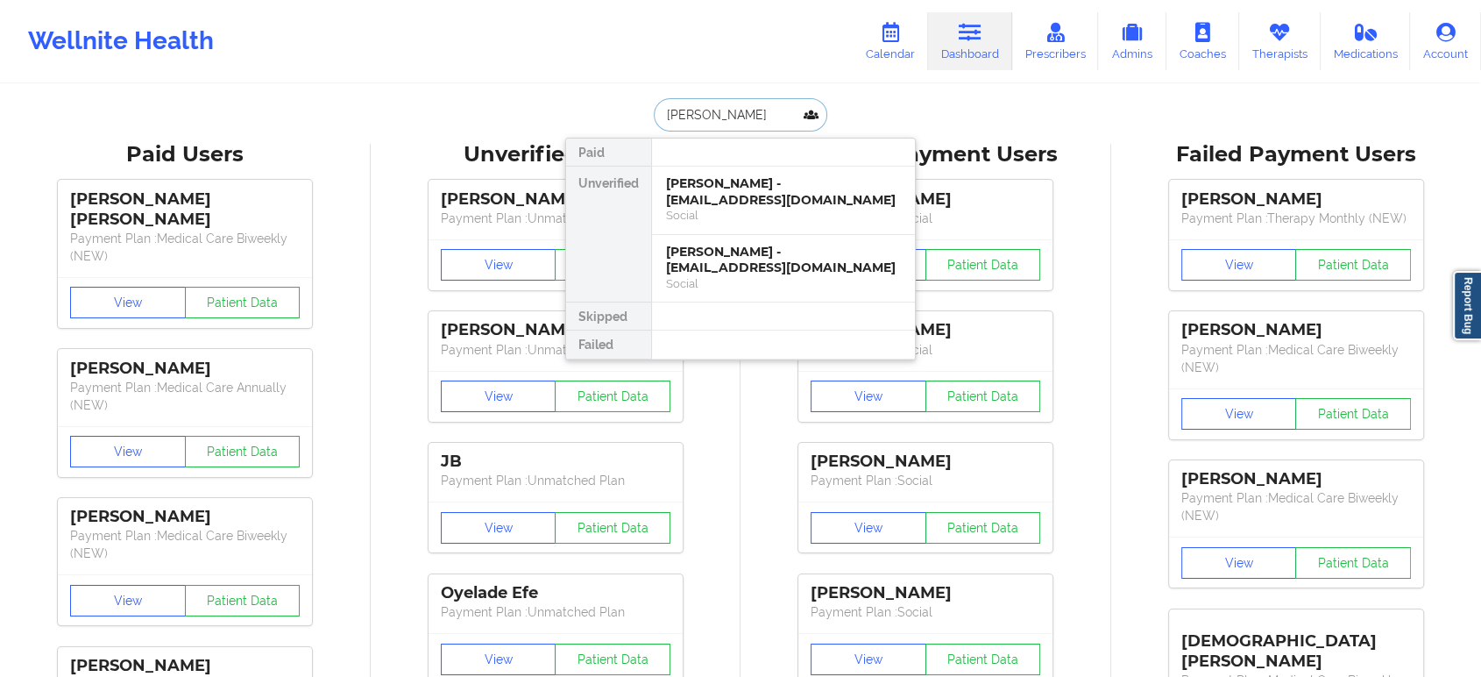
type input "[PERSON_NAME]"
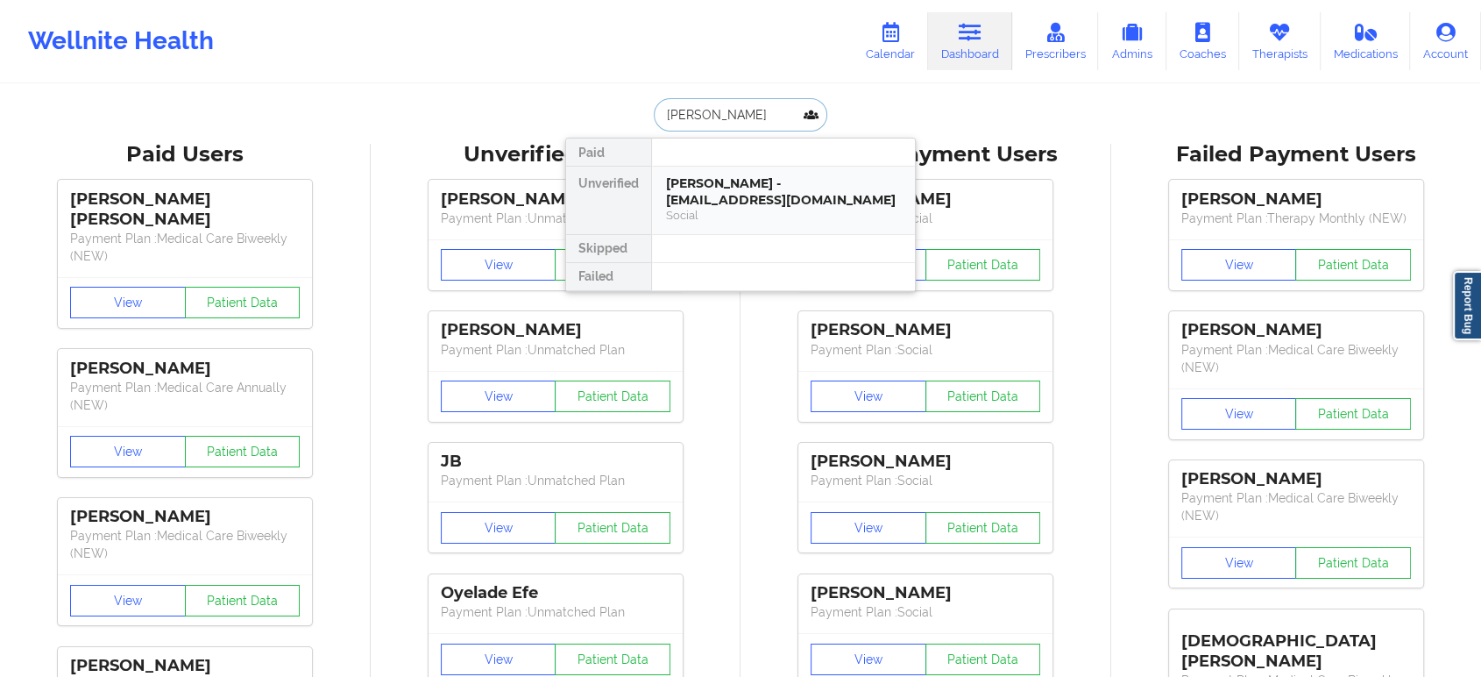
click at [746, 171] on div "[PERSON_NAME] - [EMAIL_ADDRESS][DOMAIN_NAME] Social" at bounding box center [783, 200] width 263 height 67
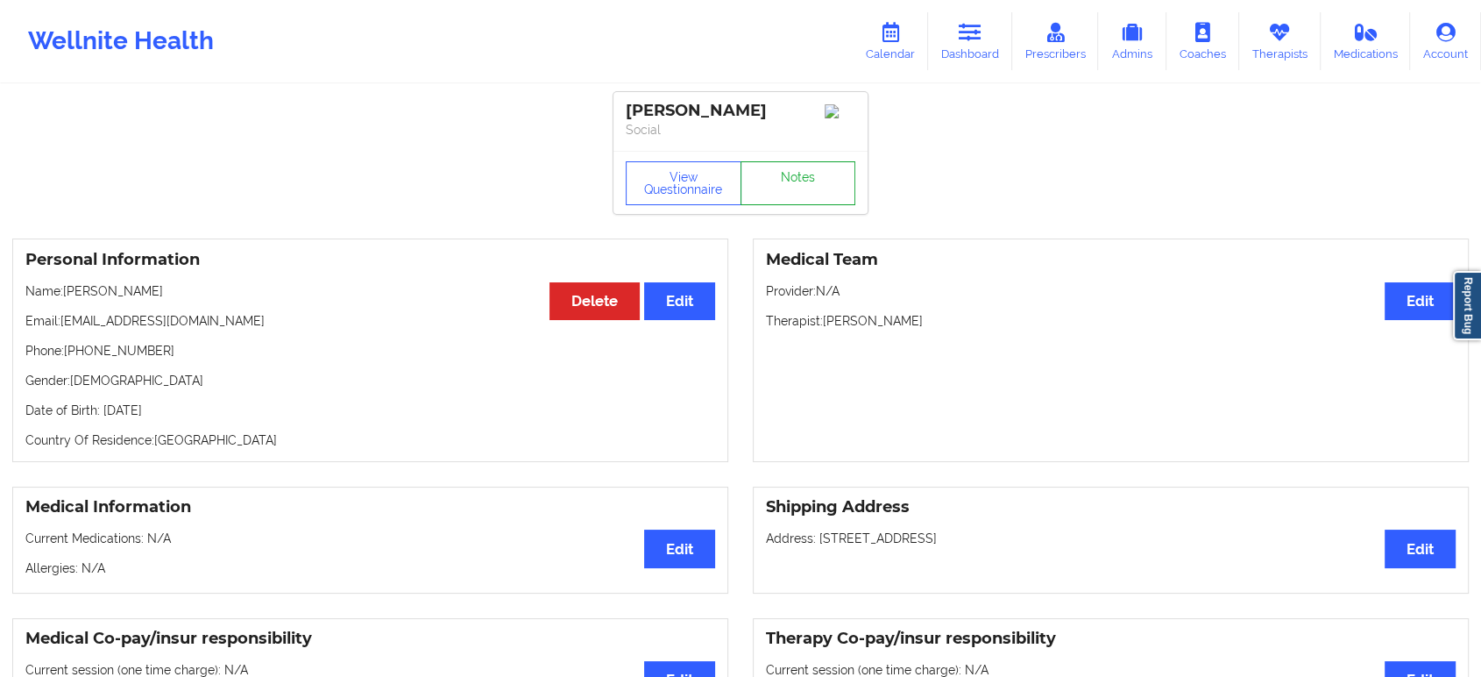
click at [815, 174] on link "Notes" at bounding box center [799, 183] width 116 height 44
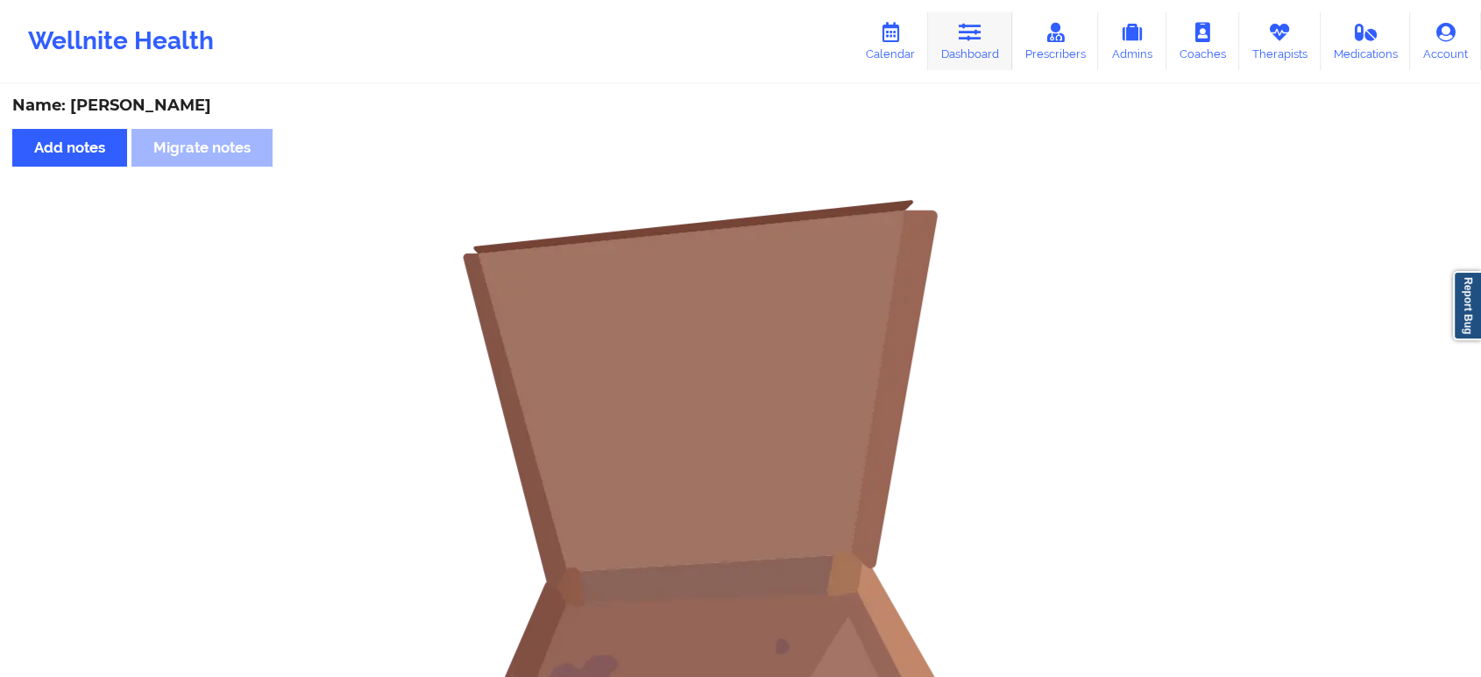
click at [967, 38] on icon at bounding box center [970, 32] width 23 height 19
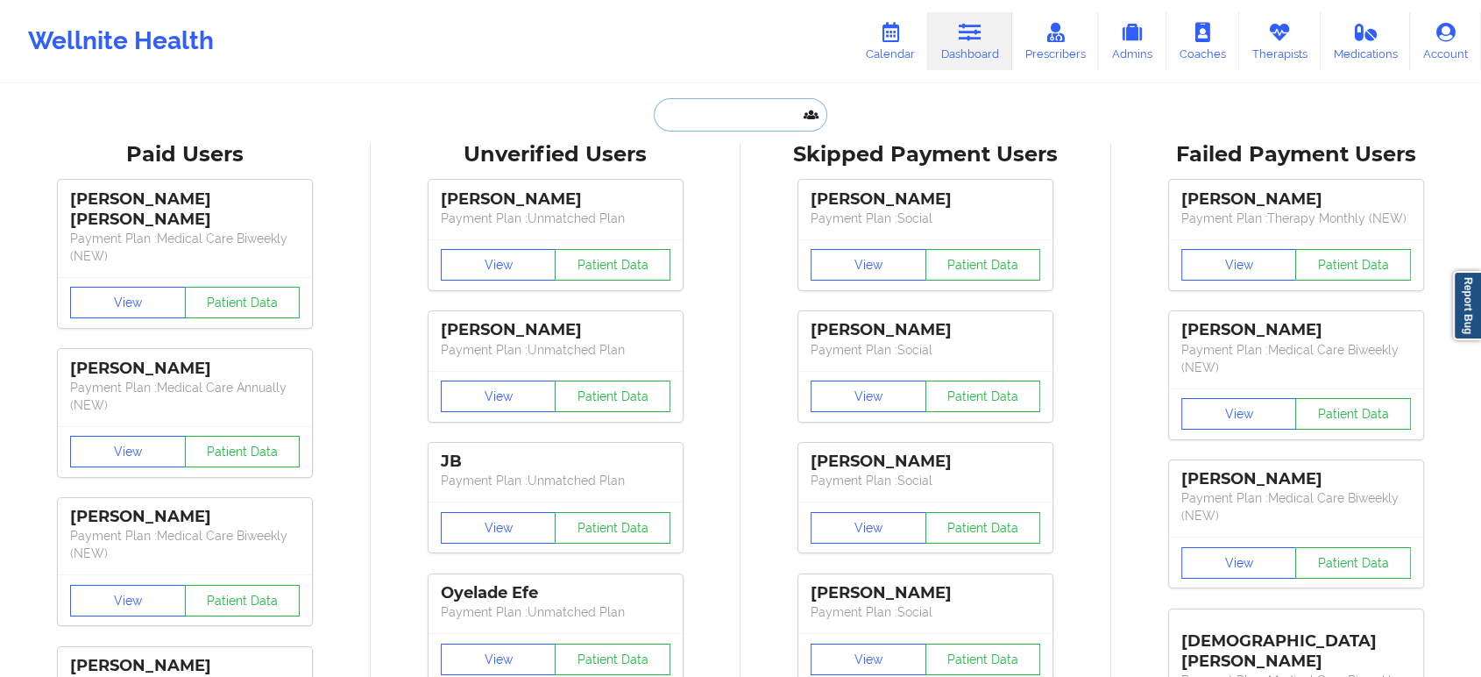
click at [672, 111] on input "text" at bounding box center [741, 114] width 174 height 33
paste input "[EMAIL_ADDRESS][DOMAIN_NAME]"
type input "[EMAIL_ADDRESS][DOMAIN_NAME]"
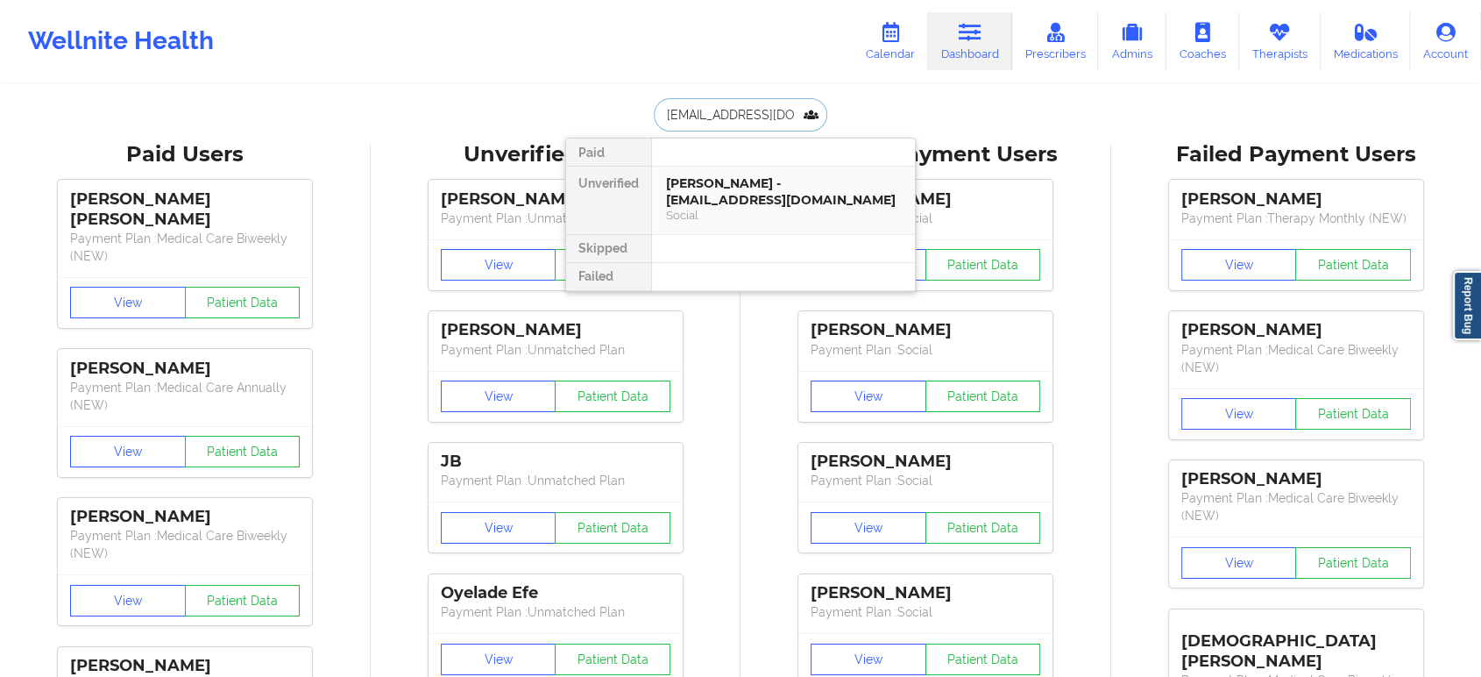
click at [752, 196] on div "[PERSON_NAME] - [EMAIL_ADDRESS][DOMAIN_NAME]" at bounding box center [783, 191] width 235 height 32
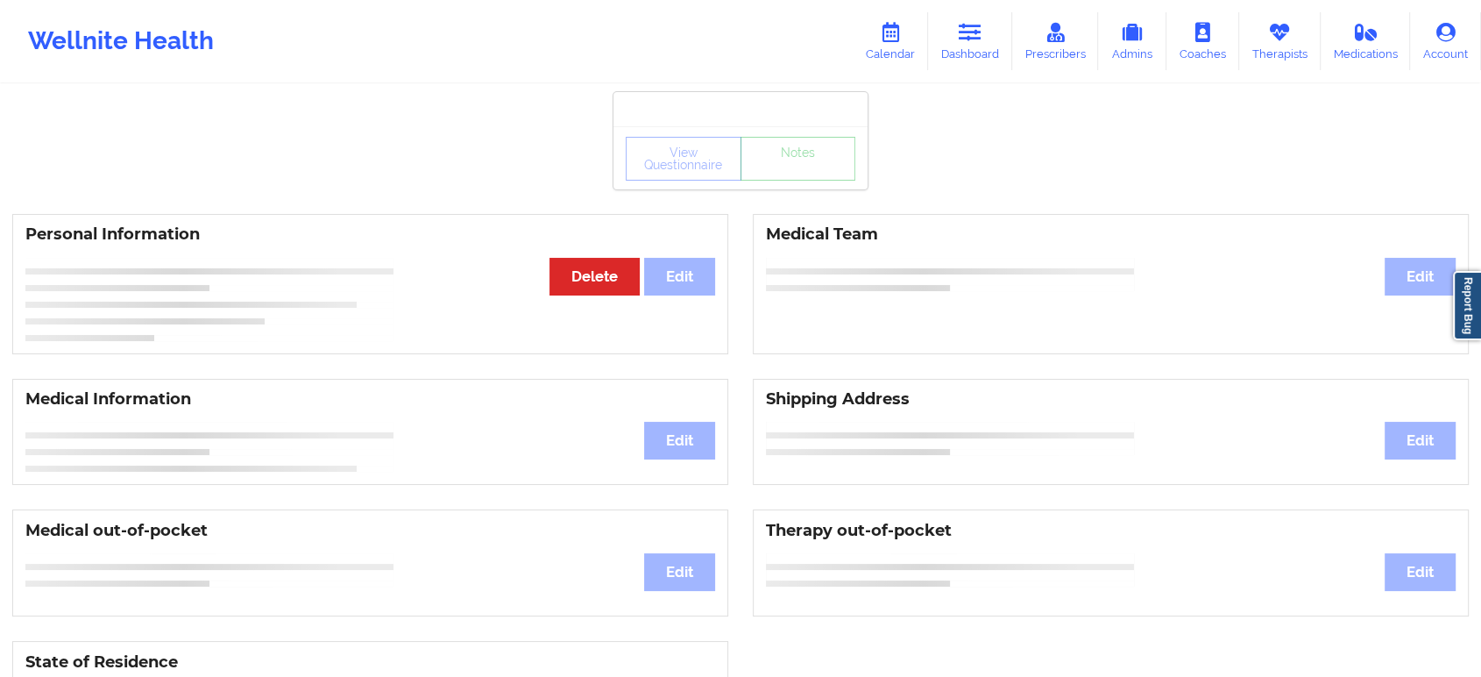
click at [805, 165] on div "View Questionnaire Notes" at bounding box center [741, 159] width 230 height 44
click at [805, 165] on div "View Questionnaire Notes" at bounding box center [740, 157] width 254 height 63
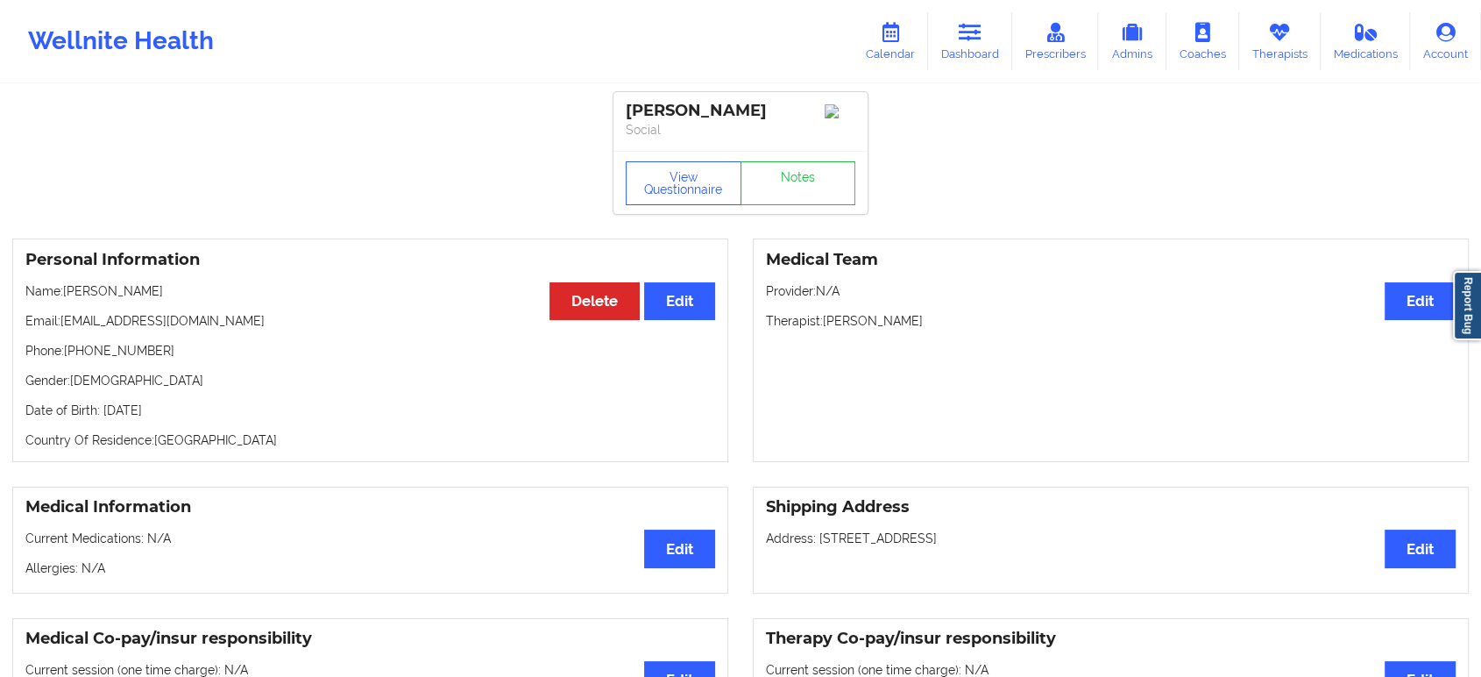
click at [805, 165] on div "View Questionnaire Notes" at bounding box center [740, 182] width 254 height 63
drag, startPoint x: 805, startPoint y: 165, endPoint x: 797, endPoint y: 181, distance: 17.6
click at [797, 181] on div "View Questionnaire Notes" at bounding box center [740, 182] width 254 height 63
click at [797, 181] on link "Notes" at bounding box center [799, 183] width 116 height 44
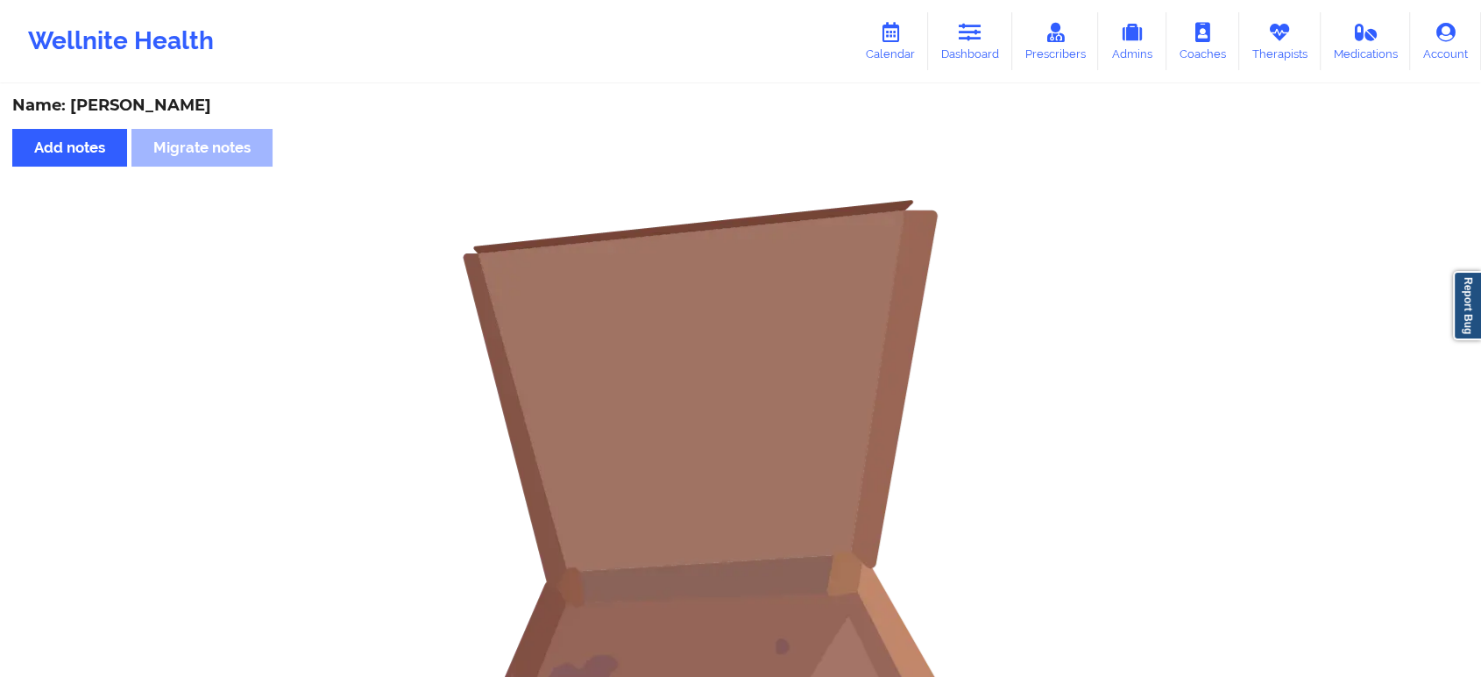
click at [797, 181] on div "Name: [PERSON_NAME] Add notes Migrate notes No notes" at bounding box center [740, 524] width 1481 height 877
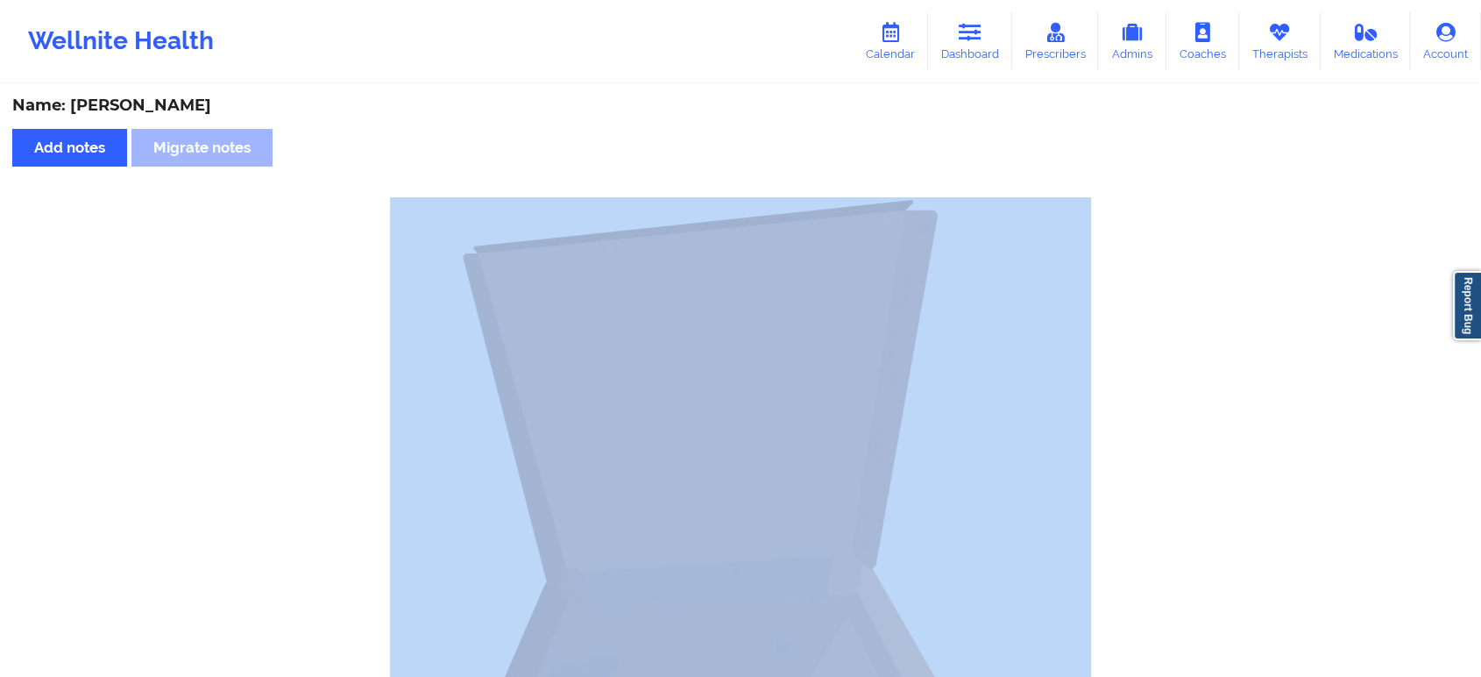
drag, startPoint x: 804, startPoint y: 186, endPoint x: 807, endPoint y: 196, distance: 10.8
click at [807, 196] on div "Name: [PERSON_NAME] Add notes Migrate notes No notes" at bounding box center [740, 524] width 1481 height 877
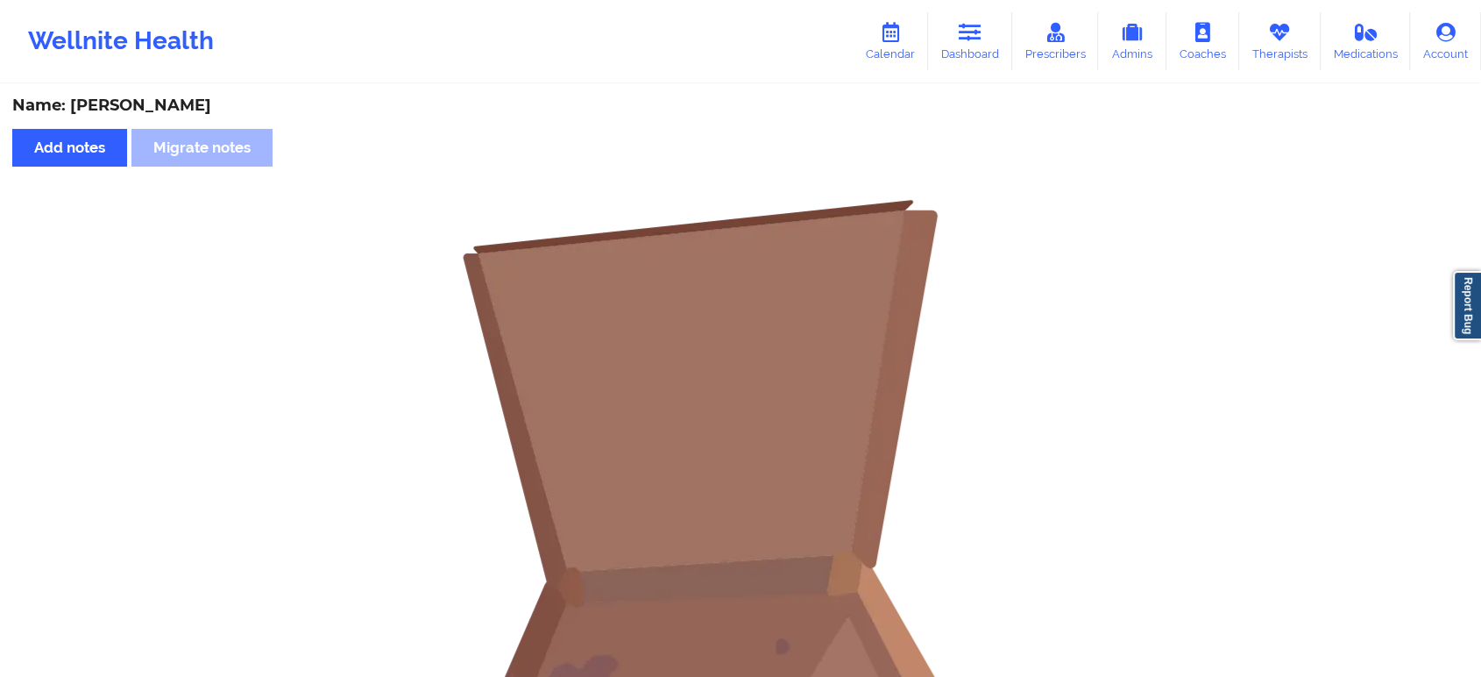
click at [819, 179] on div "Name: [PERSON_NAME] Add notes Migrate notes No notes" at bounding box center [740, 524] width 1481 height 877
